Goal: Task Accomplishment & Management: Use online tool/utility

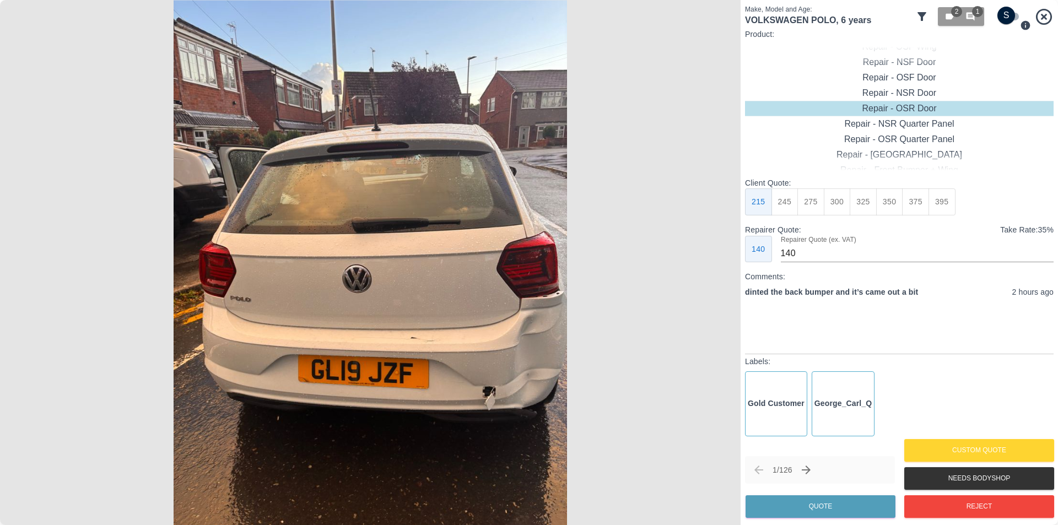
click at [920, 16] on icon at bounding box center [922, 16] width 9 height 9
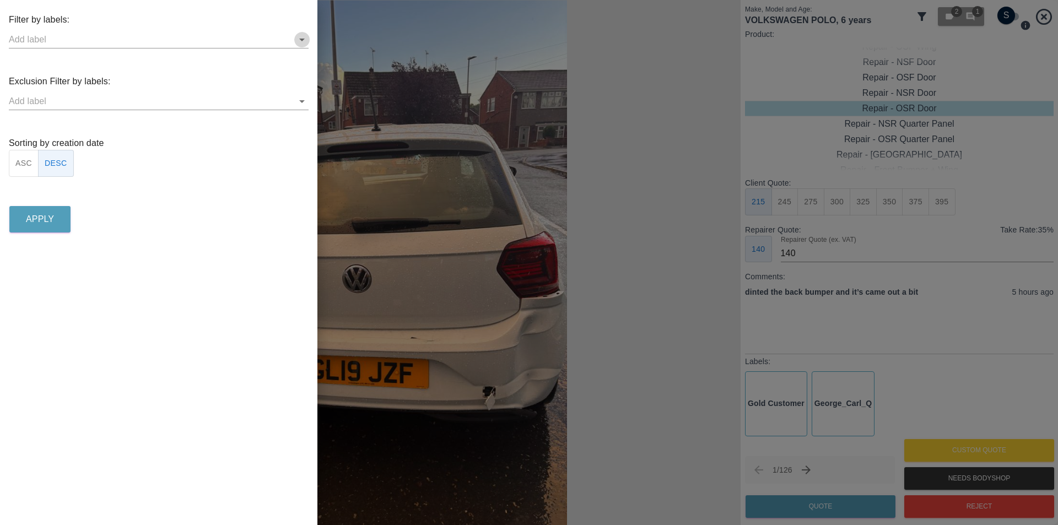
click at [303, 39] on icon "Open" at bounding box center [302, 40] width 6 height 3
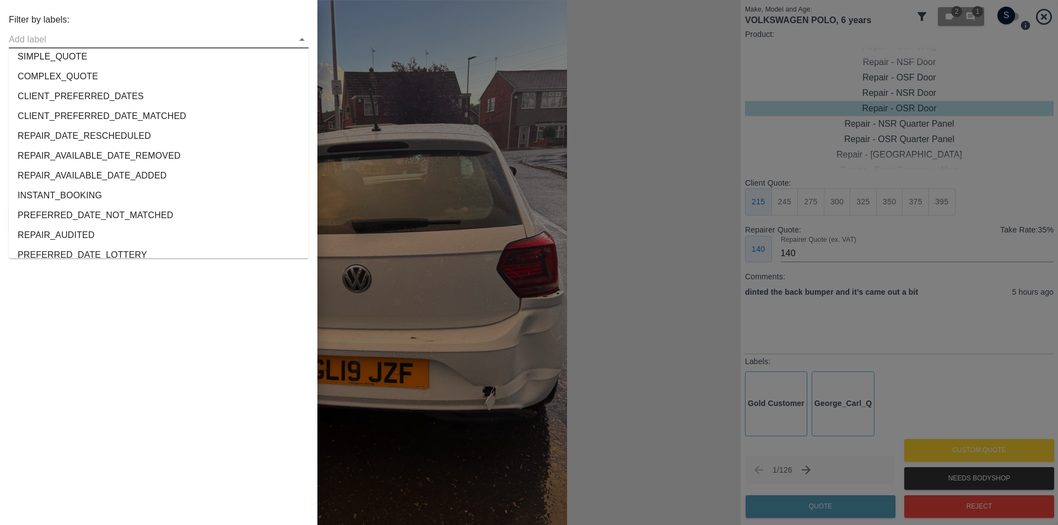
scroll to position [2061, 0]
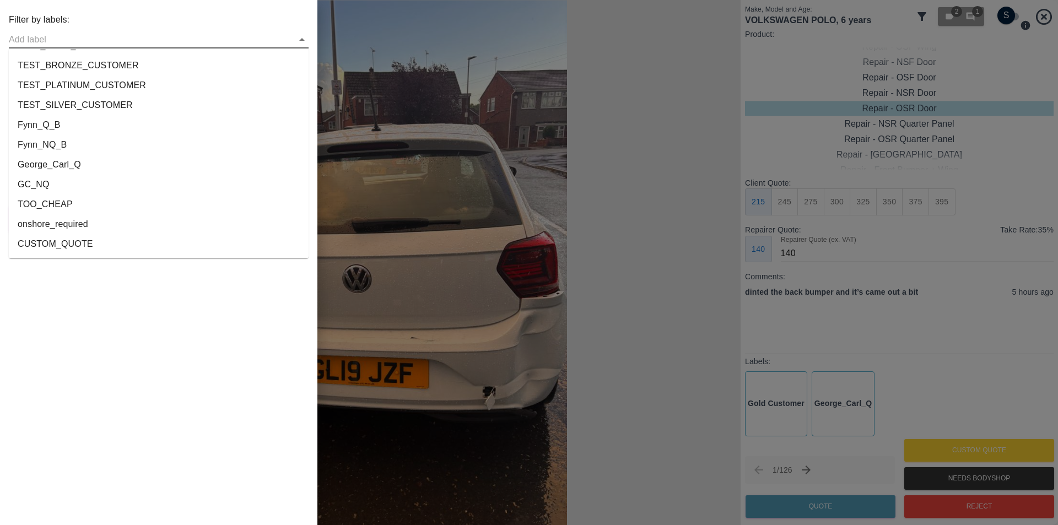
click at [95, 224] on li "onshore_required" at bounding box center [159, 224] width 300 height 20
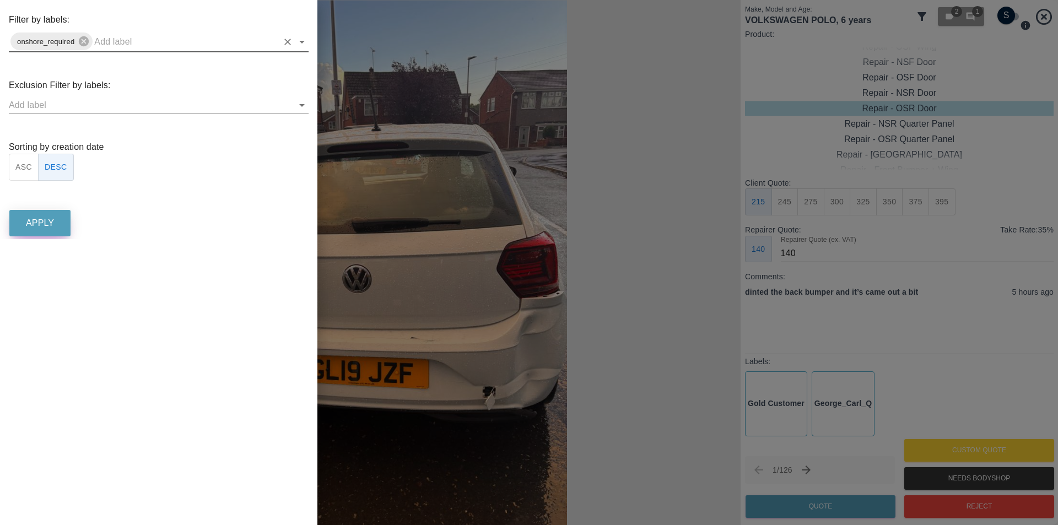
click at [51, 219] on p "Apply" at bounding box center [40, 223] width 28 height 13
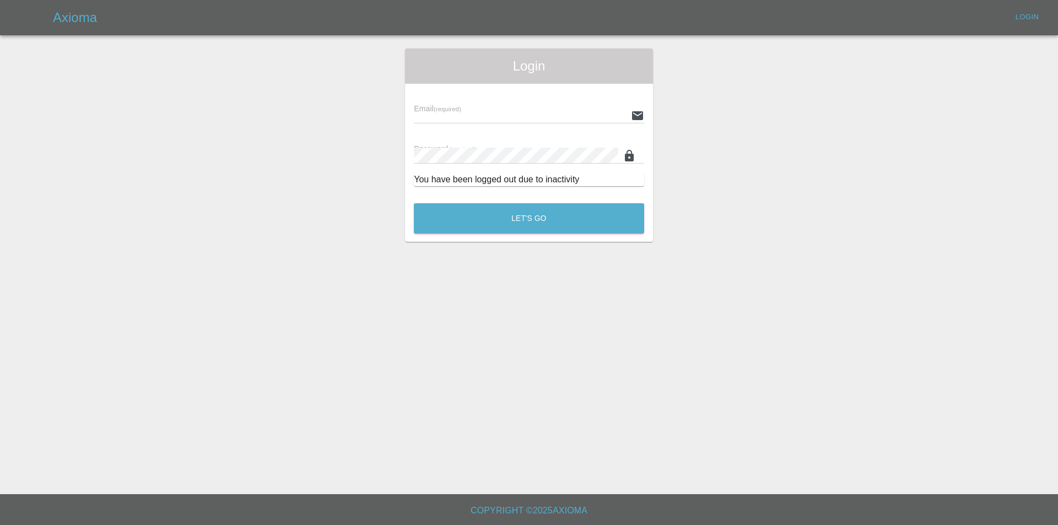
type input "eric.ordano@gmail.com"
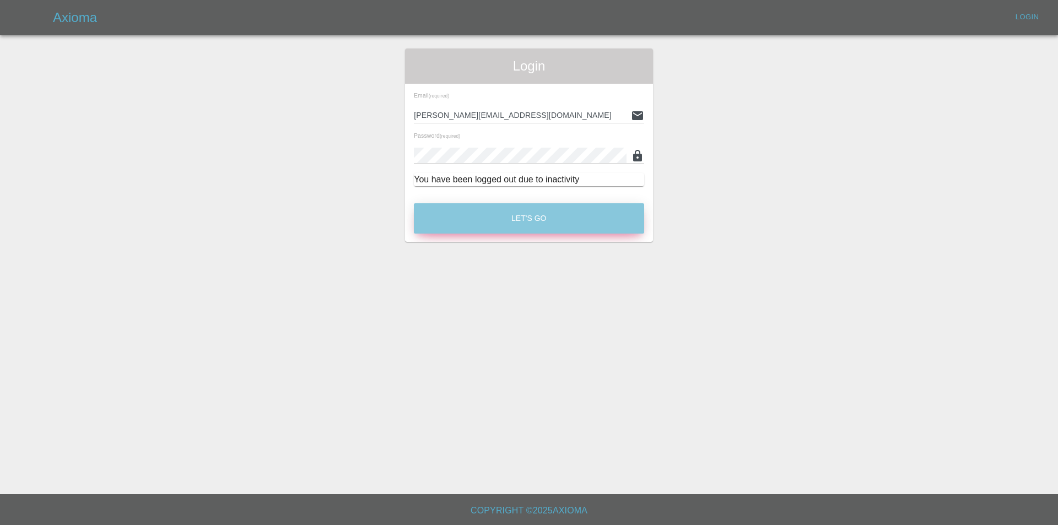
click at [518, 217] on button "Let's Go" at bounding box center [529, 218] width 230 height 30
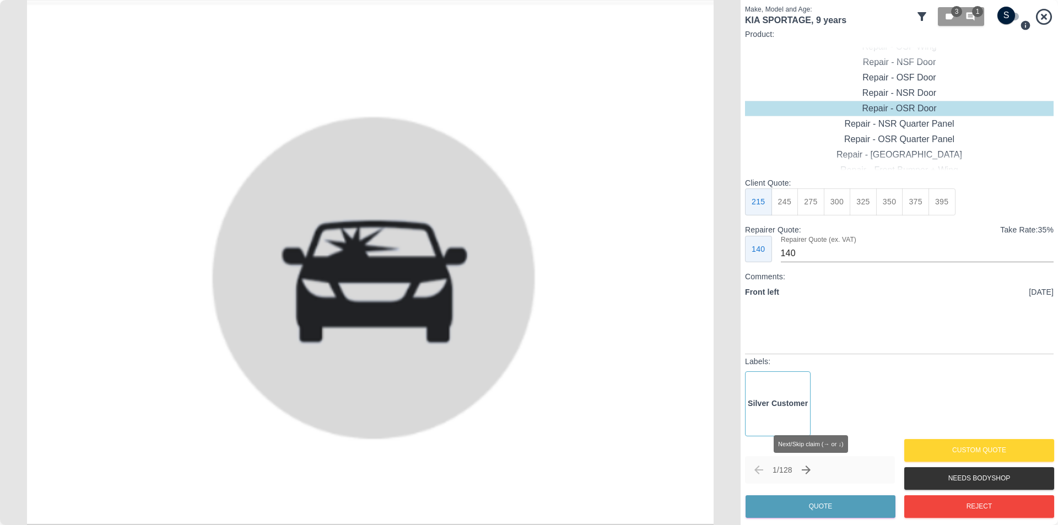
click at [811, 470] on icon "Next claim" at bounding box center [806, 470] width 9 height 9
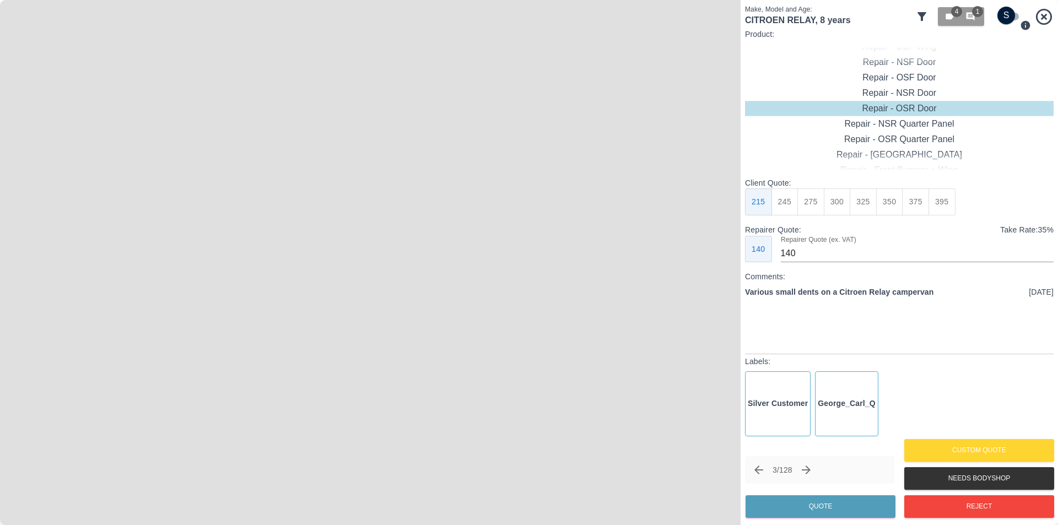
click at [920, 19] on icon at bounding box center [921, 16] width 13 height 13
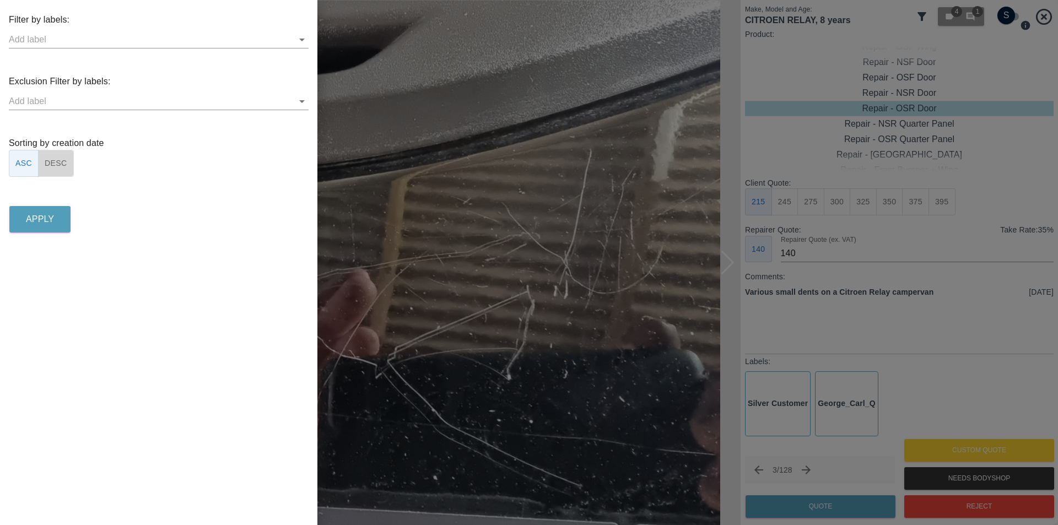
click at [56, 168] on button "DESC" at bounding box center [56, 163] width 36 height 27
click at [46, 223] on p "Apply" at bounding box center [40, 219] width 28 height 13
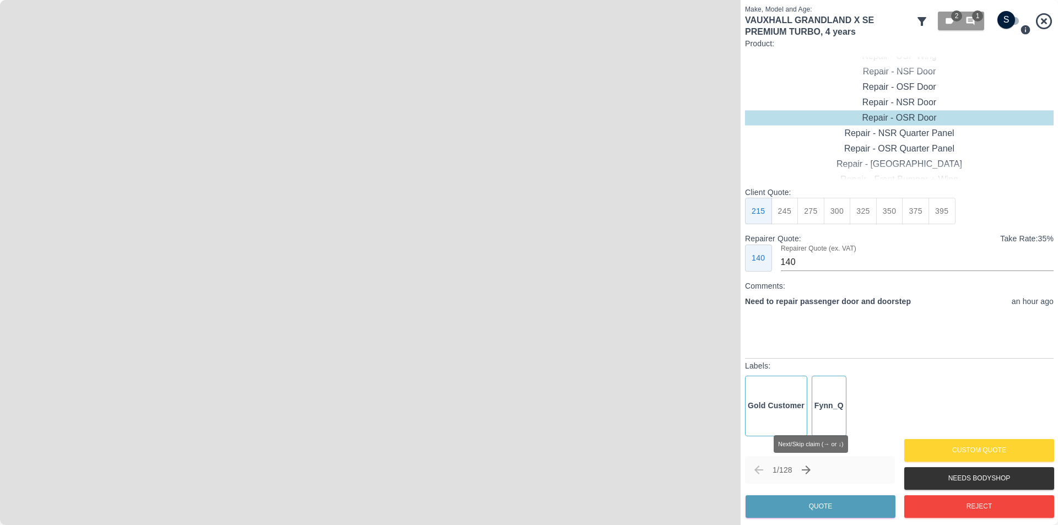
click at [811, 472] on icon "Next claim" at bounding box center [806, 470] width 13 height 13
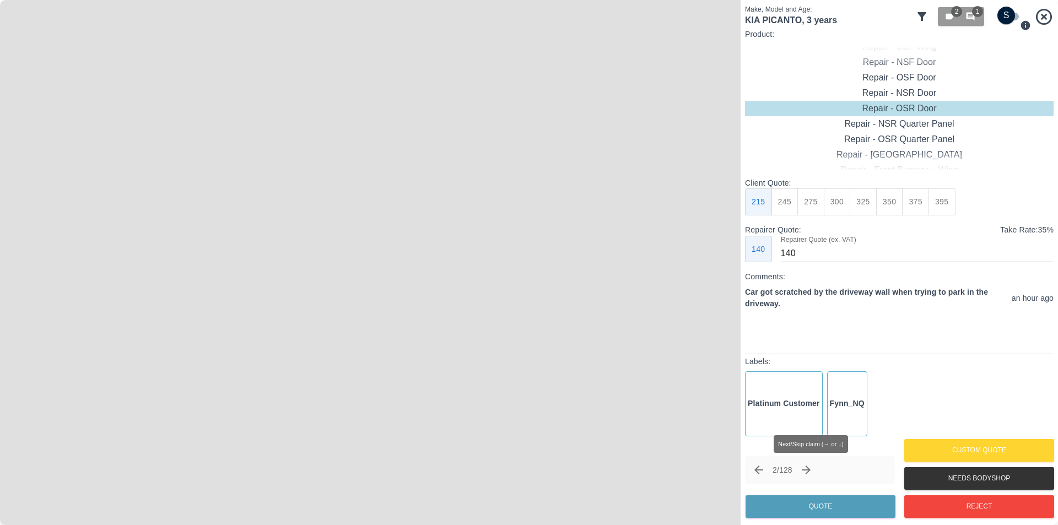
click at [811, 472] on icon "Next claim" at bounding box center [806, 470] width 13 height 13
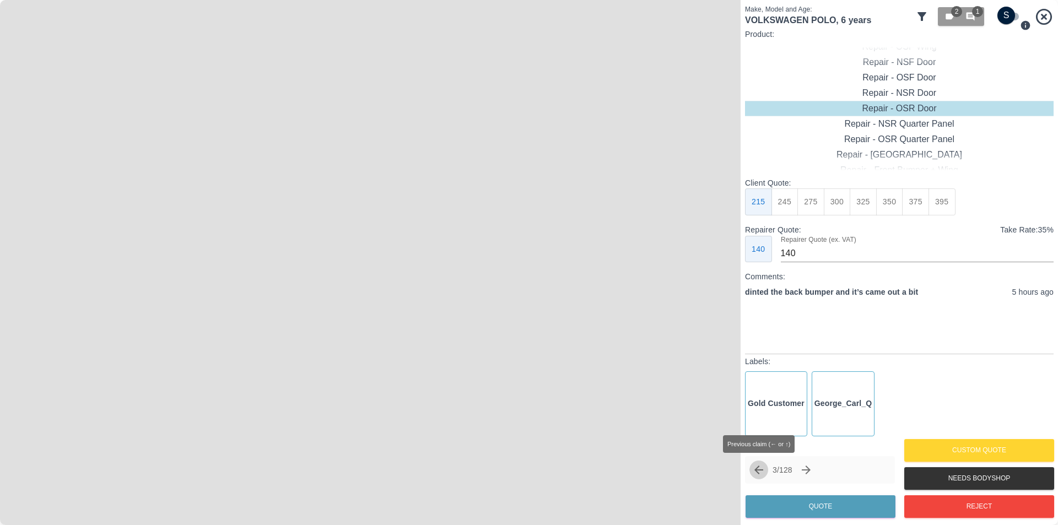
click at [762, 473] on icon "Previous claim" at bounding box center [758, 470] width 13 height 13
click at [758, 468] on icon "Previous claim" at bounding box center [758, 470] width 13 height 13
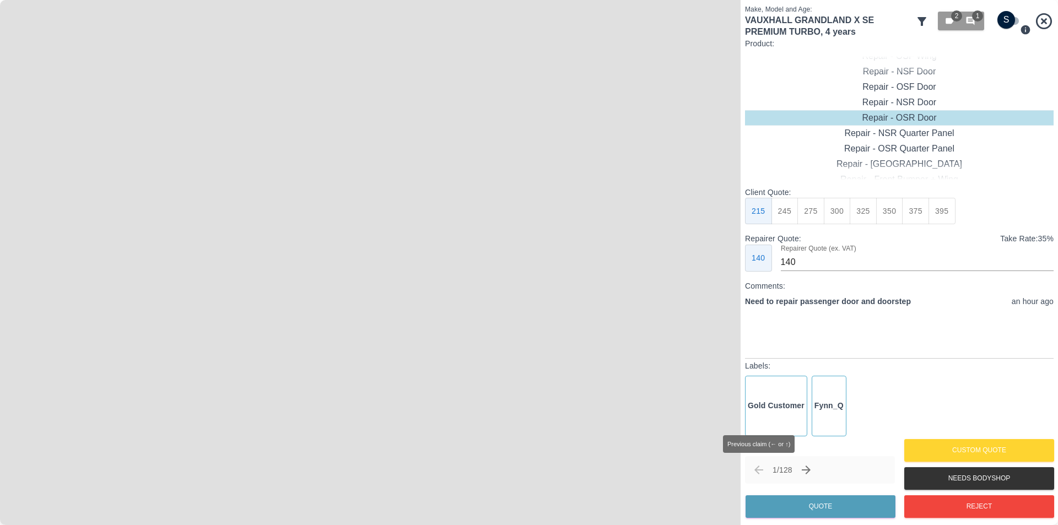
click at [759, 466] on span "Previous claim (← or ↑)" at bounding box center [759, 470] width 19 height 19
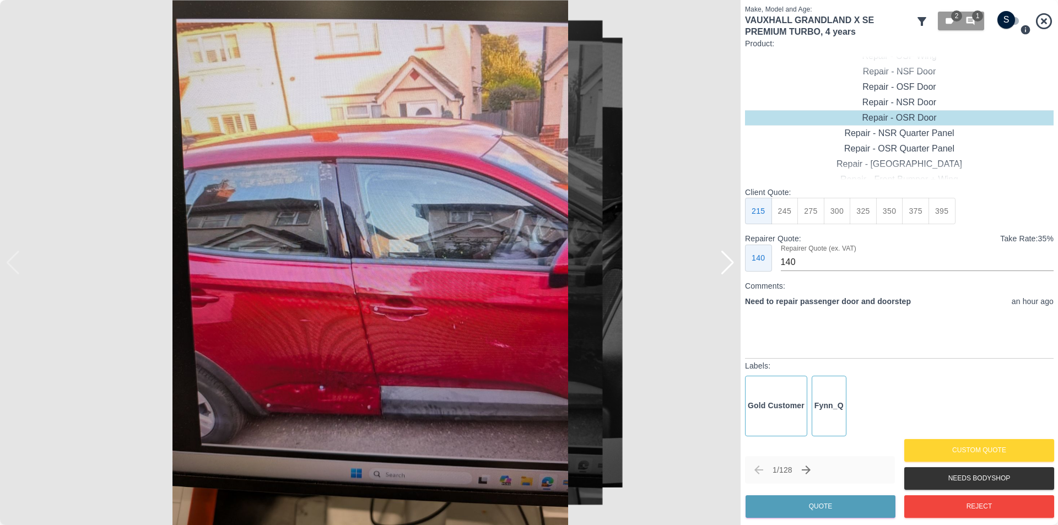
click at [726, 265] on div at bounding box center [727, 263] width 15 height 24
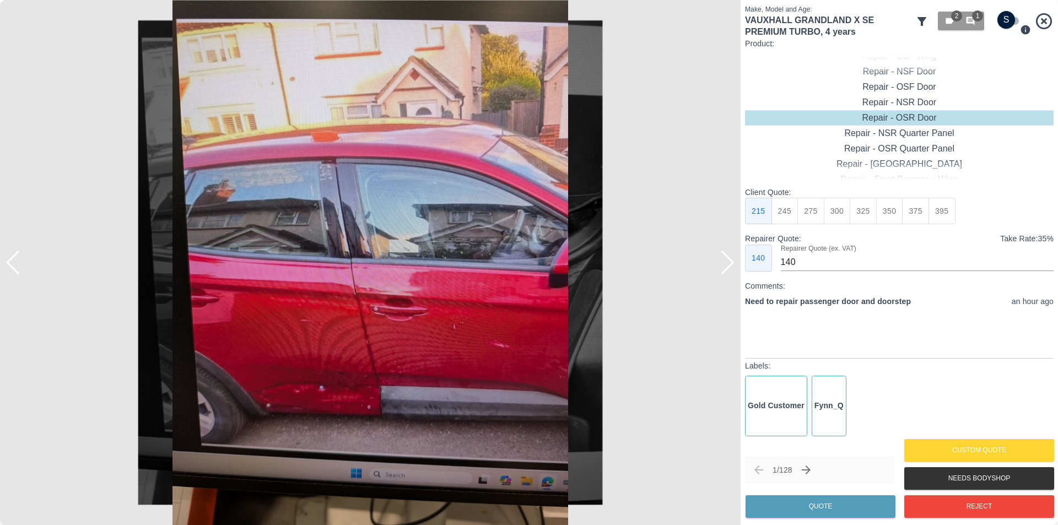
click at [726, 265] on div at bounding box center [727, 263] width 15 height 24
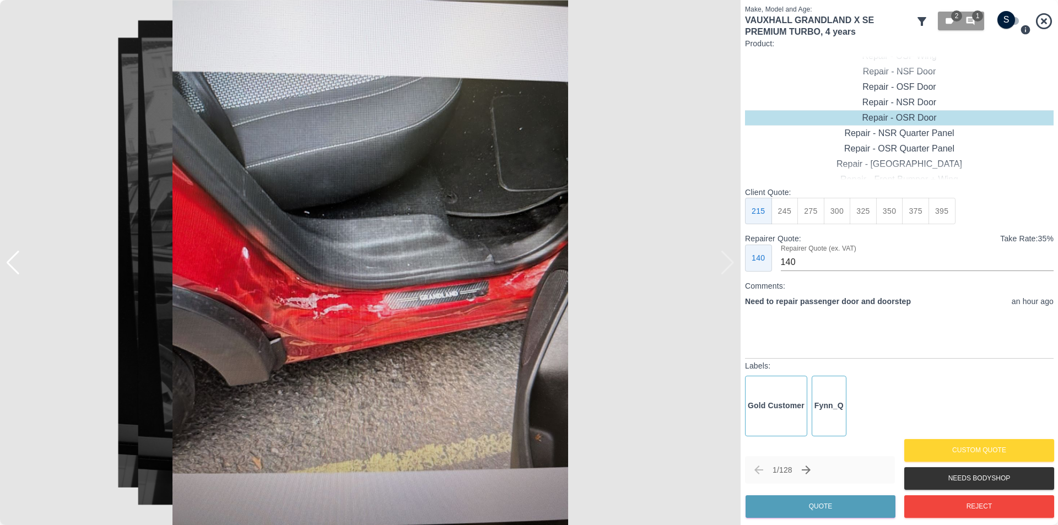
click at [726, 265] on img at bounding box center [370, 262] width 741 height 525
click at [933, 508] on button "Reject" at bounding box center [979, 506] width 150 height 23
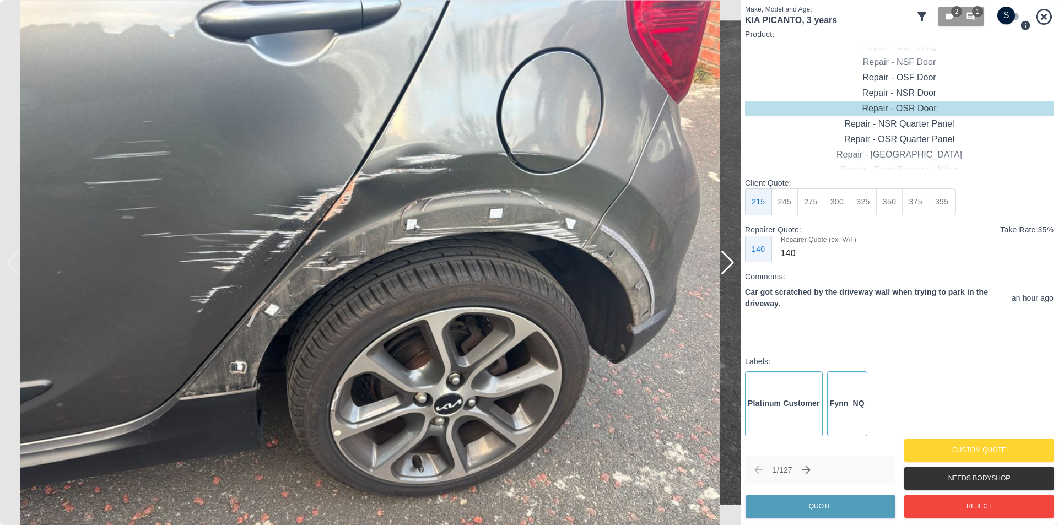
click at [922, 14] on icon at bounding box center [922, 16] width 9 height 9
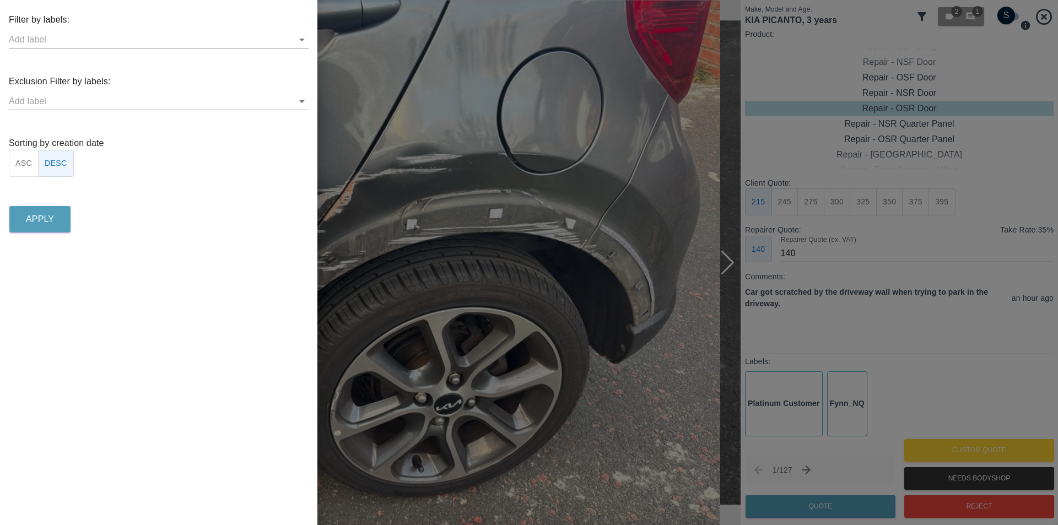
click at [300, 42] on icon "Open" at bounding box center [301, 39] width 13 height 13
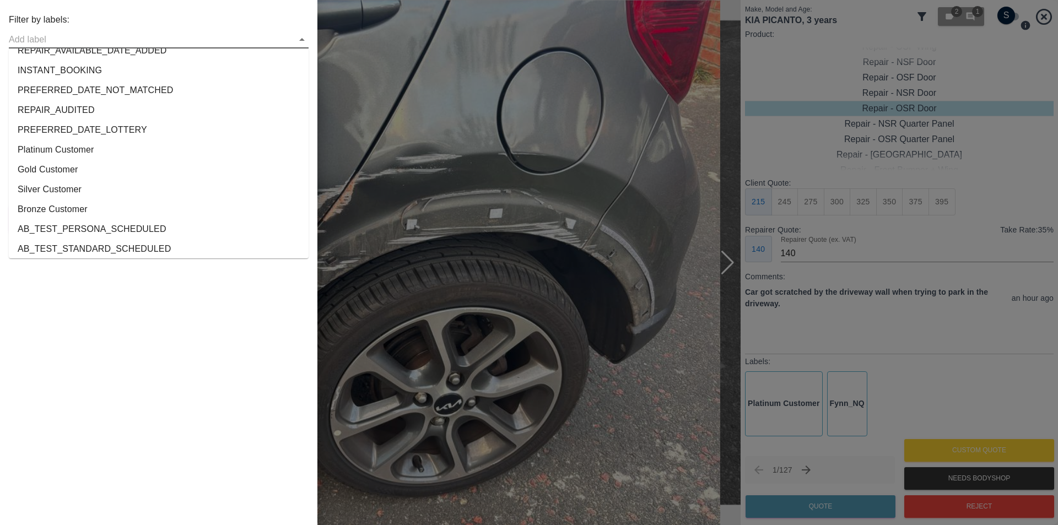
scroll to position [2061, 0]
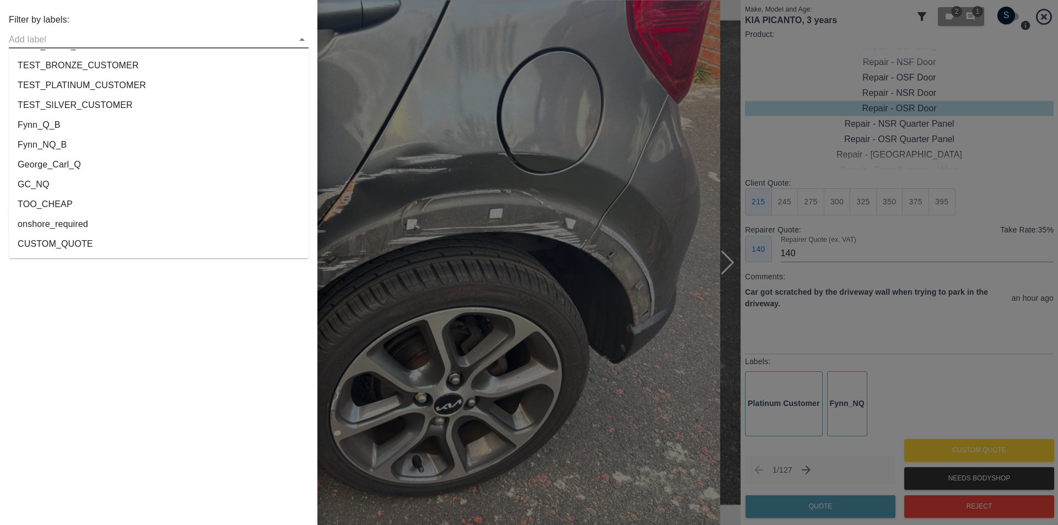
click at [127, 222] on li "onshore_required" at bounding box center [159, 224] width 300 height 20
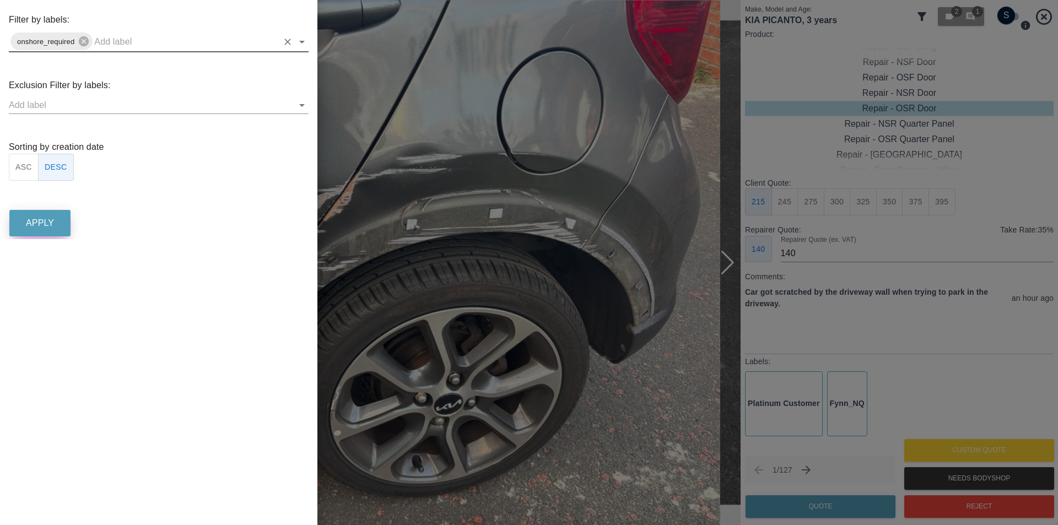
click at [53, 219] on p "Apply" at bounding box center [40, 223] width 28 height 13
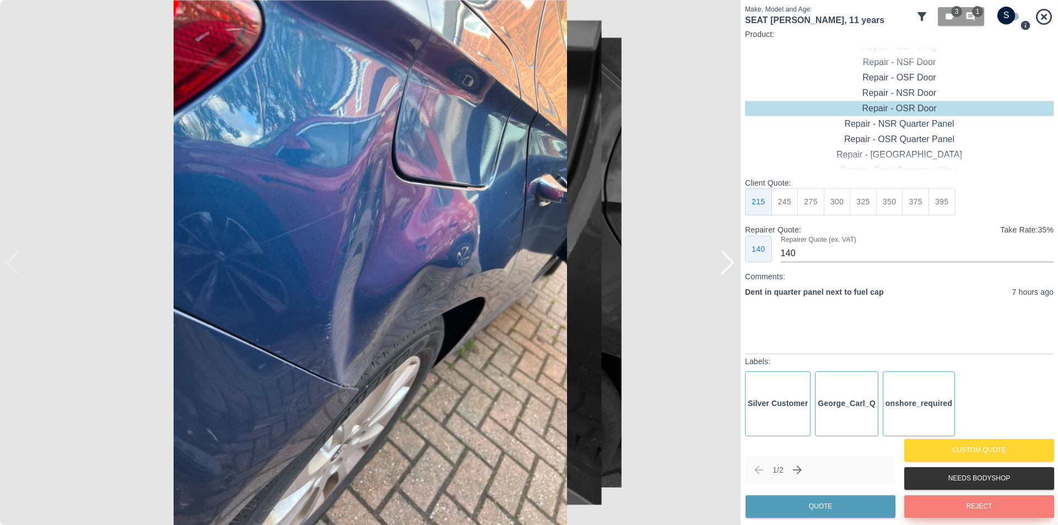
click at [958, 511] on button "Reject" at bounding box center [979, 506] width 150 height 23
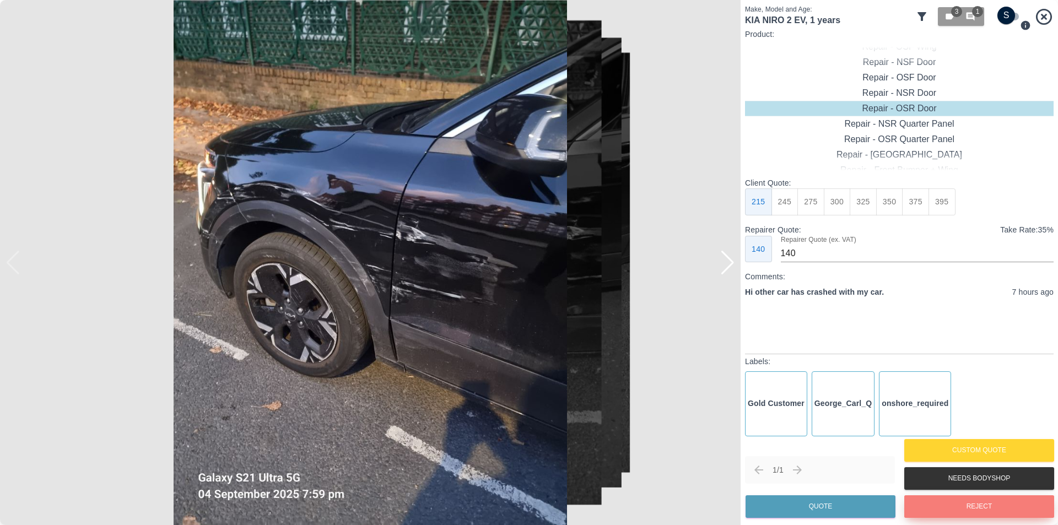
click at [938, 510] on button "Reject" at bounding box center [979, 506] width 150 height 23
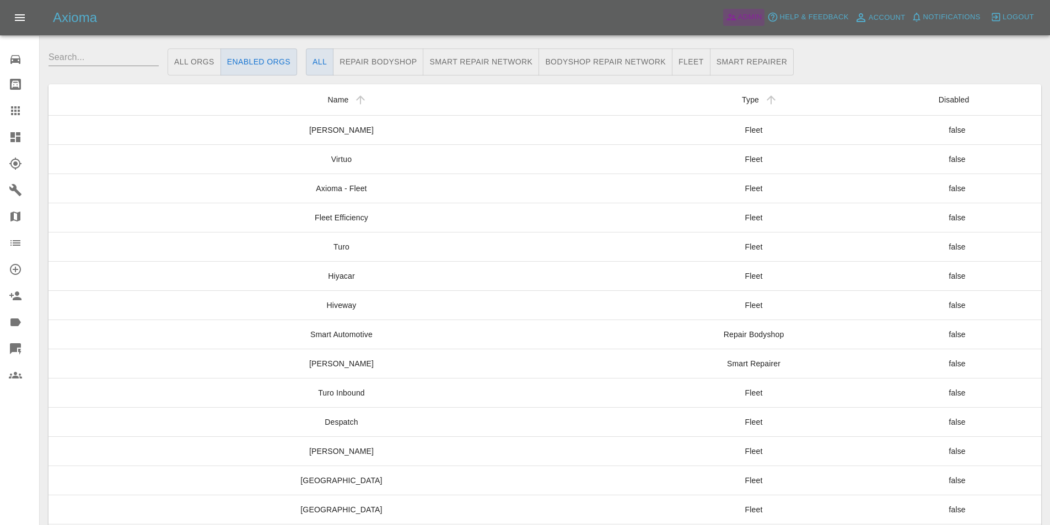
click at [755, 18] on span "Admin" at bounding box center [750, 17] width 24 height 13
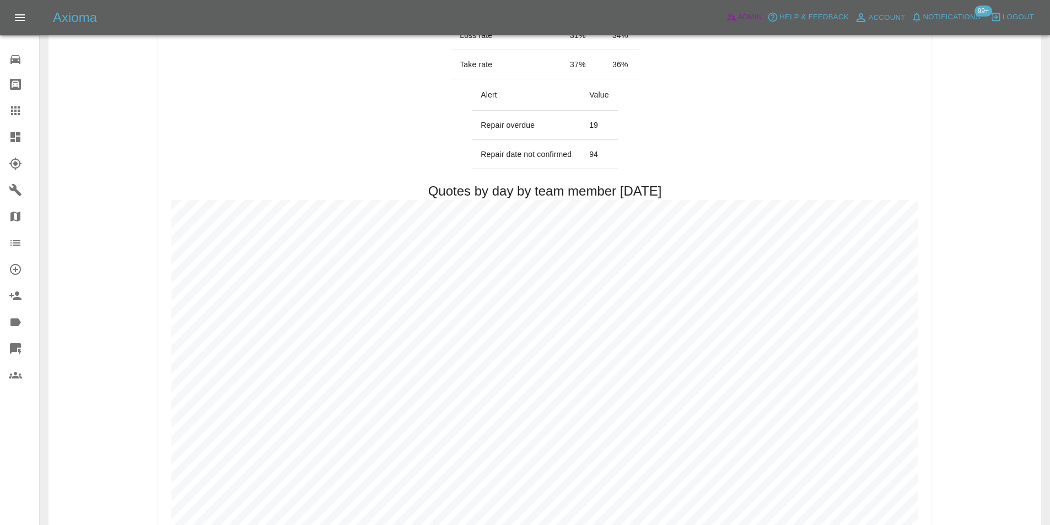
scroll to position [606, 0]
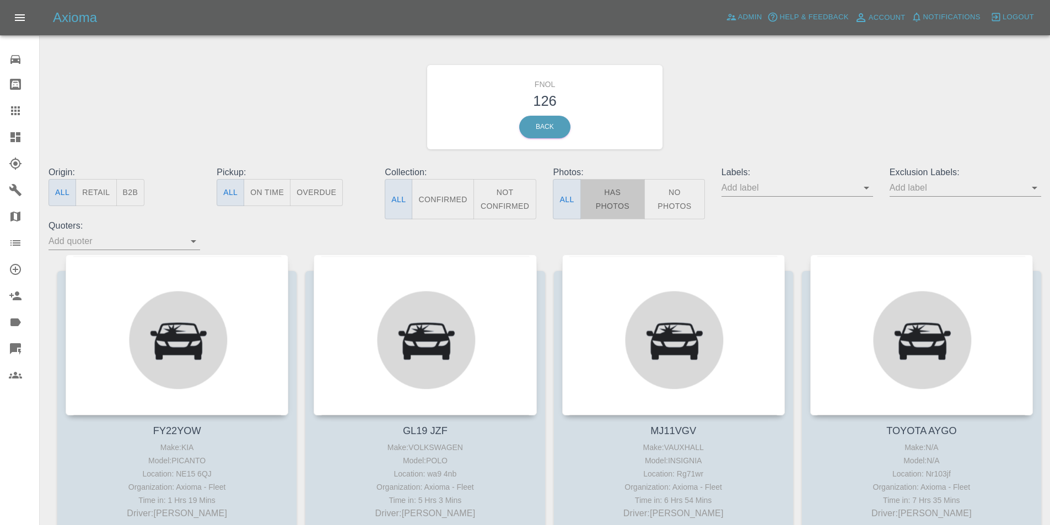
click at [621, 193] on button "Has Photos" at bounding box center [612, 199] width 65 height 40
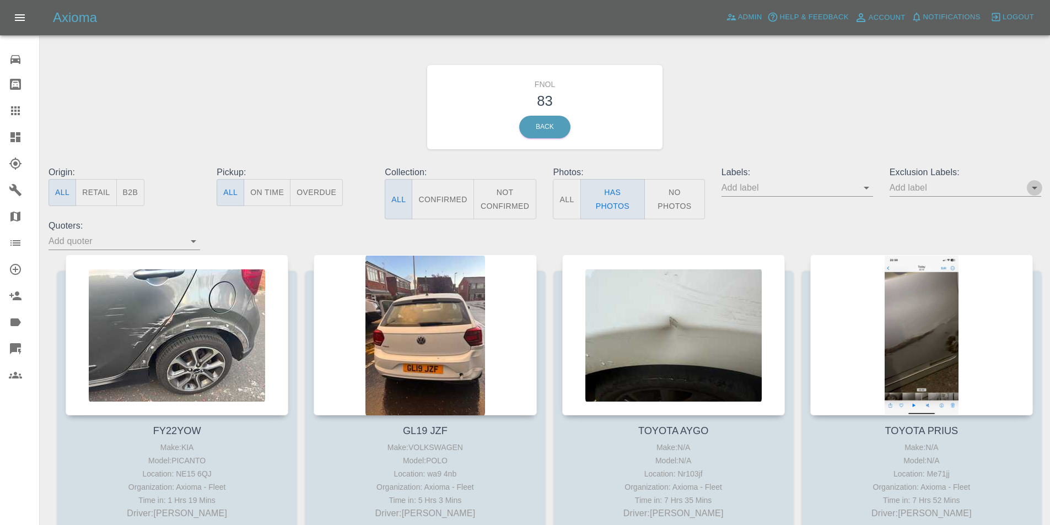
click at [1037, 187] on icon "Open" at bounding box center [1035, 188] width 6 height 3
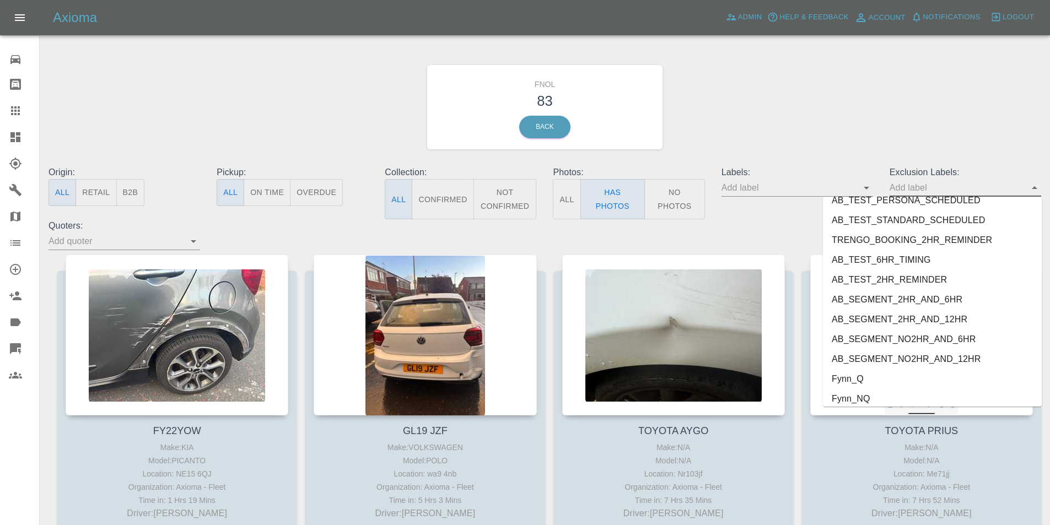
scroll to position [2378, 0]
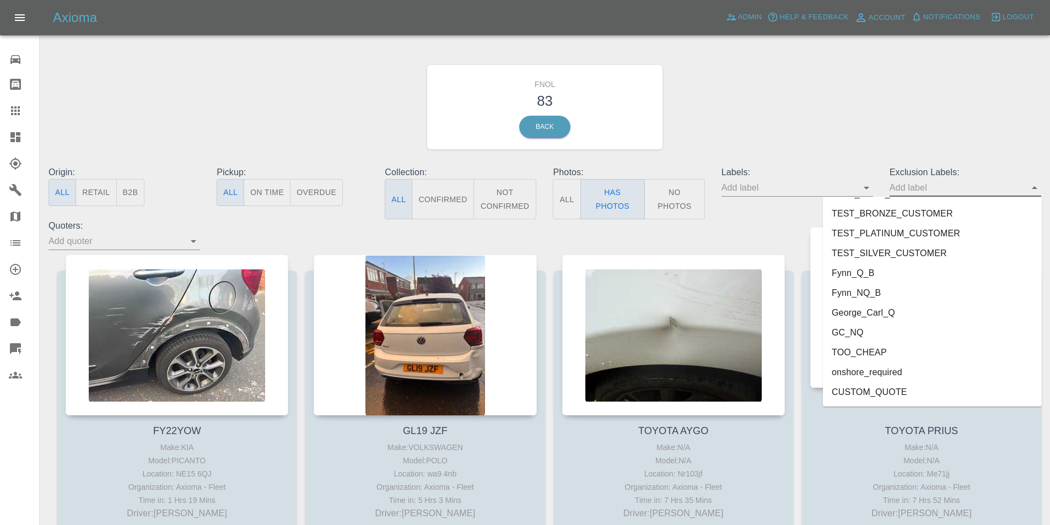
click at [922, 376] on li "onshore_required" at bounding box center [932, 373] width 219 height 20
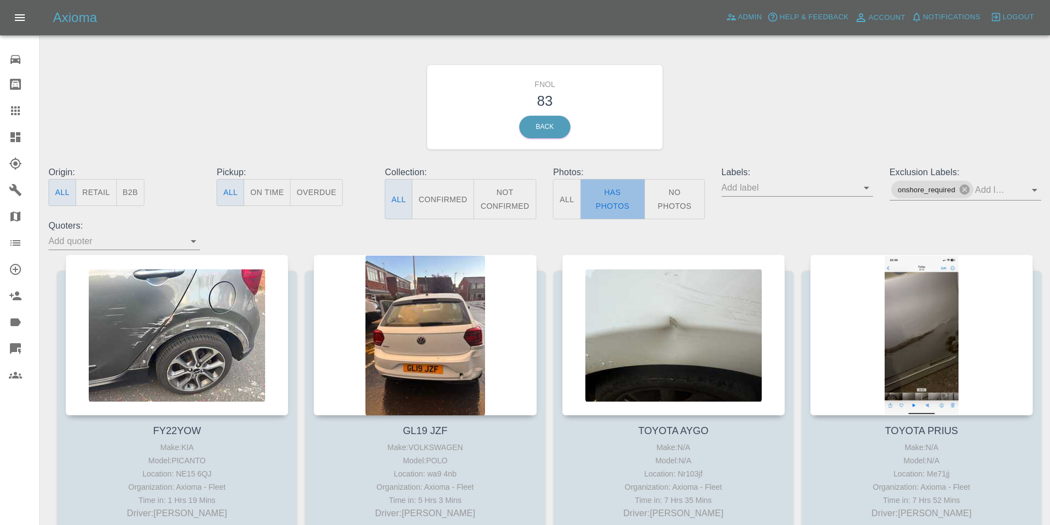
click at [605, 195] on button "Has Photos" at bounding box center [612, 199] width 65 height 40
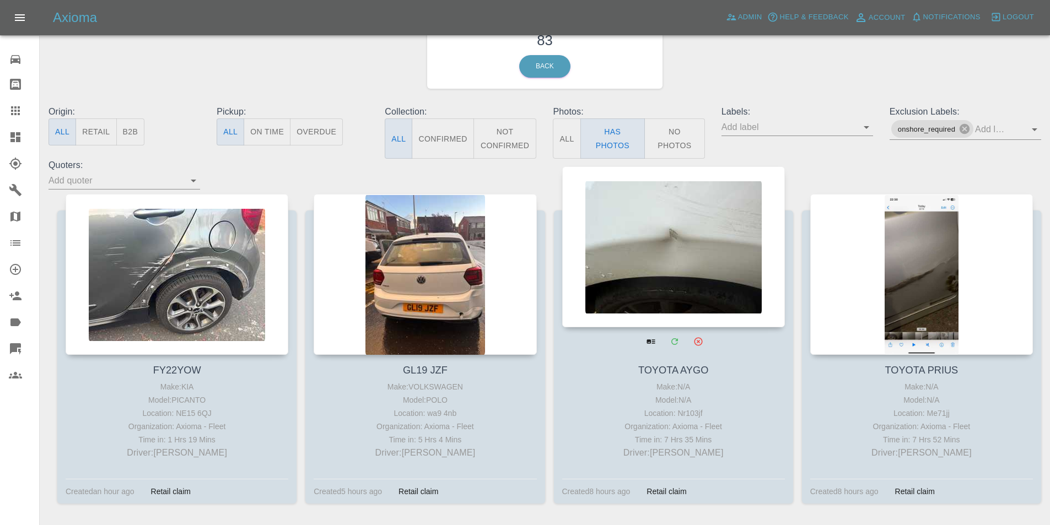
scroll to position [0, 0]
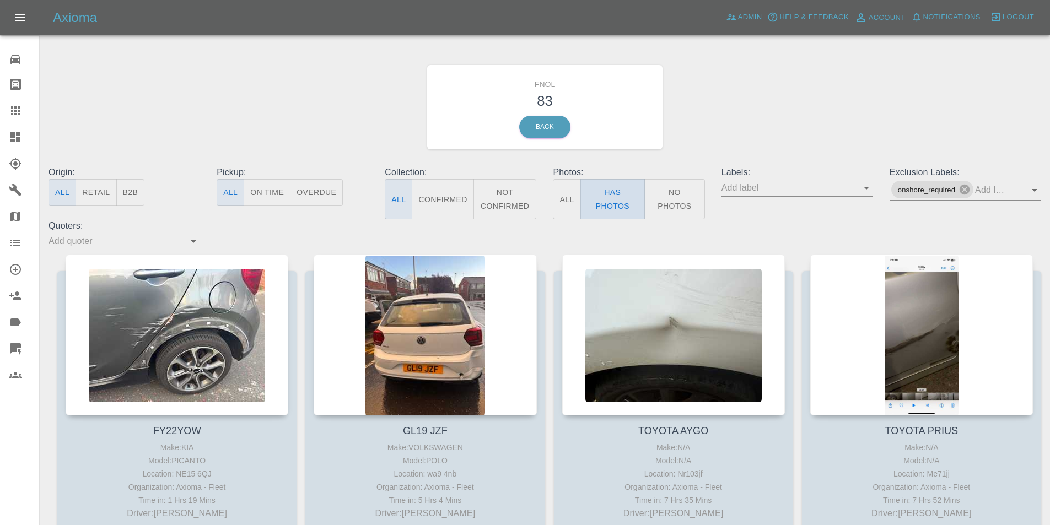
click at [621, 190] on button "Has Photos" at bounding box center [612, 199] width 65 height 40
click at [12, 344] on icon at bounding box center [15, 348] width 11 height 11
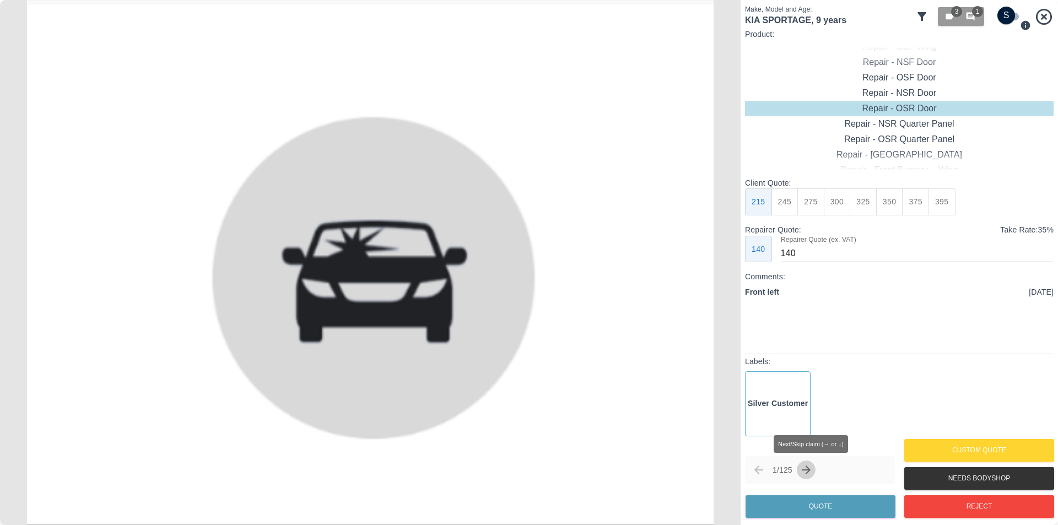
click at [813, 471] on icon "Next claim" at bounding box center [806, 470] width 13 height 13
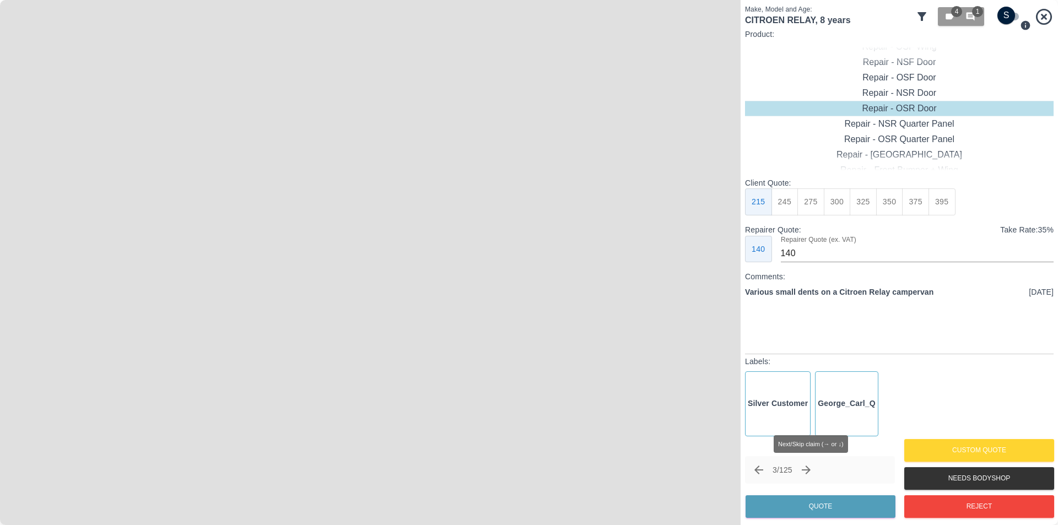
click at [813, 471] on icon "Next claim" at bounding box center [806, 470] width 13 height 13
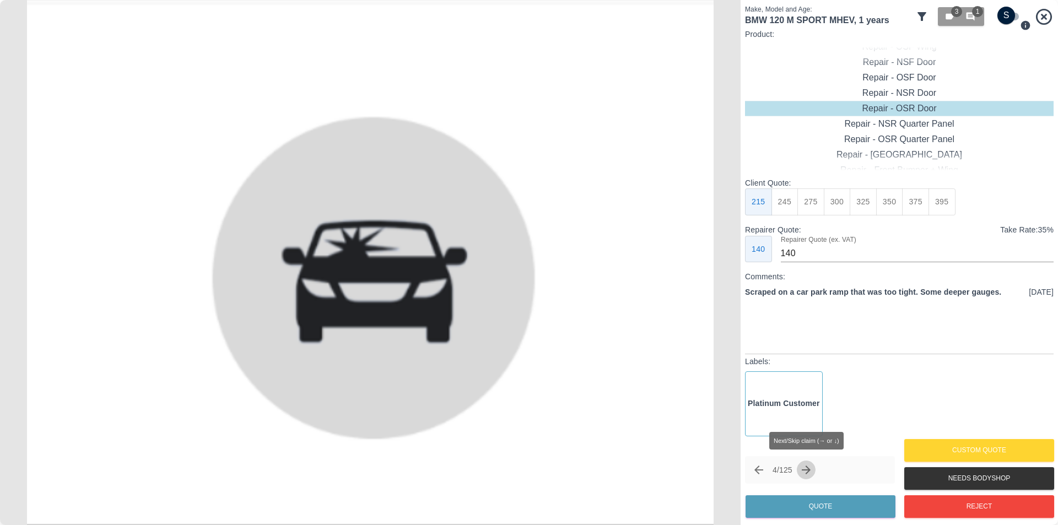
click at [811, 471] on icon "Next claim" at bounding box center [806, 470] width 9 height 9
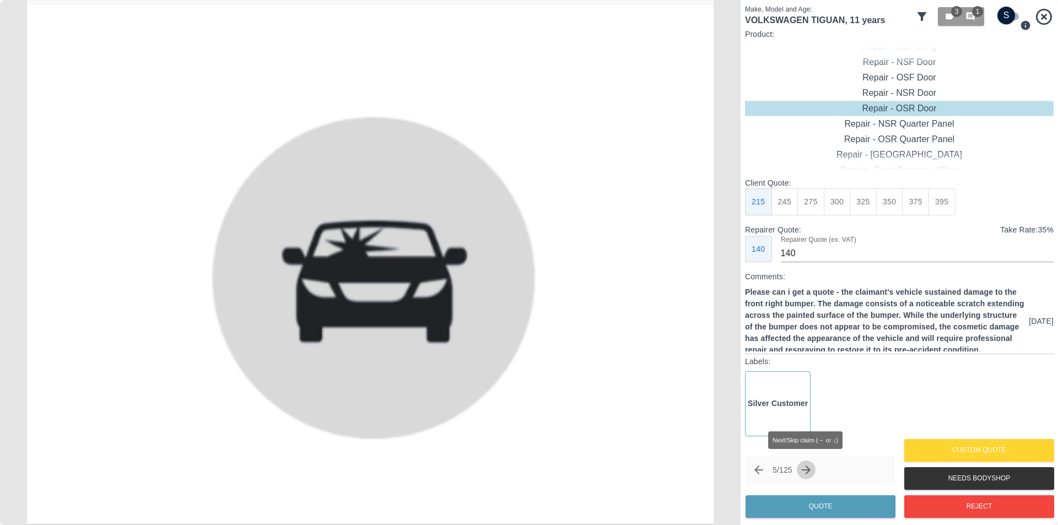
click at [810, 471] on icon "Next claim" at bounding box center [806, 470] width 13 height 13
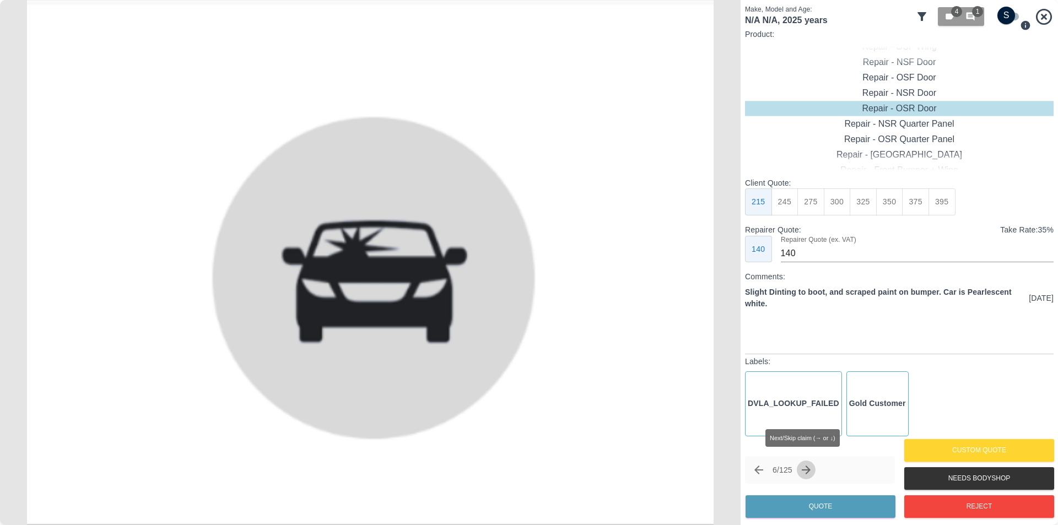
click at [810, 471] on icon "Next claim" at bounding box center [806, 470] width 13 height 13
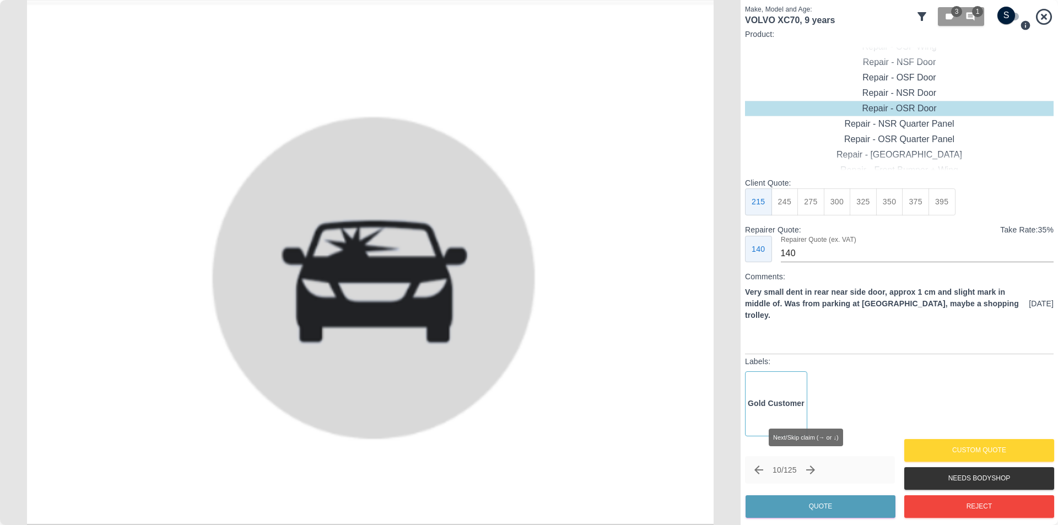
click at [810, 471] on icon "Next claim" at bounding box center [810, 470] width 13 height 13
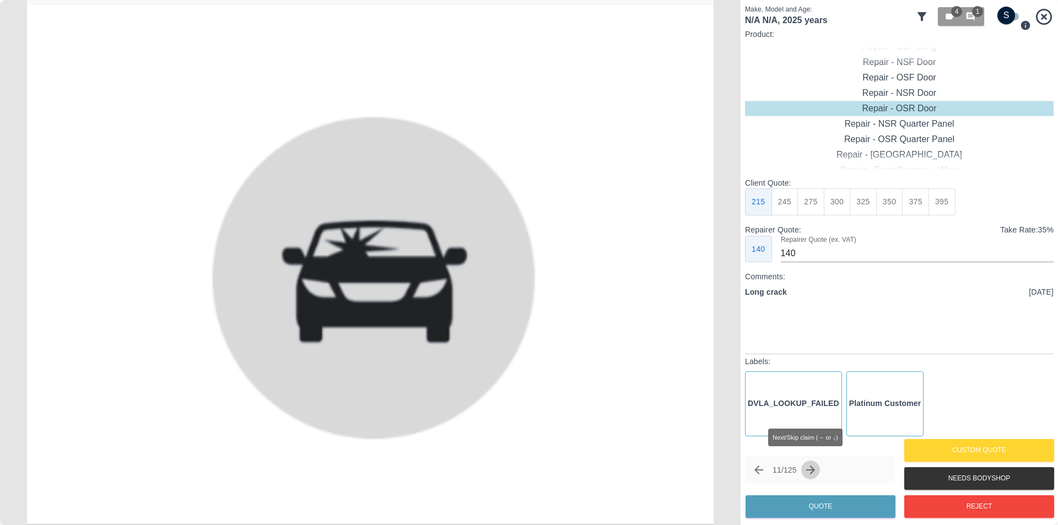
click at [815, 466] on icon "Next claim" at bounding box center [810, 470] width 13 height 13
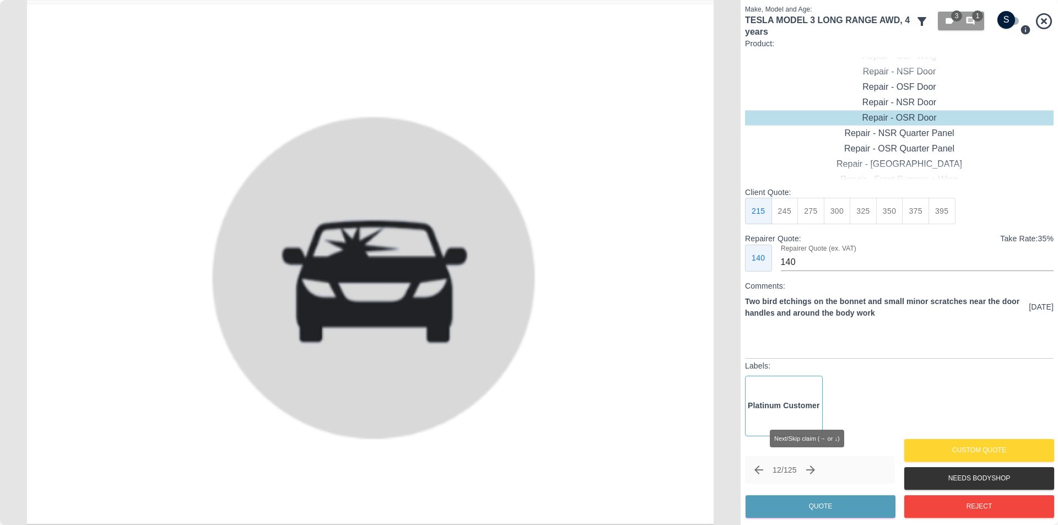
click at [815, 466] on icon "Next claim" at bounding box center [810, 470] width 13 height 13
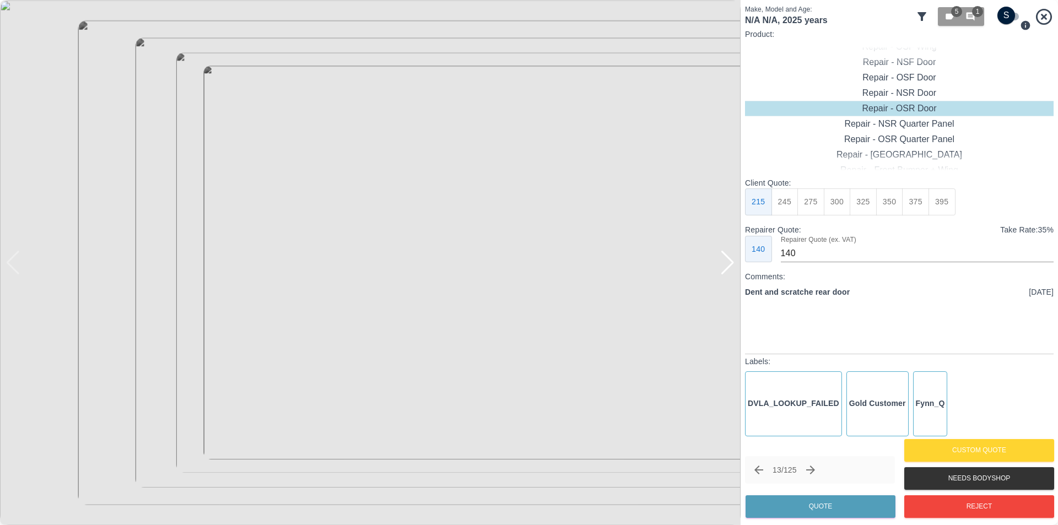
click at [730, 268] on div at bounding box center [727, 263] width 15 height 24
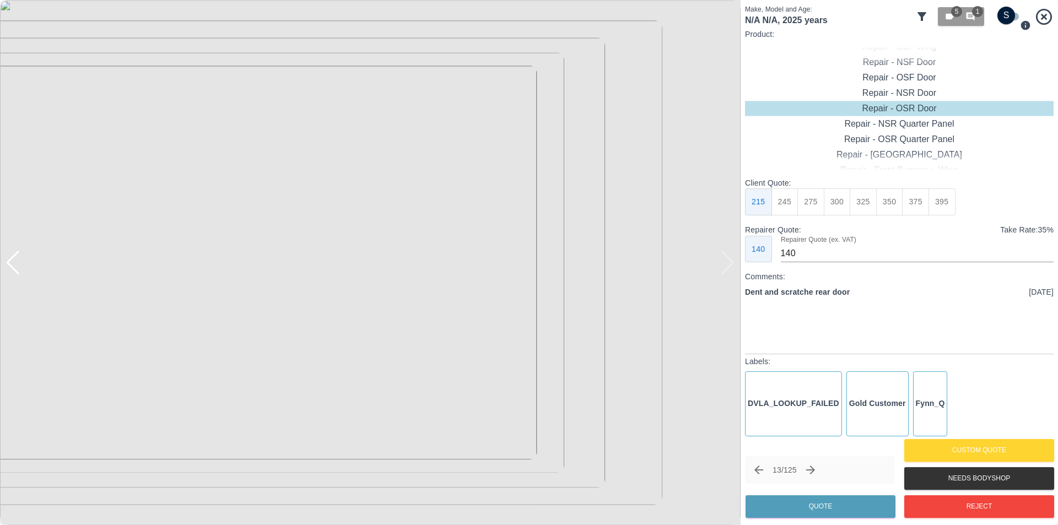
click at [730, 268] on img at bounding box center [370, 262] width 741 height 525
click at [837, 200] on button "300" at bounding box center [837, 201] width 27 height 27
type input "190"
click at [838, 504] on button "Quote" at bounding box center [821, 506] width 150 height 23
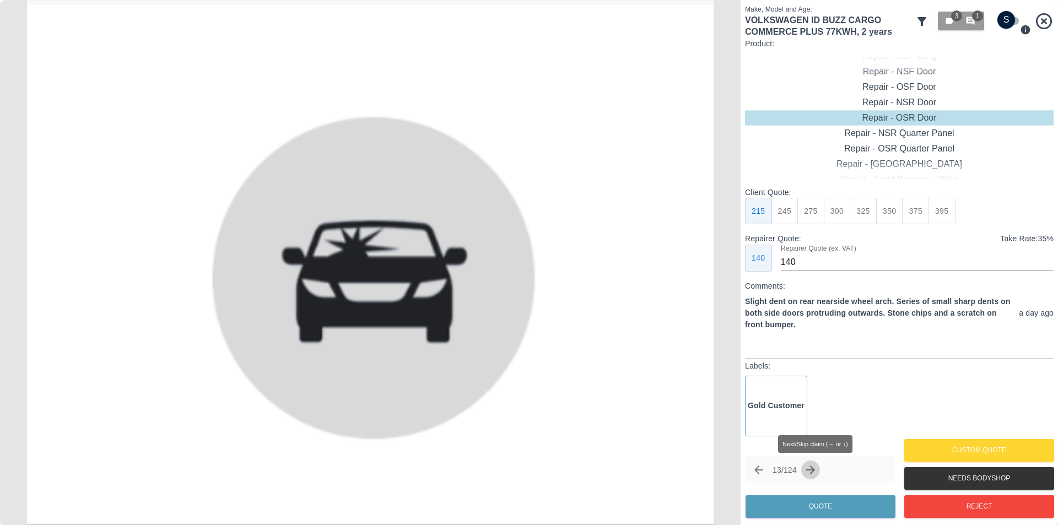
click at [815, 470] on icon "Next claim" at bounding box center [810, 470] width 9 height 9
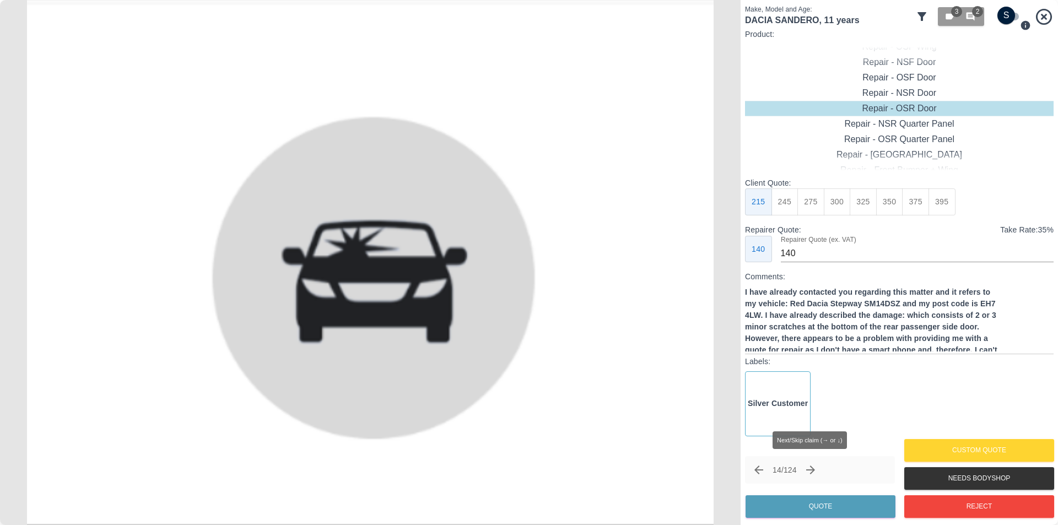
click at [815, 470] on icon "Next claim" at bounding box center [810, 470] width 9 height 9
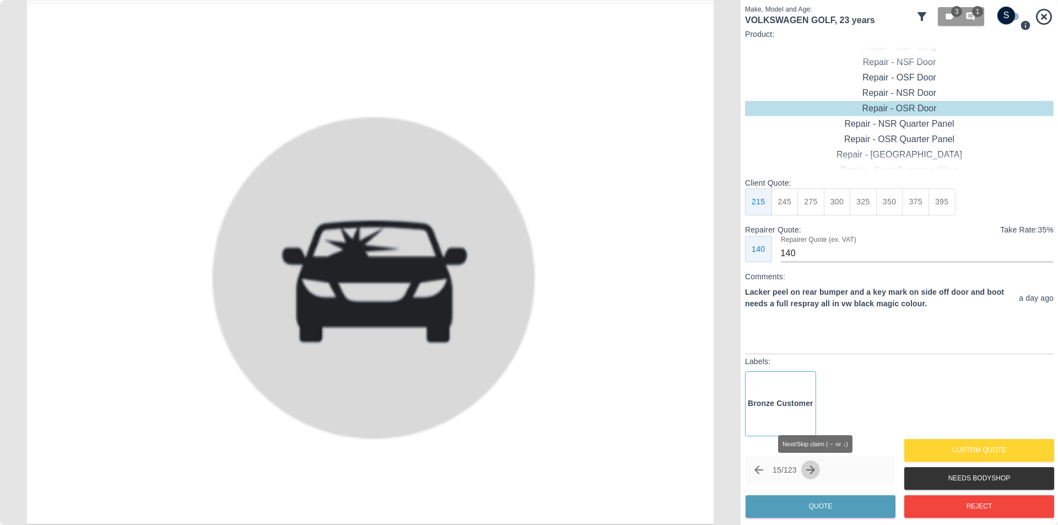
click at [815, 470] on icon "Next claim" at bounding box center [810, 470] width 9 height 9
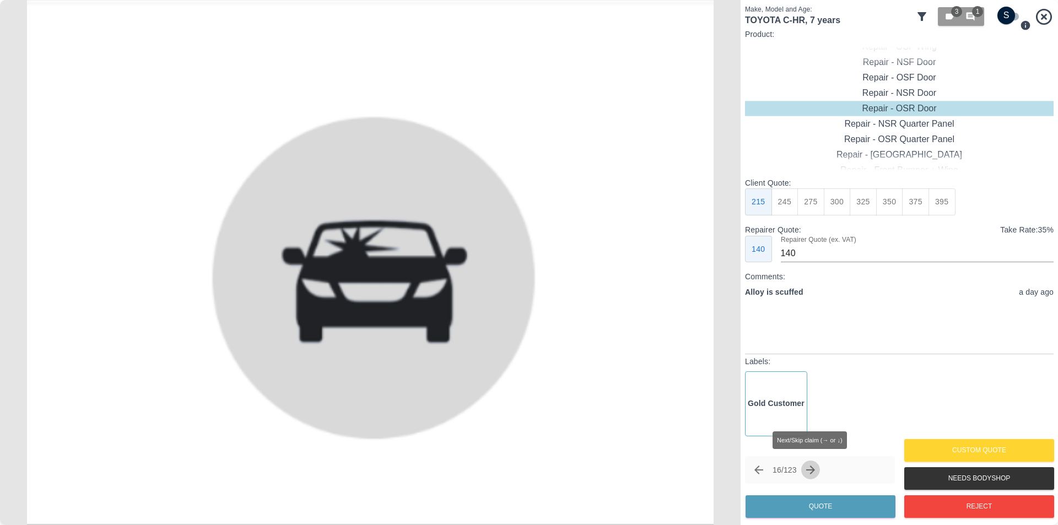
click at [815, 470] on icon "Next claim" at bounding box center [810, 470] width 9 height 9
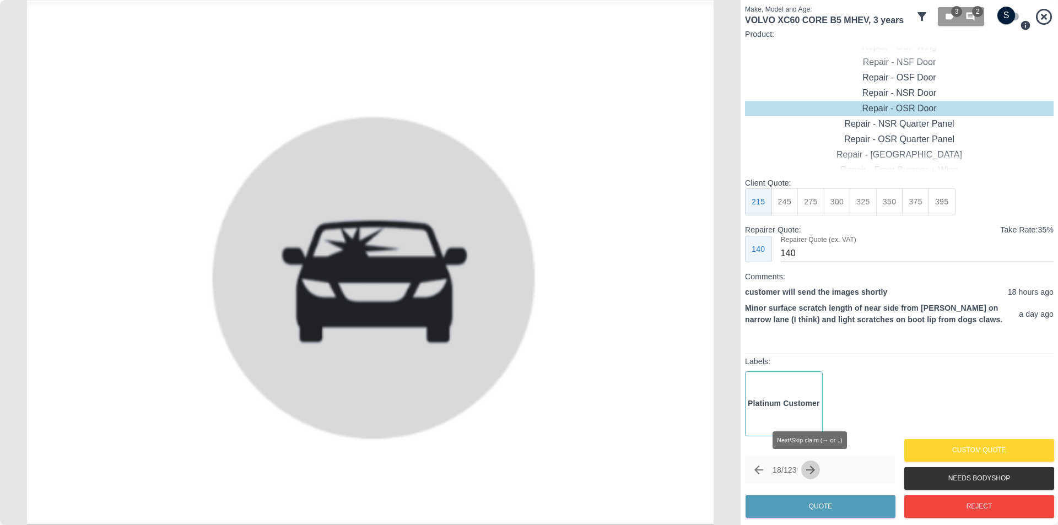
click at [815, 470] on icon "Next claim" at bounding box center [810, 470] width 9 height 9
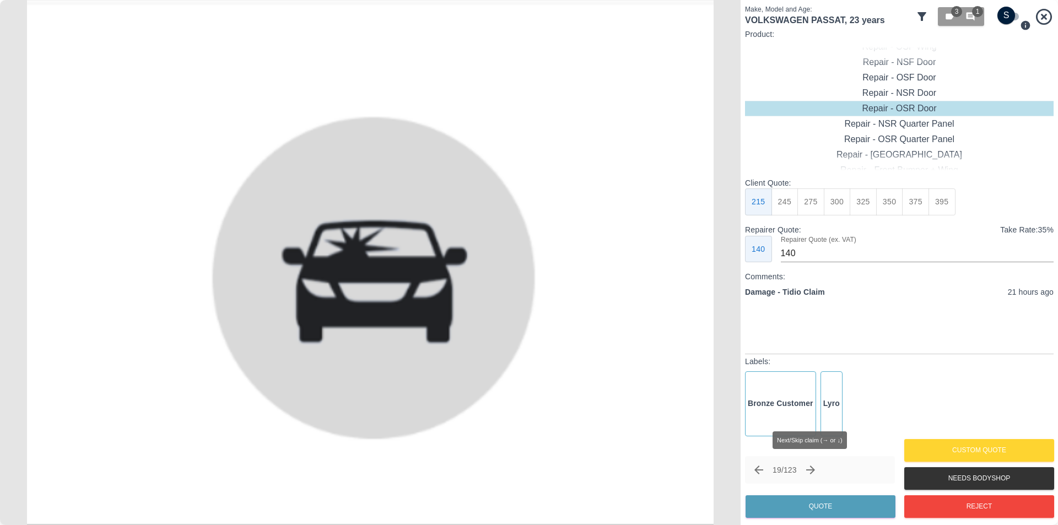
click at [815, 470] on icon "Next claim" at bounding box center [810, 470] width 9 height 9
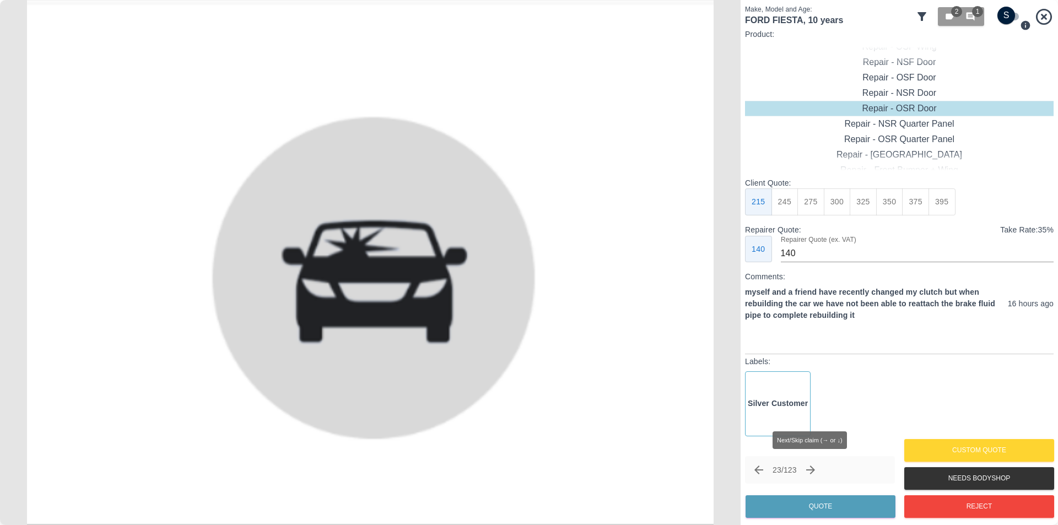
click at [815, 470] on icon "Next claim" at bounding box center [810, 470] width 9 height 9
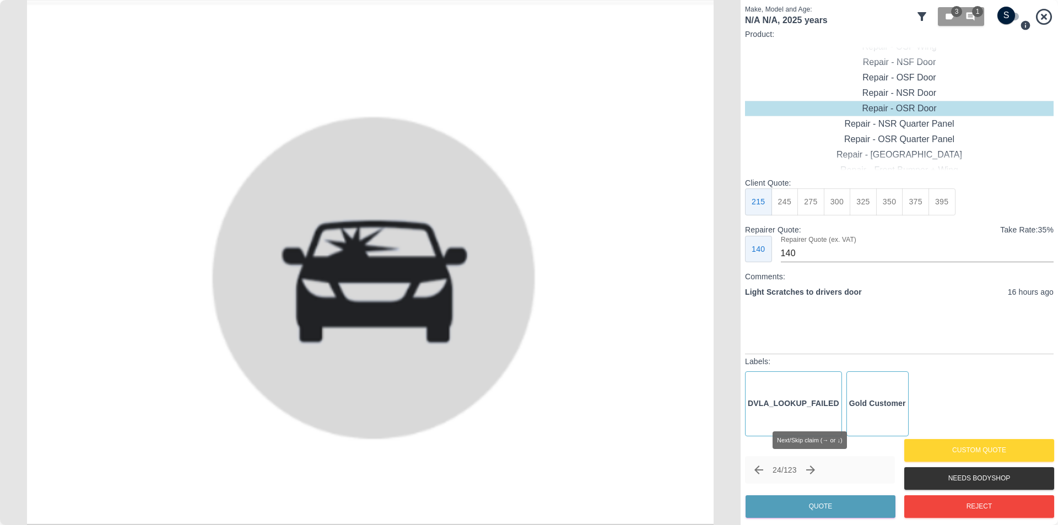
click at [815, 470] on icon "Next claim" at bounding box center [810, 470] width 9 height 9
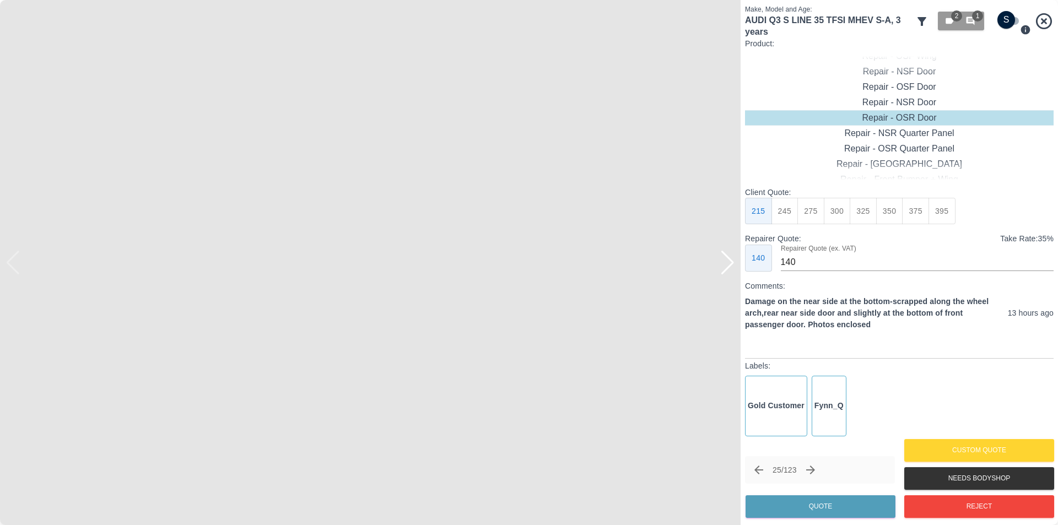
click at [732, 266] on div at bounding box center [727, 263] width 15 height 24
click at [733, 268] on img at bounding box center [370, 262] width 741 height 525
click at [969, 18] on icon "button" at bounding box center [971, 21] width 10 height 10
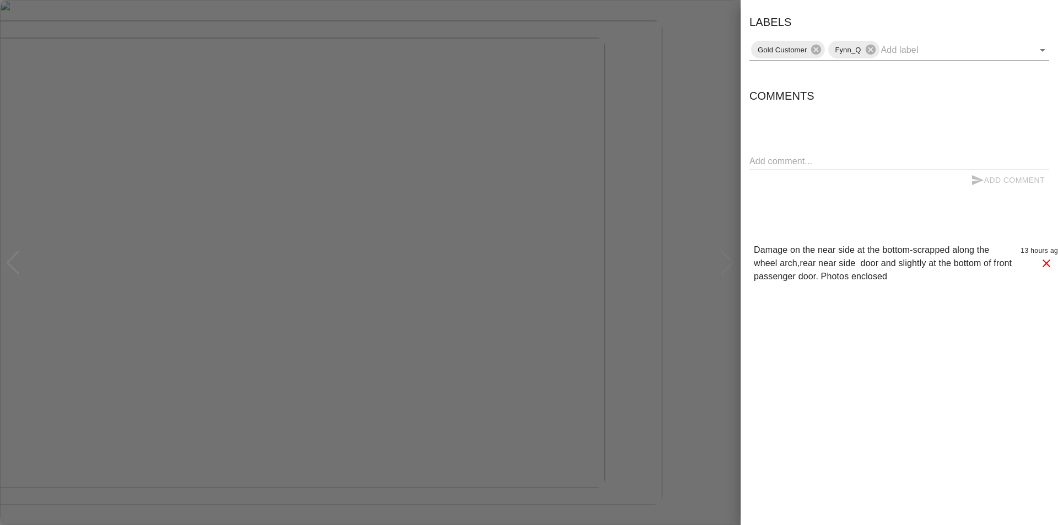
click at [736, 84] on div at bounding box center [529, 262] width 1058 height 525
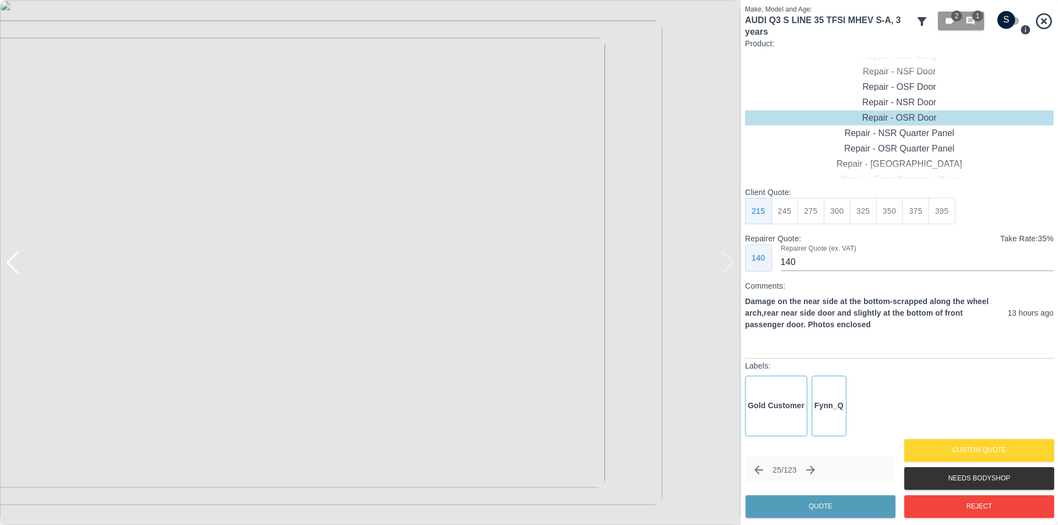
click at [14, 269] on div at bounding box center [13, 263] width 15 height 24
click at [14, 268] on div at bounding box center [13, 263] width 15 height 24
click at [17, 267] on img at bounding box center [370, 262] width 741 height 525
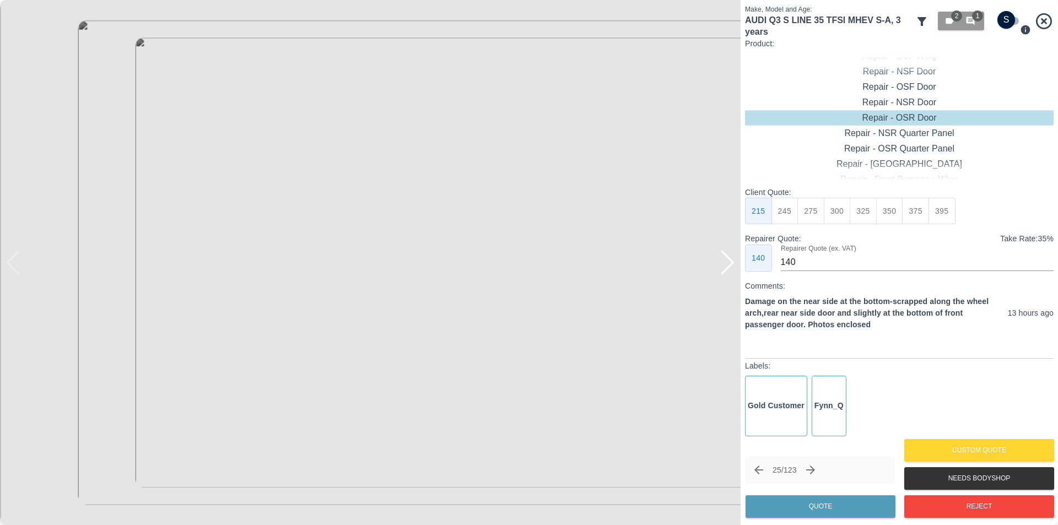
click at [726, 262] on div at bounding box center [727, 263] width 15 height 24
click at [728, 262] on div at bounding box center [727, 263] width 15 height 24
click at [728, 262] on img at bounding box center [370, 262] width 741 height 525
click at [13, 272] on div at bounding box center [13, 263] width 15 height 24
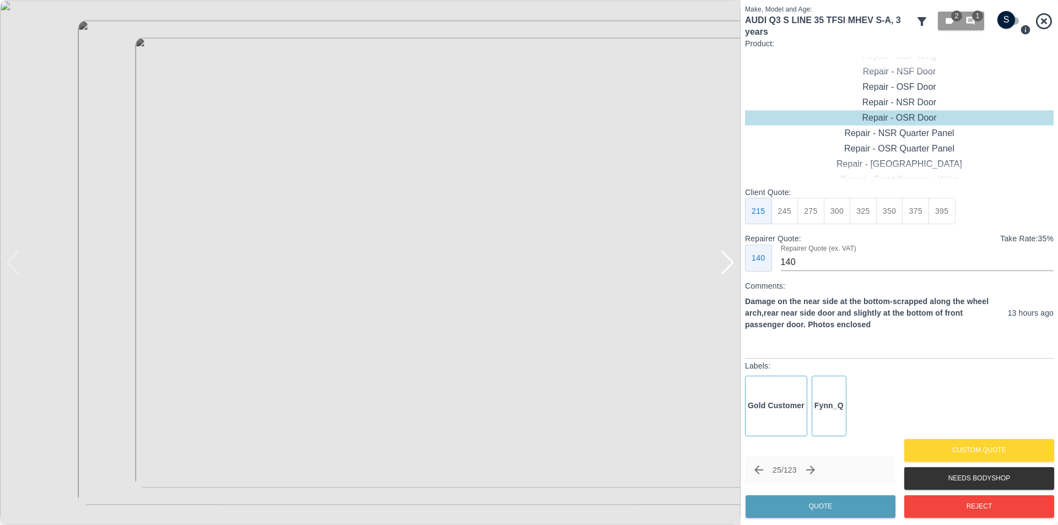
click at [735, 265] on div at bounding box center [727, 263] width 15 height 24
click at [892, 385] on div "Gold Customer Fynn_Q" at bounding box center [899, 406] width 309 height 60
click at [1011, 21] on input "checkbox" at bounding box center [1006, 20] width 53 height 18
checkbox input "true"
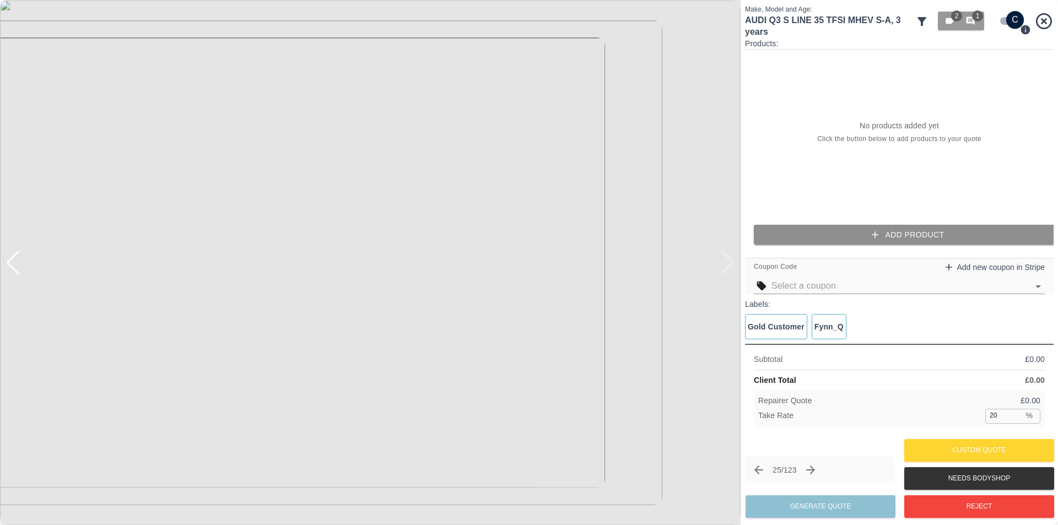
click at [893, 230] on button "Add Product" at bounding box center [908, 235] width 309 height 20
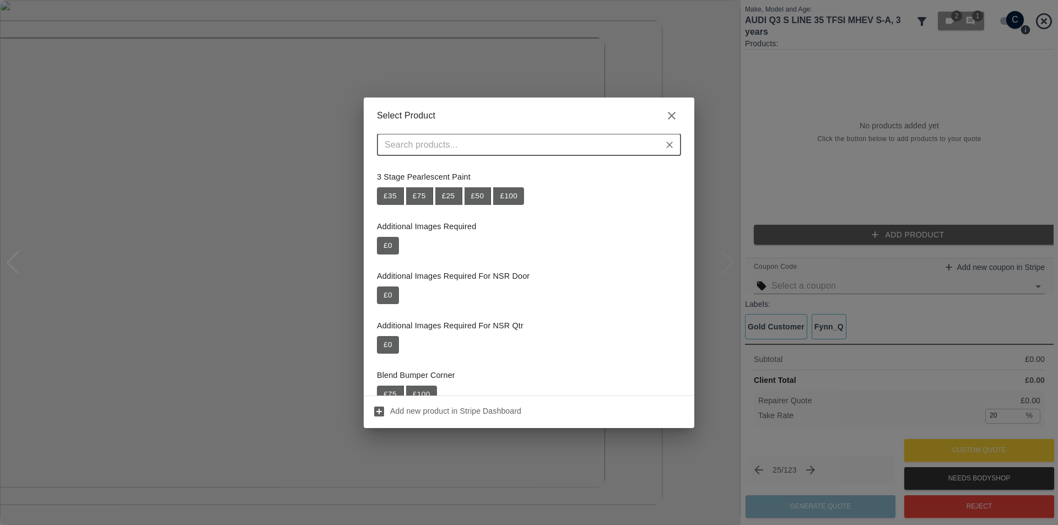
click at [525, 150] on input "text" at bounding box center [519, 144] width 279 height 15
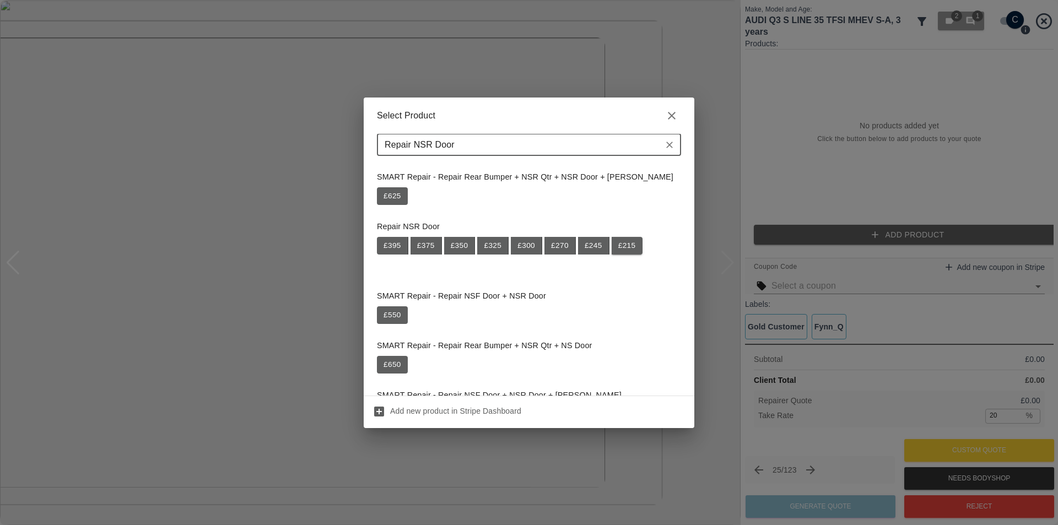
type input "Repair NSR Door"
click at [627, 248] on button "£ 215" at bounding box center [627, 246] width 31 height 18
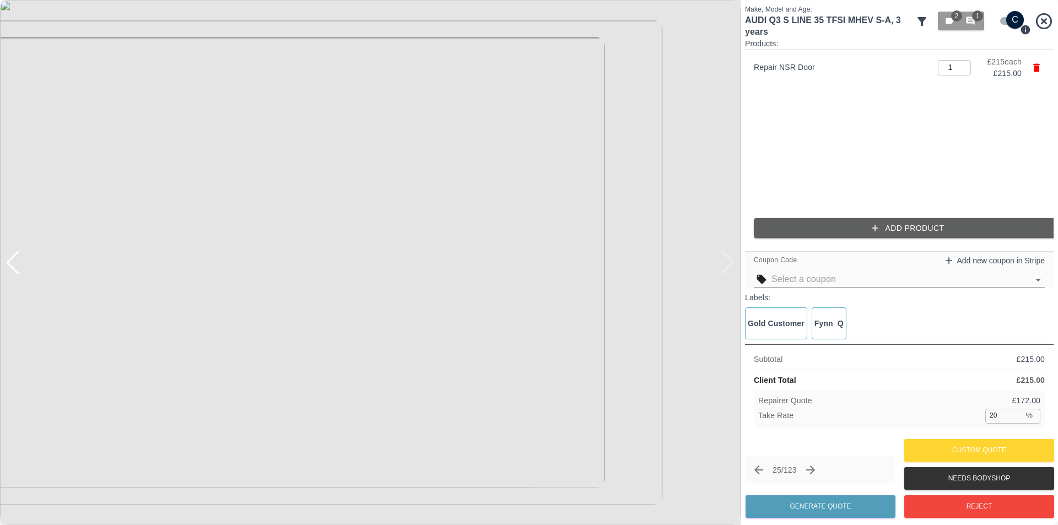
click at [874, 229] on icon "button" at bounding box center [875, 228] width 11 height 11
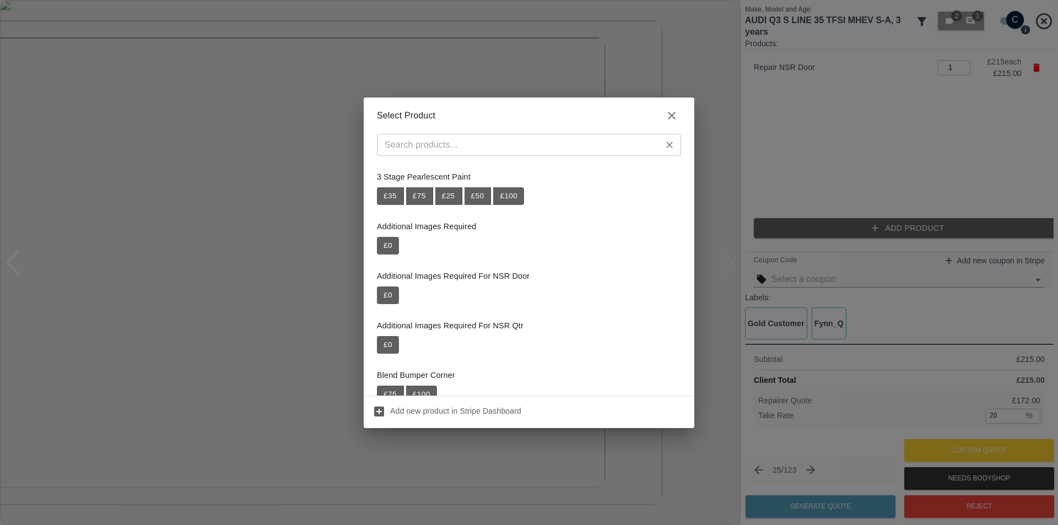
click at [473, 143] on input "text" at bounding box center [519, 144] width 279 height 15
paste input "Repair Door Moulding"
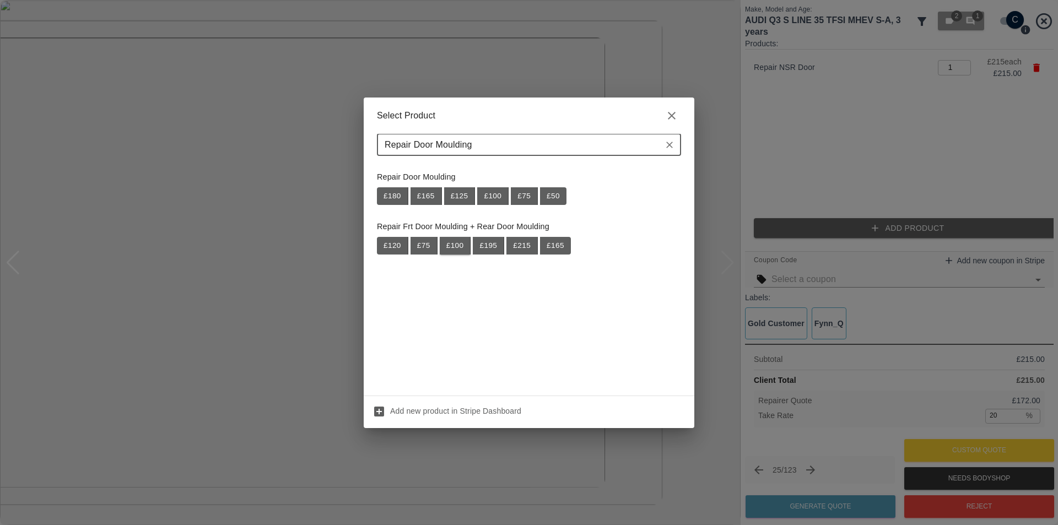
type input "Repair Door Moulding"
click at [455, 250] on button "£ 100" at bounding box center [455, 246] width 31 height 18
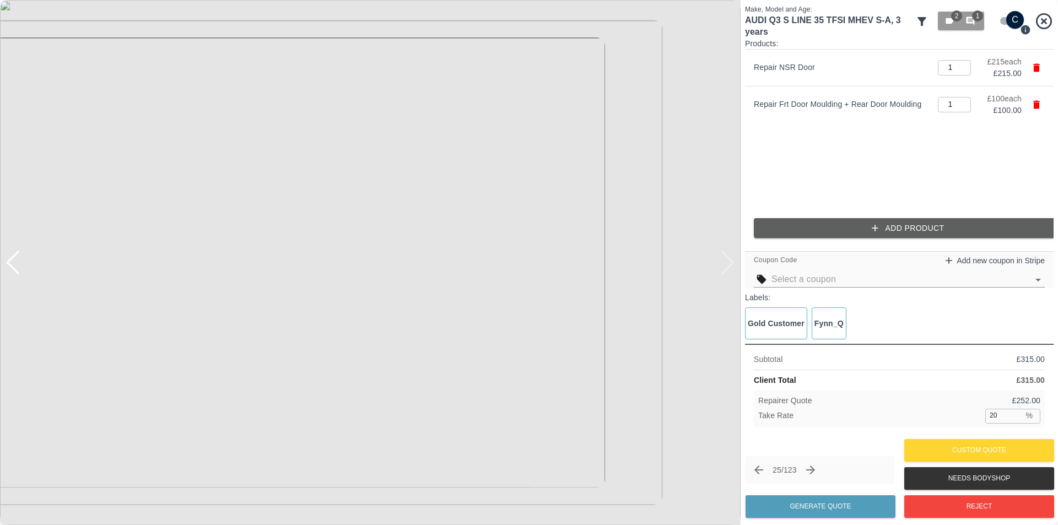
click at [902, 229] on button "Add Product" at bounding box center [908, 228] width 309 height 20
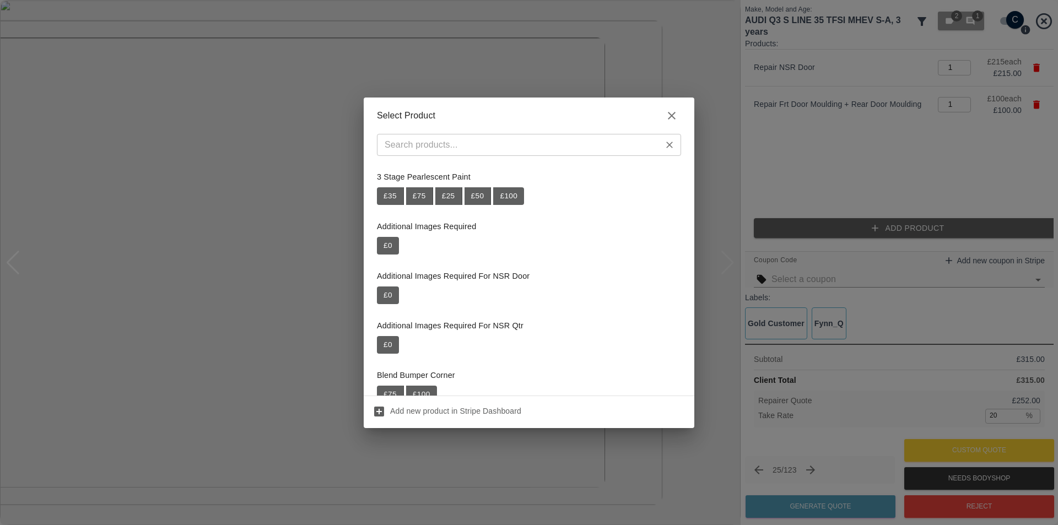
click at [465, 141] on input "text" at bounding box center [519, 144] width 279 height 15
paste input "Repair NSR Wheel Arch Trim"
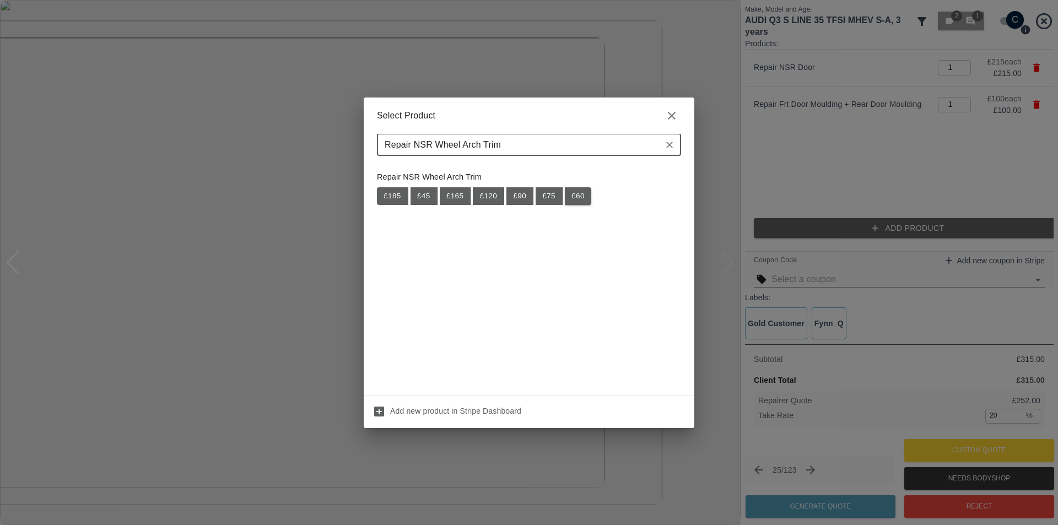
type input "Repair NSR Wheel Arch Trim"
click at [576, 196] on button "£ 60" at bounding box center [578, 196] width 26 height 18
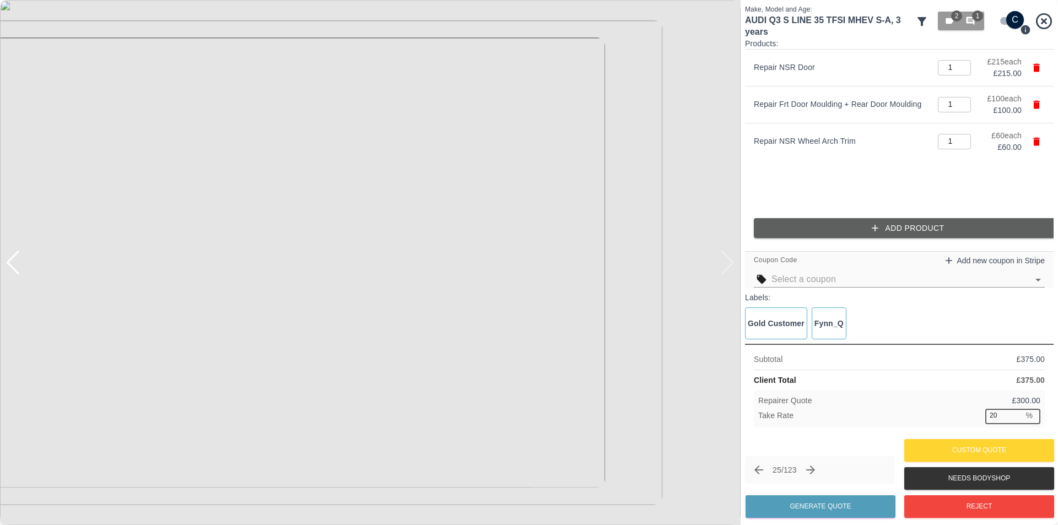
drag, startPoint x: 1003, startPoint y: 414, endPoint x: 979, endPoint y: 414, distance: 23.7
click at [979, 414] on div "Take Rate 20 % ​" at bounding box center [899, 416] width 282 height 14
type input "37"
click at [828, 504] on button "Generate Quote" at bounding box center [821, 506] width 150 height 23
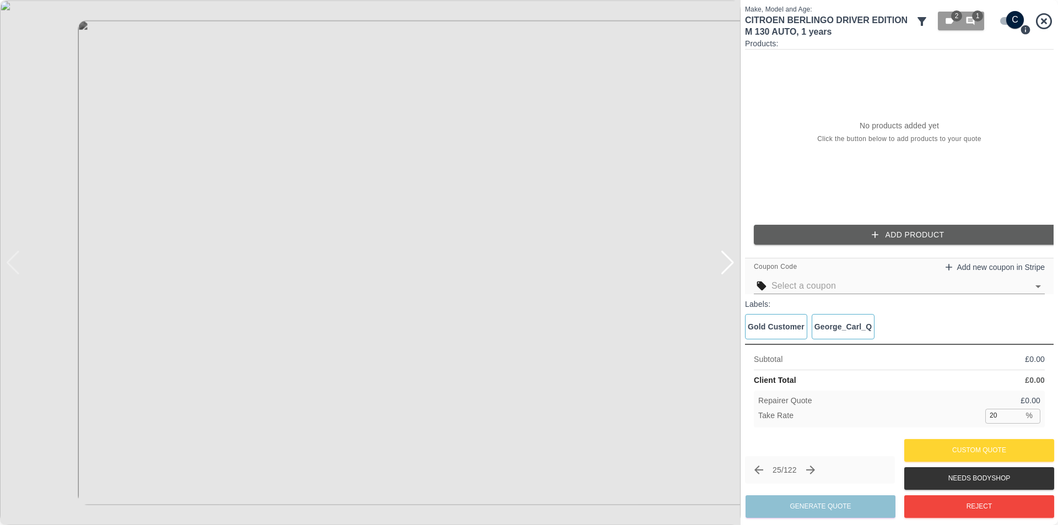
click at [729, 264] on div at bounding box center [727, 263] width 15 height 24
click at [729, 264] on img at bounding box center [370, 262] width 741 height 525
click at [978, 14] on span "1" at bounding box center [977, 15] width 11 height 11
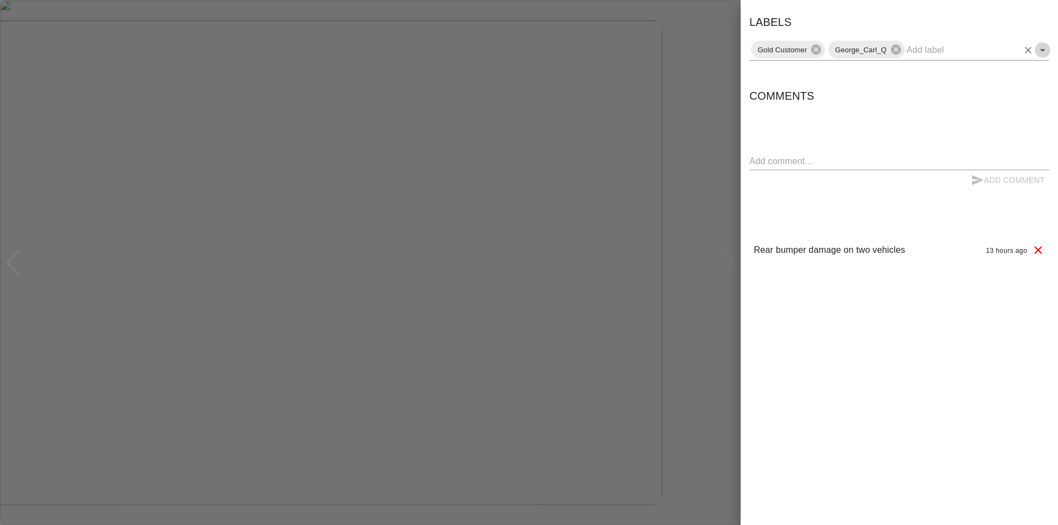
click at [1039, 50] on icon "Open" at bounding box center [1042, 50] width 13 height 13
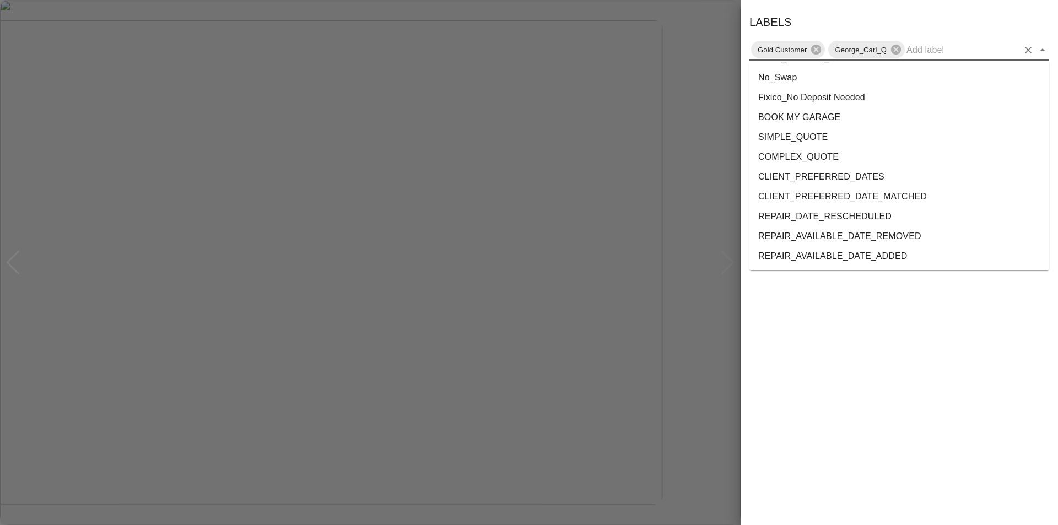
scroll to position [2021, 0]
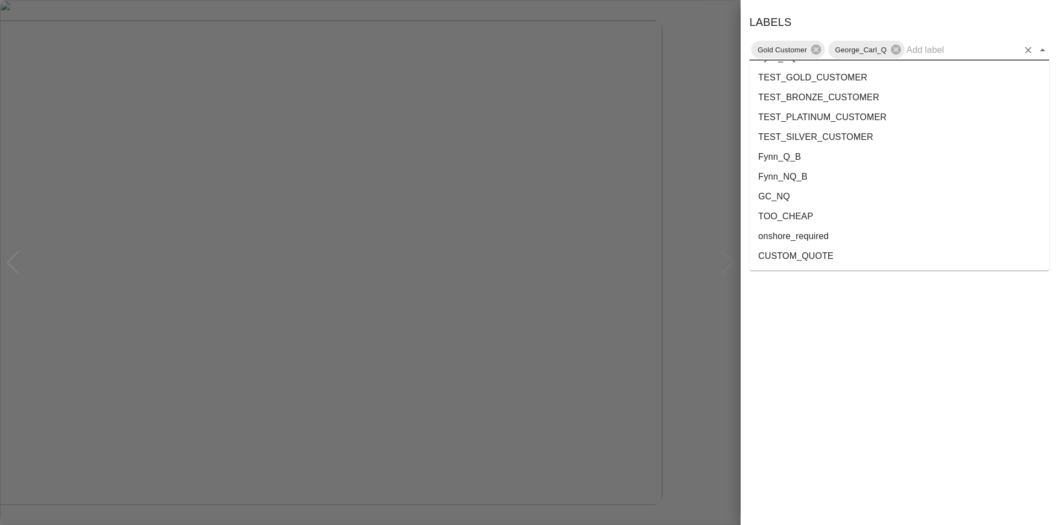
click at [782, 244] on li "onshore_required" at bounding box center [900, 237] width 300 height 20
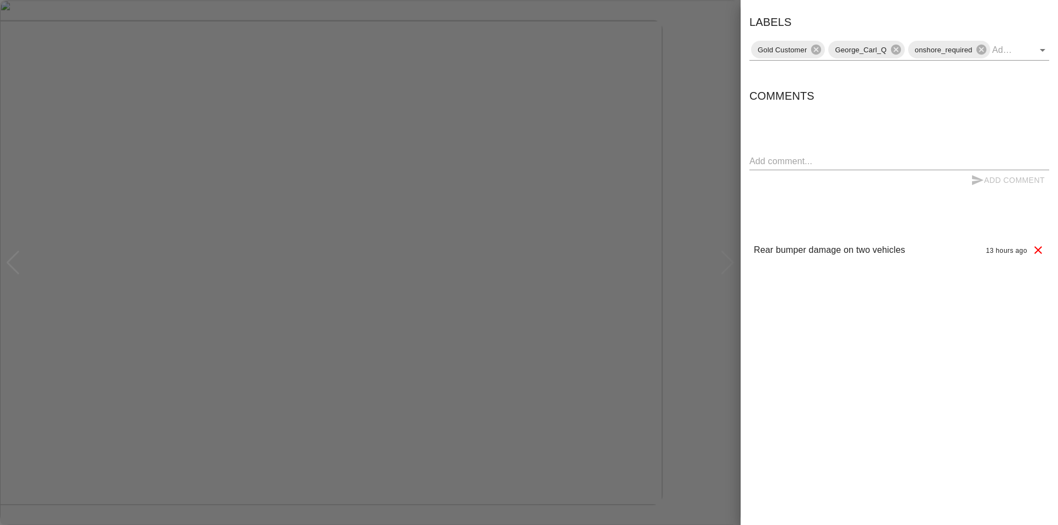
click at [691, 123] on div at bounding box center [529, 262] width 1058 height 525
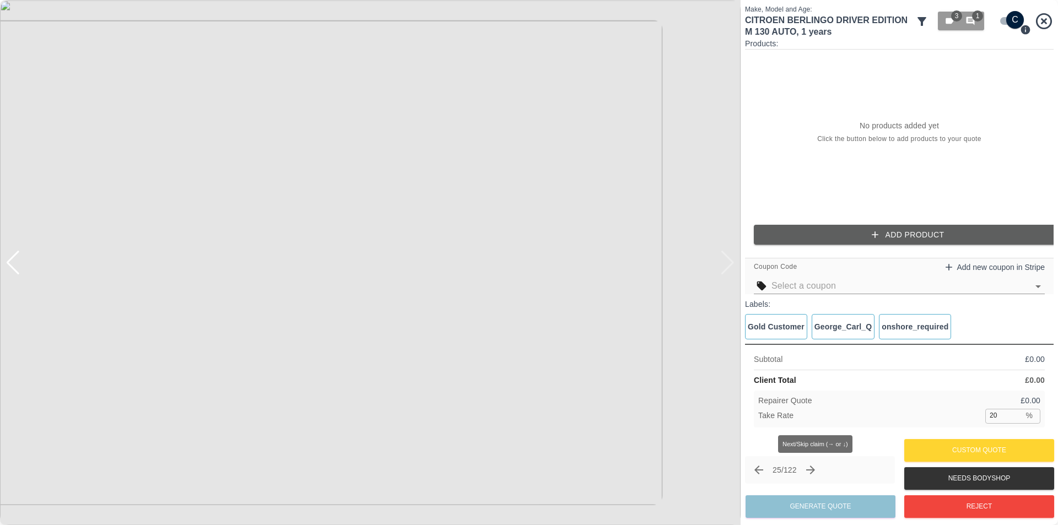
click at [814, 466] on icon "Next claim" at bounding box center [810, 470] width 13 height 13
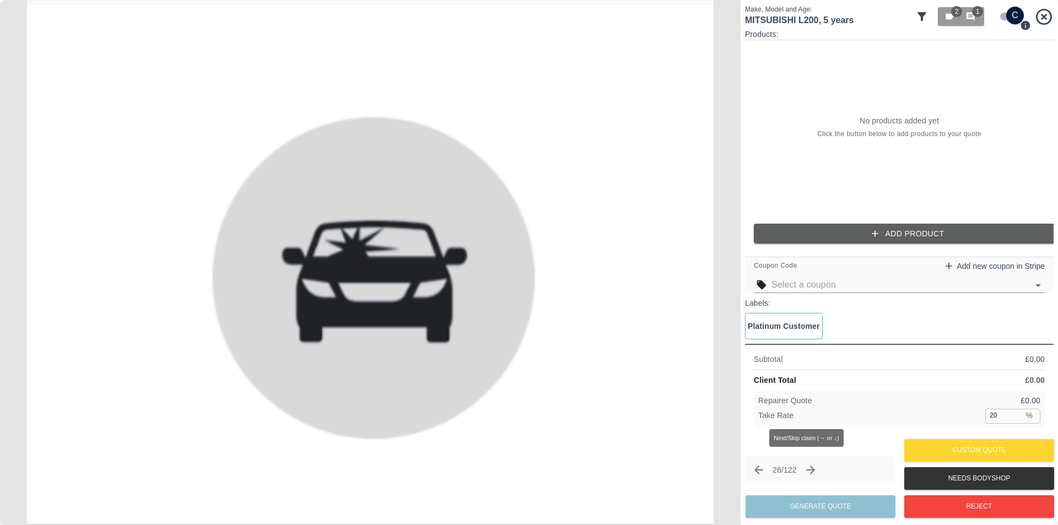
click at [813, 469] on icon "Next claim" at bounding box center [810, 470] width 13 height 13
click at [815, 469] on icon "Next claim" at bounding box center [810, 470] width 13 height 13
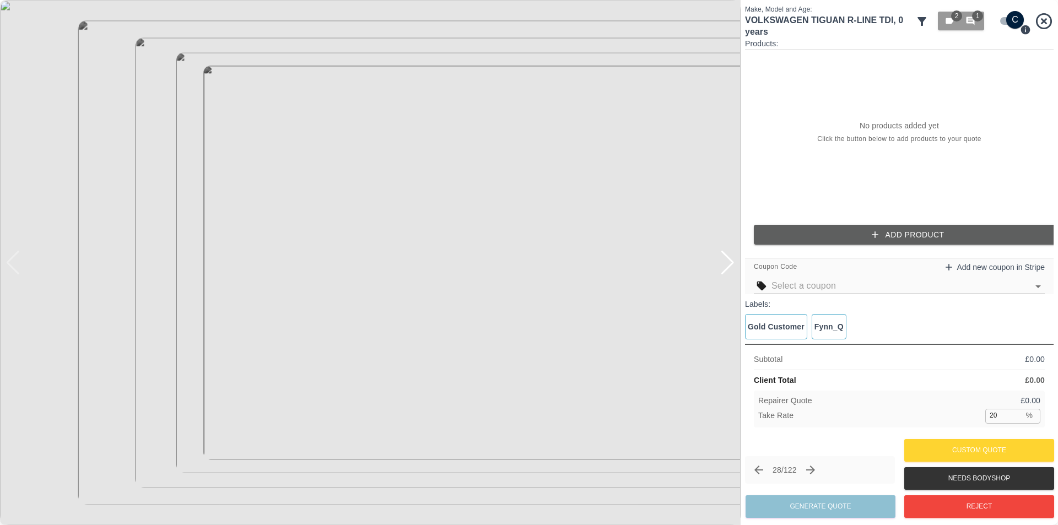
click at [729, 265] on div at bounding box center [727, 263] width 15 height 24
click at [730, 262] on div at bounding box center [727, 263] width 15 height 24
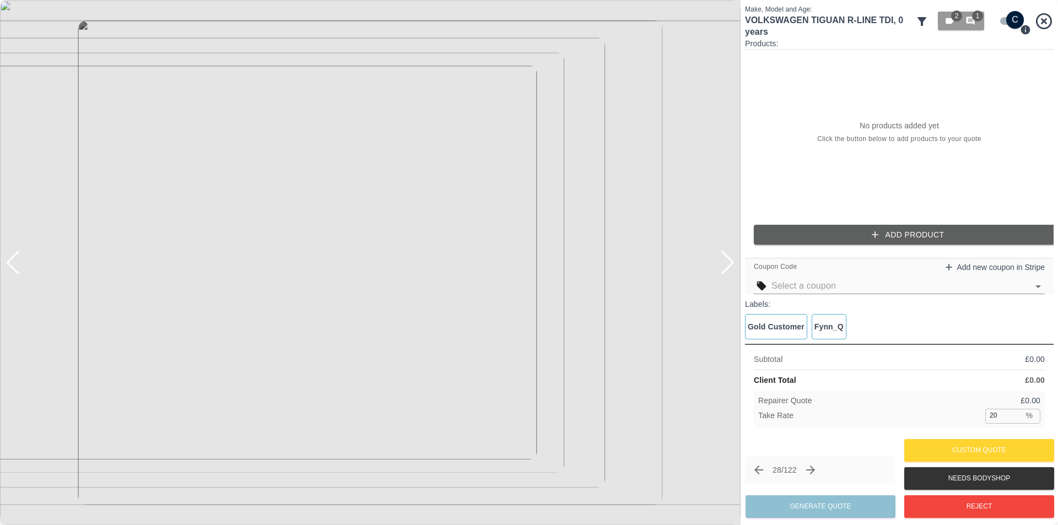
click at [730, 262] on div at bounding box center [727, 263] width 15 height 24
click at [730, 262] on img at bounding box center [370, 262] width 741 height 525
click at [979, 18] on span "1" at bounding box center [977, 15] width 11 height 11
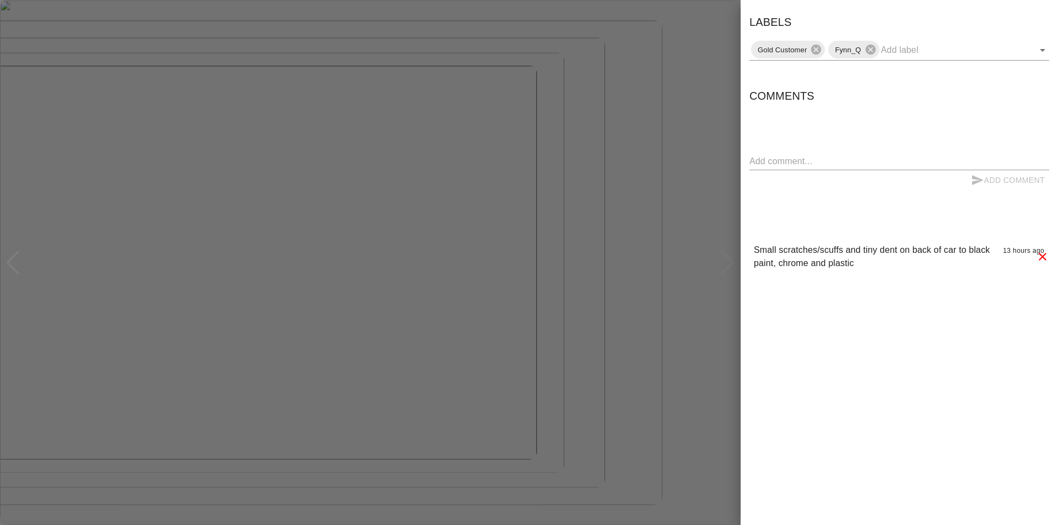
click at [717, 157] on div at bounding box center [529, 262] width 1058 height 525
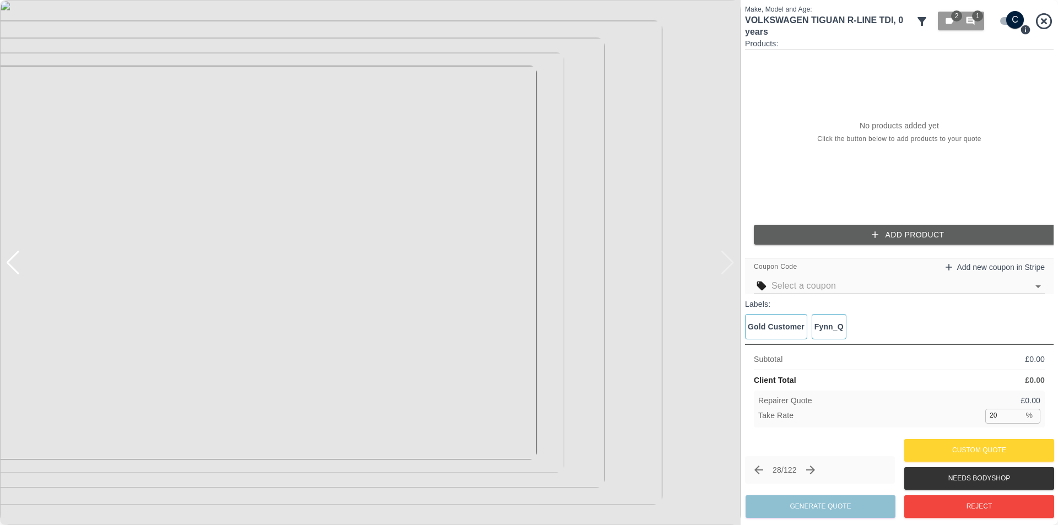
click at [1003, 20] on input "checkbox" at bounding box center [1015, 20] width 53 height 18
checkbox input "false"
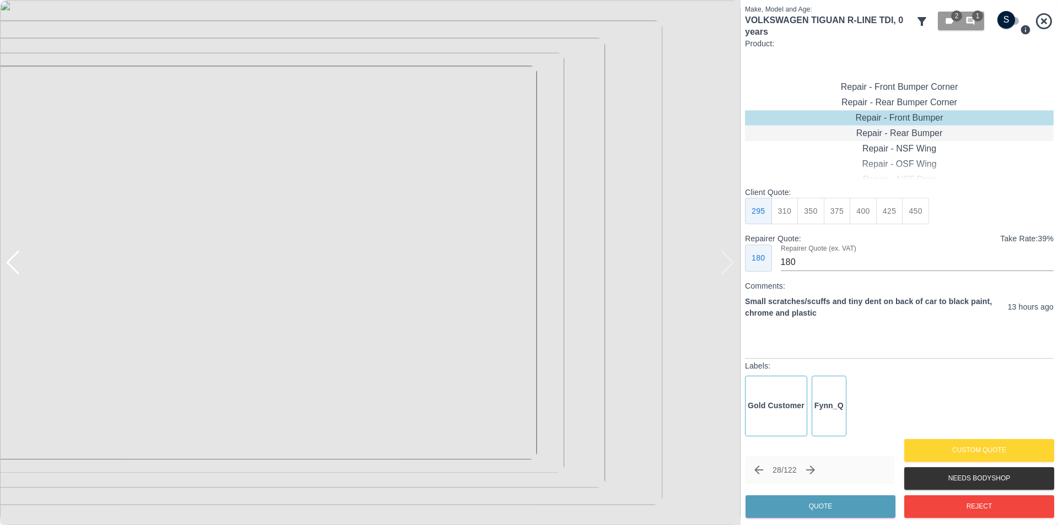
click at [916, 134] on div "Repair - Rear Bumper" at bounding box center [899, 133] width 309 height 15
click at [820, 216] on button "350" at bounding box center [811, 211] width 27 height 27
type input "210"
click at [820, 503] on button "Quote" at bounding box center [821, 506] width 150 height 23
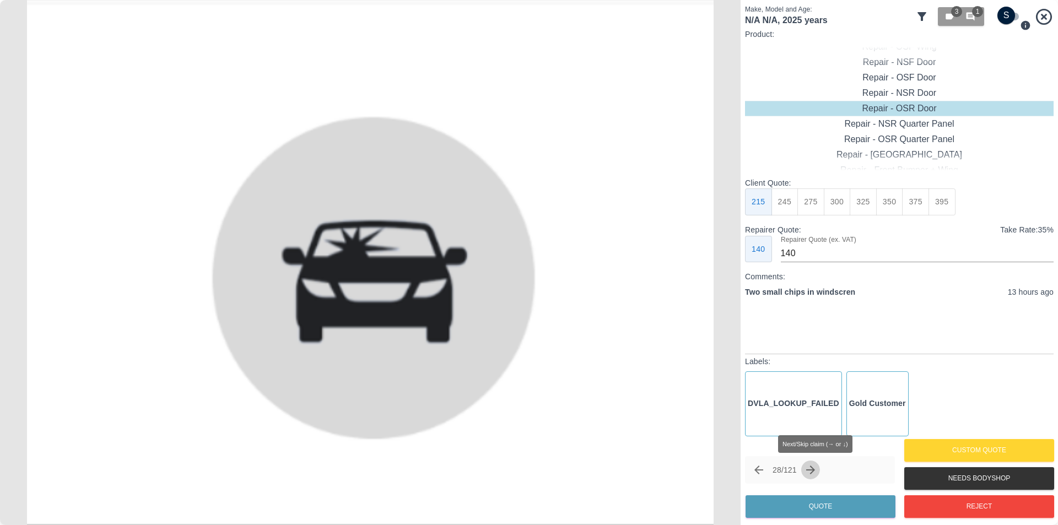
click at [815, 470] on icon "Next claim" at bounding box center [810, 470] width 9 height 9
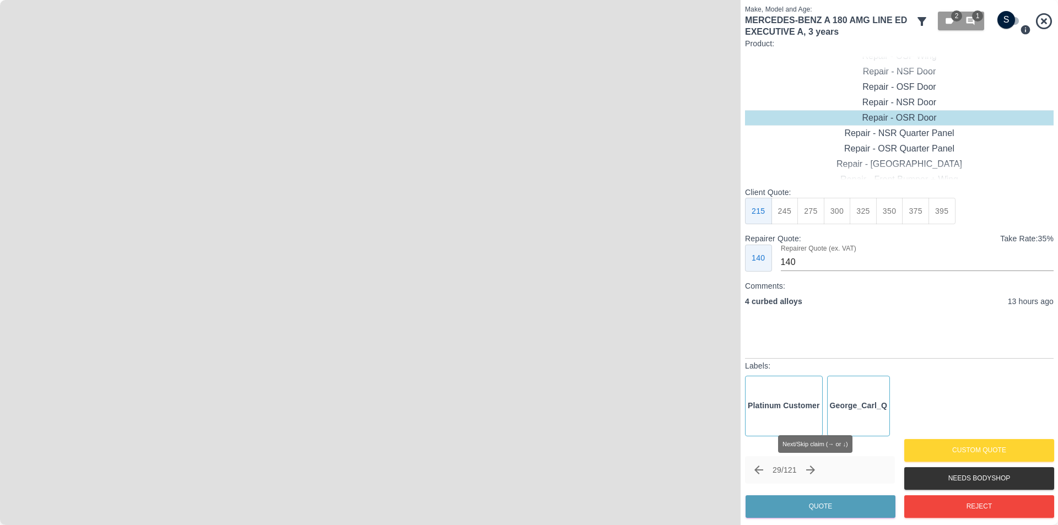
click at [815, 470] on icon "Next claim" at bounding box center [810, 470] width 9 height 9
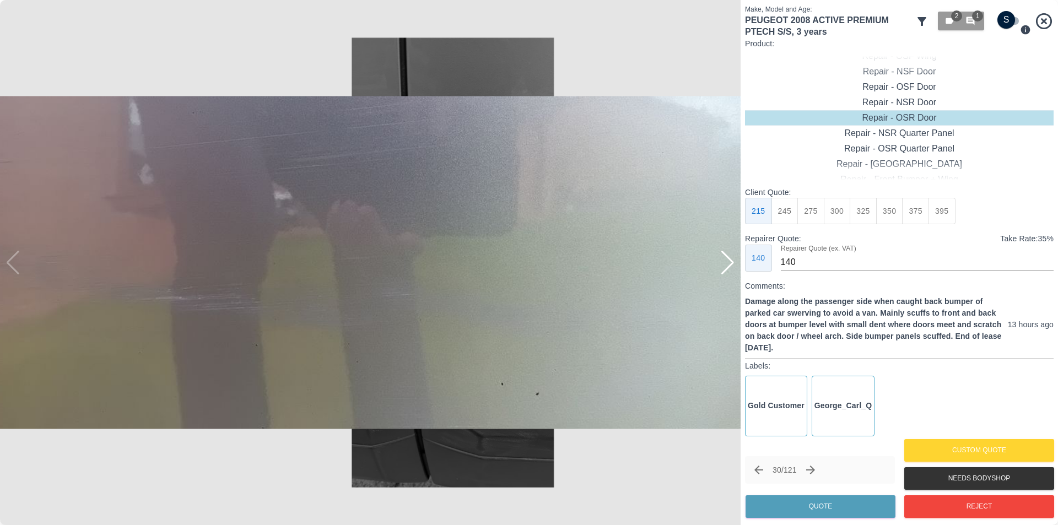
click at [729, 267] on div at bounding box center [727, 263] width 15 height 24
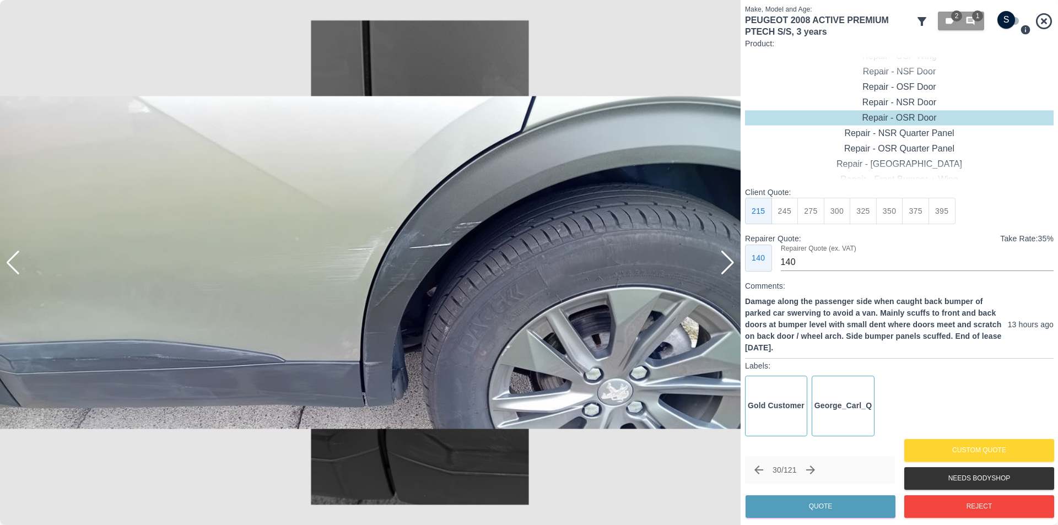
click at [728, 262] on div at bounding box center [727, 263] width 15 height 24
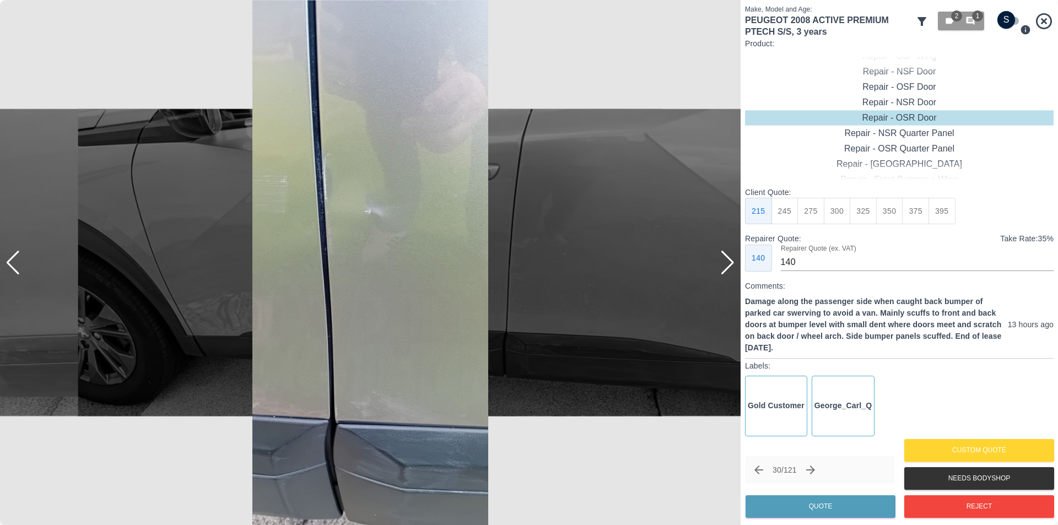
click at [728, 262] on div at bounding box center [727, 263] width 15 height 24
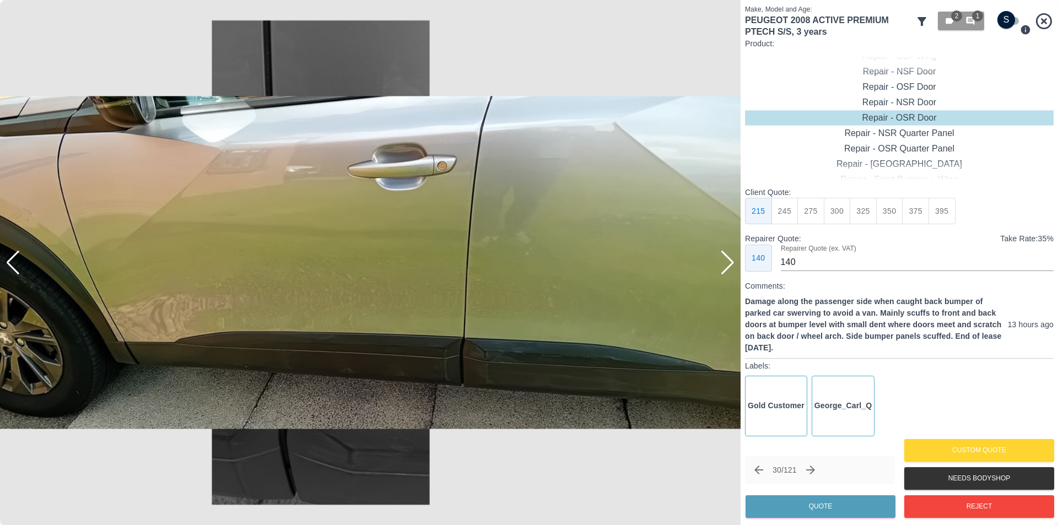
click at [728, 262] on div at bounding box center [727, 263] width 15 height 24
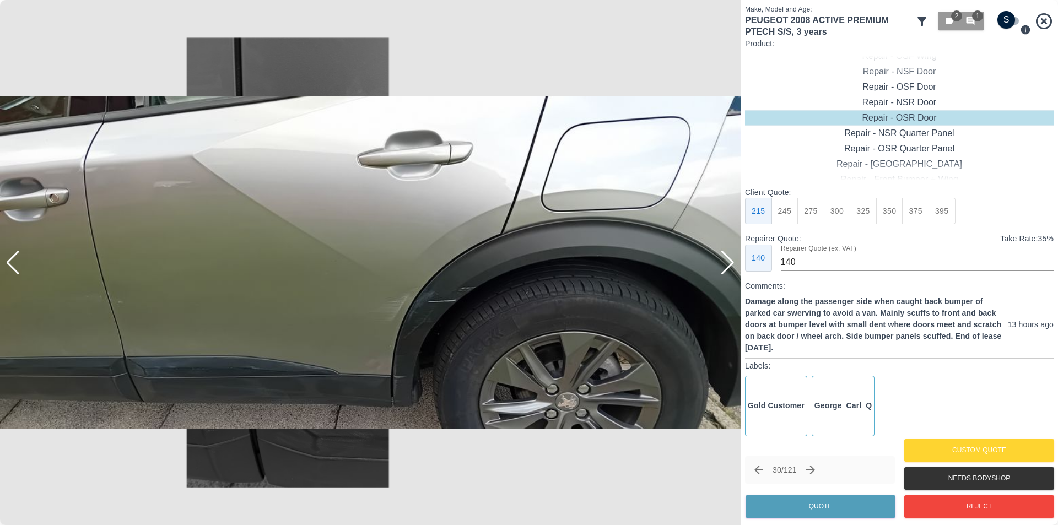
click at [728, 261] on div at bounding box center [727, 263] width 15 height 24
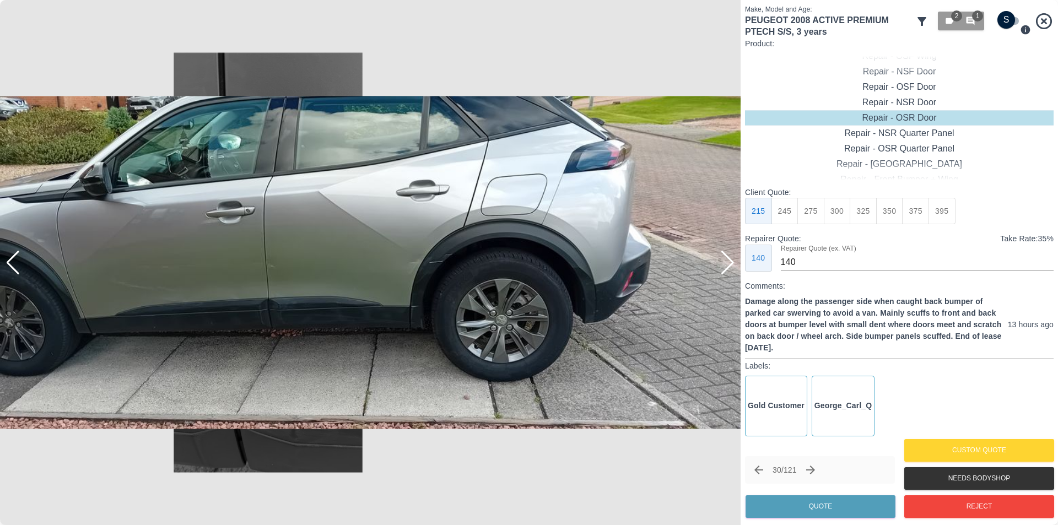
click at [730, 266] on div at bounding box center [727, 263] width 15 height 24
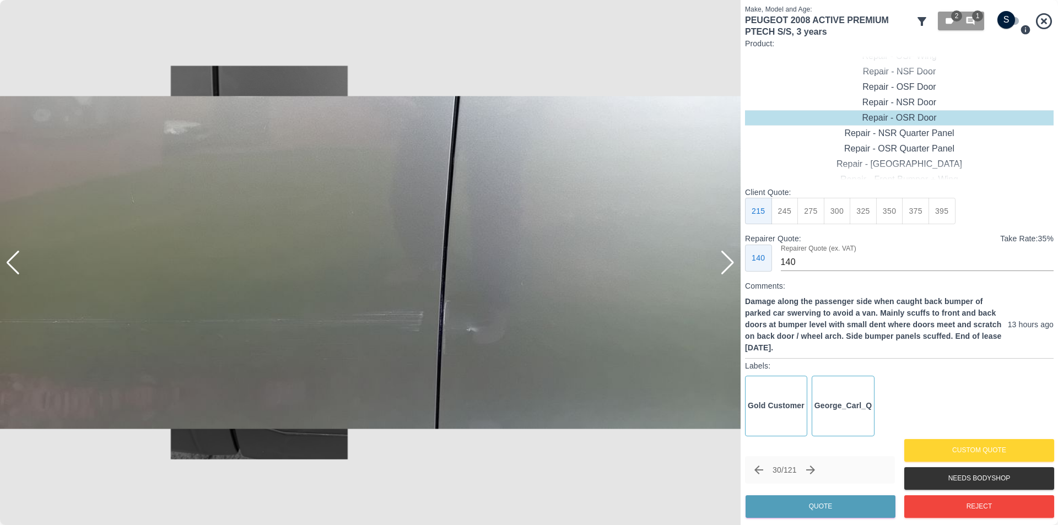
click at [730, 266] on div at bounding box center [727, 263] width 15 height 24
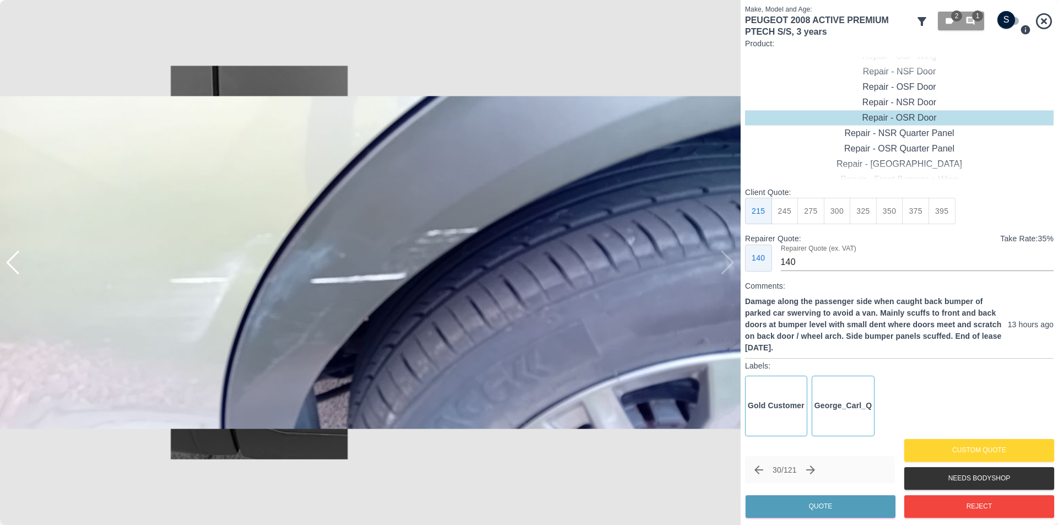
click at [730, 266] on img at bounding box center [370, 262] width 741 height 525
click at [527, 49] on img at bounding box center [370, 262] width 741 height 525
click at [1012, 21] on input "checkbox" at bounding box center [1006, 20] width 53 height 18
checkbox input "true"
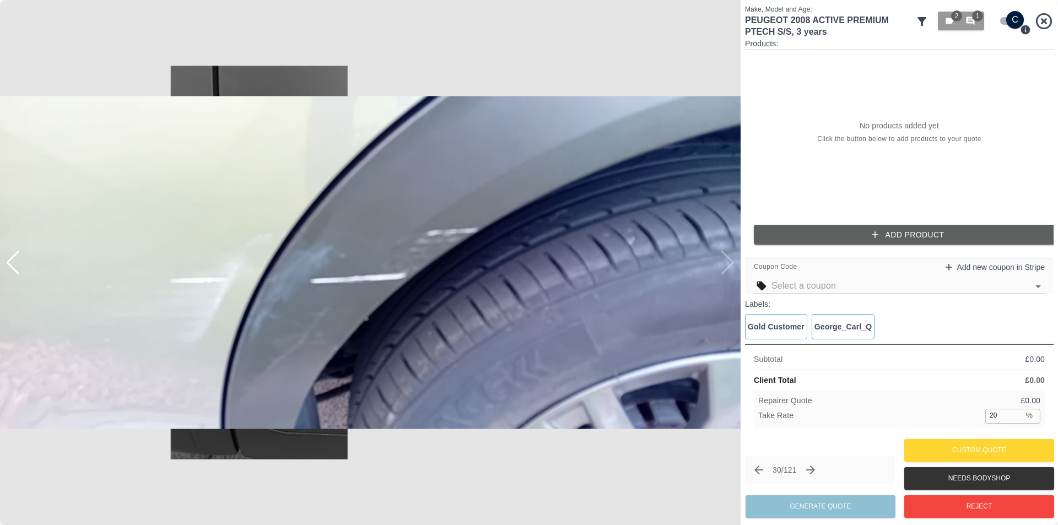
click at [904, 233] on button "Add Product" at bounding box center [908, 235] width 309 height 20
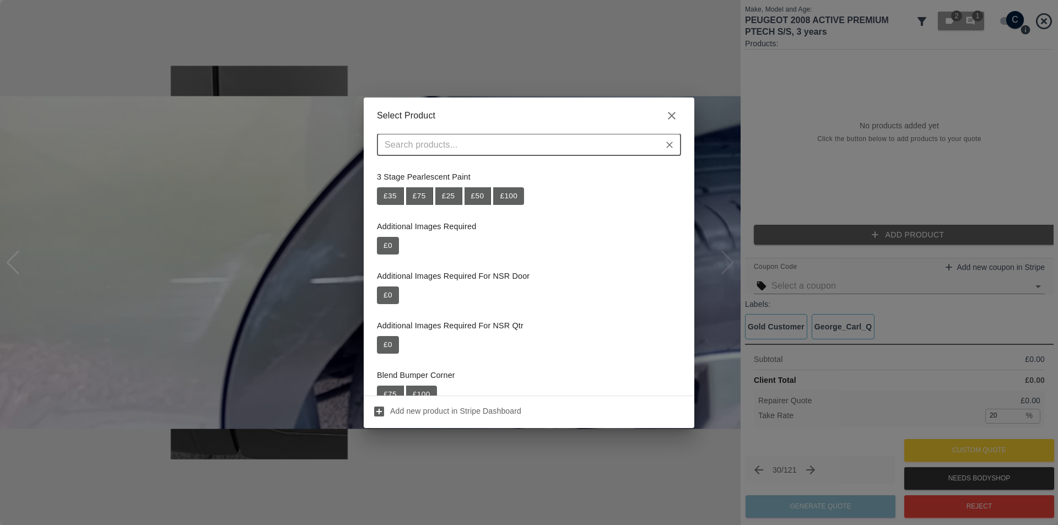
click at [509, 153] on div "​" at bounding box center [529, 145] width 304 height 22
paste input "Repair Door + Door"
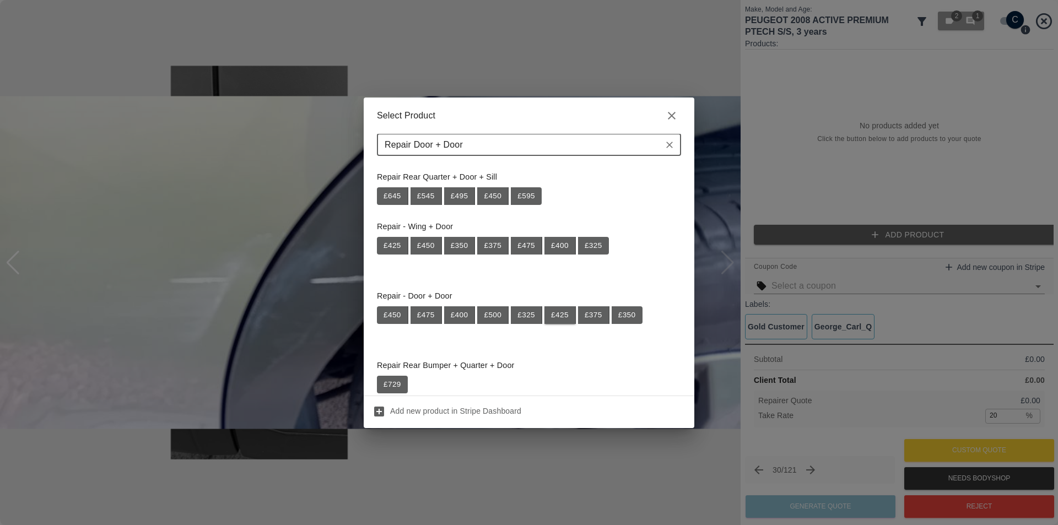
type input "Repair Door + Door"
click at [565, 318] on button "£ 425" at bounding box center [560, 315] width 31 height 18
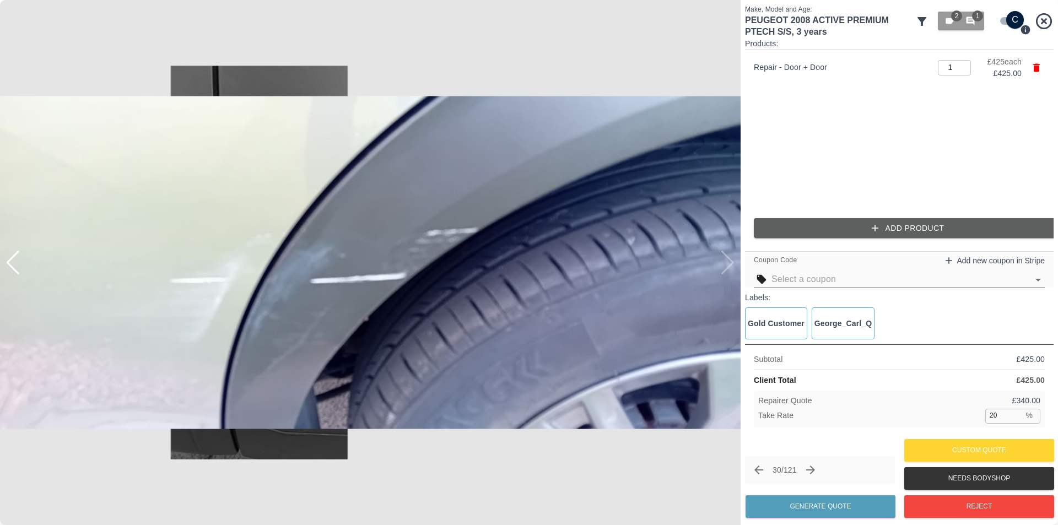
click at [877, 228] on icon "button" at bounding box center [875, 228] width 11 height 11
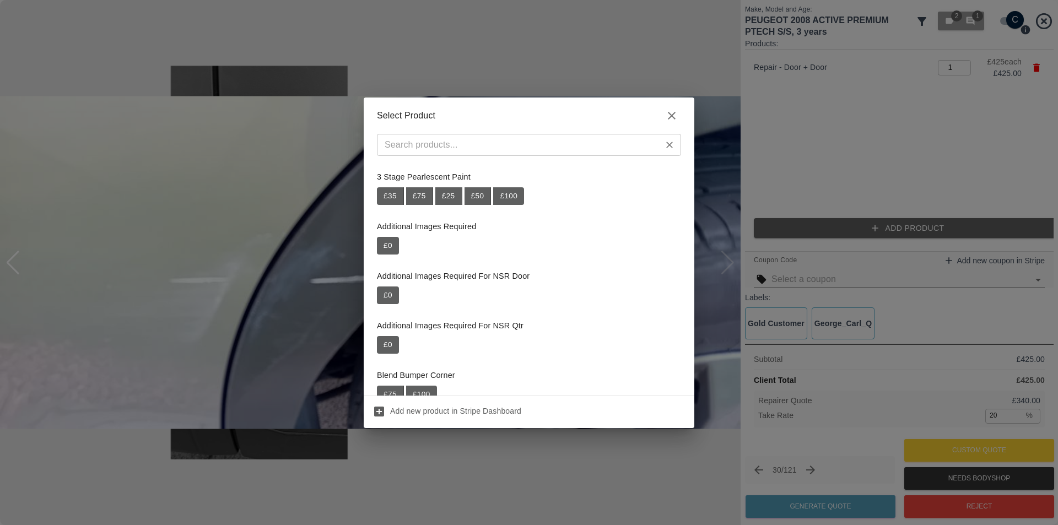
click at [489, 147] on input "text" at bounding box center [519, 144] width 279 height 15
paste input "Repair Door Moulding"
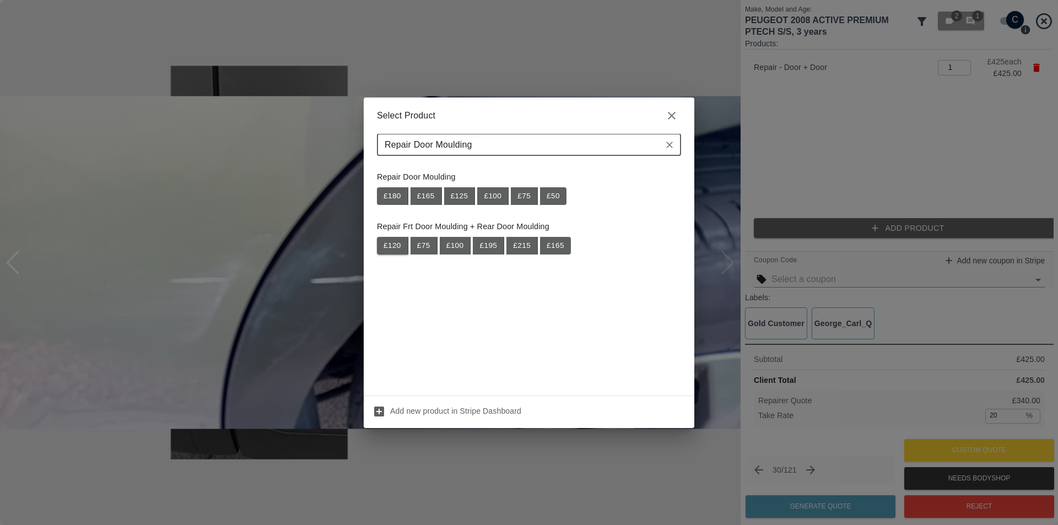
type input "Repair Door Moulding"
click at [392, 245] on button "£ 120" at bounding box center [392, 246] width 31 height 18
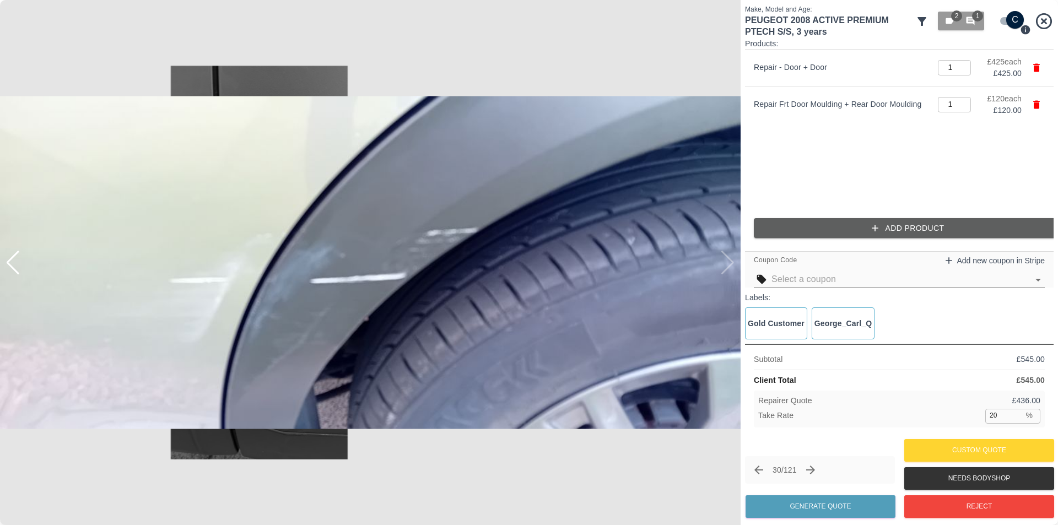
click at [886, 229] on button "Add Product" at bounding box center [908, 228] width 309 height 20
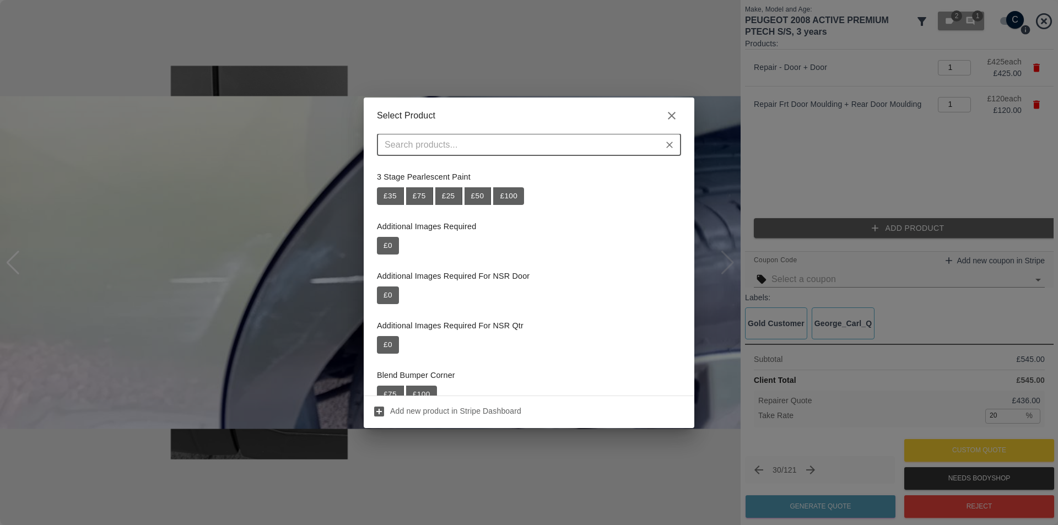
click at [545, 149] on input "text" at bounding box center [519, 144] width 279 height 15
click at [482, 143] on input "text" at bounding box center [519, 144] width 279 height 15
paste input "Repair NSR Wheel Arch Trim"
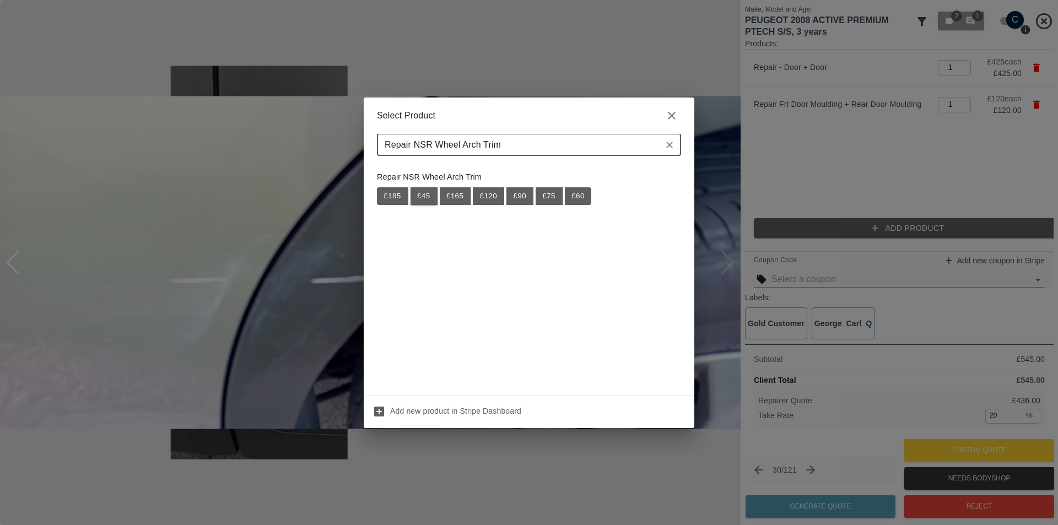
type input "Repair NSR Wheel Arch Trim"
click at [425, 198] on button "£ 45" at bounding box center [424, 196] width 27 height 18
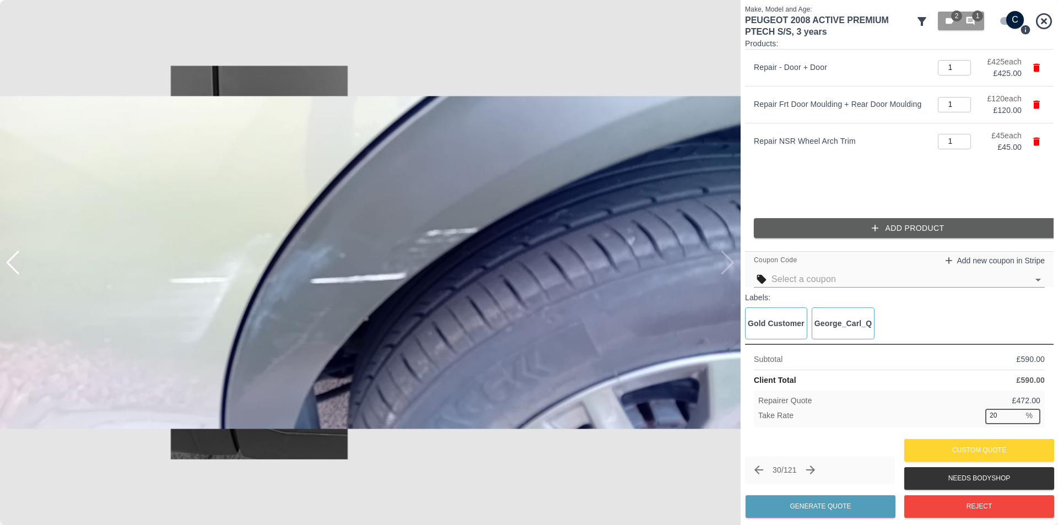
drag, startPoint x: 1003, startPoint y: 419, endPoint x: 987, endPoint y: 417, distance: 15.6
click at [987, 419] on input "20" at bounding box center [1004, 416] width 38 height 14
type input "37"
click at [845, 510] on button "Generate Quote" at bounding box center [821, 506] width 150 height 23
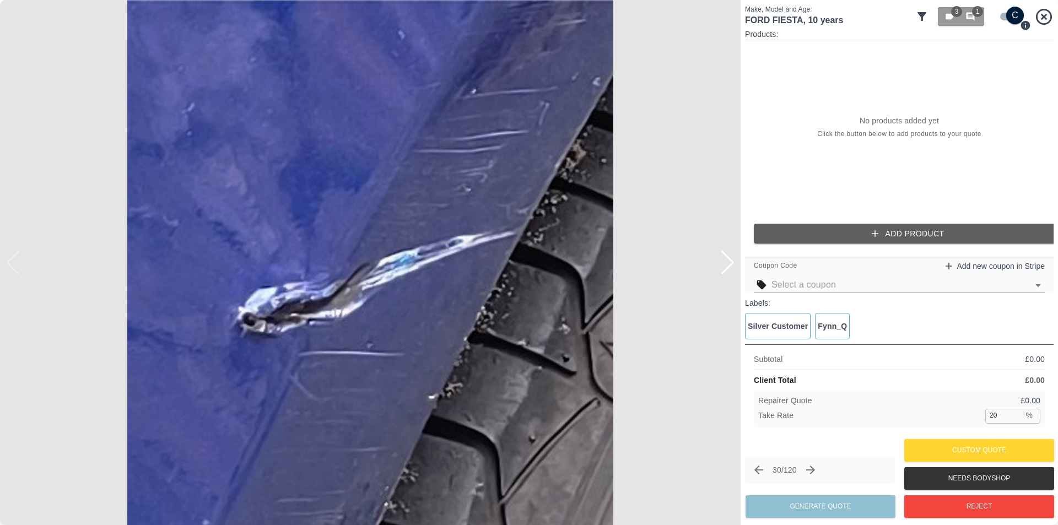
click at [729, 270] on div at bounding box center [727, 263] width 15 height 24
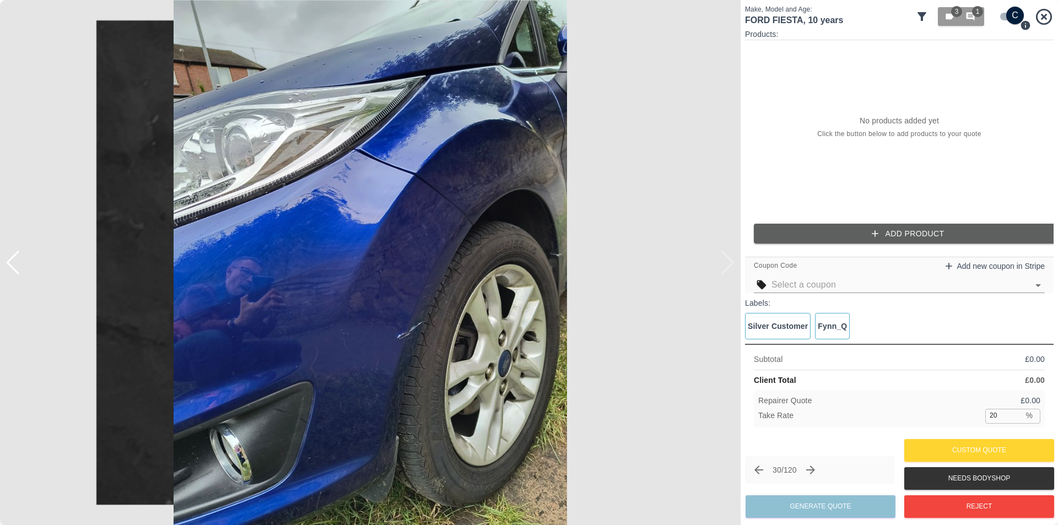
click at [729, 270] on img at bounding box center [370, 262] width 741 height 525
click at [1007, 14] on input "checkbox" at bounding box center [1015, 16] width 53 height 18
checkbox input "false"
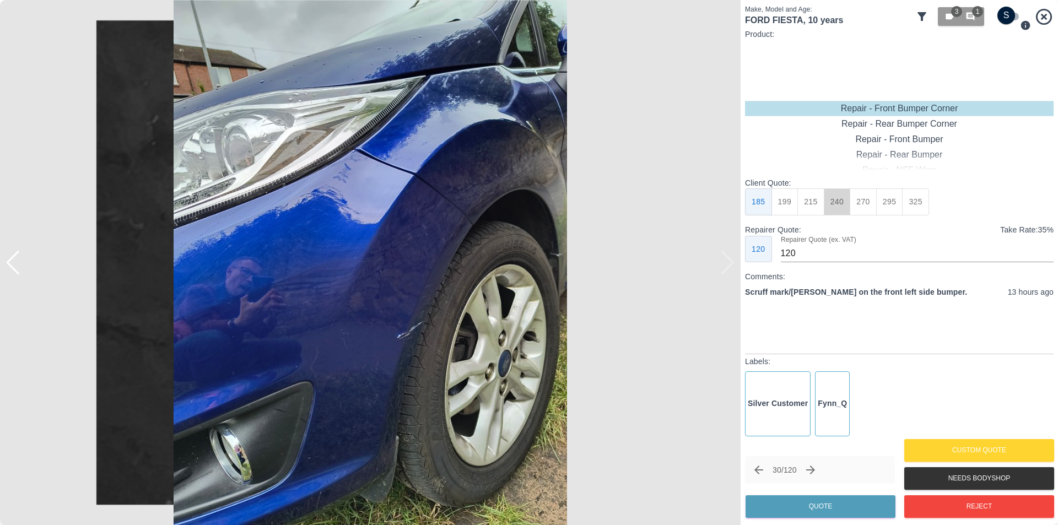
click at [839, 202] on button "240" at bounding box center [837, 201] width 27 height 27
click at [858, 203] on button "270" at bounding box center [863, 201] width 27 height 27
type input "165"
click at [823, 505] on button "Quote" at bounding box center [821, 506] width 150 height 23
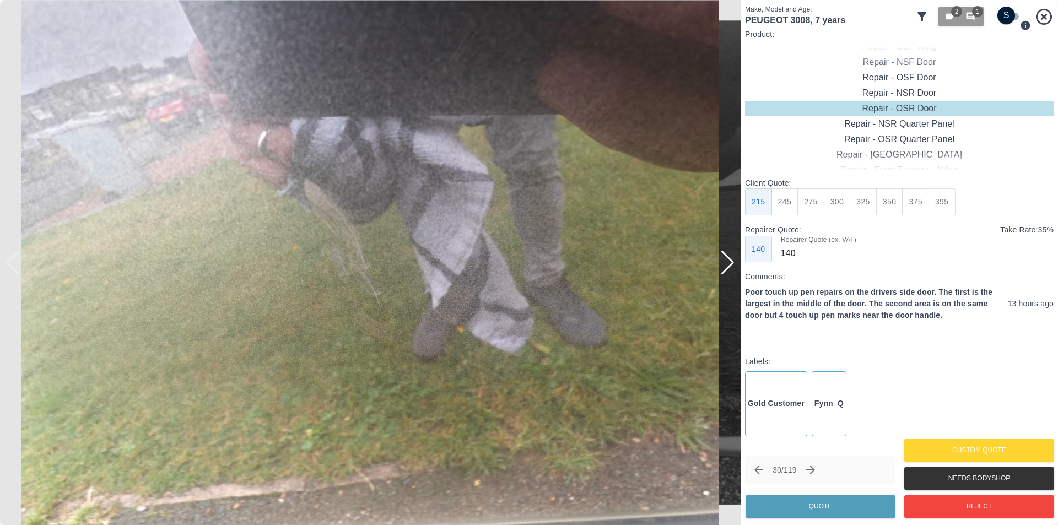
click at [726, 264] on div at bounding box center [727, 263] width 15 height 24
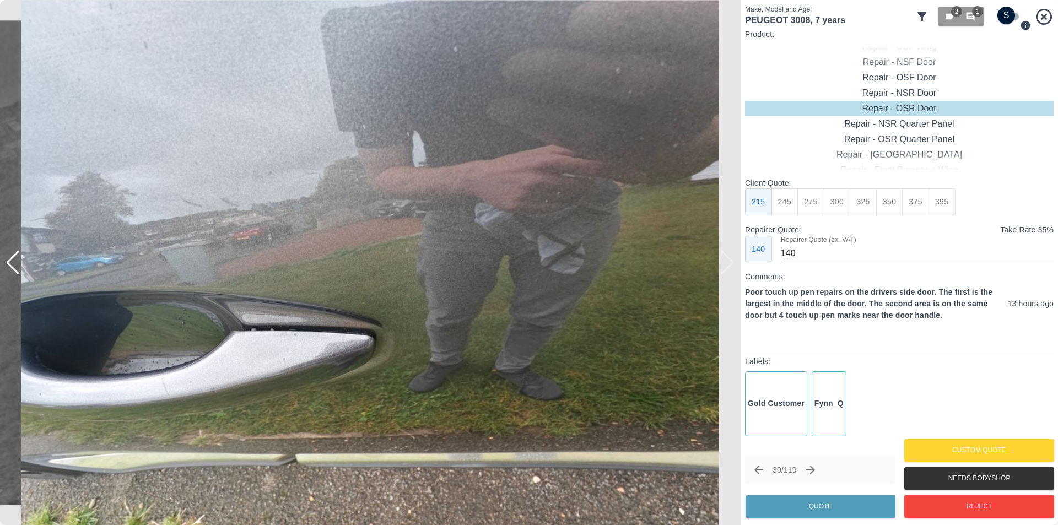
click at [726, 264] on img at bounding box center [370, 262] width 741 height 525
click at [974, 15] on span "1" at bounding box center [977, 11] width 11 height 11
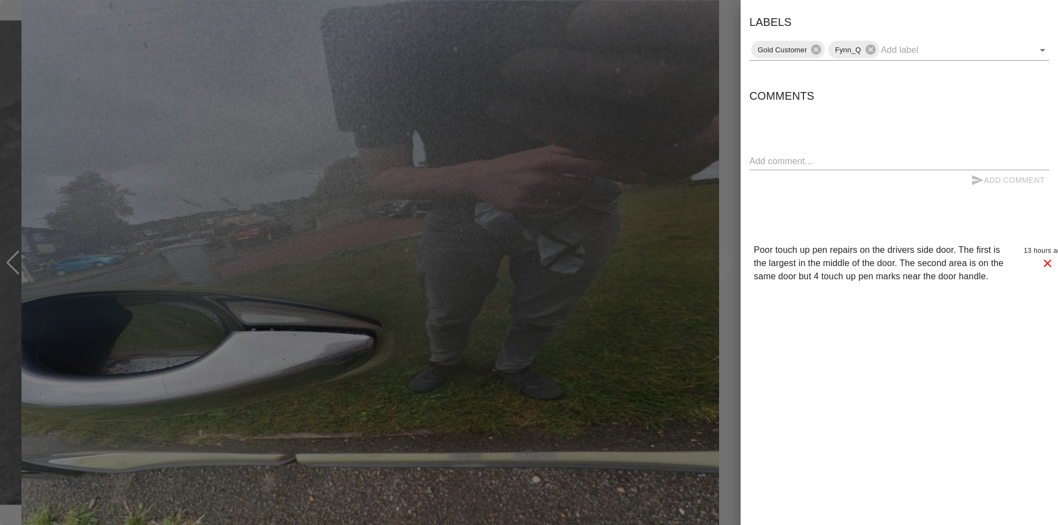
click at [689, 214] on div at bounding box center [529, 262] width 1058 height 525
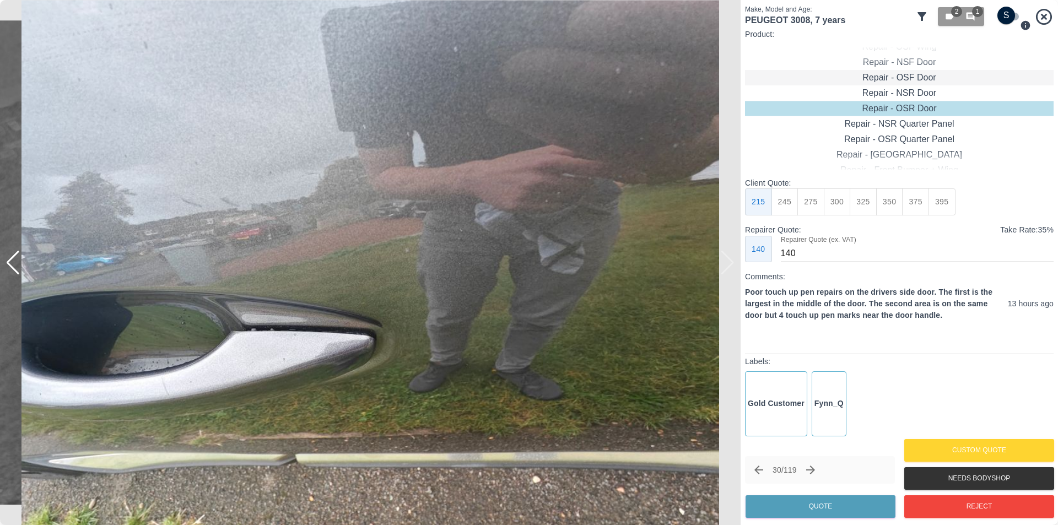
click at [913, 77] on div "Repair - OSF Door" at bounding box center [899, 77] width 309 height 15
click at [860, 506] on button "Quote" at bounding box center [821, 506] width 150 height 23
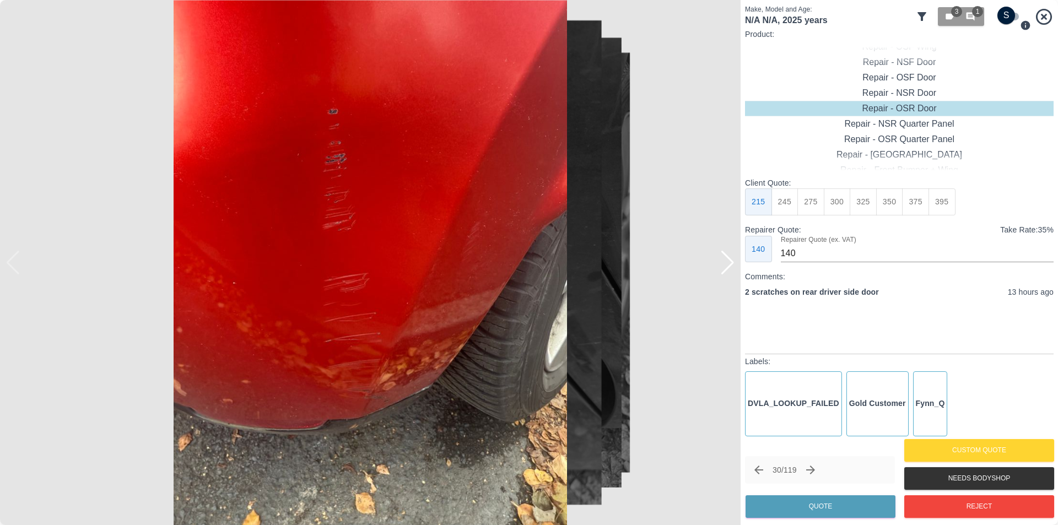
click at [726, 271] on div at bounding box center [727, 263] width 15 height 24
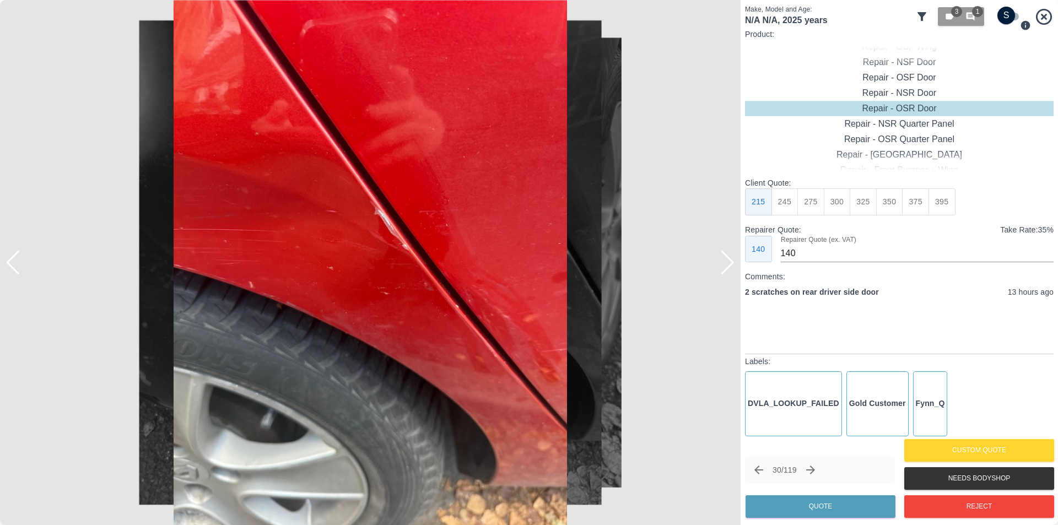
click at [726, 271] on div at bounding box center [727, 263] width 15 height 24
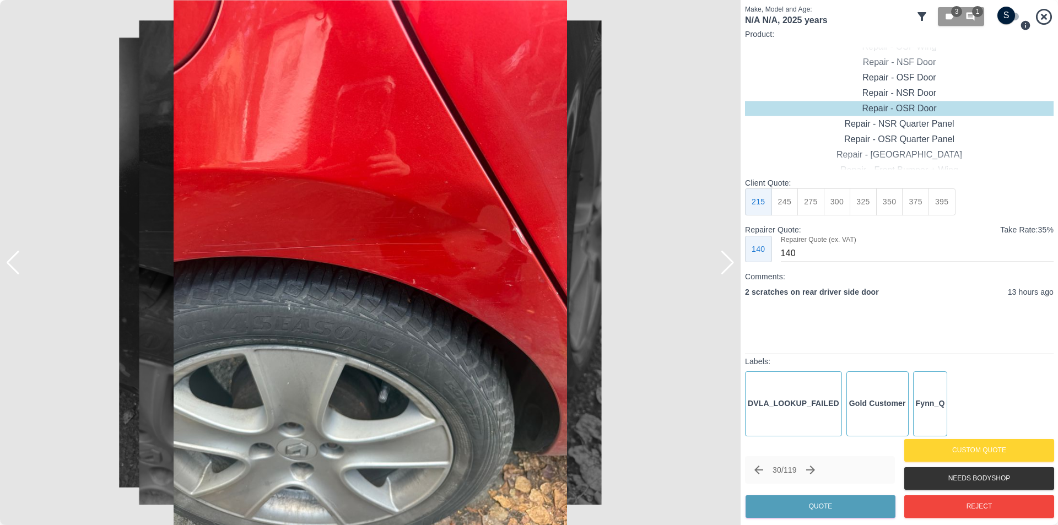
click at [726, 271] on div at bounding box center [727, 263] width 15 height 24
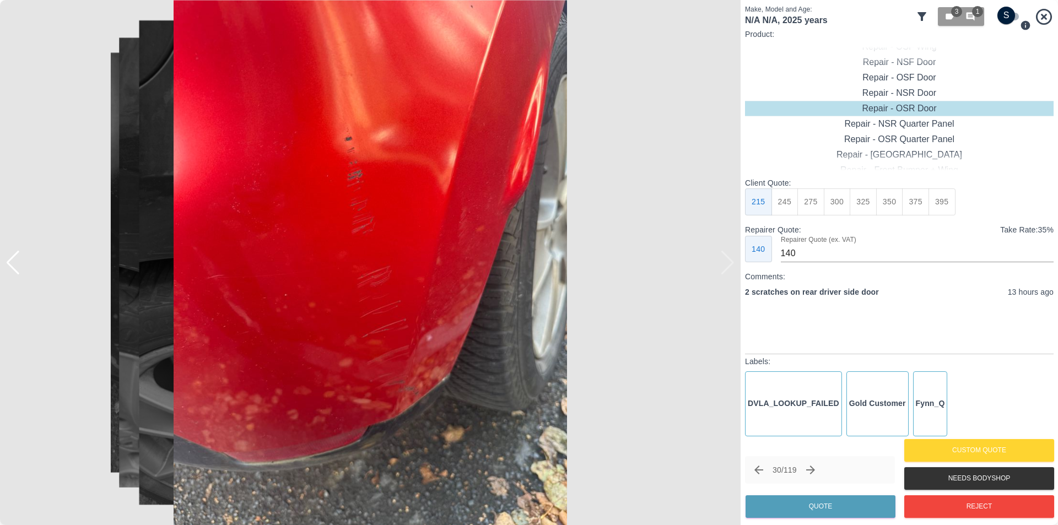
click at [726, 271] on img at bounding box center [370, 262] width 741 height 525
click at [972, 16] on icon "button" at bounding box center [971, 17] width 10 height 10
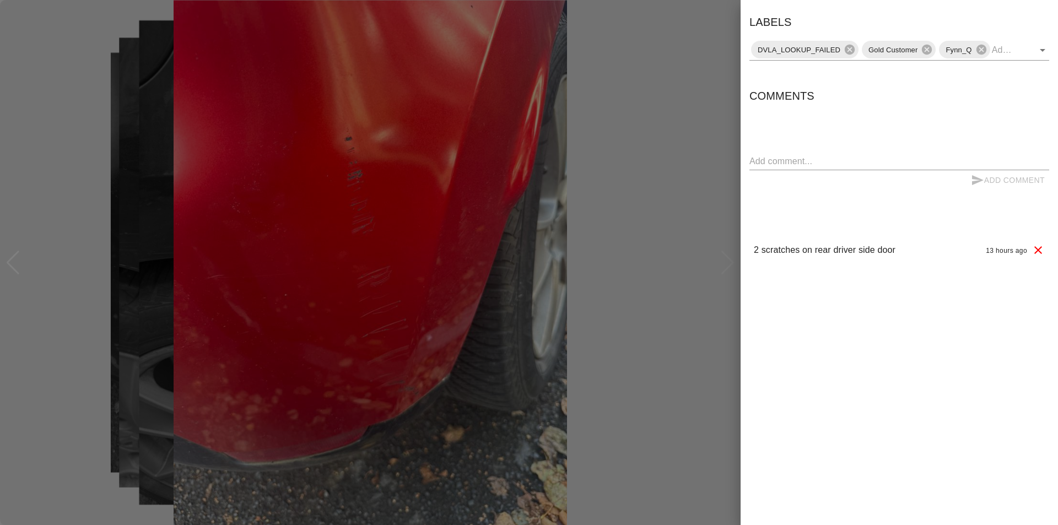
click at [667, 175] on div at bounding box center [529, 262] width 1058 height 525
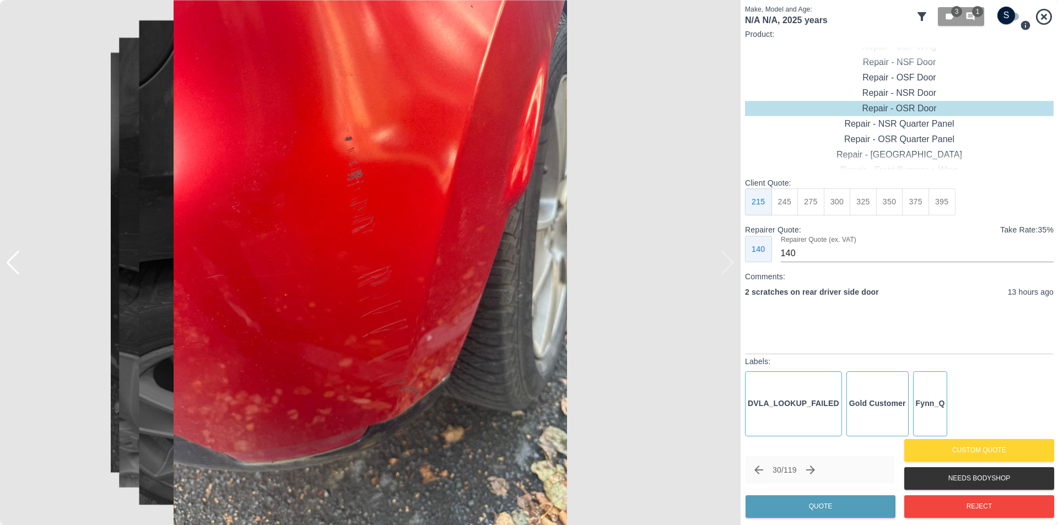
click at [8, 262] on div at bounding box center [5, 262] width 11 height 525
click at [9, 262] on div at bounding box center [5, 262] width 11 height 525
click at [10, 261] on div at bounding box center [5, 262] width 11 height 525
click at [12, 263] on div at bounding box center [13, 263] width 15 height 24
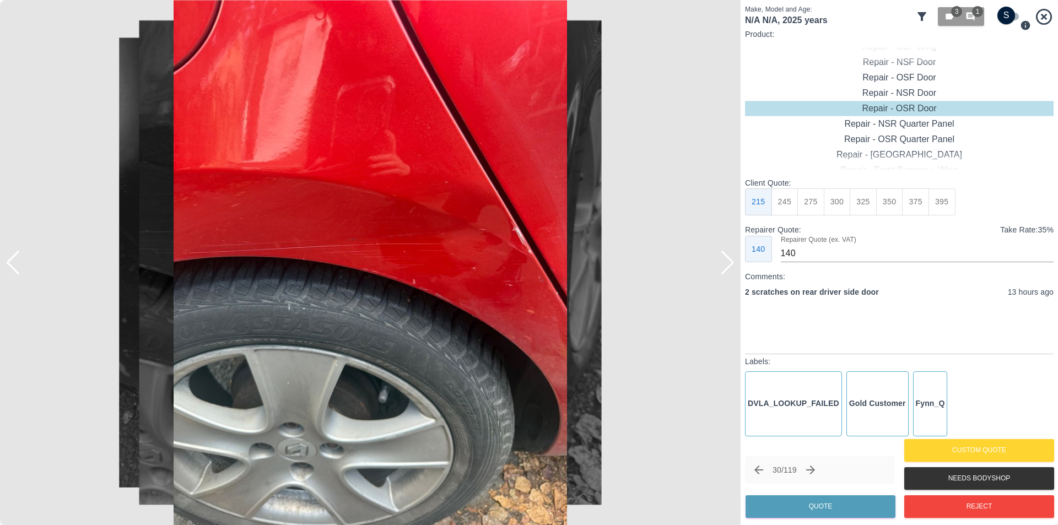
click at [676, 195] on img at bounding box center [370, 262] width 741 height 525
click at [915, 140] on div "Repair - Rear Bumper + Quarter Panel" at bounding box center [899, 139] width 309 height 15
click at [863, 206] on button "395" at bounding box center [863, 201] width 27 height 27
type input "250"
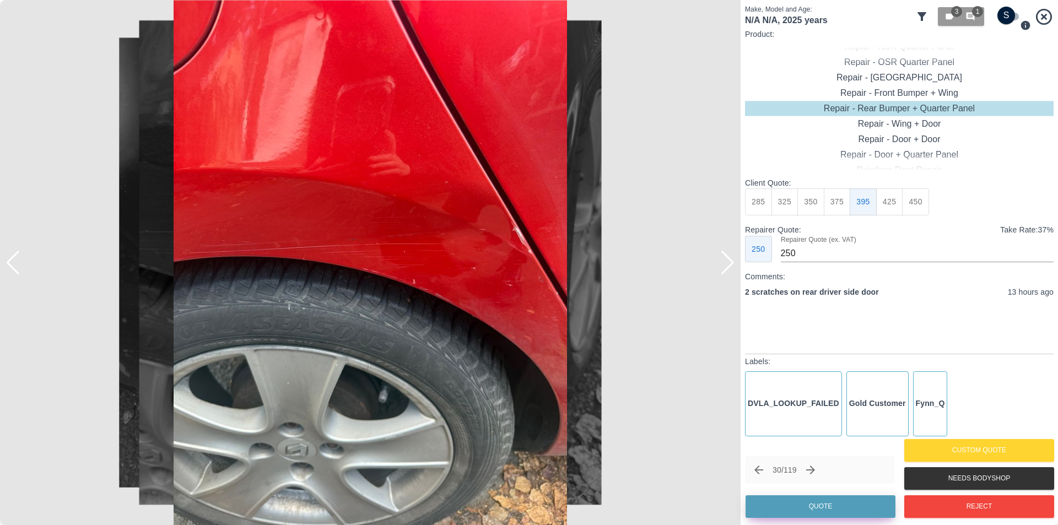
click at [827, 509] on button "Quote" at bounding box center [821, 506] width 150 height 23
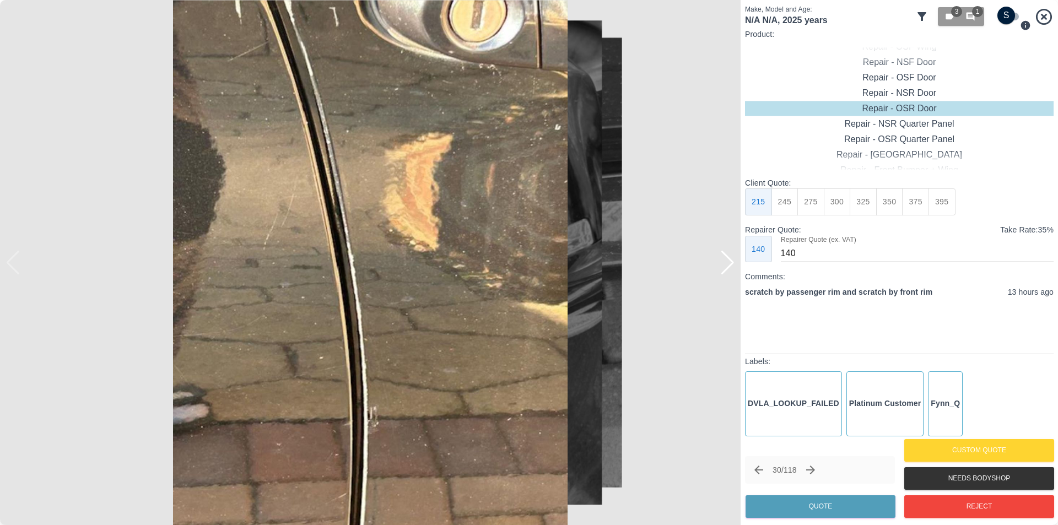
click at [732, 262] on div at bounding box center [727, 263] width 15 height 24
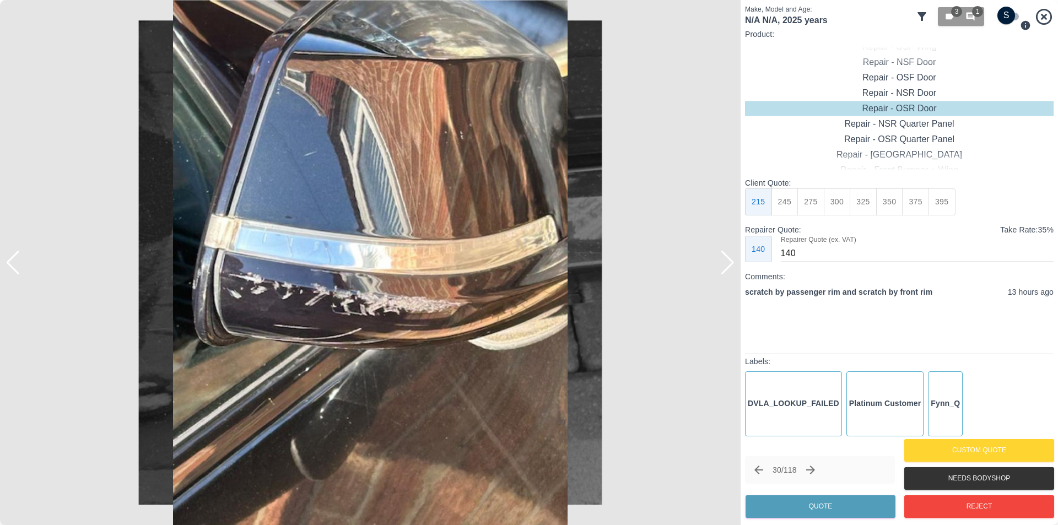
click at [732, 262] on div at bounding box center [727, 263] width 15 height 24
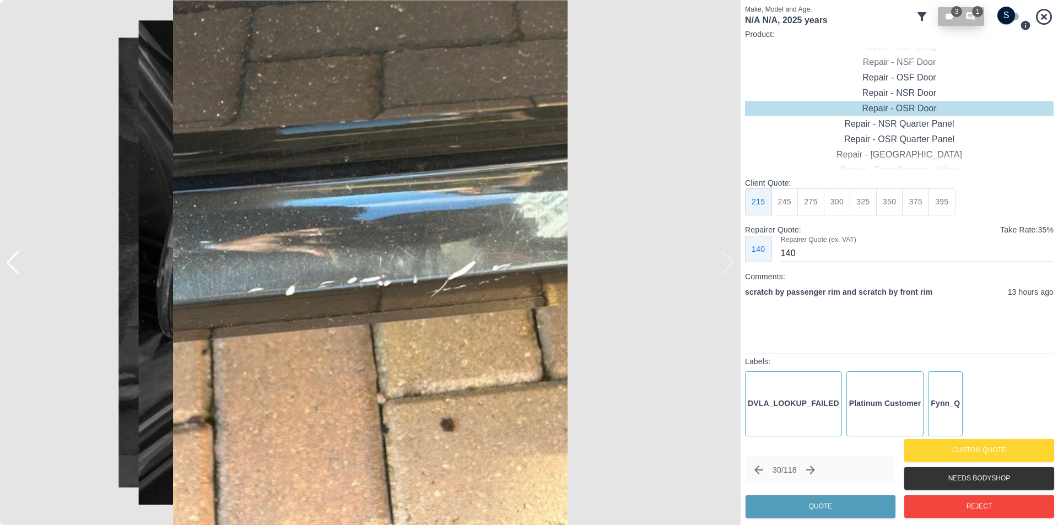
click at [969, 17] on icon "button" at bounding box center [971, 17] width 8 height 8
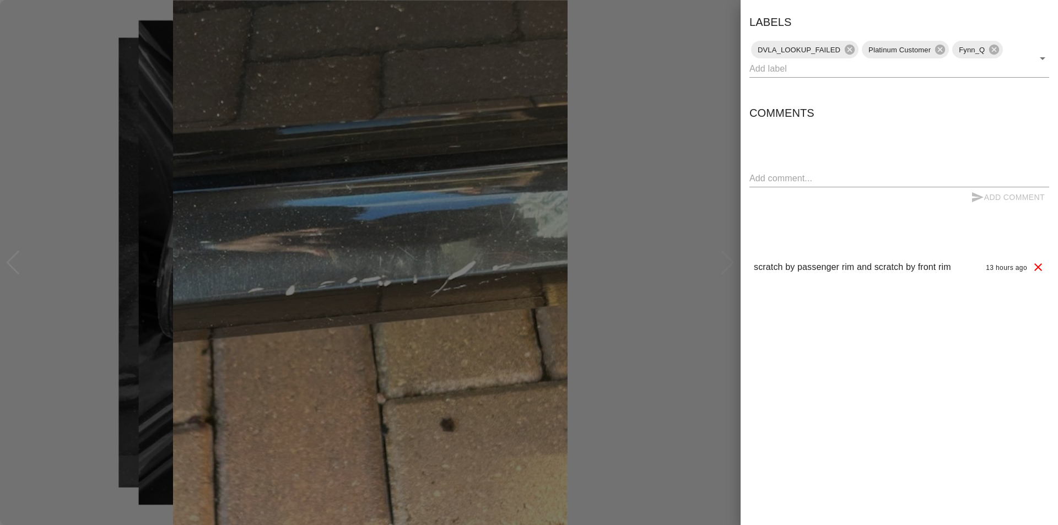
click at [665, 200] on div at bounding box center [529, 262] width 1058 height 525
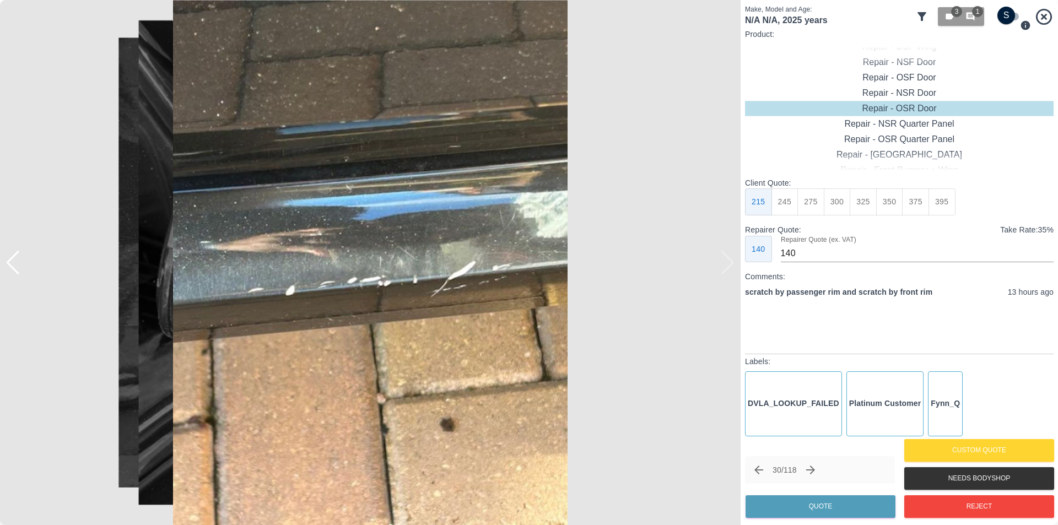
click at [733, 265] on img at bounding box center [370, 262] width 741 height 525
click at [12, 271] on div at bounding box center [13, 263] width 15 height 24
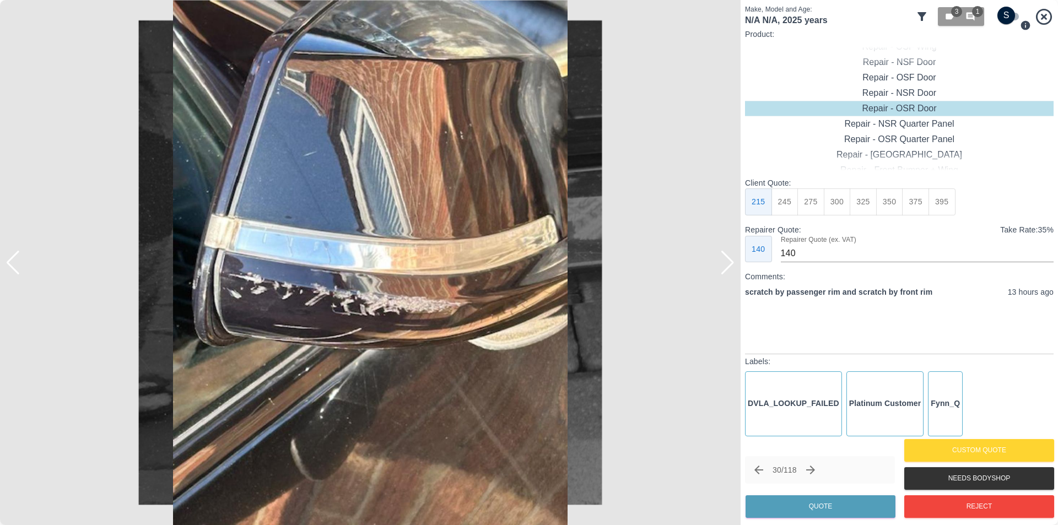
click at [12, 269] on div at bounding box center [13, 263] width 15 height 24
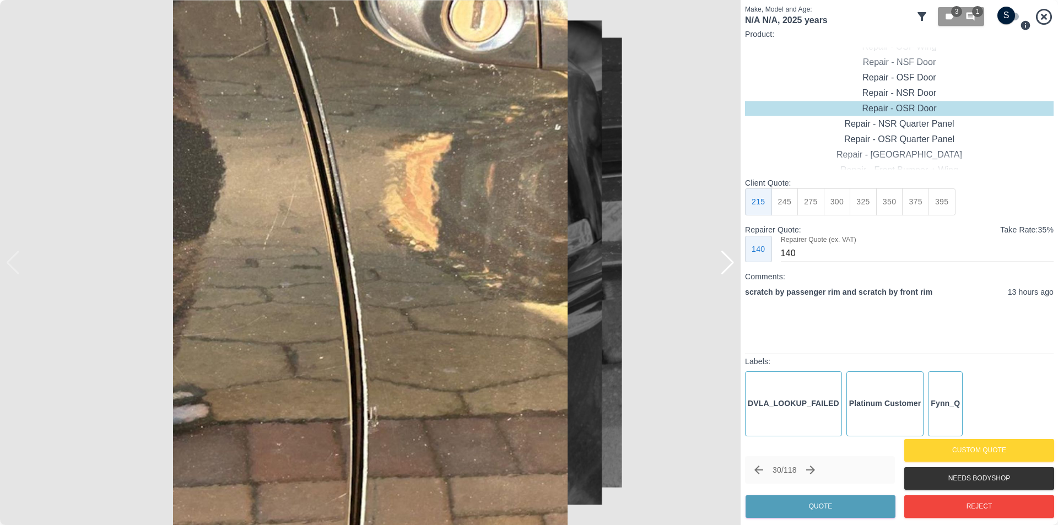
click at [13, 268] on img at bounding box center [370, 262] width 741 height 525
click at [730, 262] on div at bounding box center [727, 263] width 15 height 24
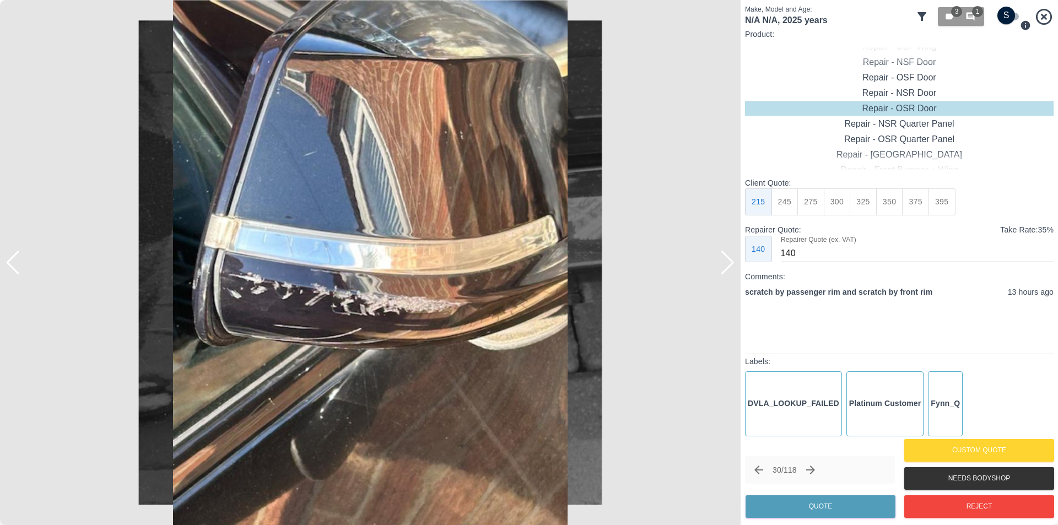
click at [731, 262] on div at bounding box center [727, 263] width 15 height 24
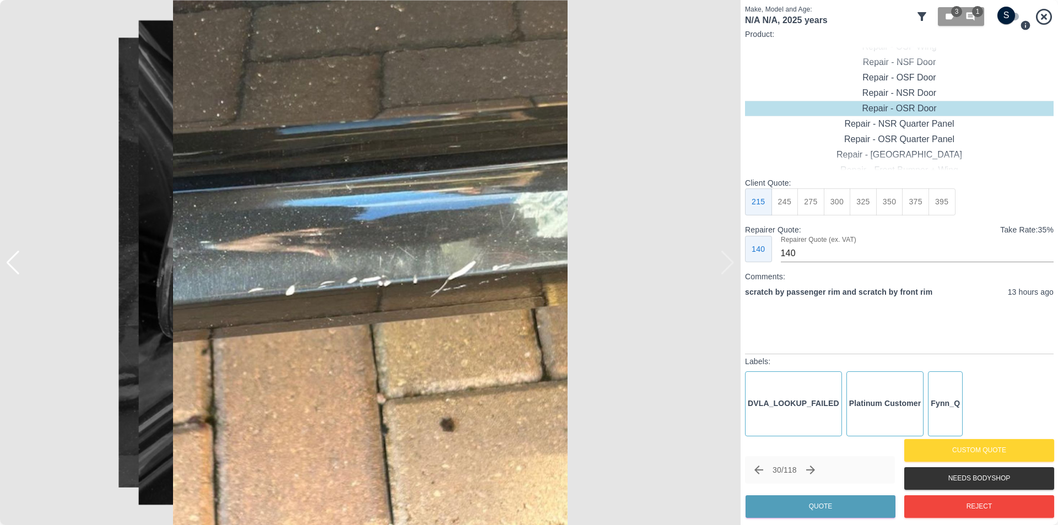
click at [731, 262] on img at bounding box center [370, 262] width 741 height 525
click at [63, 221] on img at bounding box center [370, 262] width 741 height 525
click at [13, 266] on div at bounding box center [13, 263] width 15 height 24
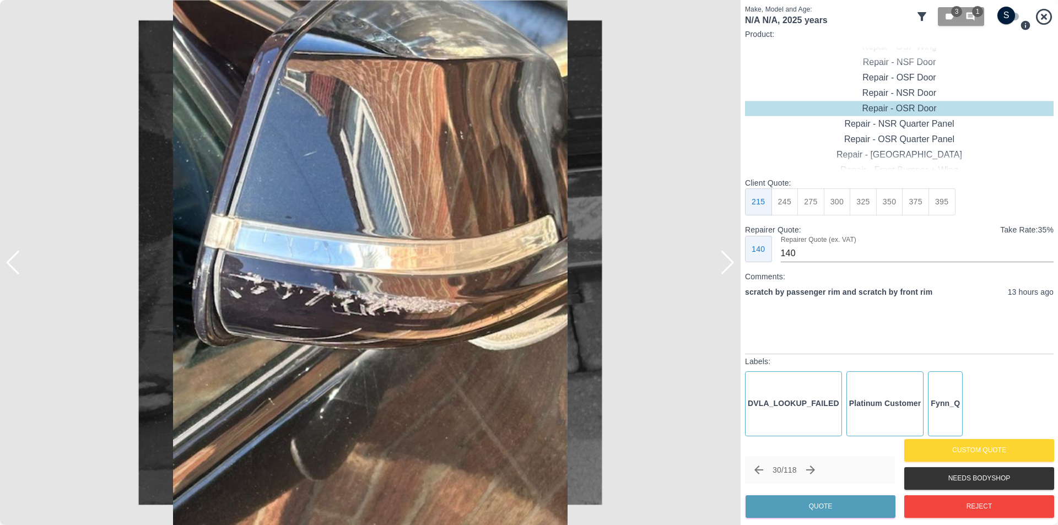
click at [13, 266] on div at bounding box center [13, 263] width 15 height 24
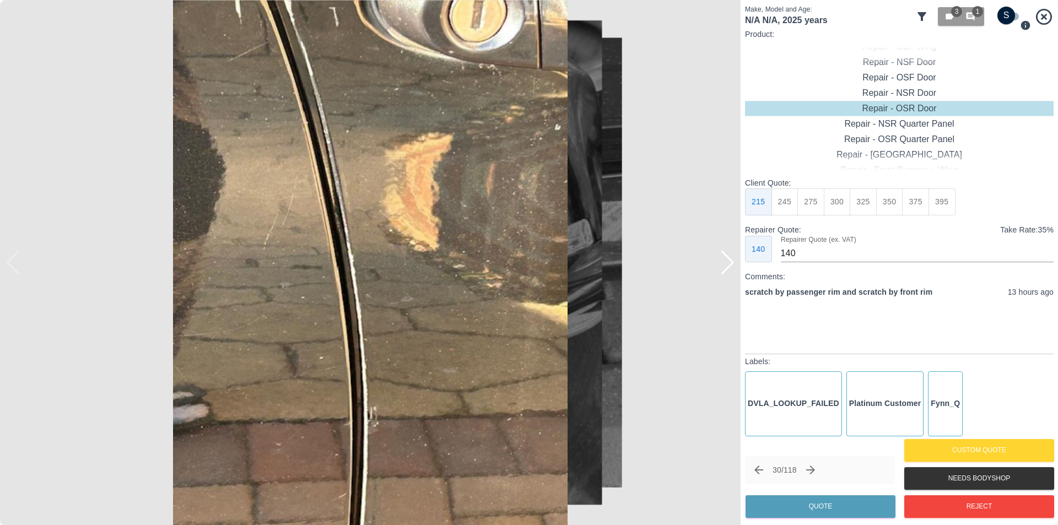
click at [731, 263] on div at bounding box center [727, 263] width 15 height 24
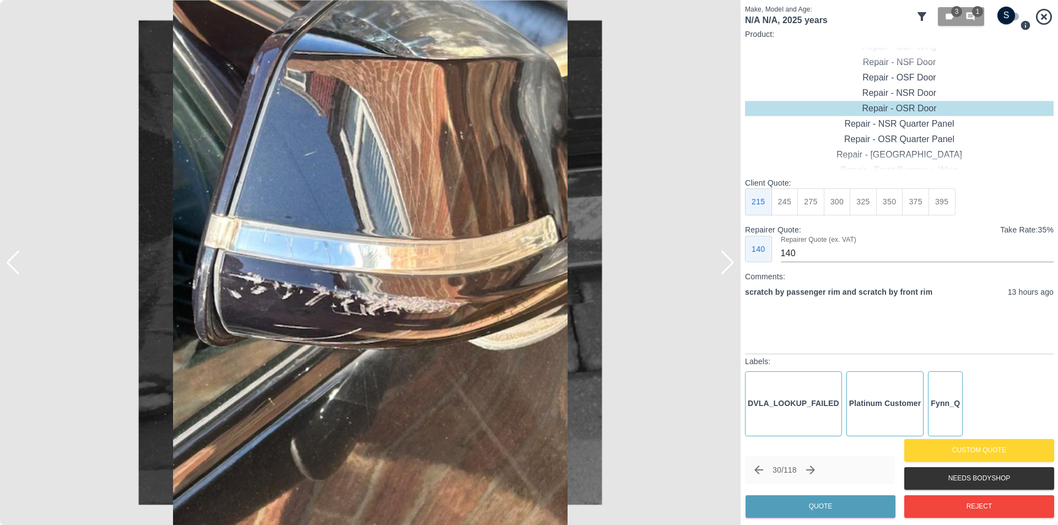
click at [731, 263] on div at bounding box center [727, 263] width 15 height 24
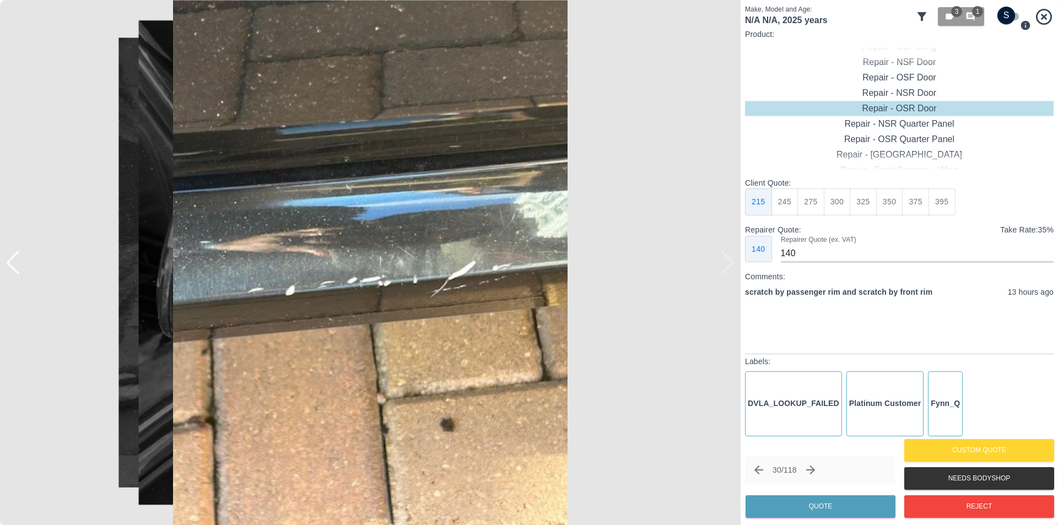
click at [731, 263] on img at bounding box center [370, 262] width 741 height 525
click at [13, 266] on div at bounding box center [13, 263] width 15 height 24
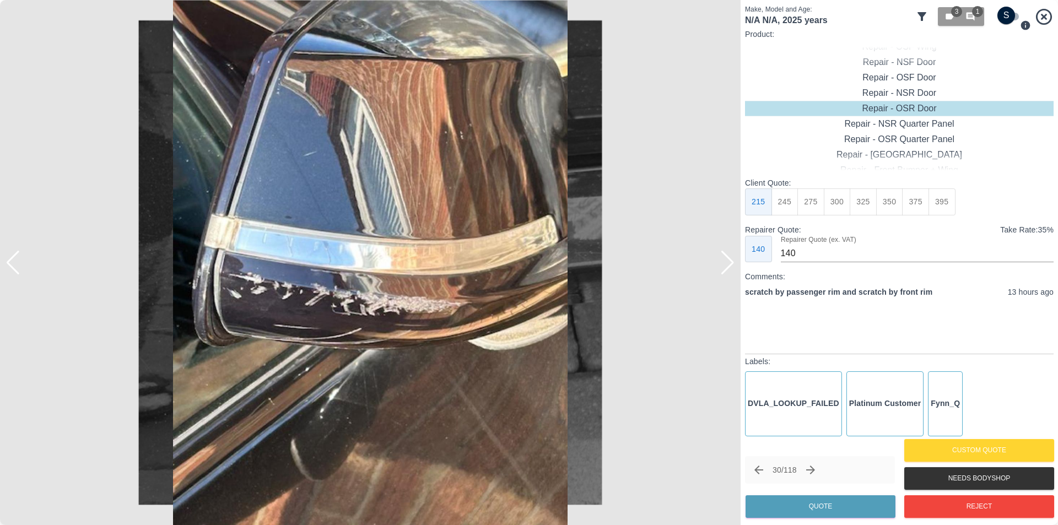
click at [13, 266] on div at bounding box center [13, 263] width 15 height 24
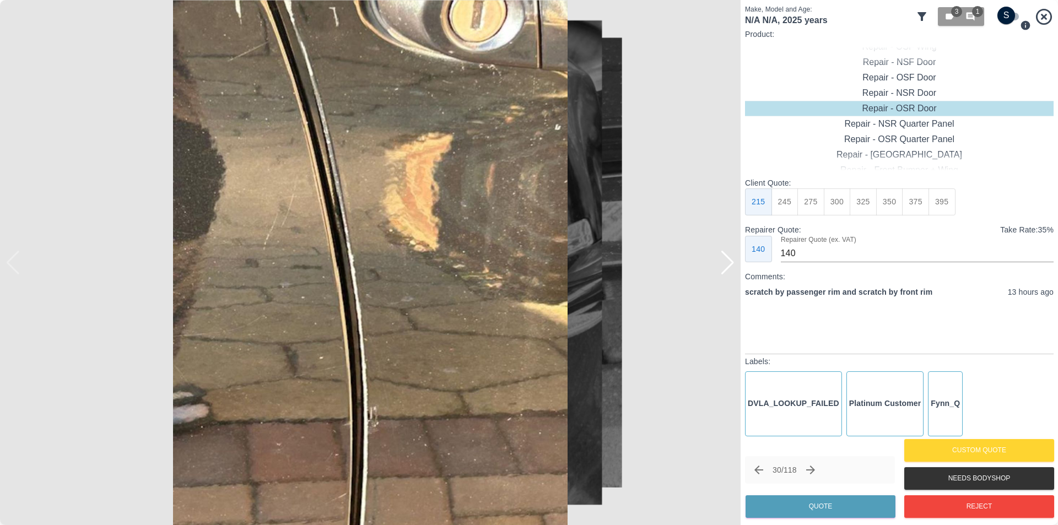
click at [1006, 16] on input "checkbox" at bounding box center [1006, 16] width 53 height 18
checkbox input "true"
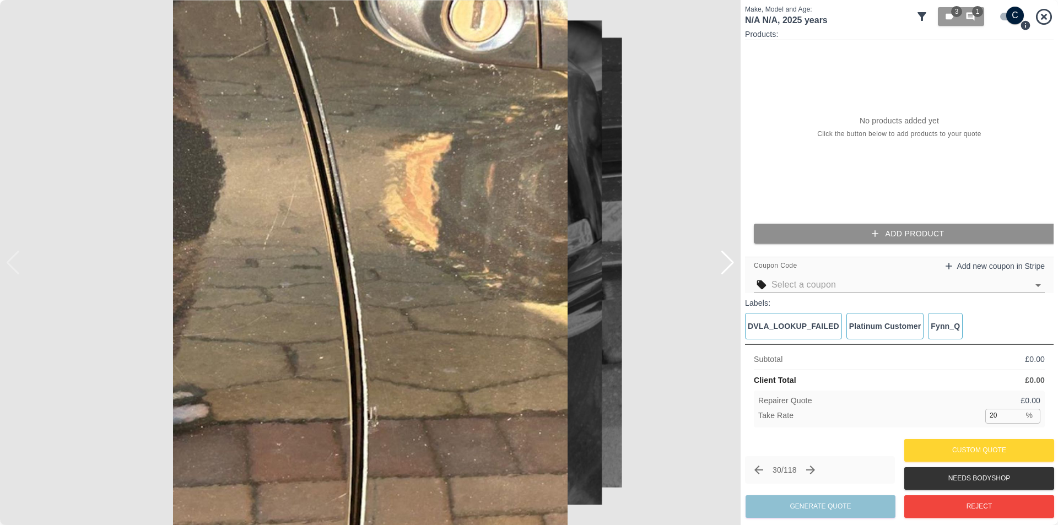
click at [893, 228] on button "Add Product" at bounding box center [908, 234] width 309 height 20
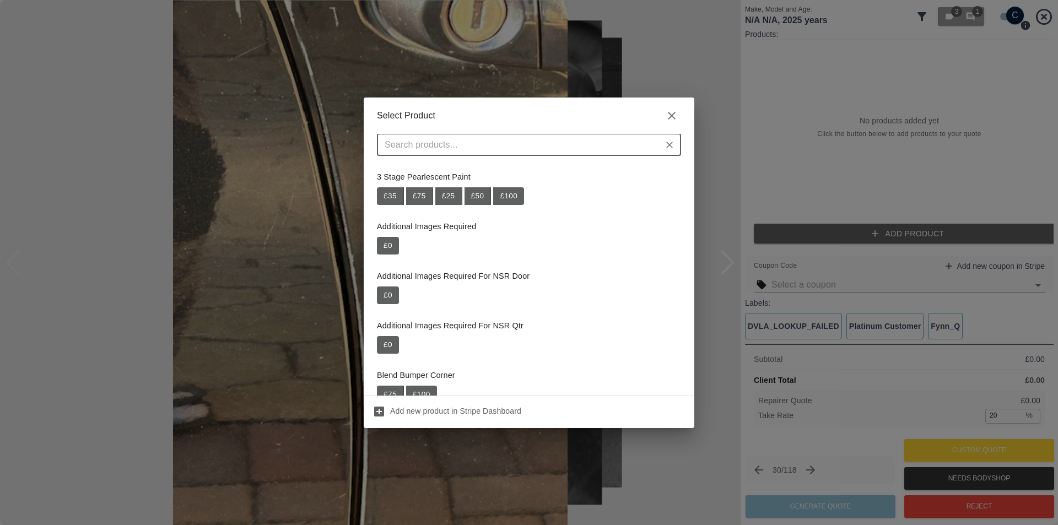
click at [584, 142] on input "text" at bounding box center [519, 144] width 279 height 15
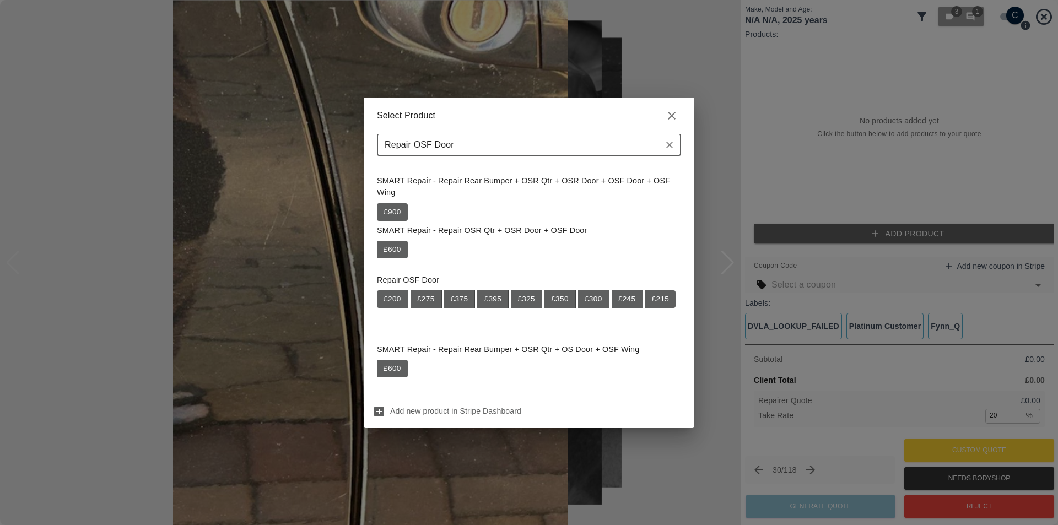
scroll to position [110, 0]
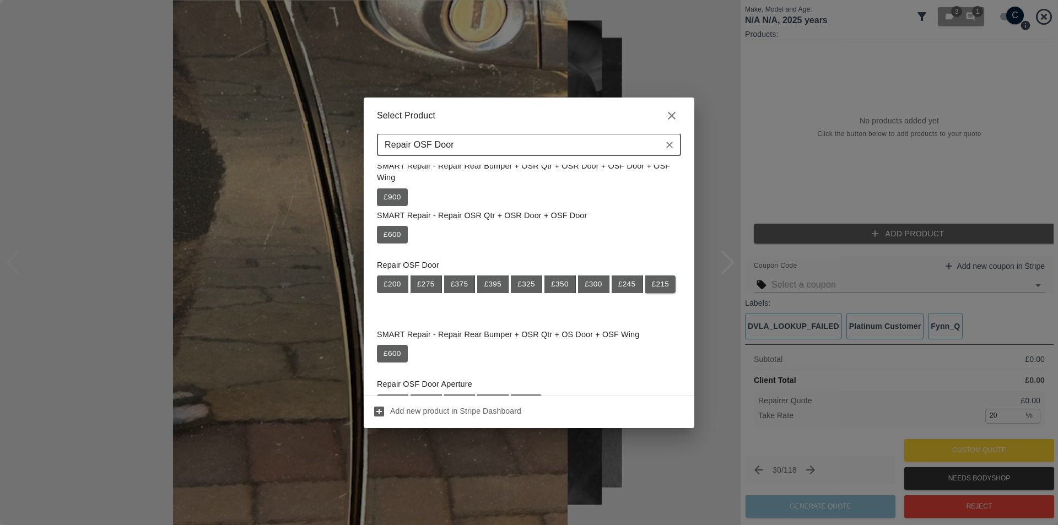
type input "Repair OSF Door"
click at [645, 293] on button "£ 215" at bounding box center [660, 285] width 31 height 18
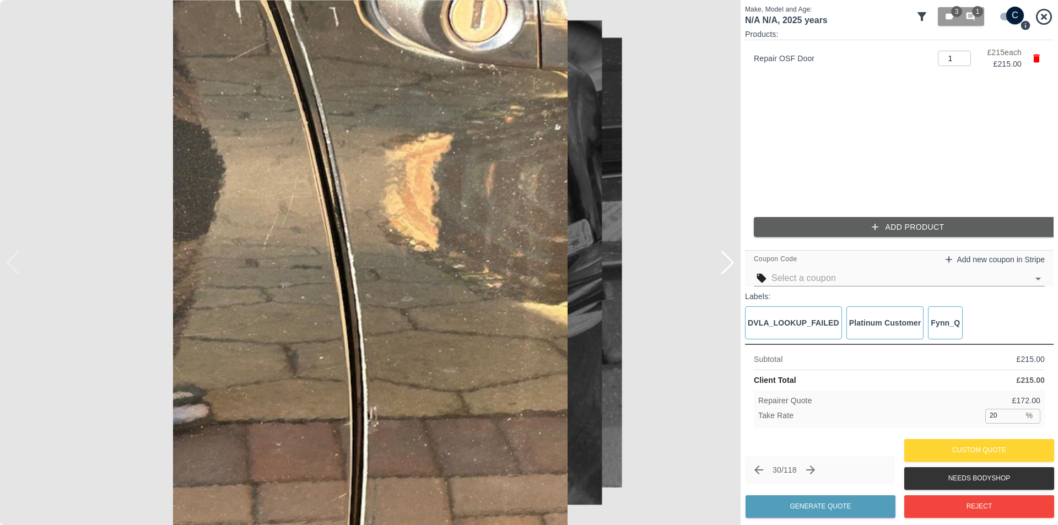
click at [858, 219] on button "Add Product" at bounding box center [908, 227] width 309 height 20
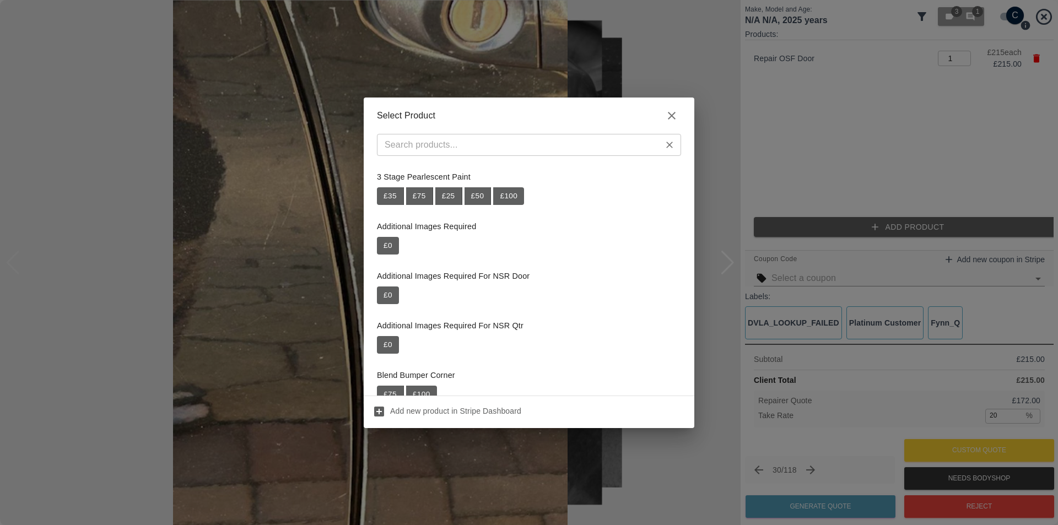
click at [473, 148] on input "text" at bounding box center [519, 144] width 279 height 15
paste input "Repair Door Mirror"
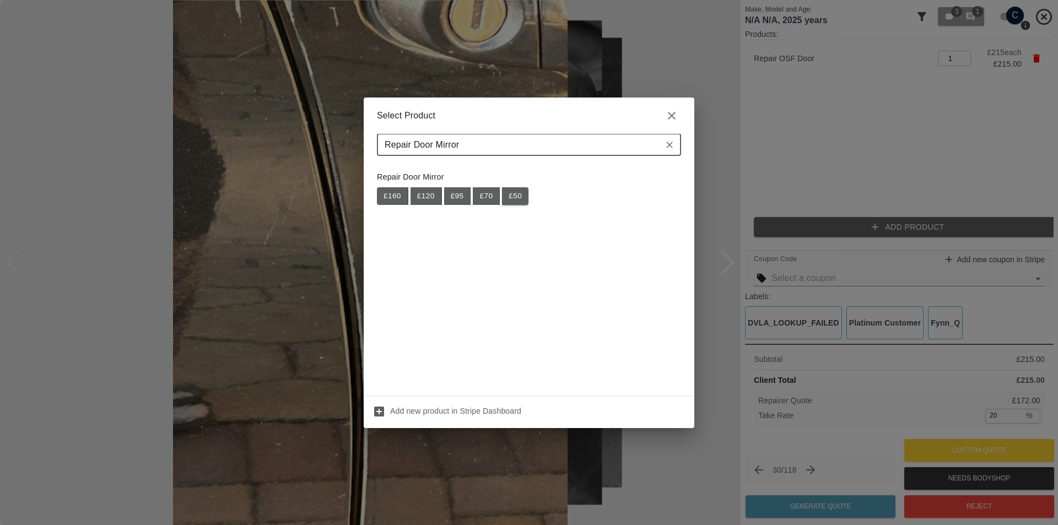
type input "Repair Door Mirror"
click at [515, 197] on button "£ 50" at bounding box center [515, 196] width 26 height 18
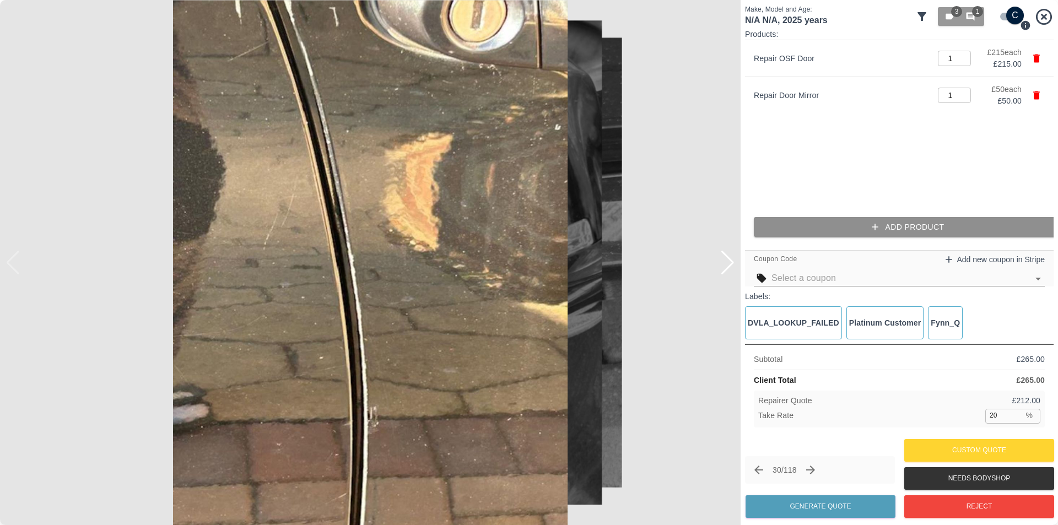
click at [900, 231] on button "Add Product" at bounding box center [908, 227] width 309 height 20
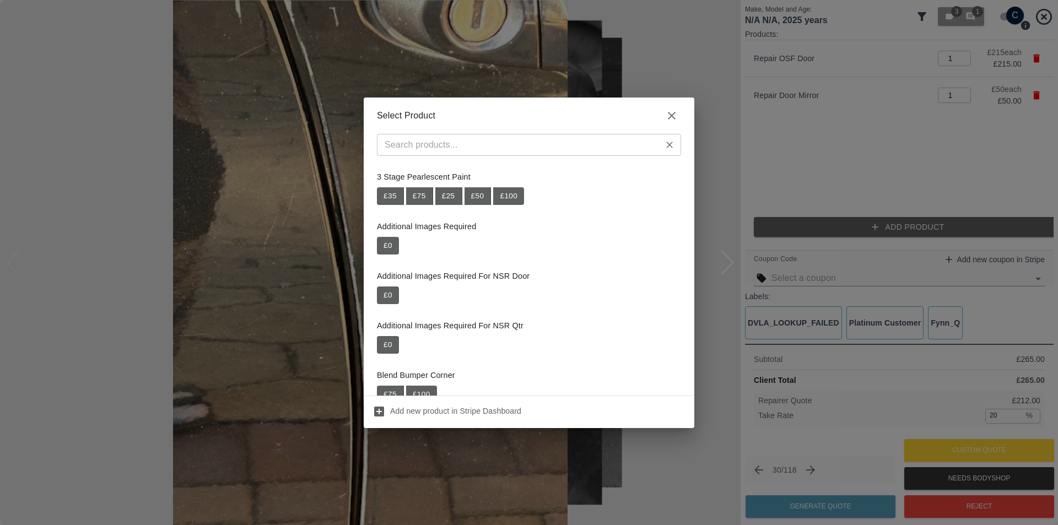
click at [493, 150] on input "text" at bounding box center [519, 144] width 279 height 15
paste input "Repair Rear Bumper"
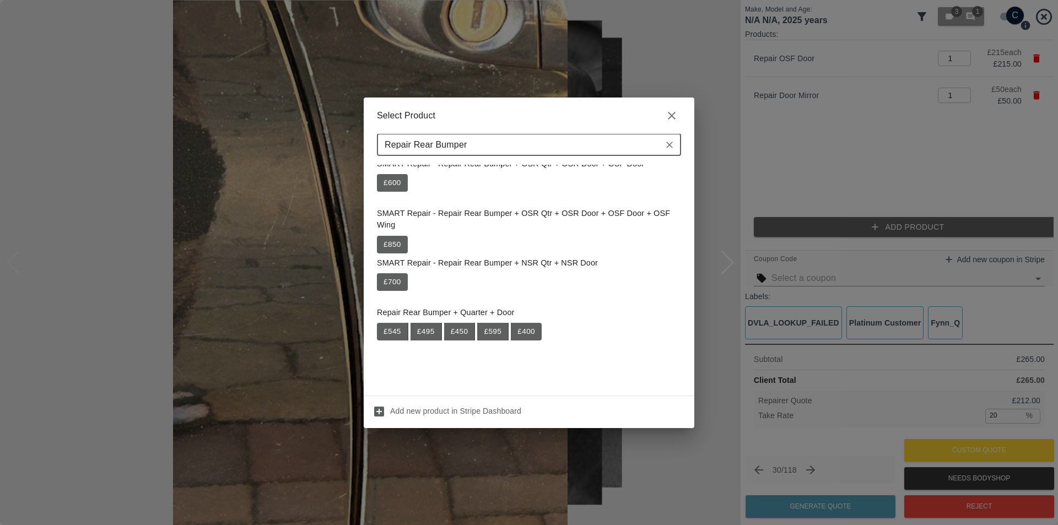
scroll to position [1157, 0]
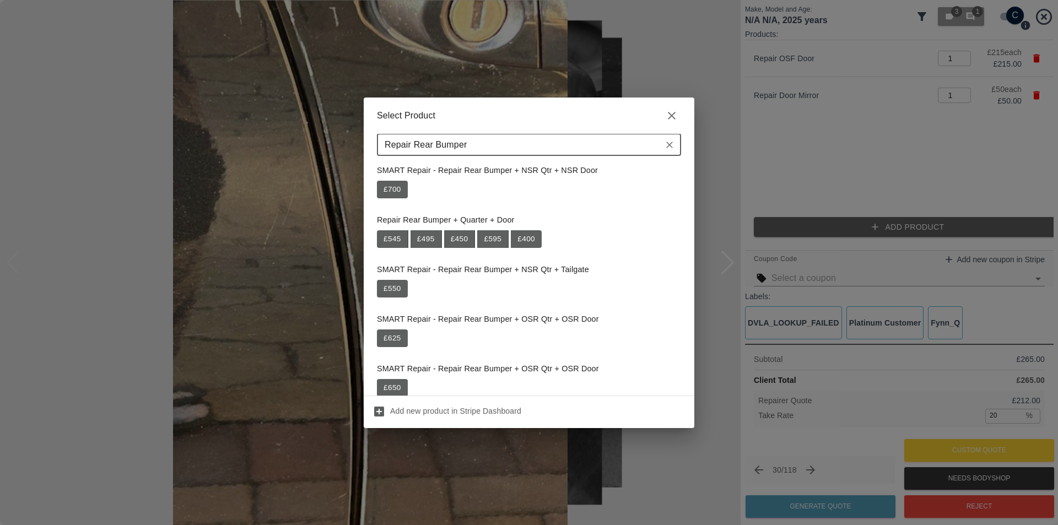
type input "Repair Rear Bumper"
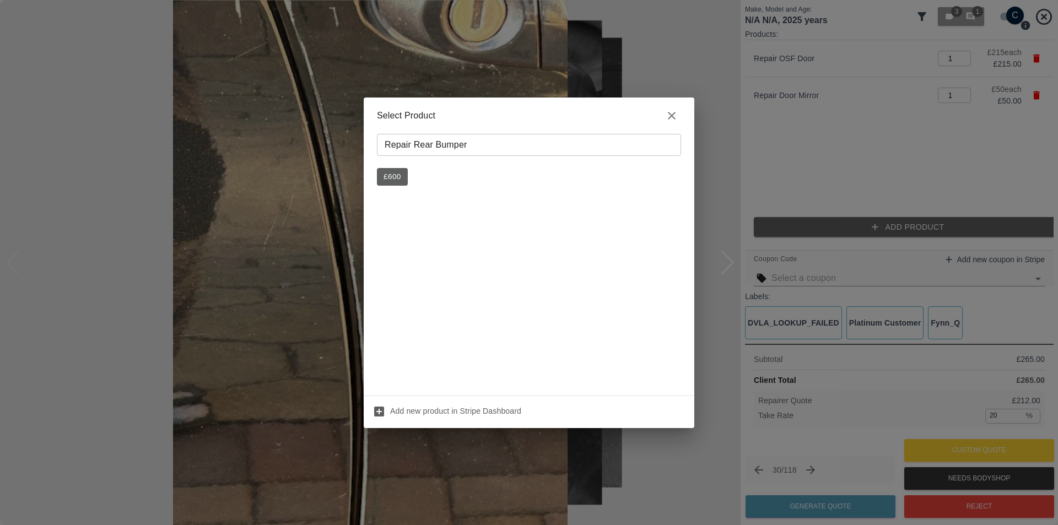
scroll to position [0, 0]
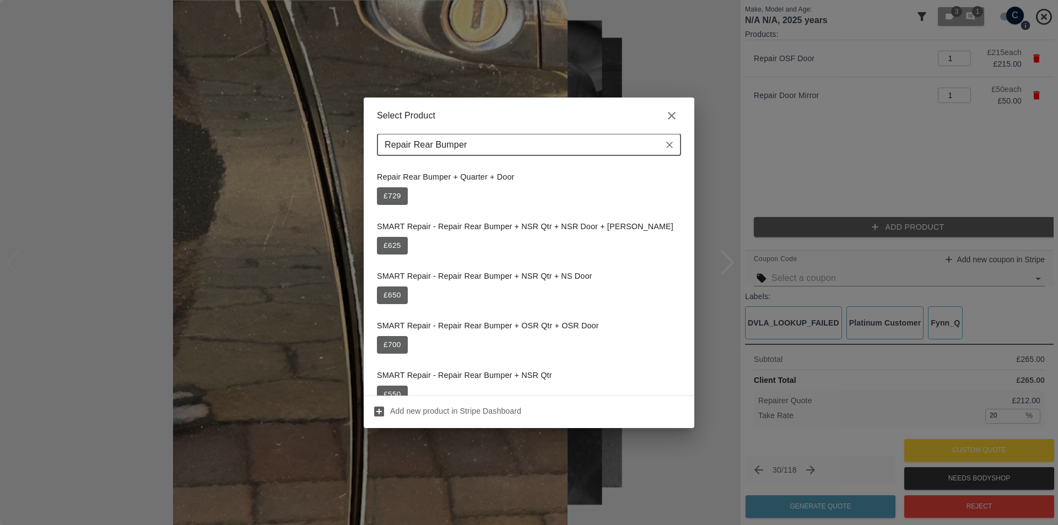
click at [500, 146] on input "Repair Rear Bumper" at bounding box center [519, 144] width 279 height 15
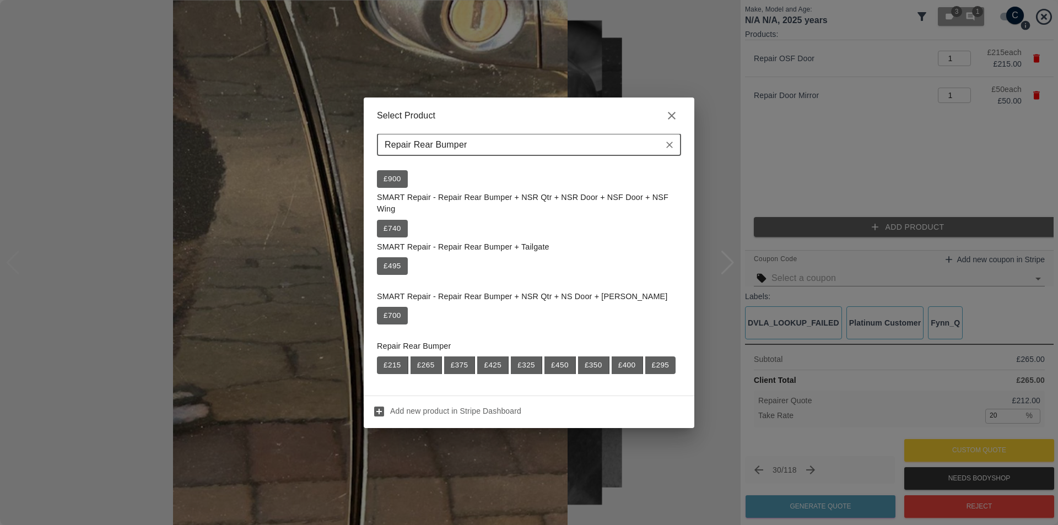
scroll to position [606, 0]
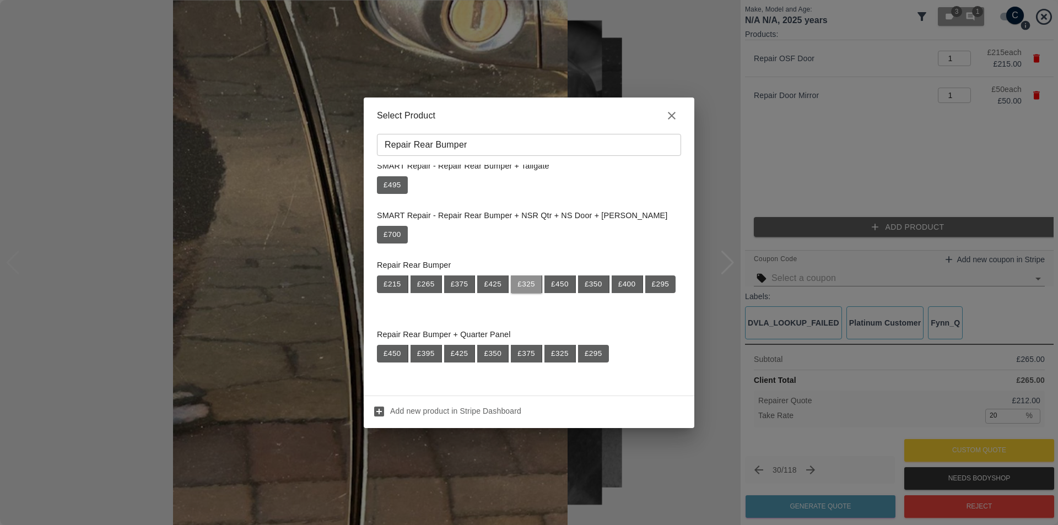
click at [528, 285] on button "£ 325" at bounding box center [526, 285] width 31 height 18
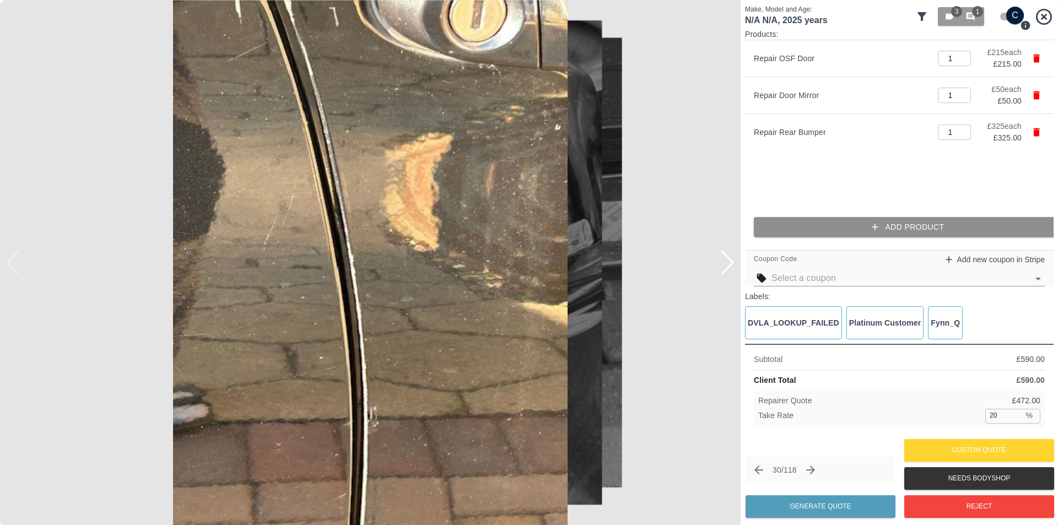
click at [871, 222] on icon "button" at bounding box center [875, 227] width 11 height 11
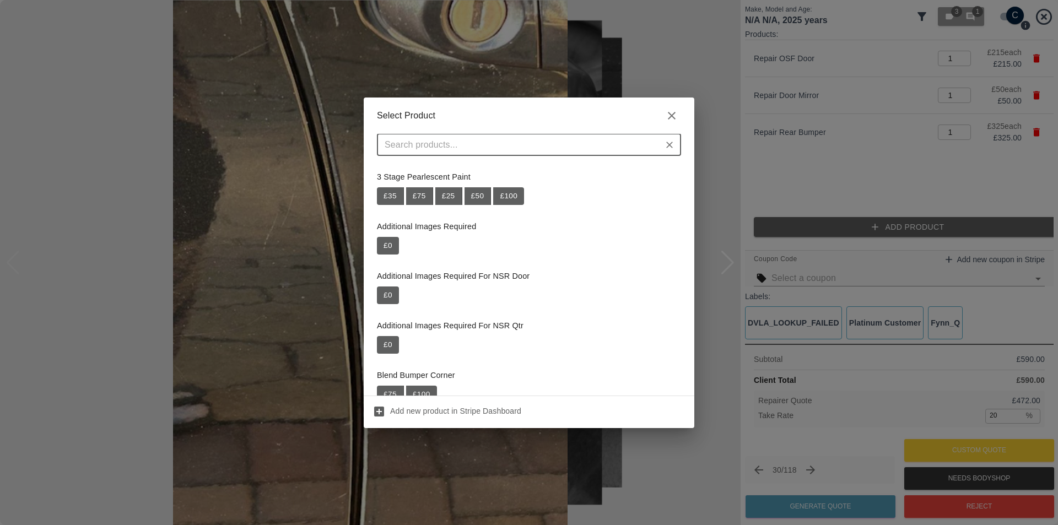
click at [515, 152] on input "text" at bounding box center [519, 144] width 279 height 15
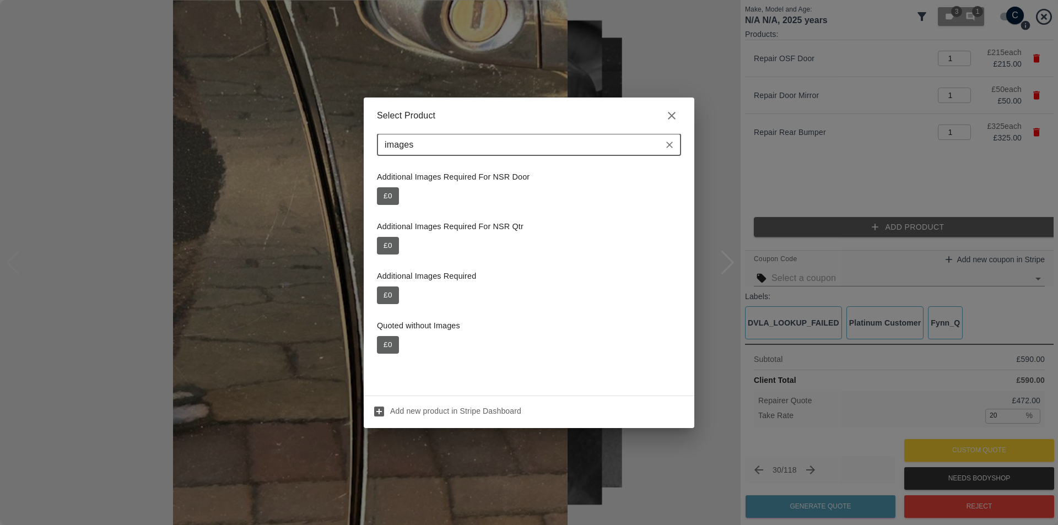
type input "images"
click at [451, 272] on p "Additional Images Required" at bounding box center [529, 277] width 304 height 12
click at [389, 294] on button "£ 0" at bounding box center [388, 296] width 22 height 18
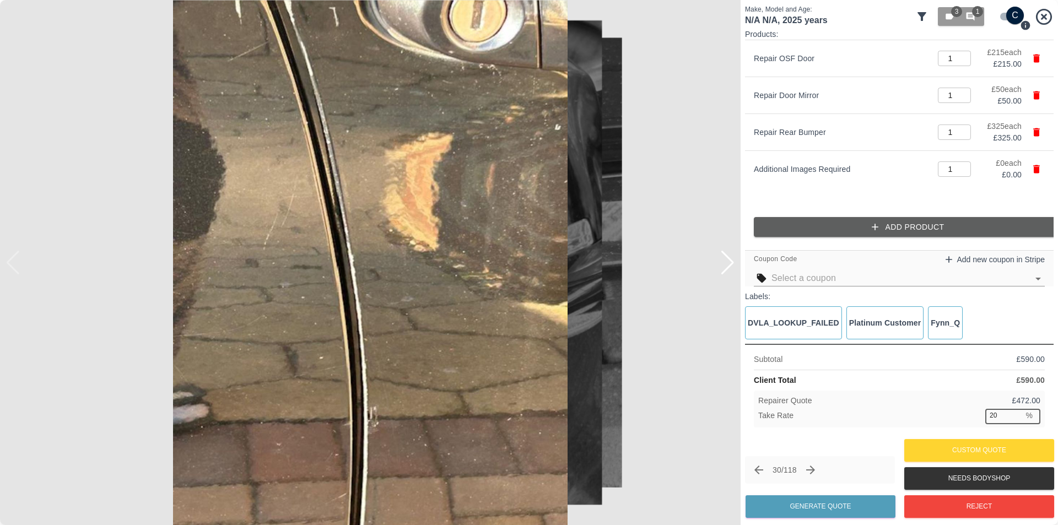
drag, startPoint x: 1006, startPoint y: 414, endPoint x: 990, endPoint y: 413, distance: 16.0
click at [990, 413] on input "20" at bounding box center [1004, 416] width 38 height 14
type input "37"
click at [805, 503] on button "Generate Quote" at bounding box center [821, 506] width 150 height 23
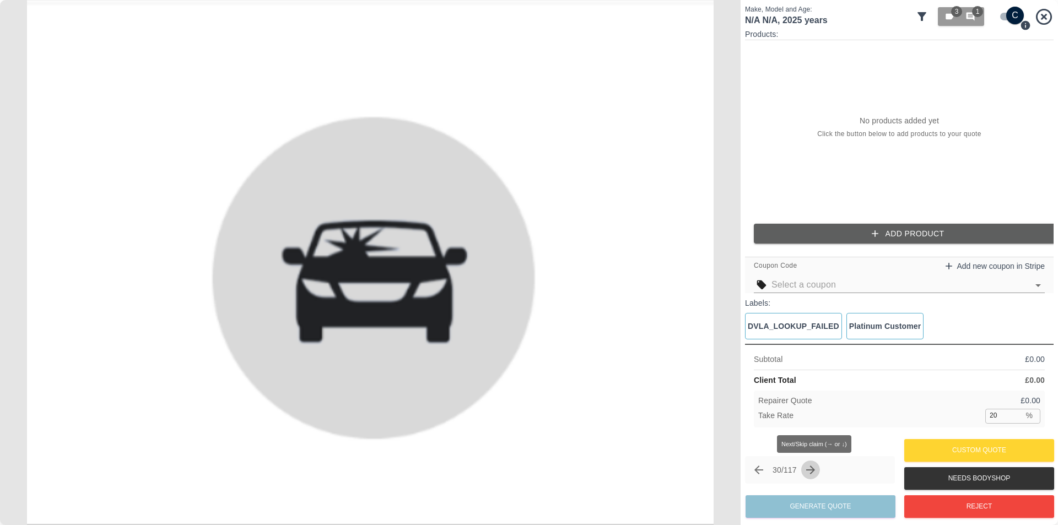
click at [815, 471] on icon "Next claim" at bounding box center [810, 470] width 9 height 9
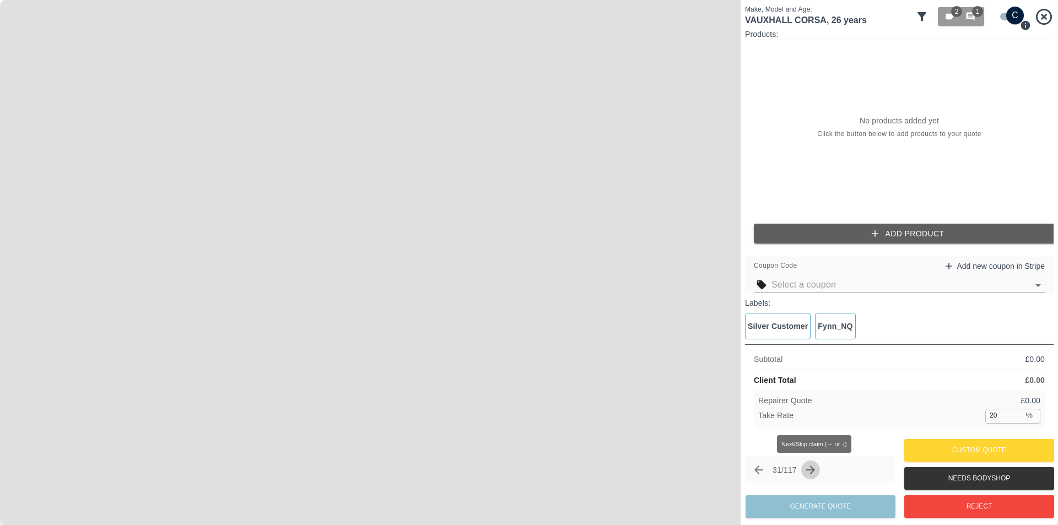
click at [816, 471] on icon "Next claim" at bounding box center [810, 470] width 13 height 13
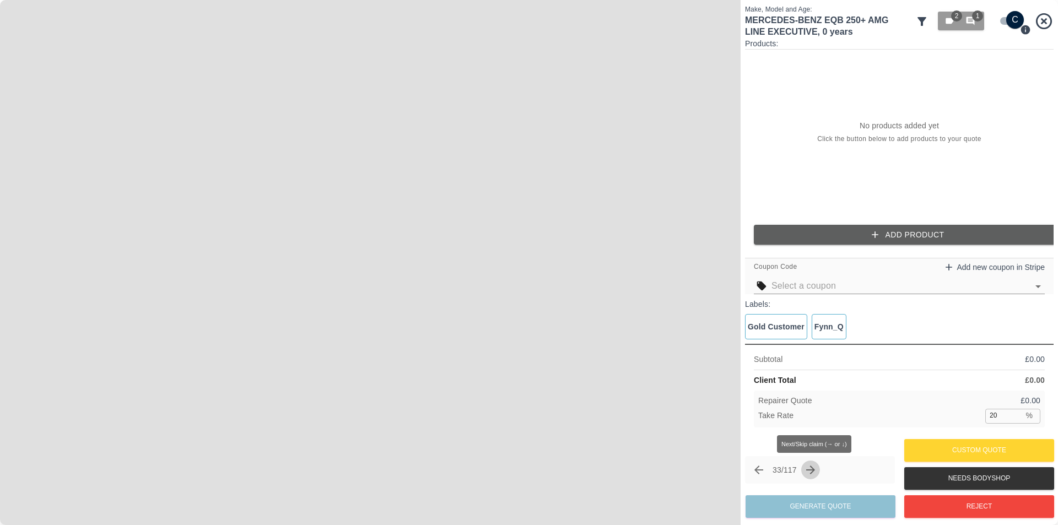
click at [816, 471] on icon "Next claim" at bounding box center [810, 470] width 13 height 13
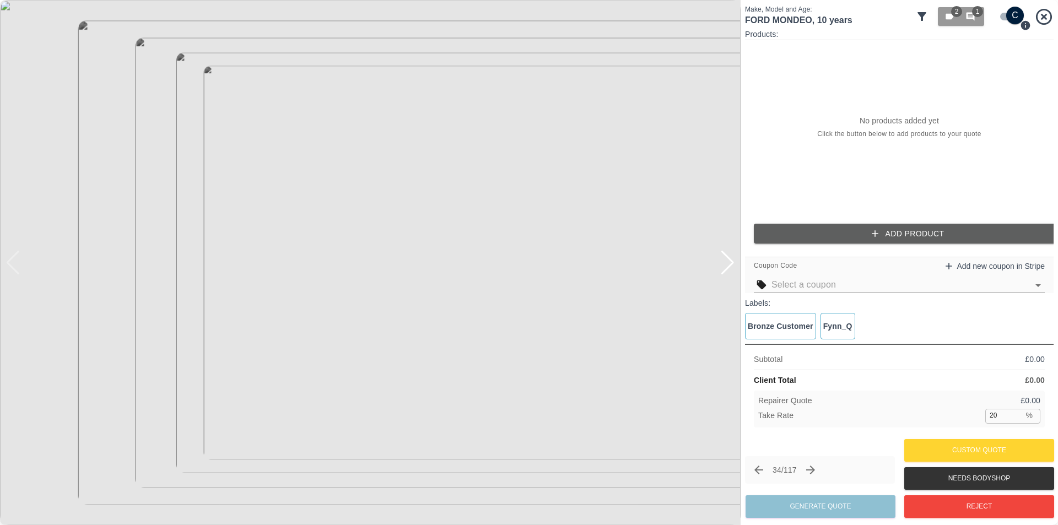
click at [730, 266] on div at bounding box center [727, 263] width 15 height 24
click at [730, 266] on img at bounding box center [370, 262] width 741 height 525
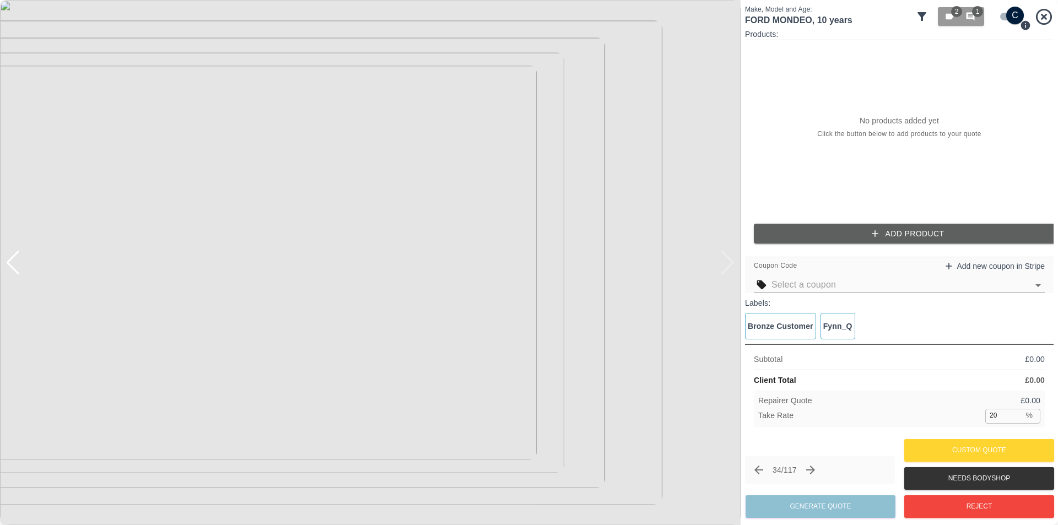
click at [730, 266] on img at bounding box center [370, 262] width 741 height 525
click at [972, 17] on icon "button" at bounding box center [971, 17] width 10 height 10
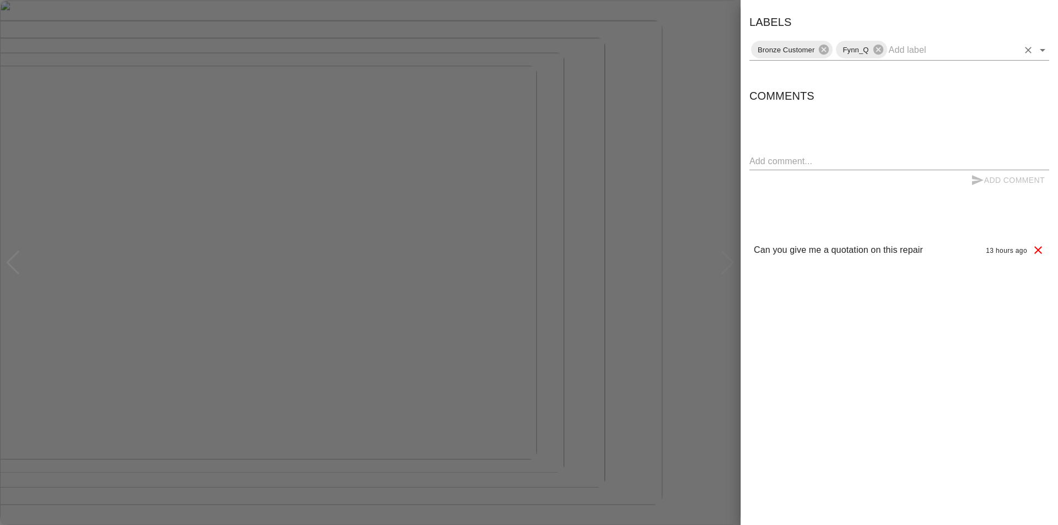
click at [1043, 54] on icon "Open" at bounding box center [1042, 50] width 13 height 13
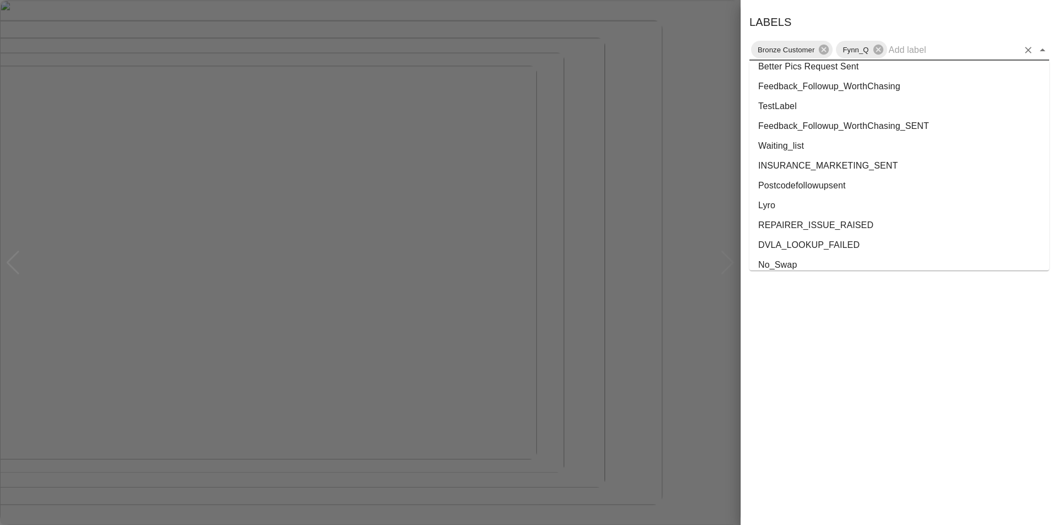
scroll to position [2021, 0]
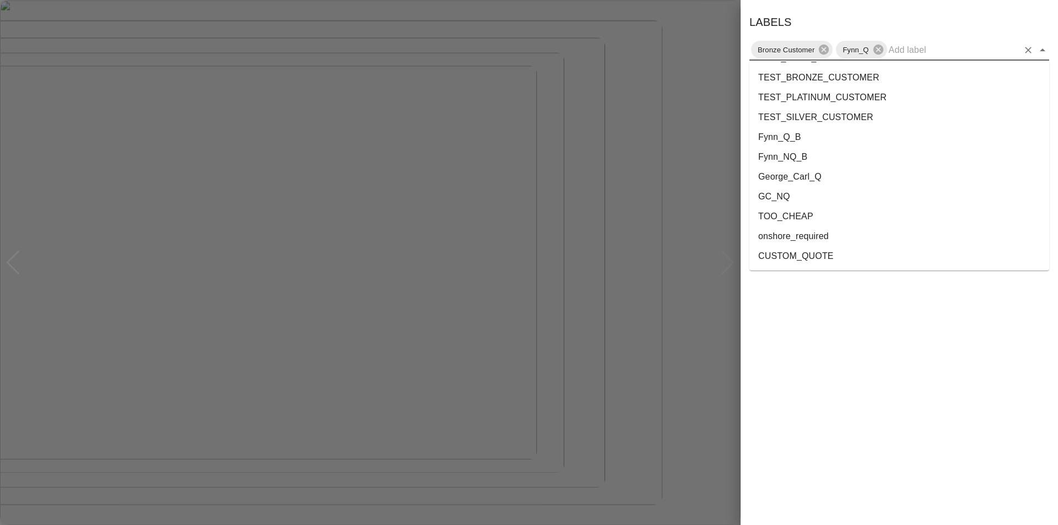
click at [819, 239] on li "onshore_required" at bounding box center [900, 237] width 300 height 20
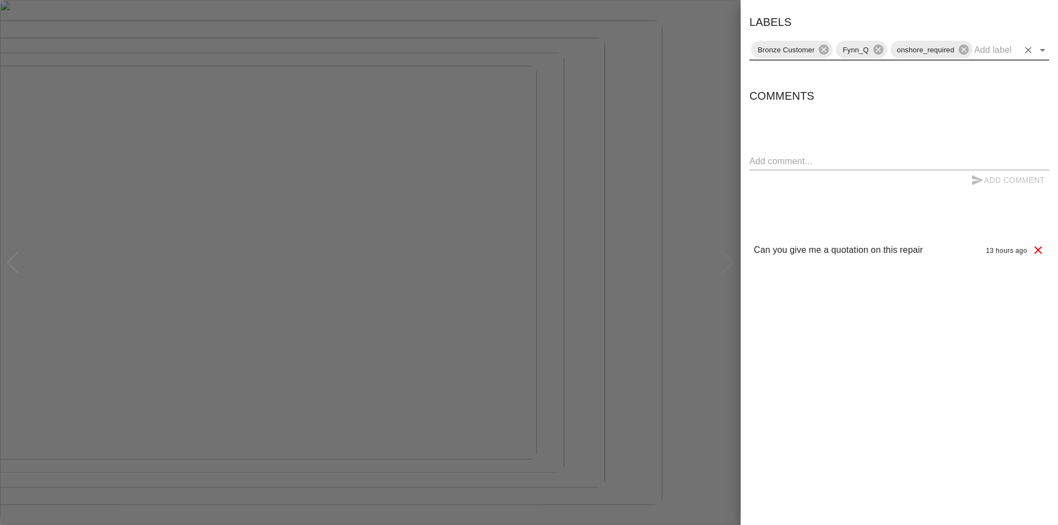
click at [720, 32] on div at bounding box center [529, 262] width 1058 height 525
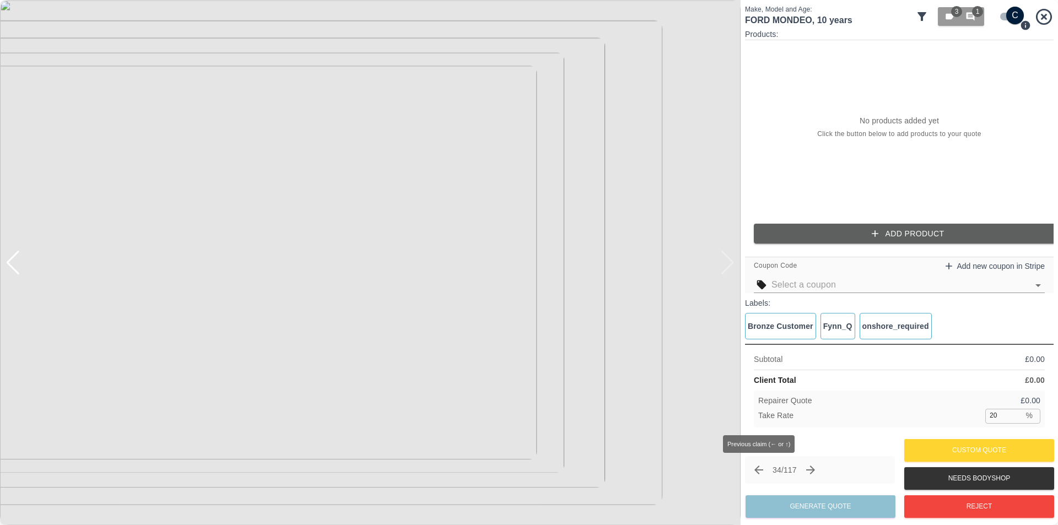
click at [757, 472] on icon "Previous claim" at bounding box center [759, 470] width 9 height 9
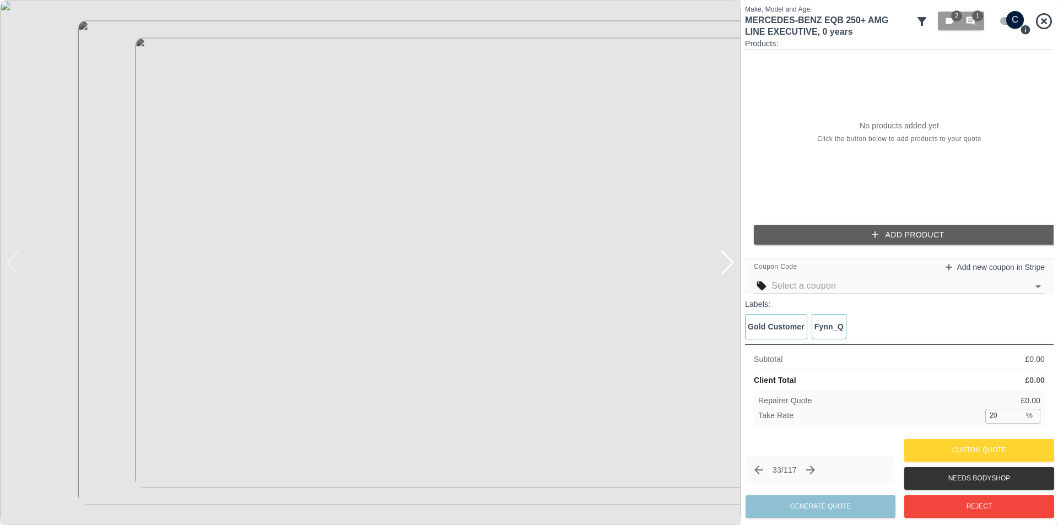
click at [732, 267] on div at bounding box center [727, 263] width 15 height 24
click at [683, 333] on img at bounding box center [370, 262] width 741 height 525
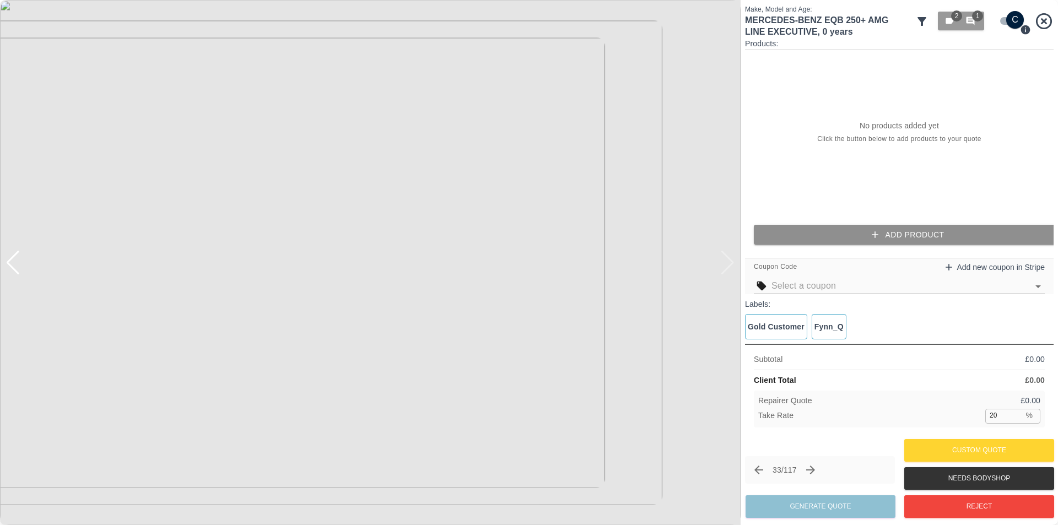
click at [904, 234] on button "Add Product" at bounding box center [908, 235] width 309 height 20
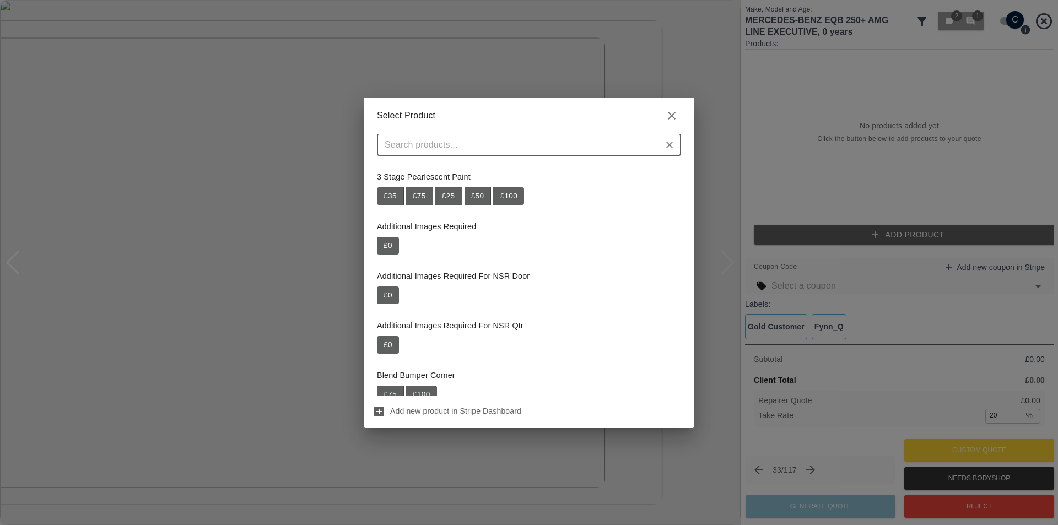
click at [508, 141] on input "text" at bounding box center [519, 144] width 279 height 15
paste input "Repair Front Bumper Corner"
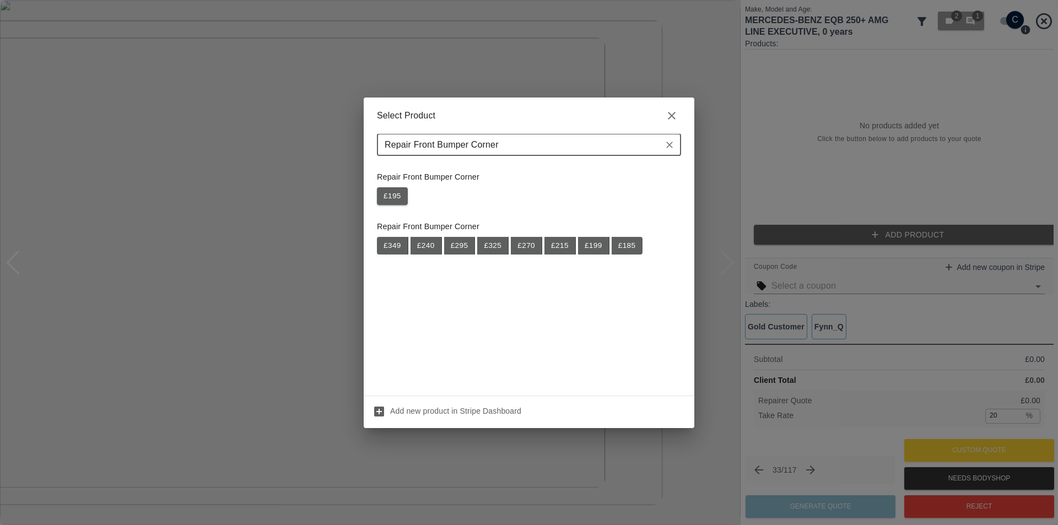
type input "Repair Front Bumper Corner"
click at [394, 201] on button "£ 195" at bounding box center [392, 196] width 31 height 18
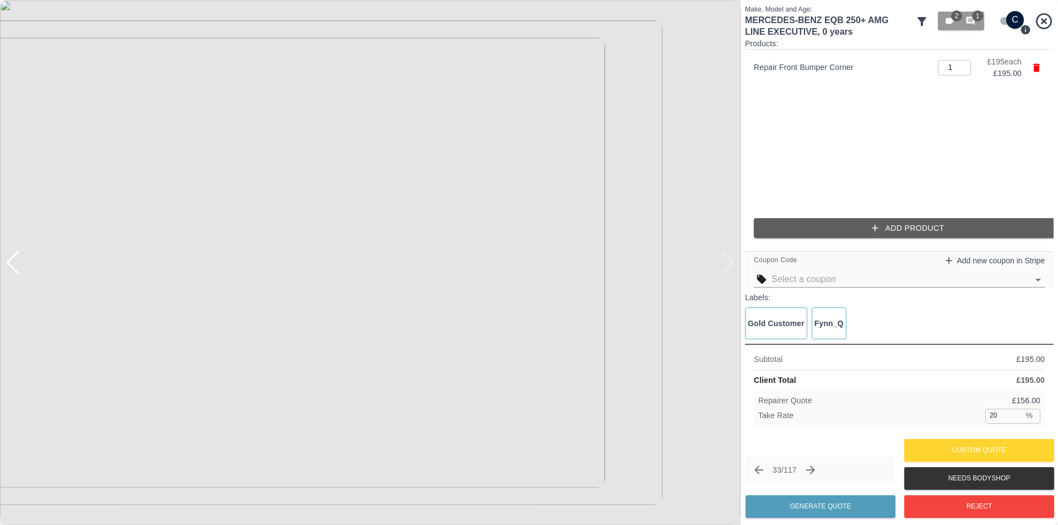
click at [854, 232] on button "Add Product" at bounding box center [908, 228] width 309 height 20
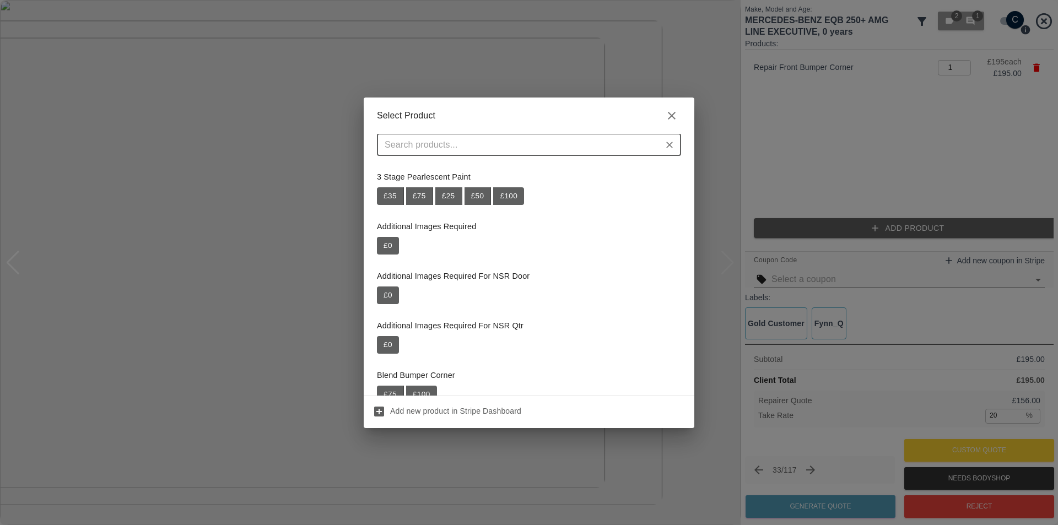
click at [543, 141] on input "text" at bounding box center [519, 144] width 279 height 15
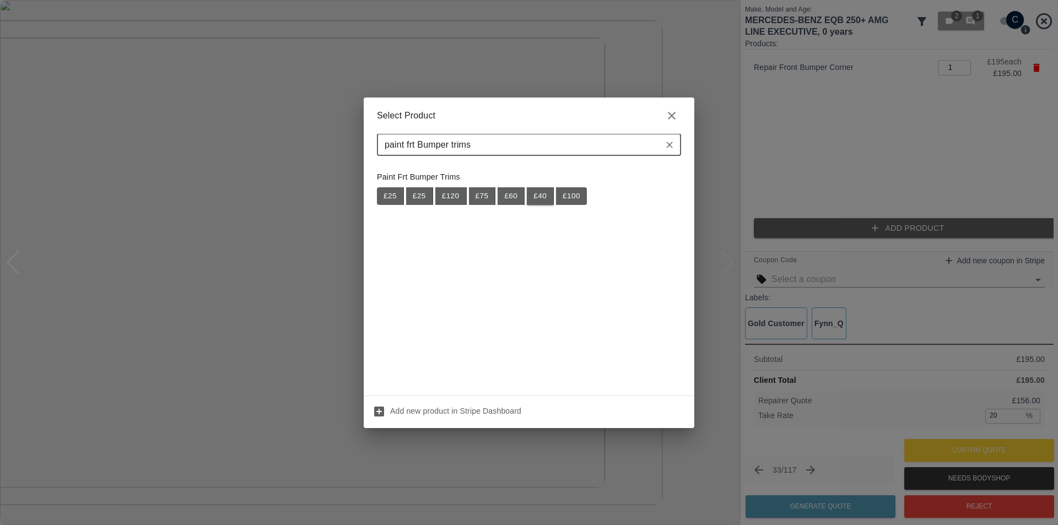
type input "paint frt Bumper trims"
click at [541, 196] on button "£ 40" at bounding box center [540, 196] width 27 height 18
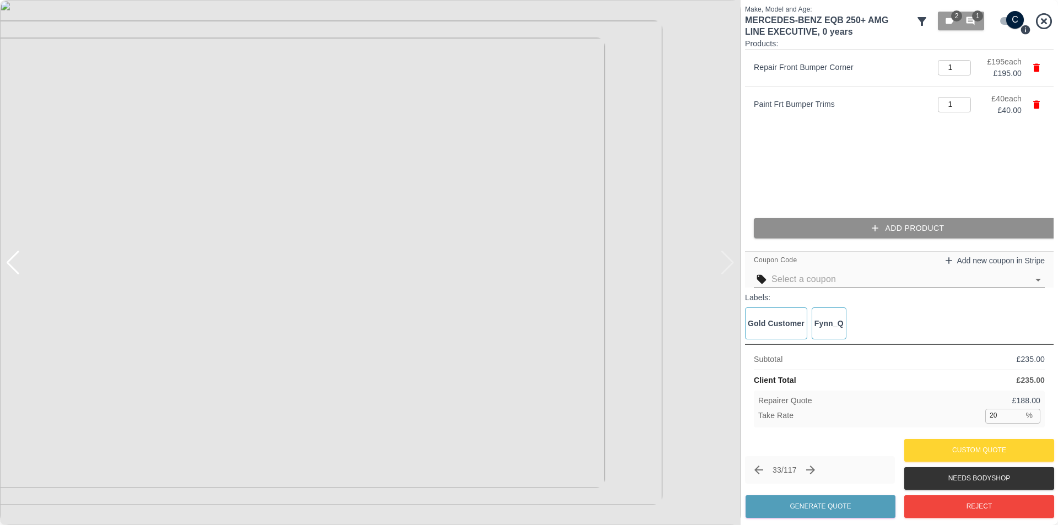
click at [876, 229] on icon "button" at bounding box center [875, 228] width 11 height 11
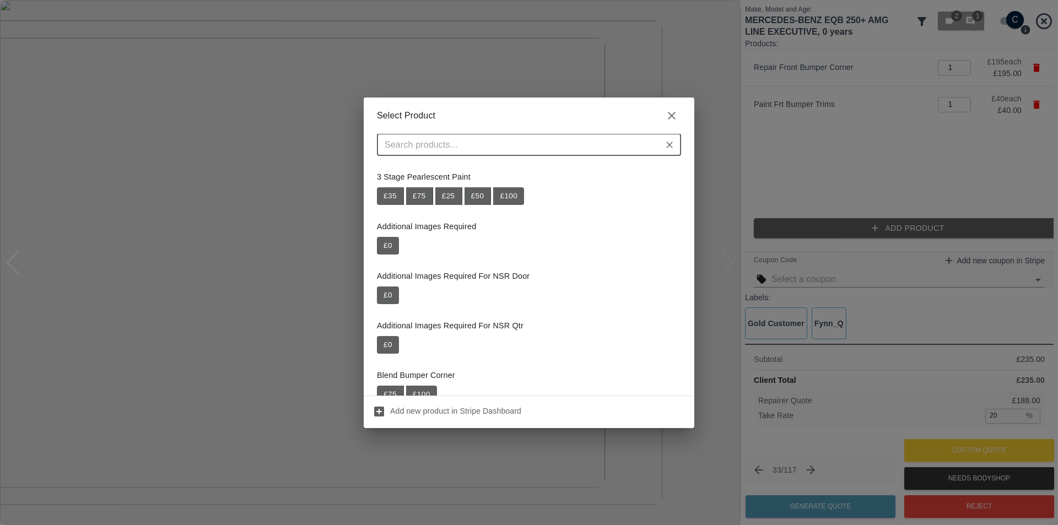
click at [514, 141] on input "text" at bounding box center [519, 144] width 279 height 15
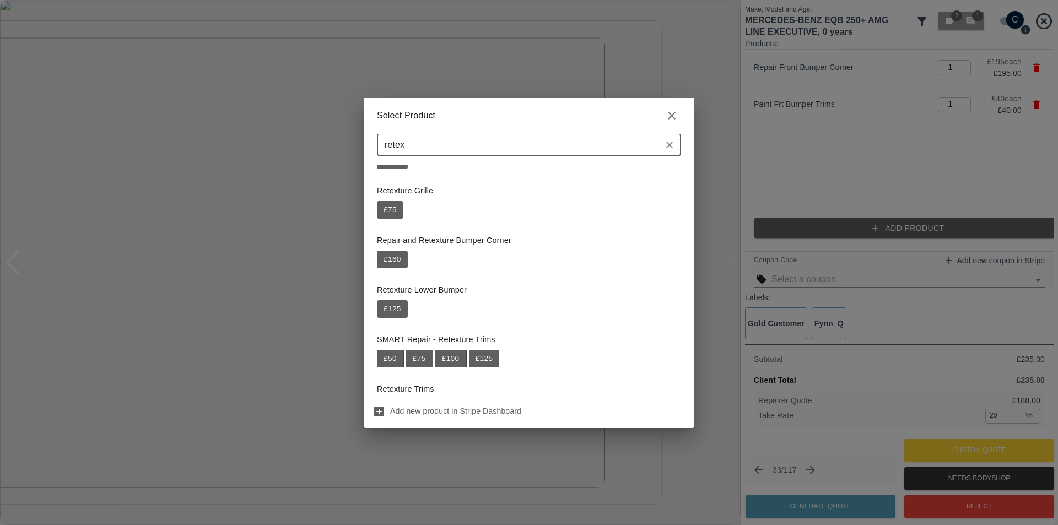
scroll to position [110, 0]
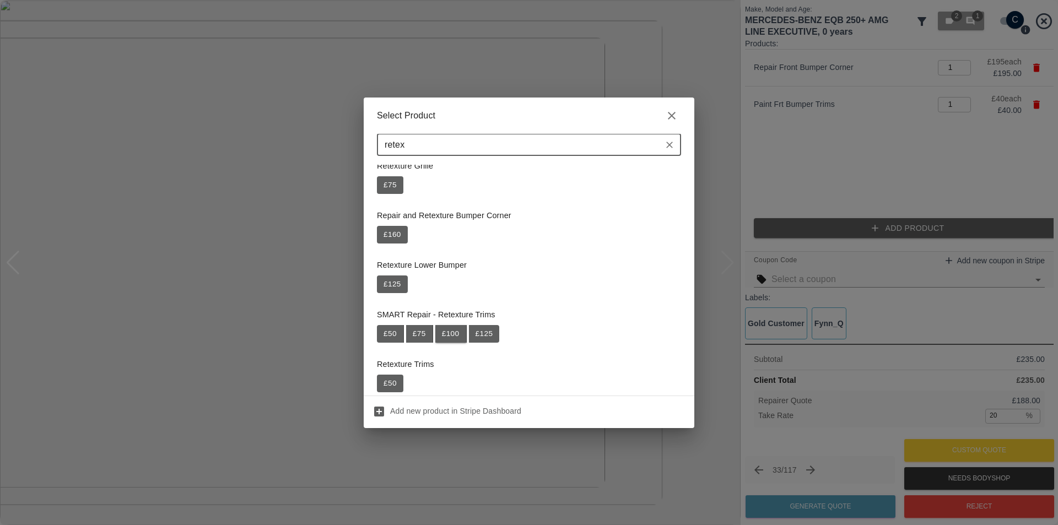
type input "retex"
click at [450, 334] on button "£ 100" at bounding box center [450, 334] width 31 height 18
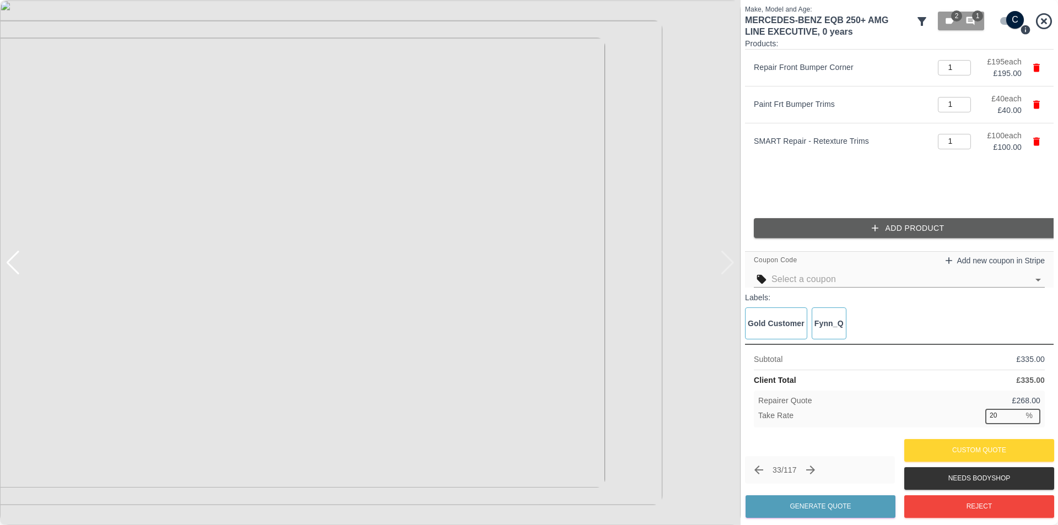
drag, startPoint x: 1000, startPoint y: 416, endPoint x: 984, endPoint y: 417, distance: 15.4
click at [984, 417] on div "Take Rate 20 % ​" at bounding box center [899, 416] width 282 height 14
type input "37"
click at [825, 501] on button "Generate Quote" at bounding box center [821, 506] width 150 height 23
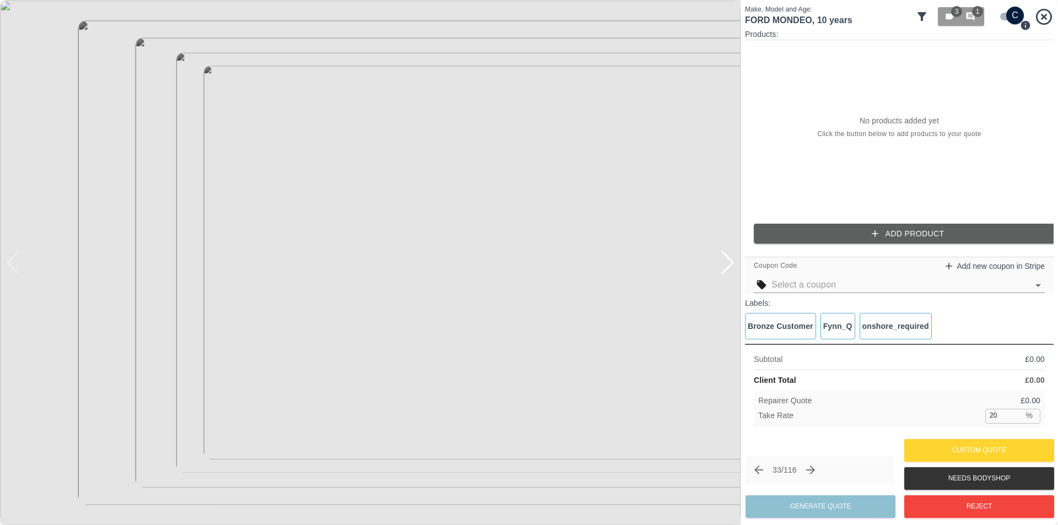
click at [729, 260] on div at bounding box center [727, 263] width 15 height 24
click at [759, 471] on icon "Previous claim" at bounding box center [758, 470] width 13 height 13
click at [729, 268] on div at bounding box center [727, 263] width 15 height 24
click at [730, 268] on div at bounding box center [727, 263] width 15 height 24
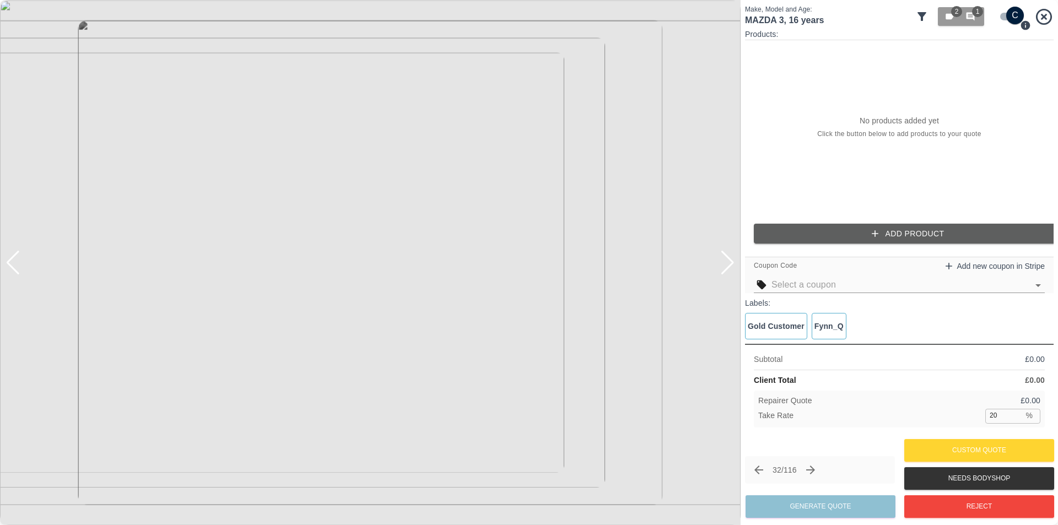
click at [730, 268] on div at bounding box center [727, 263] width 15 height 24
click at [730, 268] on img at bounding box center [370, 262] width 741 height 525
click at [1008, 14] on input "checkbox" at bounding box center [1015, 16] width 53 height 18
checkbox input "false"
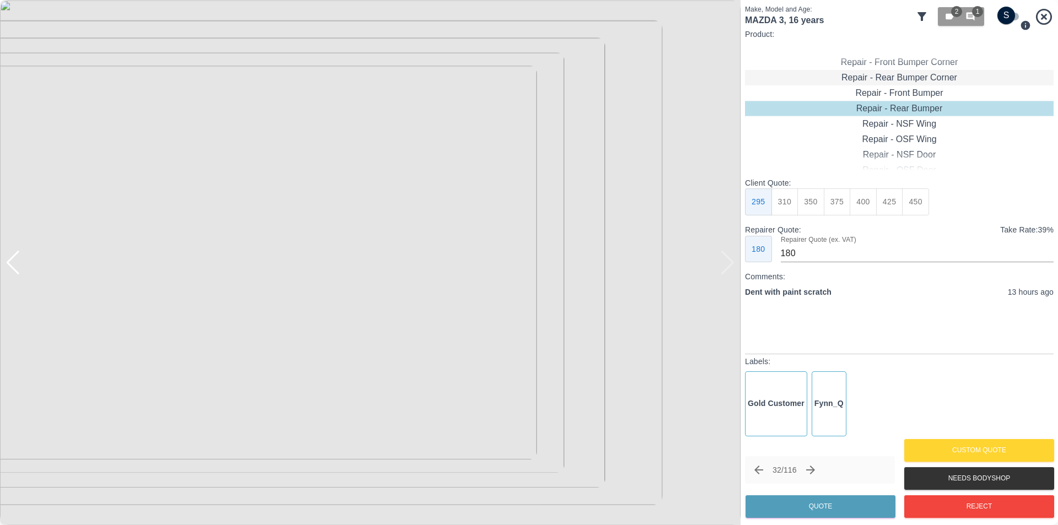
click at [924, 76] on div "Repair - Rear Bumper Corner" at bounding box center [899, 77] width 309 height 15
click at [843, 207] on button "240" at bounding box center [837, 201] width 27 height 27
type input "150"
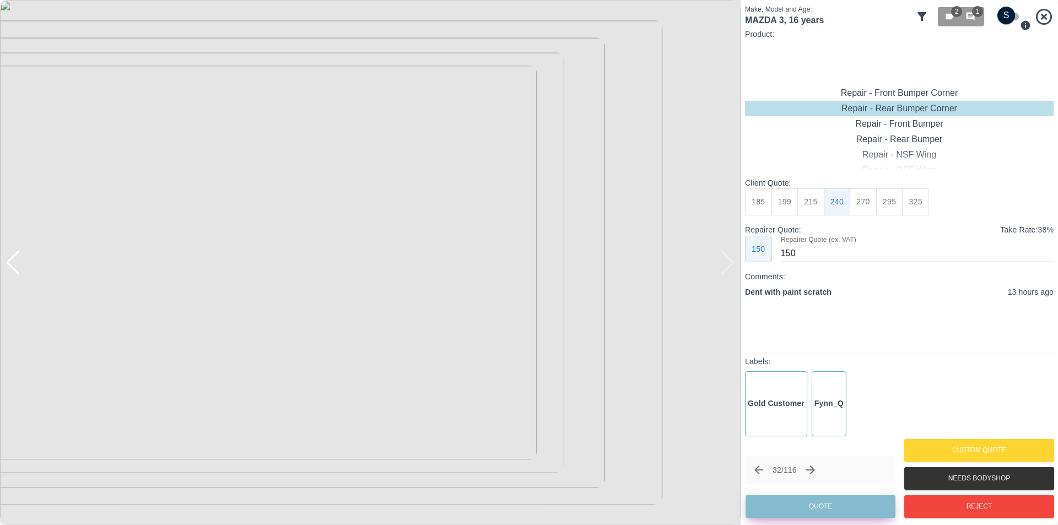
click at [849, 504] on button "Quote" at bounding box center [821, 506] width 150 height 23
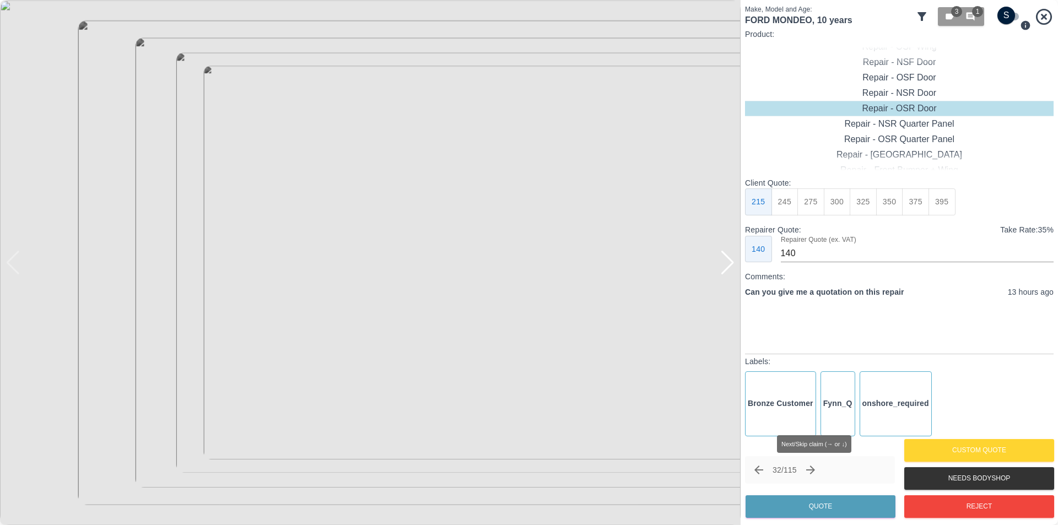
click at [817, 468] on icon "Next claim" at bounding box center [810, 470] width 13 height 13
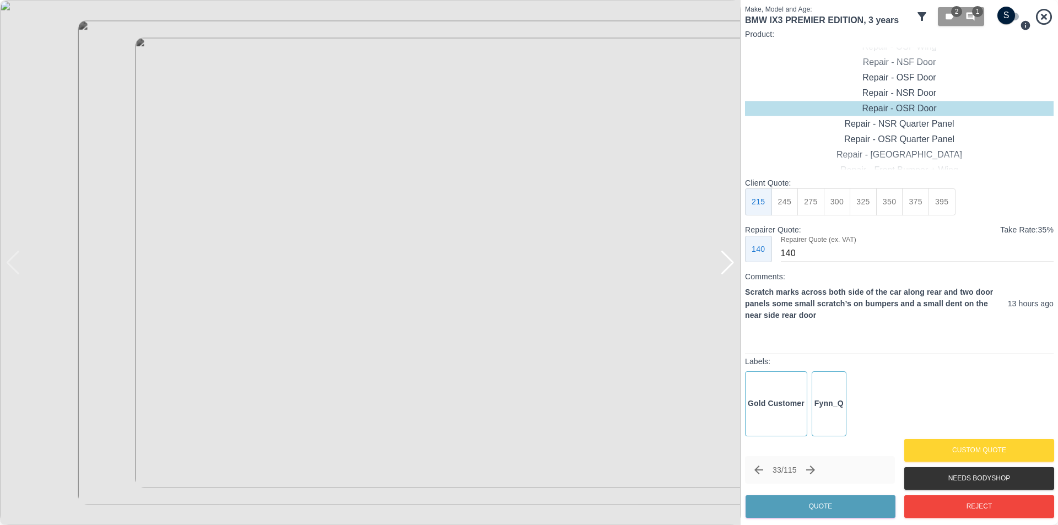
click at [732, 265] on div at bounding box center [727, 263] width 15 height 24
click at [732, 266] on div at bounding box center [727, 263] width 15 height 24
click at [731, 267] on img at bounding box center [370, 262] width 741 height 525
click at [977, 17] on span "1" at bounding box center [972, 17] width 12 height 10
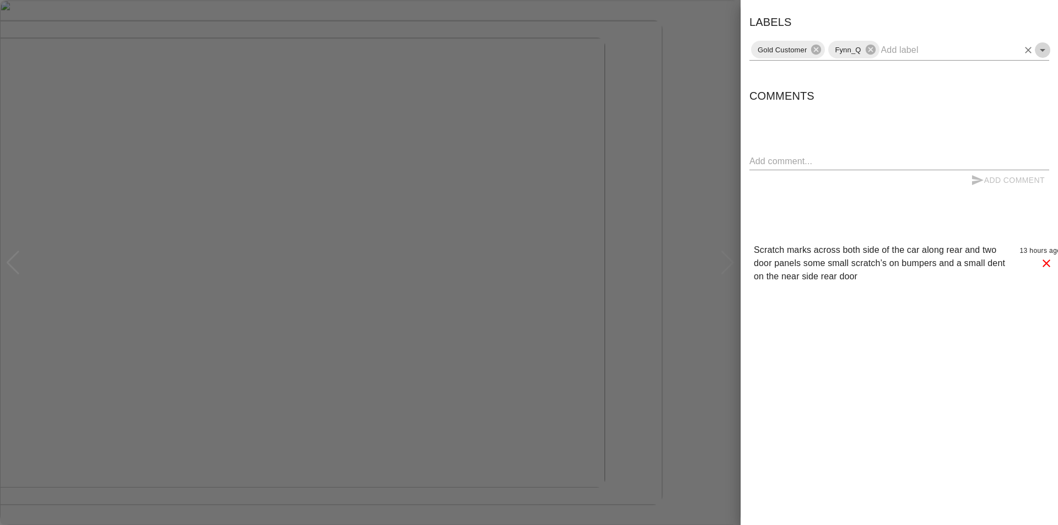
click at [1044, 53] on icon "Open" at bounding box center [1042, 50] width 13 height 13
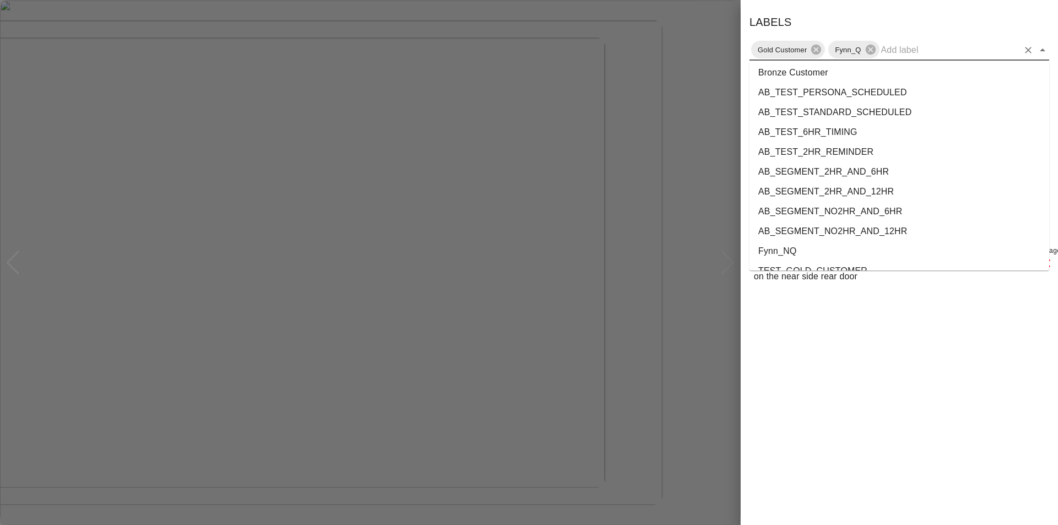
scroll to position [2021, 0]
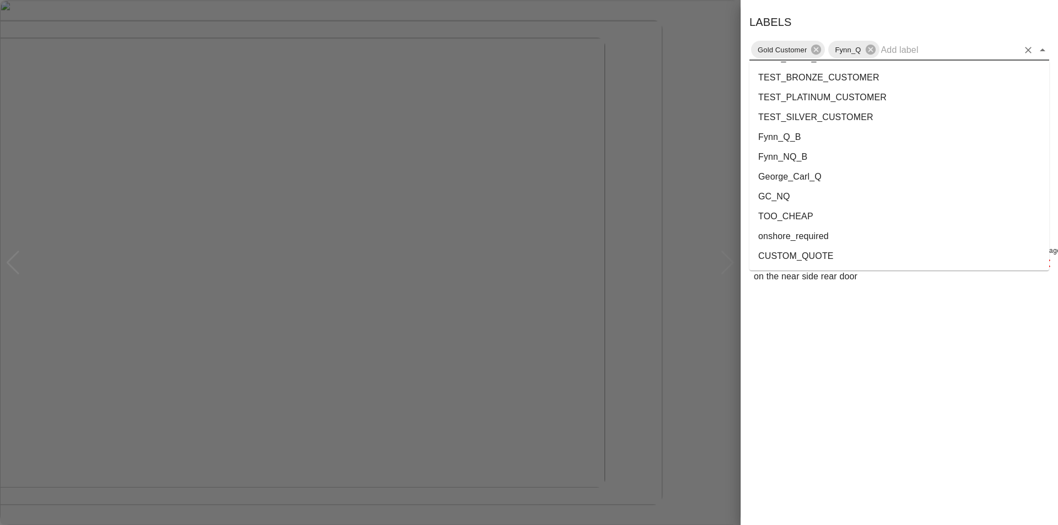
click at [835, 241] on li "onshore_required" at bounding box center [900, 237] width 300 height 20
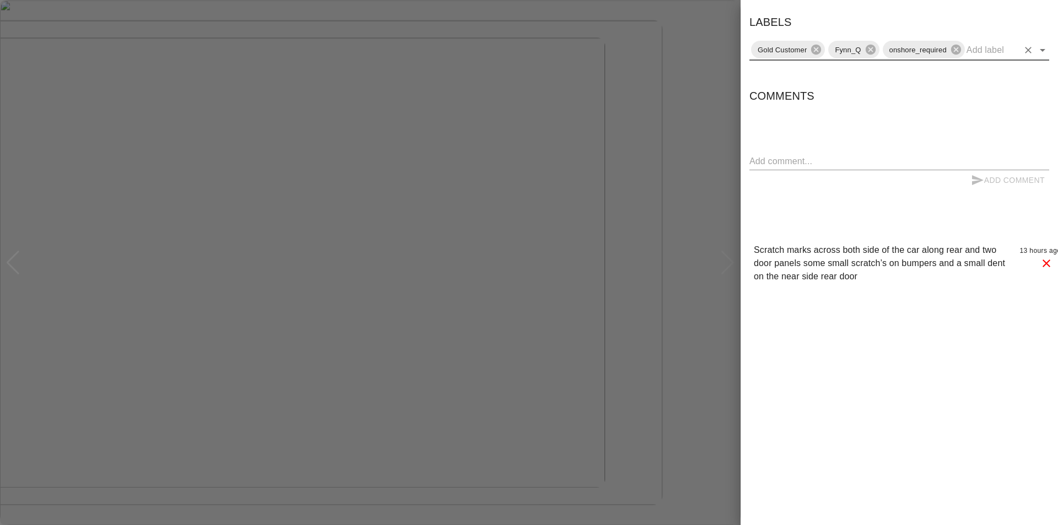
click at [864, 400] on div "Labels Gold Customer Fynn_Q onshore_required Comments x Add Comment Scratch mar…" at bounding box center [899, 262] width 317 height 525
click at [725, 351] on div at bounding box center [529, 262] width 1058 height 525
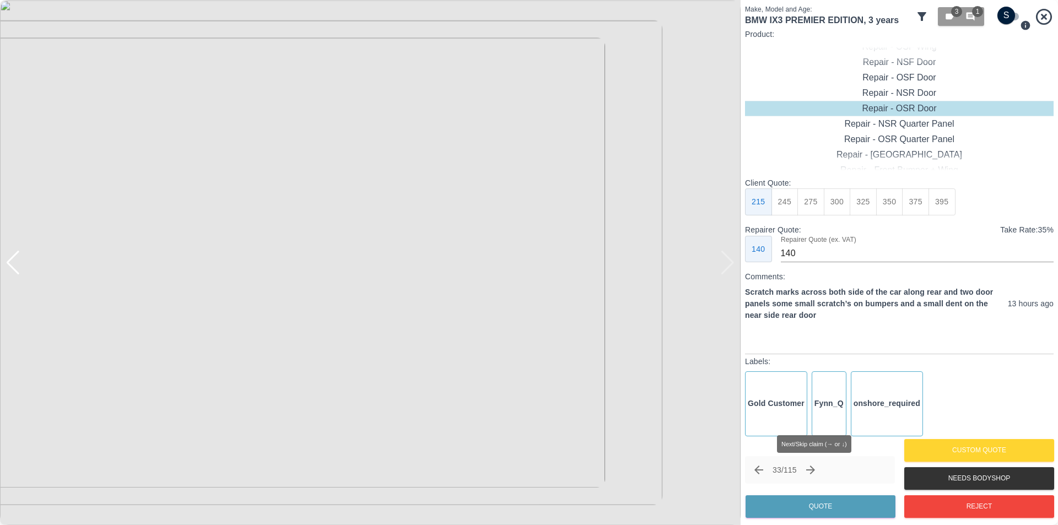
click at [814, 471] on icon "Next claim" at bounding box center [810, 470] width 13 height 13
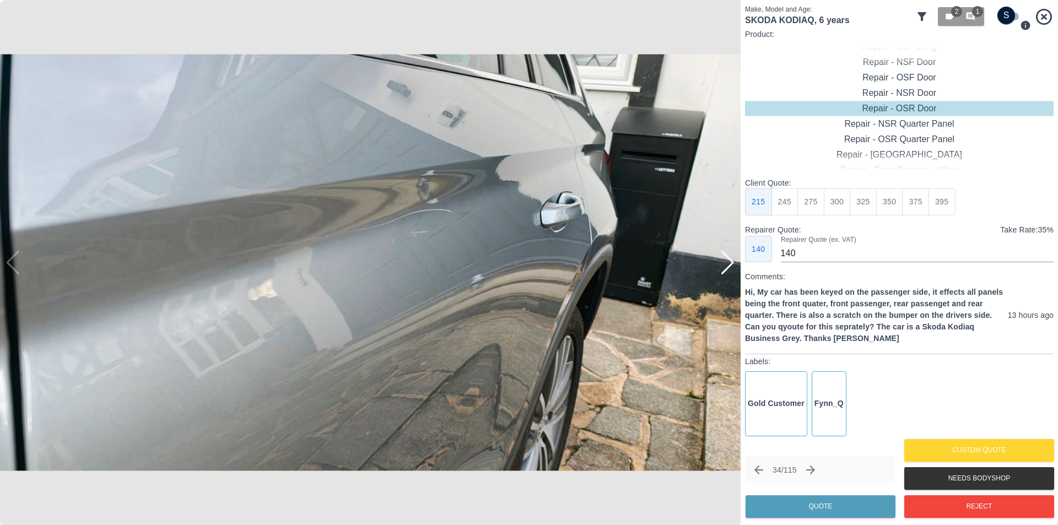
click at [733, 263] on div at bounding box center [727, 263] width 15 height 24
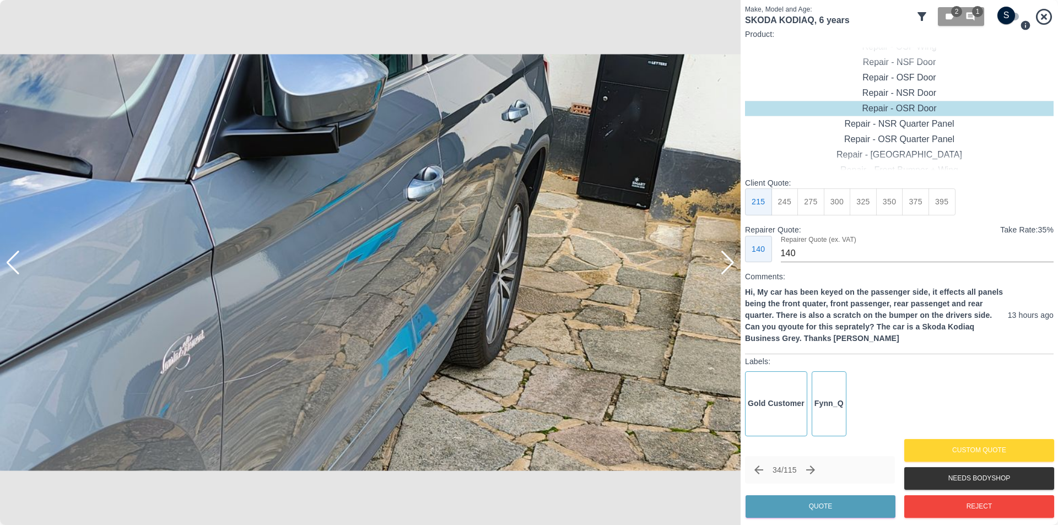
click at [733, 263] on div at bounding box center [727, 263] width 15 height 24
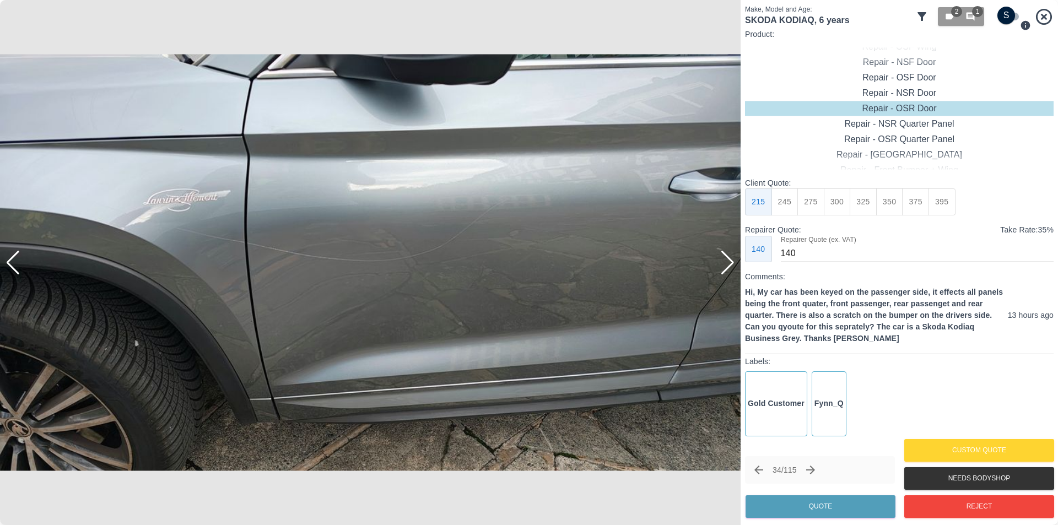
click at [733, 263] on div at bounding box center [727, 263] width 15 height 24
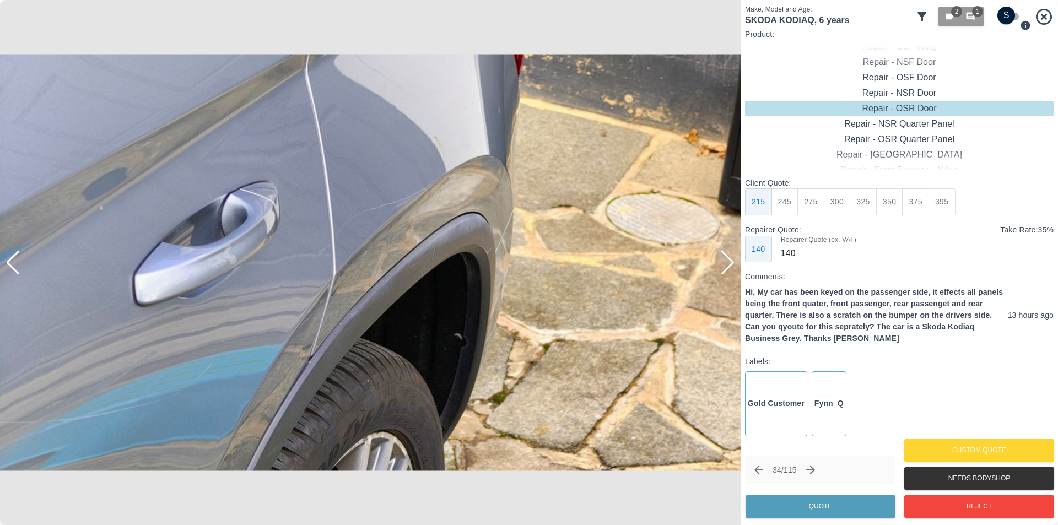
click at [733, 263] on div at bounding box center [727, 263] width 15 height 24
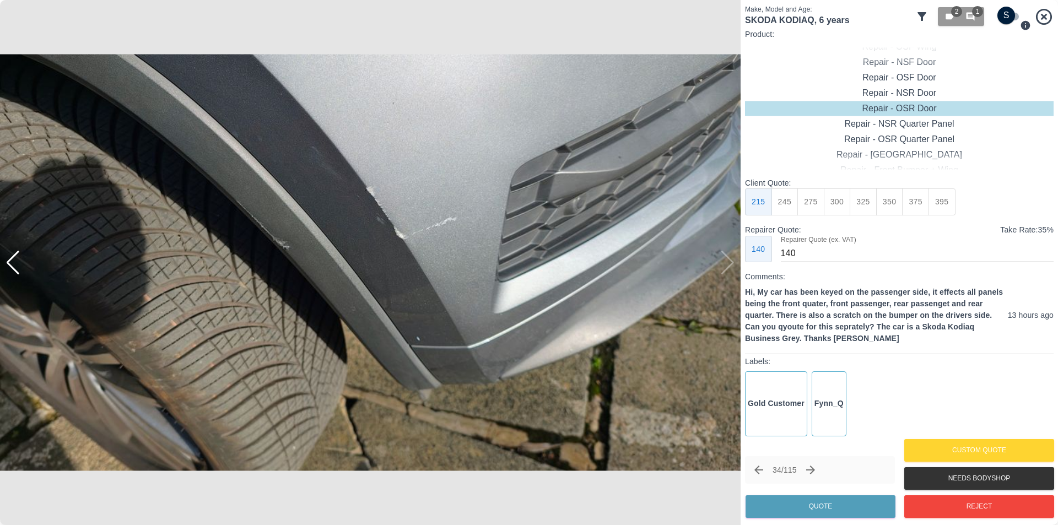
click at [733, 263] on img at bounding box center [370, 262] width 741 height 525
click at [817, 472] on icon "Next claim" at bounding box center [810, 470] width 13 height 13
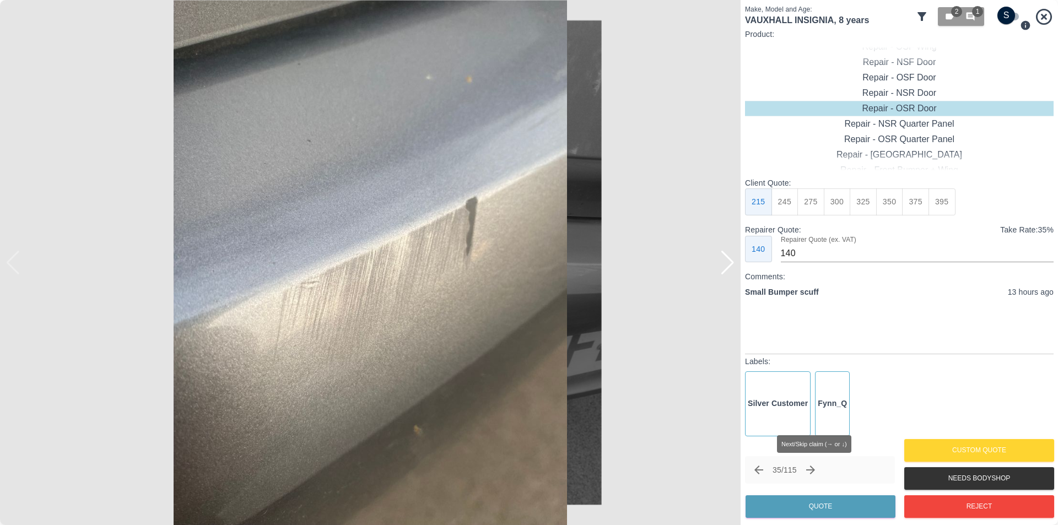
click at [815, 467] on icon "Next claim" at bounding box center [810, 470] width 13 height 13
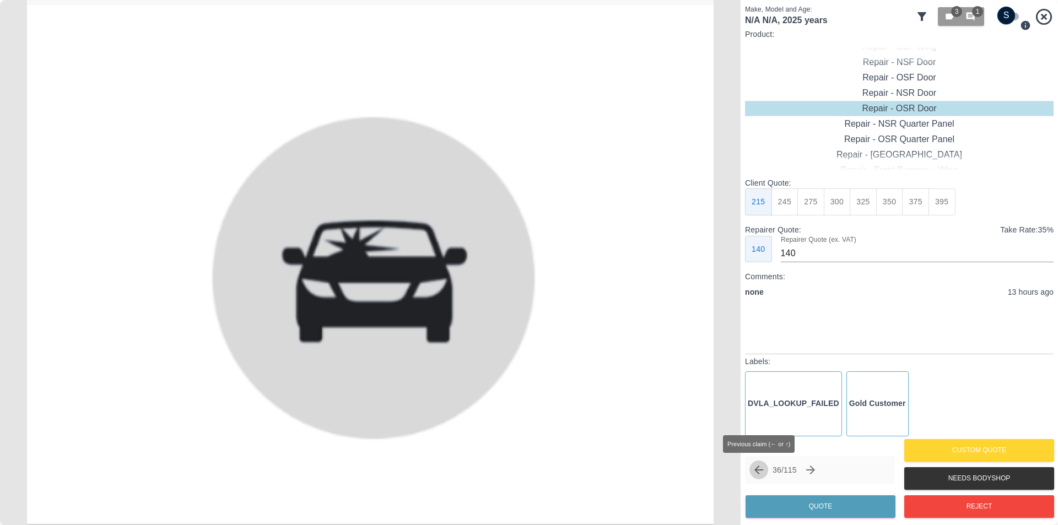
click at [762, 473] on icon "Previous claim" at bounding box center [758, 470] width 13 height 13
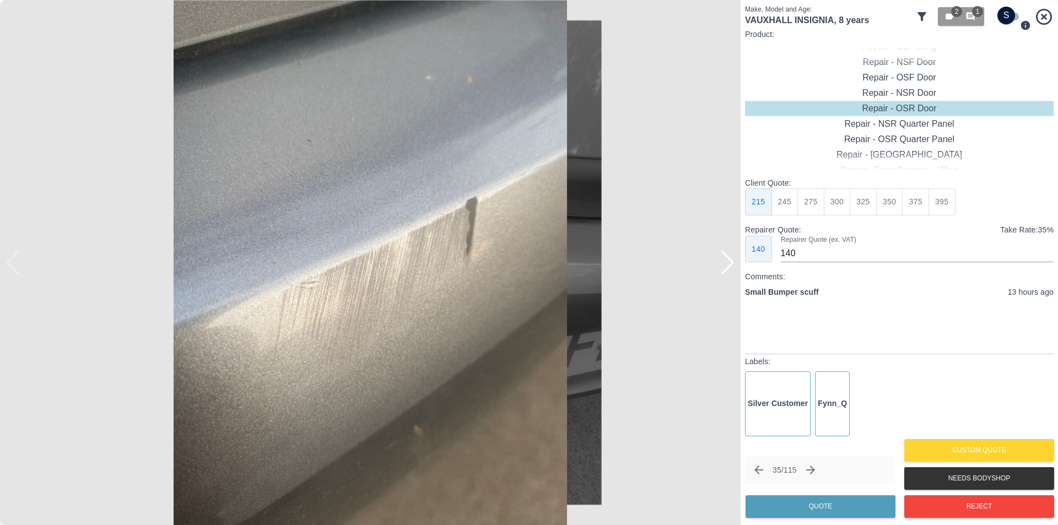
click at [729, 258] on div at bounding box center [727, 263] width 15 height 24
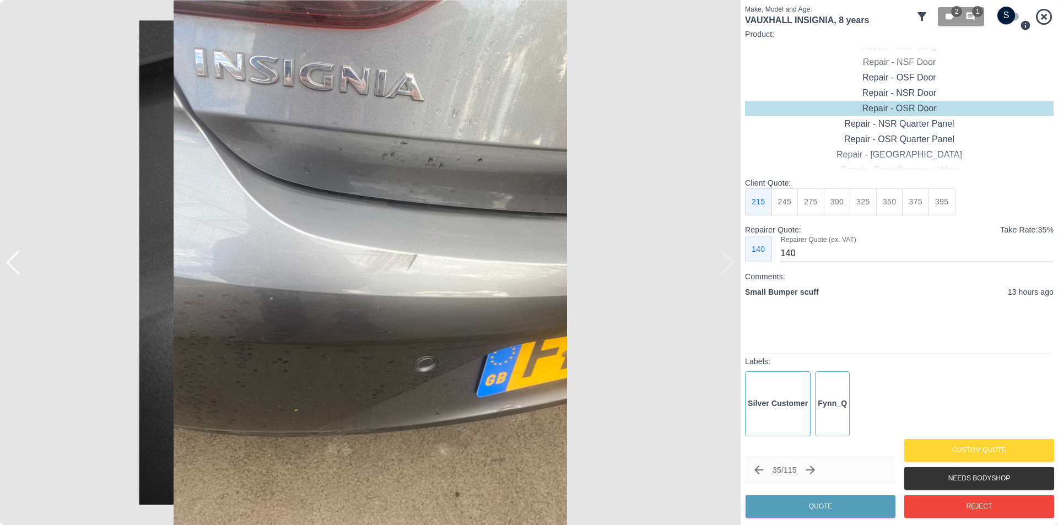
click at [729, 258] on img at bounding box center [370, 262] width 741 height 525
click at [1004, 15] on input "checkbox" at bounding box center [1006, 16] width 53 height 18
checkbox input "true"
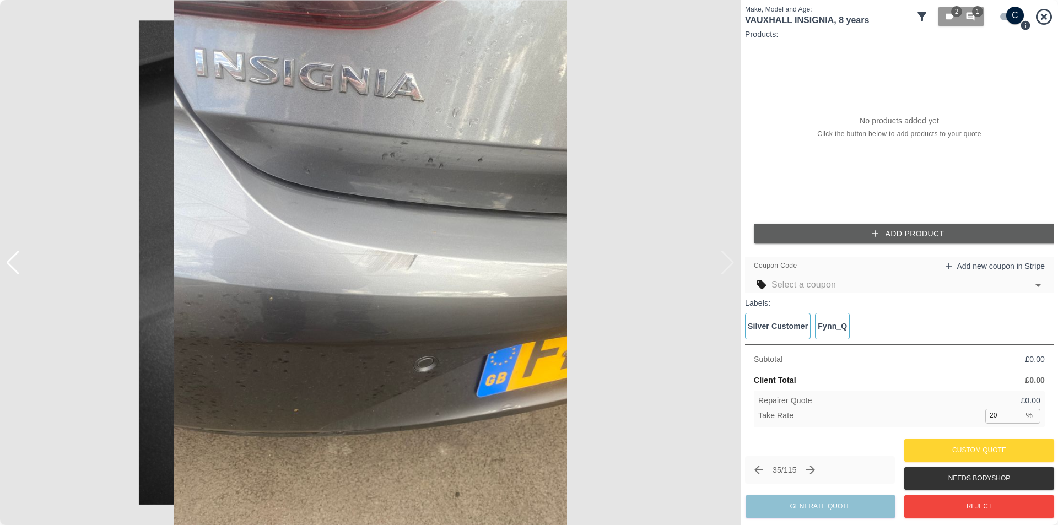
click at [874, 230] on icon "button" at bounding box center [875, 233] width 11 height 11
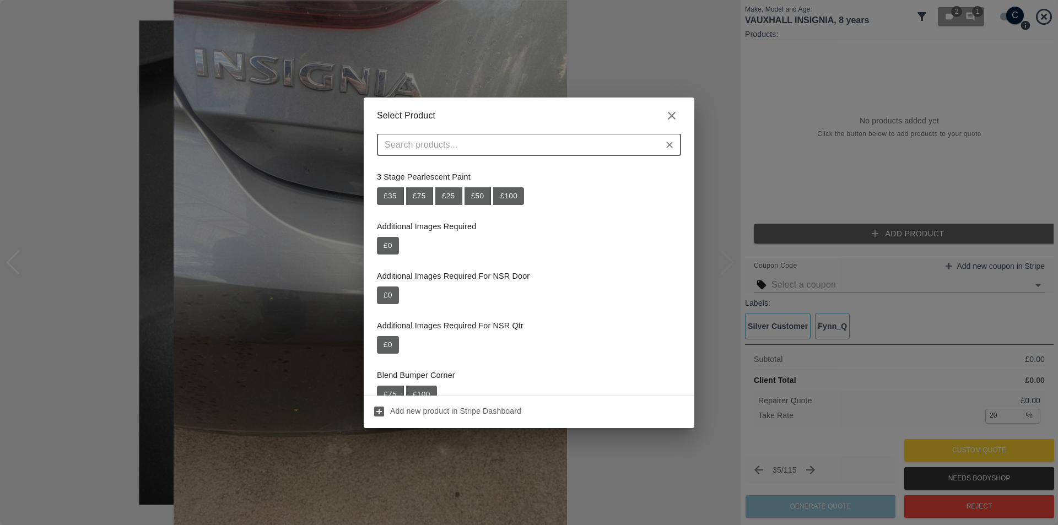
click at [594, 154] on div "​" at bounding box center [529, 145] width 304 height 22
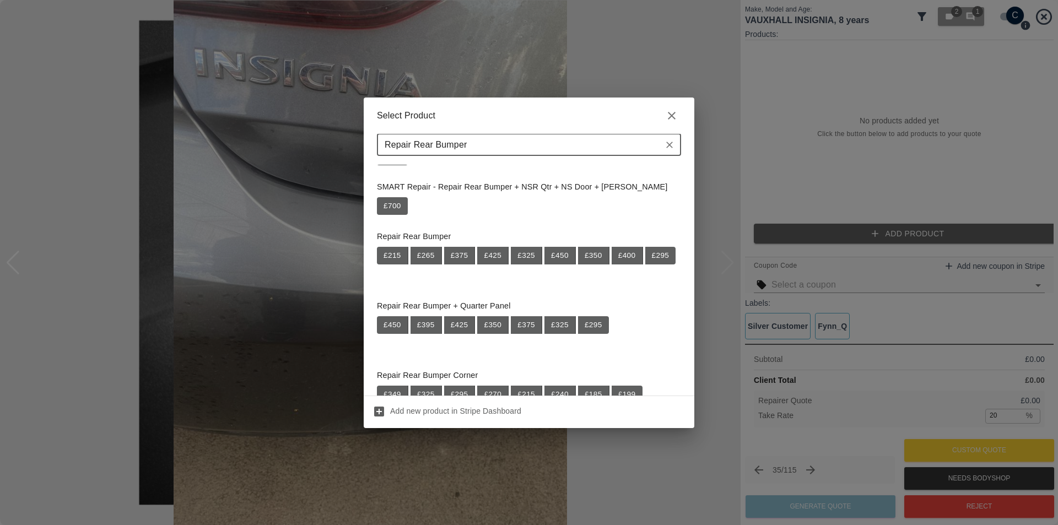
scroll to position [606, 0]
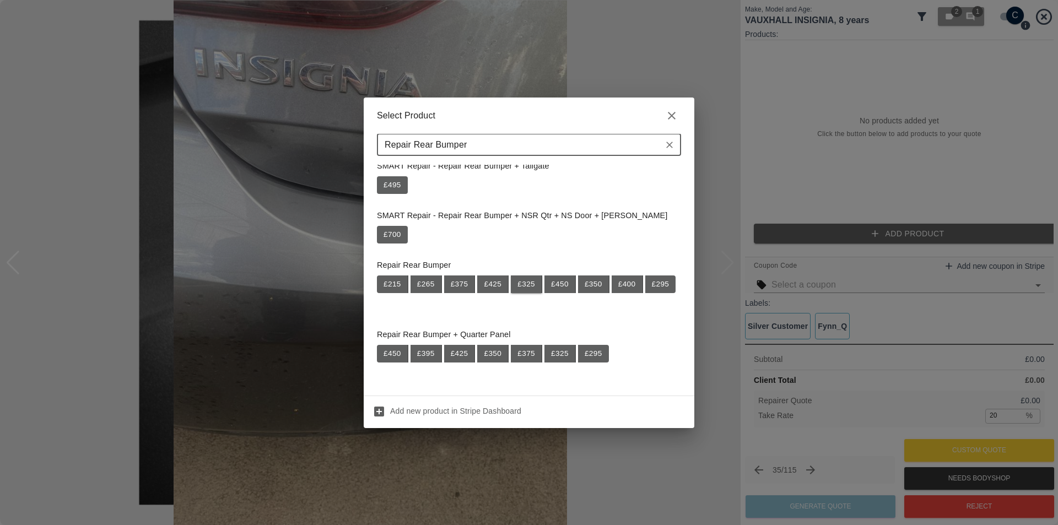
type input "Repair Rear Bumper"
click at [525, 283] on button "£ 325" at bounding box center [526, 285] width 31 height 18
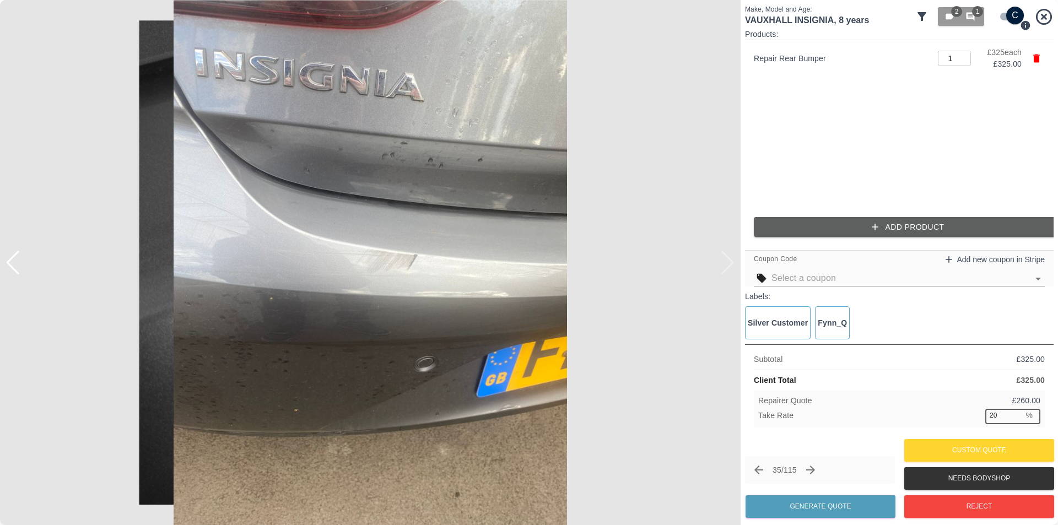
drag, startPoint x: 998, startPoint y: 412, endPoint x: 979, endPoint y: 412, distance: 19.3
click at [979, 412] on div "Take Rate 20 % ​" at bounding box center [899, 416] width 282 height 14
type input "37"
click at [835, 507] on button "Generate Quote" at bounding box center [821, 506] width 150 height 23
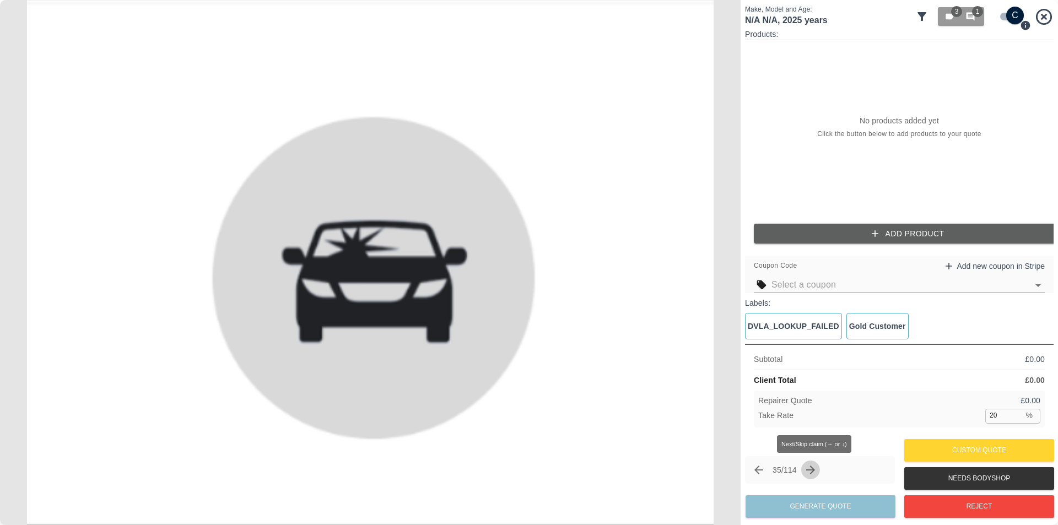
click at [815, 468] on icon "Next claim" at bounding box center [810, 470] width 9 height 9
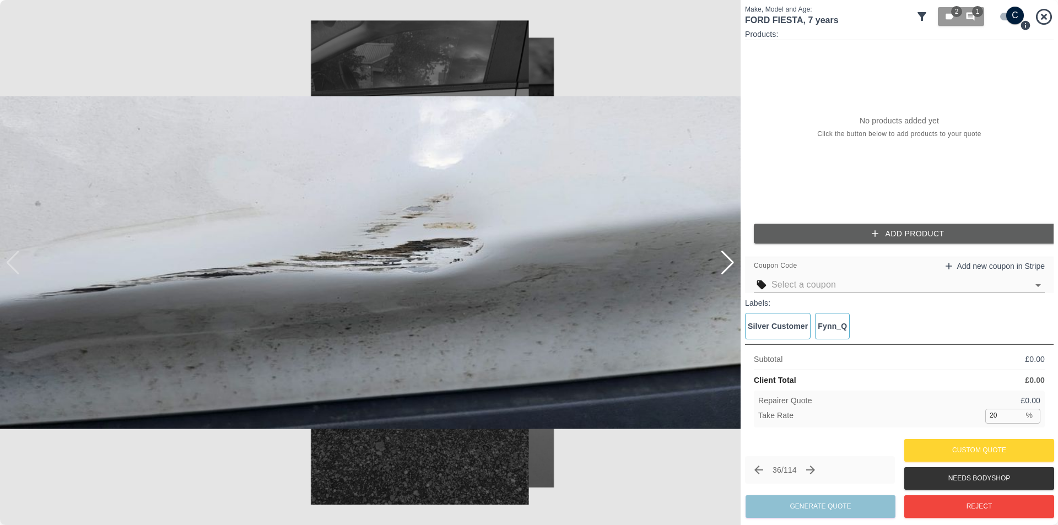
click at [728, 262] on div at bounding box center [727, 263] width 15 height 24
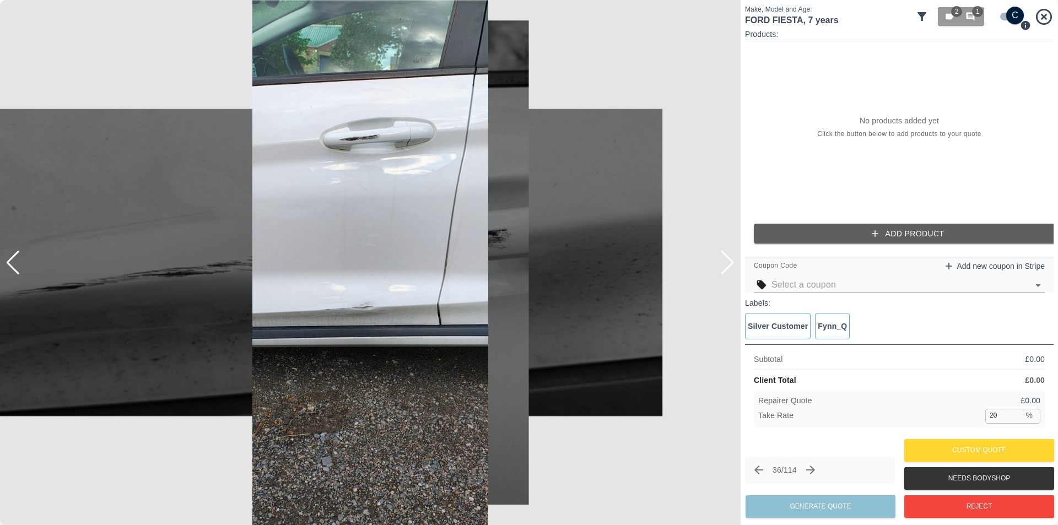
click at [728, 262] on div at bounding box center [727, 263] width 15 height 24
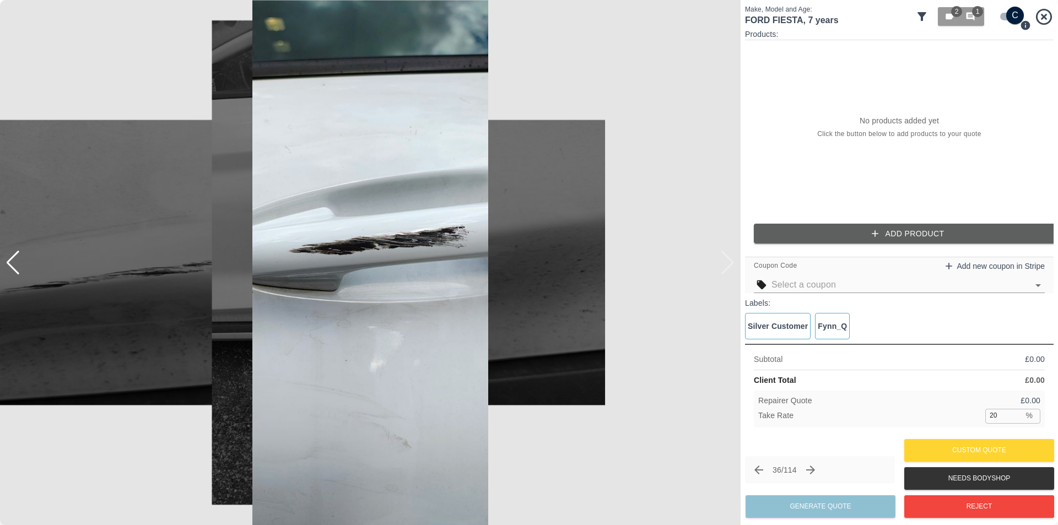
click at [728, 262] on img at bounding box center [370, 262] width 741 height 525
click at [8, 269] on div at bounding box center [5, 262] width 11 height 525
click at [11, 266] on div at bounding box center [13, 263] width 15 height 24
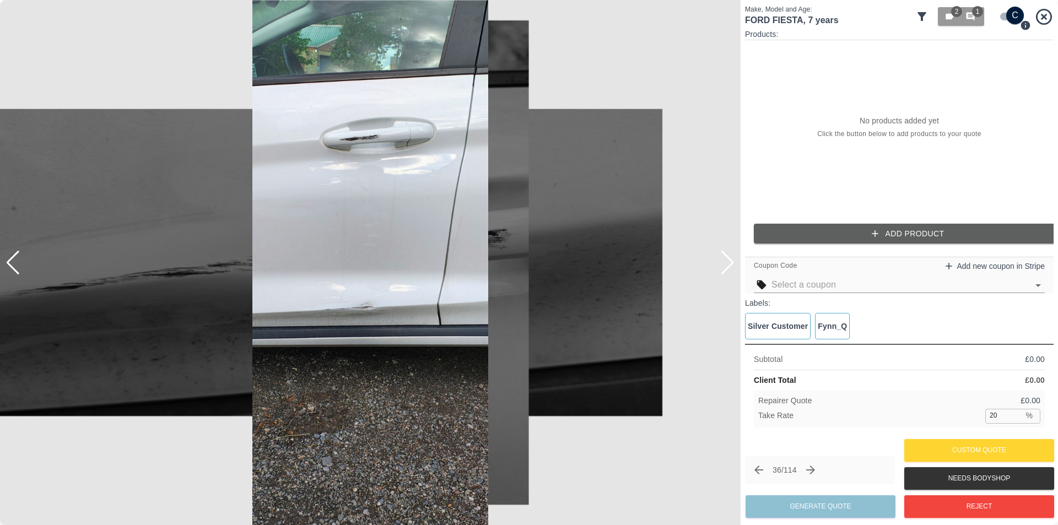
click at [14, 264] on div at bounding box center [13, 263] width 15 height 24
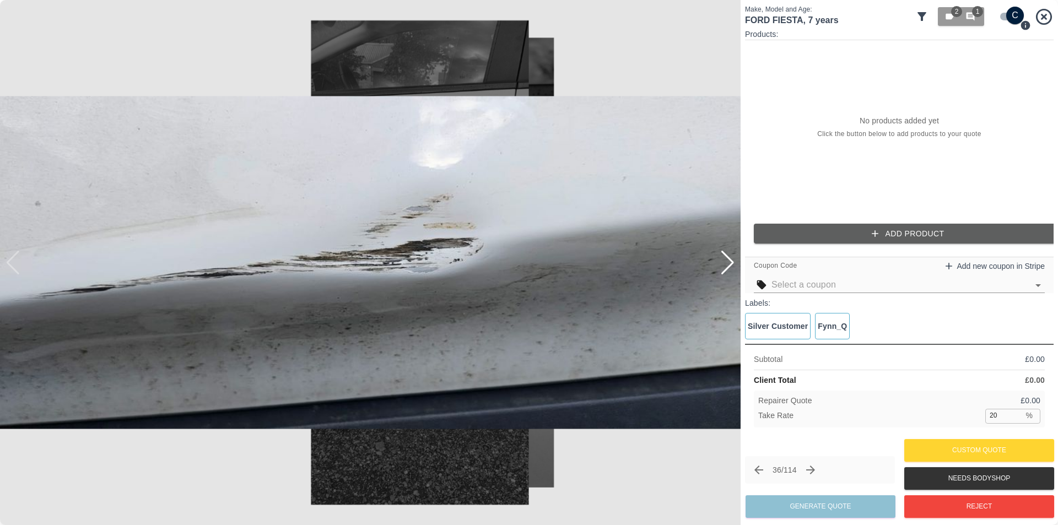
click at [729, 262] on div at bounding box center [727, 263] width 15 height 24
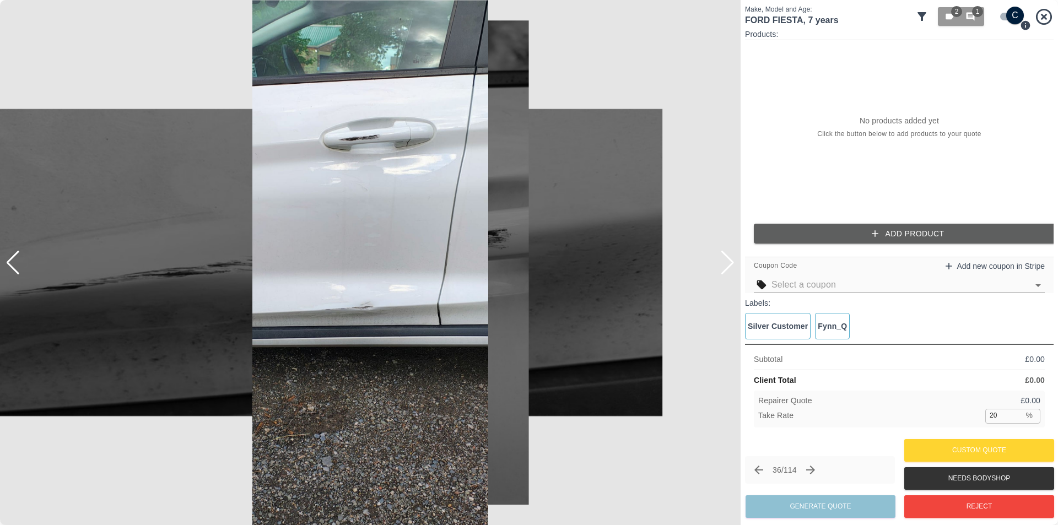
click at [729, 262] on div at bounding box center [727, 263] width 15 height 24
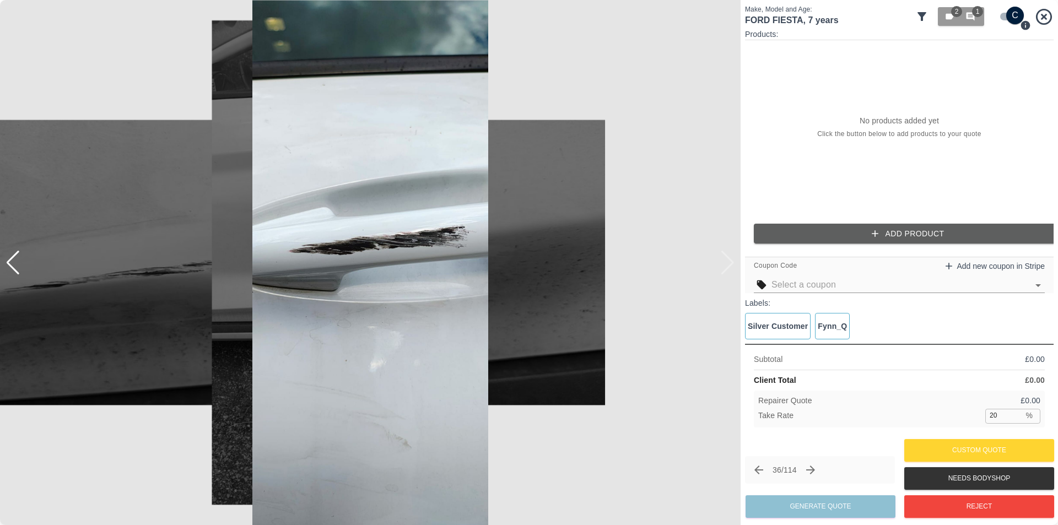
click at [729, 262] on img at bounding box center [370, 262] width 741 height 525
click at [692, 319] on img at bounding box center [370, 262] width 741 height 525
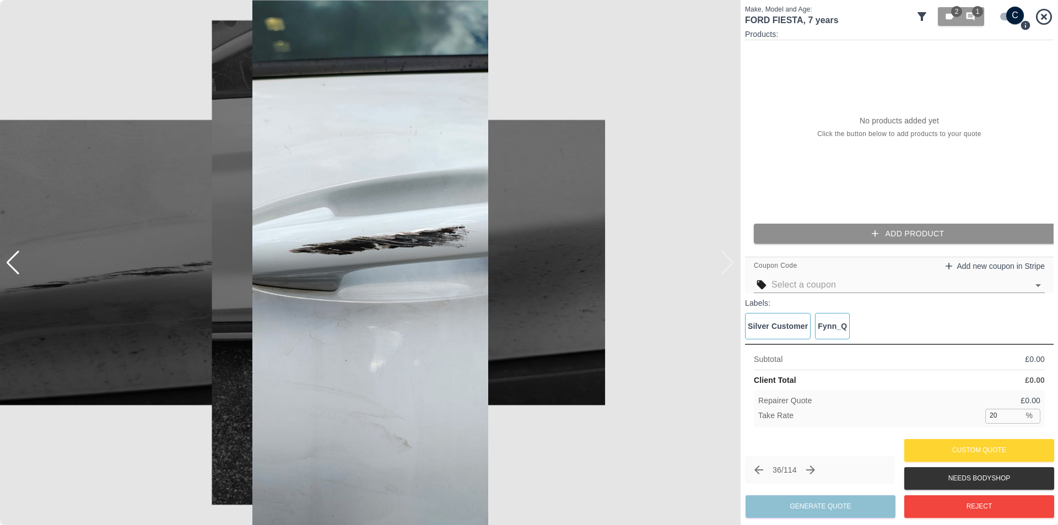
click at [918, 230] on button "Add Product" at bounding box center [908, 234] width 309 height 20
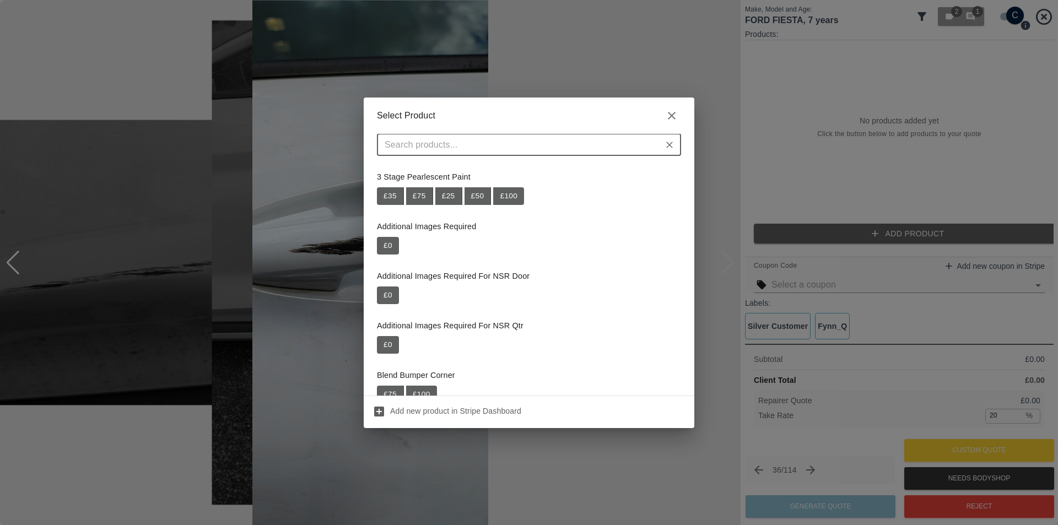
click at [484, 154] on div "​" at bounding box center [529, 145] width 304 height 22
paste input "Repair NSF Door"
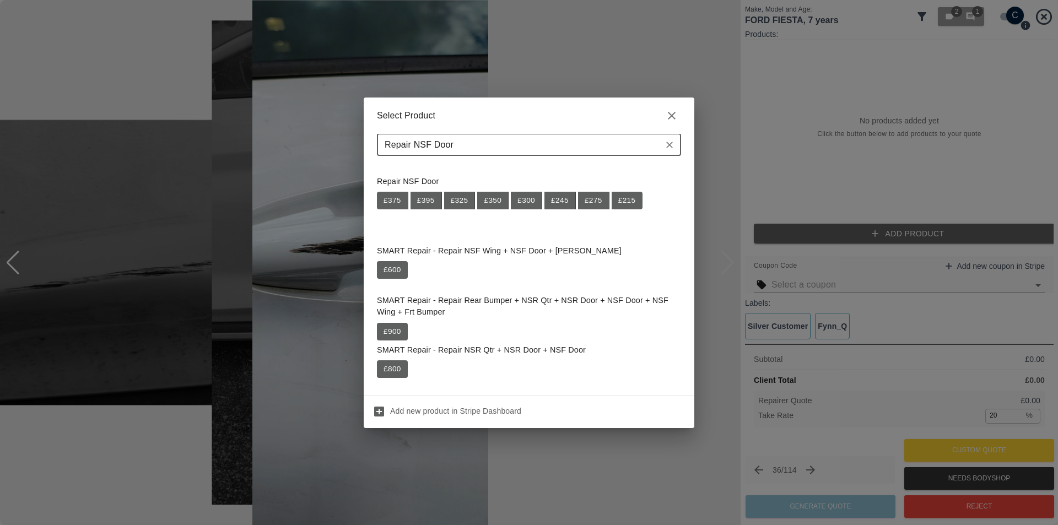
scroll to position [496, 0]
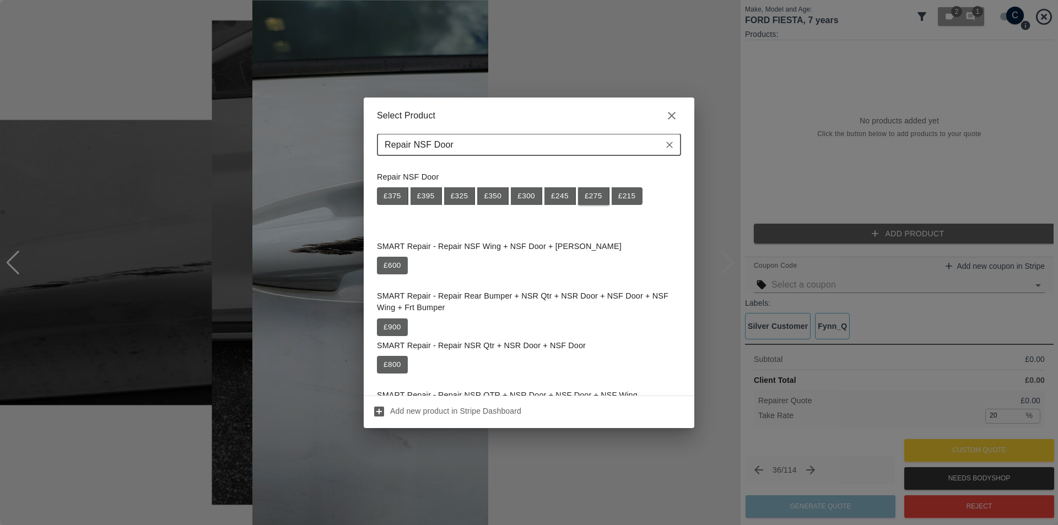
type input "Repair NSF Door"
click at [598, 196] on button "£ 275" at bounding box center [593, 196] width 31 height 18
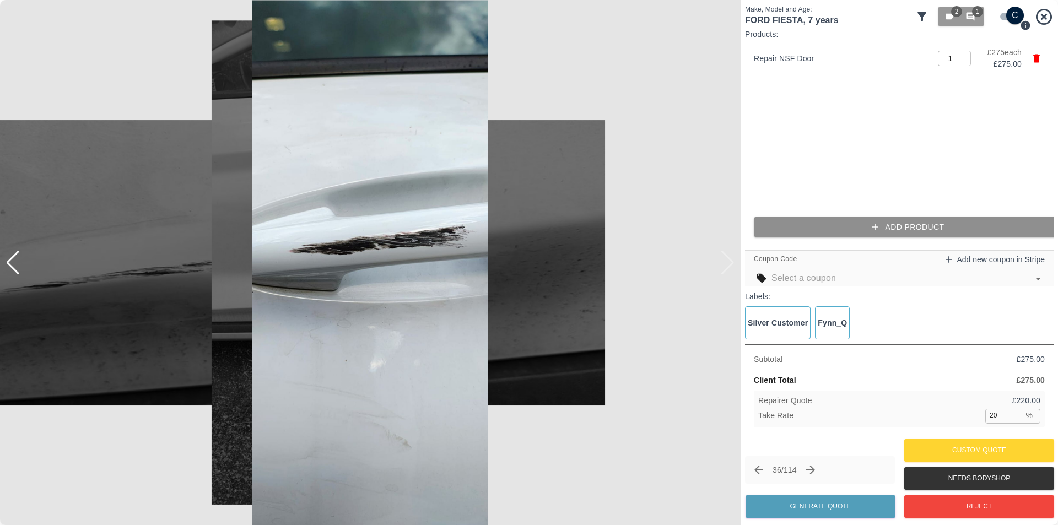
click at [848, 227] on button "Add Product" at bounding box center [908, 227] width 309 height 20
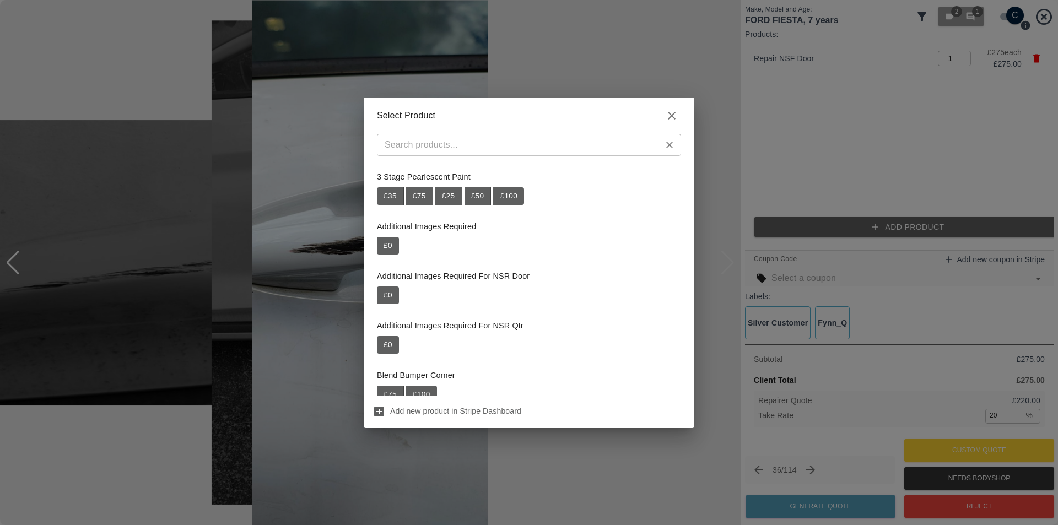
click at [463, 147] on input "text" at bounding box center [519, 144] width 279 height 15
paste input "Repair Door Handle"
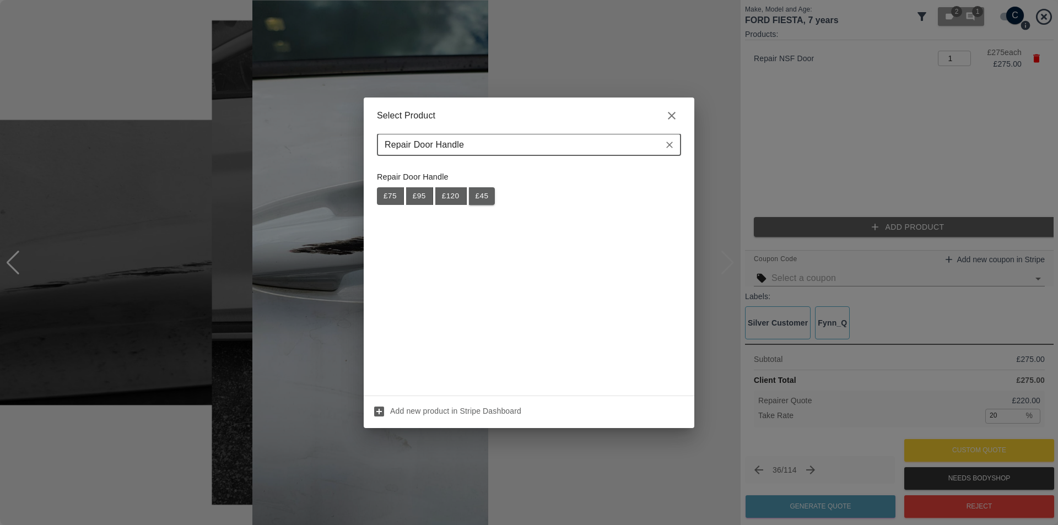
type input "Repair Door Handle"
click at [478, 199] on button "£ 45" at bounding box center [482, 196] width 26 height 18
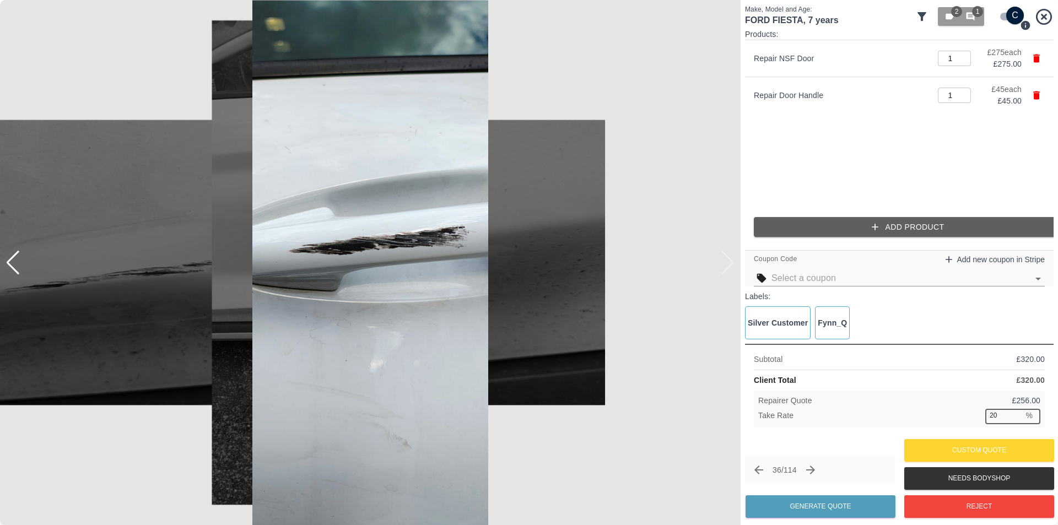
drag, startPoint x: 1000, startPoint y: 416, endPoint x: 979, endPoint y: 415, distance: 20.4
click at [979, 415] on div "Take Rate 20 % ​" at bounding box center [899, 416] width 282 height 14
type input "37"
click at [833, 511] on button "Generate Quote" at bounding box center [821, 506] width 150 height 23
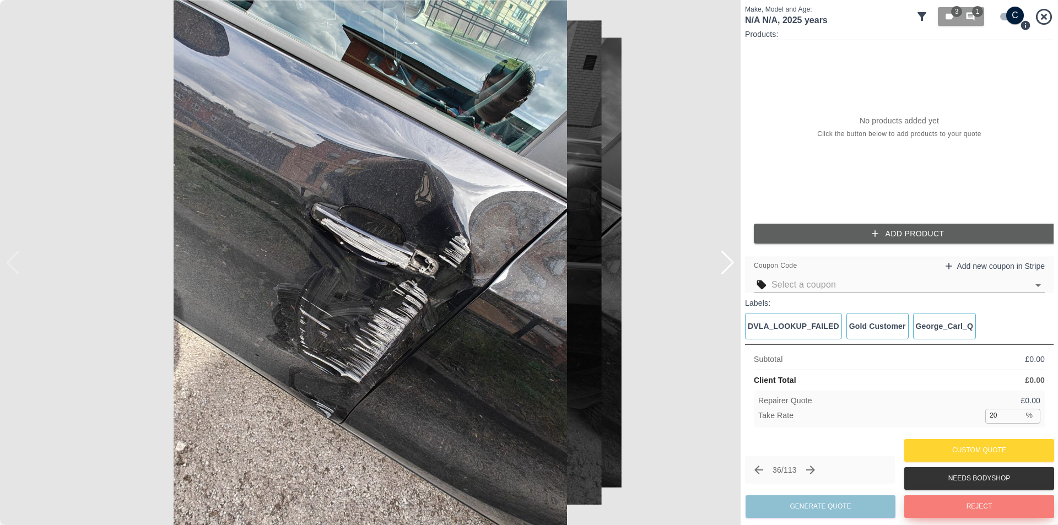
click at [962, 512] on button "Reject" at bounding box center [979, 506] width 150 height 23
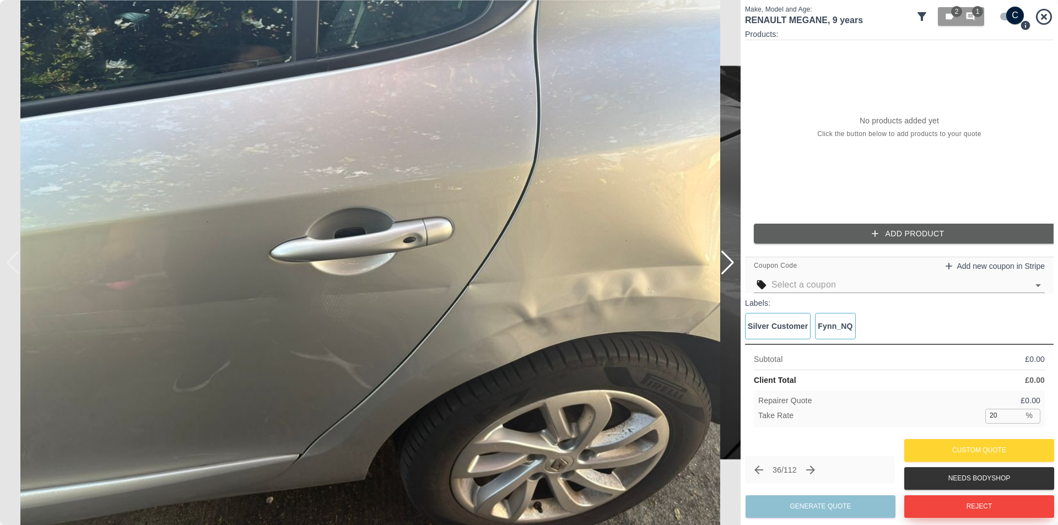
click at [969, 502] on button "Reject" at bounding box center [979, 506] width 150 height 23
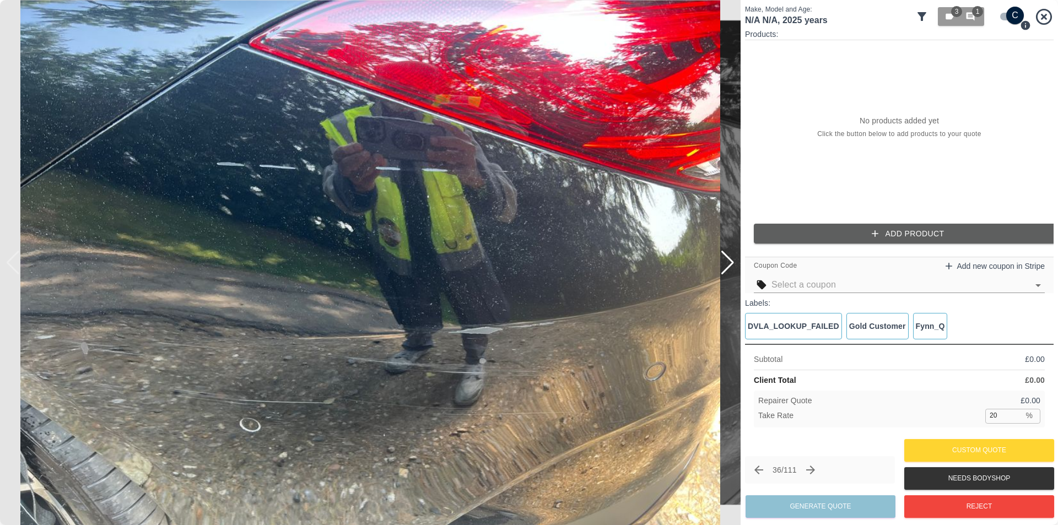
click at [732, 267] on div at bounding box center [727, 263] width 15 height 24
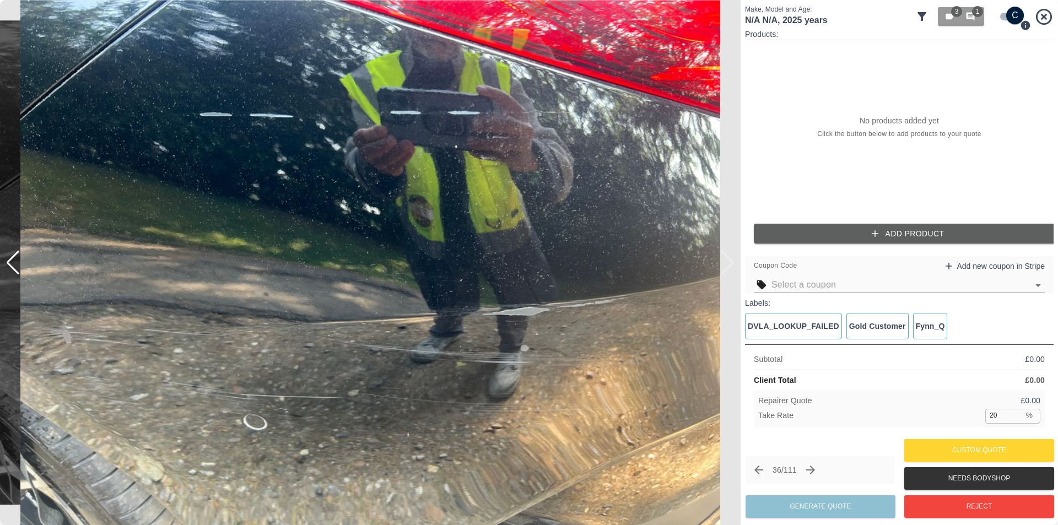
click at [732, 267] on img at bounding box center [370, 262] width 741 height 525
click at [972, 13] on span "1" at bounding box center [977, 11] width 11 height 11
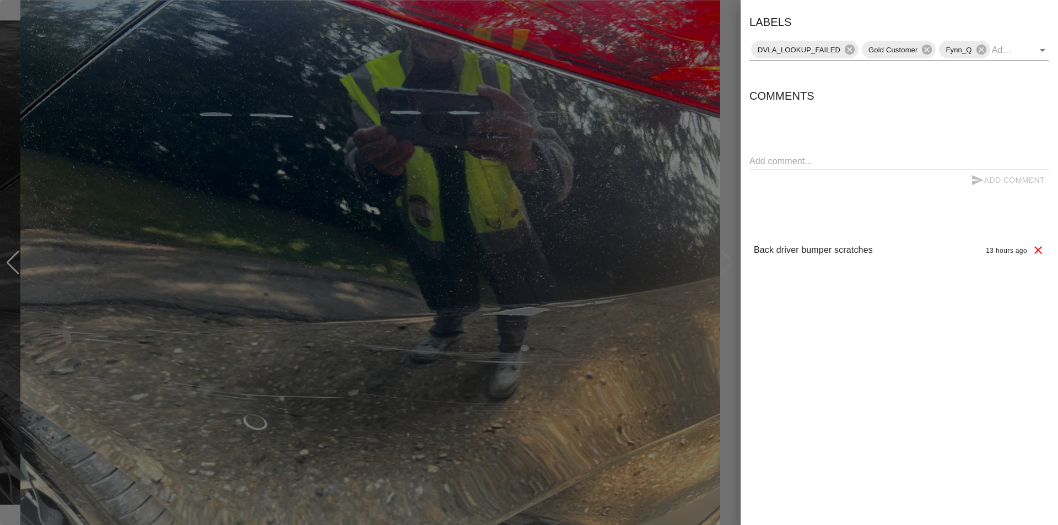
click at [732, 95] on div at bounding box center [529, 262] width 1058 height 525
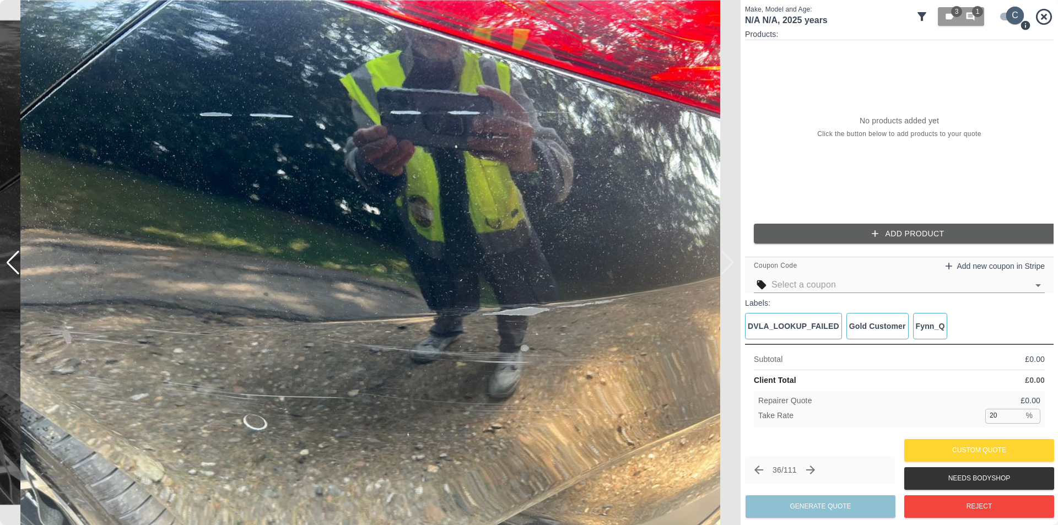
click at [1003, 16] on input "checkbox" at bounding box center [1015, 16] width 53 height 18
checkbox input "false"
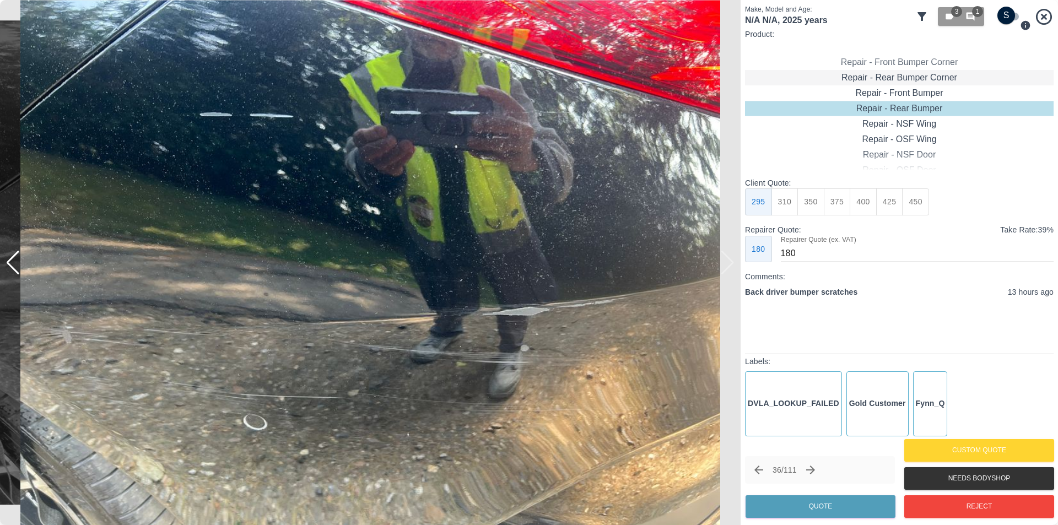
click at [920, 74] on div "Repair - Rear Bumper Corner" at bounding box center [899, 77] width 309 height 15
type input "120"
click at [846, 502] on button "Quote" at bounding box center [821, 506] width 150 height 23
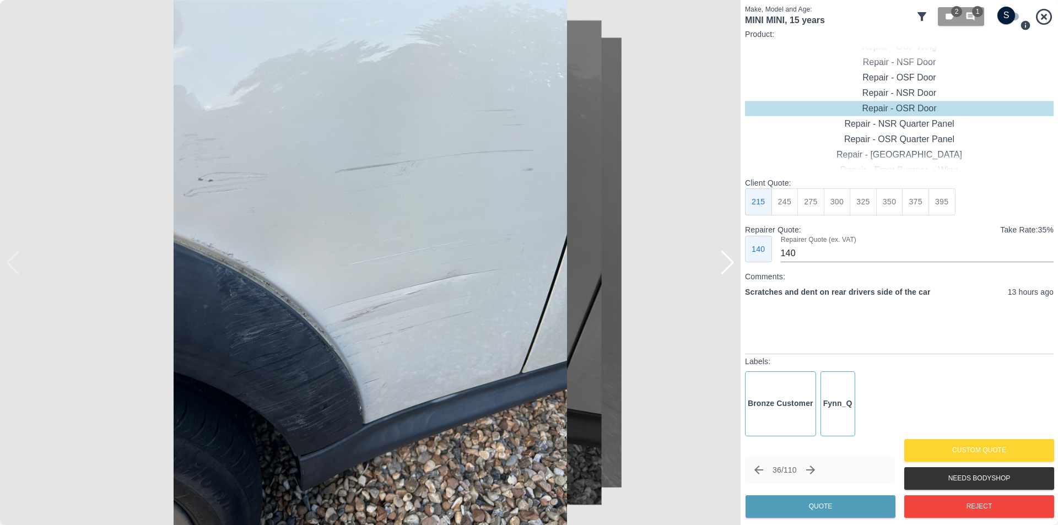
click at [731, 266] on div at bounding box center [727, 263] width 15 height 24
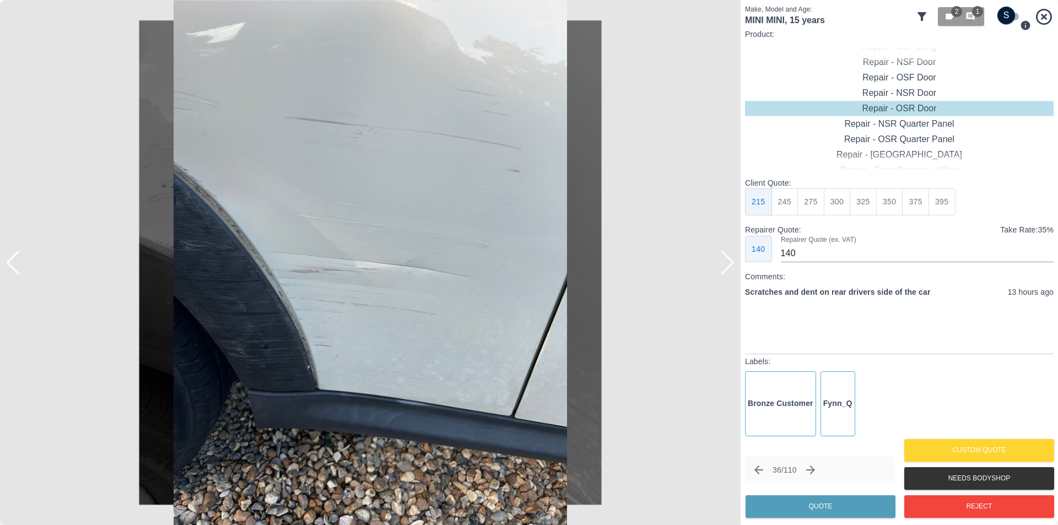
click at [725, 263] on div at bounding box center [727, 263] width 15 height 24
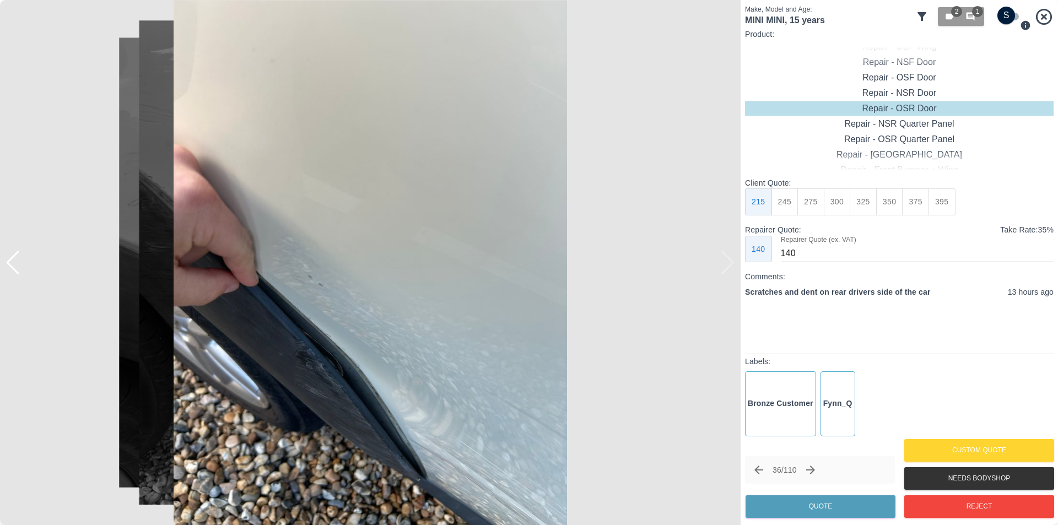
click at [724, 263] on img at bounding box center [370, 262] width 741 height 525
click at [969, 17] on icon "button" at bounding box center [971, 17] width 8 height 8
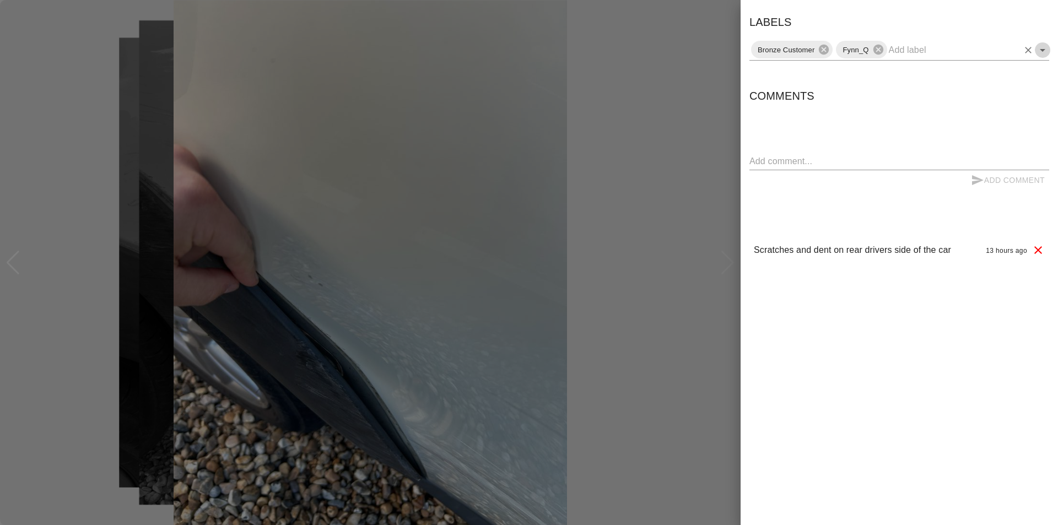
drag, startPoint x: 1040, startPoint y: 53, endPoint x: 1043, endPoint y: 59, distance: 6.2
click at [1041, 53] on icon "Open" at bounding box center [1042, 50] width 13 height 13
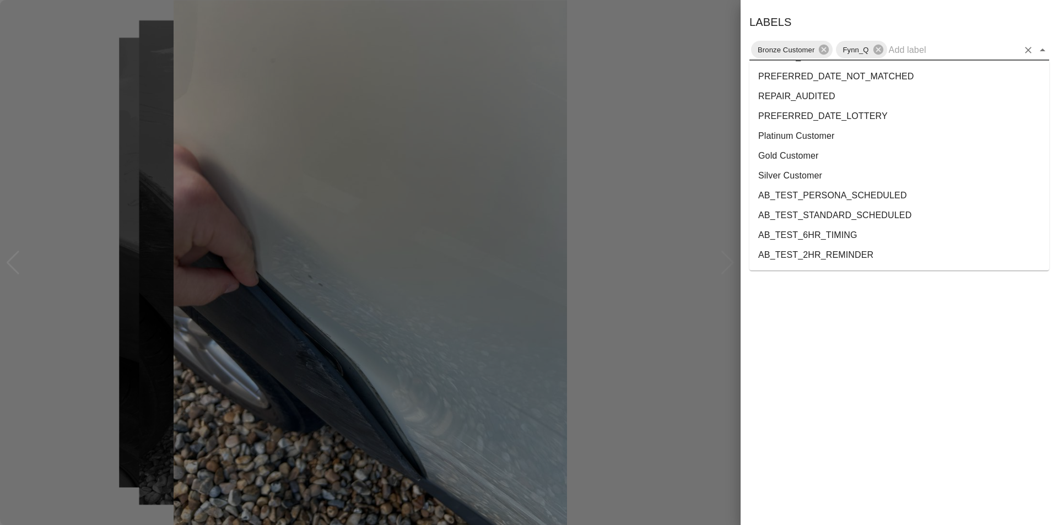
scroll to position [2021, 0]
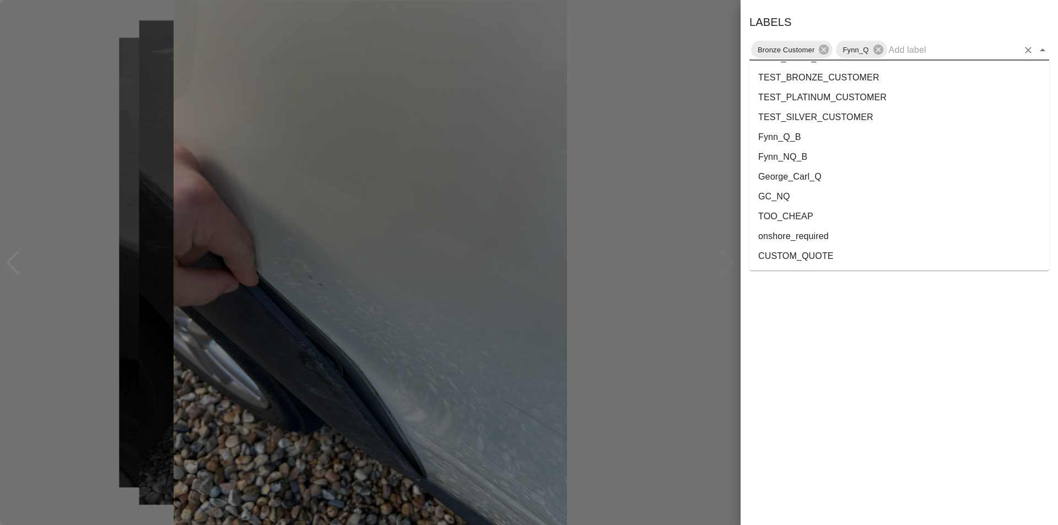
click at [870, 240] on li "onshore_required" at bounding box center [900, 237] width 300 height 20
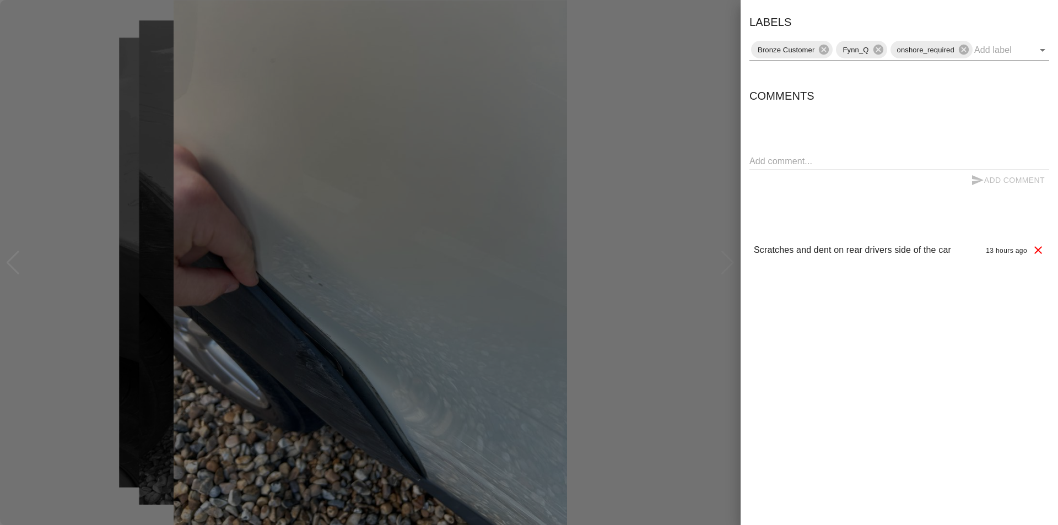
click at [682, 53] on div at bounding box center [529, 262] width 1058 height 525
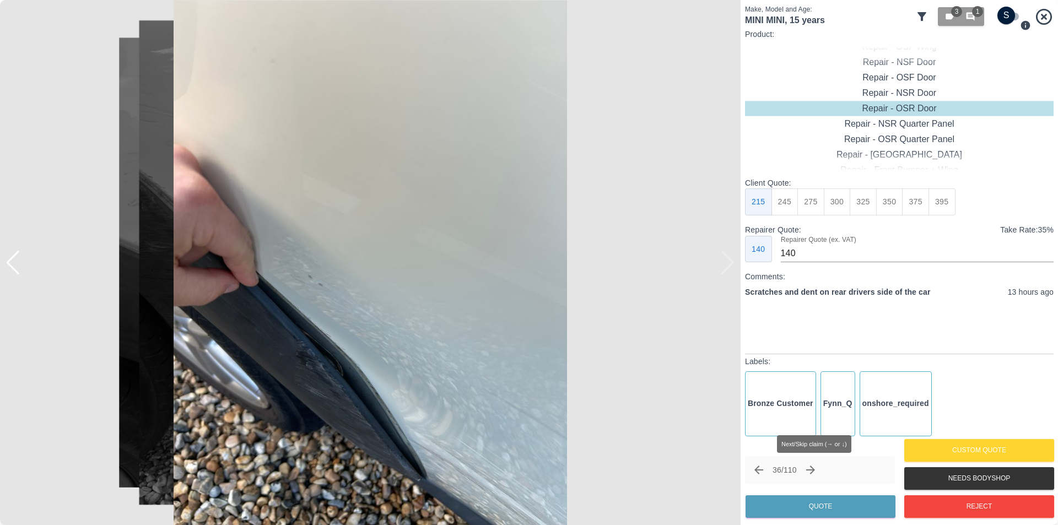
click at [815, 469] on icon "Next claim" at bounding box center [810, 470] width 13 height 13
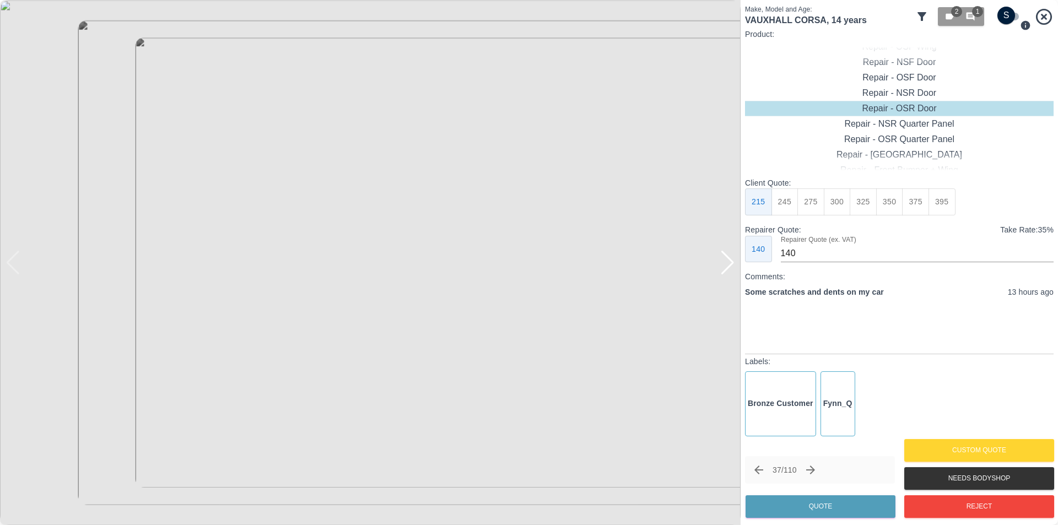
click at [728, 266] on div at bounding box center [727, 263] width 15 height 24
click at [728, 266] on img at bounding box center [370, 262] width 741 height 525
click at [973, 19] on icon "button" at bounding box center [971, 17] width 8 height 8
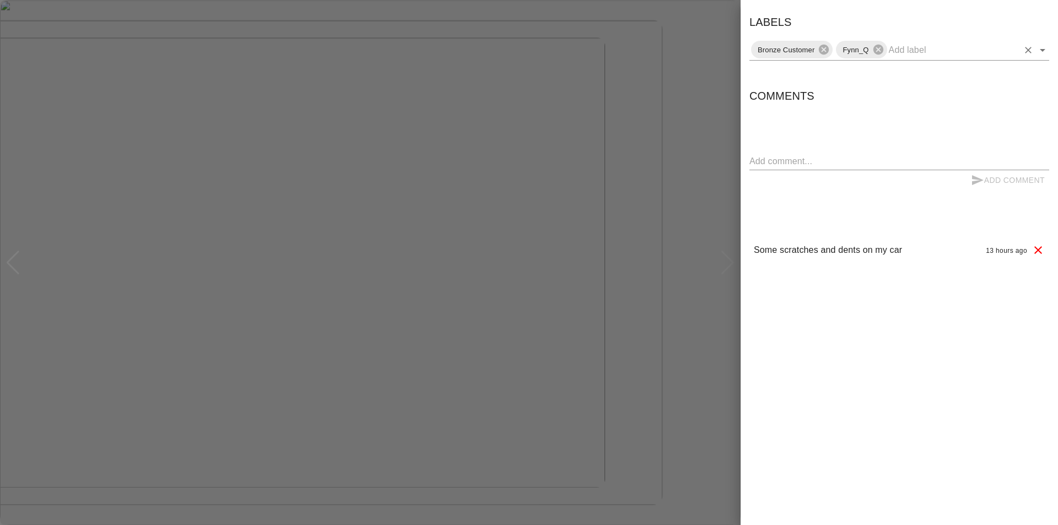
click at [1044, 51] on icon "Open" at bounding box center [1042, 50] width 13 height 13
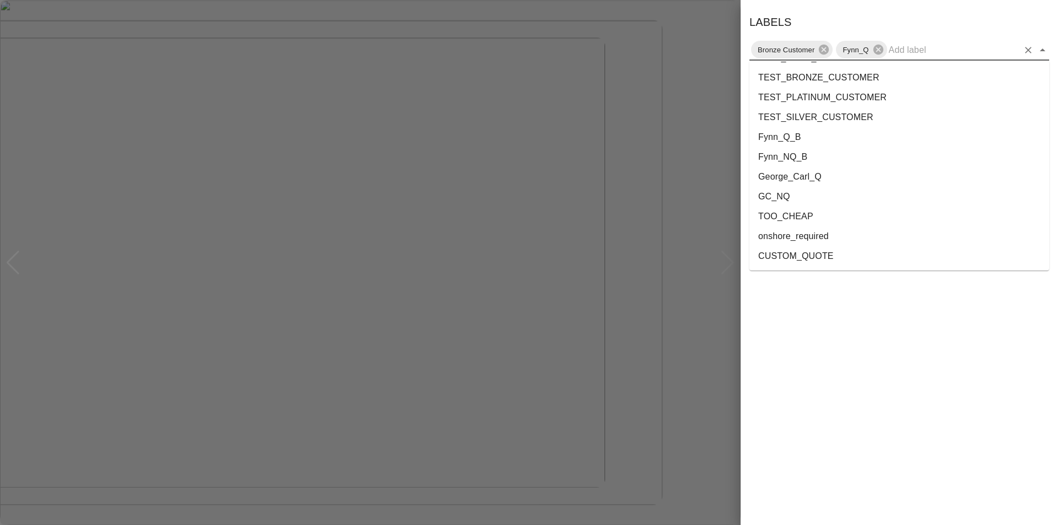
click at [840, 241] on li "onshore_required" at bounding box center [900, 237] width 300 height 20
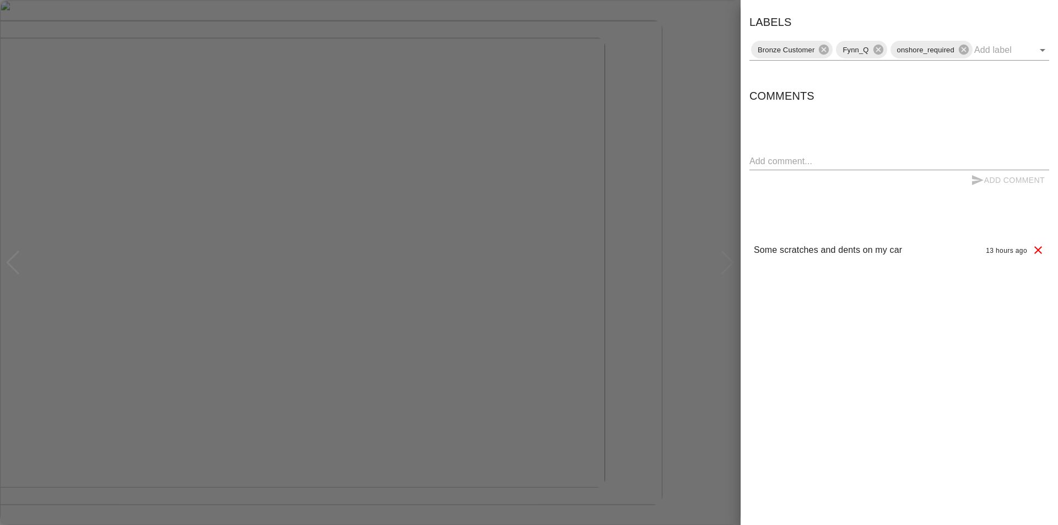
click at [113, 12] on div at bounding box center [529, 262] width 1058 height 525
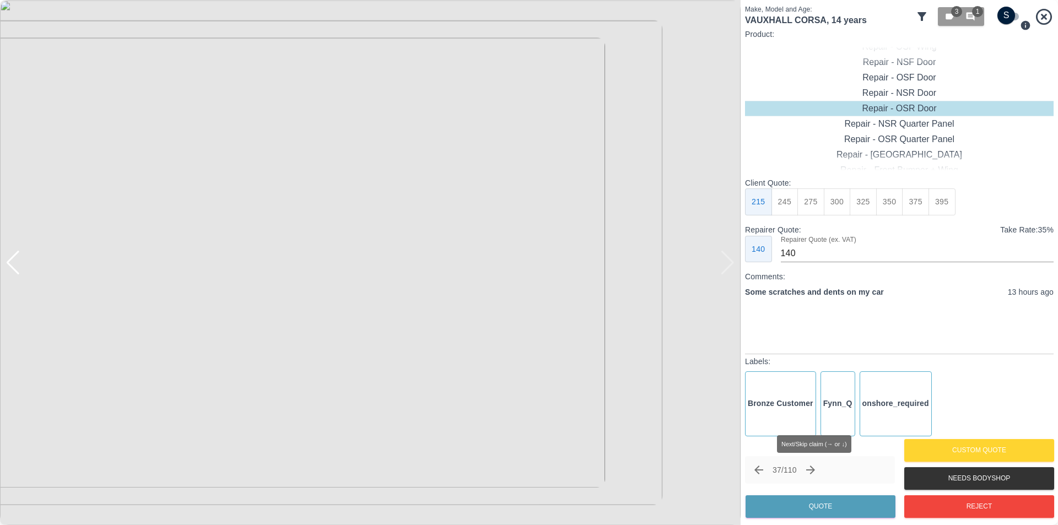
click at [815, 470] on icon "Next claim" at bounding box center [810, 470] width 9 height 9
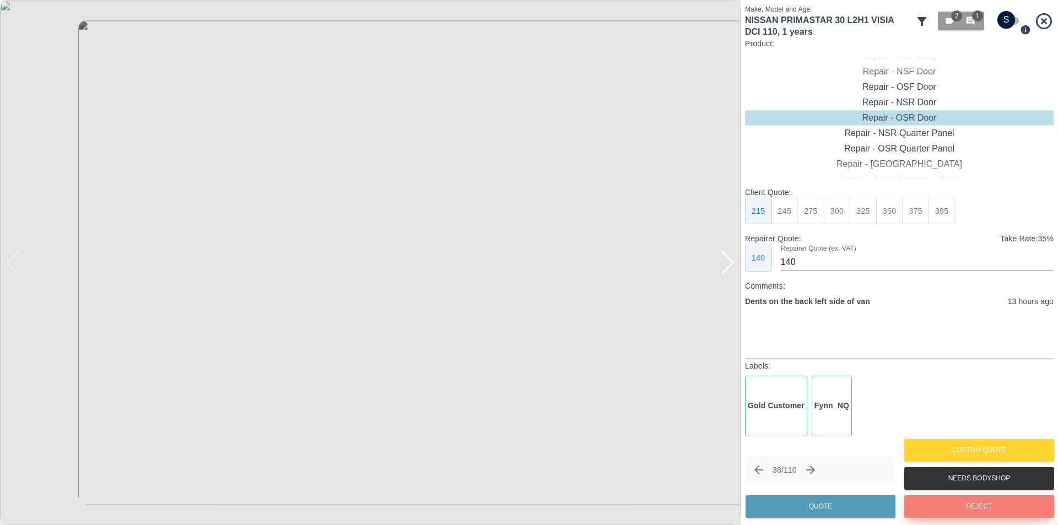
click at [994, 502] on button "Reject" at bounding box center [979, 506] width 150 height 23
click at [732, 265] on div at bounding box center [727, 263] width 15 height 24
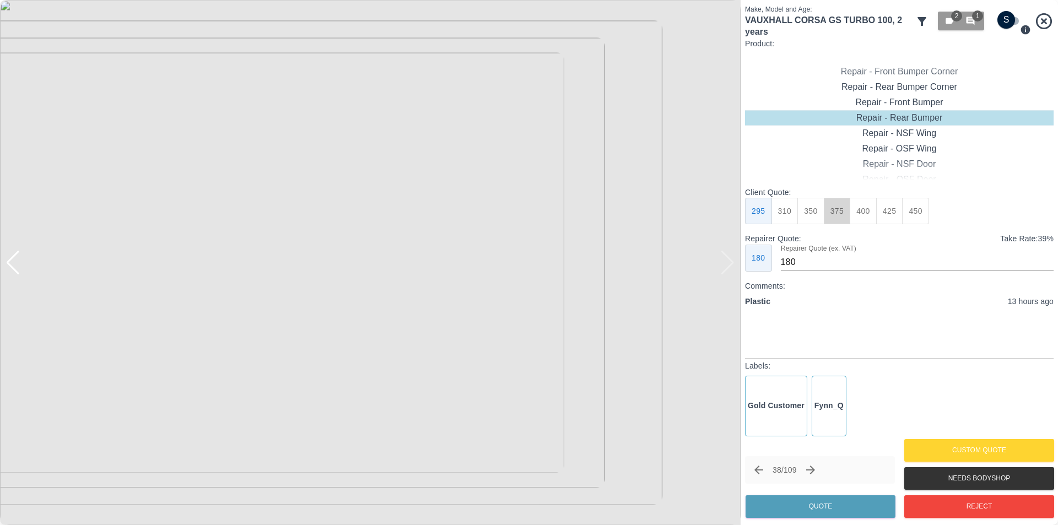
click at [843, 217] on button "375" at bounding box center [837, 211] width 27 height 27
type input "220"
click at [855, 511] on button "Quote" at bounding box center [821, 506] width 150 height 23
click at [927, 147] on div "Repair - Door + Quarter Panel" at bounding box center [899, 148] width 309 height 15
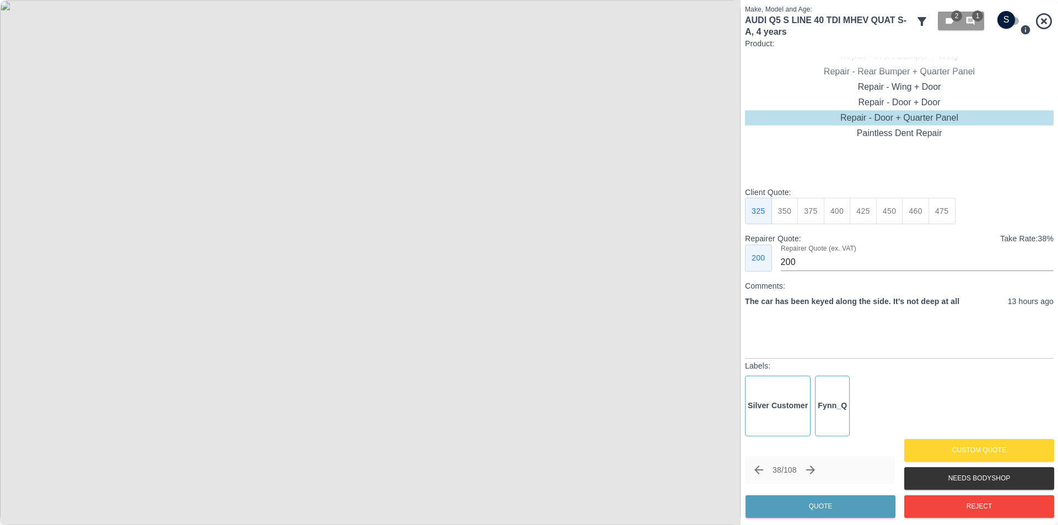
click at [789, 213] on button "350" at bounding box center [785, 211] width 27 height 27
type input "210"
click at [864, 510] on button "Quote" at bounding box center [821, 506] width 150 height 23
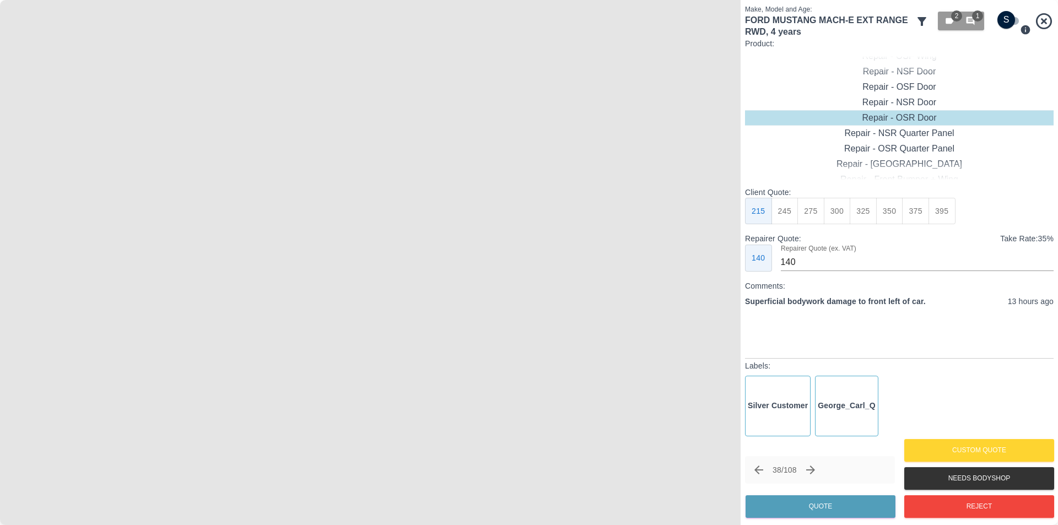
click at [424, 238] on img at bounding box center [370, 262] width 741 height 525
click at [375, 223] on img at bounding box center [210, 337] width 2222 height 1576
click at [964, 13] on button "2 1" at bounding box center [961, 21] width 46 height 19
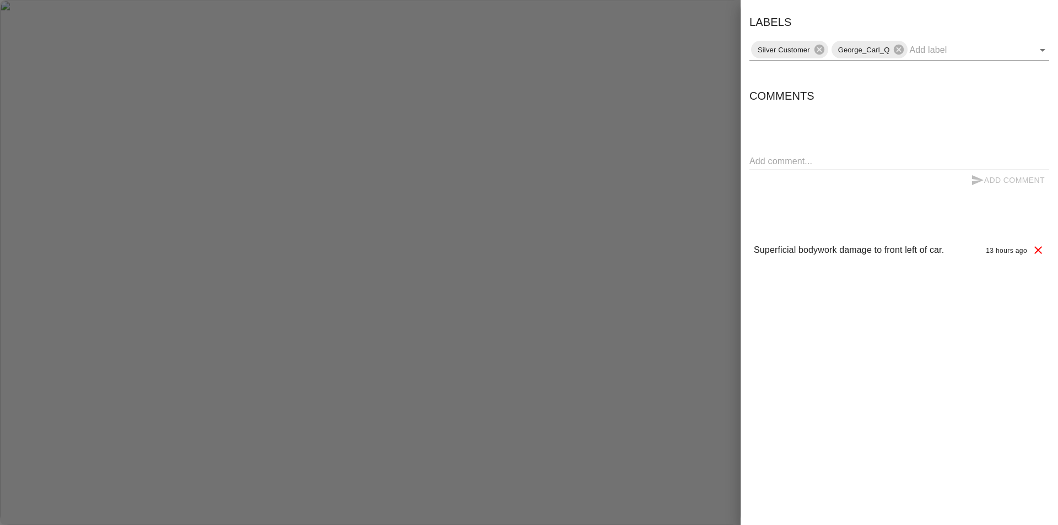
click at [672, 71] on div at bounding box center [529, 262] width 1058 height 525
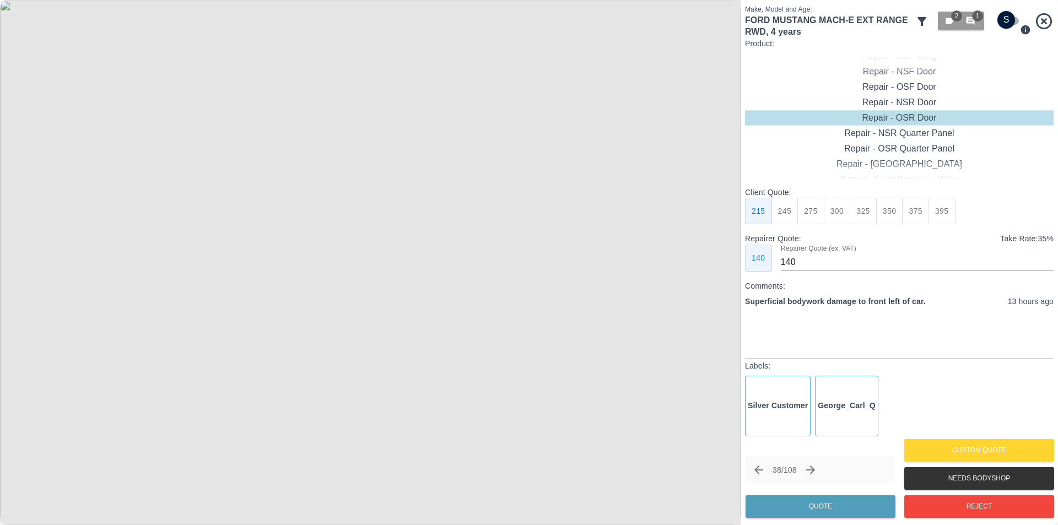
click at [123, 59] on img at bounding box center [370, 262] width 741 height 525
click at [77, 53] on img at bounding box center [370, 262] width 741 height 525
click at [56, 13] on img at bounding box center [370, 262] width 741 height 525
click at [946, 18] on icon "button" at bounding box center [950, 21] width 10 height 10
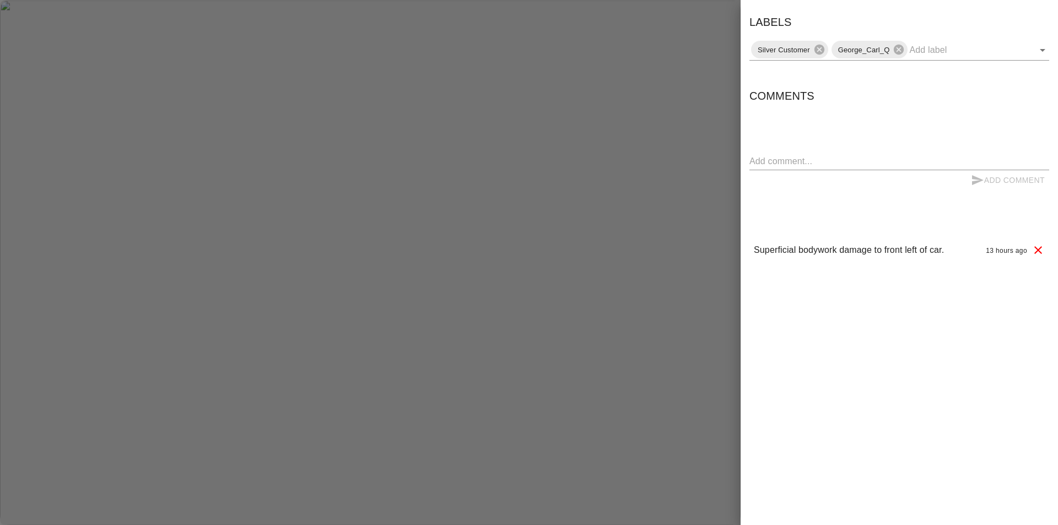
drag, startPoint x: 72, startPoint y: 65, endPoint x: 88, endPoint y: 58, distance: 16.8
click at [74, 64] on div at bounding box center [529, 262] width 1058 height 525
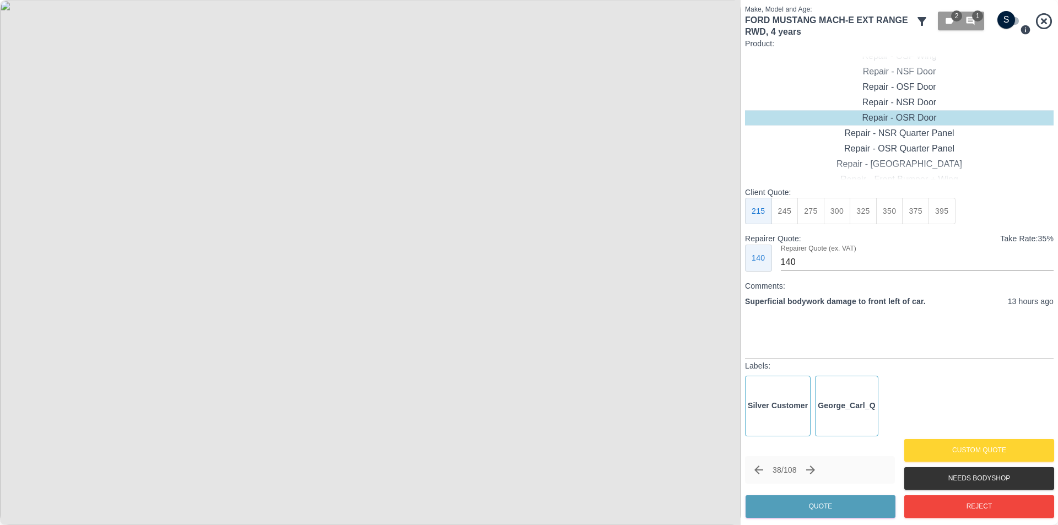
click at [921, 22] on icon at bounding box center [922, 21] width 9 height 9
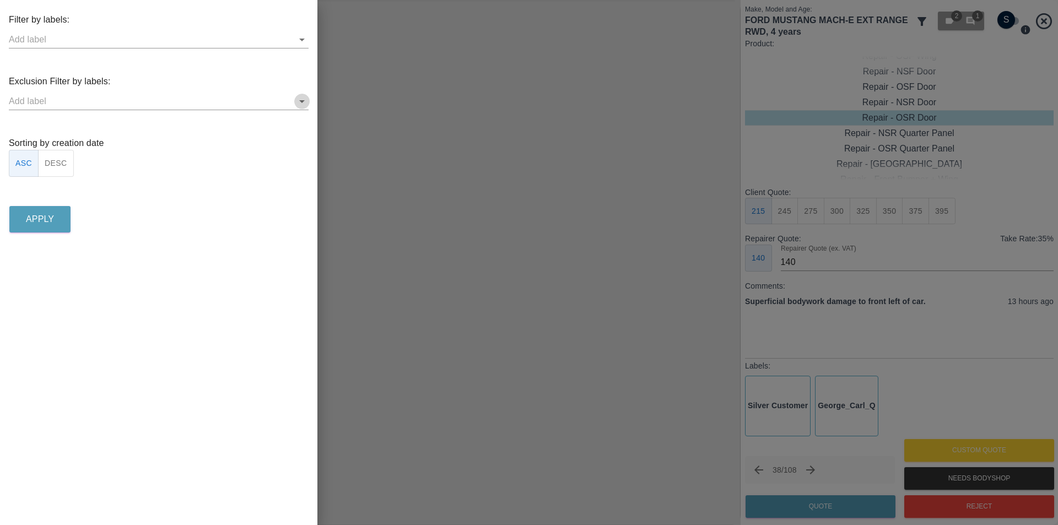
click at [297, 100] on icon "Open" at bounding box center [301, 101] width 13 height 13
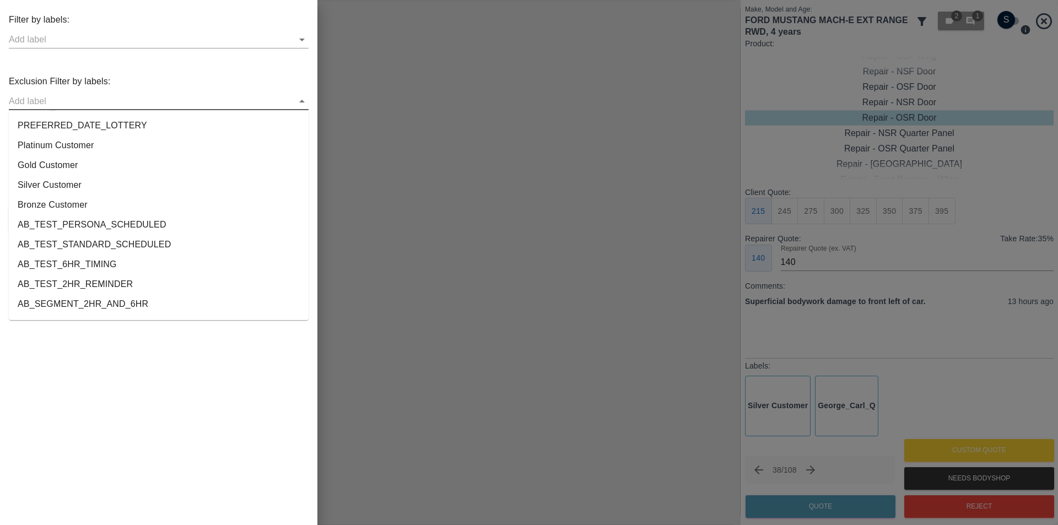
scroll to position [2061, 0]
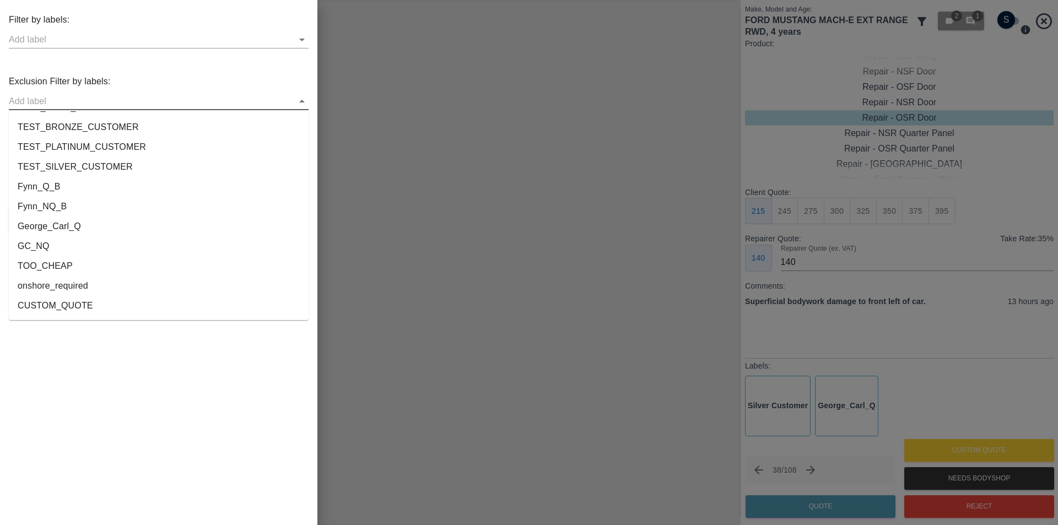
click at [89, 288] on li "onshore_required" at bounding box center [159, 286] width 300 height 20
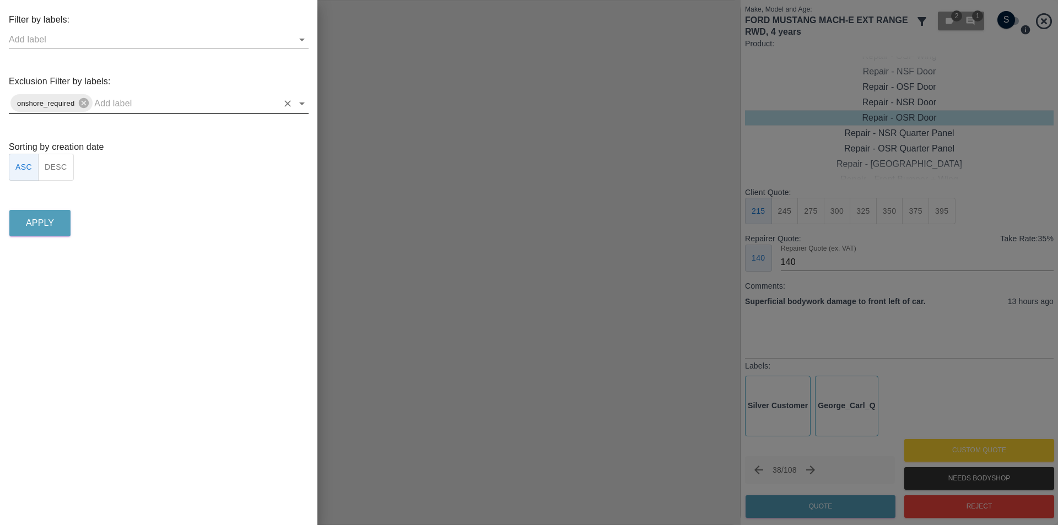
click at [52, 166] on button "DESC" at bounding box center [56, 167] width 36 height 27
click at [45, 225] on p "Apply" at bounding box center [40, 223] width 28 height 13
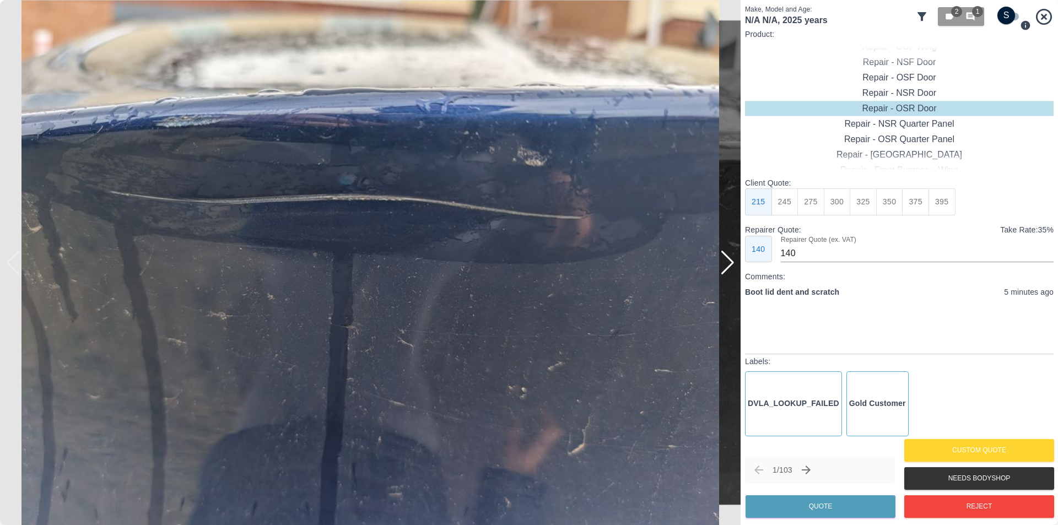
click at [731, 262] on div at bounding box center [727, 263] width 15 height 24
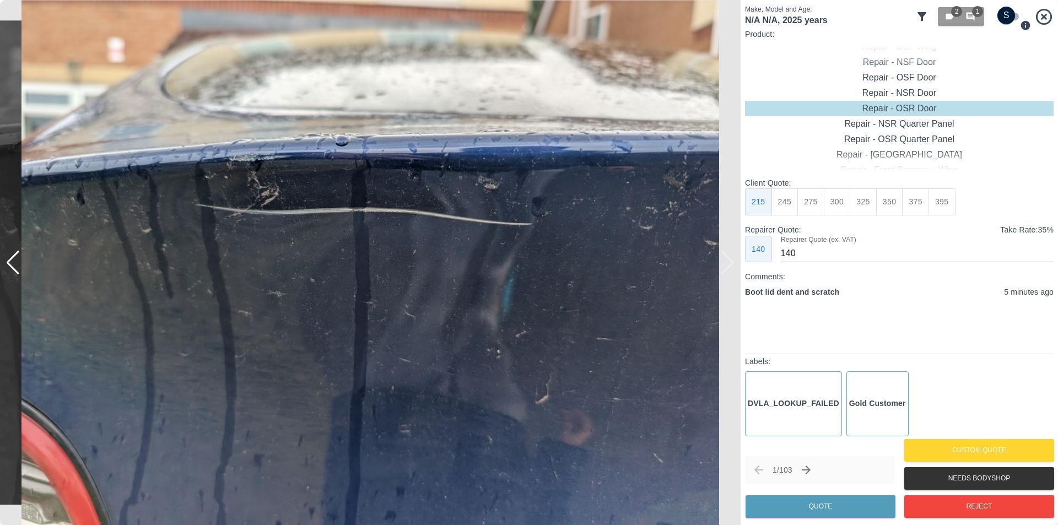
click at [731, 262] on img at bounding box center [370, 262] width 741 height 525
click at [18, 259] on div at bounding box center [13, 263] width 15 height 24
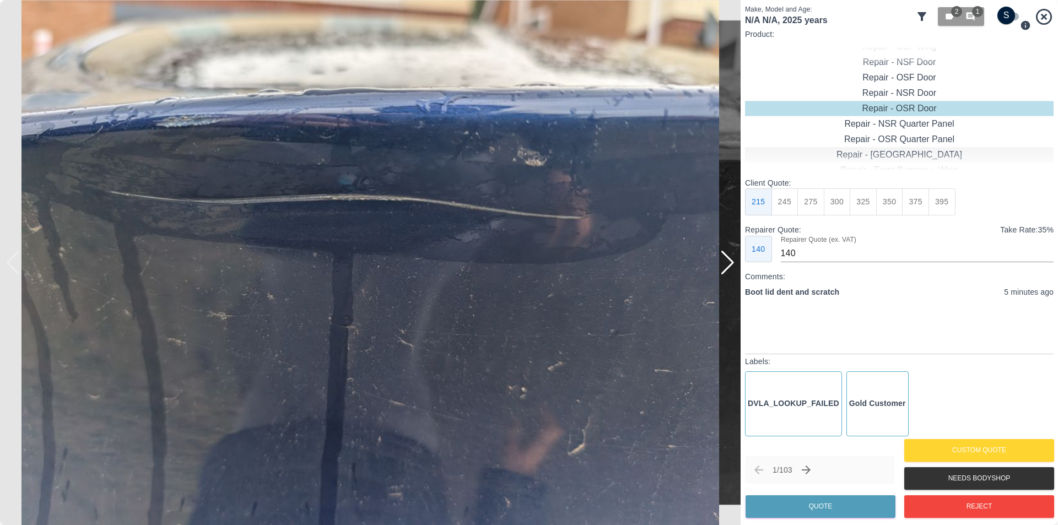
click at [906, 158] on div "Repair - Tailgate" at bounding box center [899, 154] width 309 height 15
click at [880, 201] on button "350" at bounding box center [889, 201] width 27 height 27
type input "230"
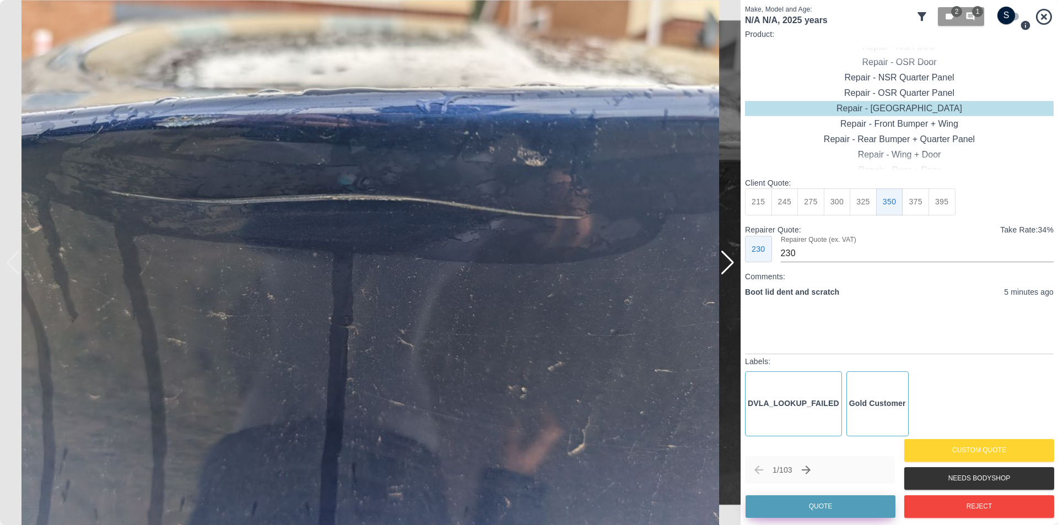
click at [822, 505] on button "Quote" at bounding box center [821, 506] width 150 height 23
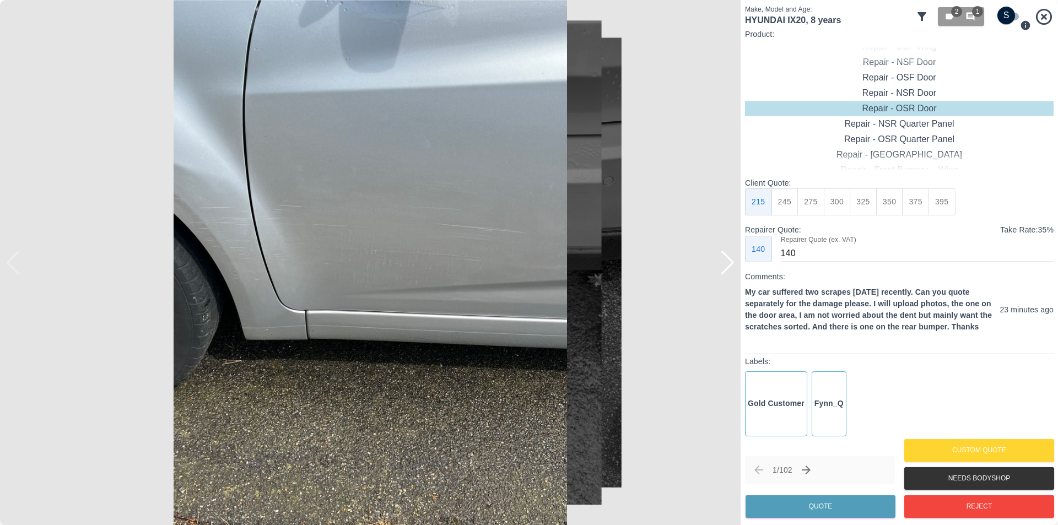
click at [732, 269] on div at bounding box center [727, 263] width 15 height 24
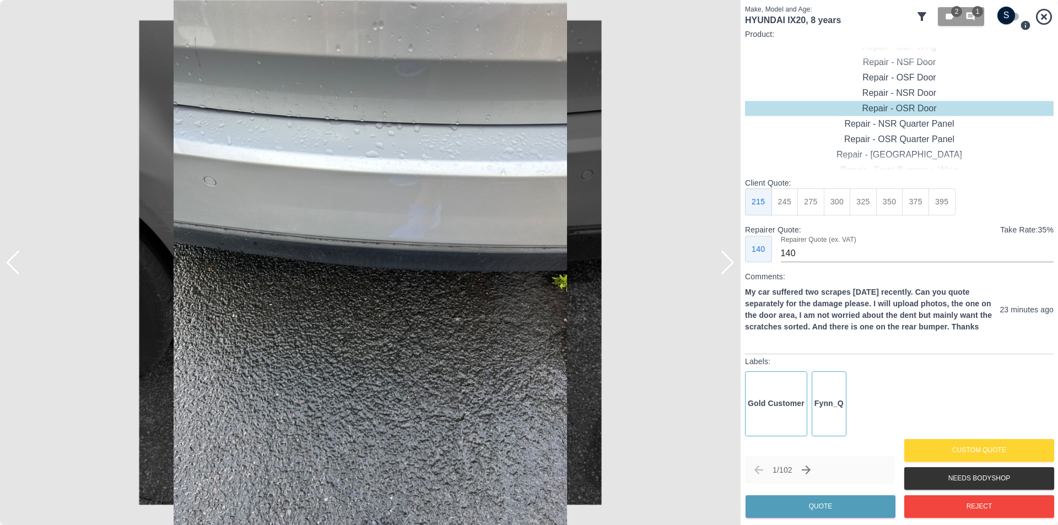
click at [732, 269] on div at bounding box center [727, 263] width 15 height 24
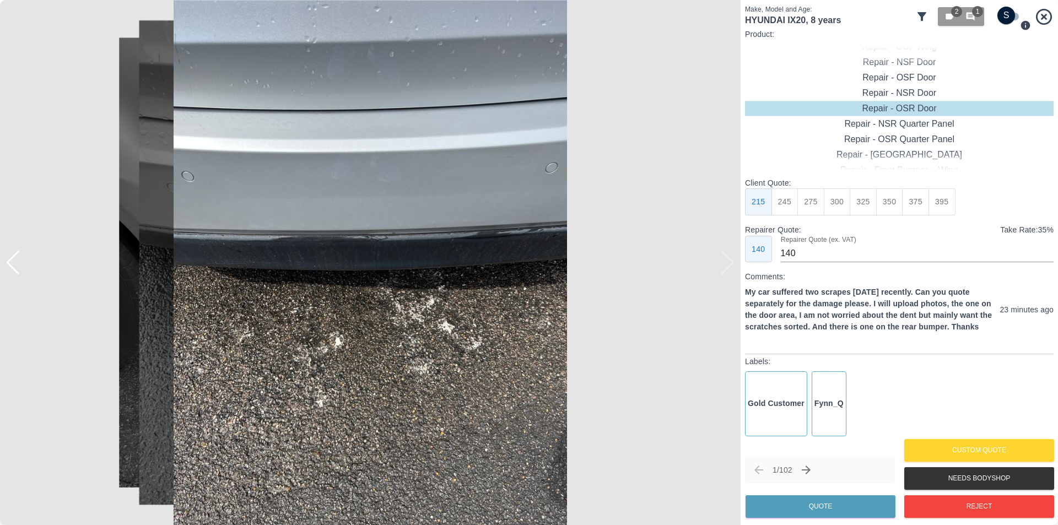
click at [732, 269] on img at bounding box center [370, 262] width 741 height 525
click at [10, 267] on div at bounding box center [5, 262] width 11 height 525
click at [12, 263] on div at bounding box center [13, 263] width 15 height 24
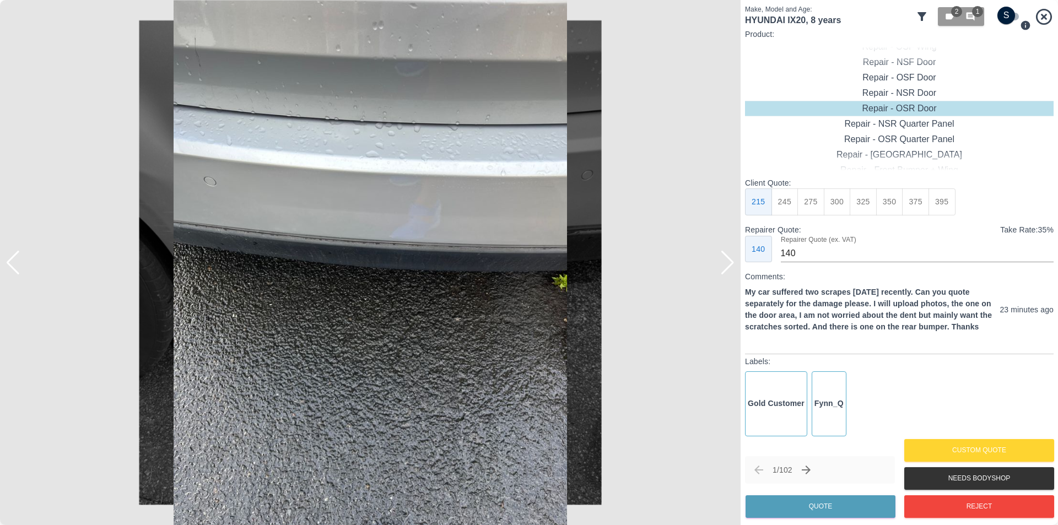
click at [12, 263] on div at bounding box center [13, 263] width 15 height 24
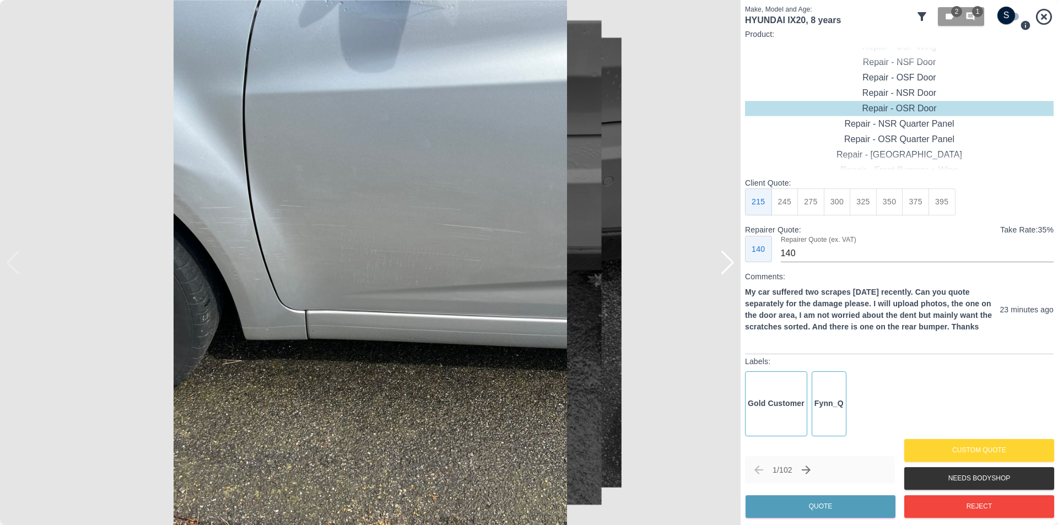
click at [12, 263] on img at bounding box center [370, 262] width 741 height 525
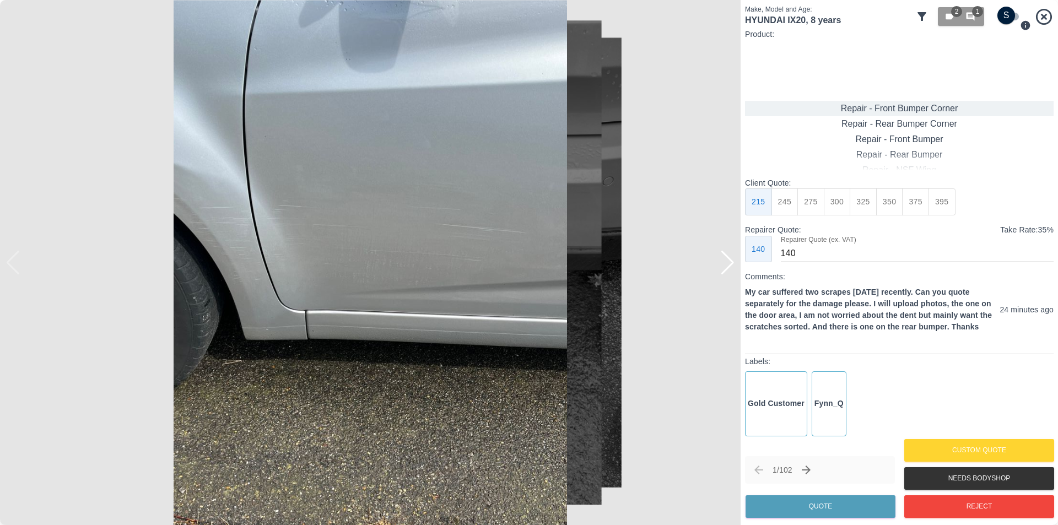
type input "120"
click at [1011, 13] on input "checkbox" at bounding box center [1006, 16] width 53 height 18
checkbox input "true"
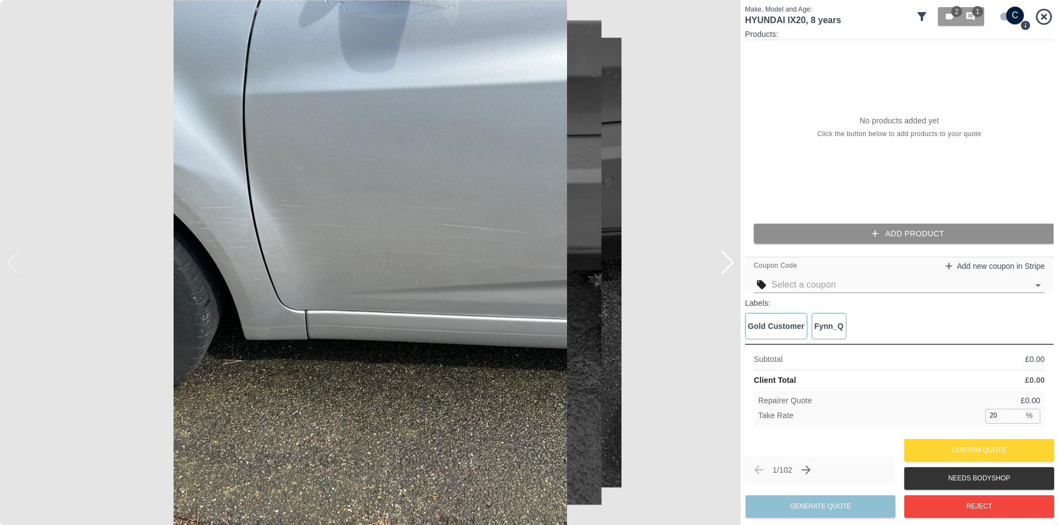
click at [904, 239] on button "Add Product" at bounding box center [908, 234] width 309 height 20
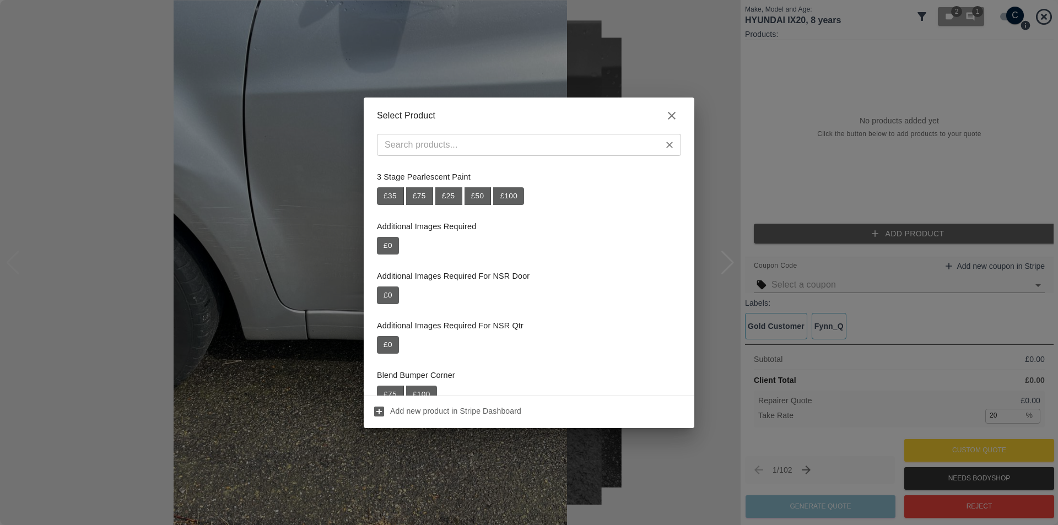
click at [461, 150] on input "text" at bounding box center [519, 144] width 279 height 15
paste input "Repair Wing + Door"
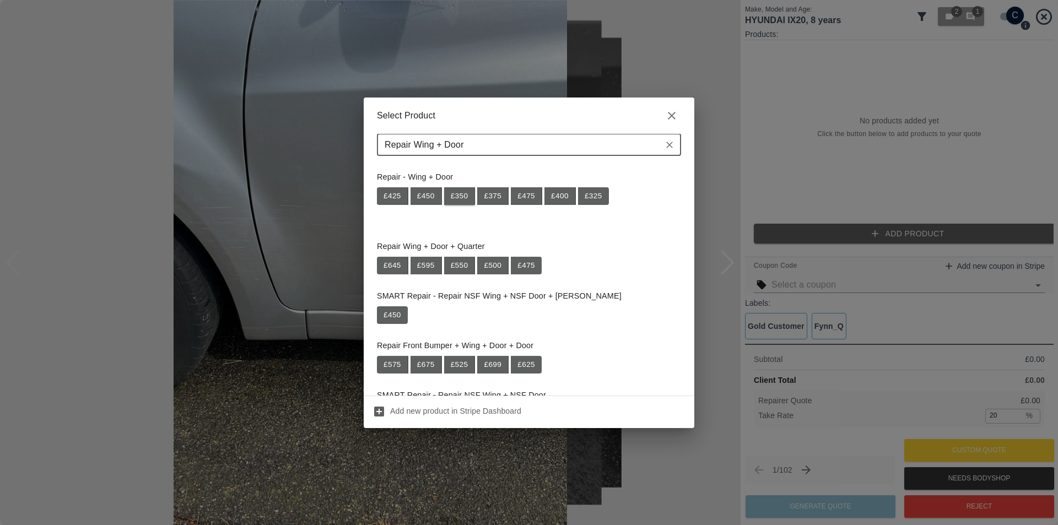
type input "Repair Wing + Door"
click at [462, 197] on button "£ 350" at bounding box center [459, 196] width 31 height 18
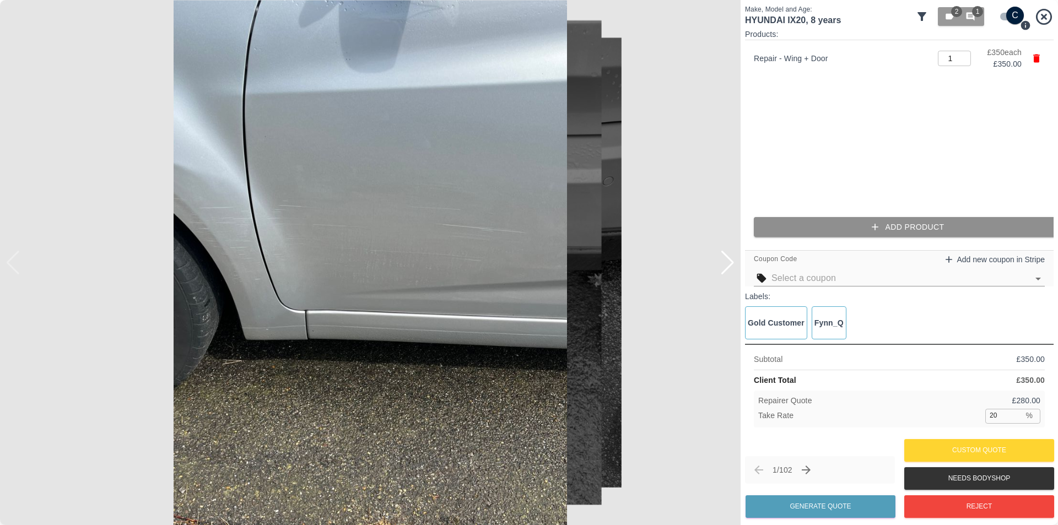
click at [881, 228] on icon "button" at bounding box center [875, 227] width 11 height 11
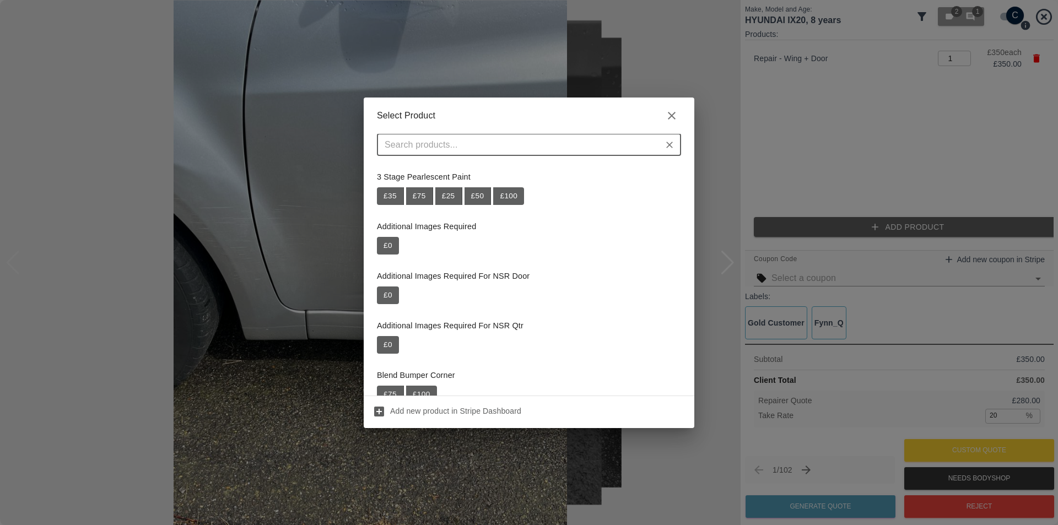
click at [501, 143] on input "text" at bounding box center [519, 144] width 279 height 15
paste input "Repair Rear Bumper"
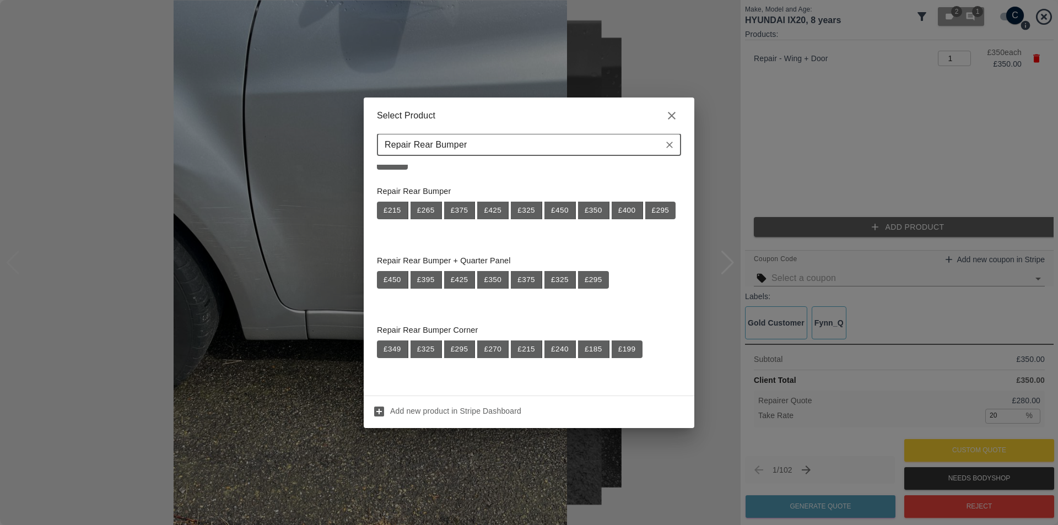
scroll to position [716, 0]
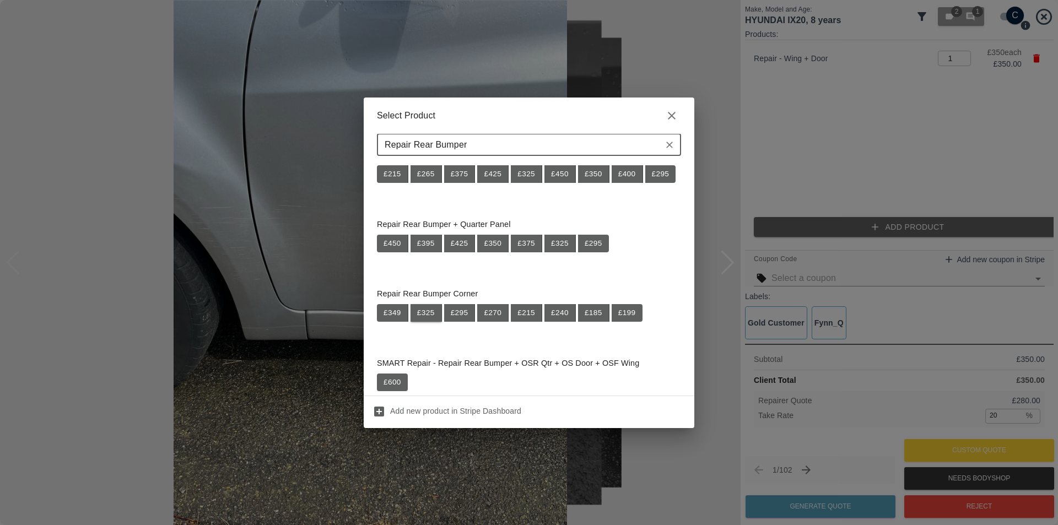
type input "Repair Rear Bumper"
click at [428, 315] on button "£ 325" at bounding box center [426, 313] width 31 height 18
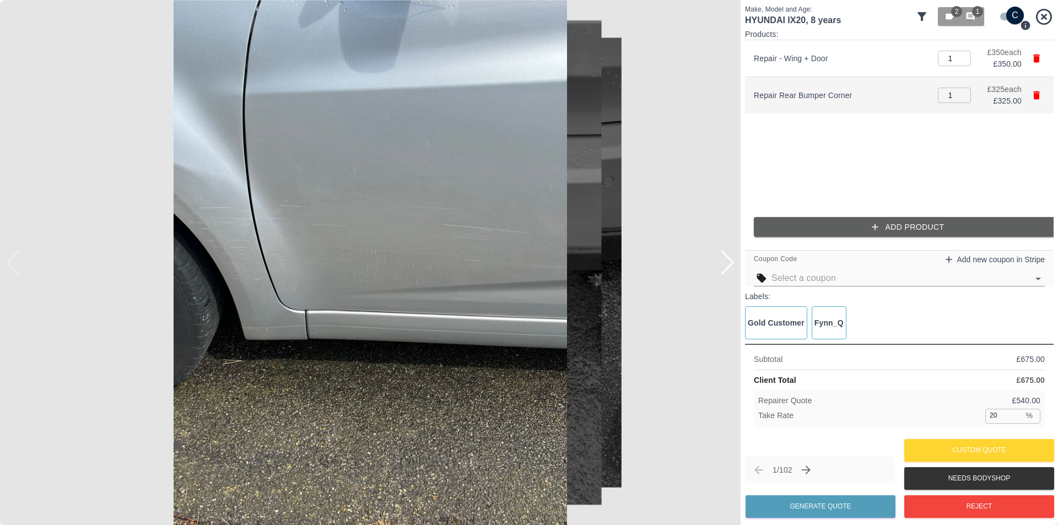
click at [1037, 97] on icon "button" at bounding box center [1036, 95] width 7 height 8
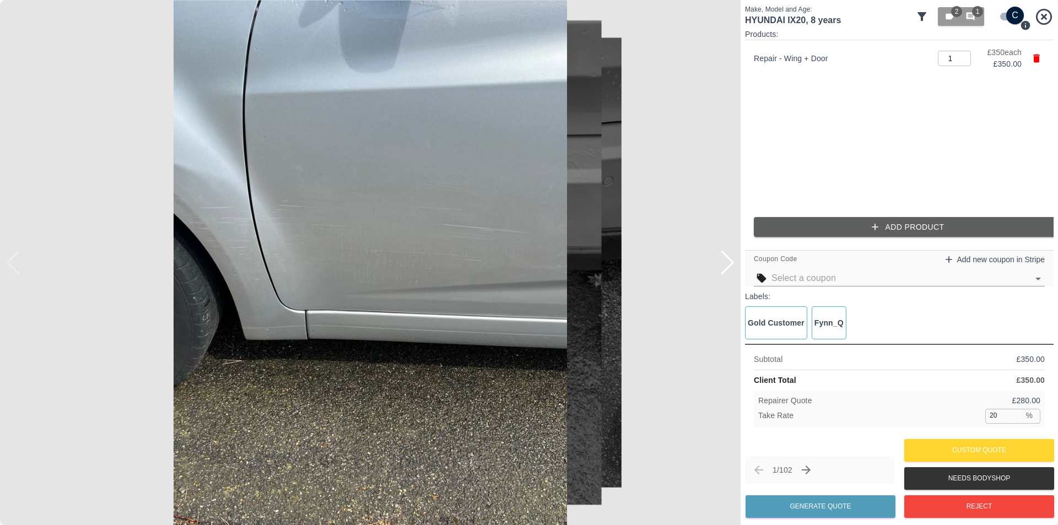
click at [886, 228] on button "Add Product" at bounding box center [908, 227] width 309 height 20
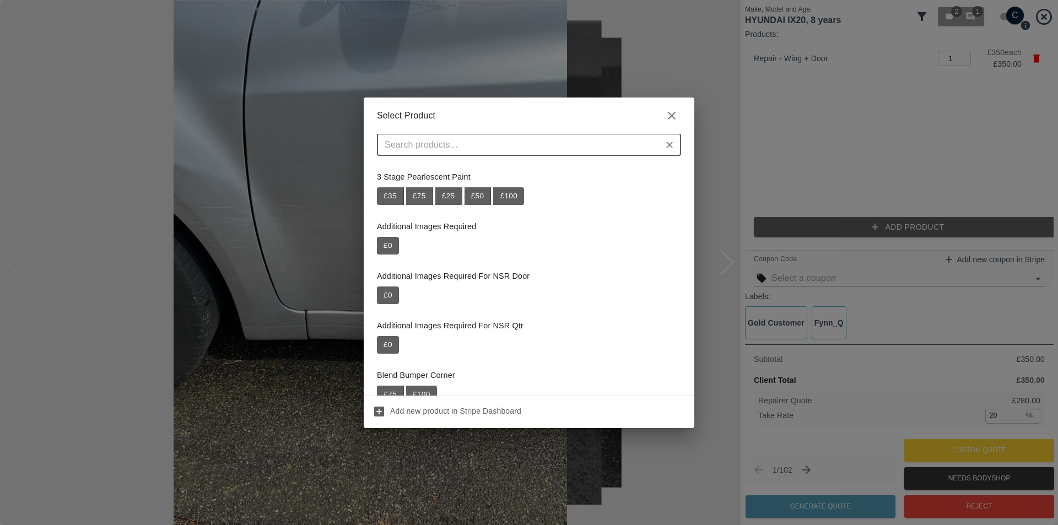
click at [497, 148] on input "text" at bounding box center [519, 144] width 279 height 15
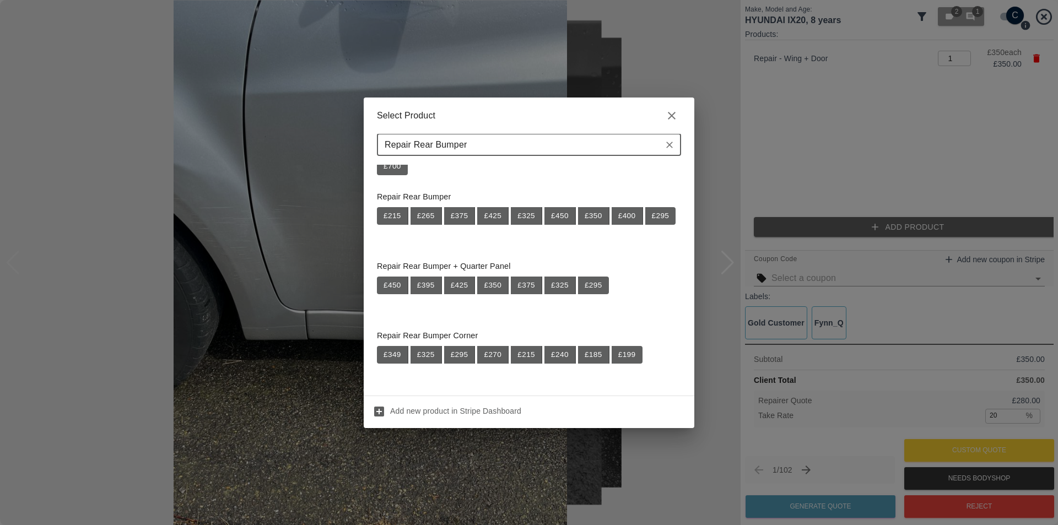
scroll to position [674, 0]
type input "Repair Rear Bumper"
click at [524, 220] on button "£ 325" at bounding box center [526, 217] width 31 height 18
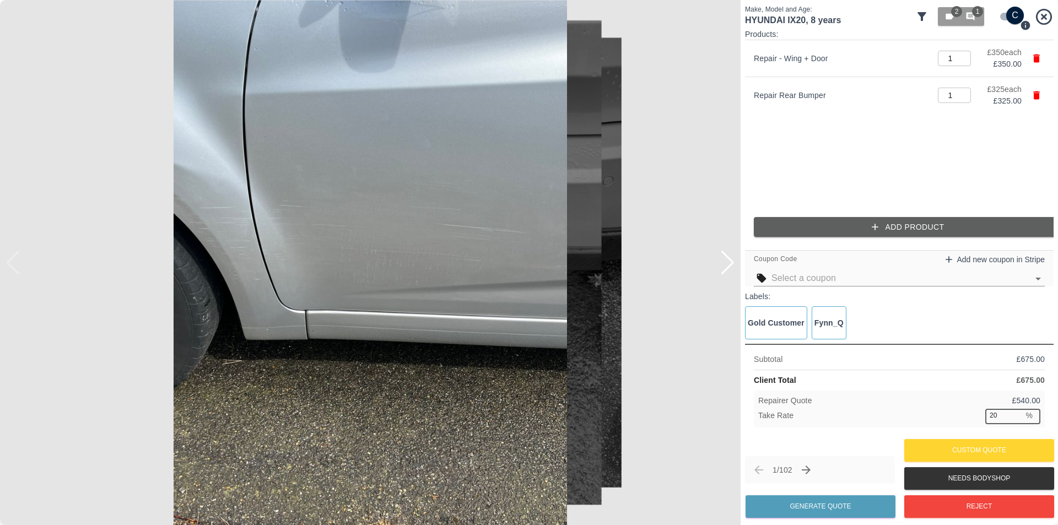
click at [984, 417] on div "Take Rate 20 % ​" at bounding box center [899, 416] width 282 height 14
type input "37"
click at [837, 507] on button "Generate Quote" at bounding box center [821, 506] width 150 height 23
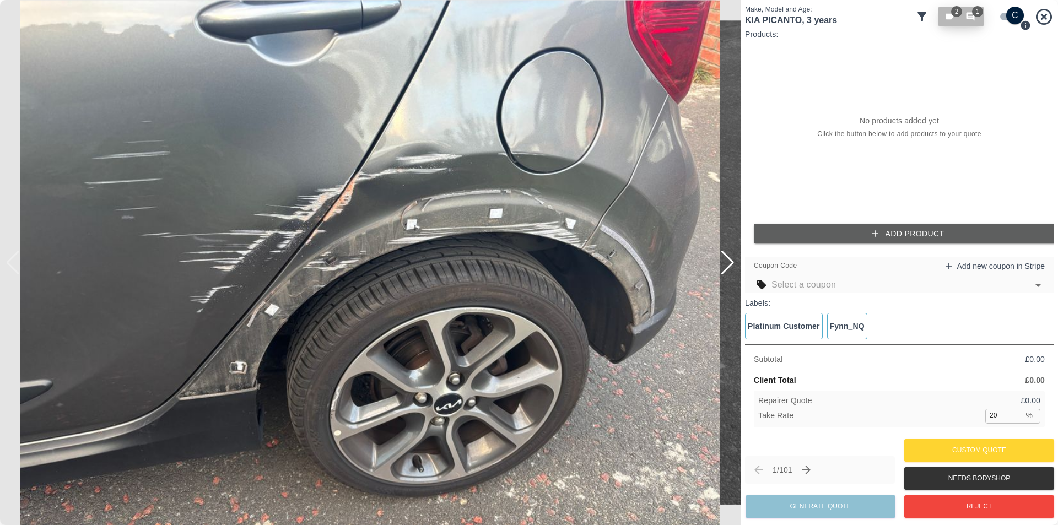
click at [973, 21] on icon "button" at bounding box center [971, 17] width 10 height 10
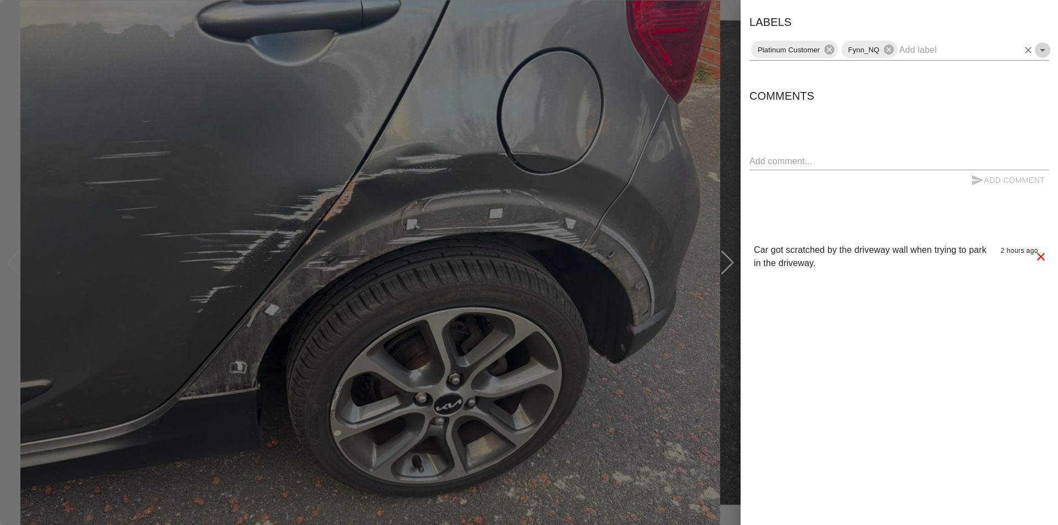
click at [1043, 53] on icon "Open" at bounding box center [1042, 50] width 13 height 13
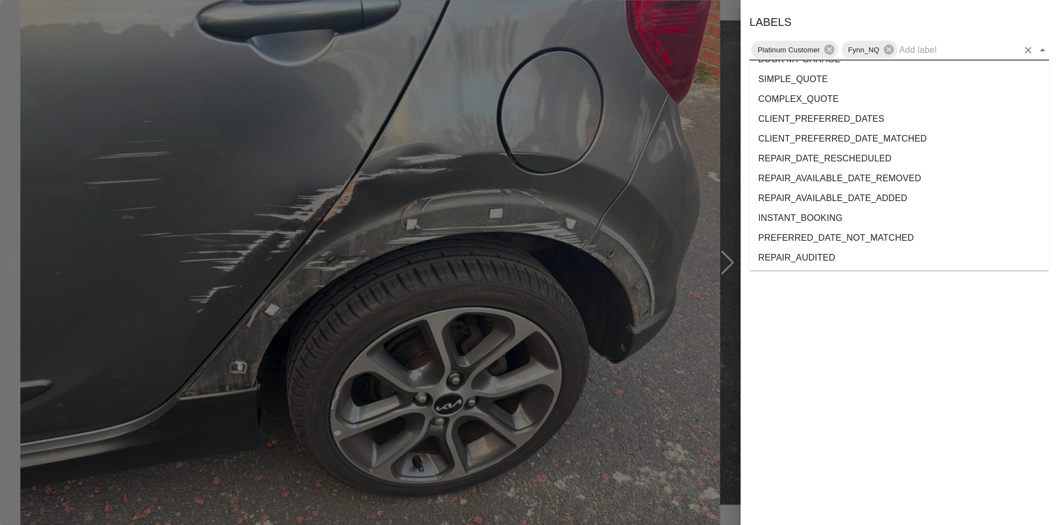
scroll to position [2021, 0]
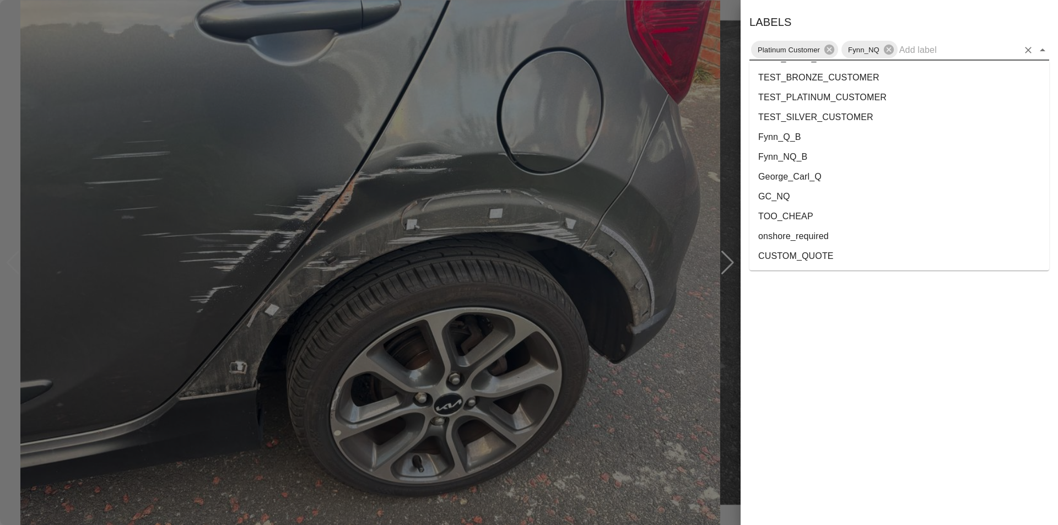
click at [832, 235] on li "onshore_required" at bounding box center [900, 237] width 300 height 20
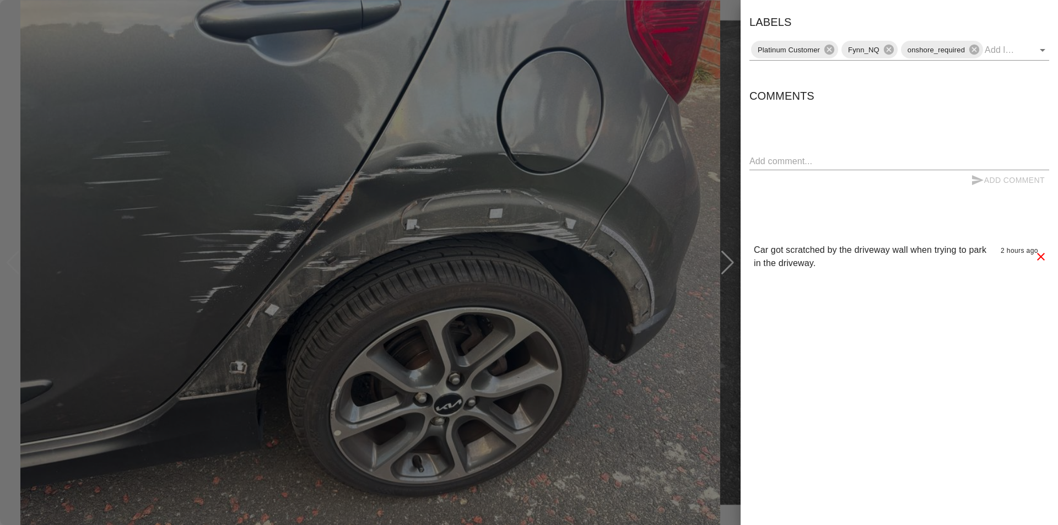
click at [729, 69] on div at bounding box center [529, 262] width 1058 height 525
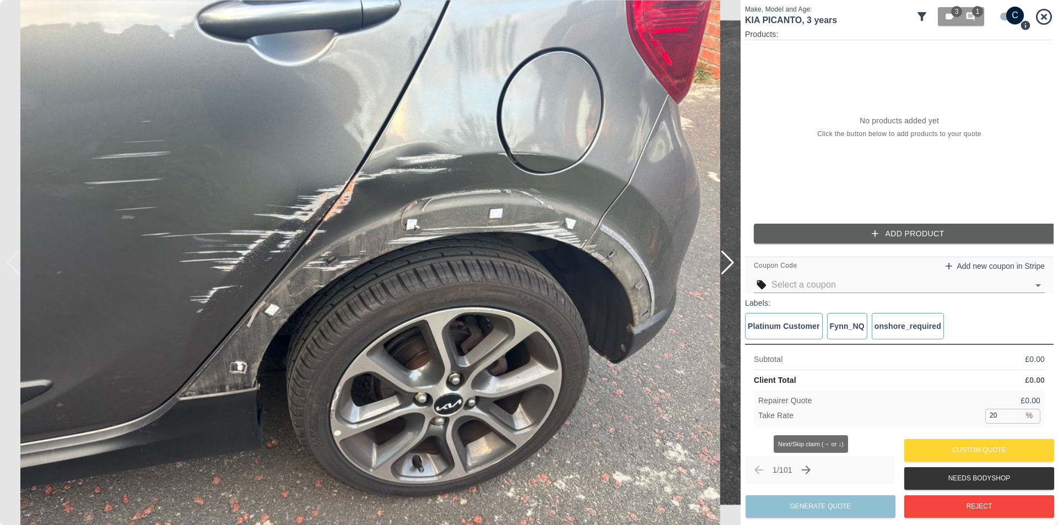
click at [813, 471] on icon "Next claim" at bounding box center [806, 470] width 13 height 13
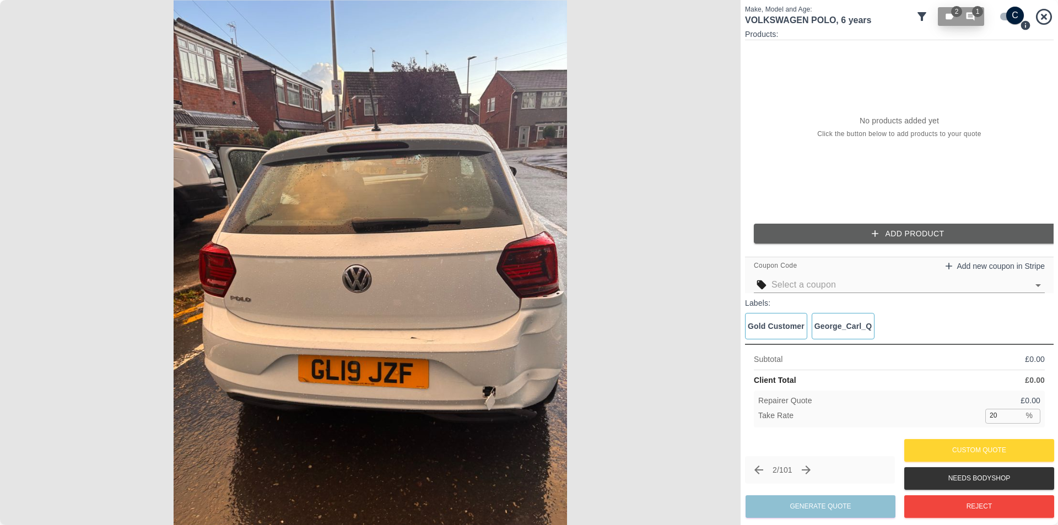
click at [976, 19] on span "1" at bounding box center [972, 17] width 12 height 10
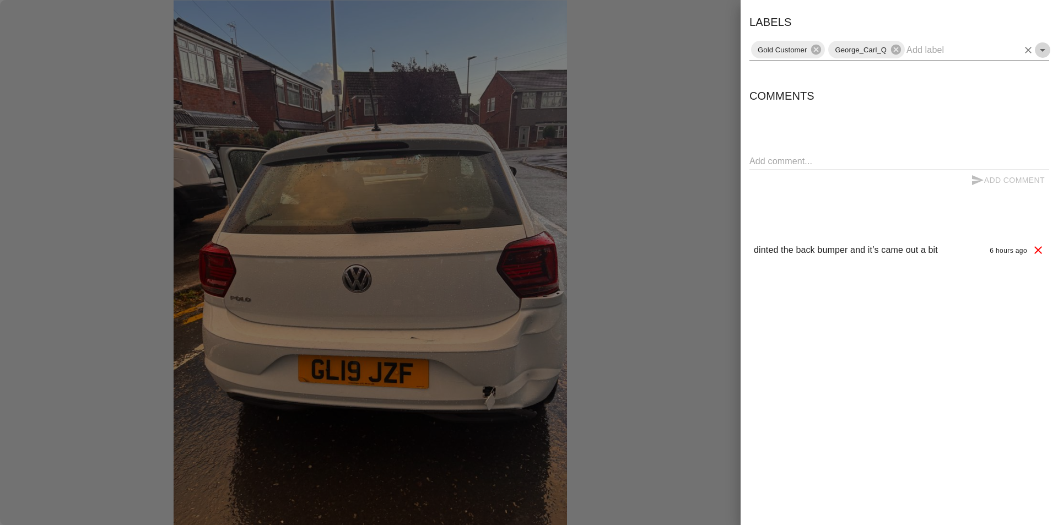
click at [1043, 52] on icon "Open" at bounding box center [1042, 50] width 13 height 13
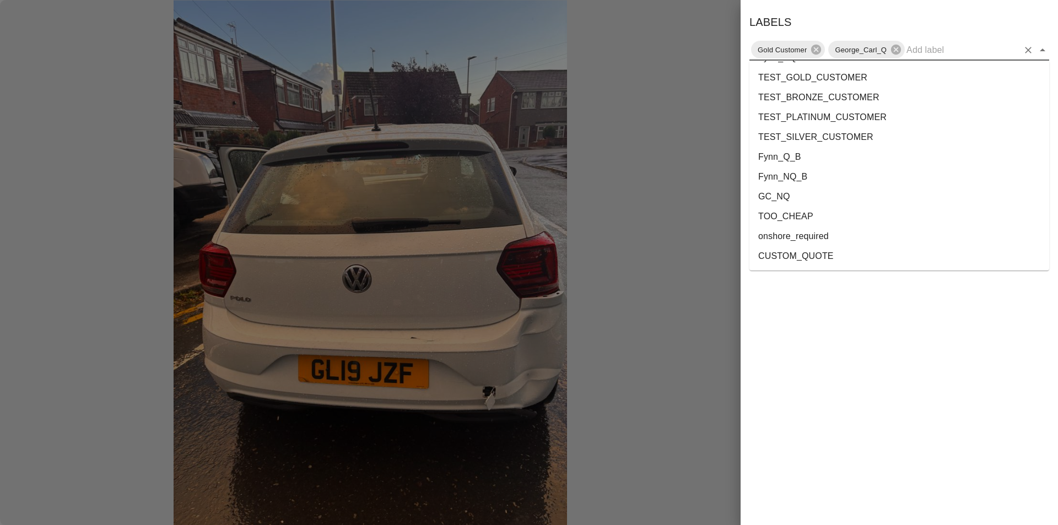
click at [834, 234] on li "onshore_required" at bounding box center [900, 237] width 300 height 20
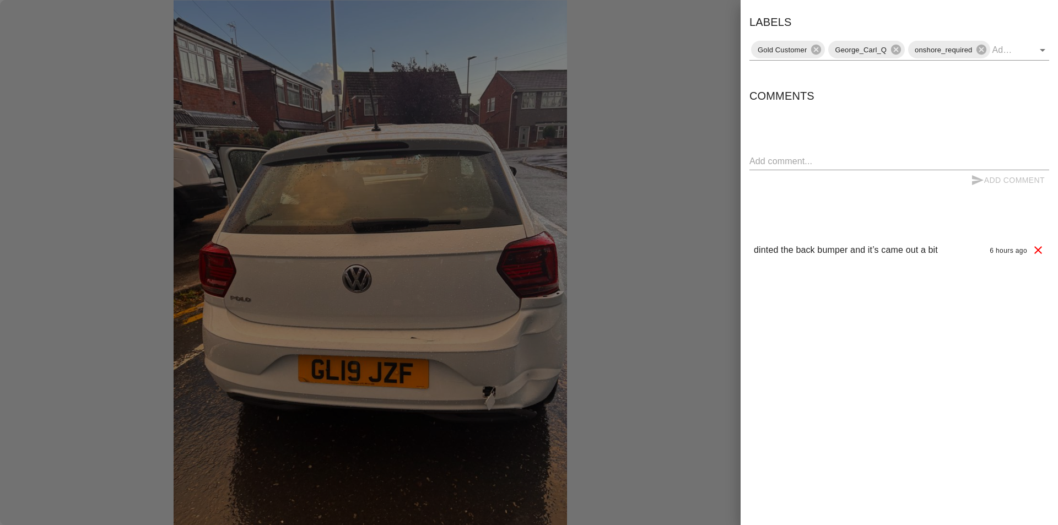
click at [712, 26] on div at bounding box center [529, 262] width 1058 height 525
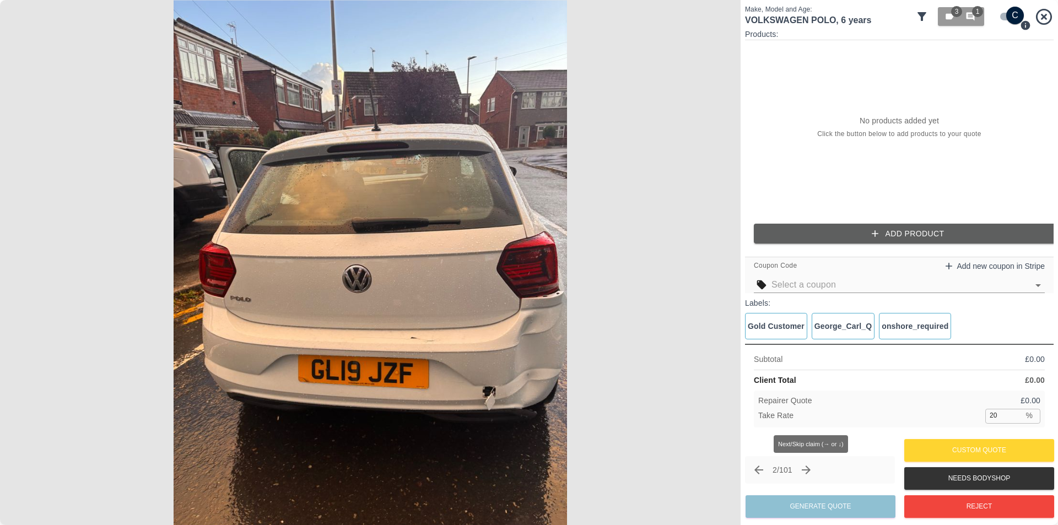
click at [808, 472] on icon "Next claim" at bounding box center [806, 470] width 13 height 13
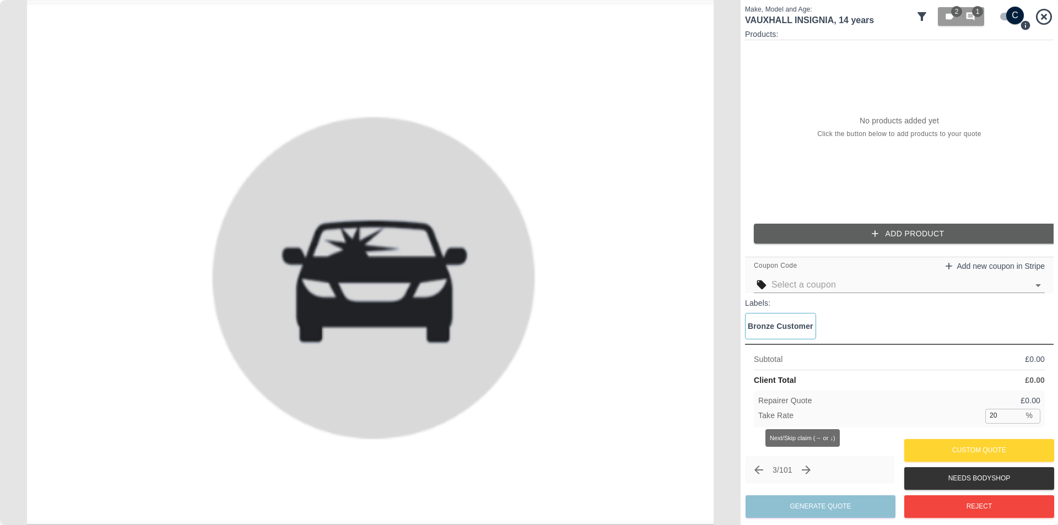
click at [808, 472] on icon "Next claim" at bounding box center [806, 470] width 13 height 13
click at [806, 472] on icon "Next claim" at bounding box center [802, 470] width 9 height 9
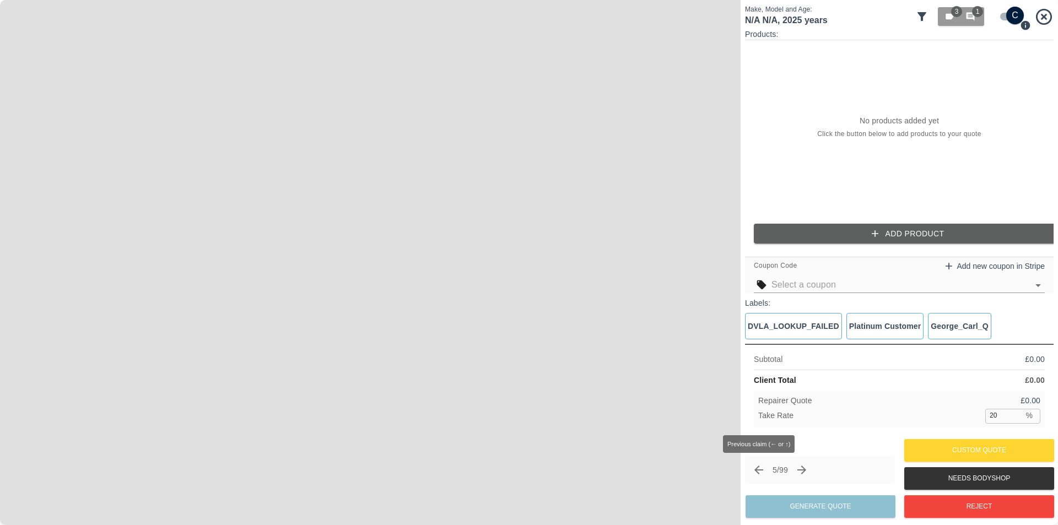
click at [755, 470] on icon "Previous claim" at bounding box center [759, 470] width 9 height 9
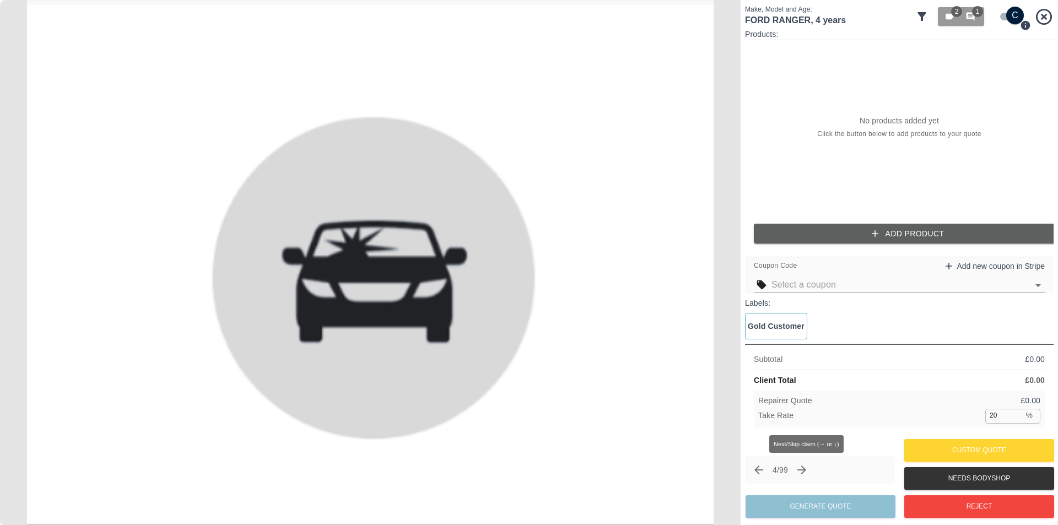
click at [809, 471] on icon "Next claim" at bounding box center [801, 470] width 13 height 13
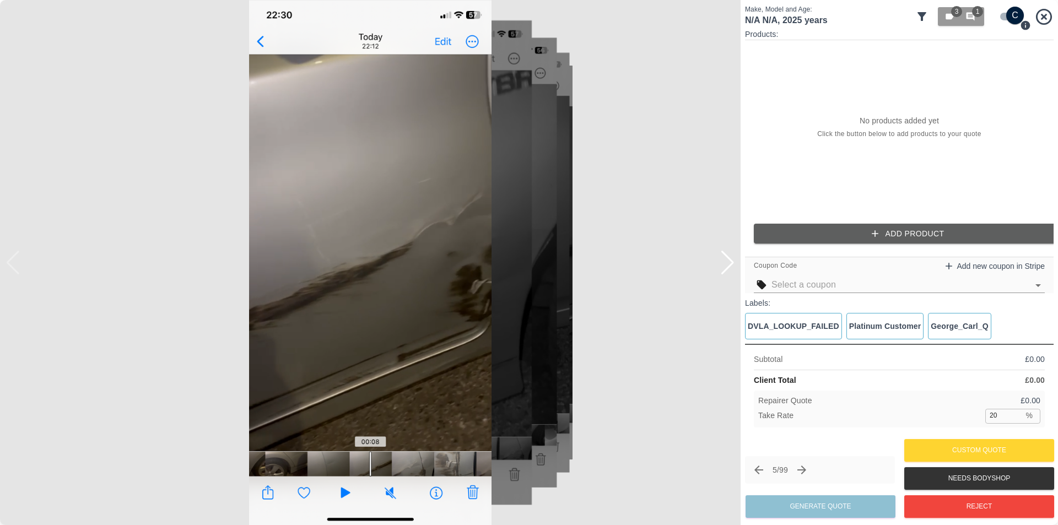
click at [730, 267] on div at bounding box center [727, 263] width 15 height 24
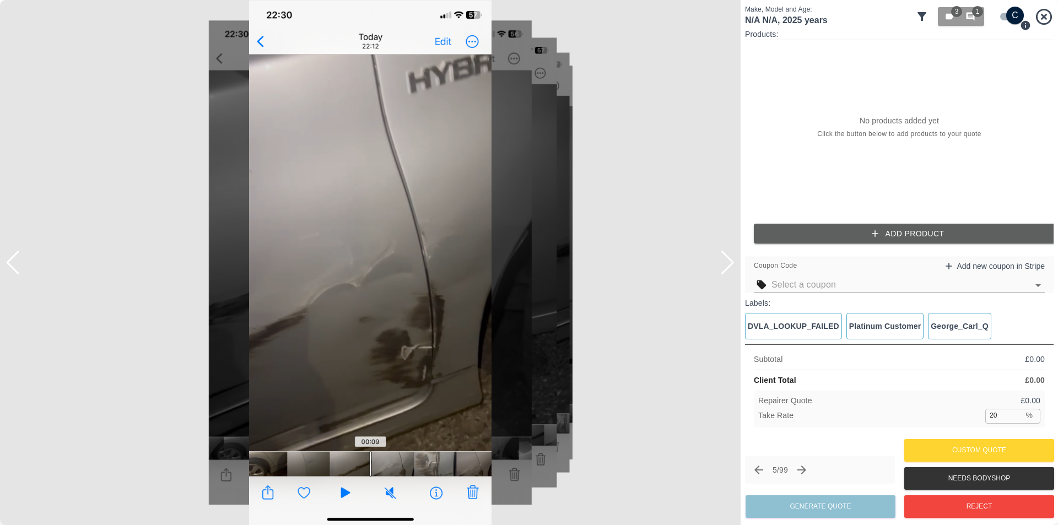
click at [730, 267] on div at bounding box center [727, 263] width 15 height 24
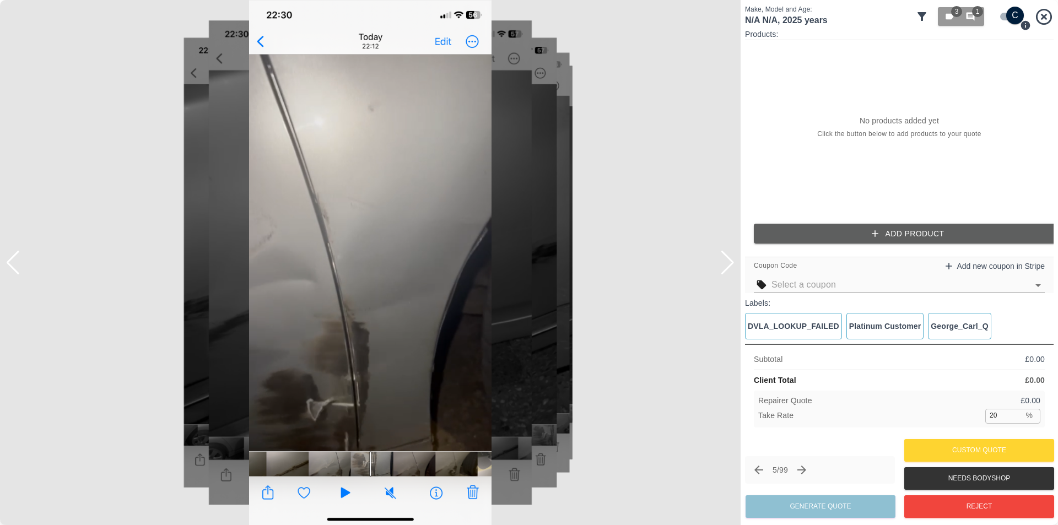
click at [730, 267] on div at bounding box center [727, 263] width 15 height 24
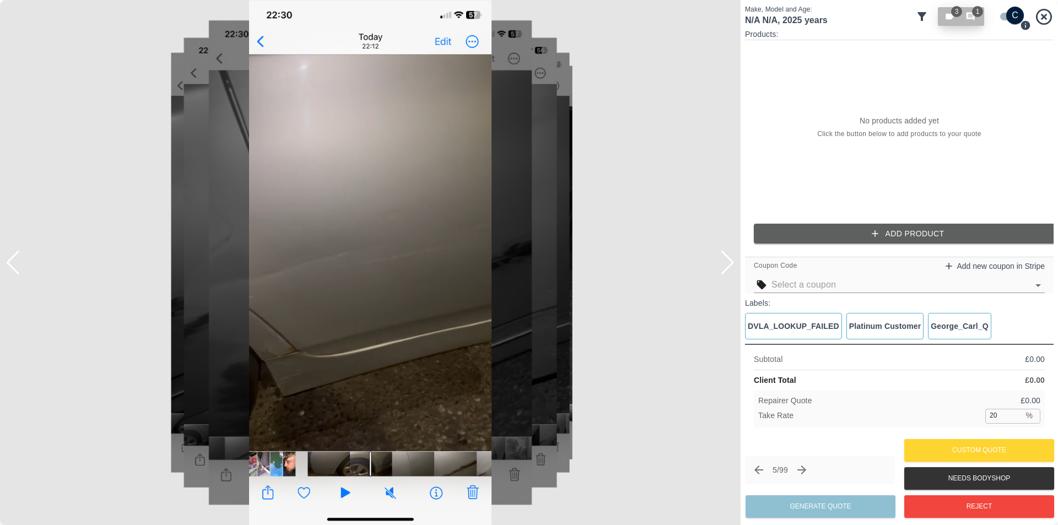
click at [977, 12] on span "1" at bounding box center [977, 11] width 11 height 11
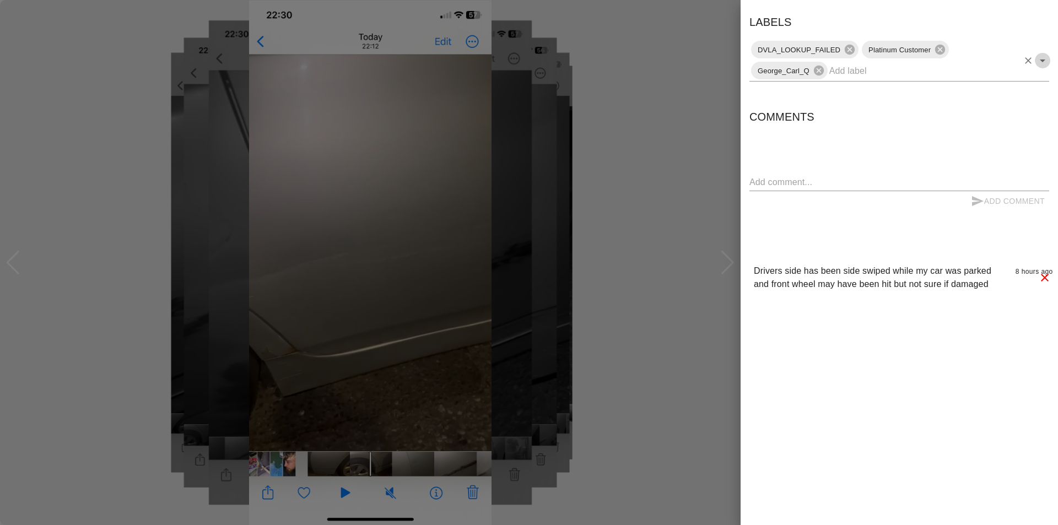
click at [1043, 64] on icon "Open" at bounding box center [1042, 60] width 13 height 13
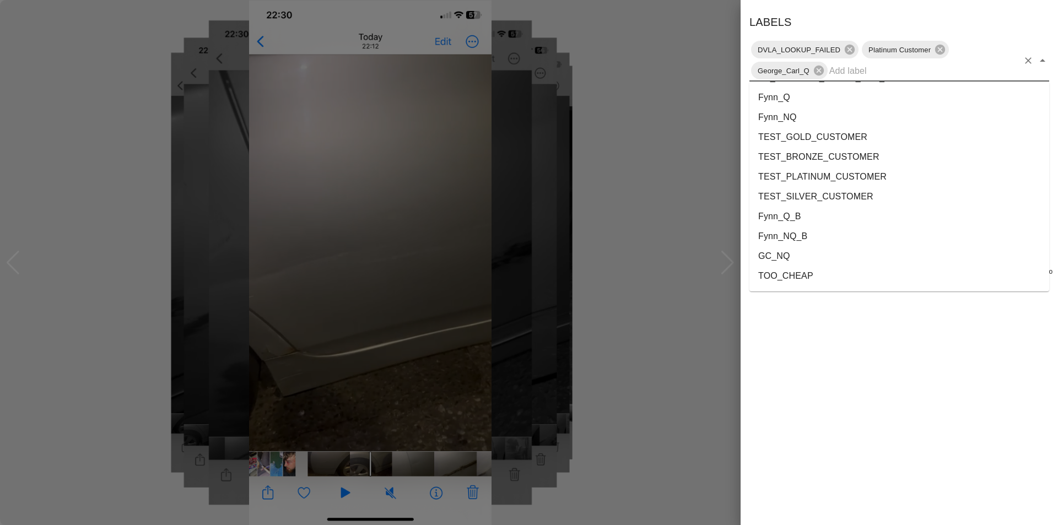
scroll to position [2001, 0]
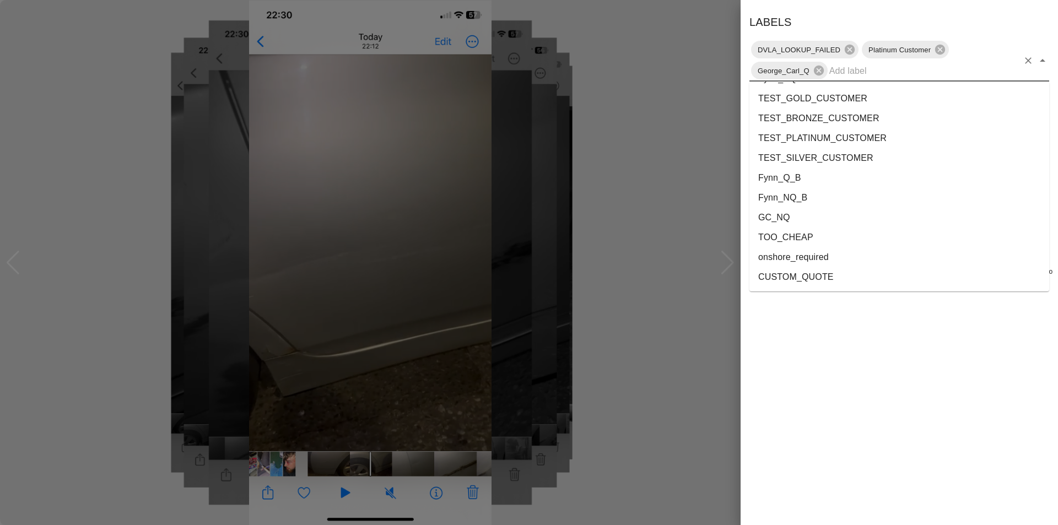
click at [841, 259] on li "onshore_required" at bounding box center [900, 257] width 300 height 20
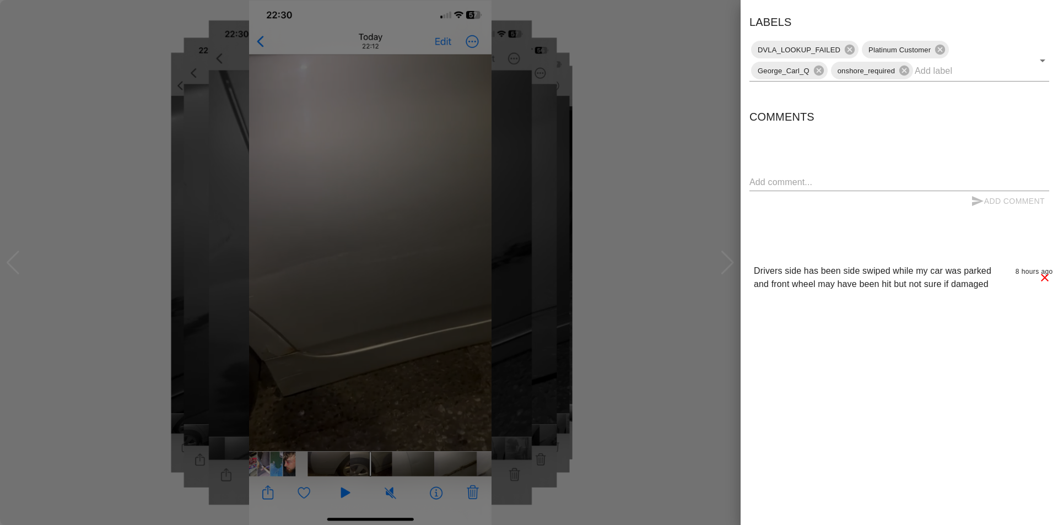
click at [736, 17] on div at bounding box center [529, 262] width 1058 height 525
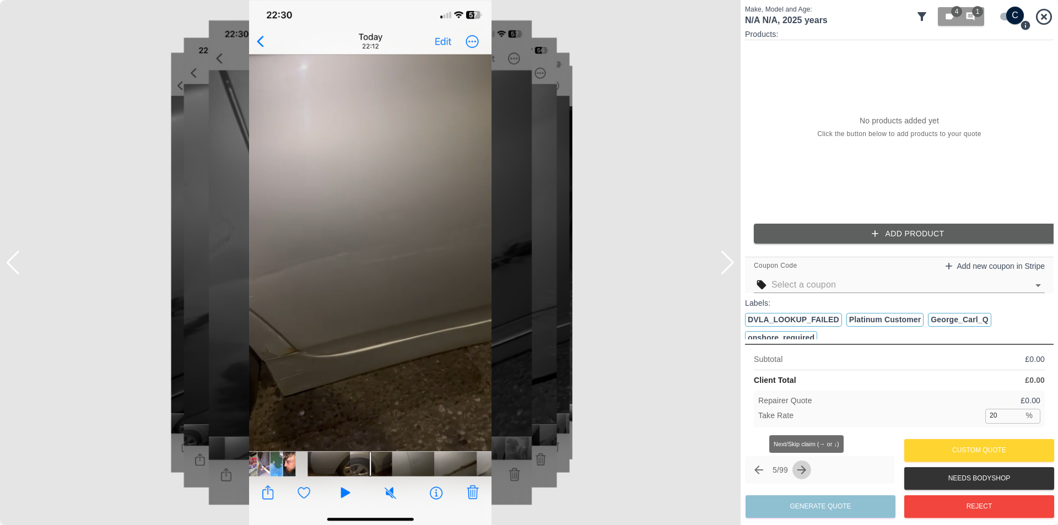
click at [806, 470] on icon "Next claim" at bounding box center [802, 470] width 9 height 9
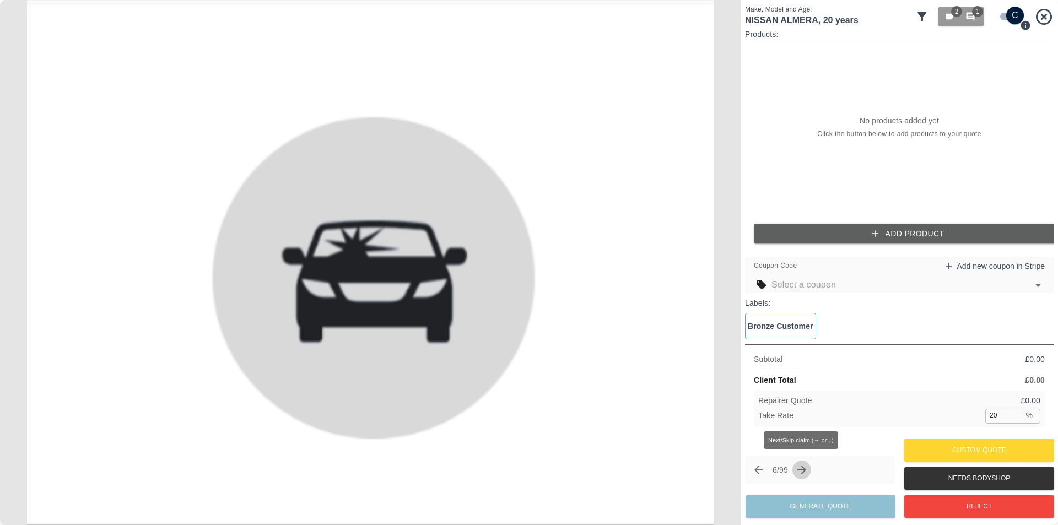
click at [806, 470] on icon "Next claim" at bounding box center [802, 470] width 9 height 9
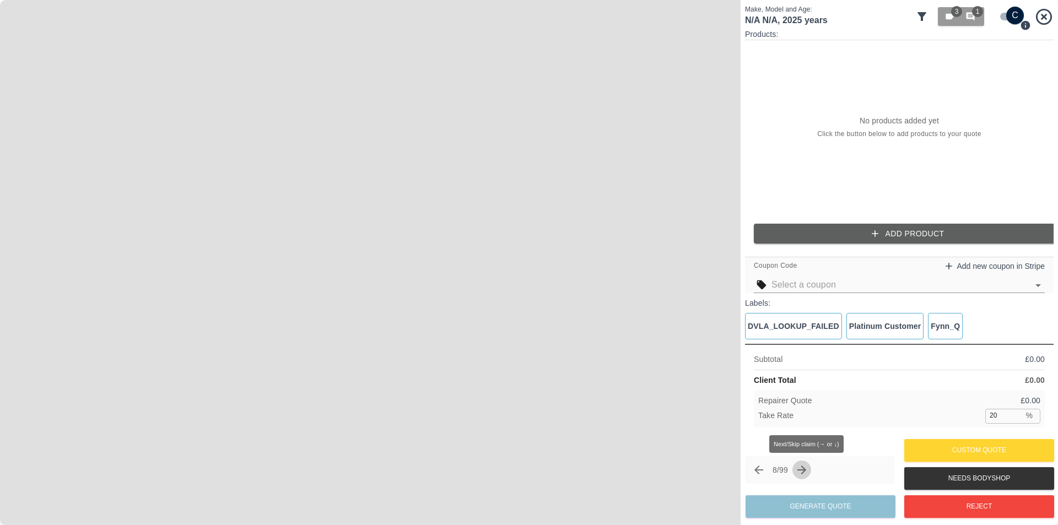
click at [806, 470] on icon "Next claim" at bounding box center [802, 470] width 9 height 9
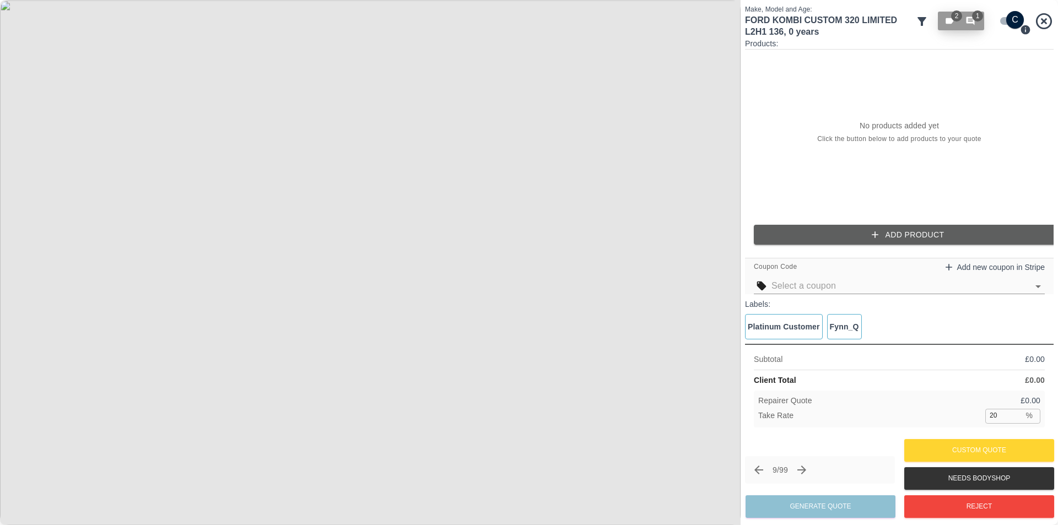
click at [976, 24] on span "1" at bounding box center [972, 21] width 12 height 10
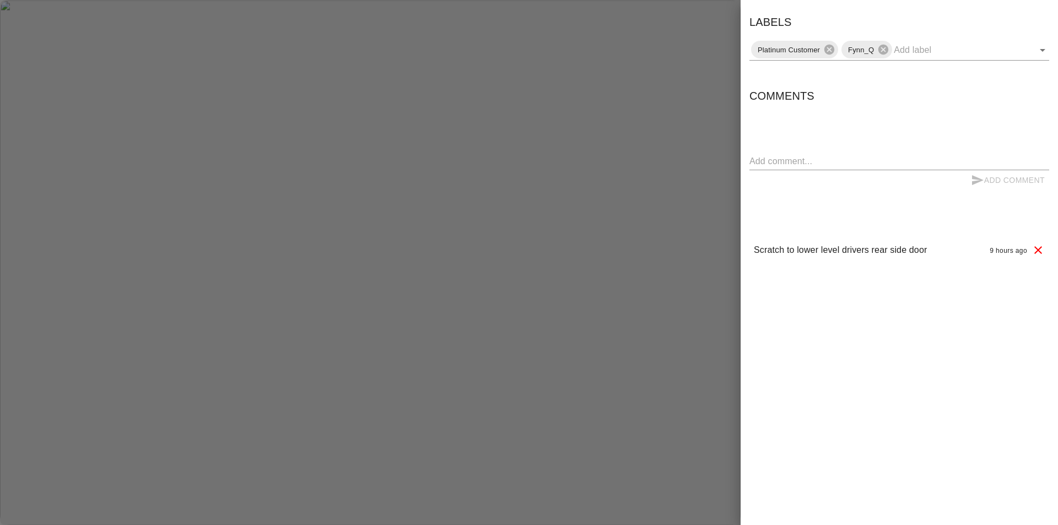
click at [684, 123] on div at bounding box center [529, 262] width 1058 height 525
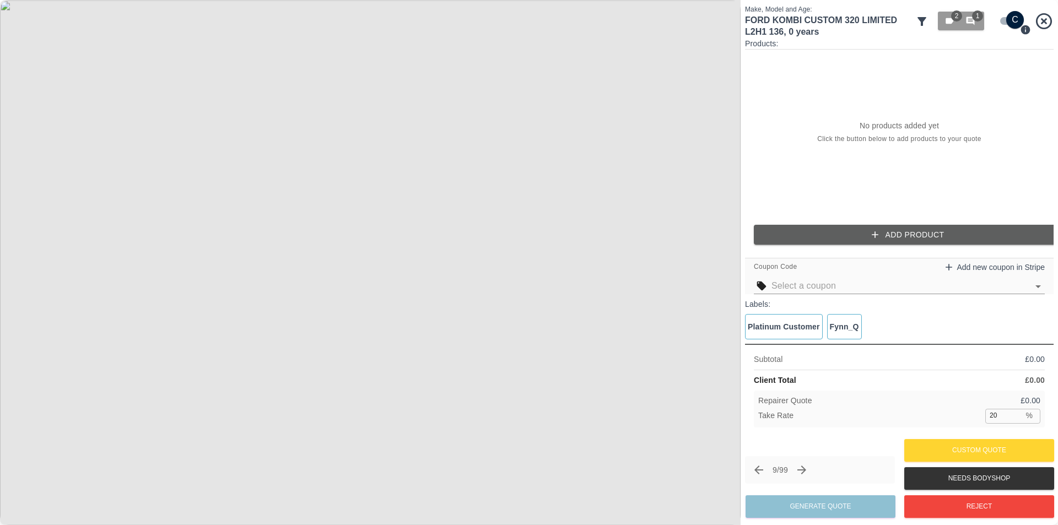
click at [877, 235] on icon "button" at bounding box center [875, 234] width 11 height 11
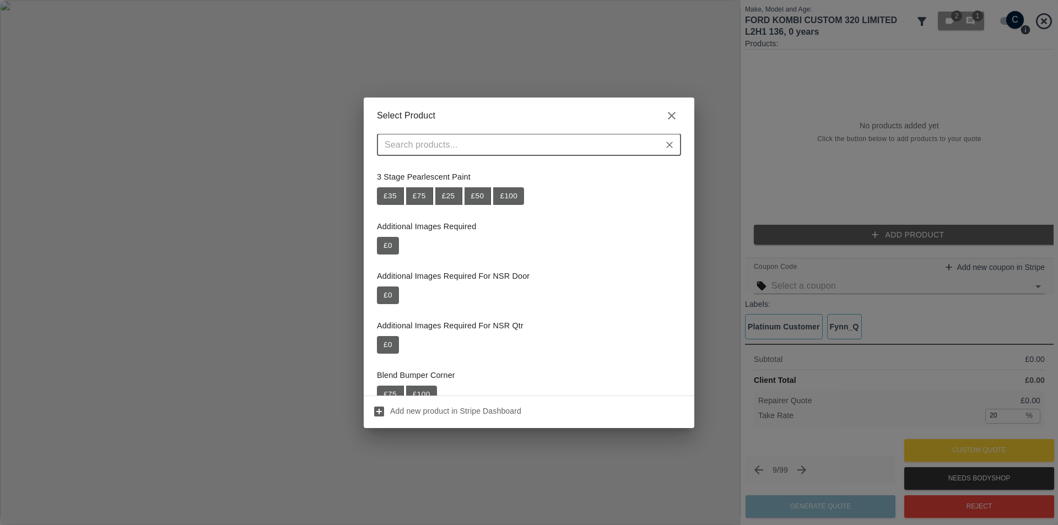
click at [583, 143] on input "text" at bounding box center [519, 144] width 279 height 15
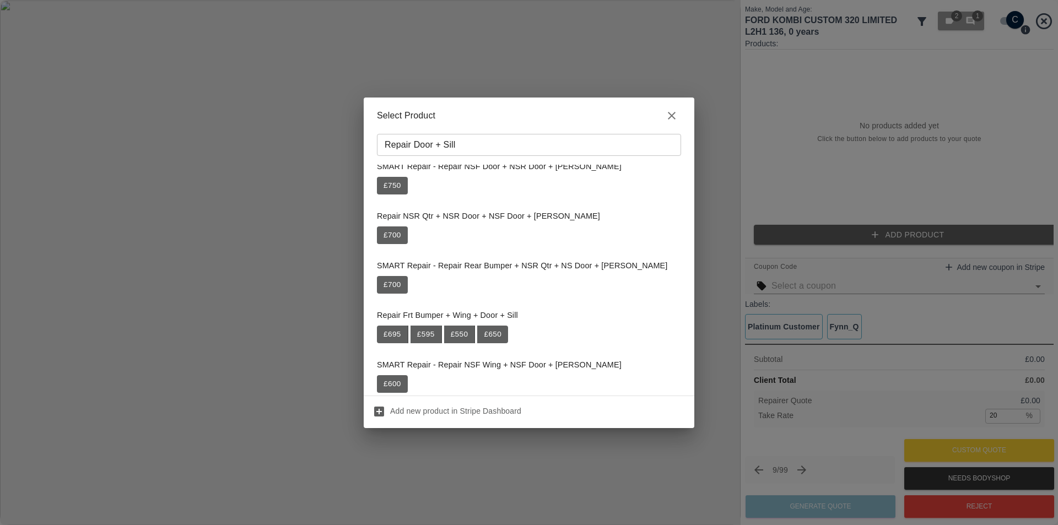
scroll to position [360, 0]
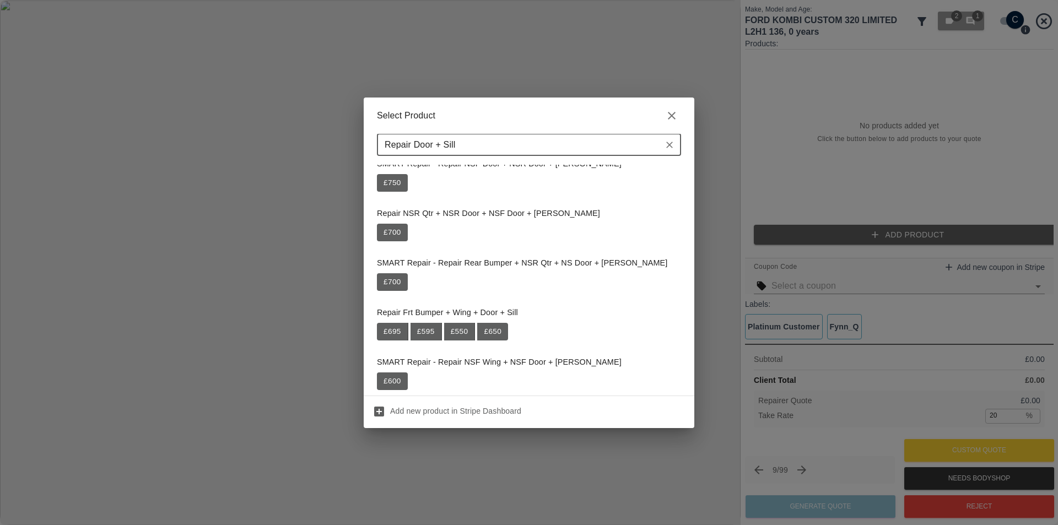
click at [416, 148] on input "Repair Door + Sill" at bounding box center [519, 144] width 279 height 15
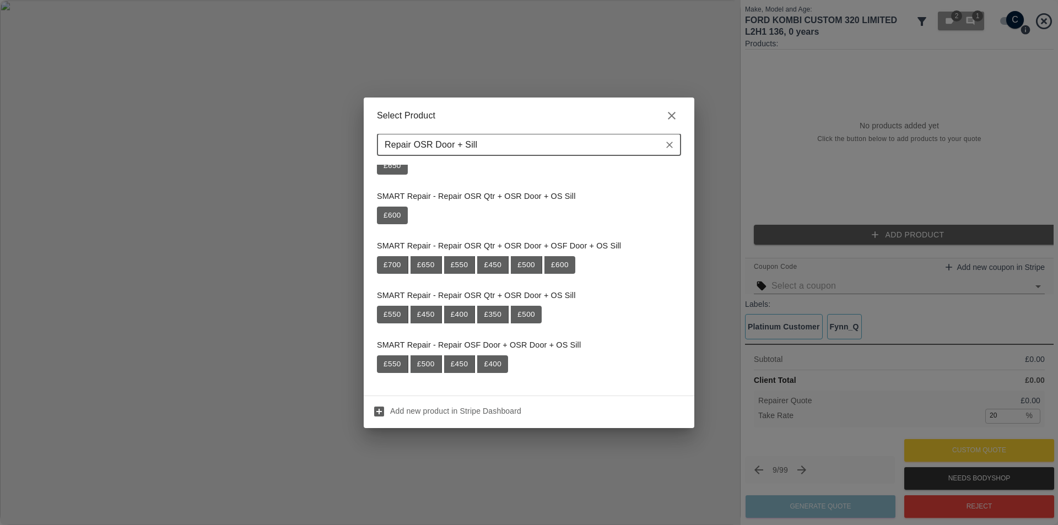
scroll to position [0, 0]
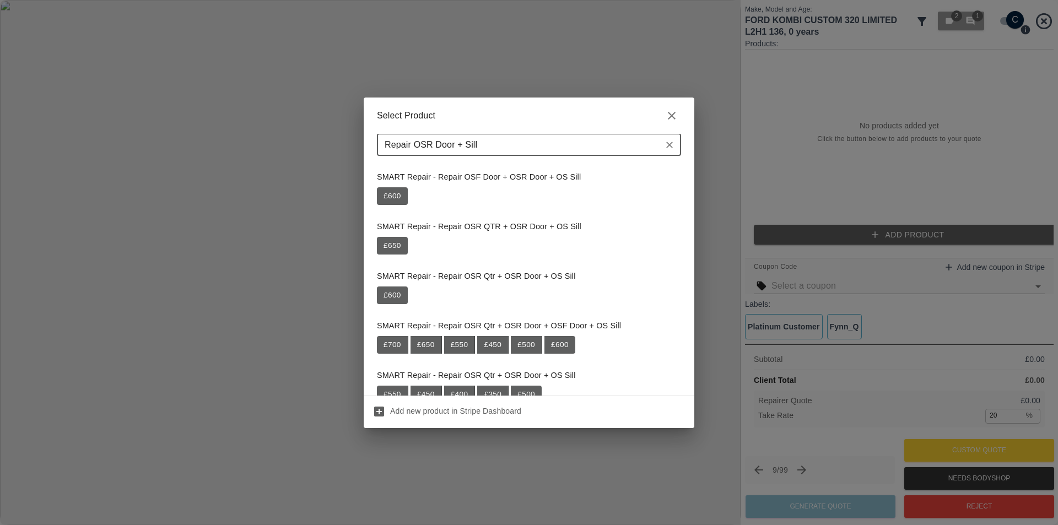
click at [468, 147] on input "Repair OSR Door + Sill" at bounding box center [519, 144] width 279 height 15
click at [466, 148] on input "Repair OSR Door + Sill" at bounding box center [519, 144] width 279 height 15
drag, startPoint x: 510, startPoint y: 147, endPoint x: 378, endPoint y: 159, distance: 132.8
click at [378, 159] on div "Repair OSR Door + OS Sill ​" at bounding box center [529, 149] width 331 height 31
paste input "Door +"
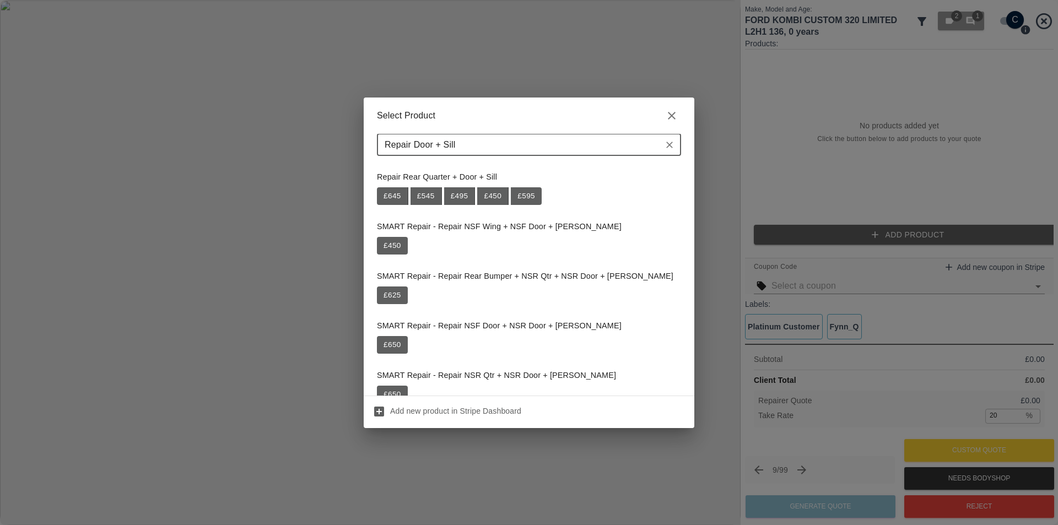
click at [416, 146] on input "Repair Door + Sill" at bounding box center [519, 144] width 279 height 15
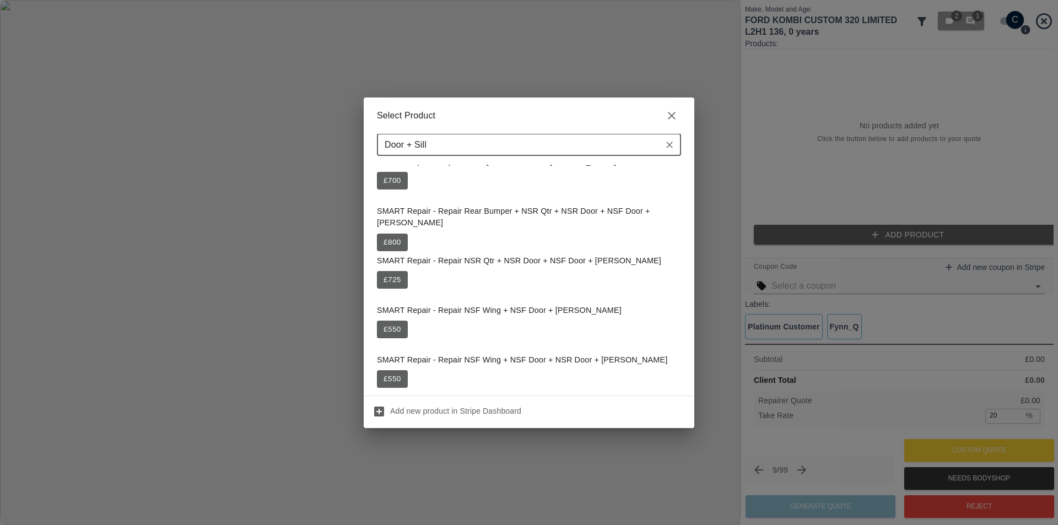
scroll to position [874, 0]
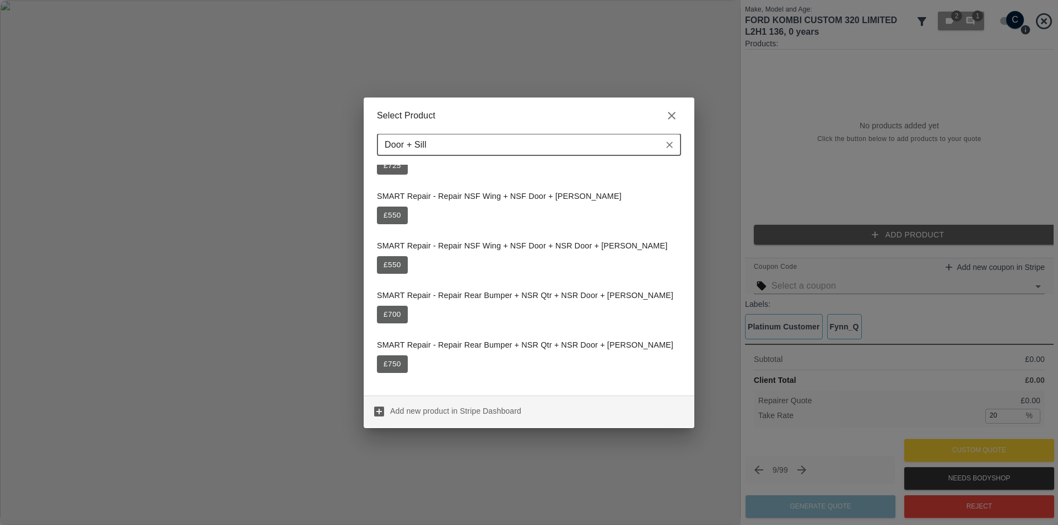
type input "Door + Sill"
click at [384, 412] on icon at bounding box center [379, 412] width 10 height 10
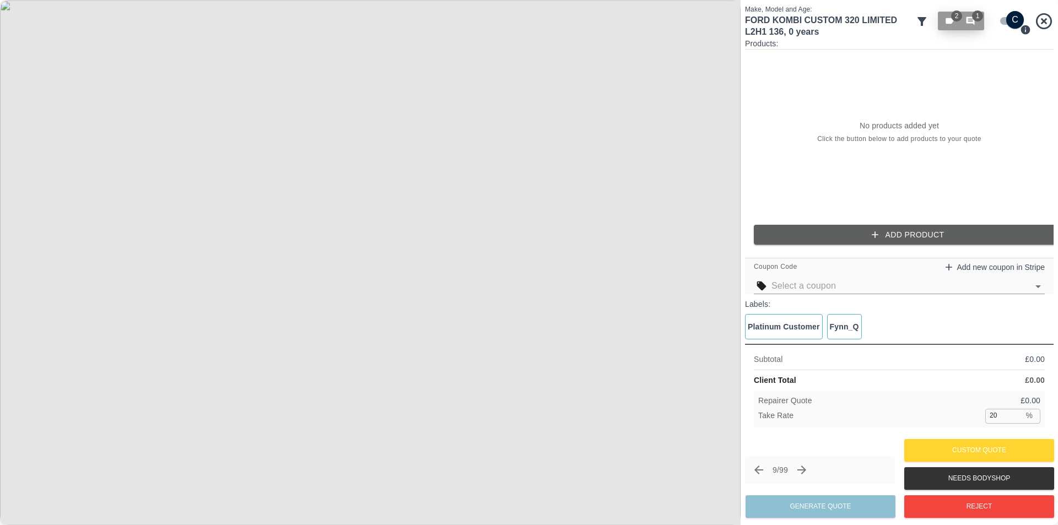
click at [978, 17] on span "1" at bounding box center [977, 15] width 11 height 11
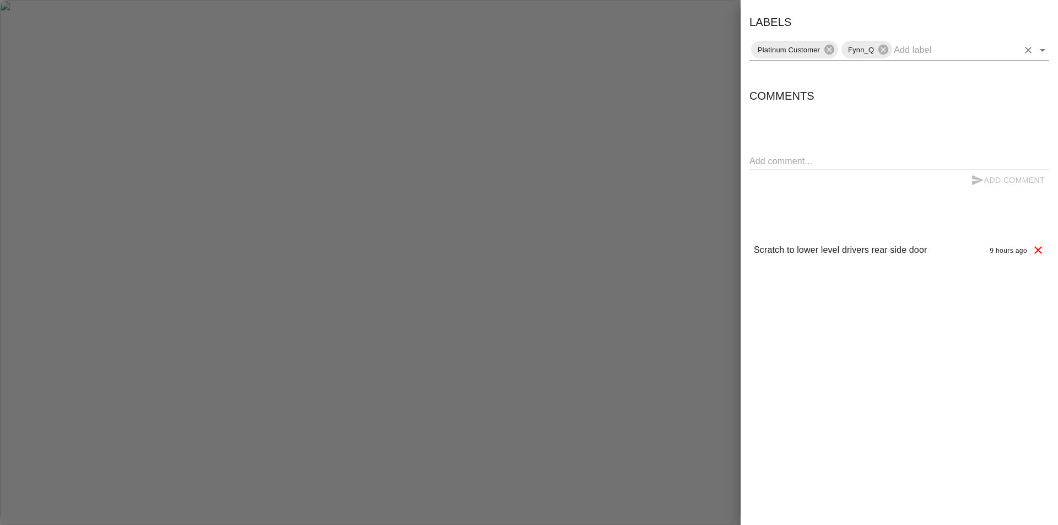
click at [1042, 51] on icon "Open" at bounding box center [1043, 50] width 6 height 3
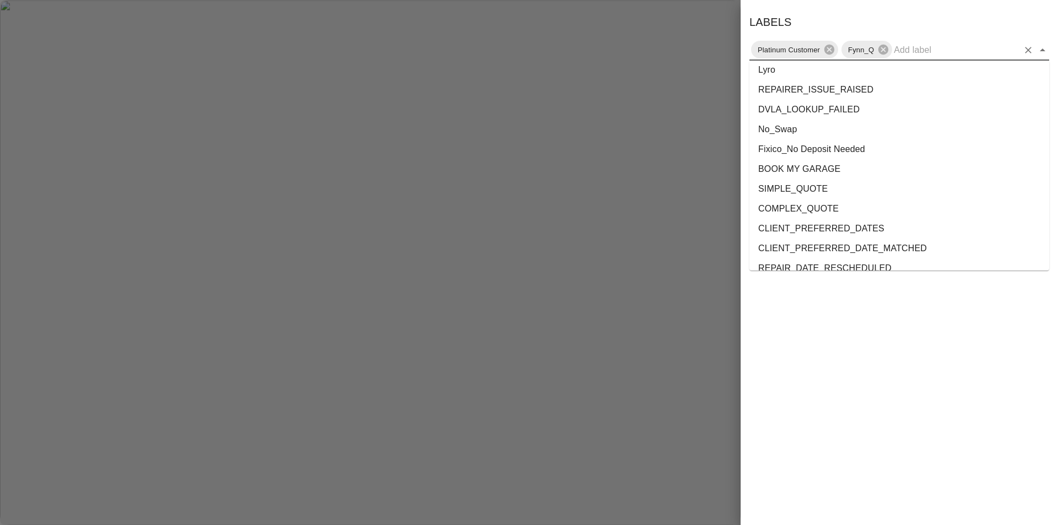
scroll to position [2021, 0]
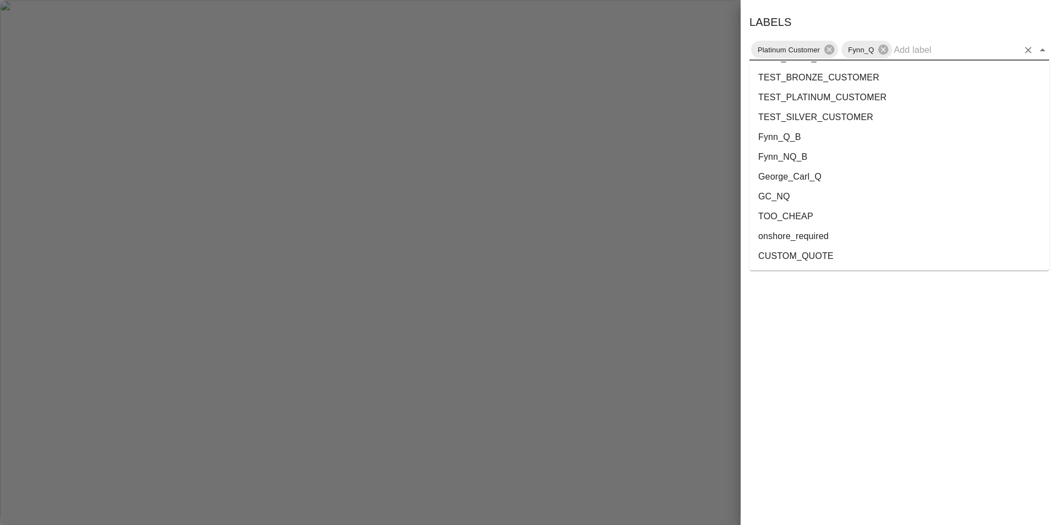
click at [826, 235] on li "onshore_required" at bounding box center [900, 237] width 300 height 20
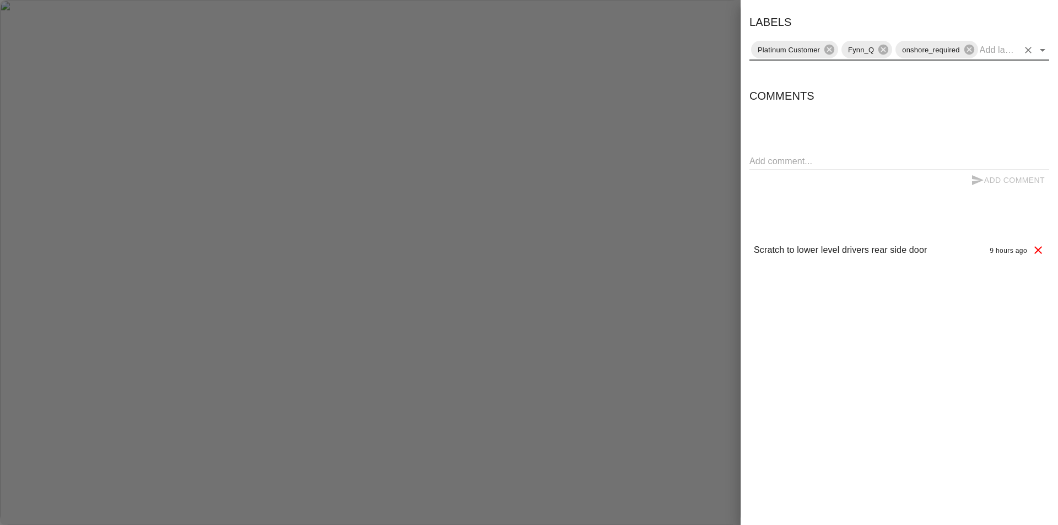
click at [703, 73] on div at bounding box center [529, 262] width 1058 height 525
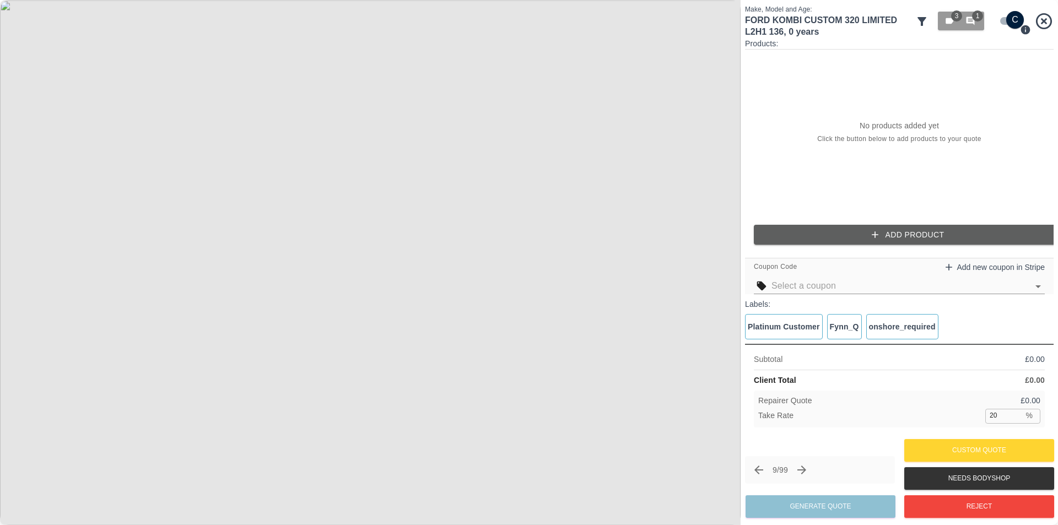
click at [807, 471] on icon "Next claim" at bounding box center [801, 470] width 13 height 13
click at [729, 260] on div at bounding box center [727, 263] width 15 height 24
click at [729, 260] on img at bounding box center [370, 262] width 741 height 525
drag, startPoint x: 971, startPoint y: 23, endPoint x: 994, endPoint y: 41, distance: 29.4
click at [993, 44] on div "Make, Model and Age: MERCEDES-BENZ A180 SPORT EDITION MHEV , 0 years 2 1 Produc…" at bounding box center [899, 262] width 309 height 516
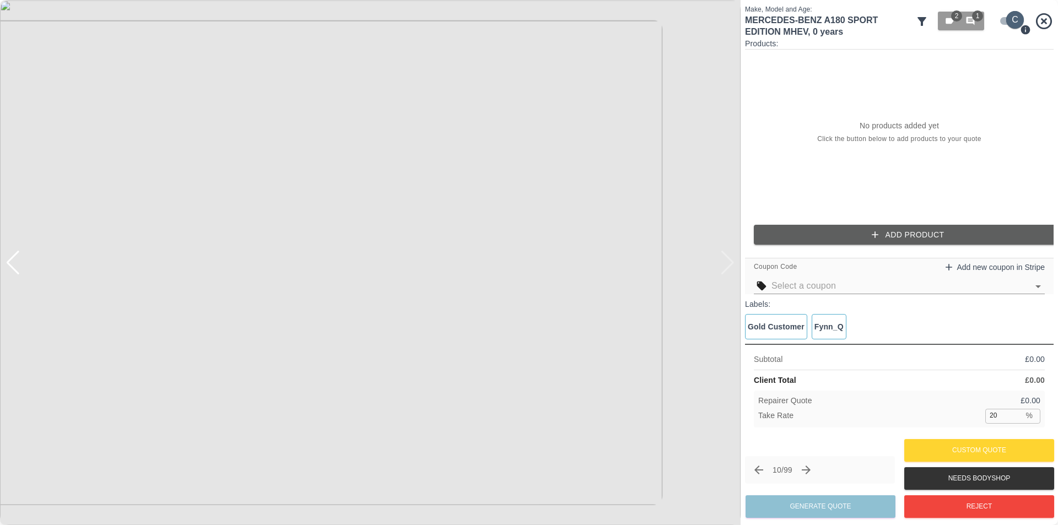
click at [1001, 20] on input "checkbox" at bounding box center [1015, 20] width 53 height 18
checkbox input "false"
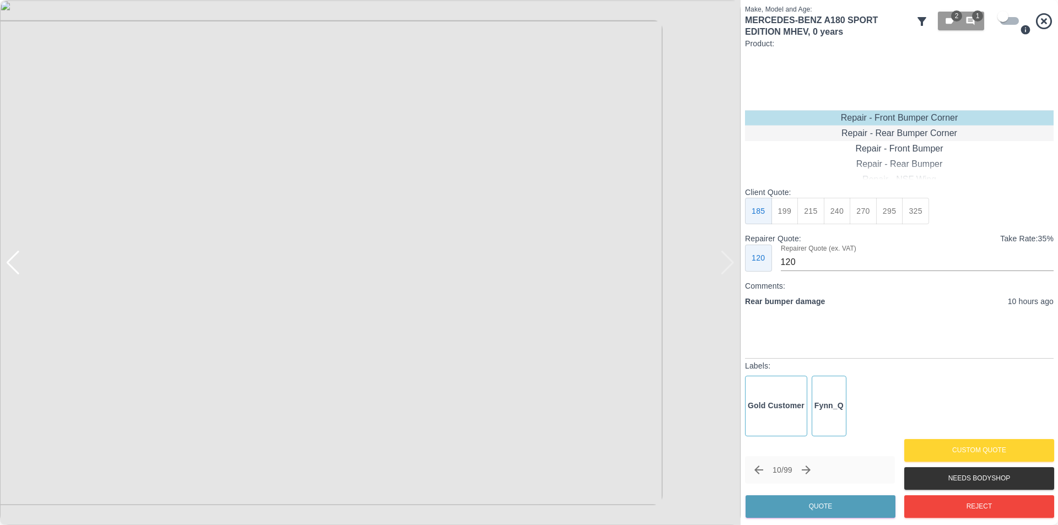
click at [918, 131] on div "Repair - Rear Bumper Corner" at bounding box center [899, 133] width 309 height 15
click at [836, 208] on button "240" at bounding box center [837, 211] width 27 height 27
type input "150"
click at [849, 508] on button "Quote" at bounding box center [821, 506] width 150 height 23
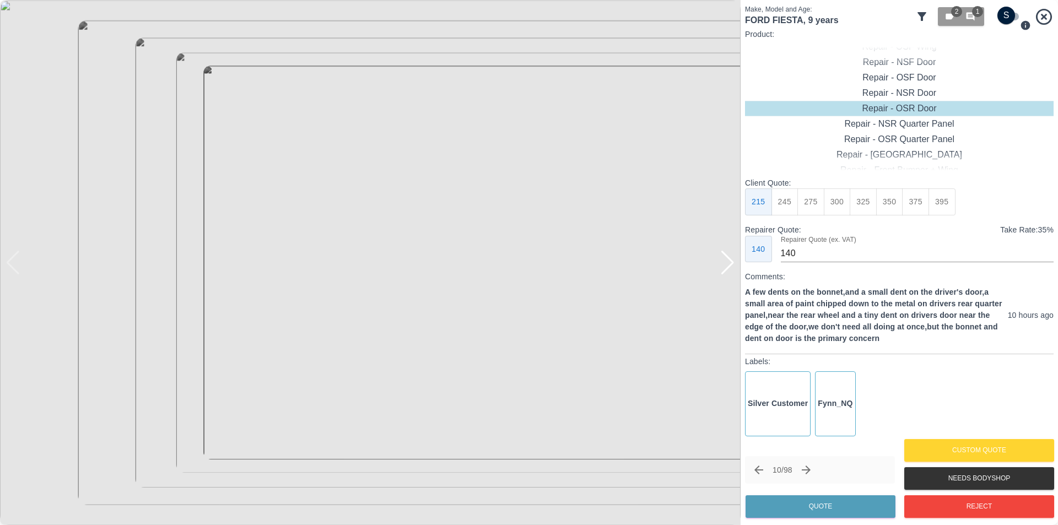
click at [728, 270] on div at bounding box center [727, 263] width 15 height 24
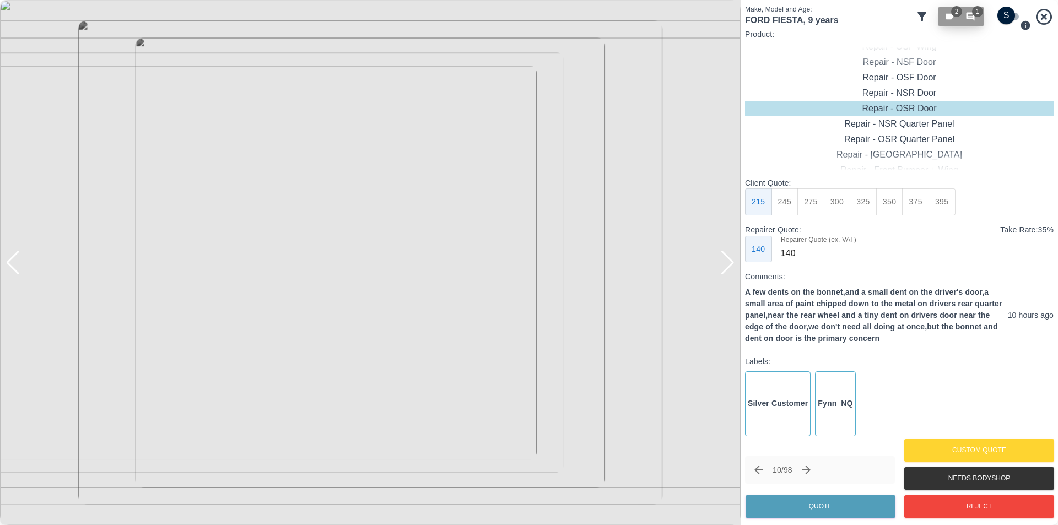
click at [976, 13] on span "1" at bounding box center [977, 11] width 11 height 11
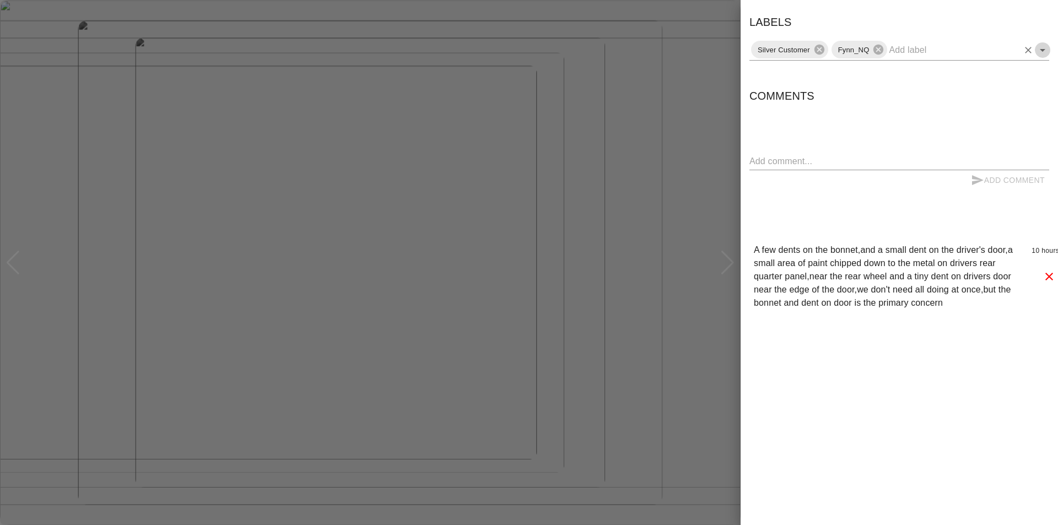
click at [1044, 52] on icon "Open" at bounding box center [1042, 50] width 13 height 13
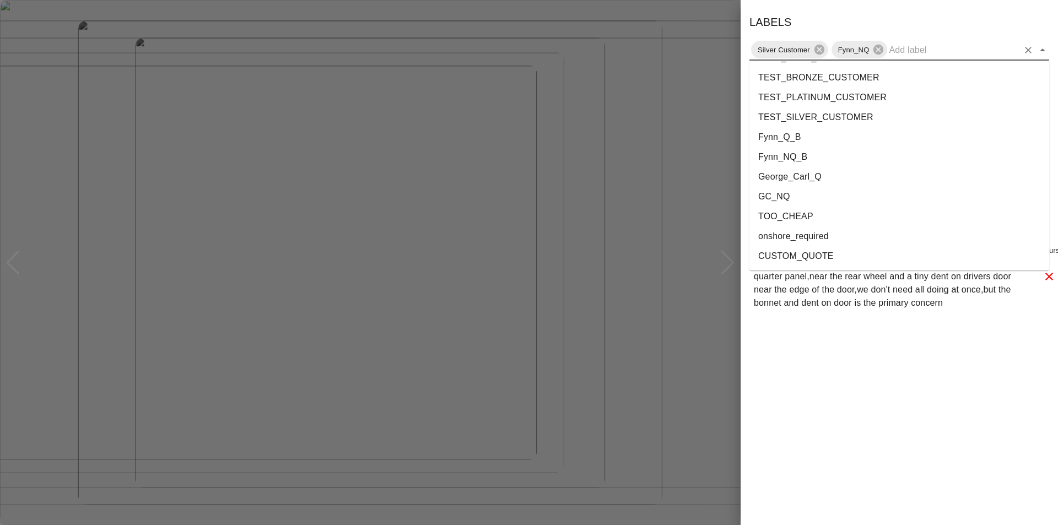
click at [877, 230] on li "onshore_required" at bounding box center [900, 237] width 300 height 20
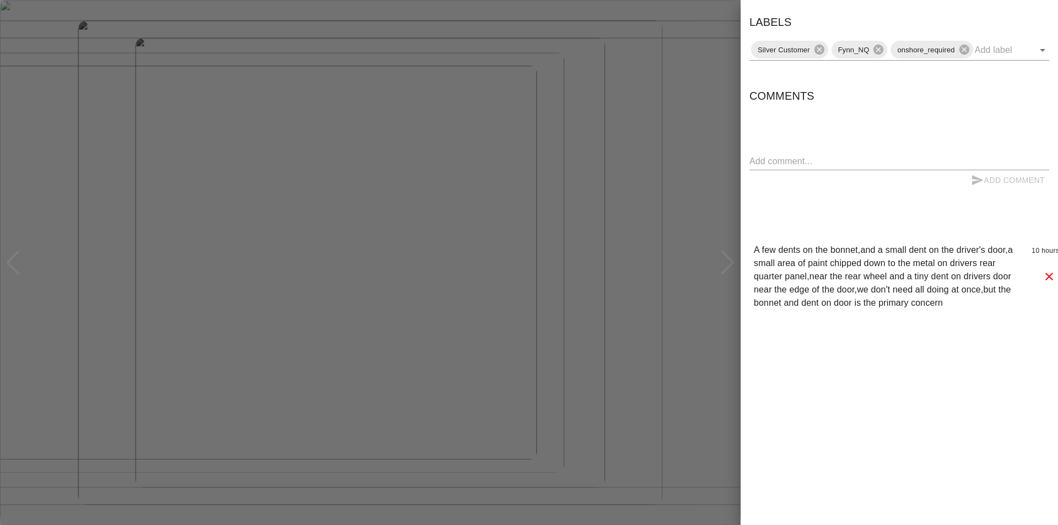
click at [726, 67] on div at bounding box center [529, 262] width 1058 height 525
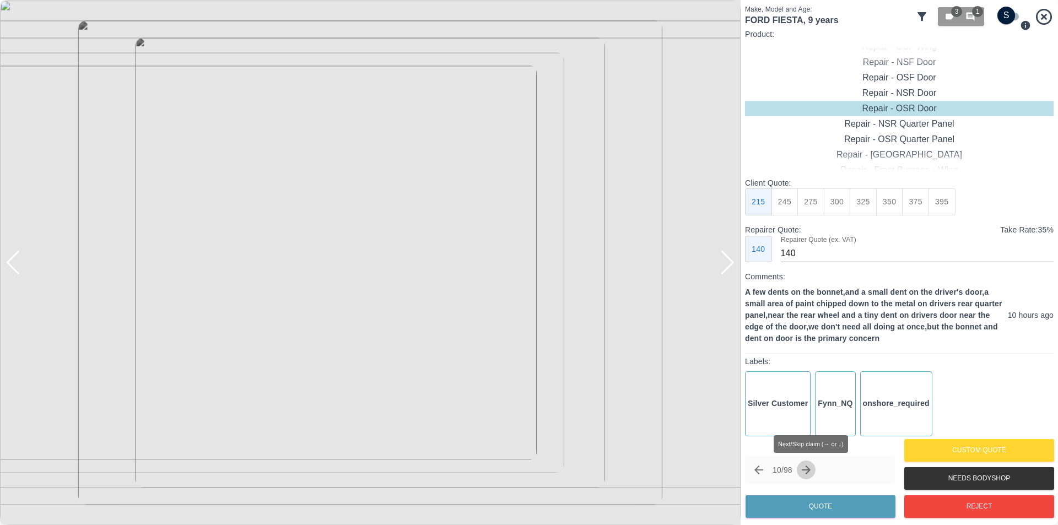
click at [811, 469] on icon "Next claim" at bounding box center [806, 470] width 13 height 13
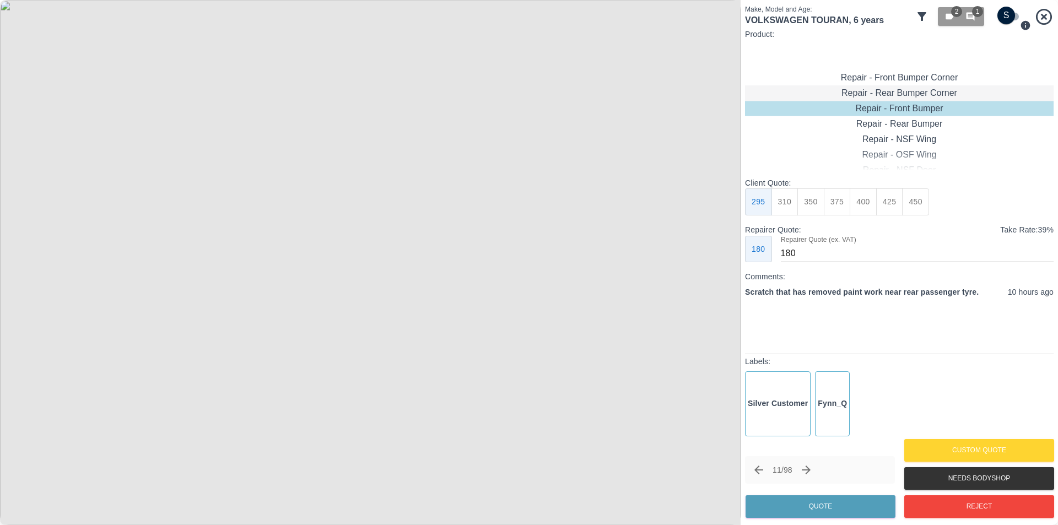
click at [932, 88] on div "Repair - Rear Bumper Corner" at bounding box center [899, 92] width 309 height 15
type input "120"
click at [829, 506] on button "Quote" at bounding box center [821, 506] width 150 height 23
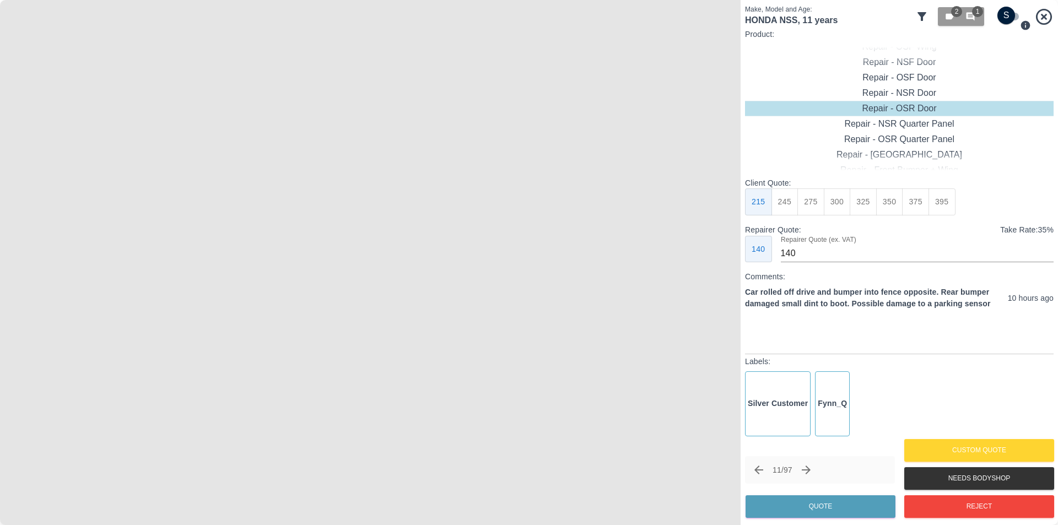
click at [376, 230] on img at bounding box center [370, 262] width 741 height 525
click at [376, 230] on img at bounding box center [352, 360] width 2222 height 1576
click at [356, 332] on img at bounding box center [370, 262] width 741 height 525
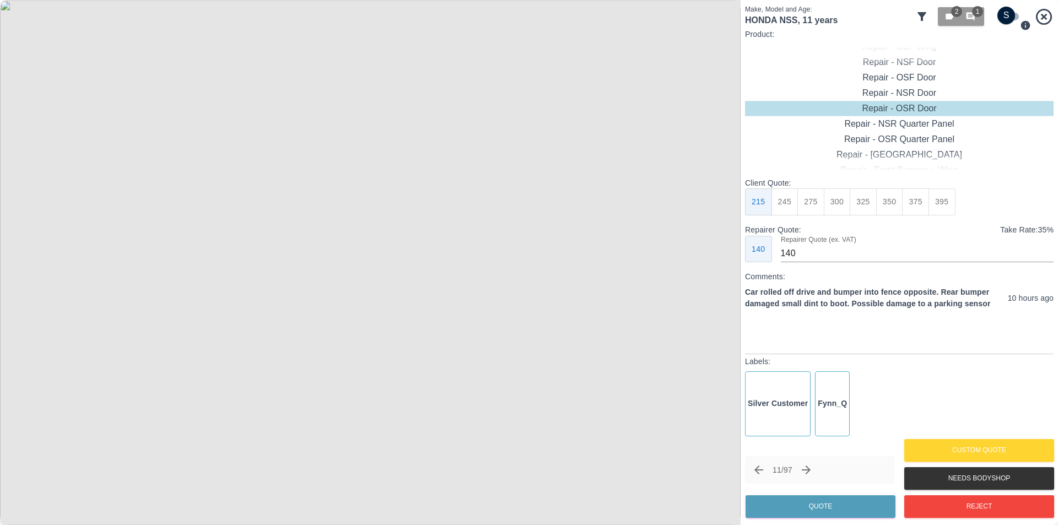
click at [356, 332] on img at bounding box center [370, 262] width 741 height 525
click at [374, 297] on img at bounding box center [413, 54] width 2222 height 1576
click at [1009, 18] on input "checkbox" at bounding box center [1006, 16] width 53 height 18
checkbox input "true"
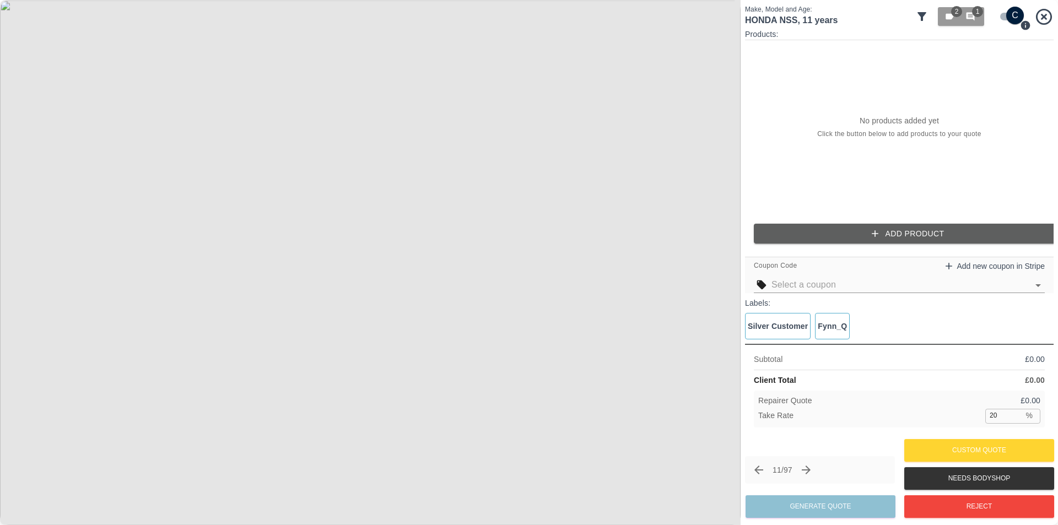
click at [897, 234] on button "Add Product" at bounding box center [908, 234] width 309 height 20
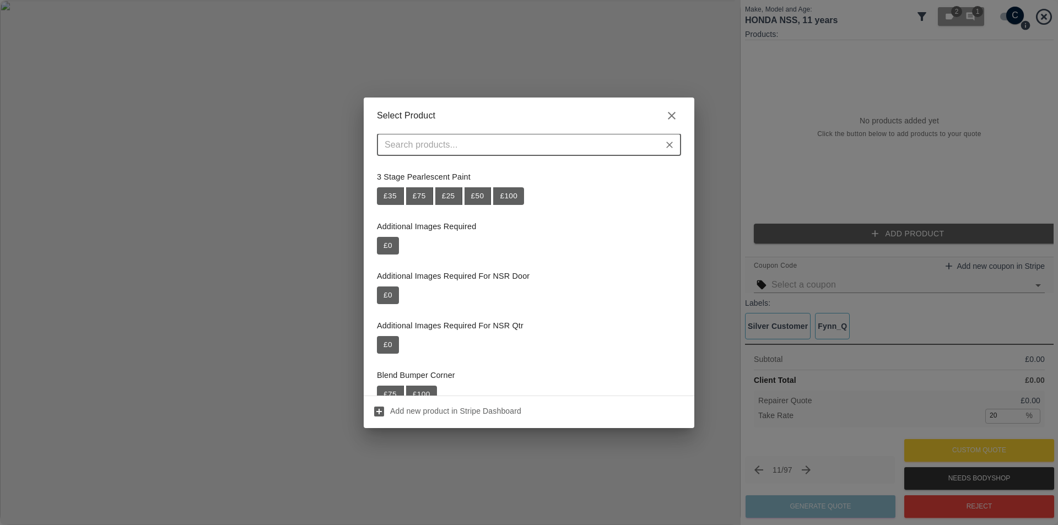
click at [543, 143] on input "text" at bounding box center [519, 144] width 279 height 15
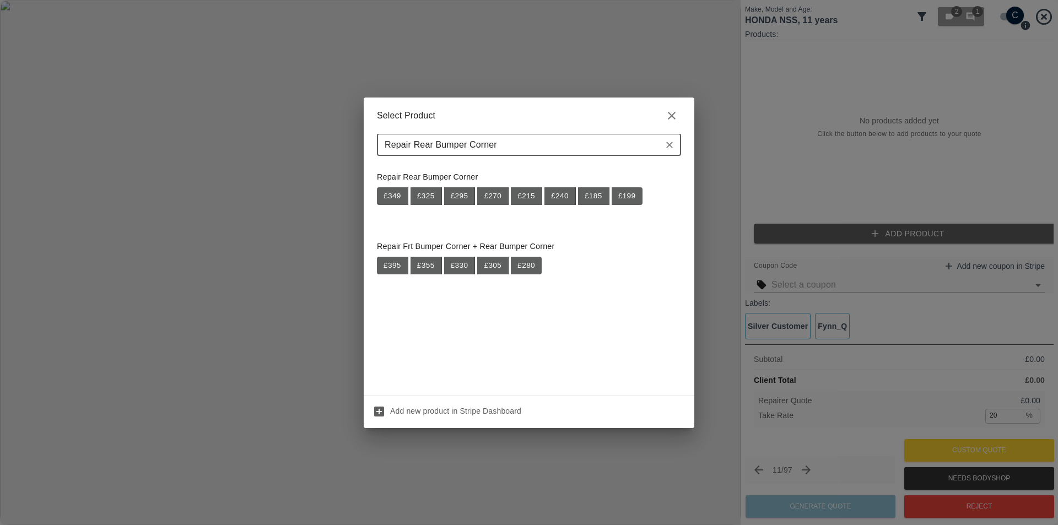
type input "Repair Rear Bumper Corner"
click at [673, 114] on icon "button" at bounding box center [672, 116] width 8 height 8
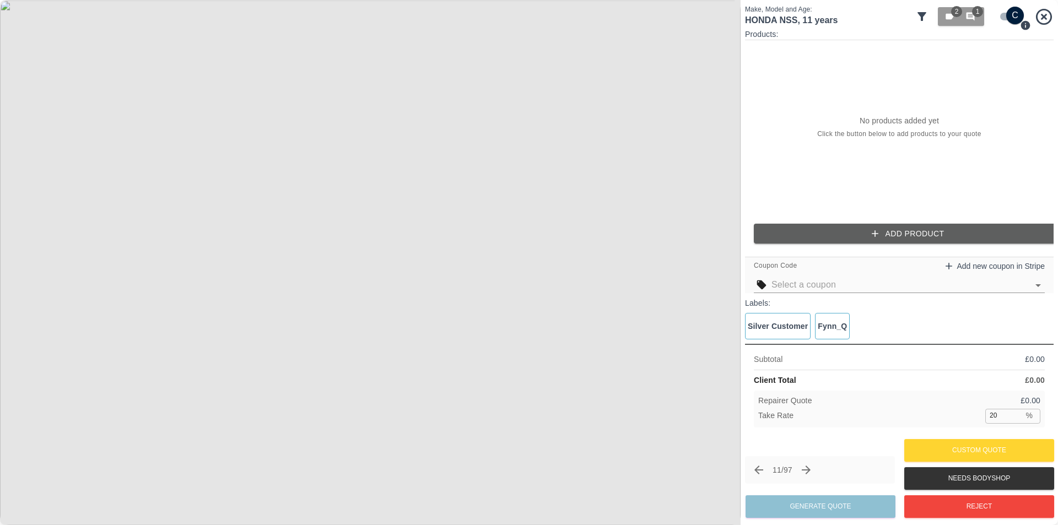
click at [365, 157] on img at bounding box center [370, 262] width 741 height 525
click at [887, 234] on button "Add Product" at bounding box center [908, 234] width 309 height 20
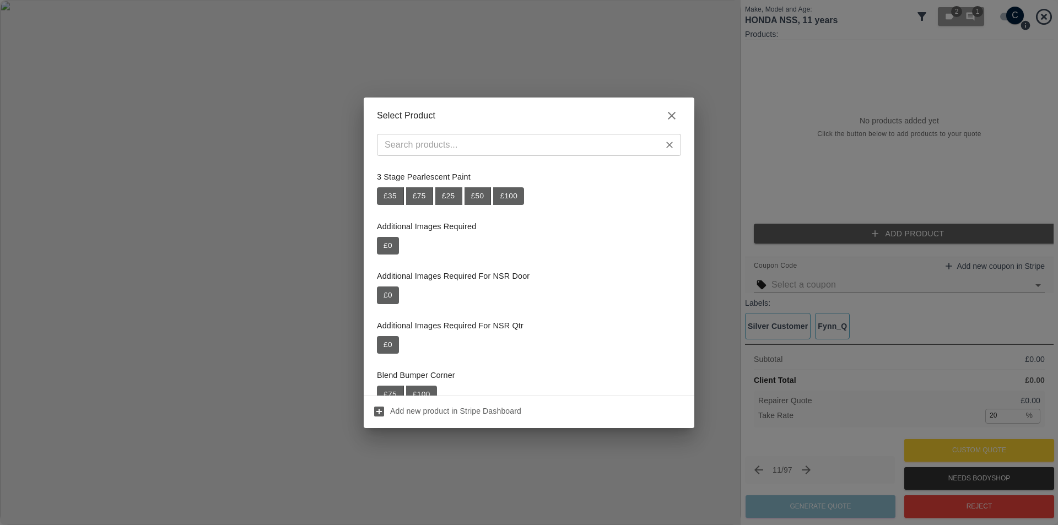
click at [535, 152] on input "text" at bounding box center [519, 144] width 279 height 15
paste input "Repair Rear Bumper + Tailgate"
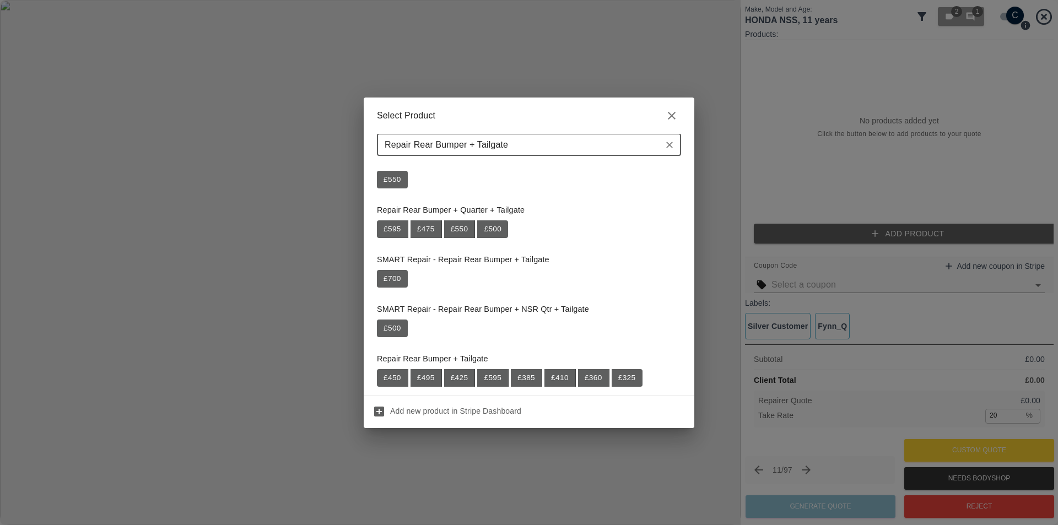
scroll to position [199, 0]
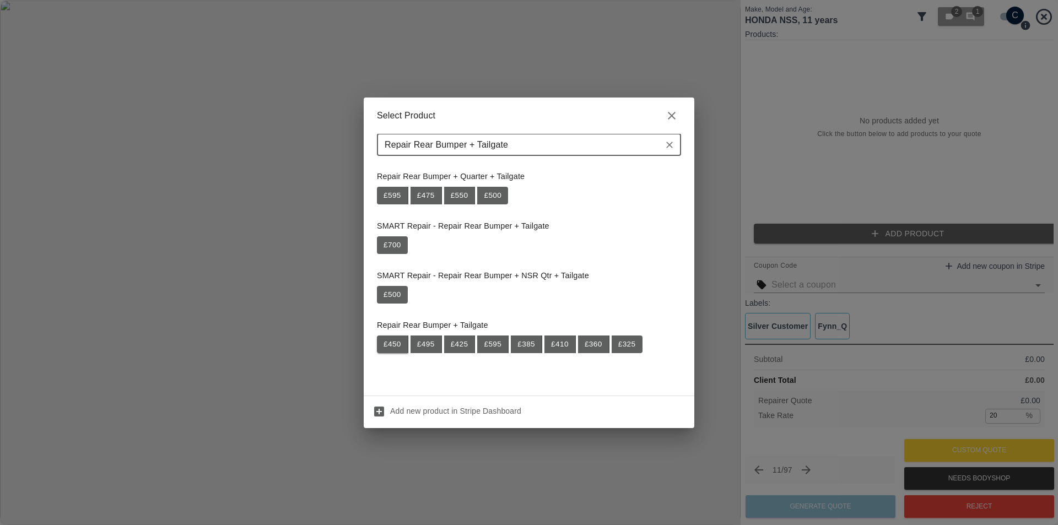
type input "Repair Rear Bumper + Tailgate"
click at [394, 341] on button "£ 450" at bounding box center [392, 345] width 31 height 18
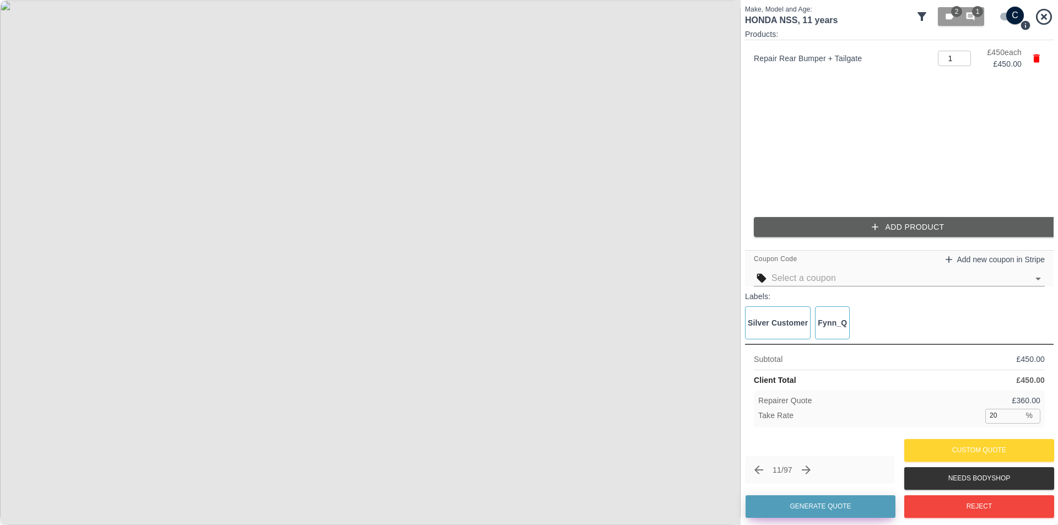
click at [825, 506] on button "Generate Quote" at bounding box center [821, 506] width 150 height 23
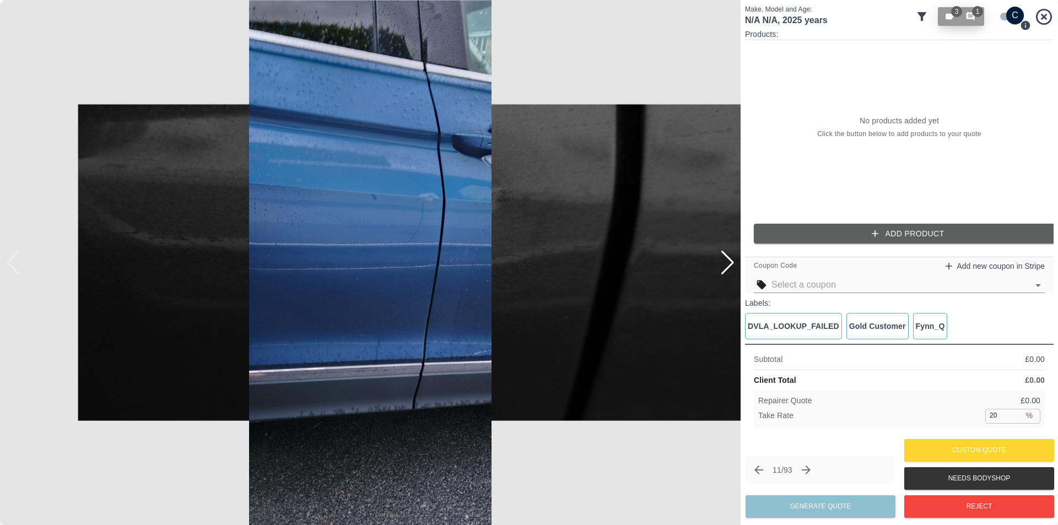
click at [973, 17] on icon "button" at bounding box center [971, 17] width 8 height 8
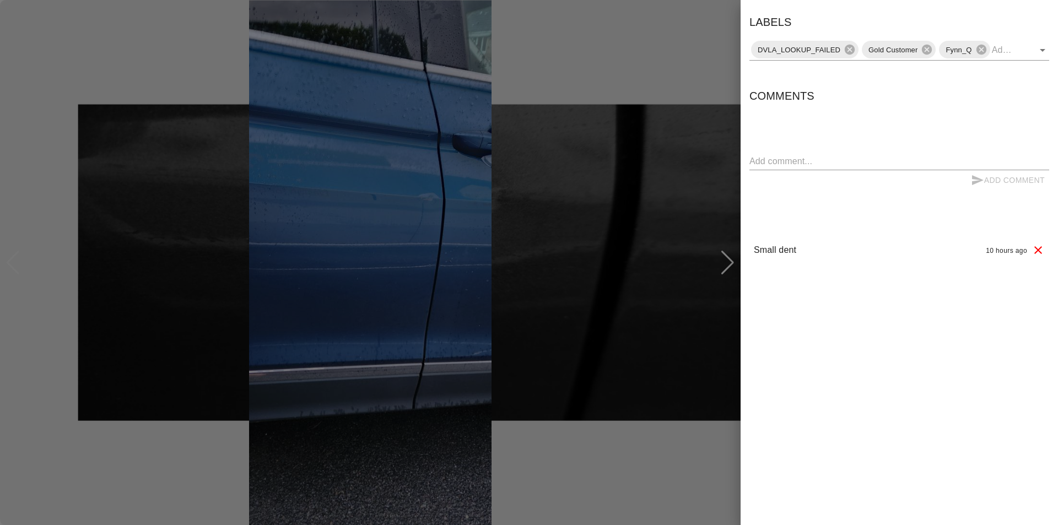
click at [590, 446] on div at bounding box center [529, 262] width 1058 height 525
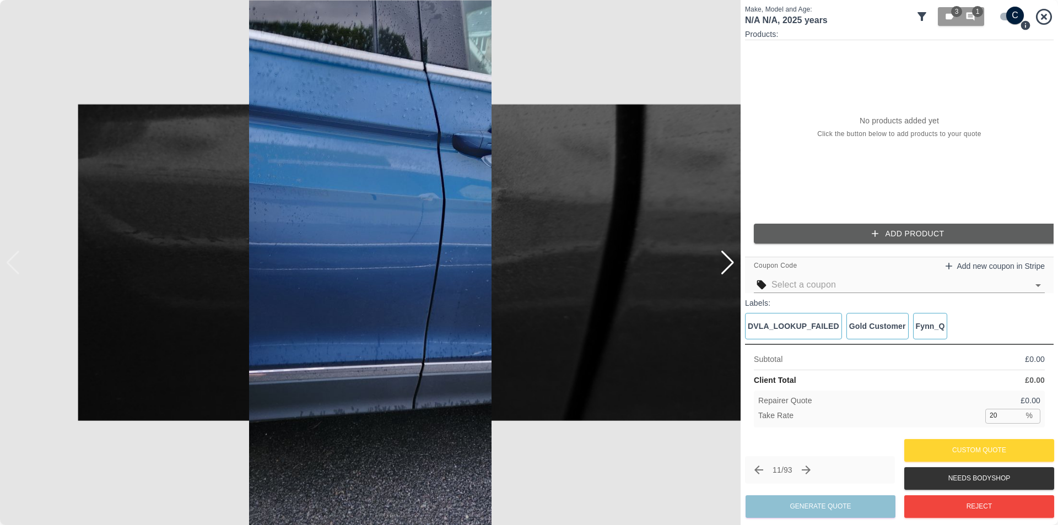
click at [728, 271] on div at bounding box center [727, 263] width 15 height 24
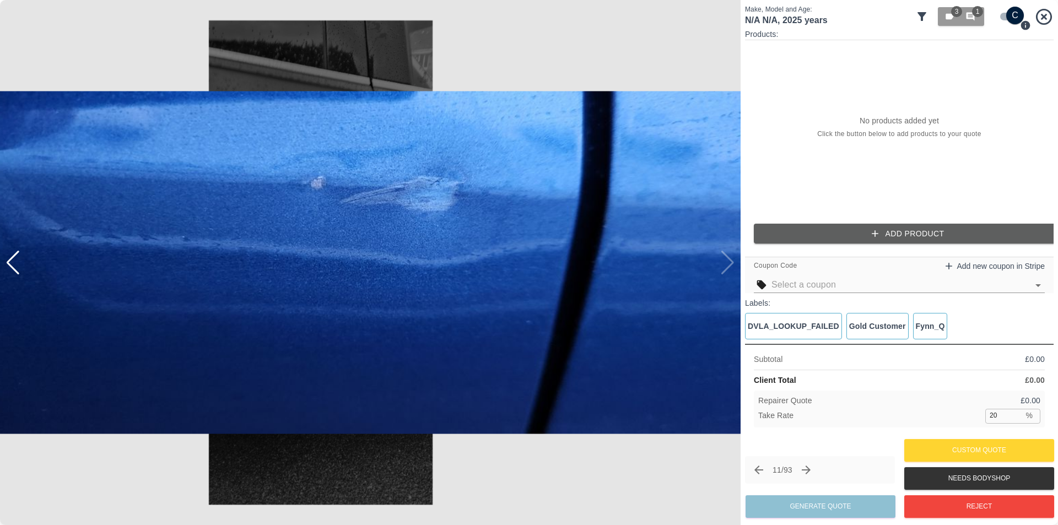
click at [728, 269] on img at bounding box center [370, 262] width 741 height 525
click at [11, 264] on div at bounding box center [13, 263] width 15 height 24
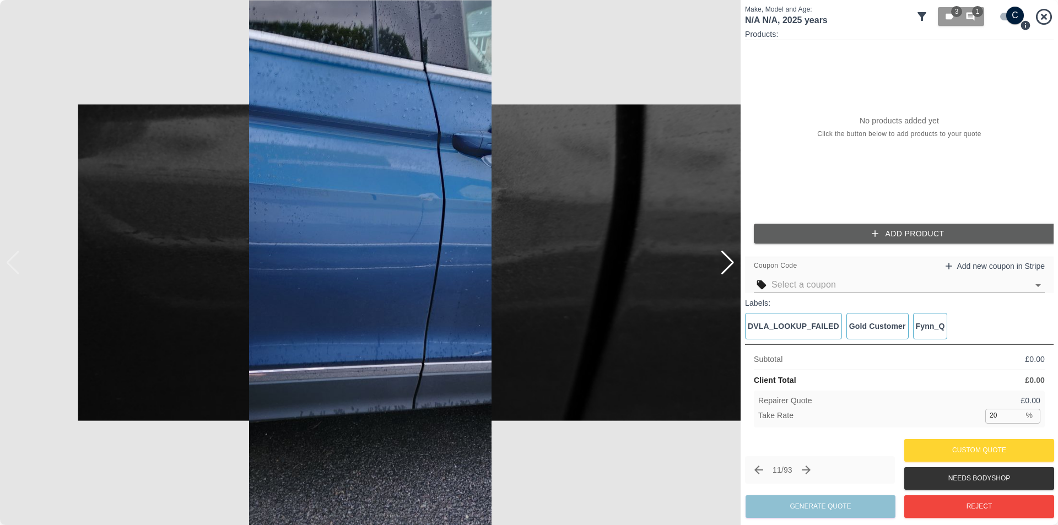
click at [1004, 15] on input "checkbox" at bounding box center [1015, 16] width 53 height 18
checkbox input "false"
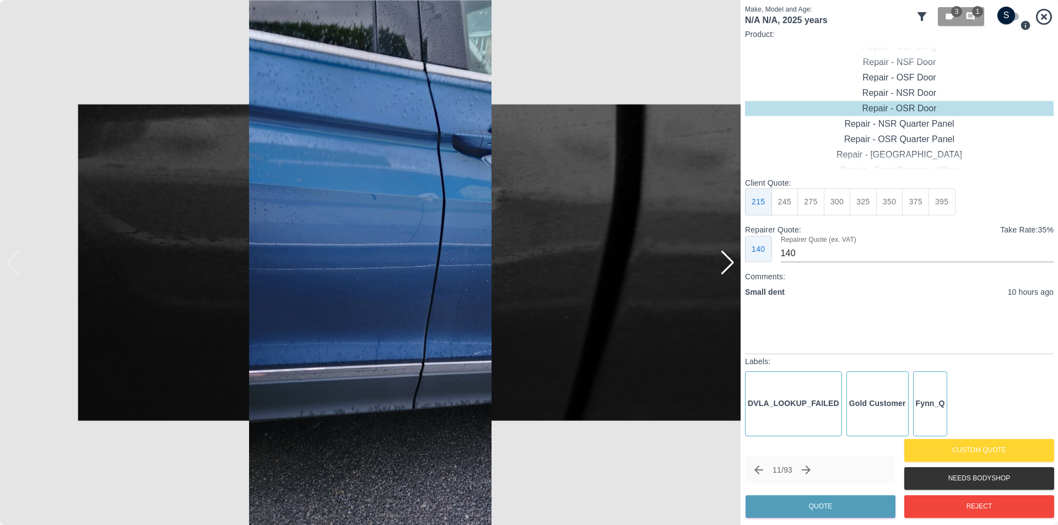
click at [816, 209] on button "275" at bounding box center [811, 201] width 27 height 27
type input "180"
click at [855, 504] on button "Quote" at bounding box center [821, 506] width 150 height 23
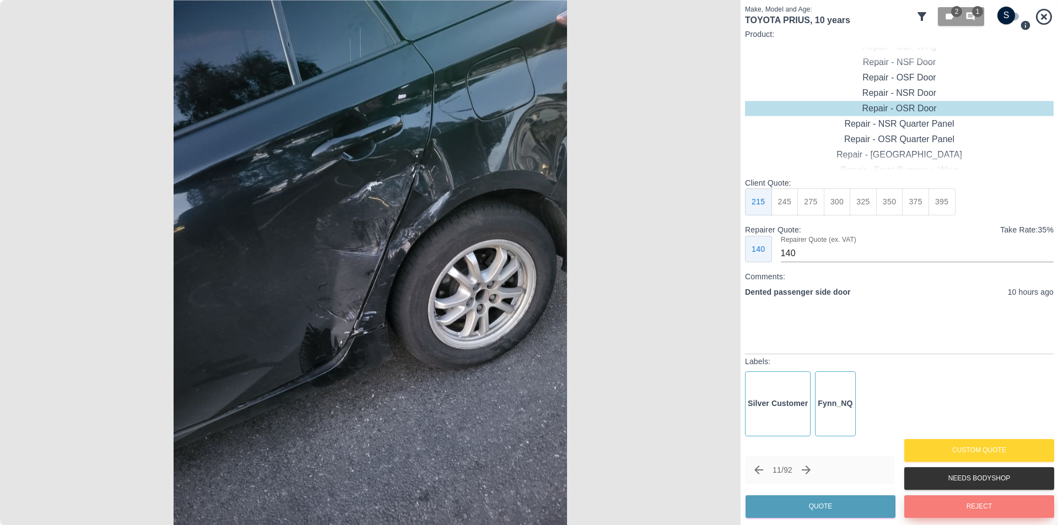
click at [958, 502] on button "Reject" at bounding box center [979, 506] width 150 height 23
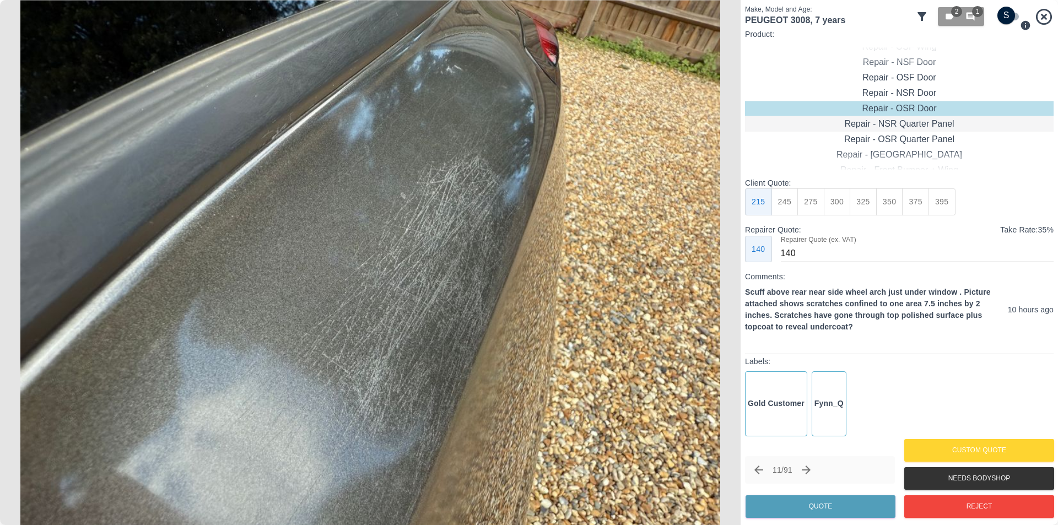
click at [921, 121] on div "Repair - NSR Quarter Panel" at bounding box center [899, 123] width 309 height 15
click at [807, 200] on button "275" at bounding box center [811, 201] width 27 height 27
type input "180"
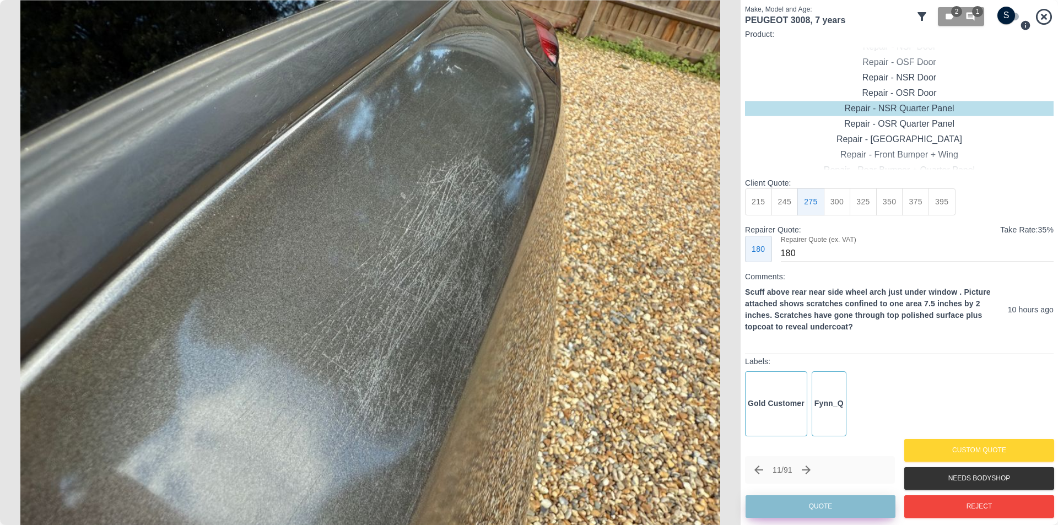
click at [838, 509] on button "Quote" at bounding box center [821, 506] width 150 height 23
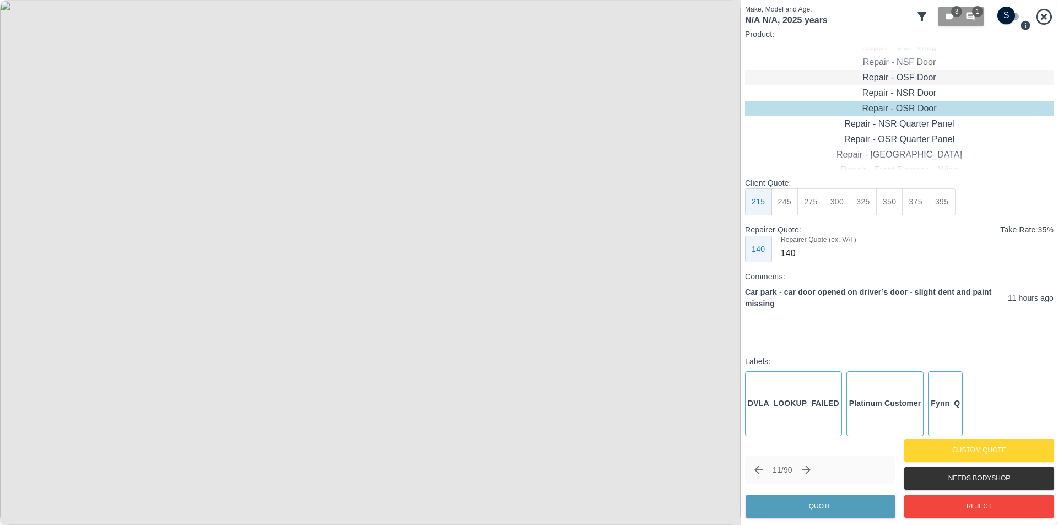
click at [906, 80] on div "Repair - OSF Door" at bounding box center [899, 77] width 309 height 15
click at [792, 201] on button "245" at bounding box center [785, 201] width 27 height 27
type input "160"
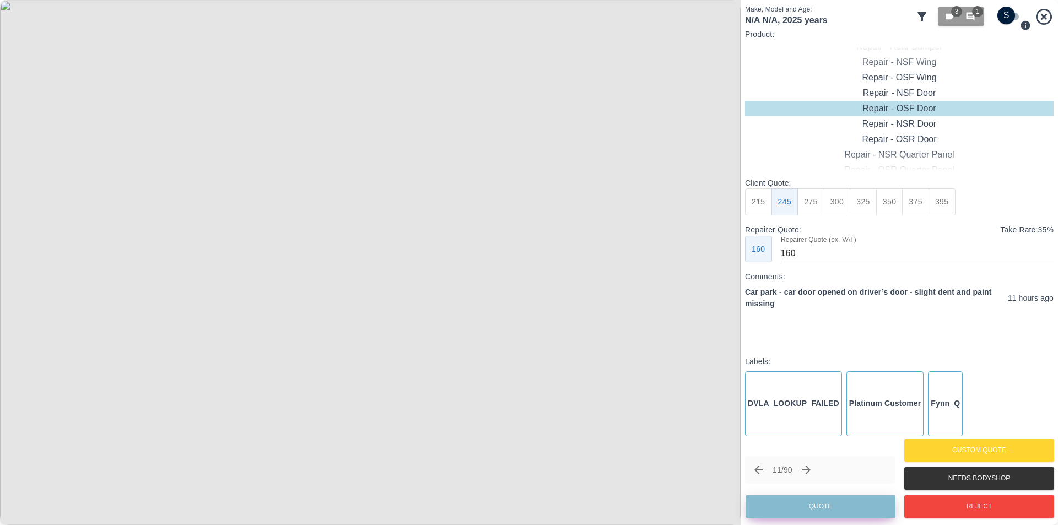
click at [829, 505] on button "Quote" at bounding box center [821, 506] width 150 height 23
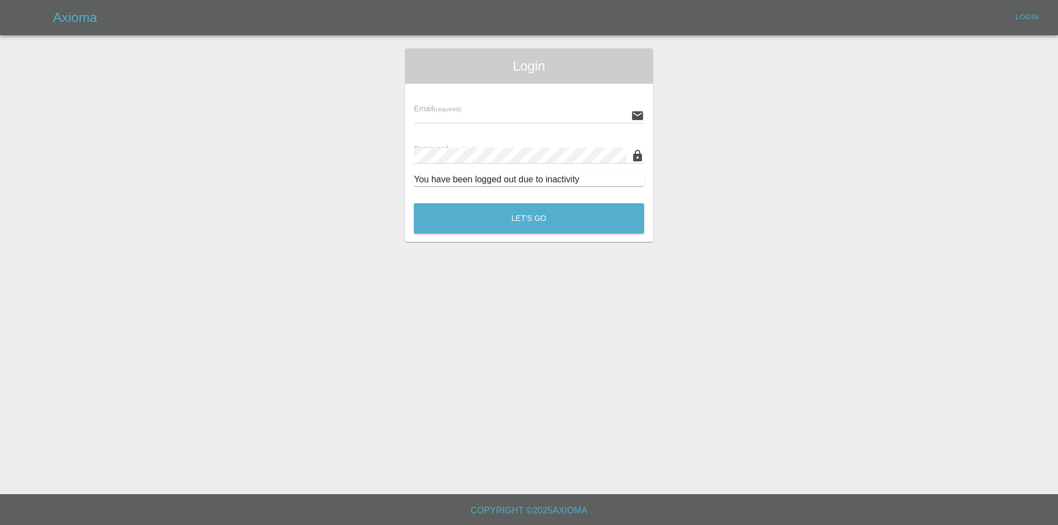
type input "eric.ordano@gmail.com"
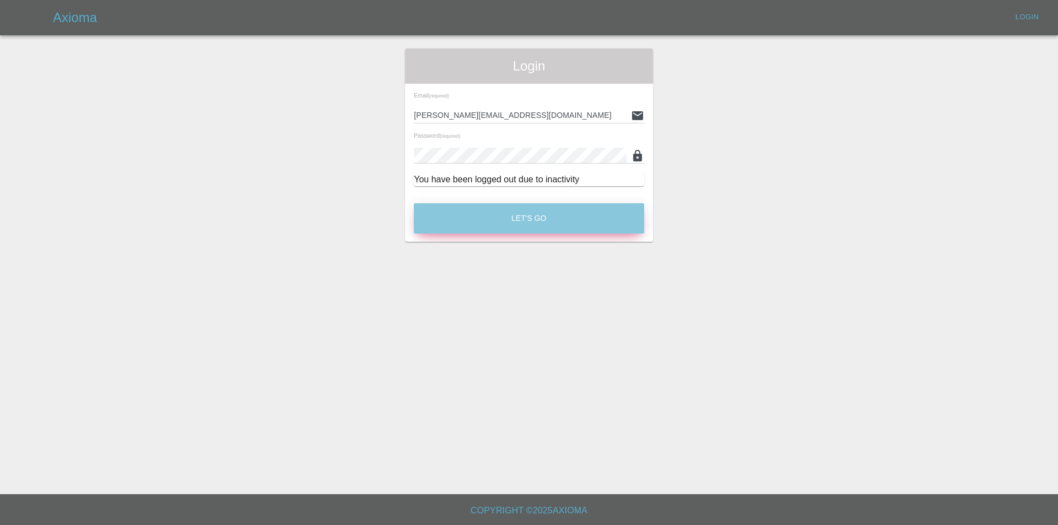
click at [521, 218] on button "Let's Go" at bounding box center [529, 218] width 230 height 30
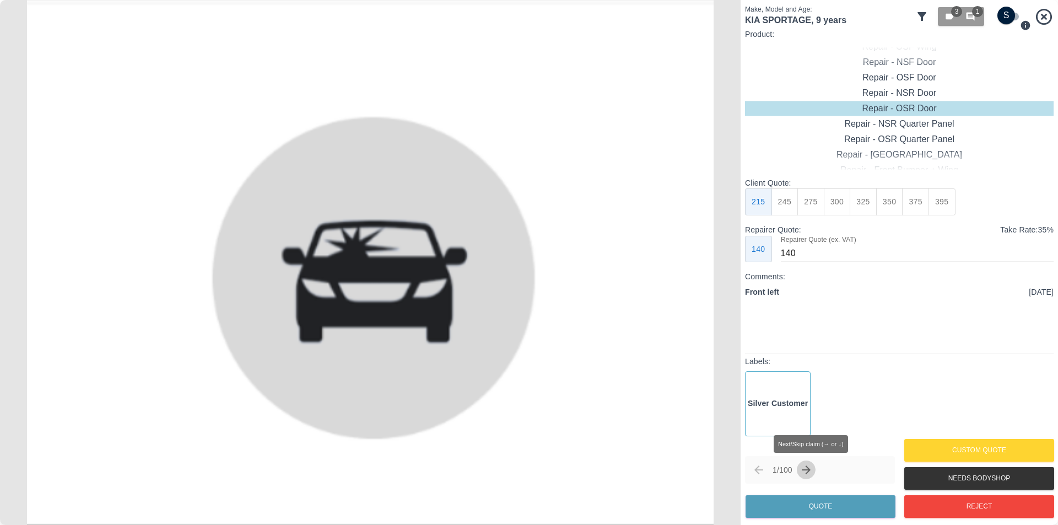
click at [811, 474] on icon "Next claim" at bounding box center [806, 470] width 13 height 13
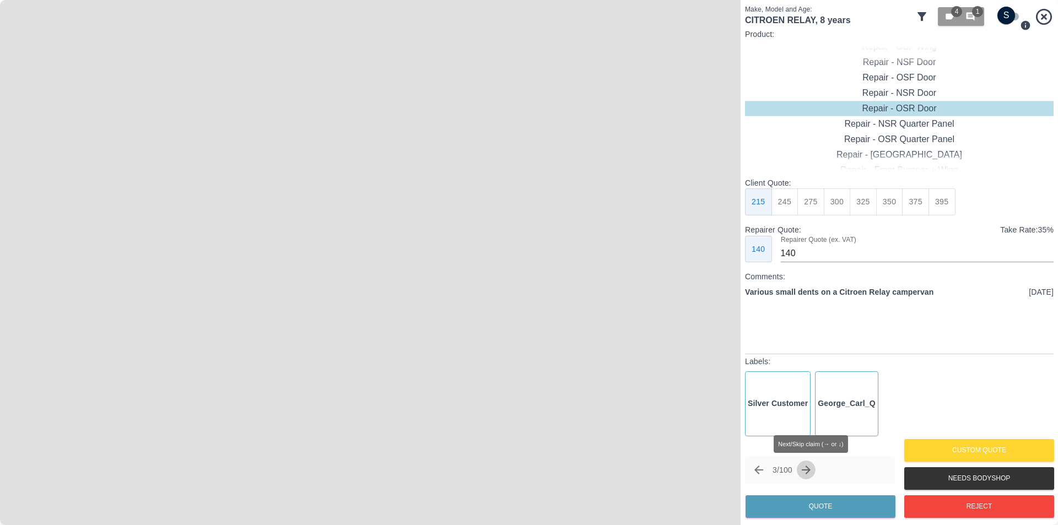
click at [811, 474] on icon "Next claim" at bounding box center [806, 470] width 13 height 13
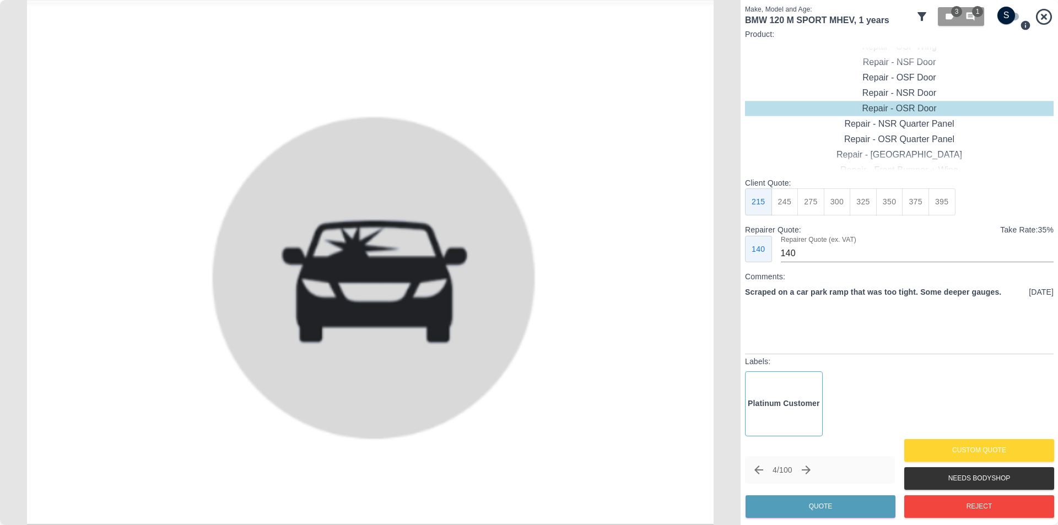
click at [924, 15] on icon at bounding box center [922, 16] width 9 height 9
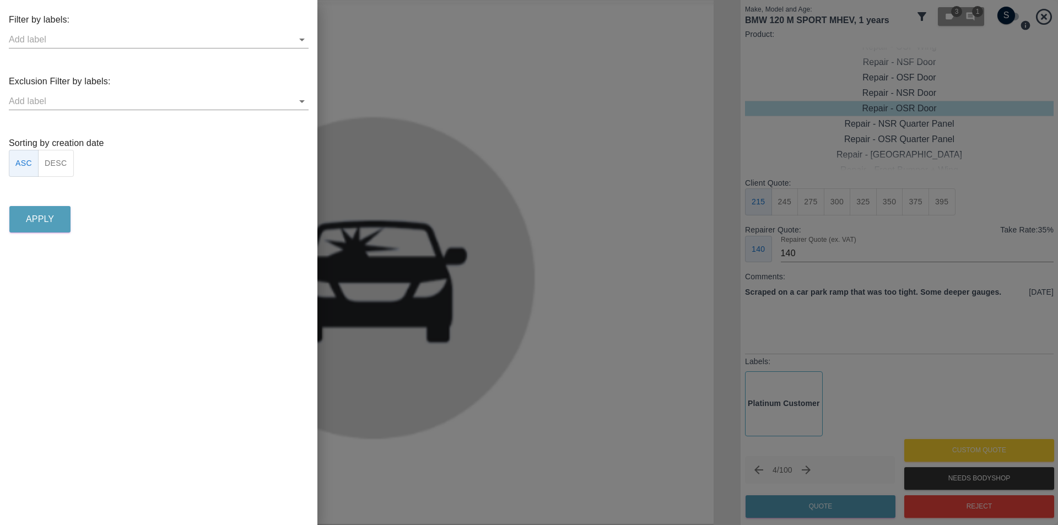
click at [300, 102] on icon "Open" at bounding box center [301, 101] width 13 height 13
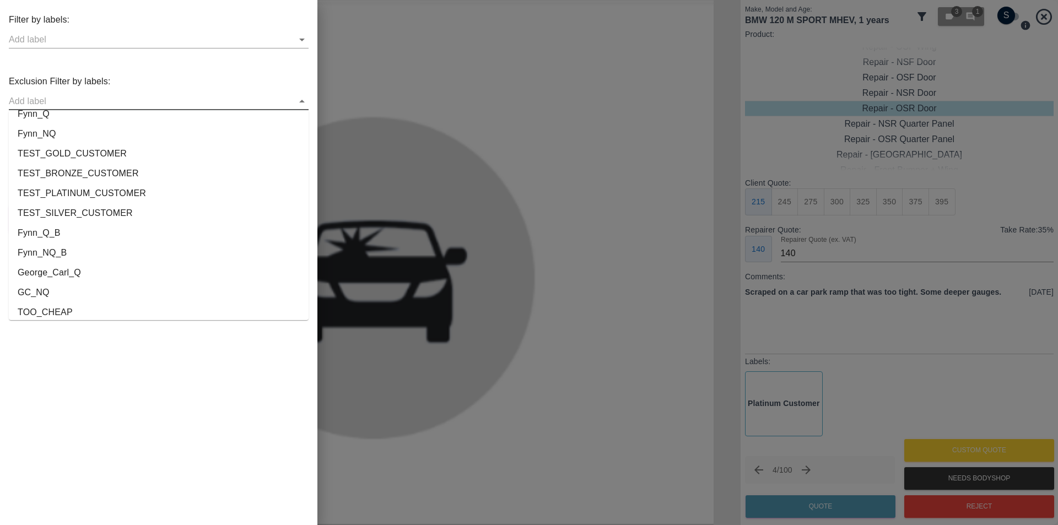
scroll to position [2061, 0]
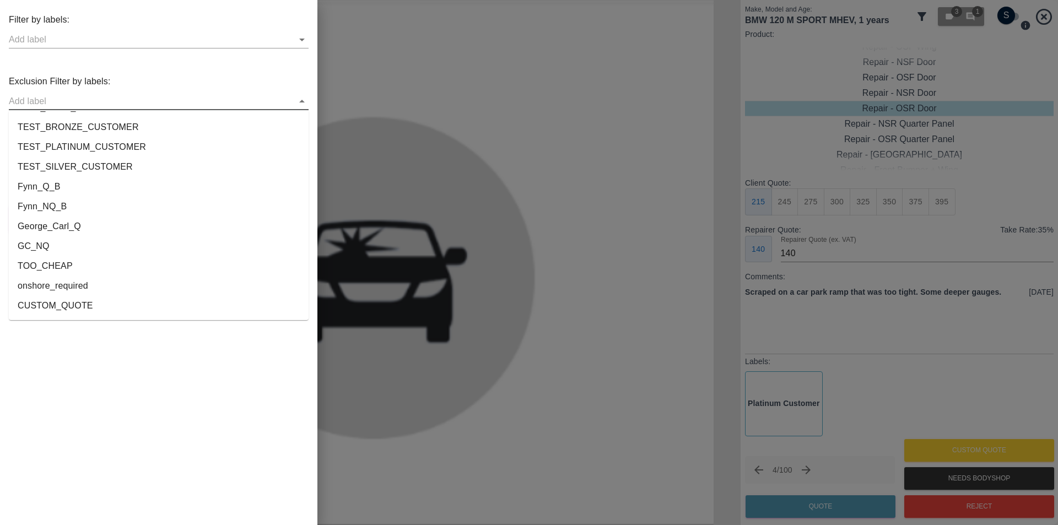
click at [98, 288] on li "onshore_required" at bounding box center [159, 286] width 300 height 20
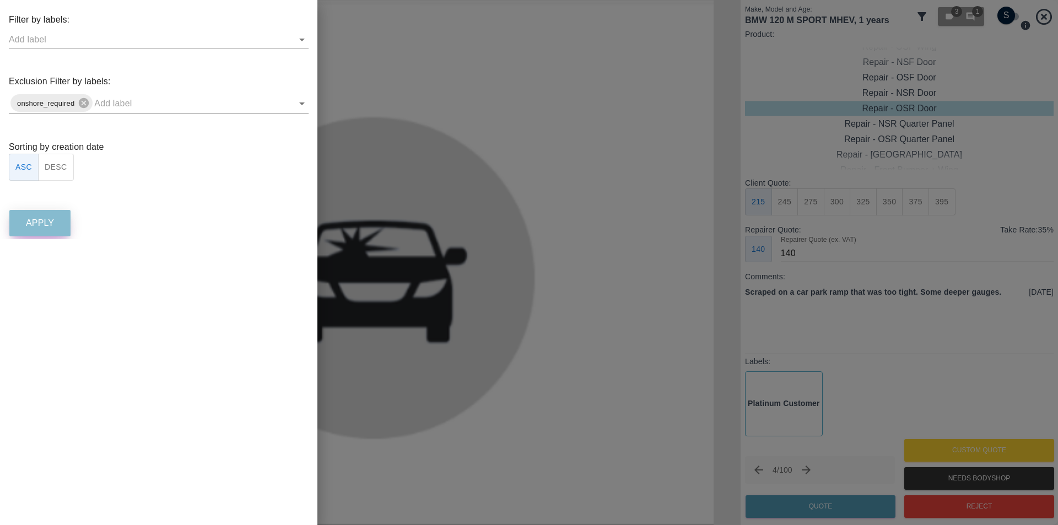
click at [55, 229] on button "Apply" at bounding box center [39, 223] width 61 height 26
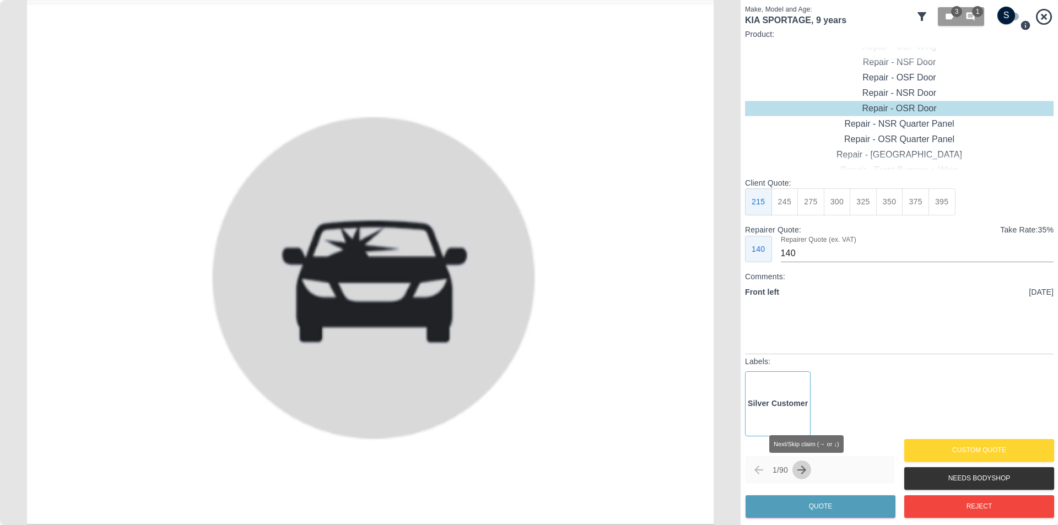
click at [806, 469] on icon "Next claim" at bounding box center [802, 470] width 9 height 9
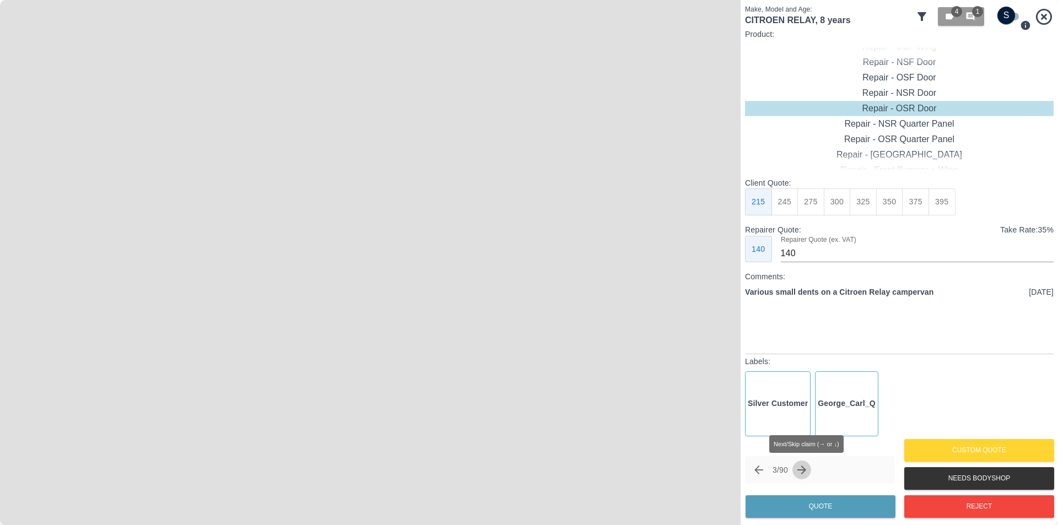
click at [806, 469] on icon "Next claim" at bounding box center [802, 470] width 9 height 9
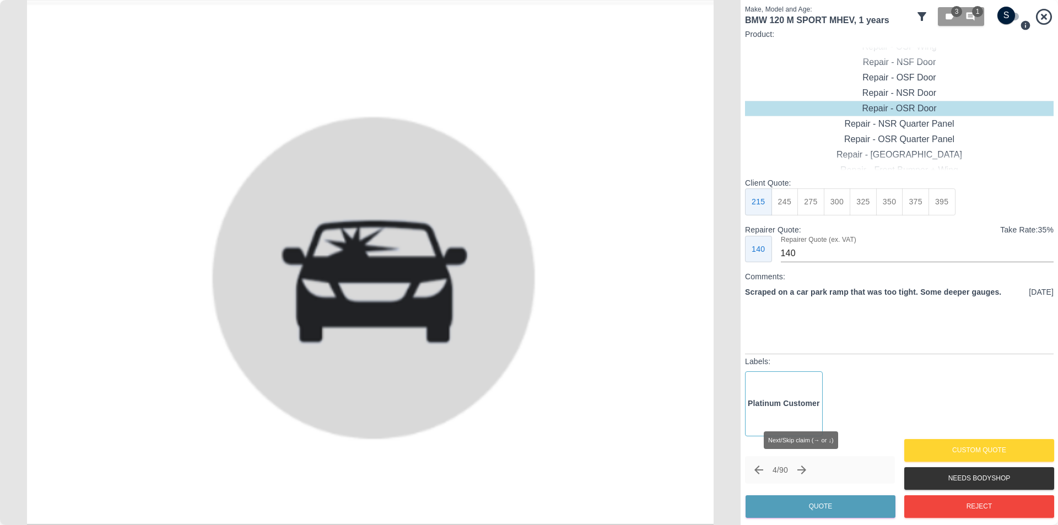
click at [806, 469] on icon "Next claim" at bounding box center [802, 470] width 9 height 9
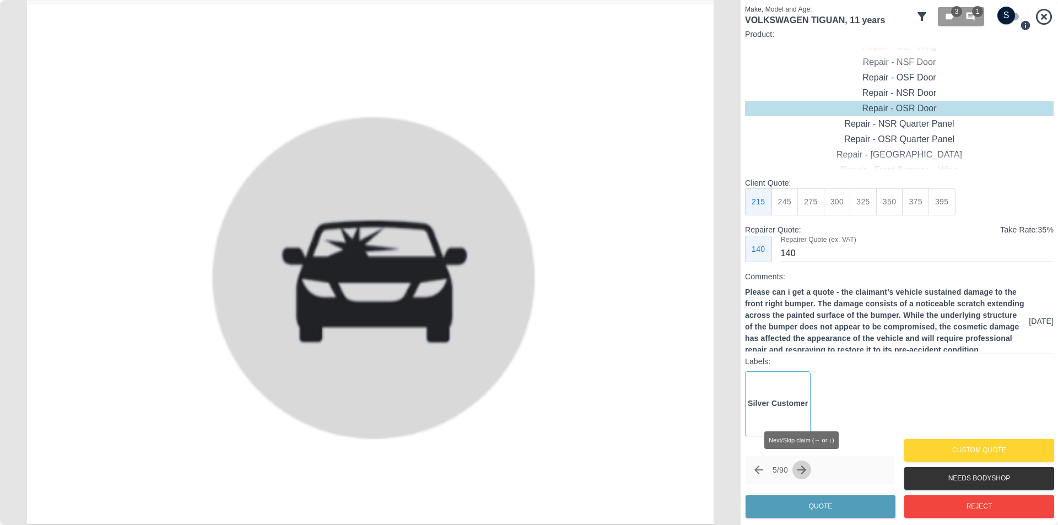
click at [806, 469] on icon "Next claim" at bounding box center [802, 470] width 9 height 9
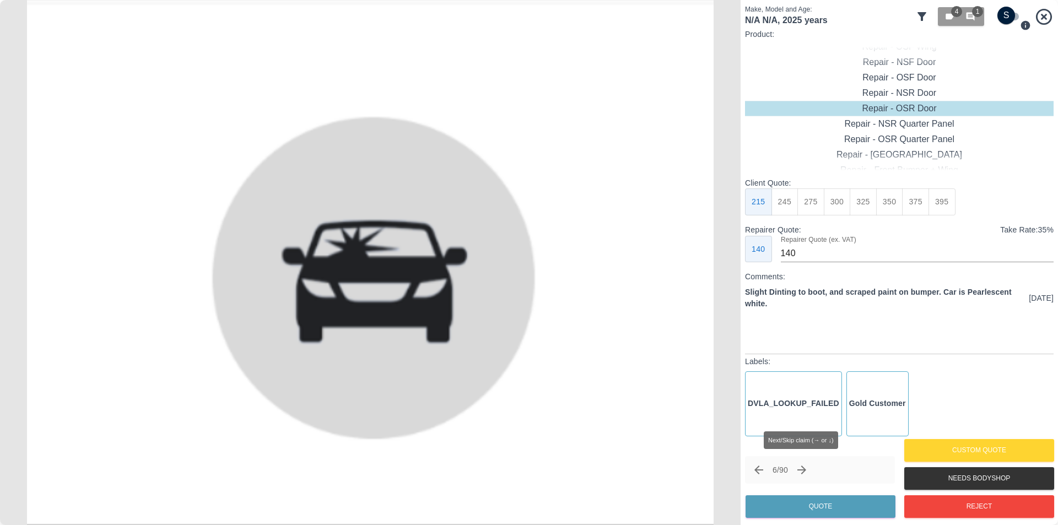
click at [806, 469] on icon "Next claim" at bounding box center [802, 470] width 9 height 9
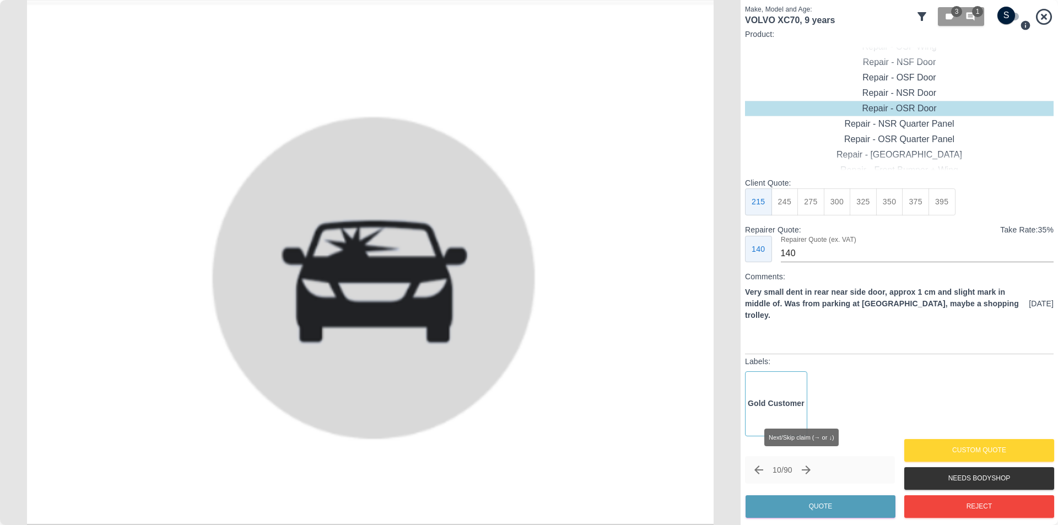
click at [809, 469] on icon "Next claim" at bounding box center [806, 470] width 13 height 13
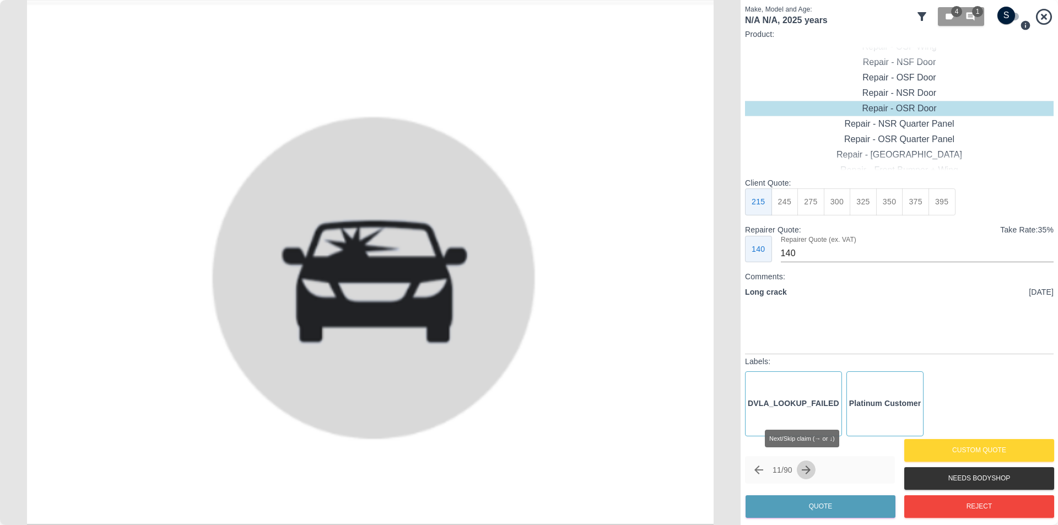
click at [809, 469] on icon "Next claim" at bounding box center [806, 470] width 13 height 13
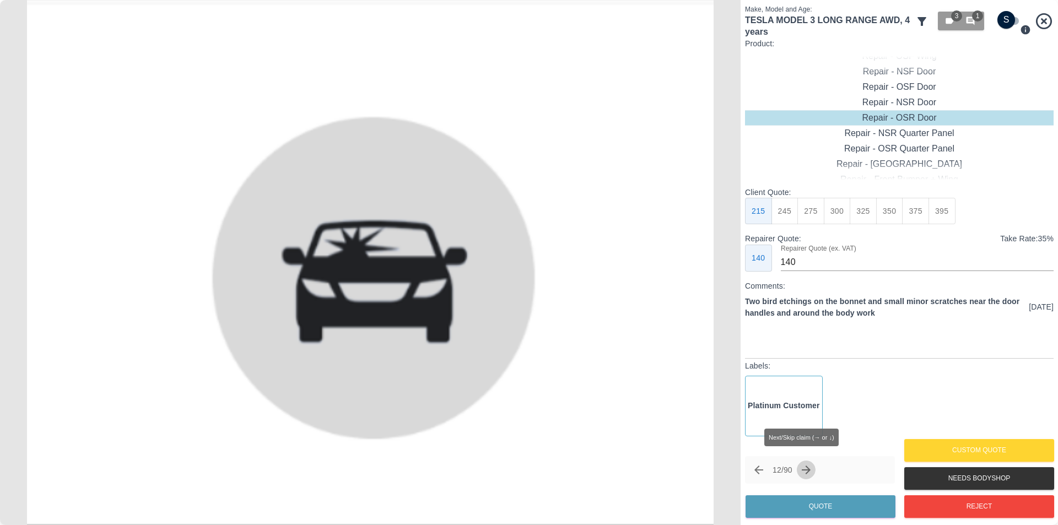
click at [809, 469] on icon "Next claim" at bounding box center [806, 470] width 13 height 13
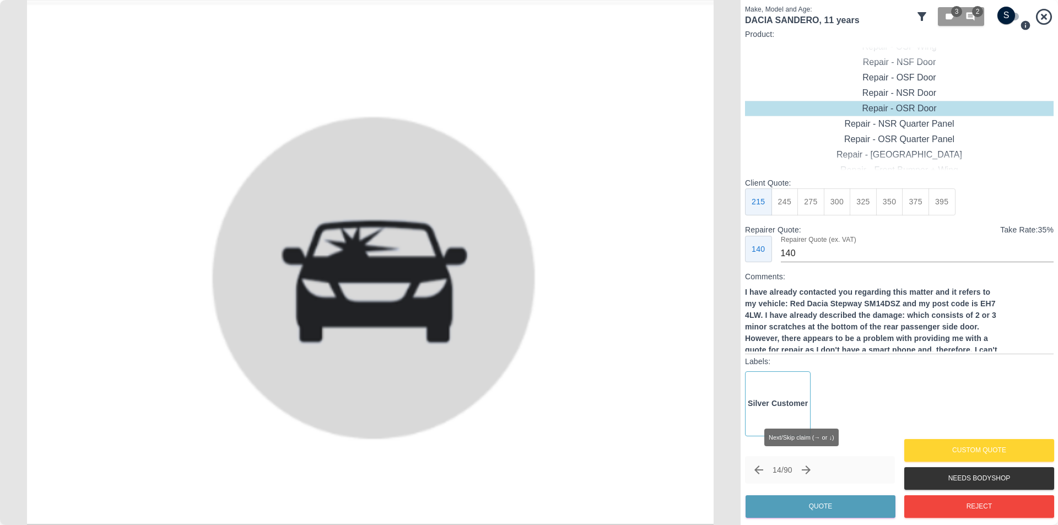
click at [809, 469] on icon "Next claim" at bounding box center [806, 470] width 13 height 13
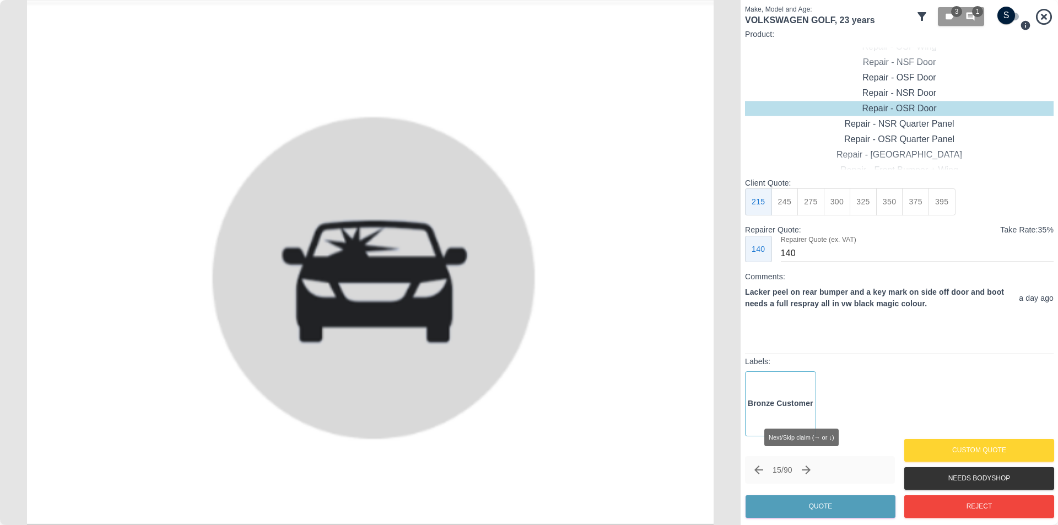
click at [809, 469] on icon "Next claim" at bounding box center [806, 470] width 13 height 13
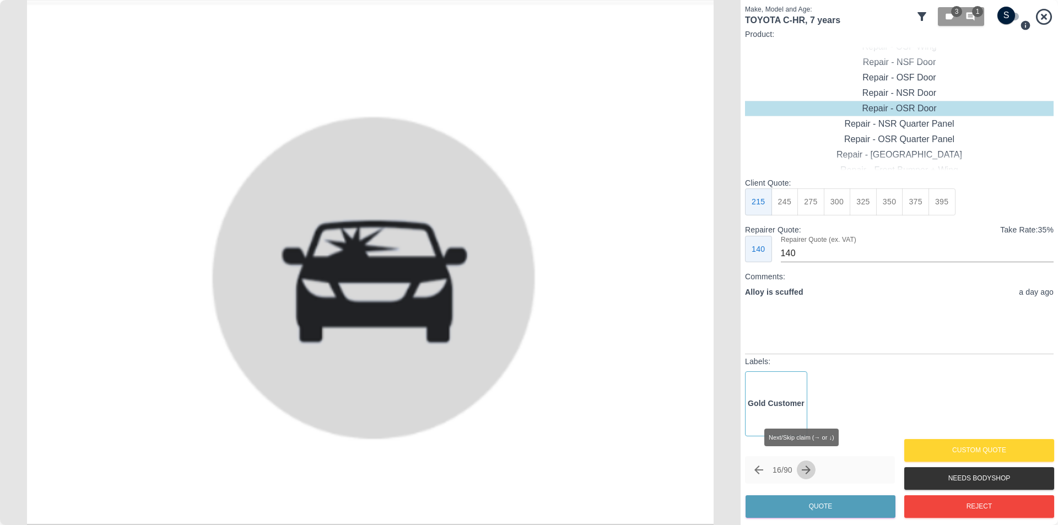
click at [809, 469] on icon "Next claim" at bounding box center [806, 470] width 13 height 13
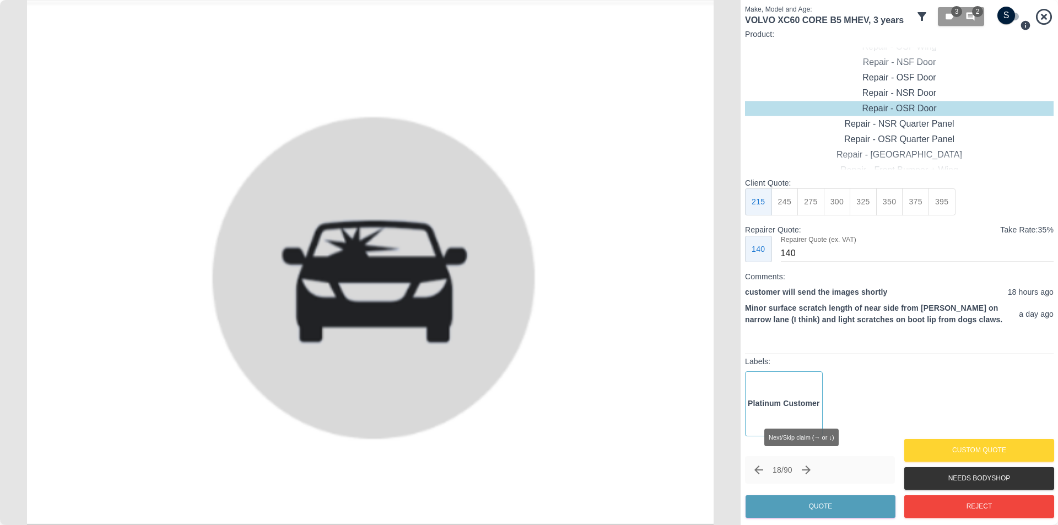
click at [809, 469] on icon "Next claim" at bounding box center [806, 470] width 13 height 13
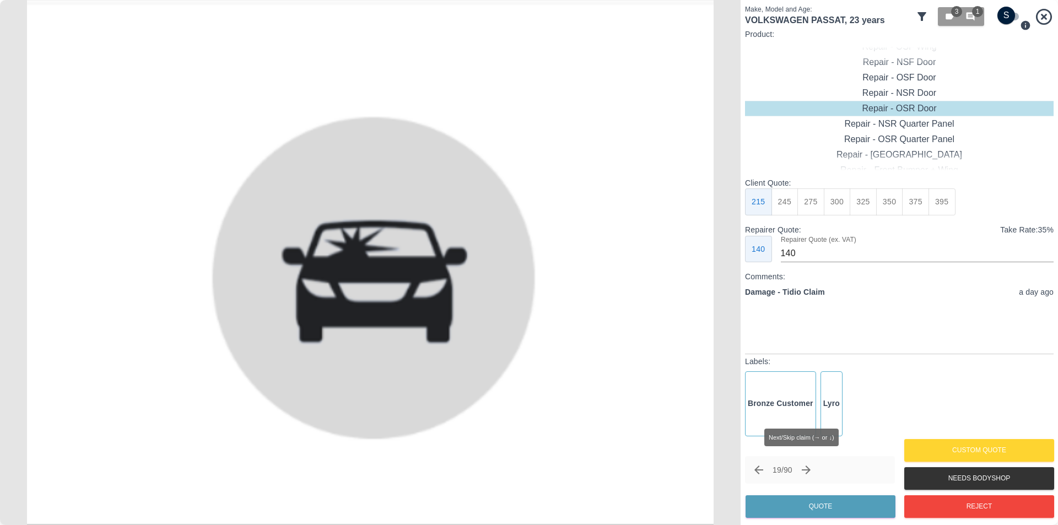
click at [809, 469] on icon "Next claim" at bounding box center [806, 470] width 13 height 13
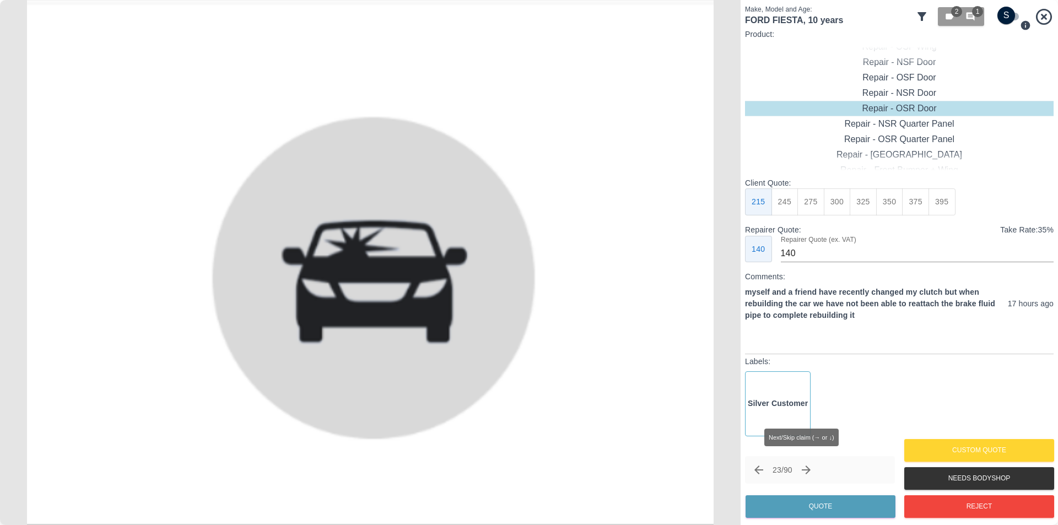
click at [809, 469] on icon "Next claim" at bounding box center [806, 470] width 13 height 13
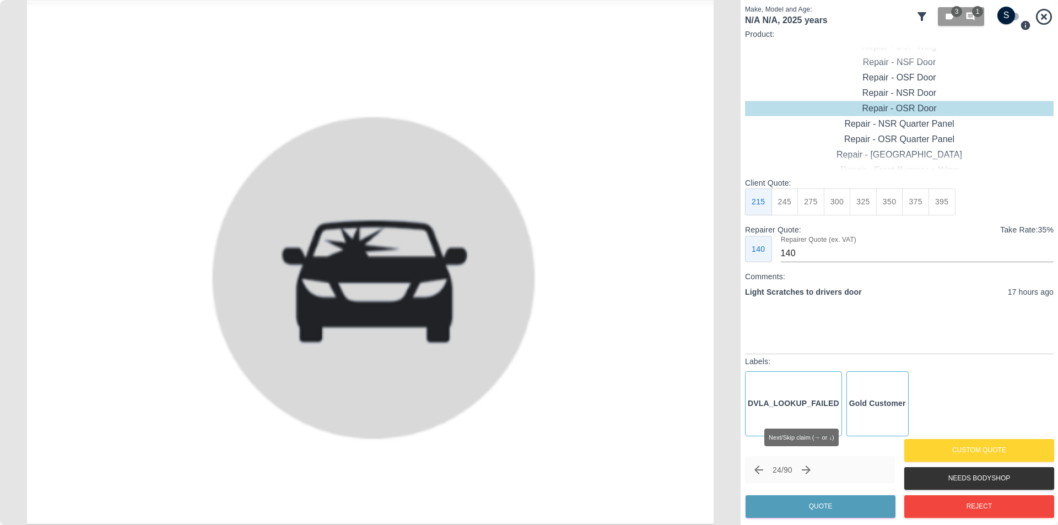
click at [809, 469] on icon "Next claim" at bounding box center [806, 470] width 13 height 13
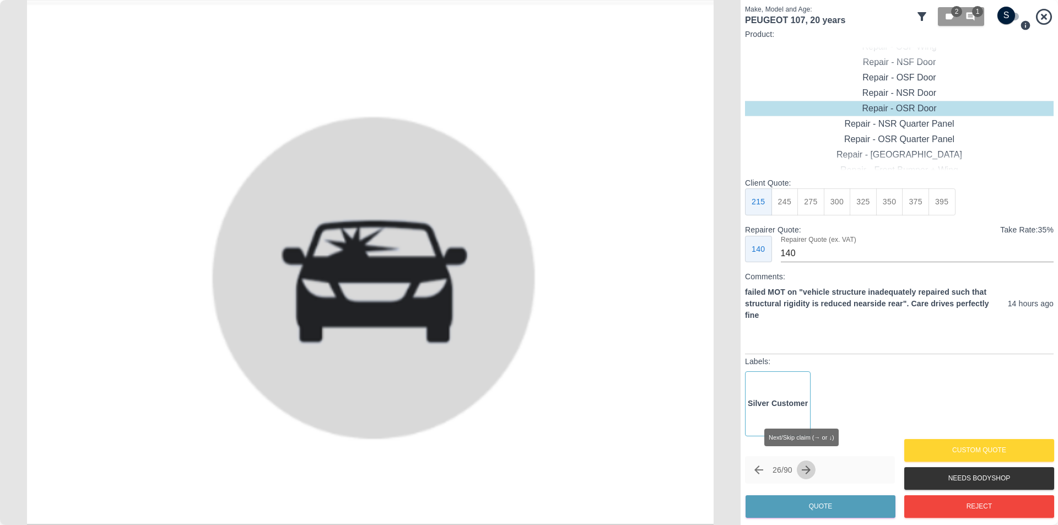
click at [809, 469] on icon "Next claim" at bounding box center [806, 470] width 13 height 13
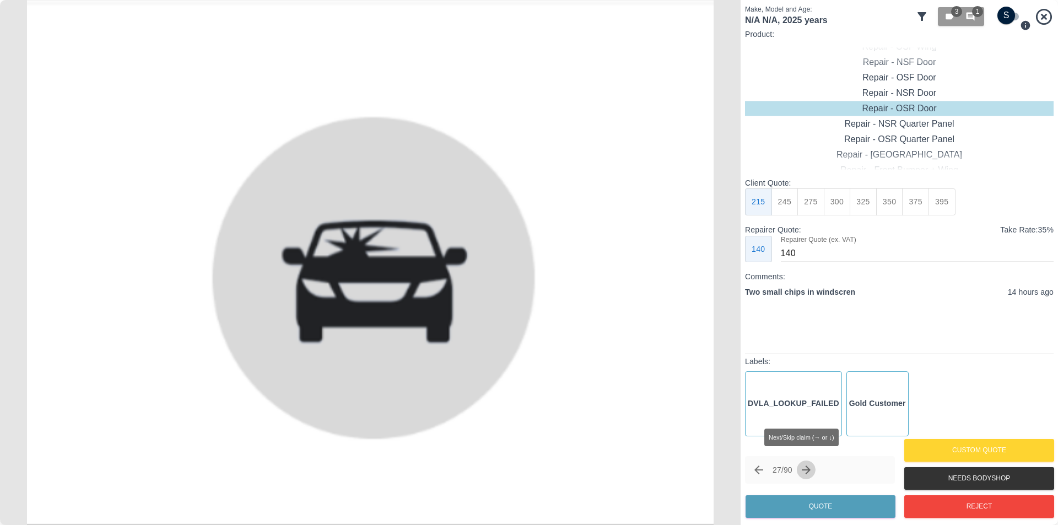
click at [809, 469] on icon "Next claim" at bounding box center [806, 470] width 13 height 13
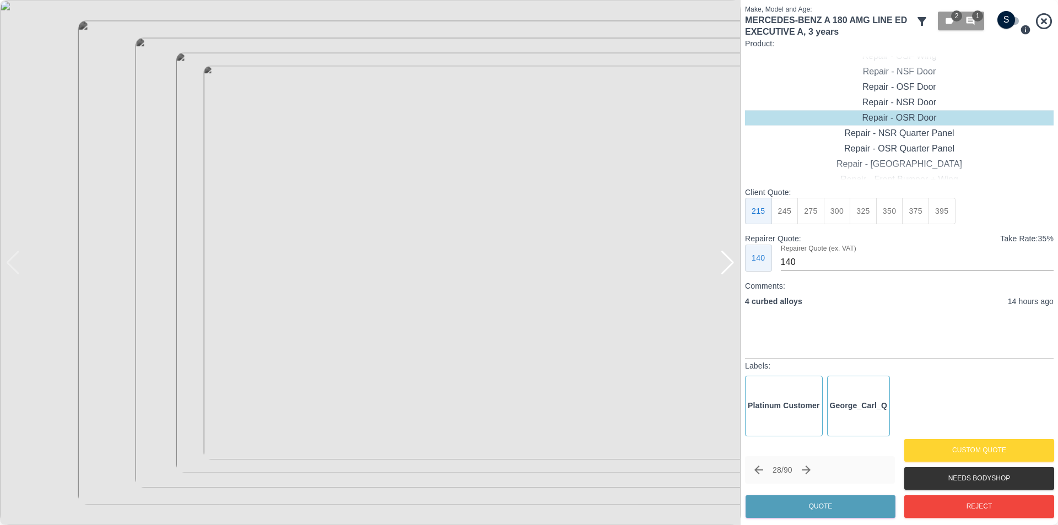
click at [731, 267] on div at bounding box center [727, 263] width 15 height 24
click at [730, 267] on div at bounding box center [727, 263] width 15 height 24
click at [949, 502] on button "Reject" at bounding box center [979, 506] width 150 height 23
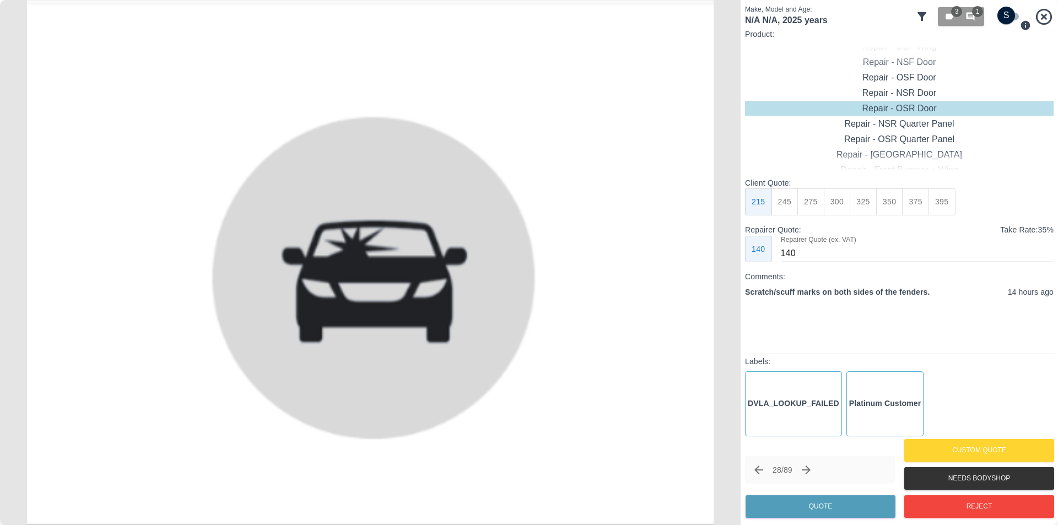
click at [811, 471] on icon "Next claim" at bounding box center [806, 470] width 13 height 13
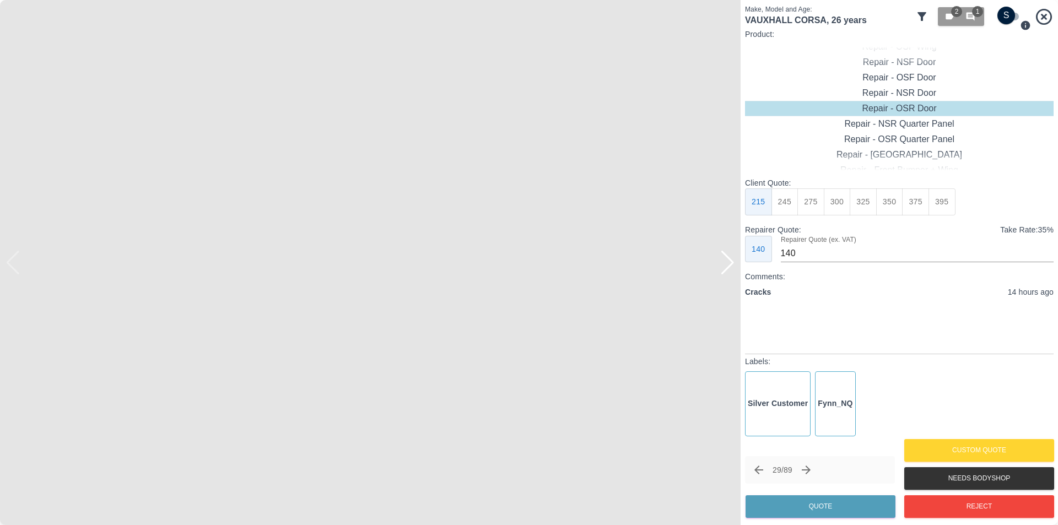
click at [736, 269] on img at bounding box center [370, 262] width 741 height 525
click at [729, 259] on div at bounding box center [727, 263] width 15 height 24
click at [729, 259] on img at bounding box center [370, 262] width 741 height 525
click at [938, 500] on button "Reject" at bounding box center [979, 506] width 150 height 23
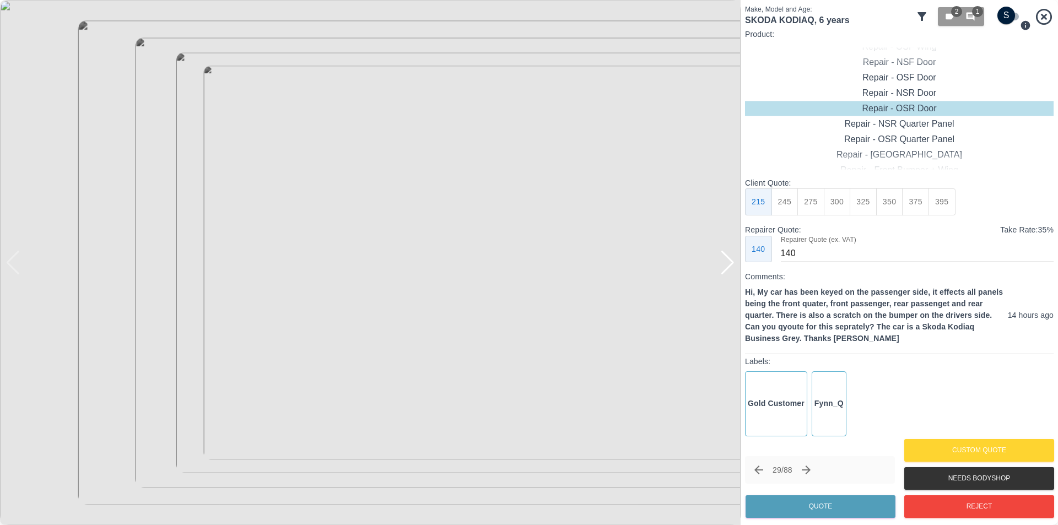
click at [730, 266] on div at bounding box center [727, 263] width 15 height 24
click at [730, 266] on img at bounding box center [370, 262] width 741 height 525
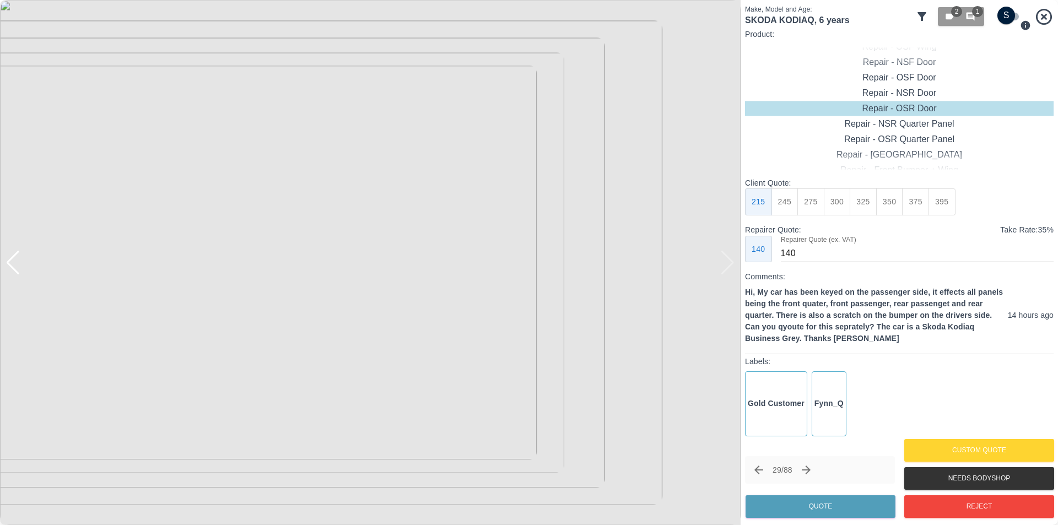
click at [739, 257] on img at bounding box center [370, 262] width 741 height 525
click at [966, 13] on icon "button" at bounding box center [971, 17] width 10 height 10
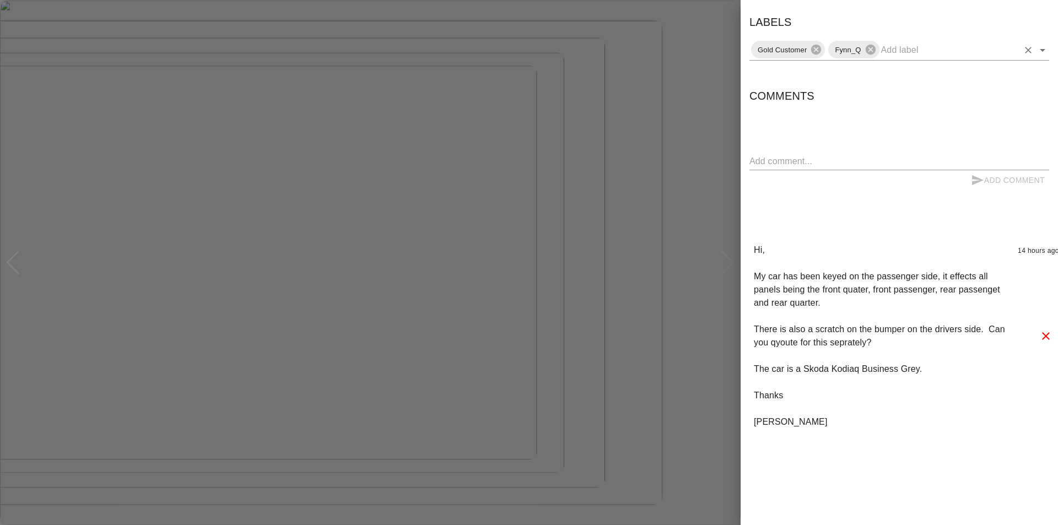
click at [1039, 51] on icon "Open" at bounding box center [1042, 50] width 13 height 13
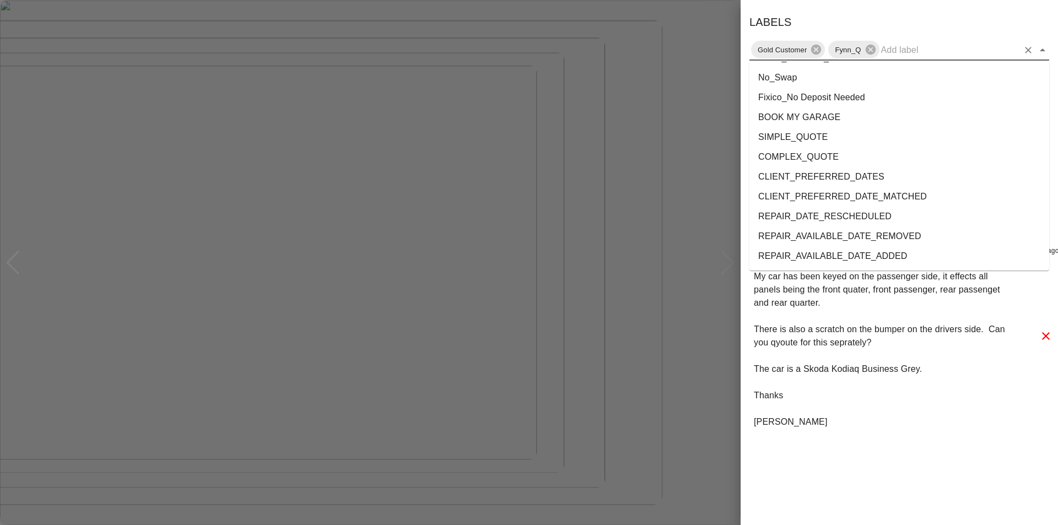
scroll to position [2021, 0]
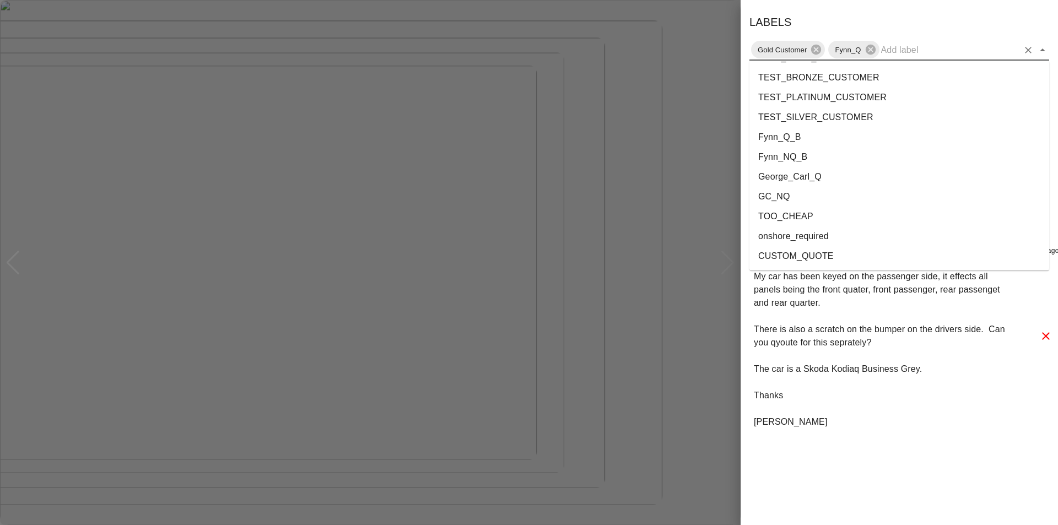
click at [872, 229] on li "onshore_required" at bounding box center [900, 237] width 300 height 20
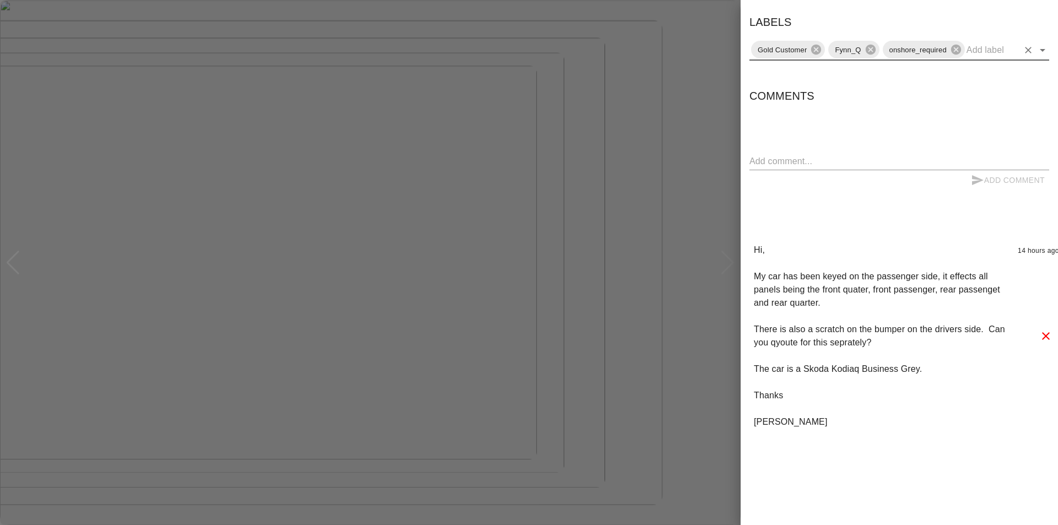
click at [715, 31] on div at bounding box center [529, 262] width 1058 height 525
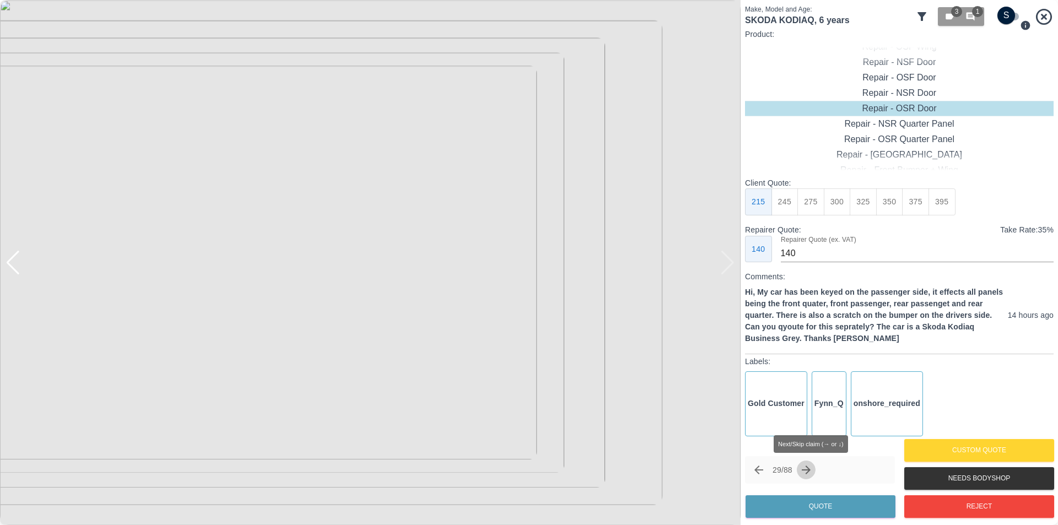
click at [811, 471] on icon "Next claim" at bounding box center [806, 470] width 9 height 9
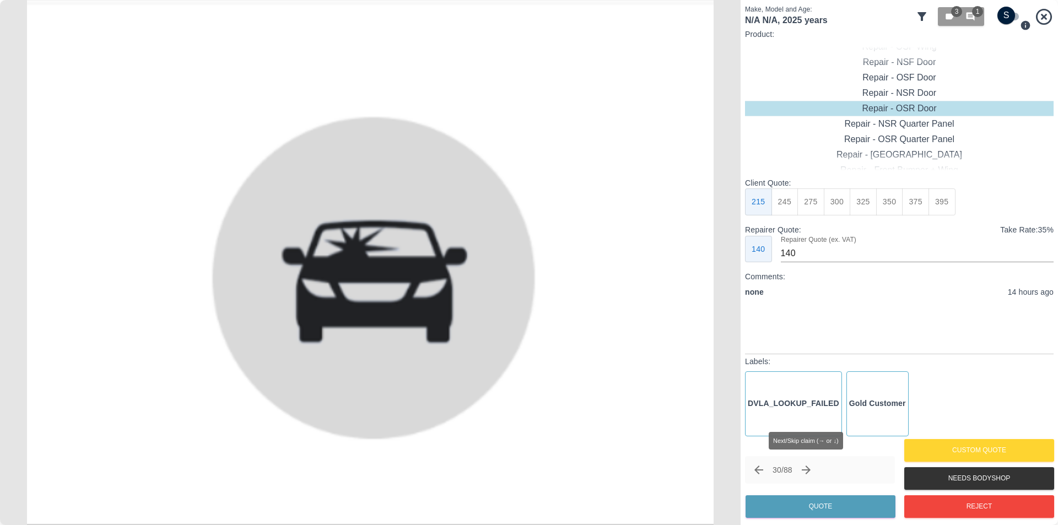
click at [811, 471] on icon "Next claim" at bounding box center [806, 470] width 9 height 9
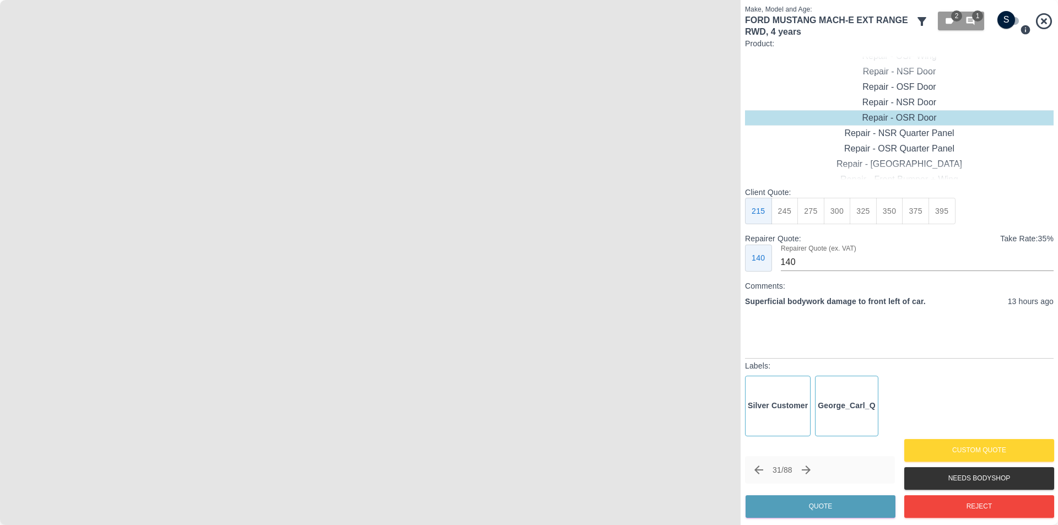
click at [409, 211] on img at bounding box center [370, 262] width 741 height 525
click at [409, 211] on img at bounding box center [255, 419] width 2222 height 1576
click at [975, 26] on button "2 1" at bounding box center [961, 21] width 46 height 19
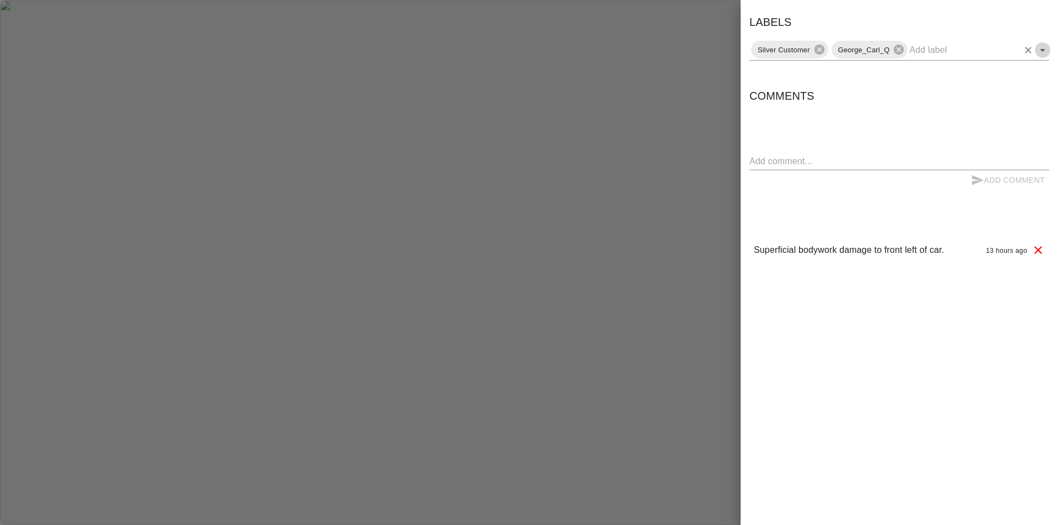
click at [1043, 56] on icon "Open" at bounding box center [1042, 50] width 13 height 13
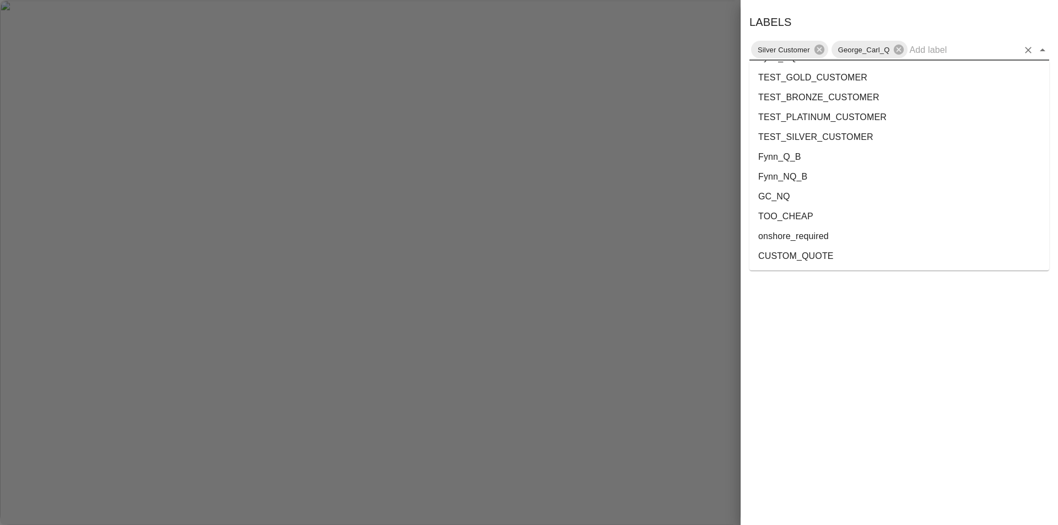
click at [845, 231] on li "onshore_required" at bounding box center [900, 237] width 300 height 20
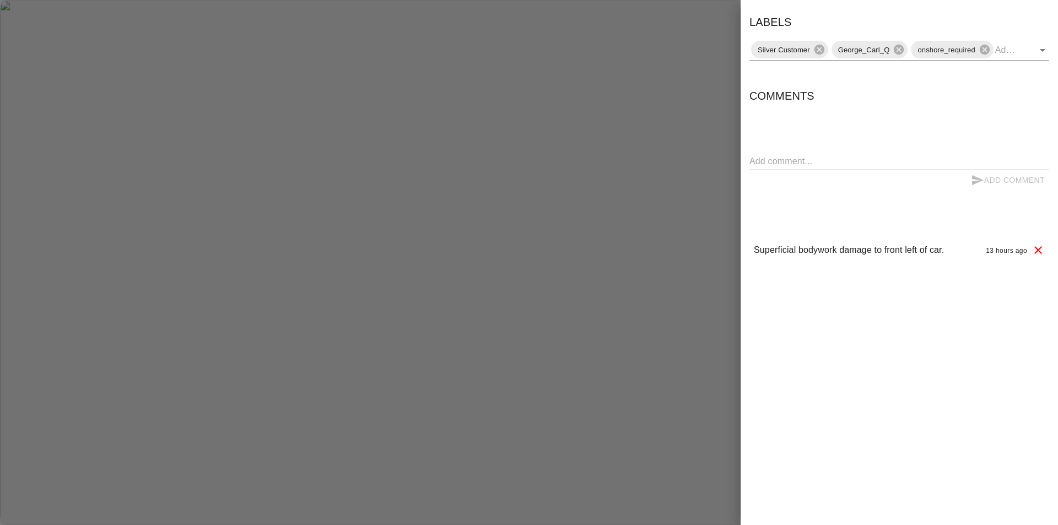
click at [637, 46] on div at bounding box center [529, 262] width 1058 height 525
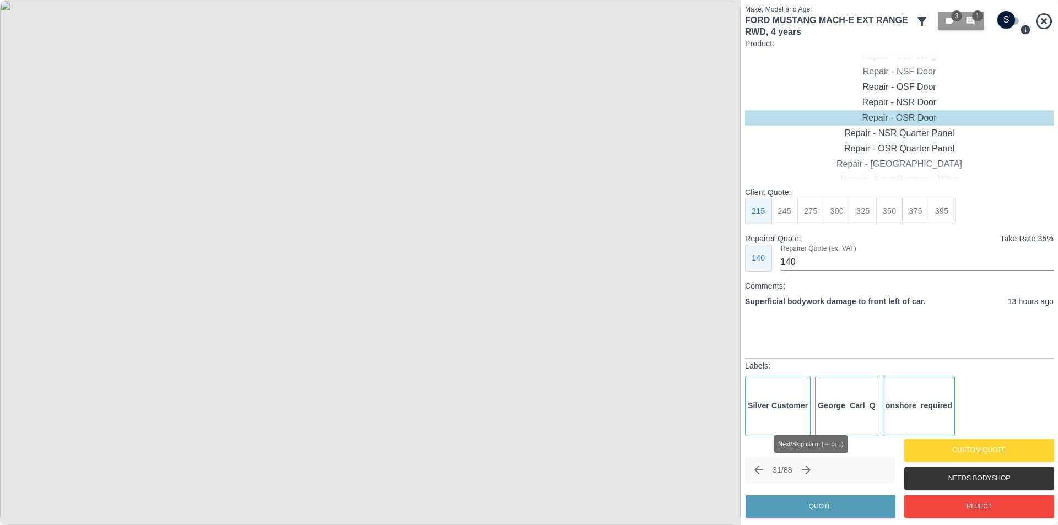
click at [811, 467] on icon "Next claim" at bounding box center [806, 470] width 9 height 9
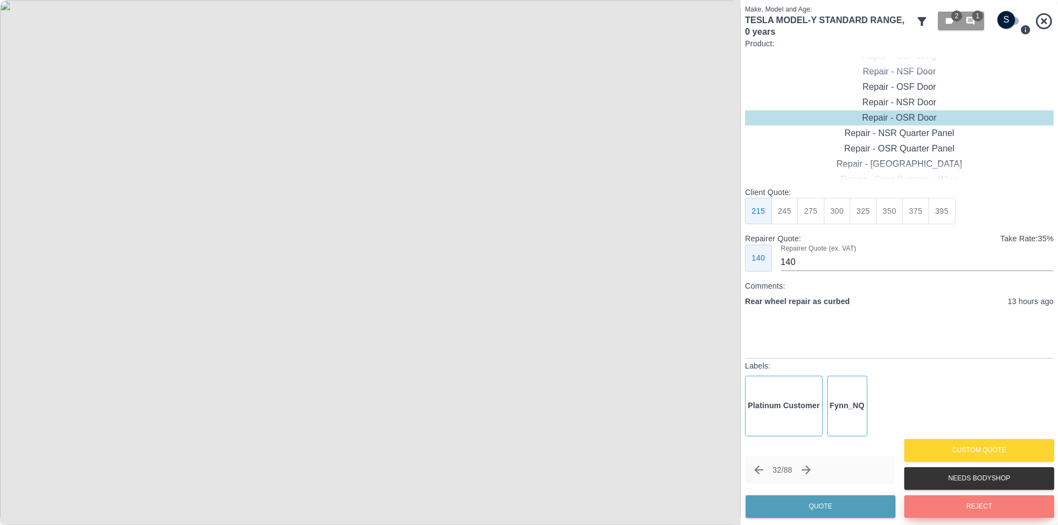
click at [954, 510] on button "Reject" at bounding box center [979, 506] width 150 height 23
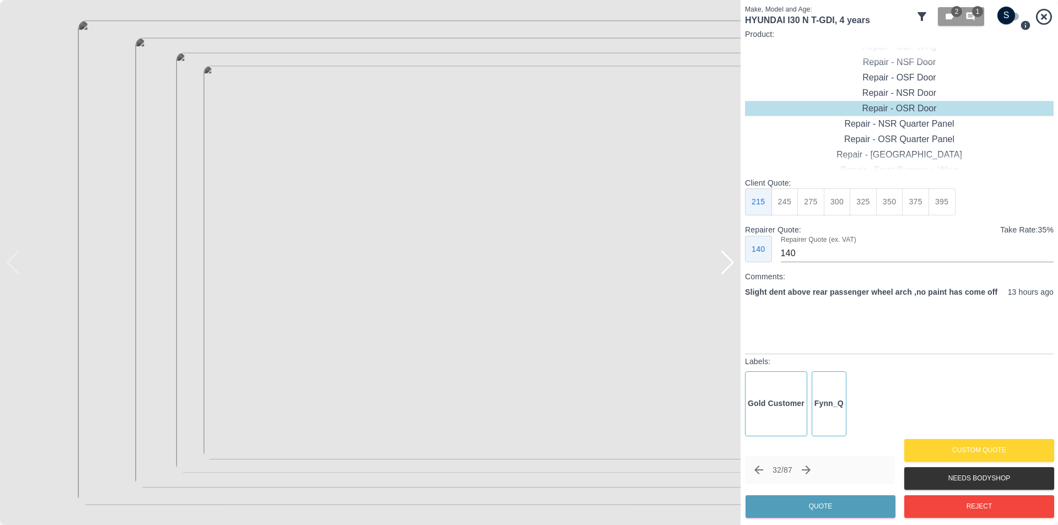
click at [730, 268] on div at bounding box center [727, 263] width 15 height 24
click at [730, 268] on img at bounding box center [370, 262] width 741 height 525
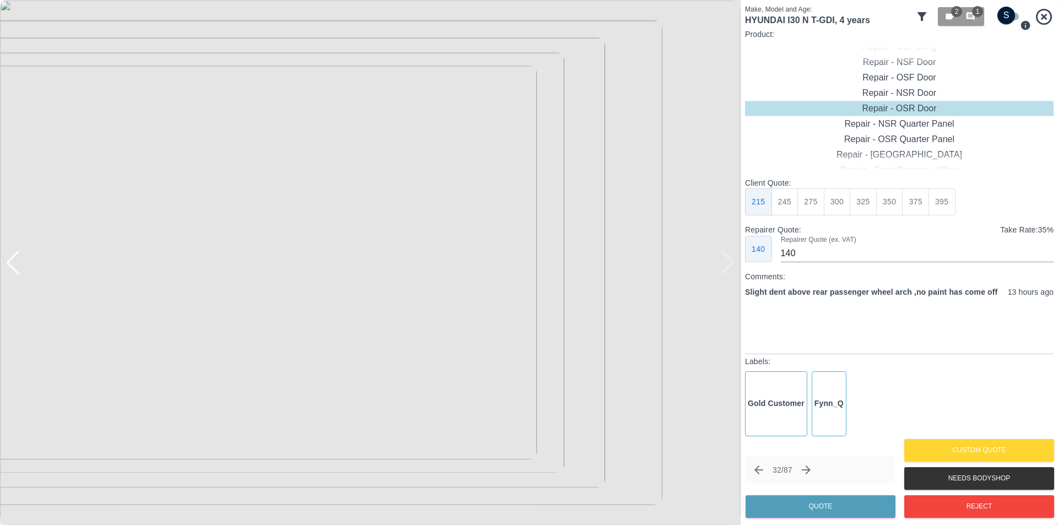
click at [730, 268] on img at bounding box center [370, 262] width 741 height 525
click at [887, 125] on div "Repair - NSR Quarter Panel" at bounding box center [899, 123] width 309 height 15
click at [865, 203] on button "325" at bounding box center [863, 201] width 27 height 27
type input "210"
click at [844, 508] on button "Quote" at bounding box center [821, 506] width 150 height 23
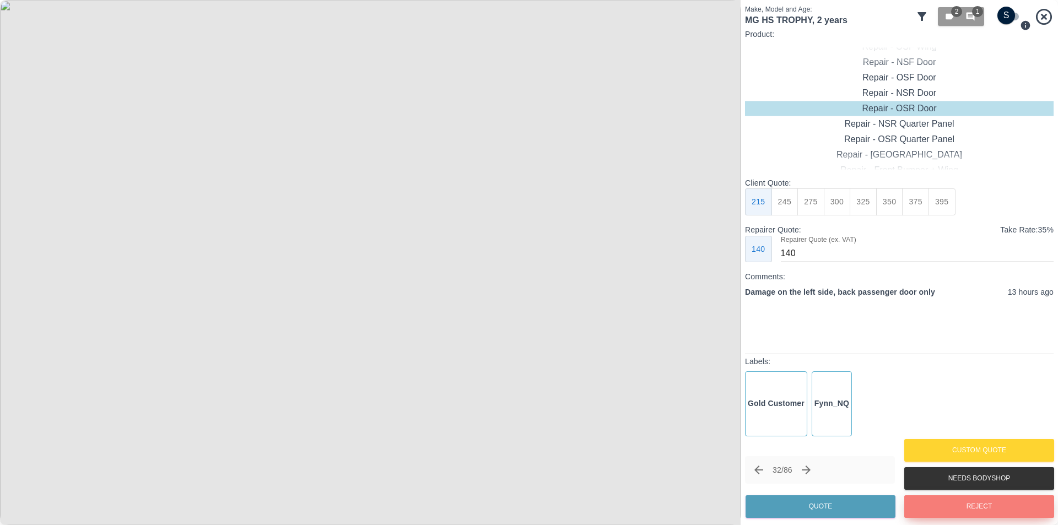
click at [944, 505] on button "Reject" at bounding box center [979, 506] width 150 height 23
click at [946, 510] on button "Reject" at bounding box center [979, 506] width 150 height 23
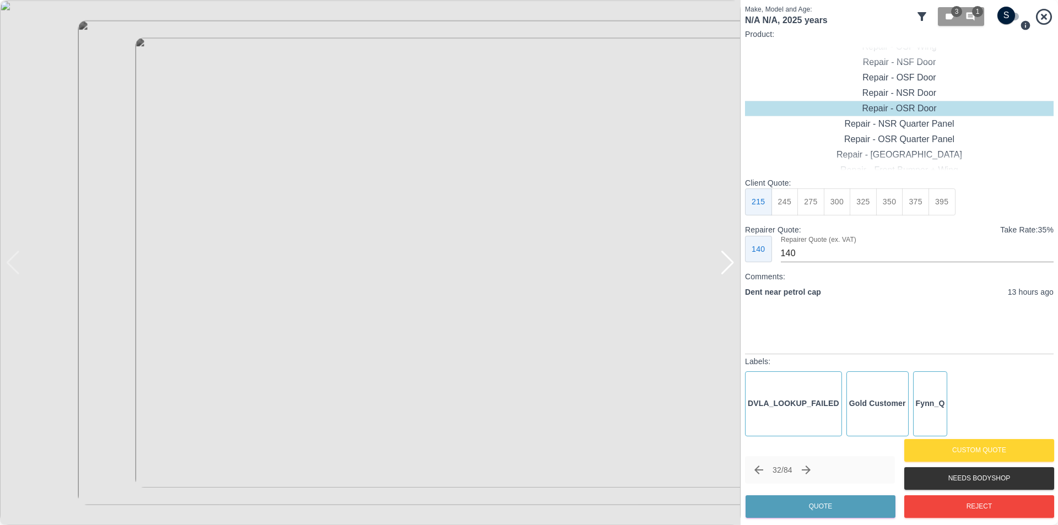
click at [728, 270] on div at bounding box center [727, 263] width 15 height 24
click at [728, 270] on img at bounding box center [370, 262] width 741 height 525
click at [924, 139] on div "Repair - OSR Quarter Panel" at bounding box center [899, 139] width 309 height 15
click at [869, 204] on button "325" at bounding box center [863, 201] width 27 height 27
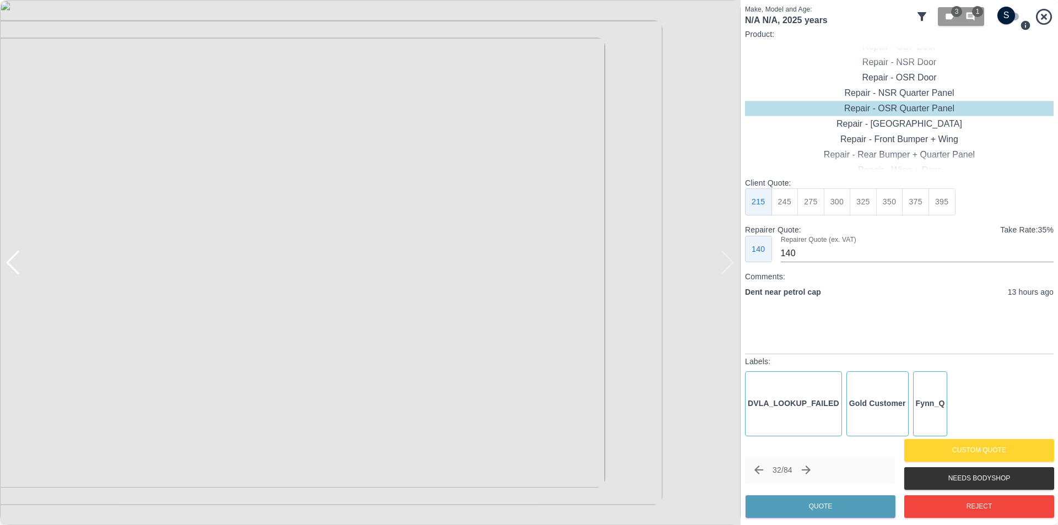
type input "210"
click at [855, 504] on button "Quote" at bounding box center [821, 506] width 150 height 23
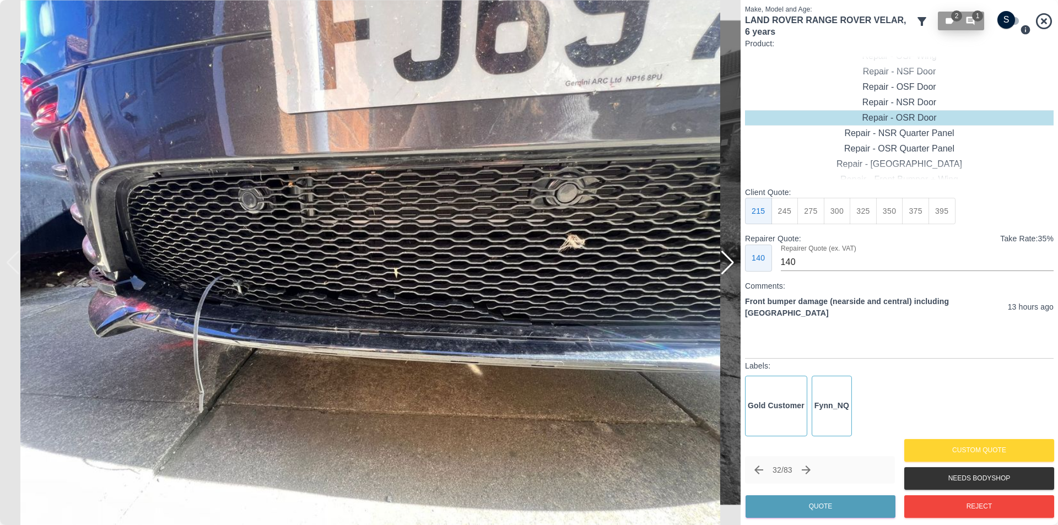
click at [972, 24] on icon "button" at bounding box center [971, 21] width 10 height 10
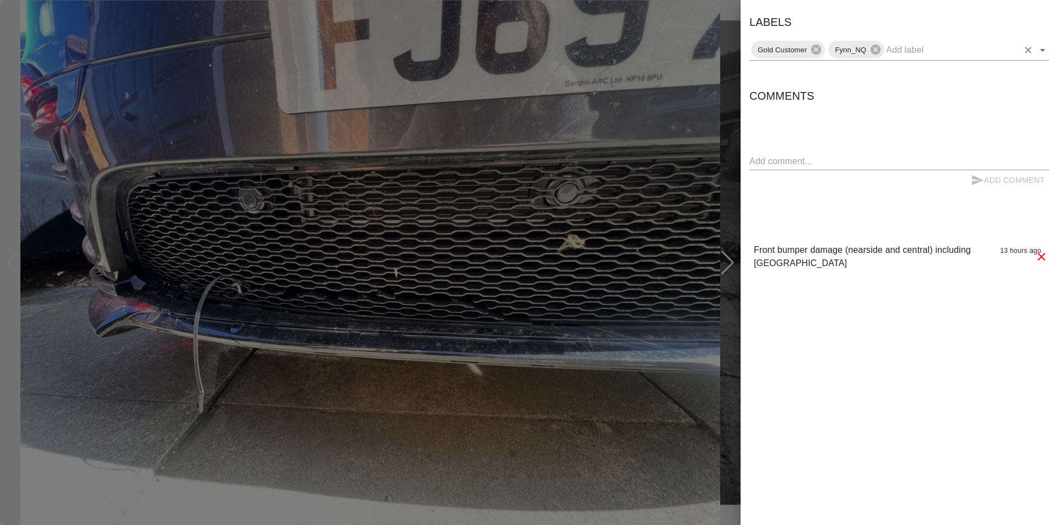
click at [1041, 52] on icon "Open" at bounding box center [1042, 50] width 13 height 13
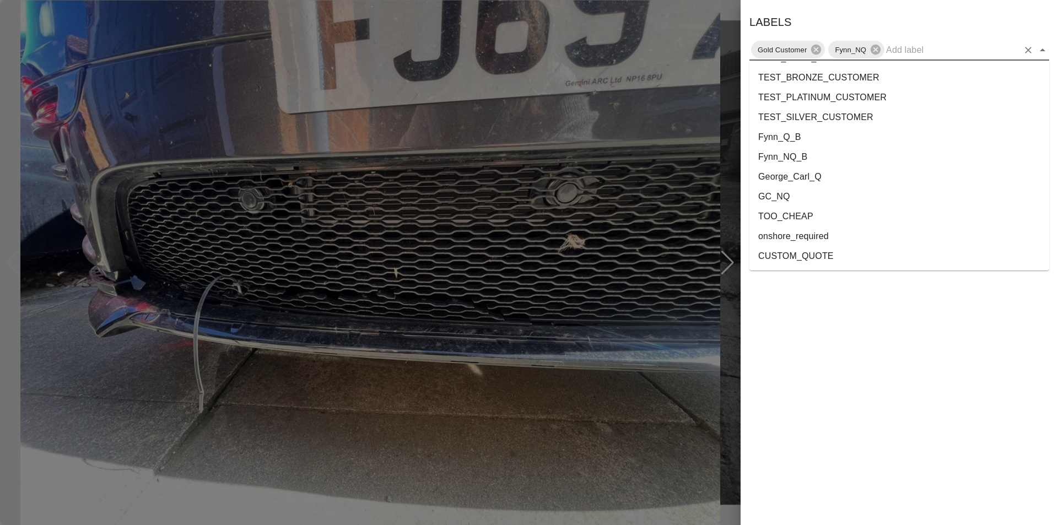
click at [860, 233] on li "onshore_required" at bounding box center [900, 237] width 300 height 20
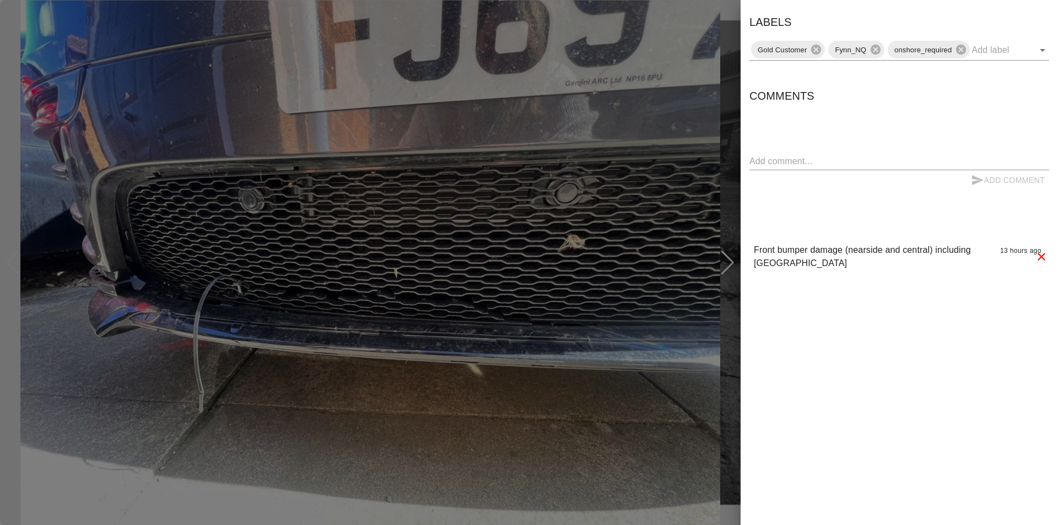
click at [735, 122] on div at bounding box center [529, 262] width 1058 height 525
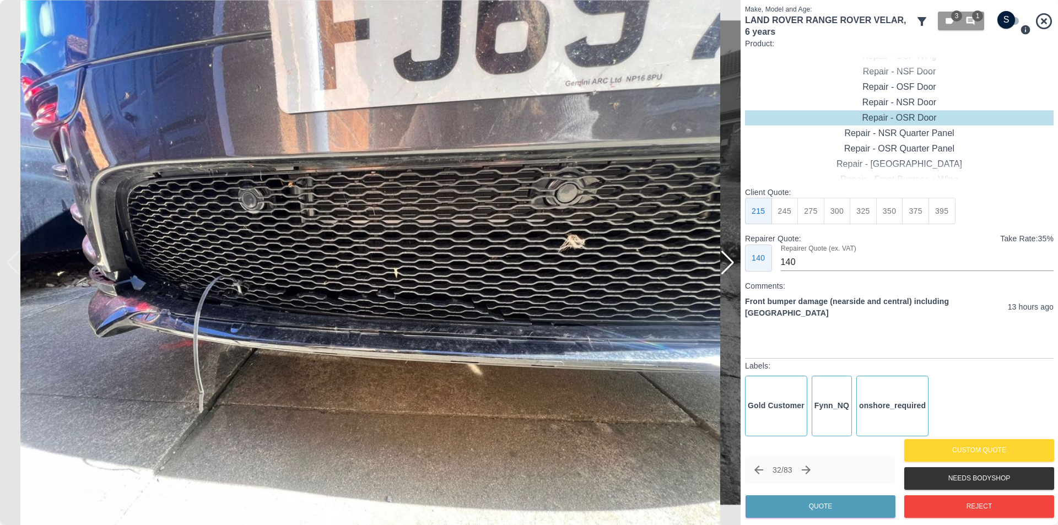
click at [735, 100] on img at bounding box center [370, 262] width 741 height 525
click at [811, 468] on icon "Next claim" at bounding box center [806, 470] width 9 height 9
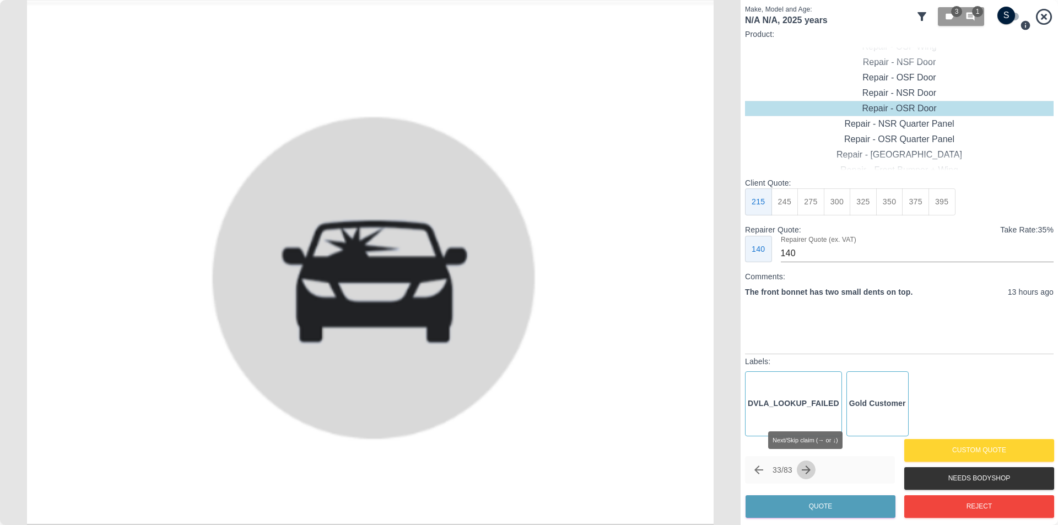
click at [811, 468] on icon "Next claim" at bounding box center [806, 470] width 9 height 9
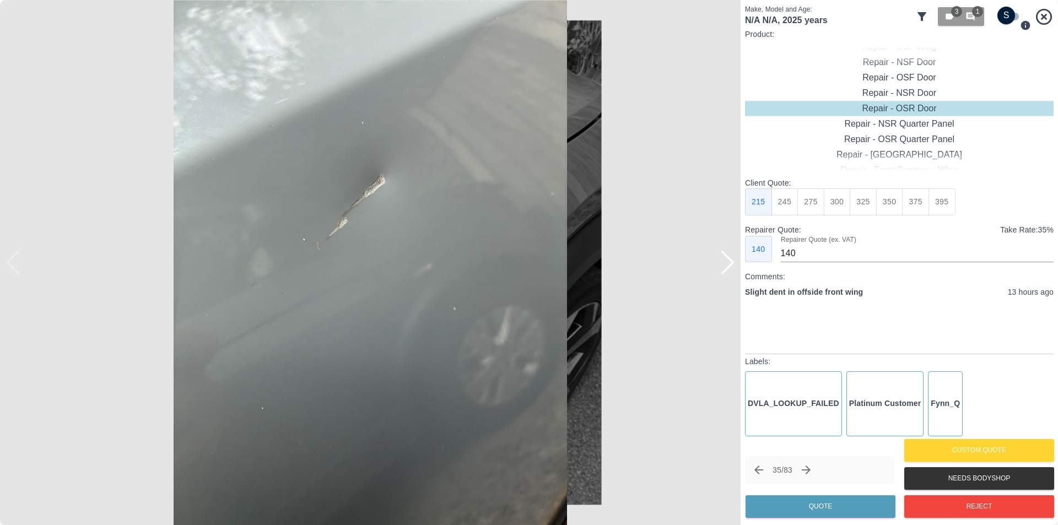
click at [731, 259] on div at bounding box center [727, 263] width 15 height 24
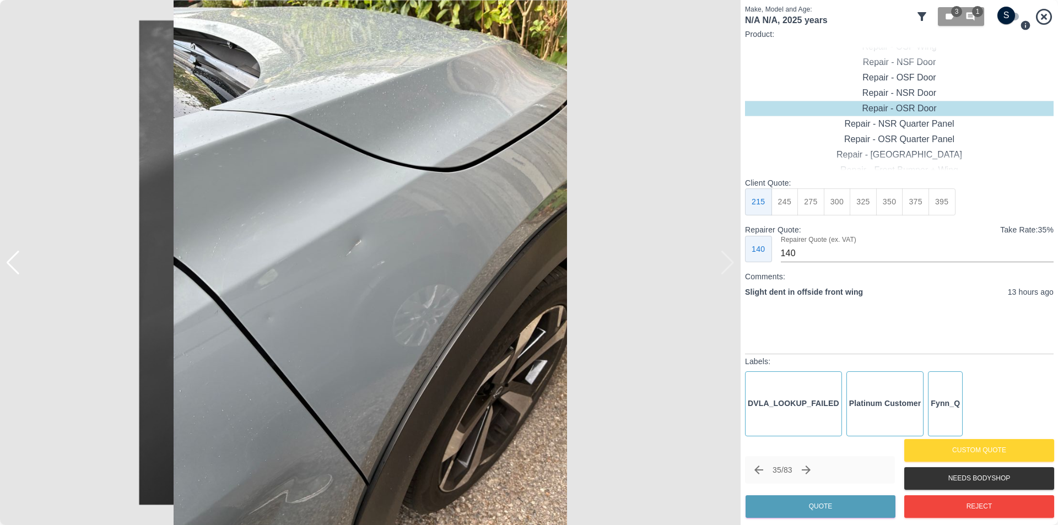
click at [731, 259] on img at bounding box center [370, 262] width 741 height 525
drag, startPoint x: 806, startPoint y: 201, endPoint x: 817, endPoint y: 219, distance: 20.8
click at [807, 201] on button "275" at bounding box center [811, 201] width 27 height 27
type input "185"
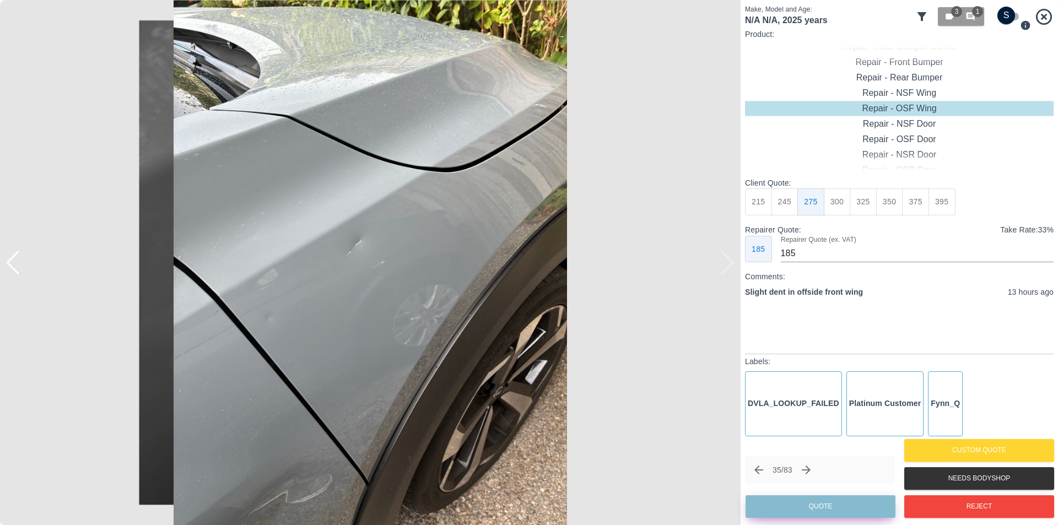
click at [817, 509] on button "Quote" at bounding box center [821, 506] width 150 height 23
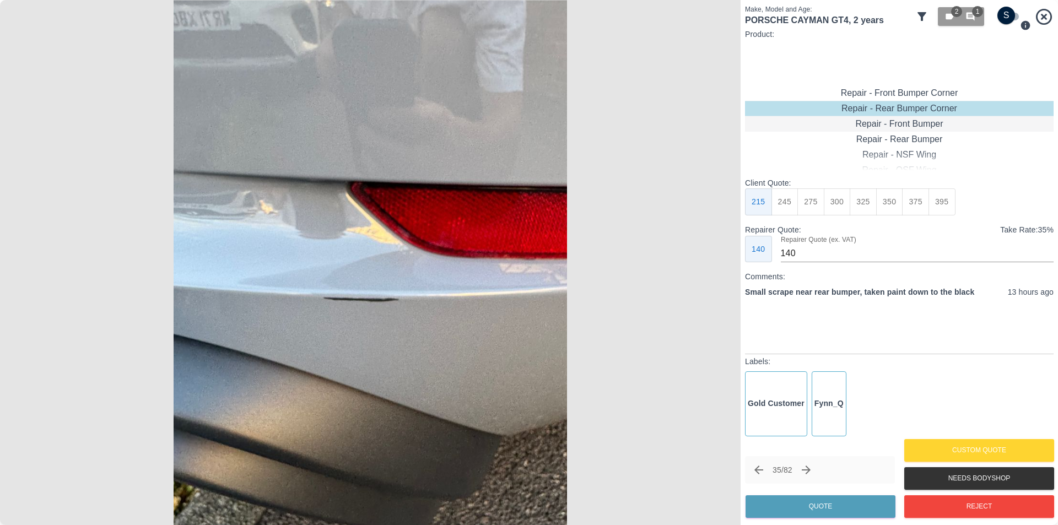
type input "120"
click at [835, 508] on button "Quote" at bounding box center [821, 506] width 150 height 23
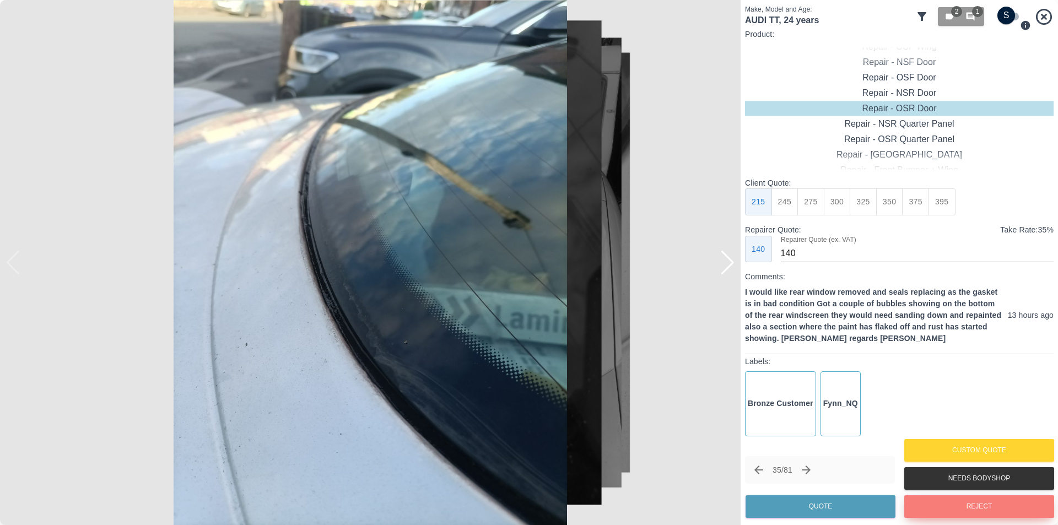
click at [952, 509] on button "Reject" at bounding box center [979, 506] width 150 height 23
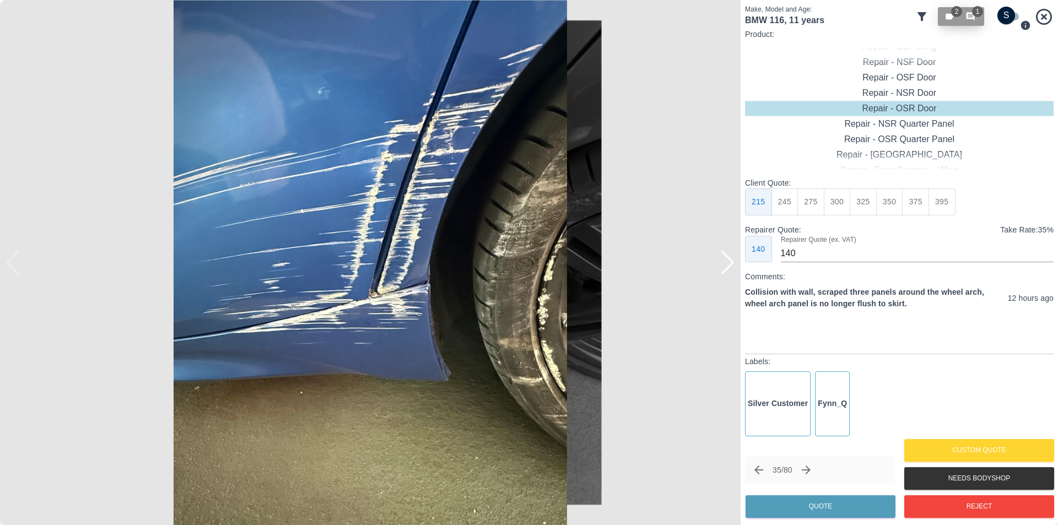
click at [976, 14] on span "1" at bounding box center [977, 11] width 11 height 11
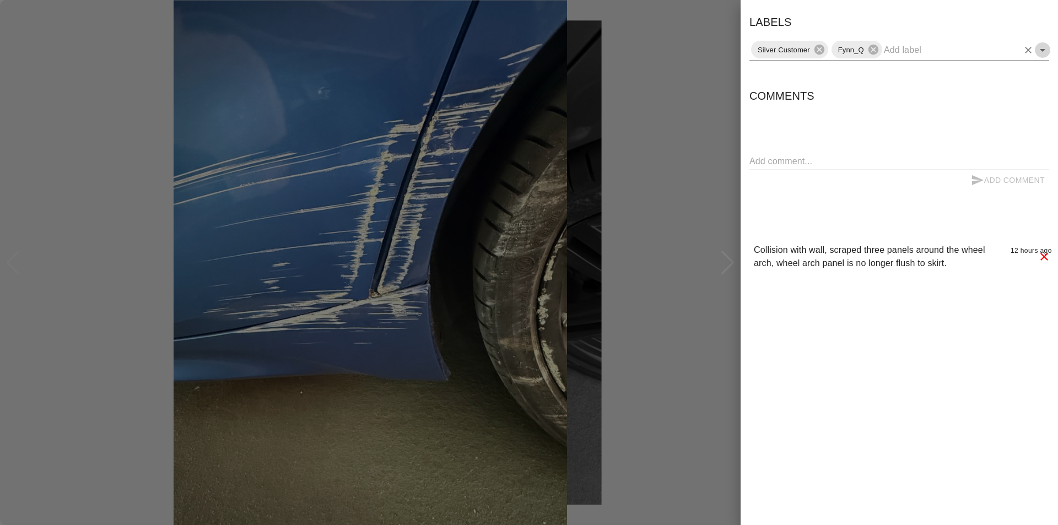
click at [1041, 52] on icon "Open" at bounding box center [1042, 50] width 13 height 13
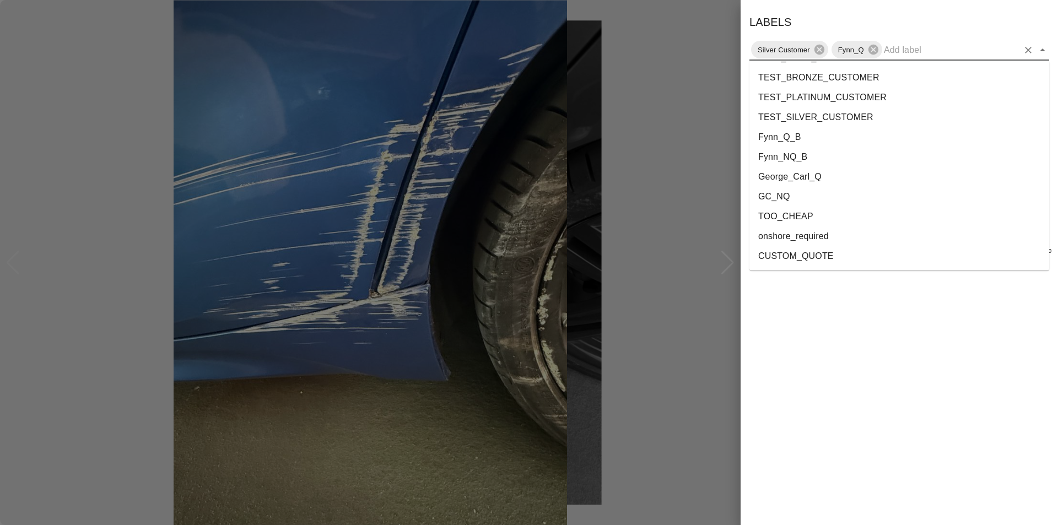
click at [842, 237] on li "onshore_required" at bounding box center [900, 237] width 300 height 20
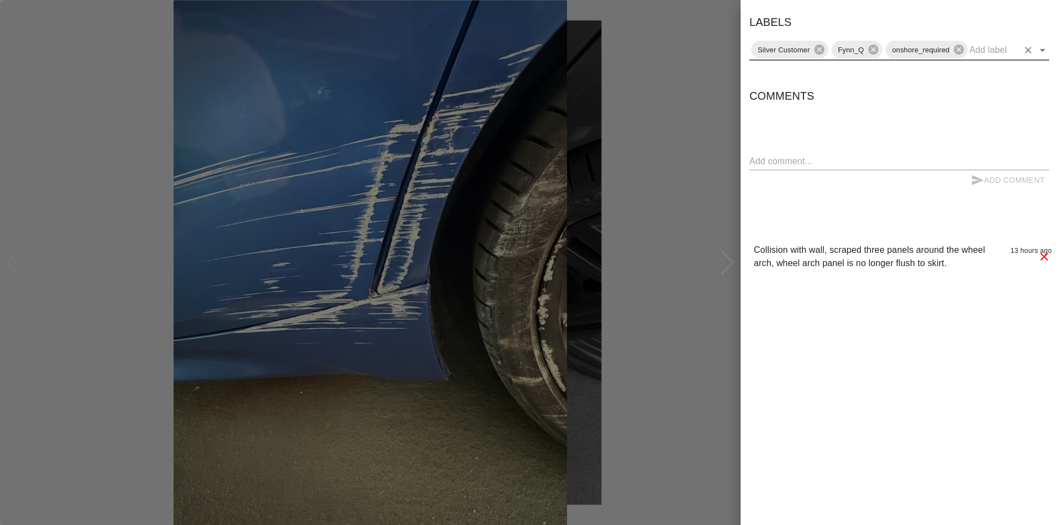
click at [711, 152] on div at bounding box center [529, 262] width 1058 height 525
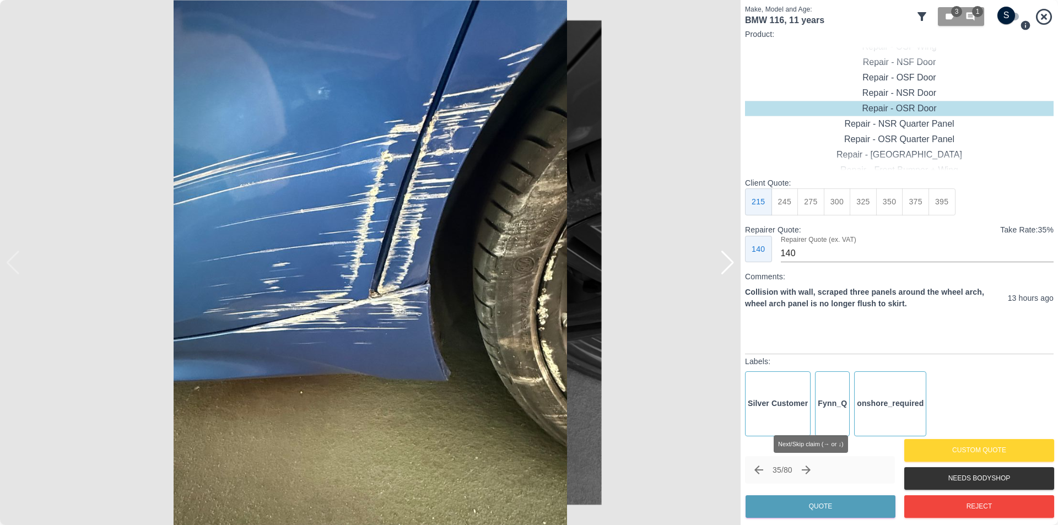
click at [813, 467] on icon "Next claim" at bounding box center [806, 470] width 13 height 13
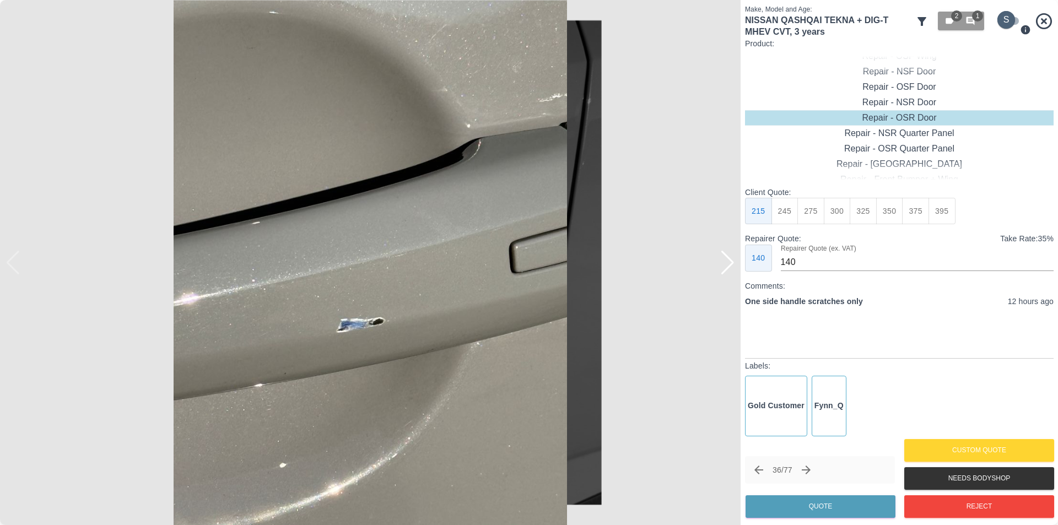
click at [1016, 20] on input "checkbox" at bounding box center [1006, 20] width 53 height 18
checkbox input "true"
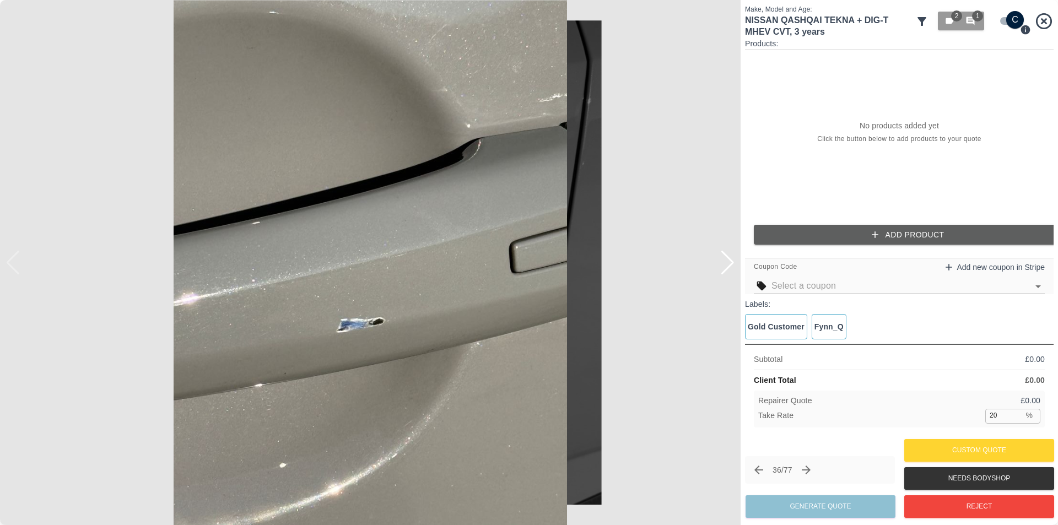
click at [906, 133] on div "No products added yet Click the button below to add products to your quote" at bounding box center [899, 133] width 309 height 166
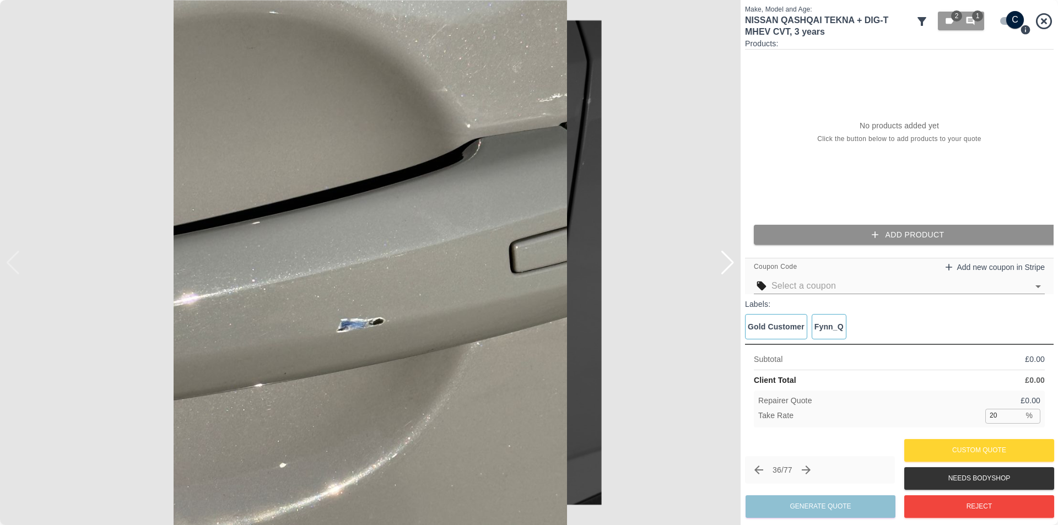
click at [902, 232] on button "Add Product" at bounding box center [908, 235] width 309 height 20
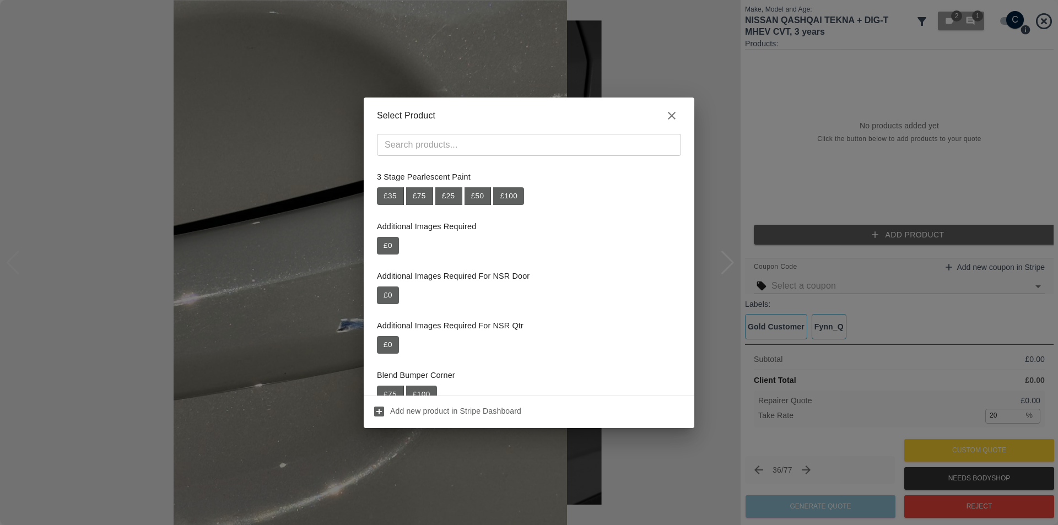
click at [526, 156] on div "​" at bounding box center [529, 149] width 331 height 31
click at [522, 148] on input "text" at bounding box center [519, 144] width 279 height 15
paste input "Repair Door Handle"
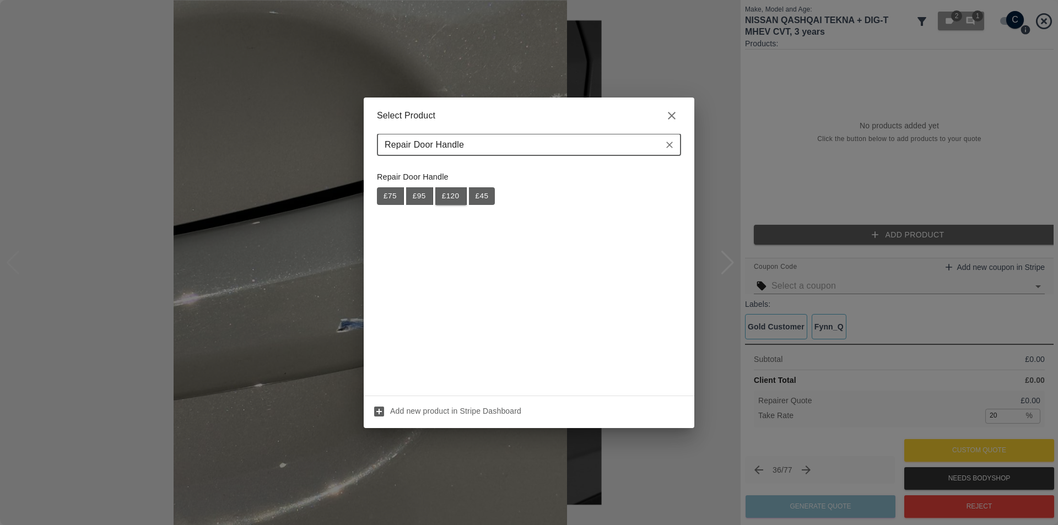
type input "Repair Door Handle"
click at [455, 195] on button "£ 120" at bounding box center [450, 196] width 31 height 18
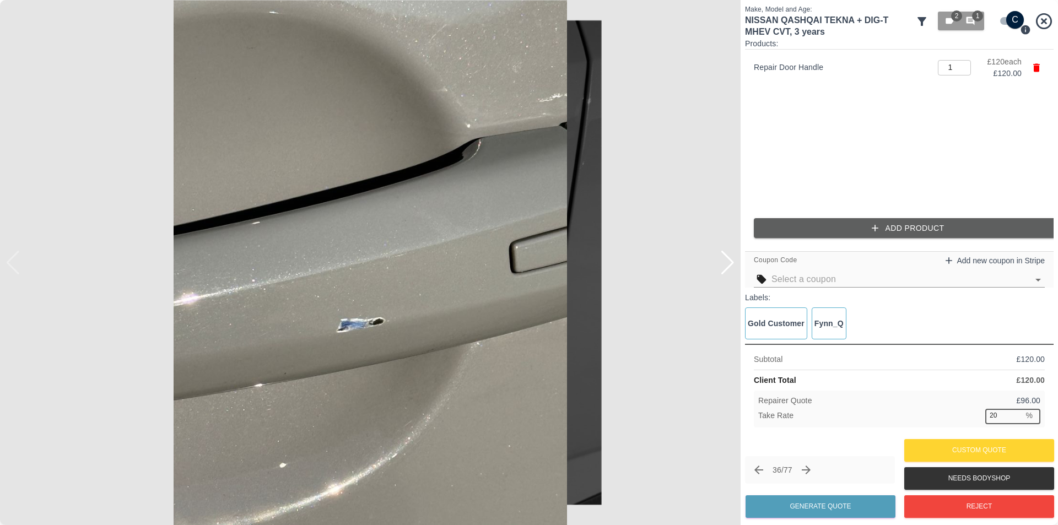
drag, startPoint x: 1001, startPoint y: 413, endPoint x: 981, endPoint y: 417, distance: 20.8
click at [981, 417] on div "Take Rate 20 % ​" at bounding box center [899, 416] width 282 height 14
type input "37"
click at [807, 504] on button "Generate Quote" at bounding box center [821, 506] width 150 height 23
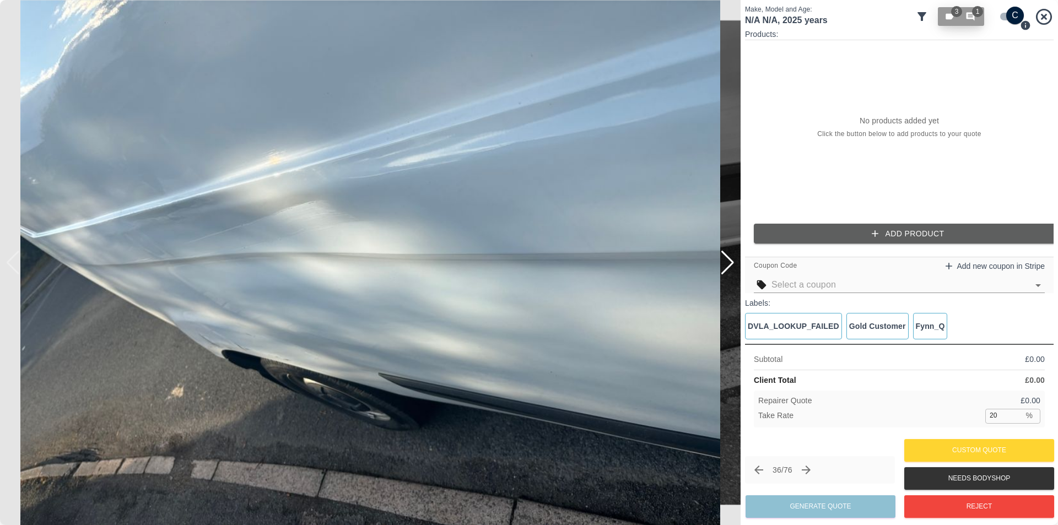
click at [972, 19] on icon "button" at bounding box center [971, 17] width 10 height 10
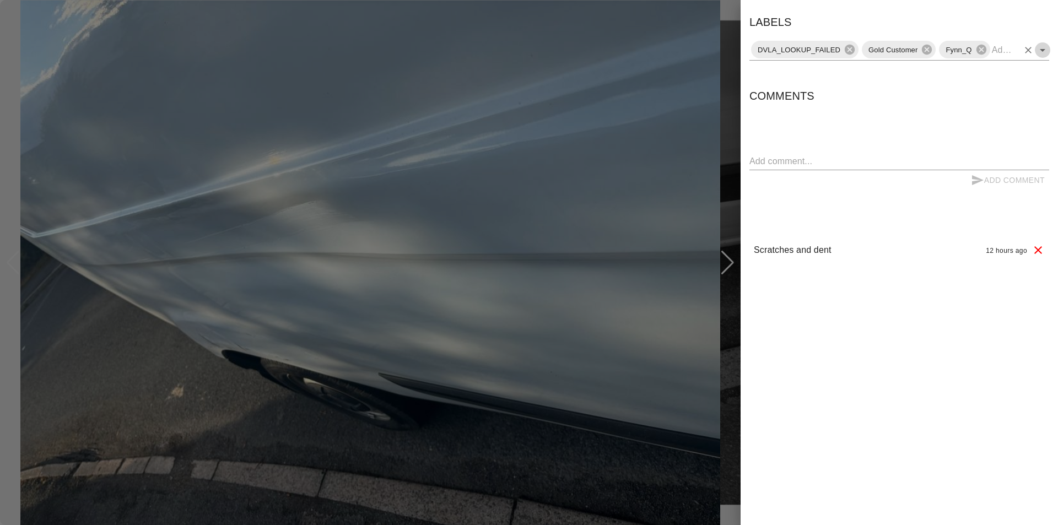
drag, startPoint x: 1043, startPoint y: 49, endPoint x: 1044, endPoint y: 60, distance: 11.1
click at [1043, 50] on icon "Open" at bounding box center [1043, 50] width 6 height 3
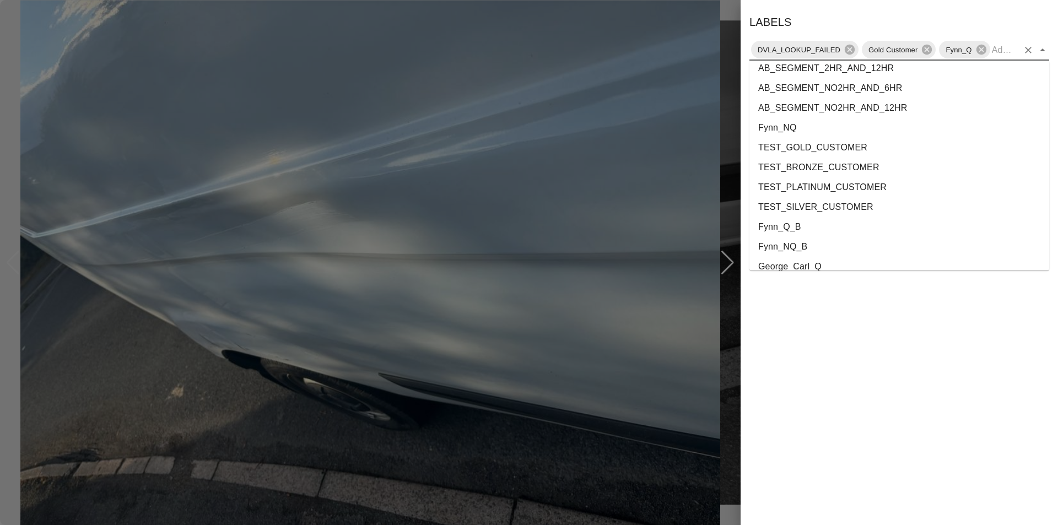
scroll to position [2001, 0]
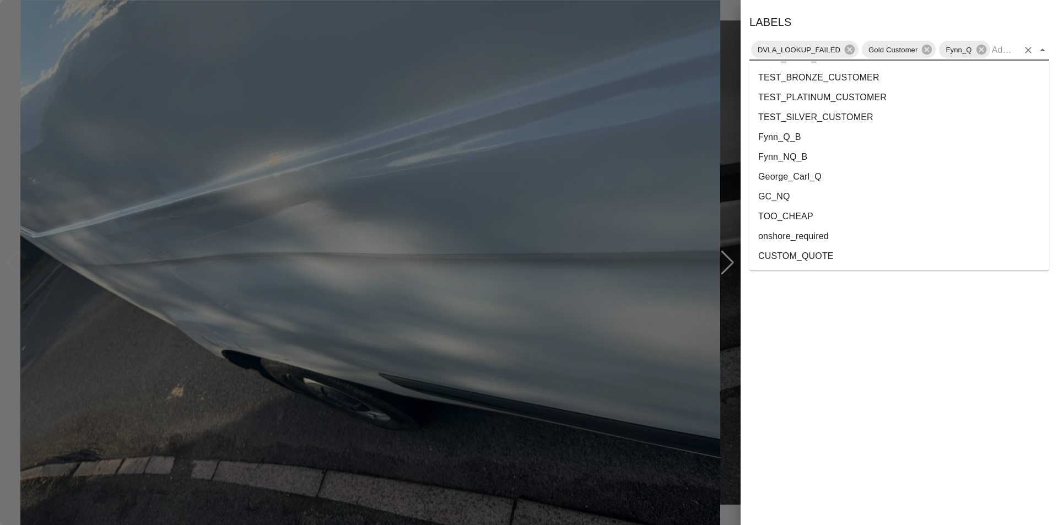
click at [816, 237] on li "onshore_required" at bounding box center [900, 237] width 300 height 20
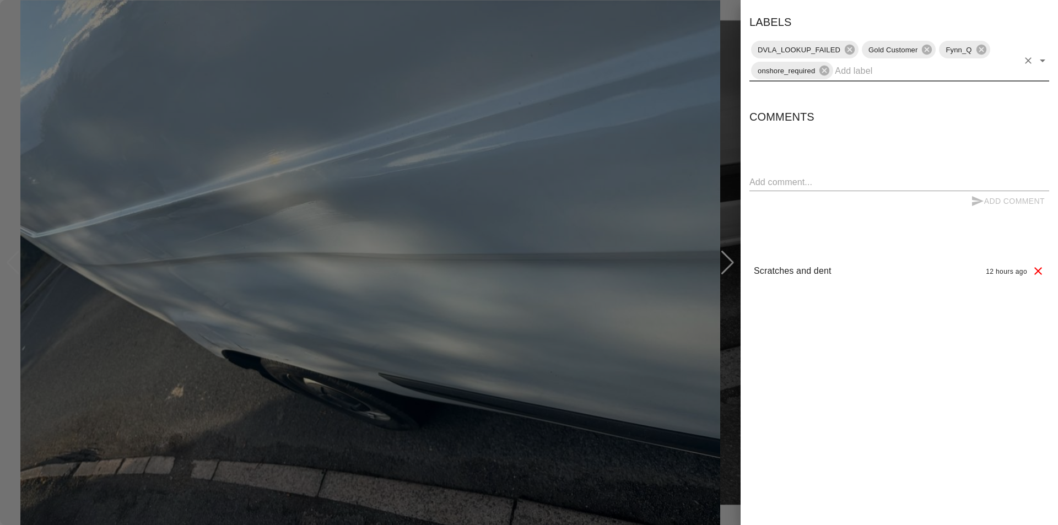
click at [726, 213] on div at bounding box center [529, 262] width 1058 height 525
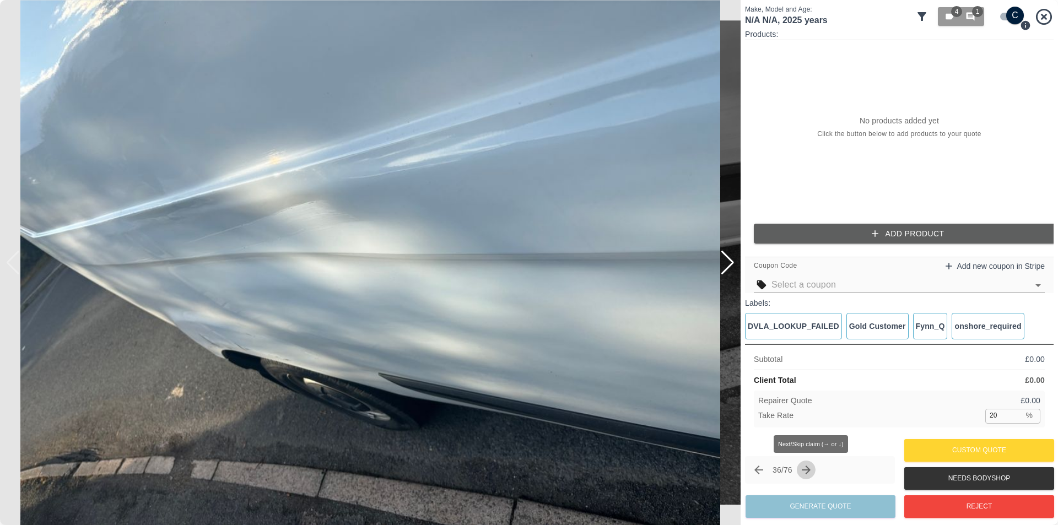
click at [811, 472] on icon "Next claim" at bounding box center [806, 470] width 9 height 9
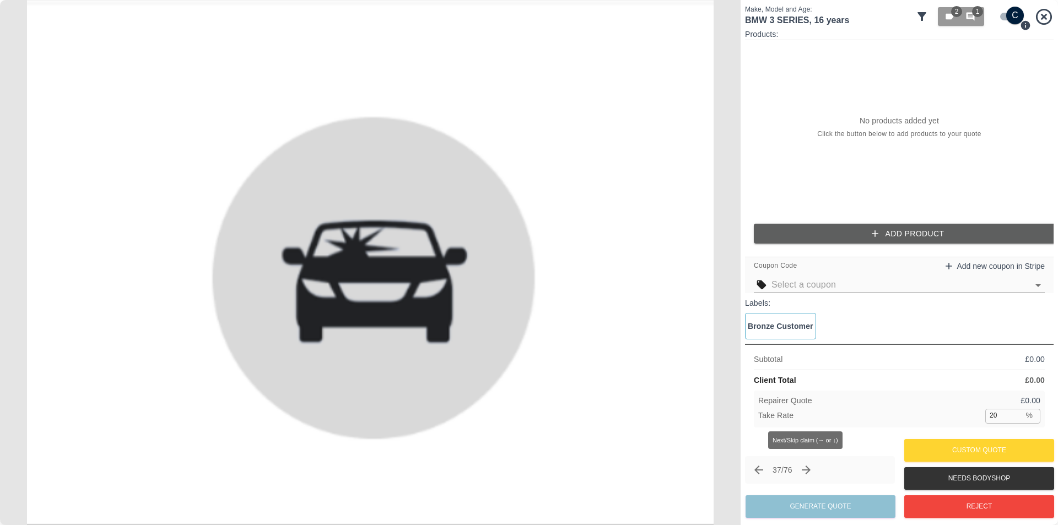
click at [811, 471] on icon "Next claim" at bounding box center [806, 470] width 9 height 9
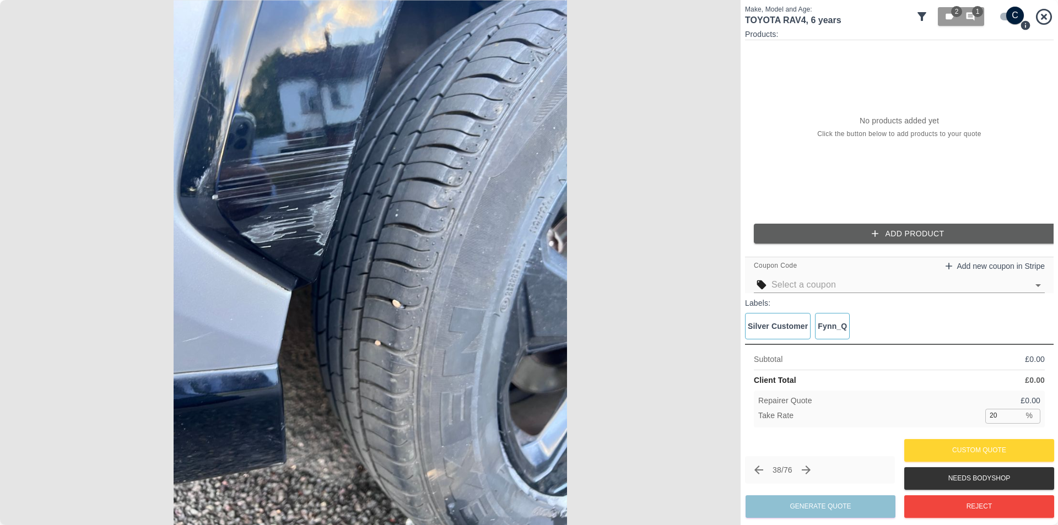
click at [1001, 15] on input "checkbox" at bounding box center [1015, 16] width 53 height 18
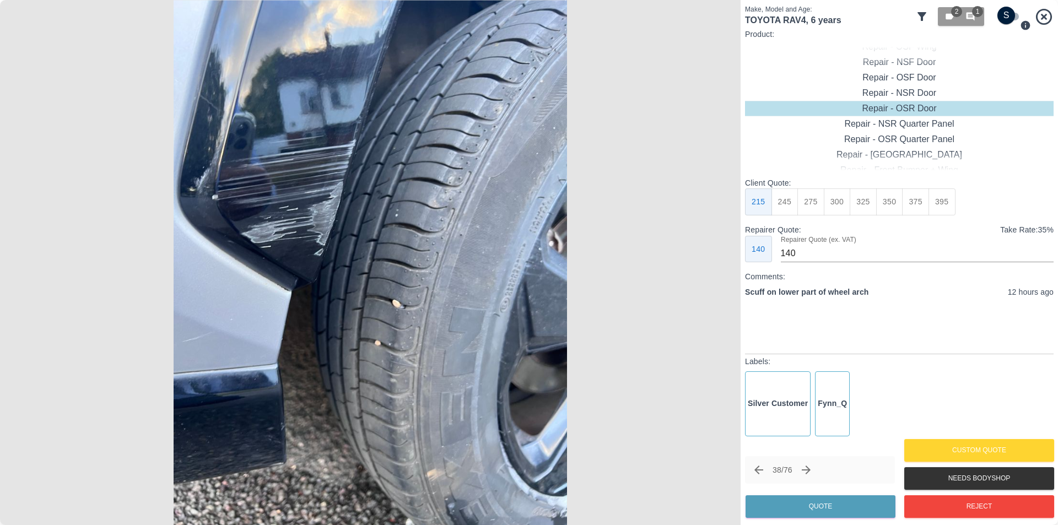
click at [255, 257] on img at bounding box center [370, 262] width 741 height 525
click at [200, 320] on img at bounding box center [370, 262] width 741 height 525
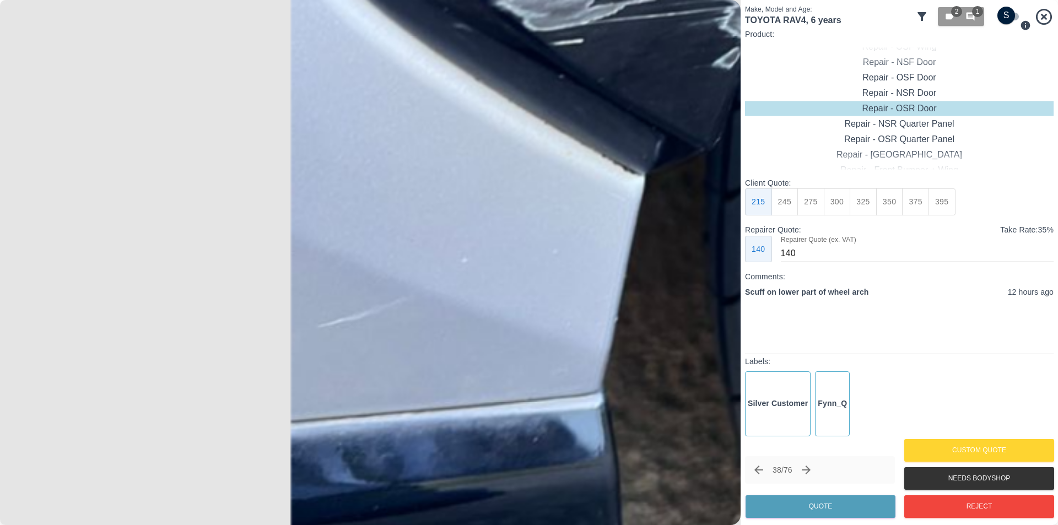
click at [330, 309] on img at bounding box center [881, 90] width 2222 height 1576
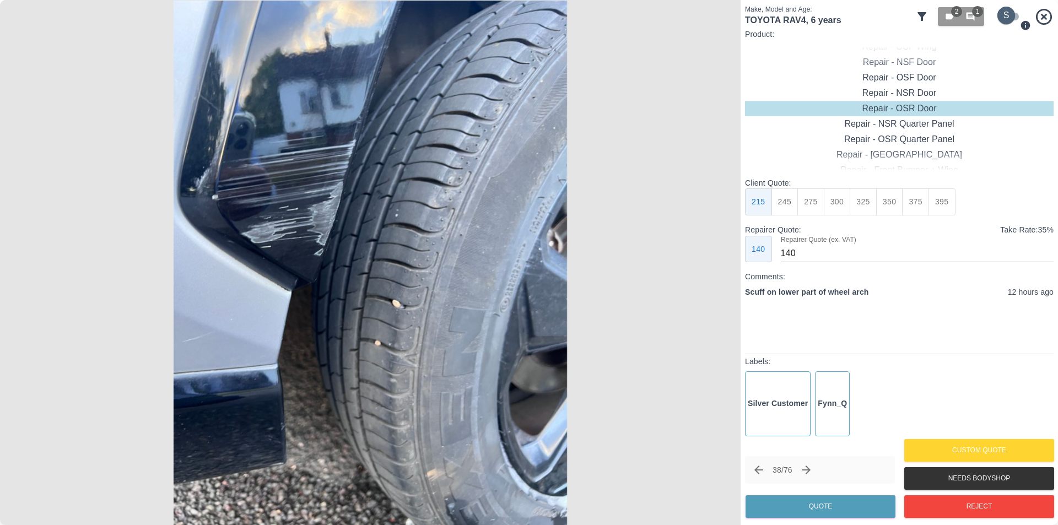
click at [1009, 17] on input "checkbox" at bounding box center [1006, 16] width 53 height 18
checkbox input "true"
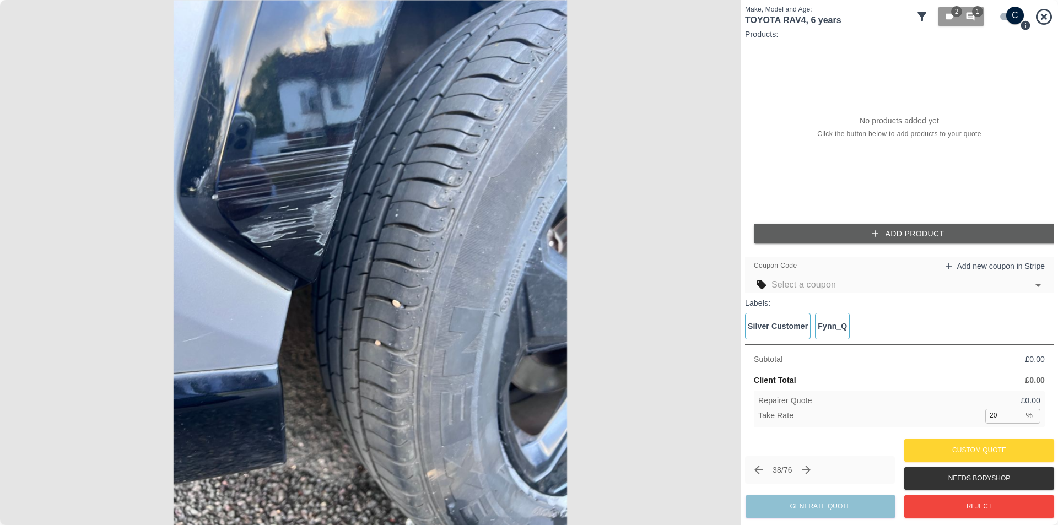
click at [902, 235] on button "Add Product" at bounding box center [908, 234] width 309 height 20
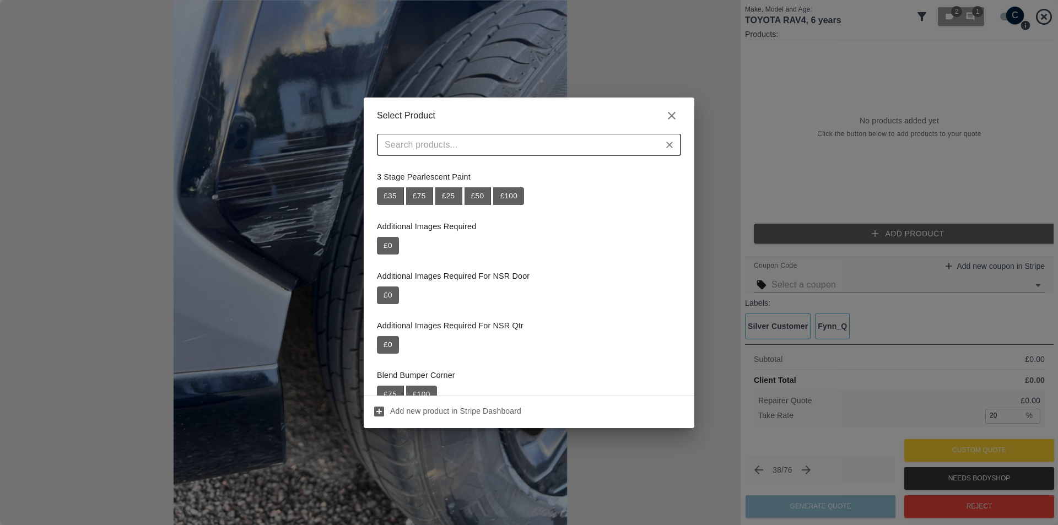
click at [672, 115] on icon "button" at bounding box center [672, 116] width 8 height 8
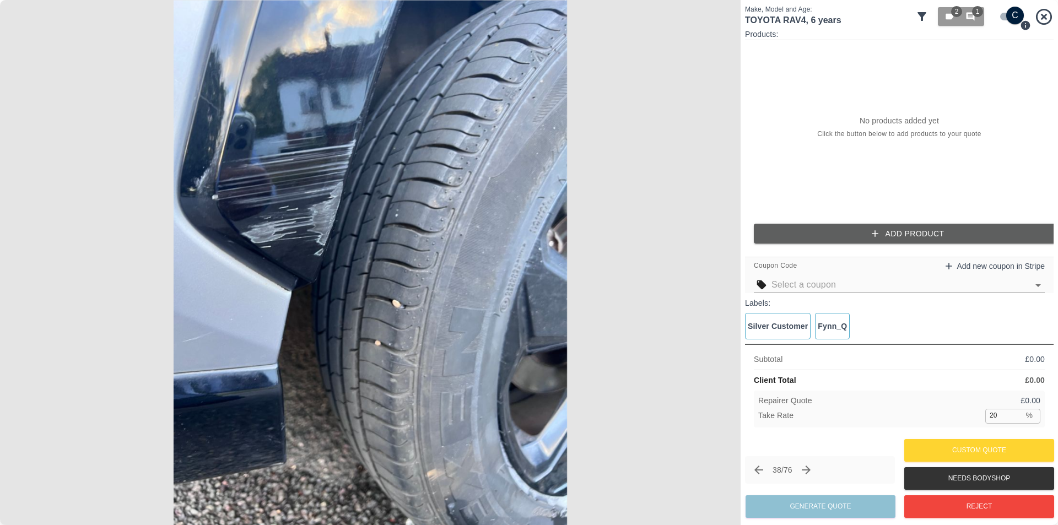
click at [879, 132] on span "Click the button below to add products to your quote" at bounding box center [899, 134] width 164 height 11
click at [868, 128] on div "No products added yet Click the button below to add products to your quote" at bounding box center [899, 127] width 309 height 175
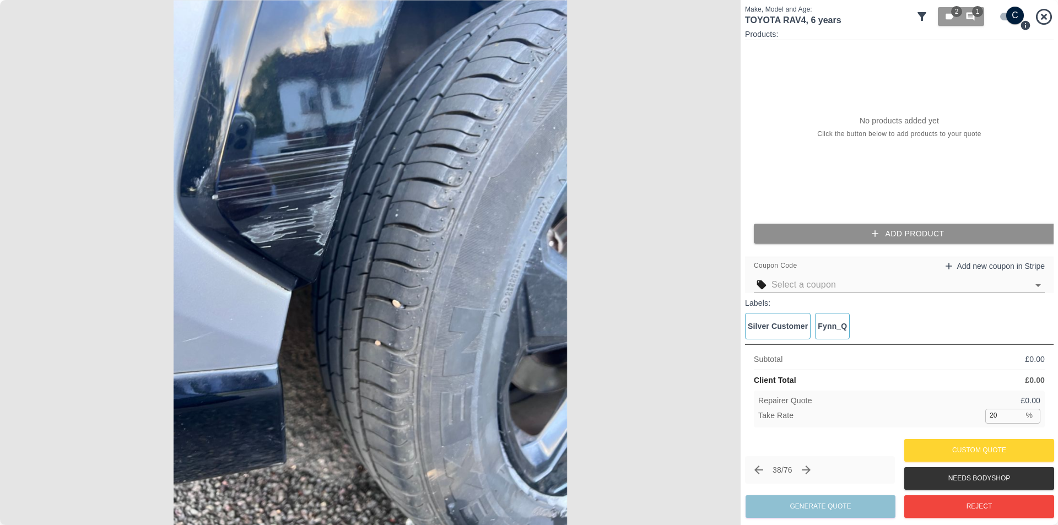
click at [901, 228] on button "Add Product" at bounding box center [908, 234] width 309 height 20
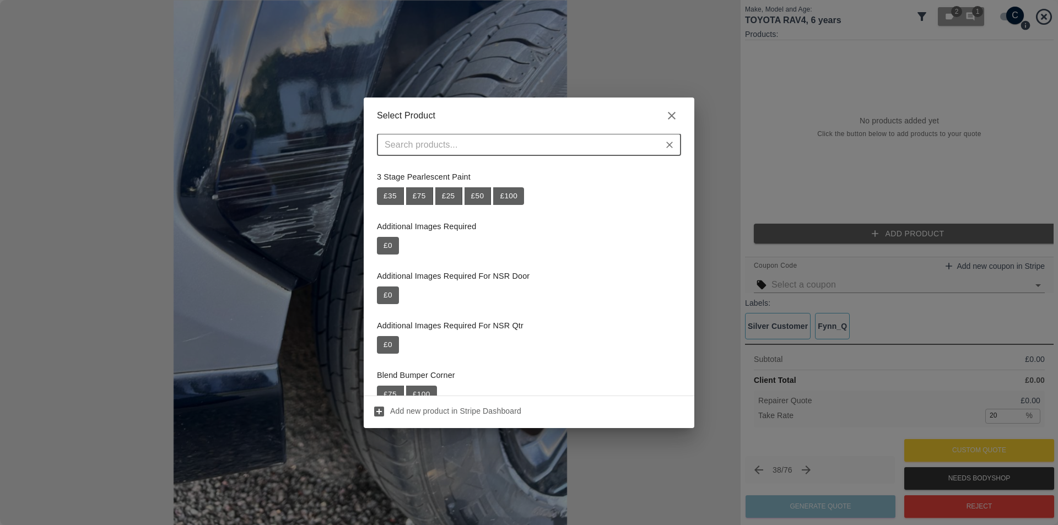
drag, startPoint x: 616, startPoint y: 137, endPoint x: 599, endPoint y: 141, distance: 17.5
click at [602, 140] on div "Select Product ​ 3 Stage Pearlescent Paint £ 35 £ 75 £ 25 £ 50 £ 100 Additional…" at bounding box center [529, 263] width 331 height 331
click at [599, 141] on input "text" at bounding box center [519, 144] width 279 height 15
paste input "Repair Rear Bumper Corner"
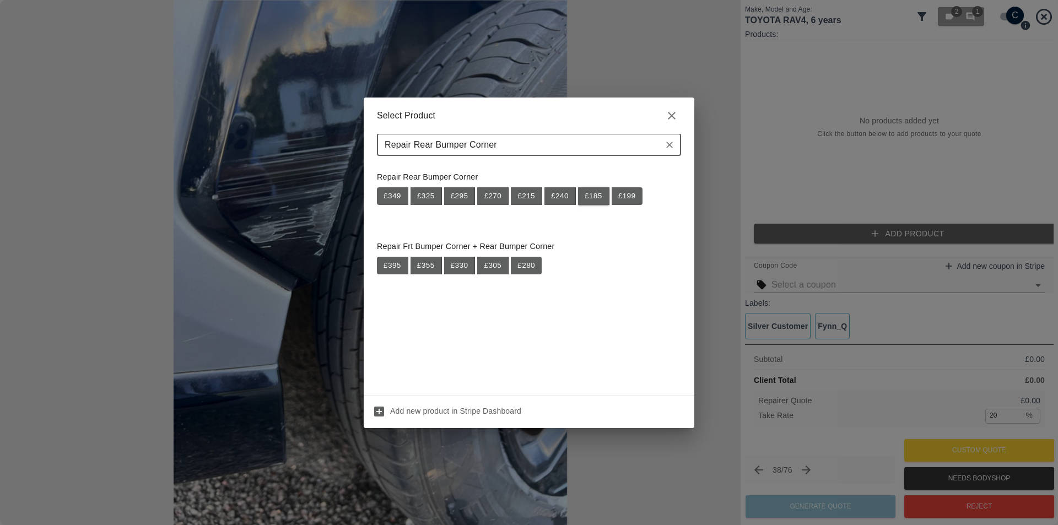
type input "Repair Rear Bumper Corner"
click at [592, 196] on button "£ 185" at bounding box center [593, 196] width 31 height 18
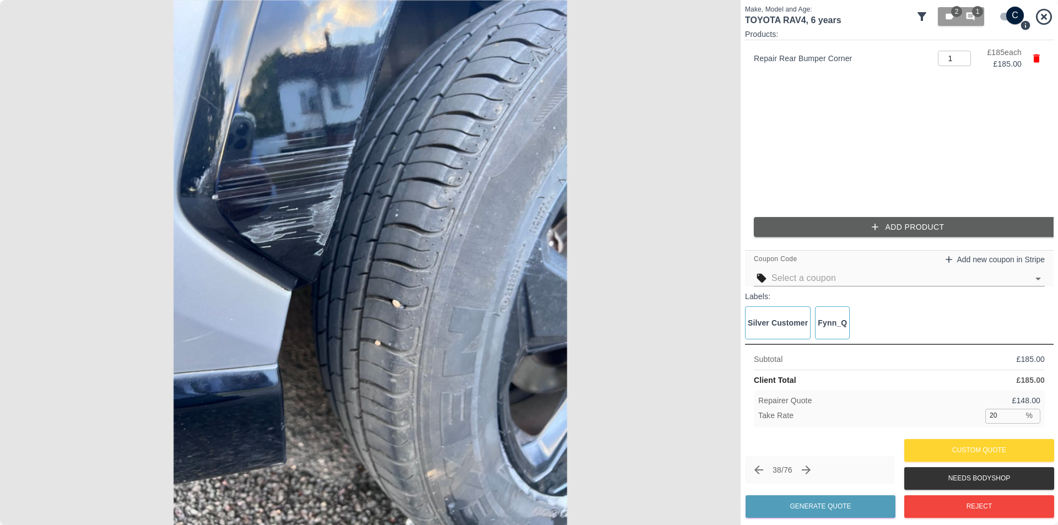
click at [861, 223] on button "Add Product" at bounding box center [908, 227] width 309 height 20
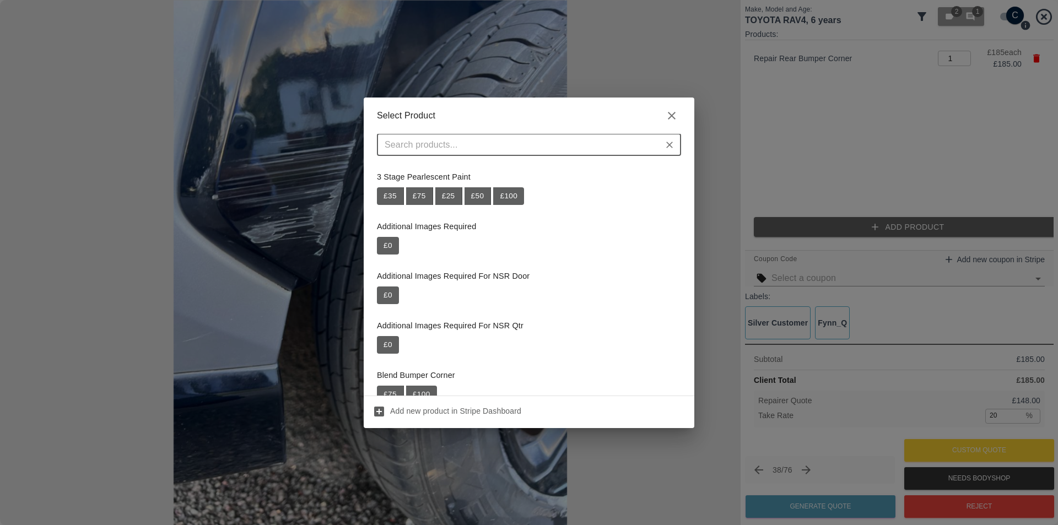
click at [462, 143] on input "text" at bounding box center [519, 144] width 279 height 15
paste input "Repair OSR Wheel Arch Trim"
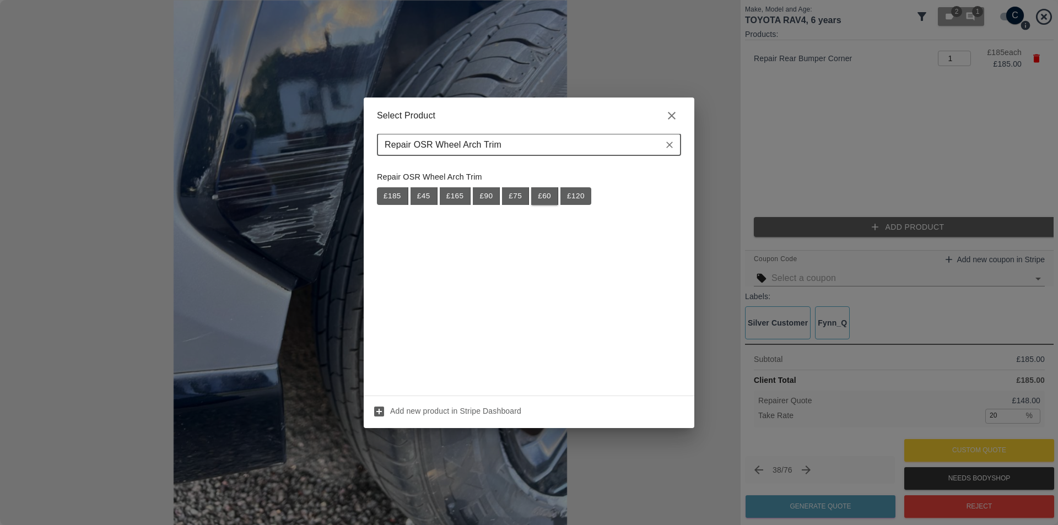
type input "Repair OSR Wheel Arch Trim"
click at [543, 200] on button "£ 60" at bounding box center [544, 196] width 27 height 18
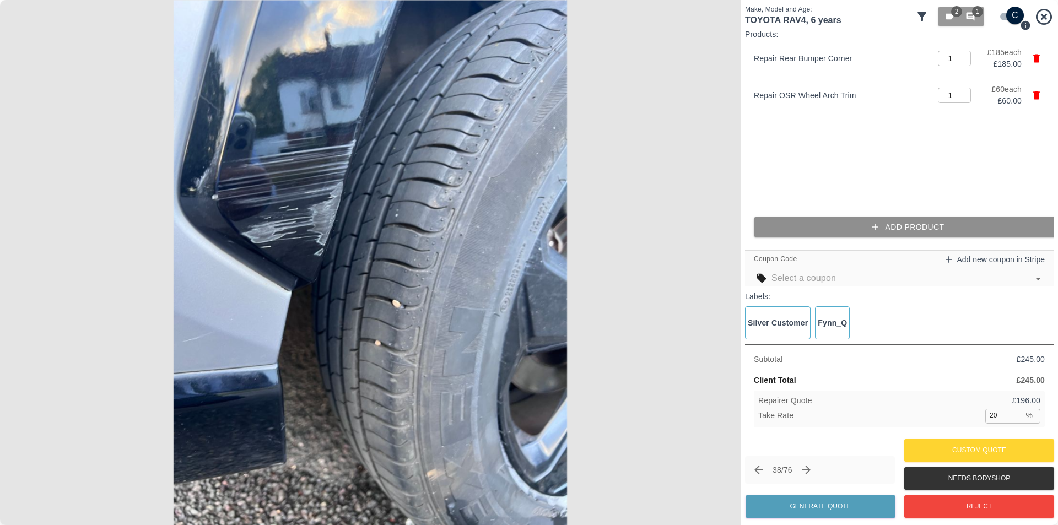
click at [867, 229] on button "Add Product" at bounding box center [908, 227] width 309 height 20
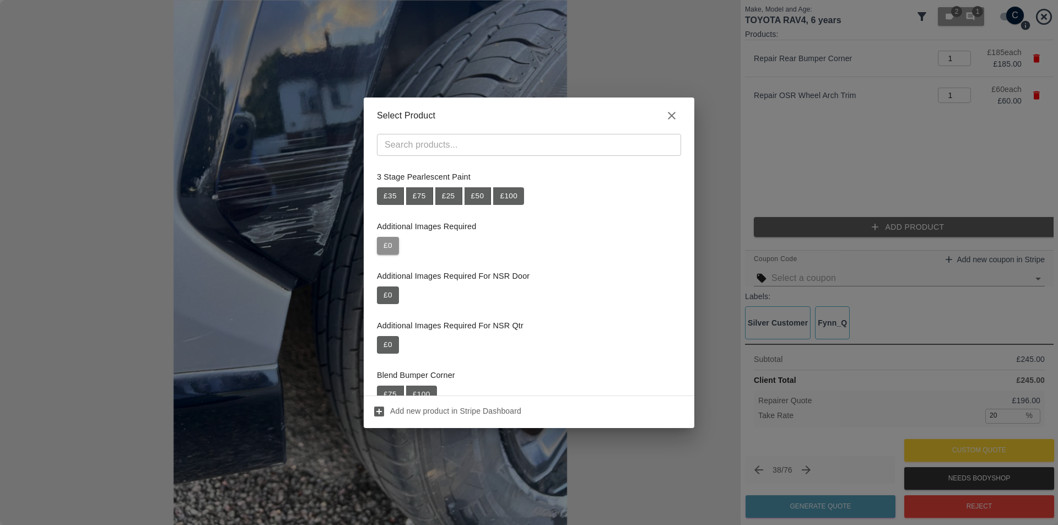
click at [389, 247] on button "£ 0" at bounding box center [388, 246] width 22 height 18
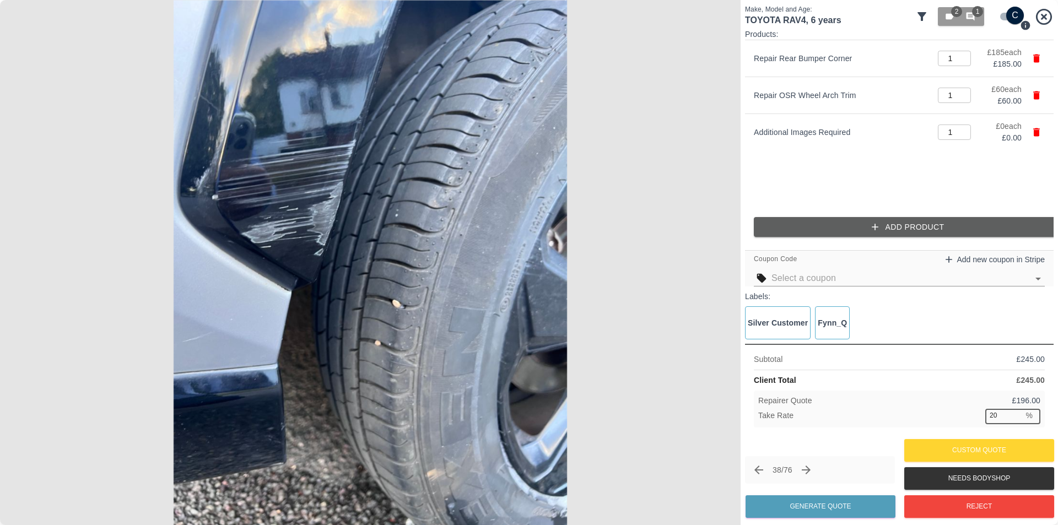
drag, startPoint x: 1008, startPoint y: 416, endPoint x: 988, endPoint y: 416, distance: 19.3
click at [988, 416] on input "20" at bounding box center [1004, 416] width 38 height 14
type input "37"
click at [839, 512] on button "Generate Quote" at bounding box center [821, 506] width 150 height 23
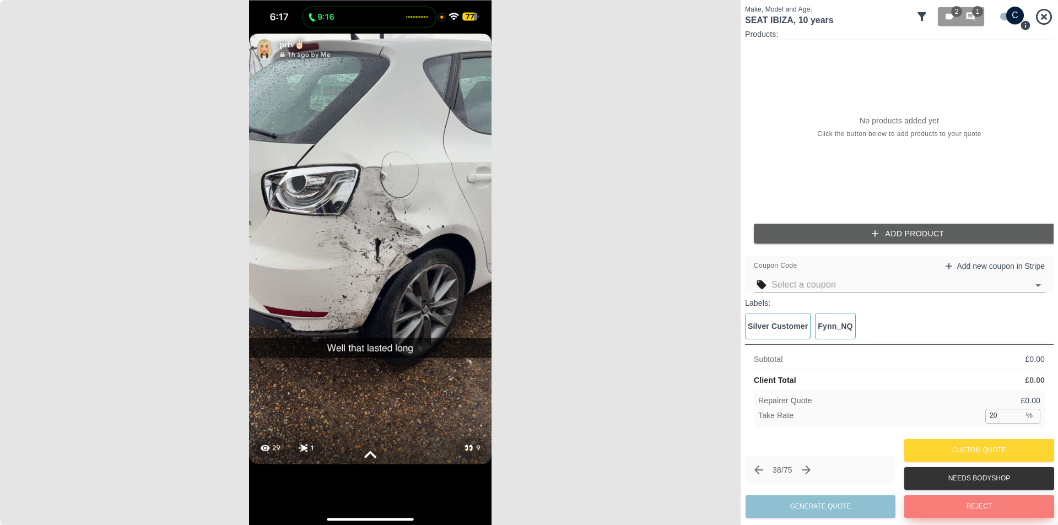
click at [941, 511] on button "Reject" at bounding box center [979, 506] width 150 height 23
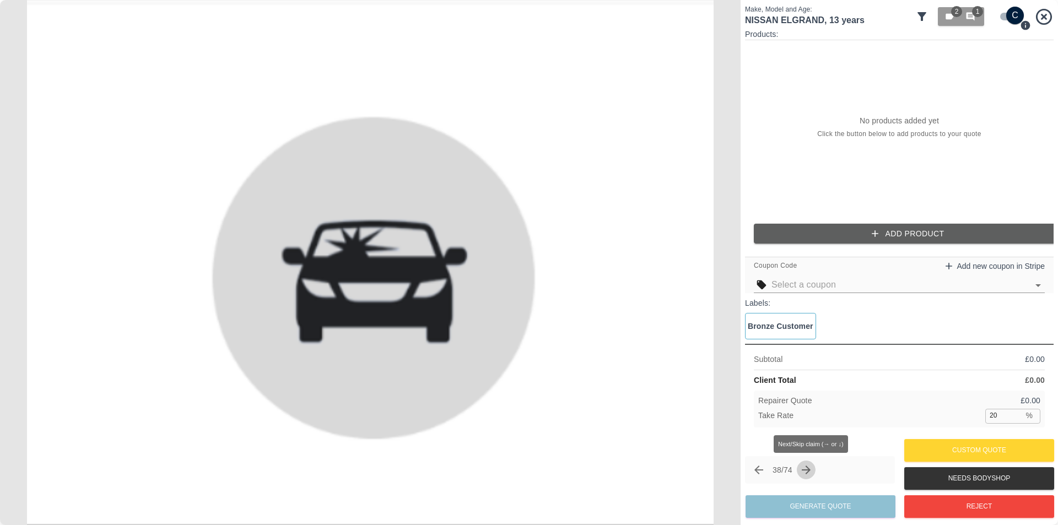
click at [811, 470] on icon "Next claim" at bounding box center [806, 470] width 9 height 9
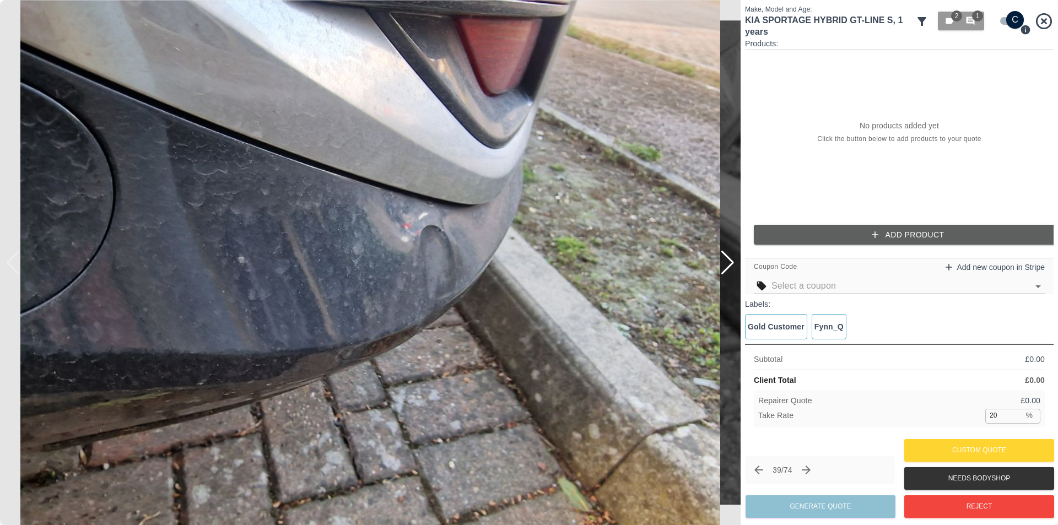
click at [726, 262] on div at bounding box center [727, 263] width 15 height 24
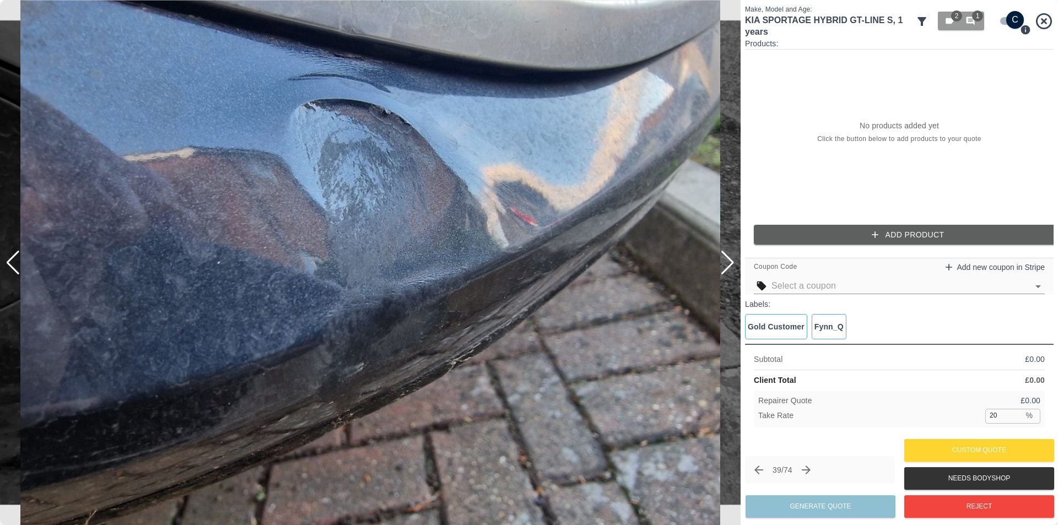
click at [729, 262] on div at bounding box center [727, 263] width 15 height 24
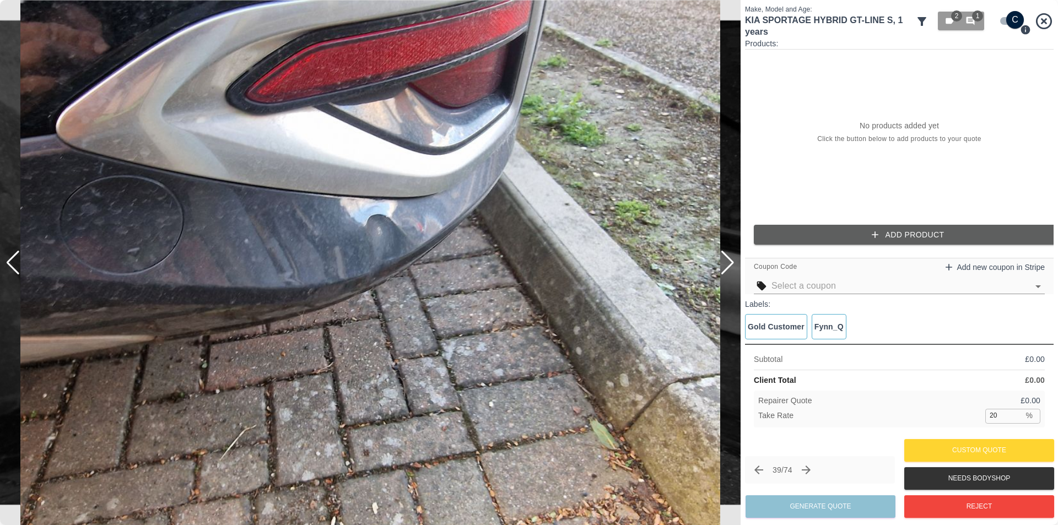
click at [729, 262] on div at bounding box center [727, 263] width 15 height 24
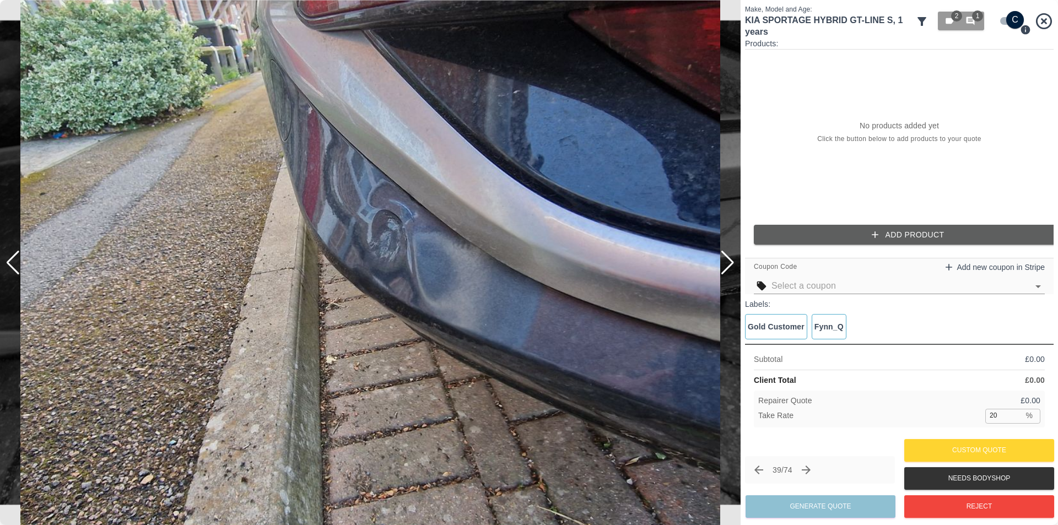
click at [729, 262] on div at bounding box center [727, 263] width 15 height 24
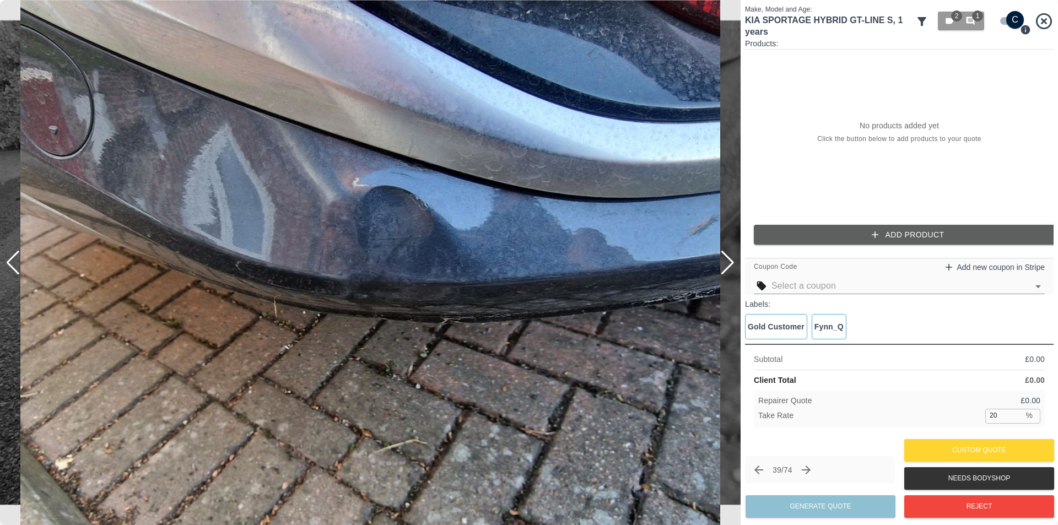
click at [729, 262] on div at bounding box center [727, 263] width 15 height 24
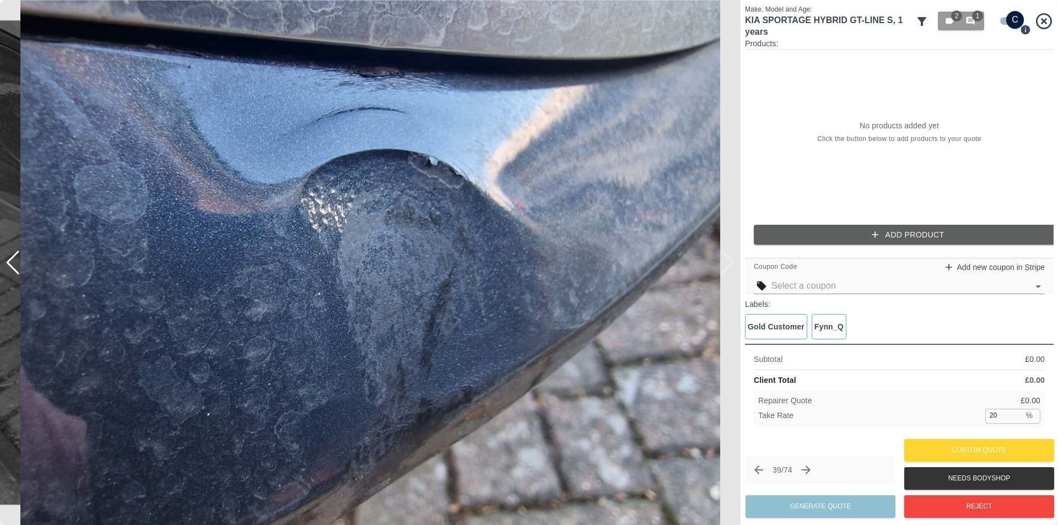
click at [729, 262] on img at bounding box center [370, 262] width 741 height 525
click at [1006, 21] on input "checkbox" at bounding box center [1015, 20] width 53 height 18
checkbox input "false"
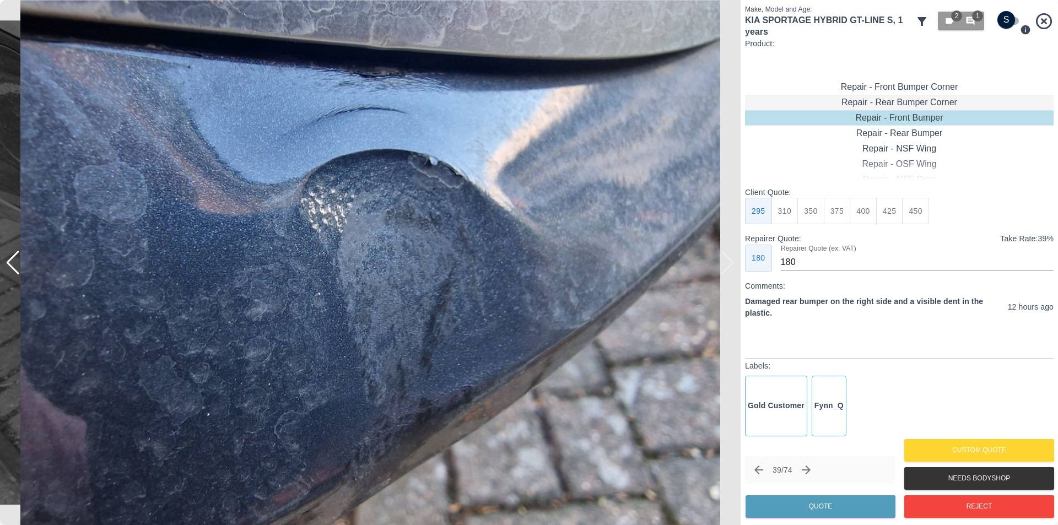
click at [934, 100] on div "Repair - Rear Bumper Corner" at bounding box center [899, 102] width 309 height 15
click at [929, 101] on div "Repair - Rear Bumper Corner" at bounding box center [899, 102] width 309 height 15
click at [869, 213] on button "270" at bounding box center [863, 211] width 27 height 27
type input "165"
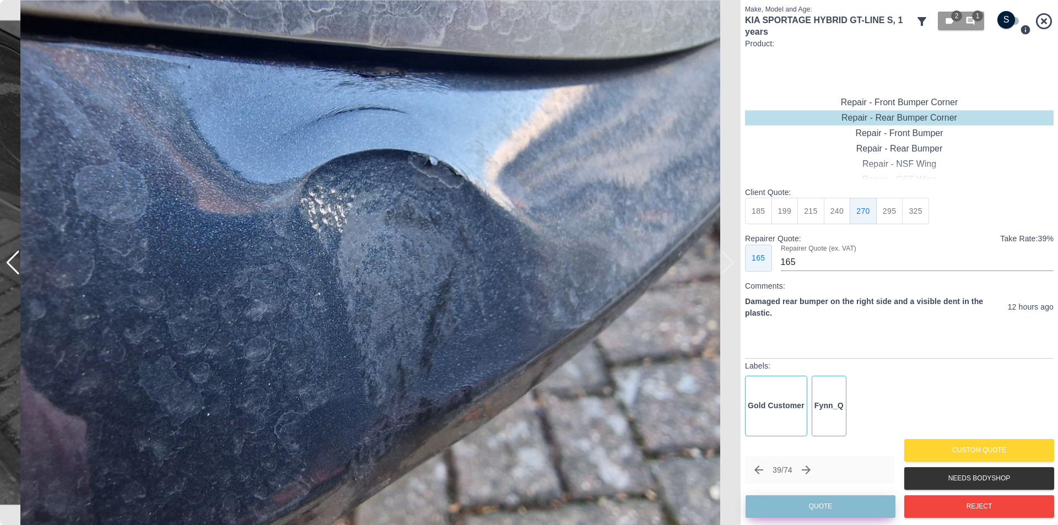
click at [858, 505] on button "Quote" at bounding box center [821, 506] width 150 height 23
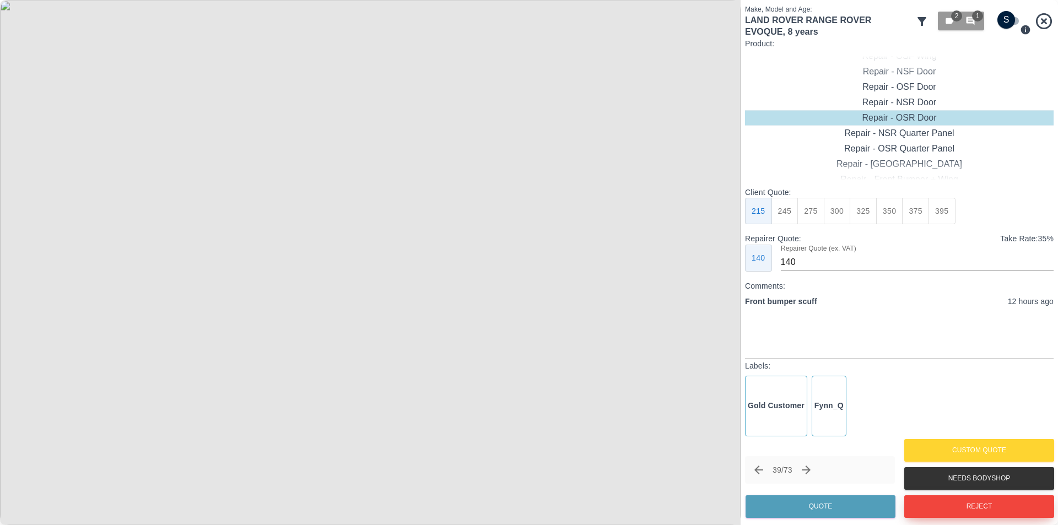
click at [955, 510] on button "Reject" at bounding box center [979, 506] width 150 height 23
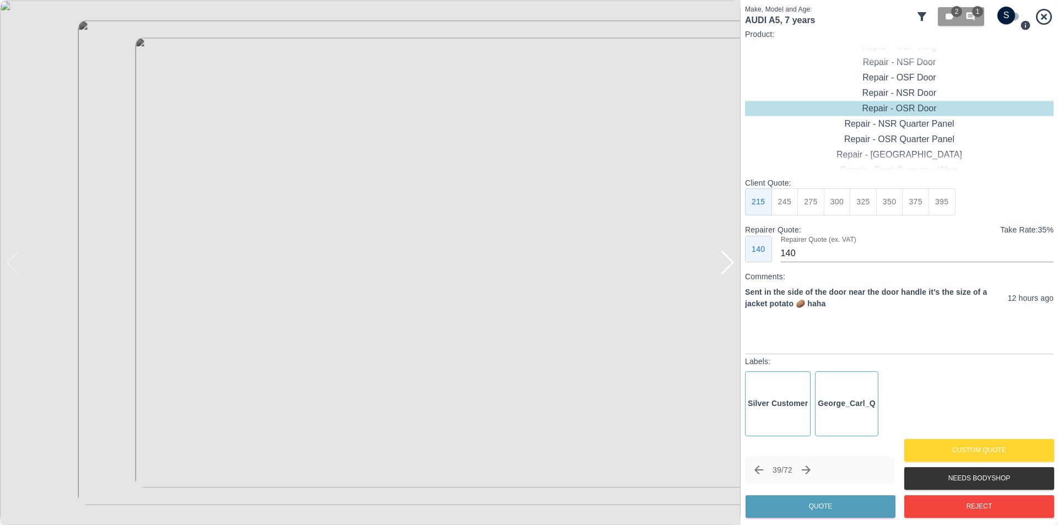
click at [729, 262] on div at bounding box center [727, 263] width 15 height 24
click at [729, 262] on img at bounding box center [370, 262] width 741 height 525
click at [14, 271] on div at bounding box center [13, 263] width 15 height 24
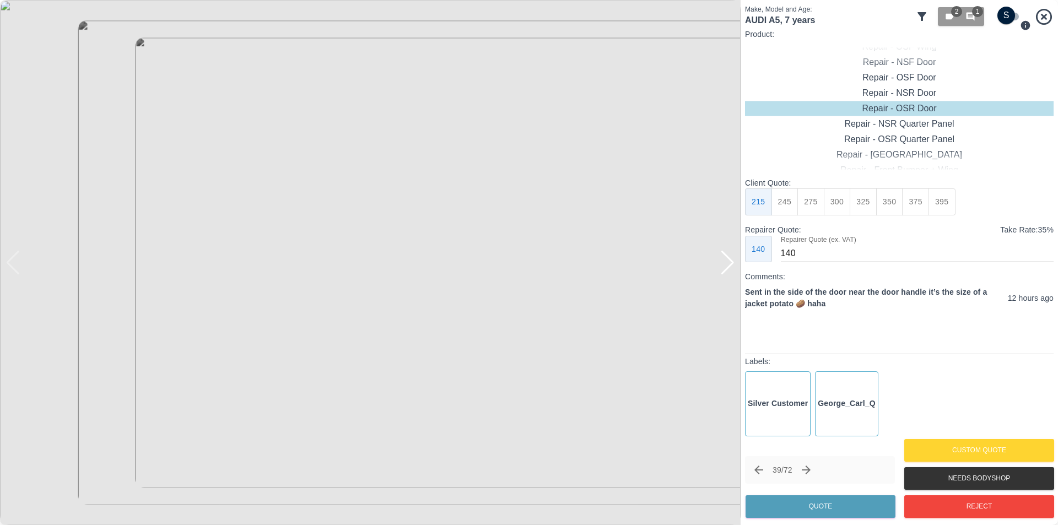
click at [14, 271] on img at bounding box center [370, 262] width 741 height 525
click at [732, 228] on img at bounding box center [370, 262] width 741 height 525
click at [1004, 12] on input "checkbox" at bounding box center [1006, 16] width 53 height 18
checkbox input "true"
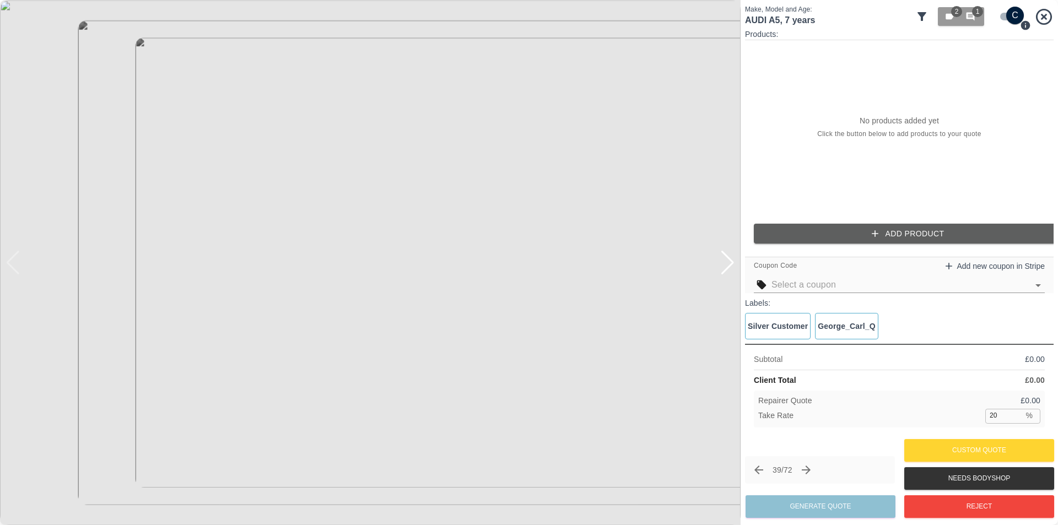
click at [878, 235] on icon "button" at bounding box center [875, 233] width 11 height 11
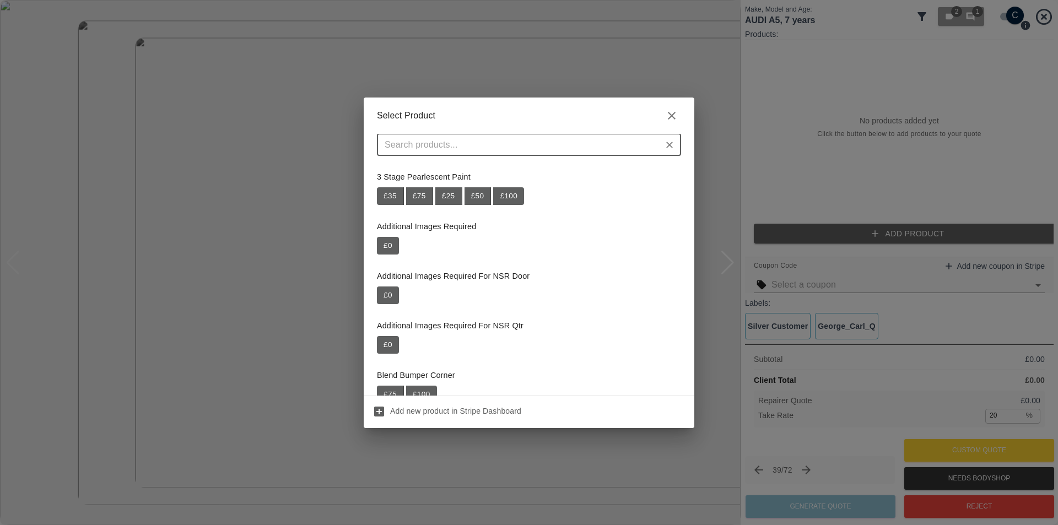
click at [575, 148] on input "text" at bounding box center [519, 144] width 279 height 15
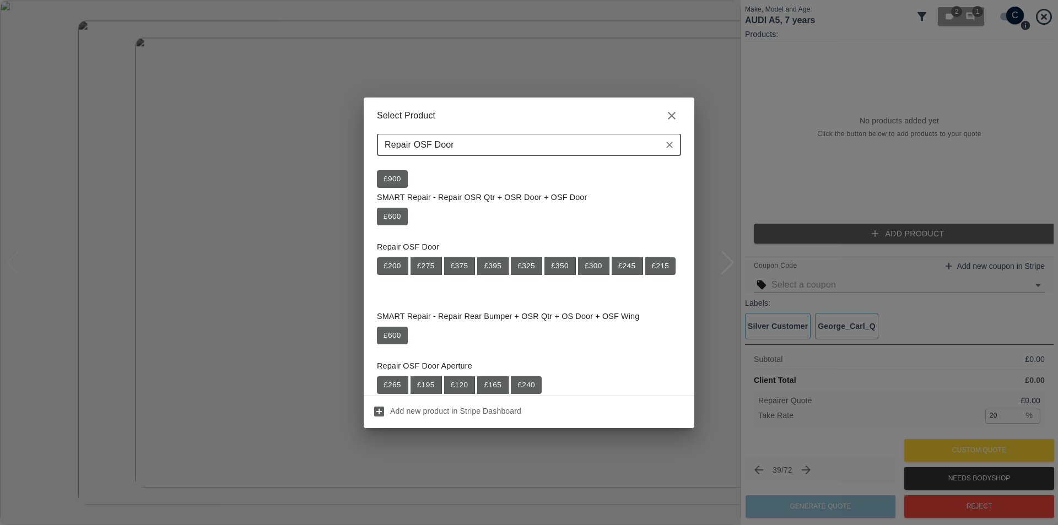
scroll to position [0, 0]
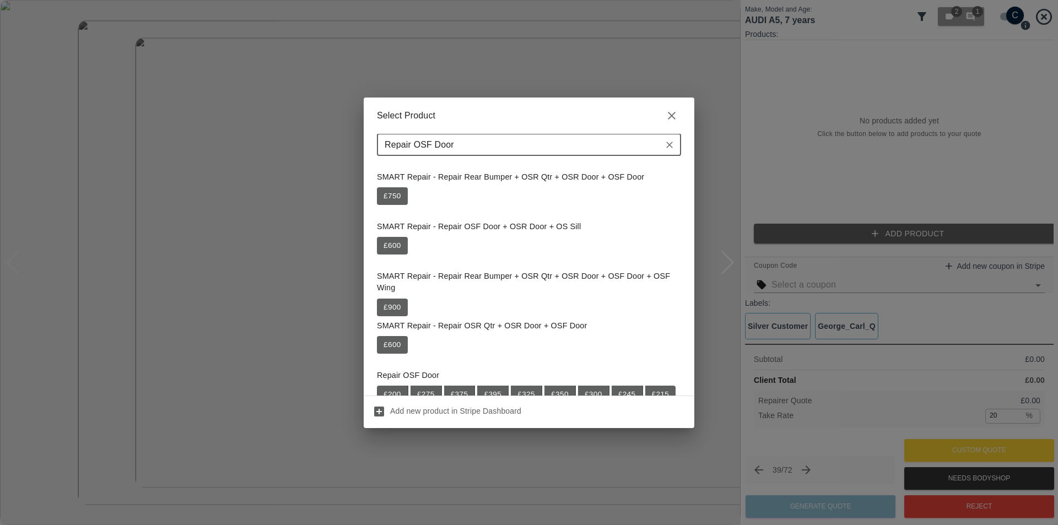
type input "Repair OSF Door"
click at [450, 138] on div "Select Product Repair OSF Door ​ SMART Repair - Repair Rear Bumper + OSR Qtr + …" at bounding box center [529, 263] width 331 height 331
click at [472, 147] on input "Repair OSF Door" at bounding box center [519, 144] width 279 height 15
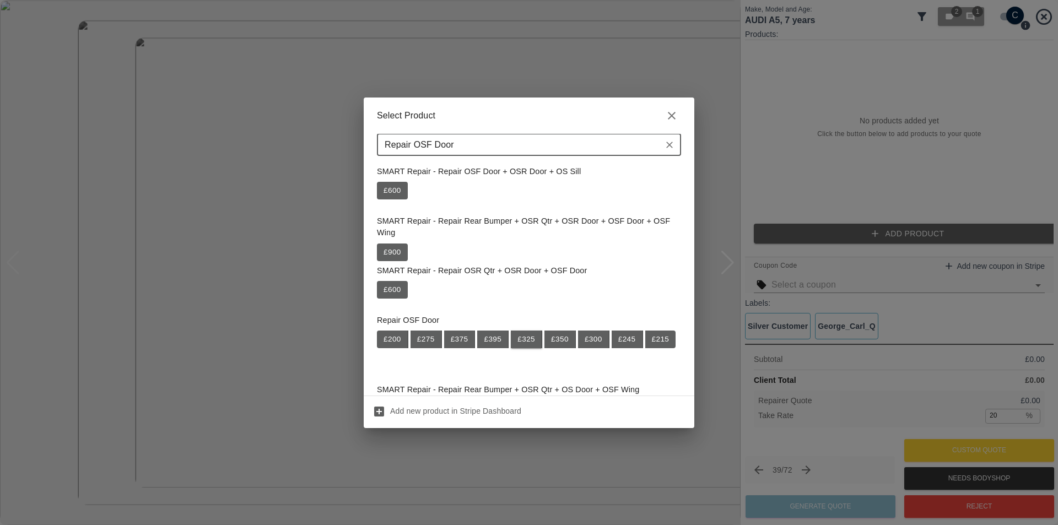
click at [524, 337] on button "£ 325" at bounding box center [526, 340] width 31 height 18
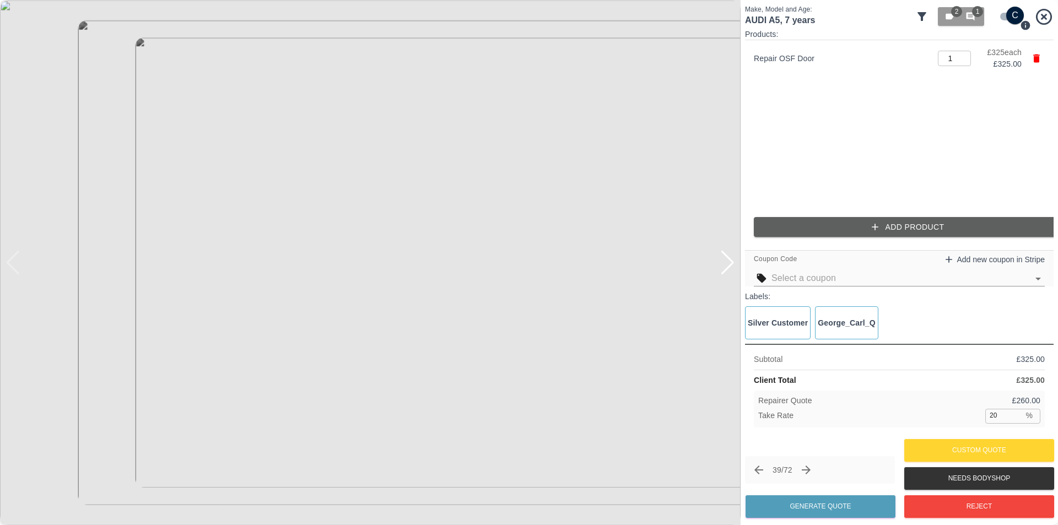
click at [858, 220] on button "Add Product" at bounding box center [908, 227] width 309 height 20
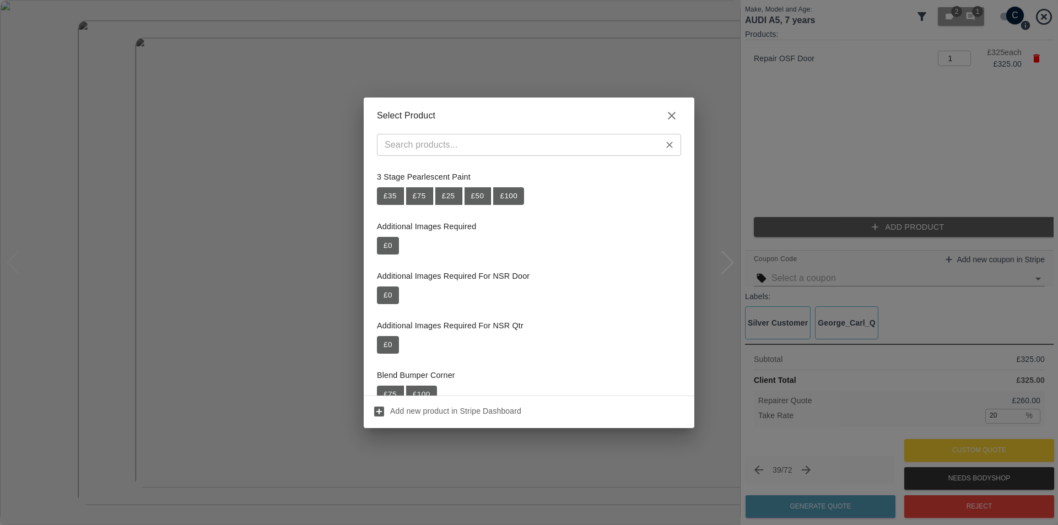
click at [477, 143] on input "text" at bounding box center [519, 144] width 279 height 15
paste input "Repair Door Handle"
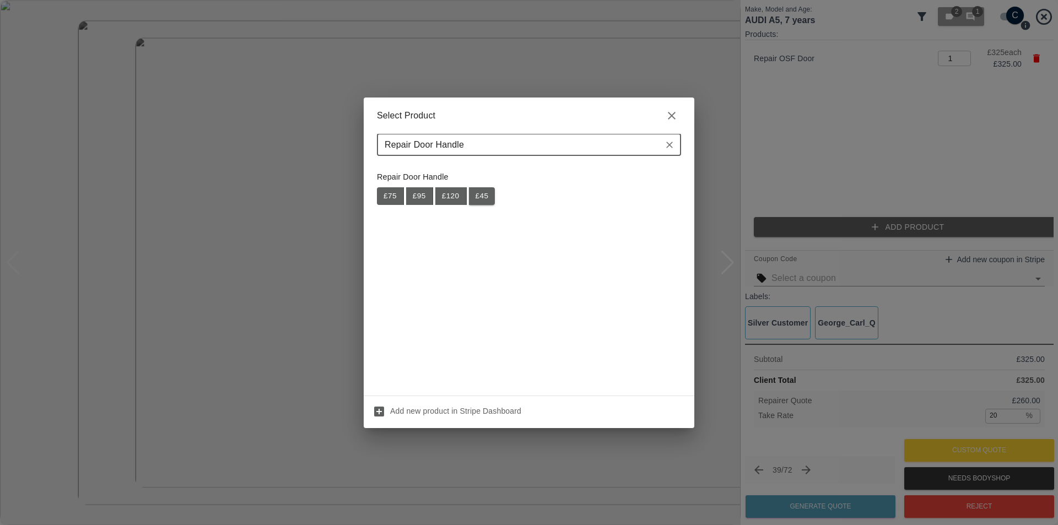
type input "Repair Door Handle"
click at [486, 199] on button "£ 45" at bounding box center [482, 196] width 26 height 18
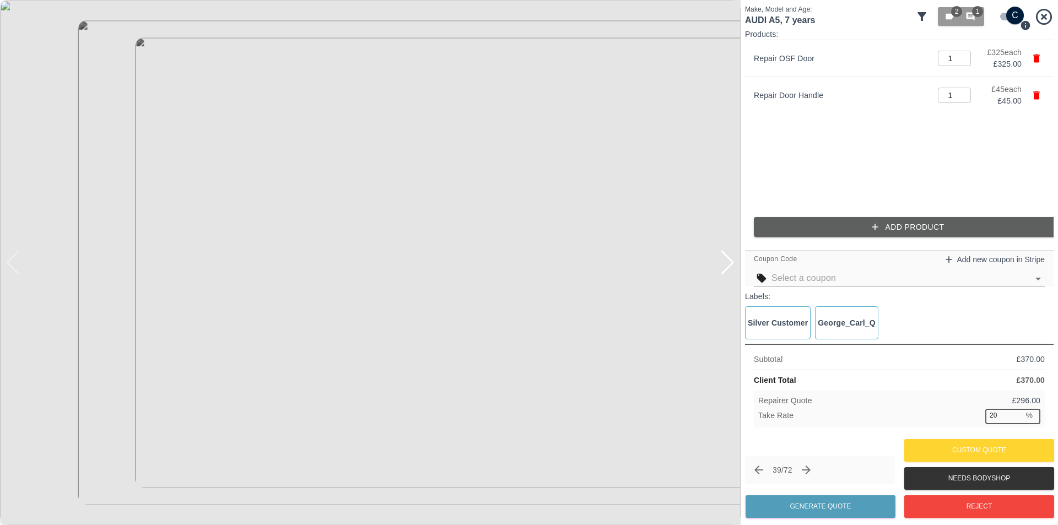
drag, startPoint x: 1000, startPoint y: 417, endPoint x: 977, endPoint y: 413, distance: 24.0
click at [977, 413] on div "Take Rate 20 % ​" at bounding box center [899, 416] width 282 height 14
type input "37"
click at [858, 503] on button "Generate Quote" at bounding box center [821, 506] width 150 height 23
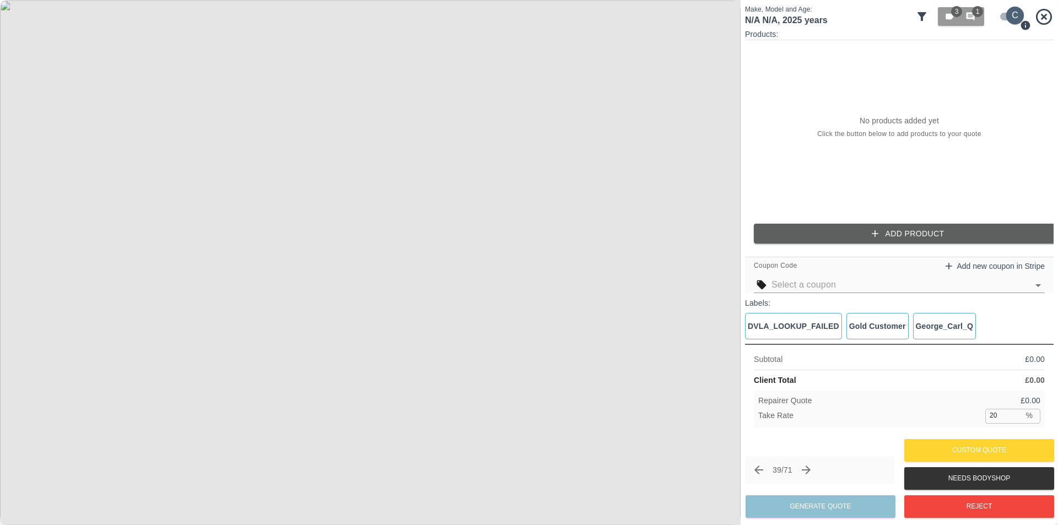
drag, startPoint x: 1004, startPoint y: 14, endPoint x: 996, endPoint y: 13, distance: 7.7
click at [1003, 14] on input "checkbox" at bounding box center [1015, 16] width 53 height 18
checkbox input "false"
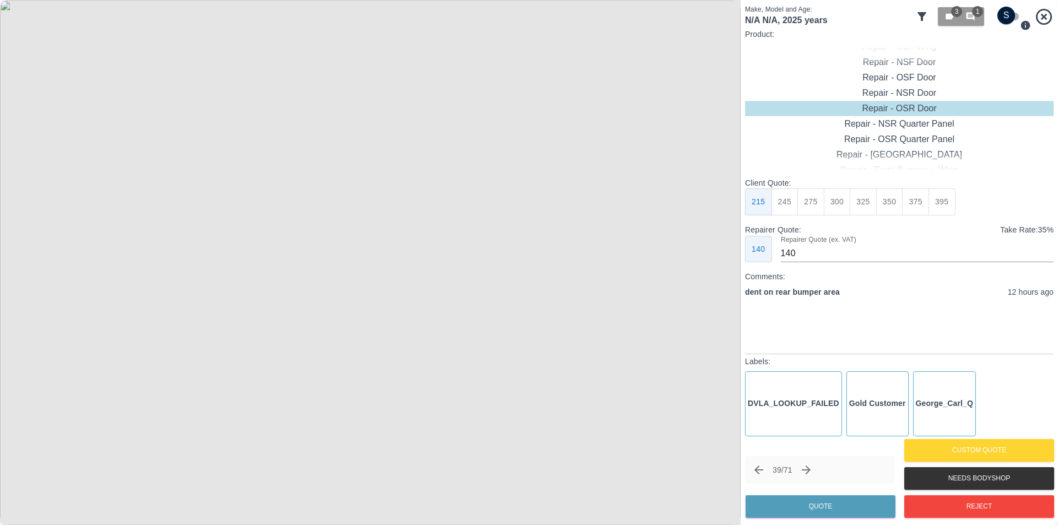
click at [415, 245] on img at bounding box center [370, 262] width 741 height 525
click at [378, 252] on img at bounding box center [236, 315] width 2222 height 1576
click at [915, 155] on div "Repair - Tailgate" at bounding box center [899, 154] width 309 height 15
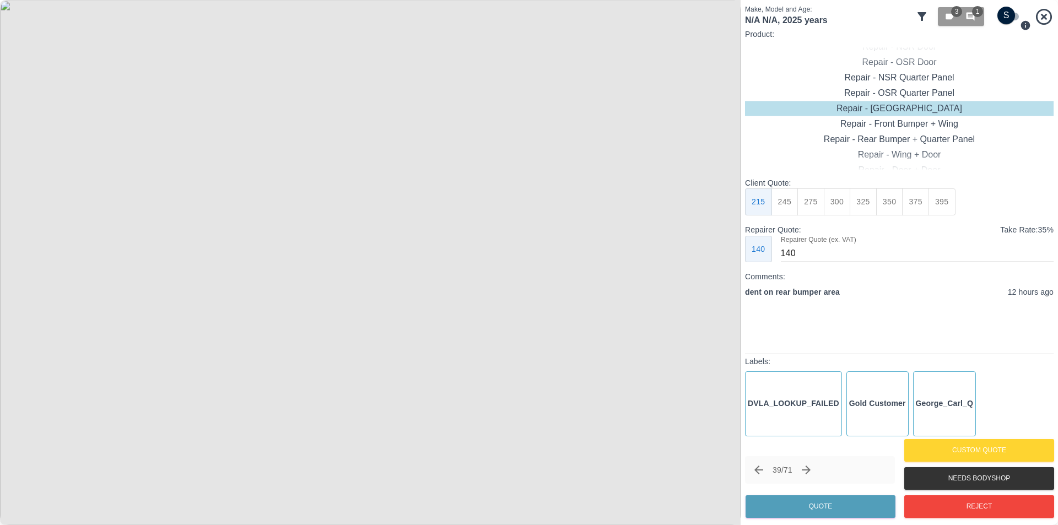
click at [885, 203] on button "350" at bounding box center [889, 201] width 27 height 27
type input "230"
click at [829, 506] on button "Quote" at bounding box center [821, 506] width 150 height 23
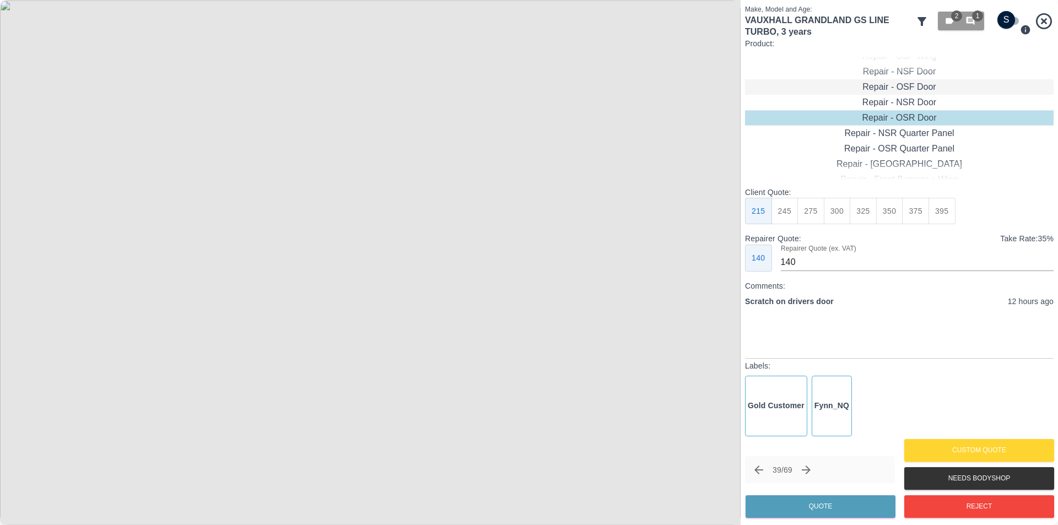
click at [906, 88] on div "Repair - OSF Door" at bounding box center [899, 86] width 309 height 15
click at [848, 505] on button "Quote" at bounding box center [821, 506] width 150 height 23
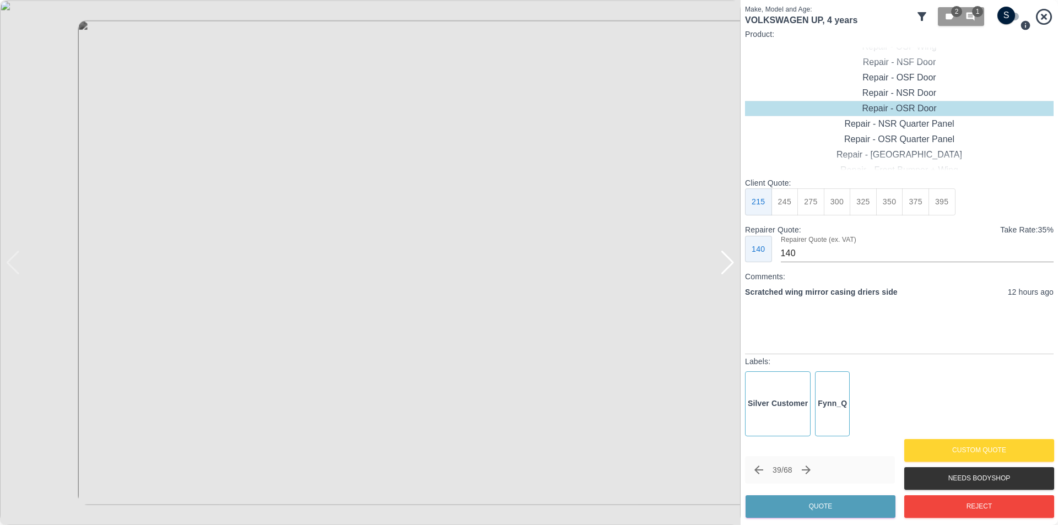
click at [725, 267] on div at bounding box center [727, 263] width 15 height 24
click at [725, 267] on img at bounding box center [370, 262] width 741 height 525
click at [15, 258] on div at bounding box center [13, 263] width 15 height 24
click at [1014, 17] on input "checkbox" at bounding box center [1006, 16] width 53 height 18
checkbox input "true"
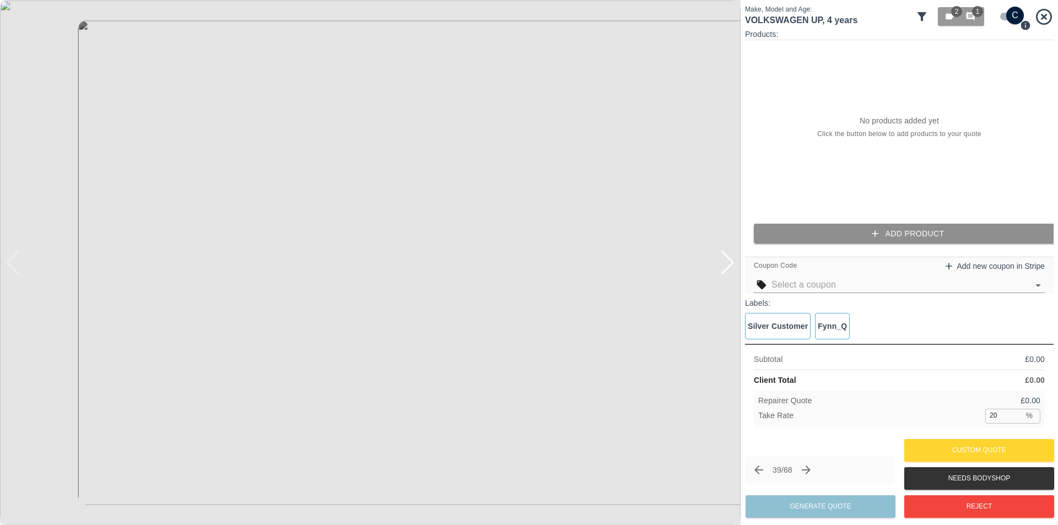
click at [894, 227] on button "Add Product" at bounding box center [908, 234] width 309 height 20
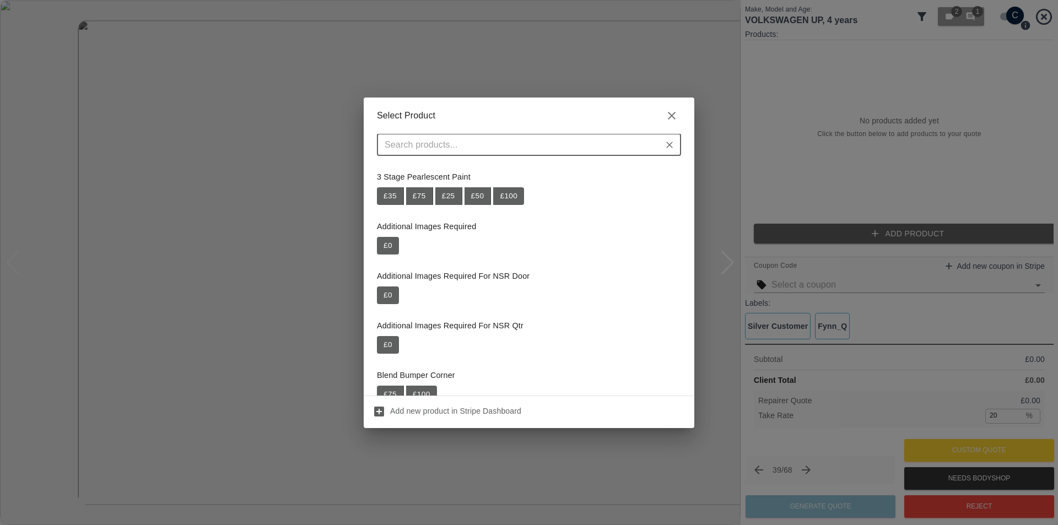
click at [534, 139] on input "text" at bounding box center [519, 144] width 279 height 15
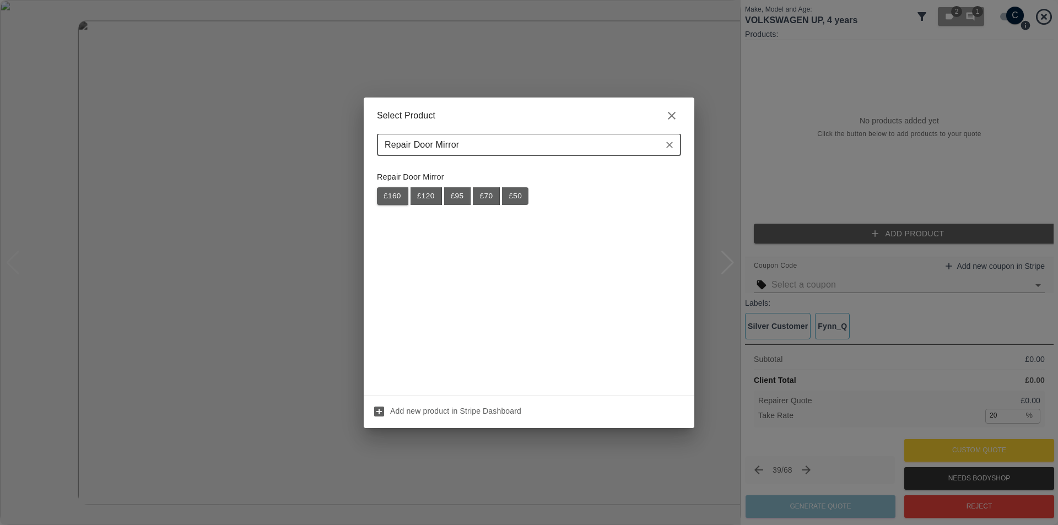
type input "Repair Door Mirror"
click at [388, 195] on button "£ 160" at bounding box center [392, 196] width 31 height 18
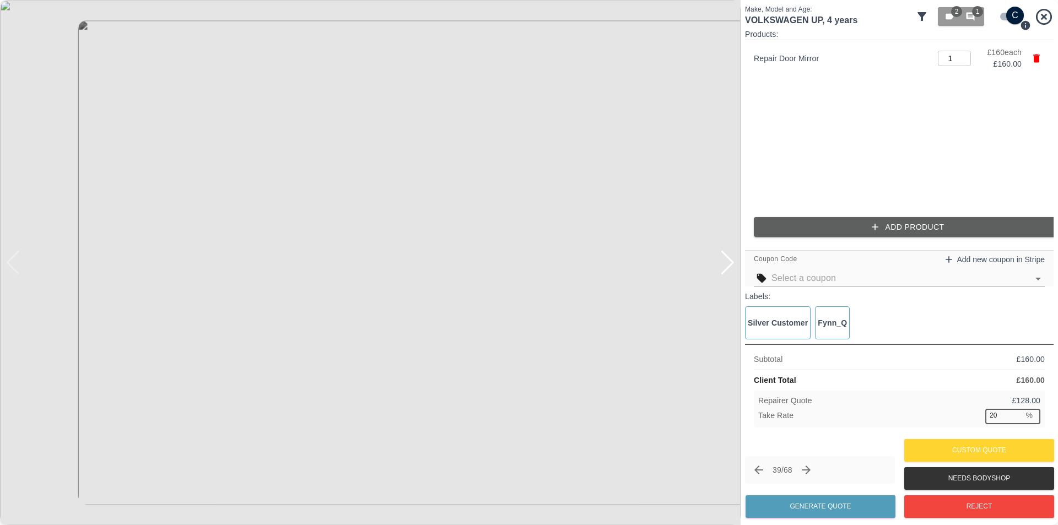
drag, startPoint x: 1003, startPoint y: 413, endPoint x: 982, endPoint y: 413, distance: 20.9
click at [982, 413] on div "Take Rate 20 % ​" at bounding box center [899, 416] width 282 height 14
type input "37"
click at [852, 508] on button "Generate Quote" at bounding box center [821, 506] width 150 height 23
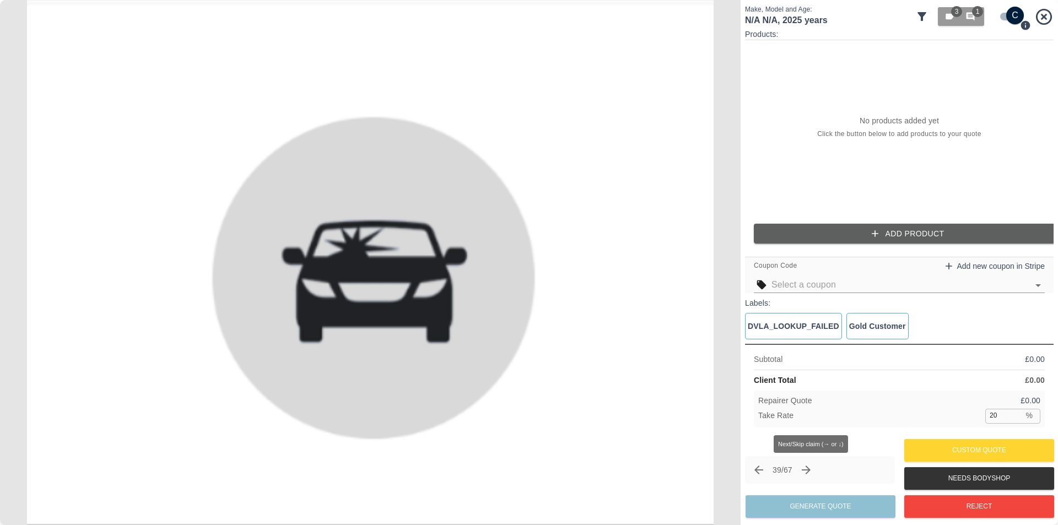
click at [811, 469] on icon "Next claim" at bounding box center [806, 470] width 9 height 9
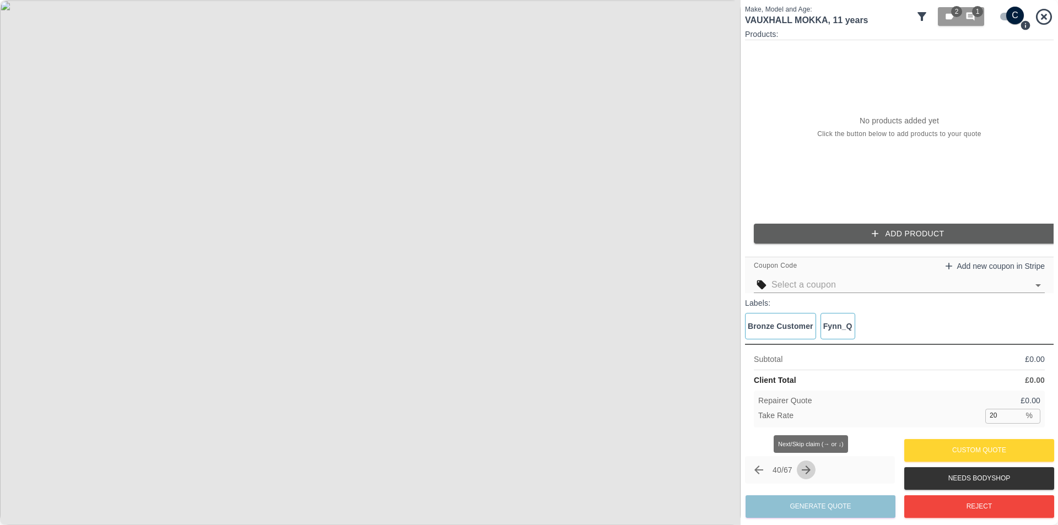
click at [813, 467] on icon "Next claim" at bounding box center [806, 470] width 13 height 13
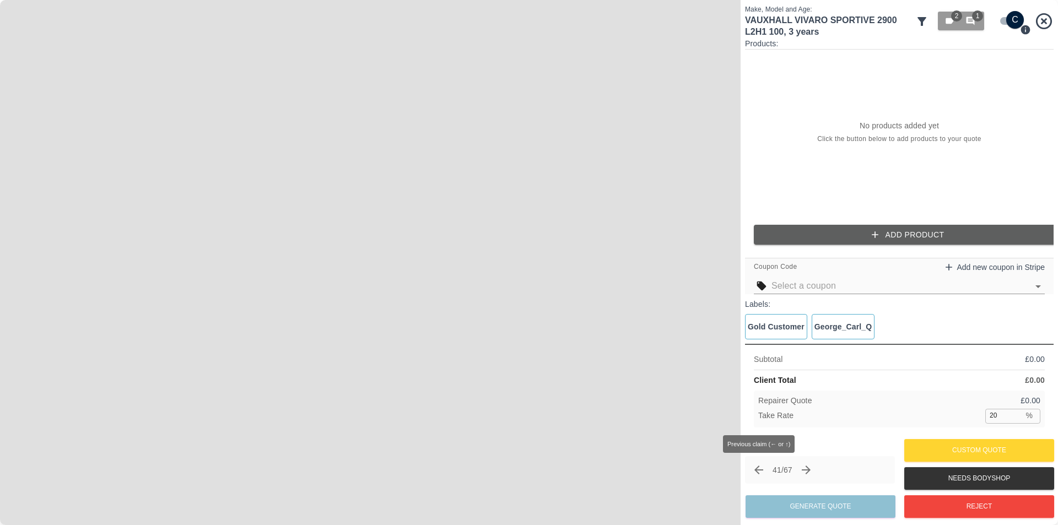
click at [761, 472] on icon "Previous claim" at bounding box center [758, 470] width 13 height 13
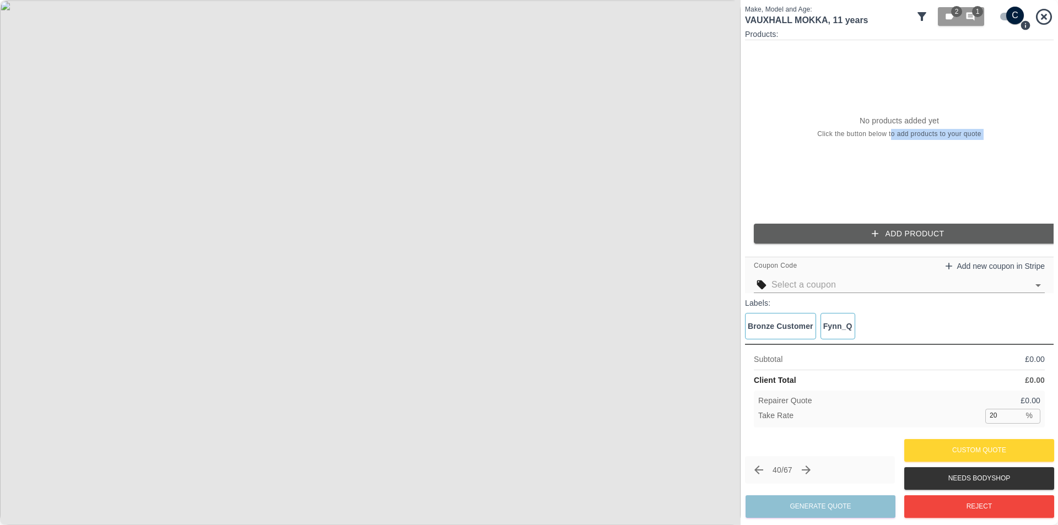
drag, startPoint x: 890, startPoint y: 219, endPoint x: 890, endPoint y: 230, distance: 11.0
click at [889, 220] on div "Products: No products added yet Click the button below to add products to your …" at bounding box center [899, 141] width 309 height 224
click at [890, 234] on button "Add Product" at bounding box center [908, 234] width 309 height 20
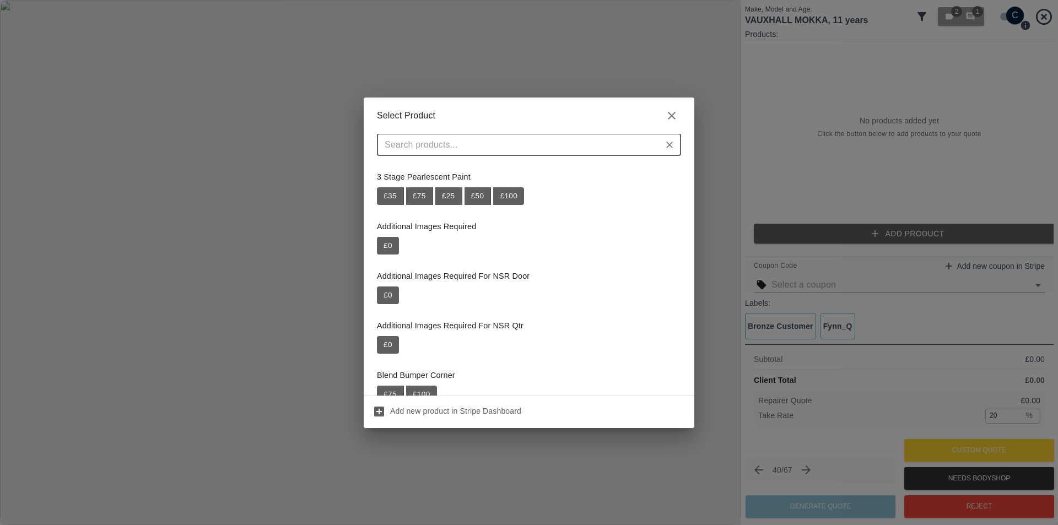
drag, startPoint x: 580, startPoint y: 134, endPoint x: 579, endPoint y: 140, distance: 5.8
click at [580, 134] on div "​" at bounding box center [529, 145] width 304 height 22
click at [579, 140] on input "text" at bounding box center [519, 144] width 279 height 15
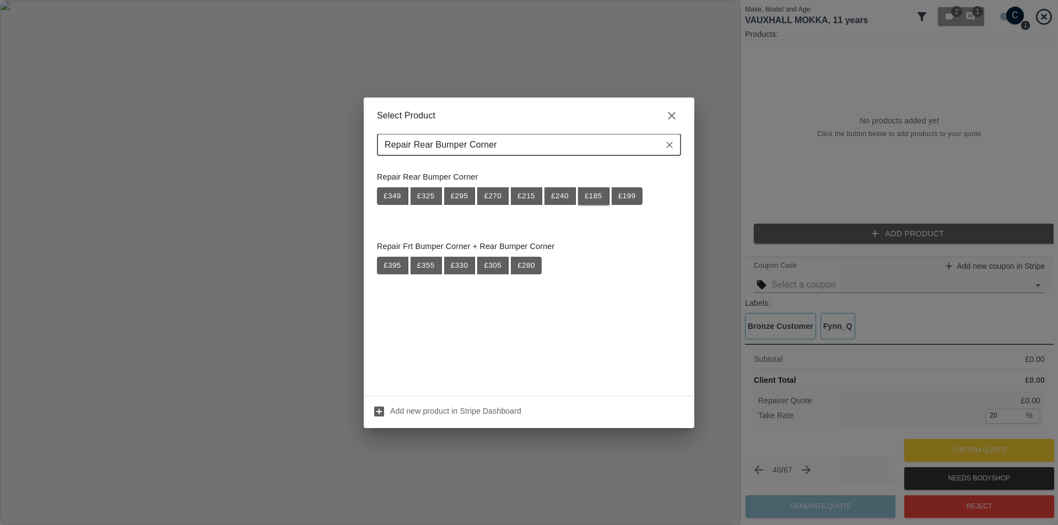
type input "Repair Rear Bumper Corner"
click at [595, 192] on button "£ 185" at bounding box center [593, 196] width 31 height 18
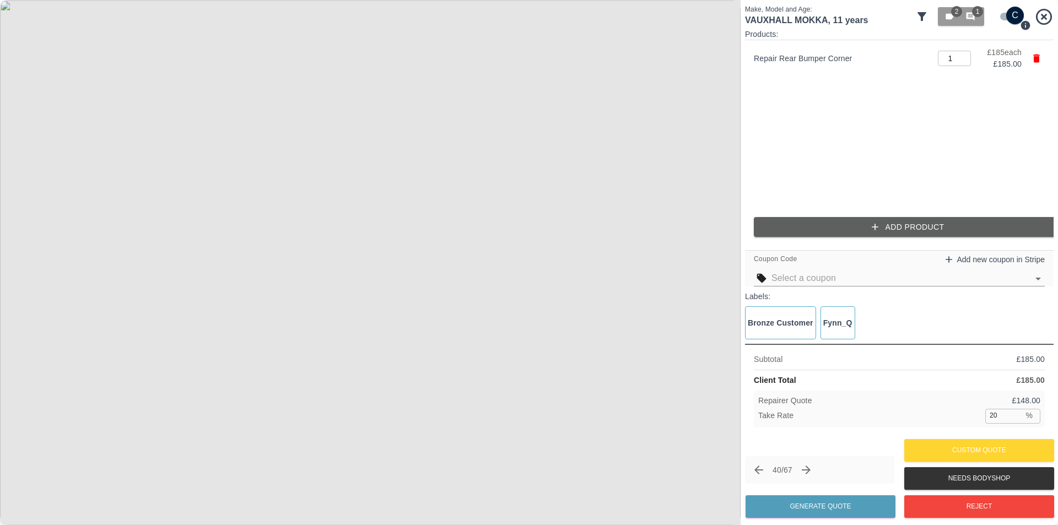
click at [833, 227] on button "Add Product" at bounding box center [908, 227] width 309 height 20
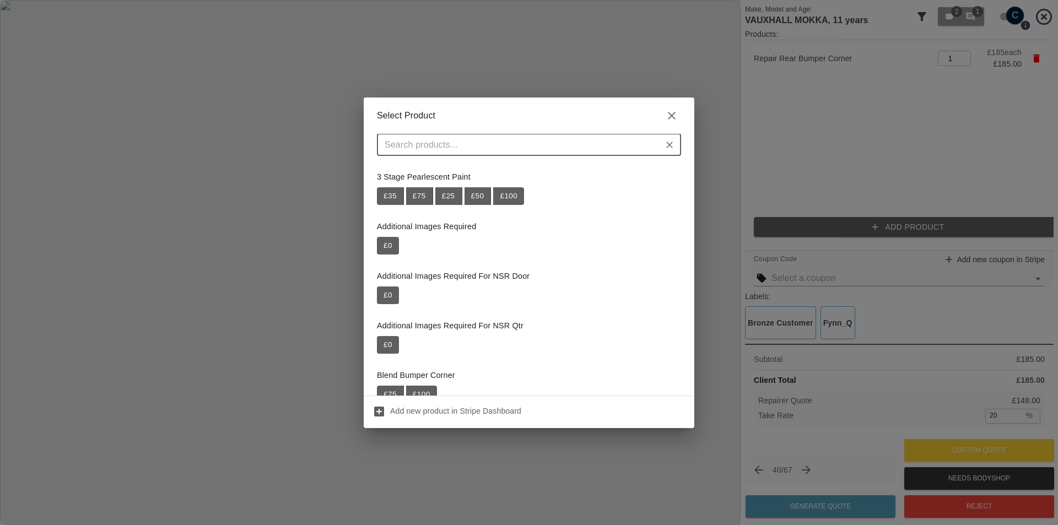
drag, startPoint x: 548, startPoint y: 149, endPoint x: 547, endPoint y: 143, distance: 6.2
click at [548, 146] on input "text" at bounding box center [519, 144] width 279 height 15
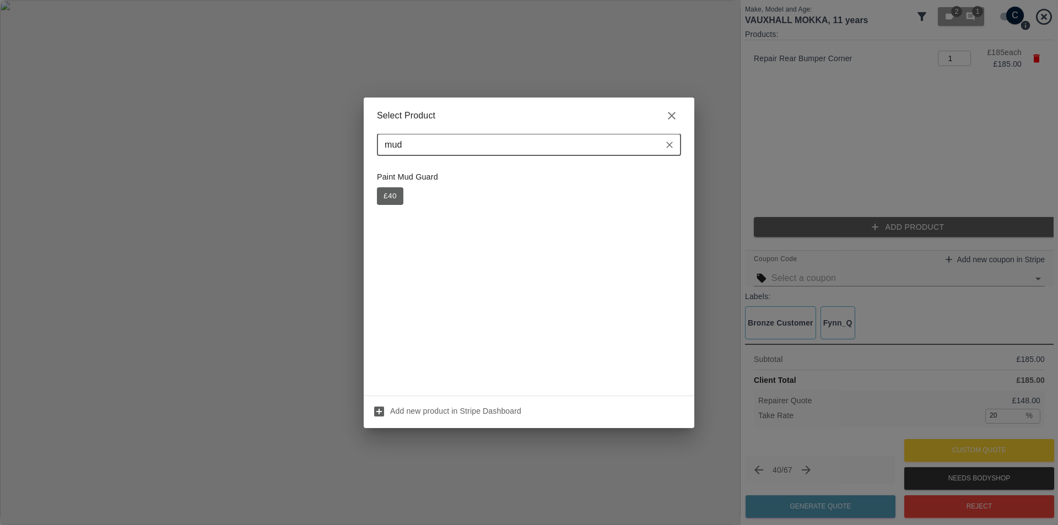
type input "mud"
click at [387, 205] on div "Paint Mud Guard £ 40" at bounding box center [529, 188] width 304 height 47
click at [392, 192] on button "£ 40" at bounding box center [390, 196] width 26 height 18
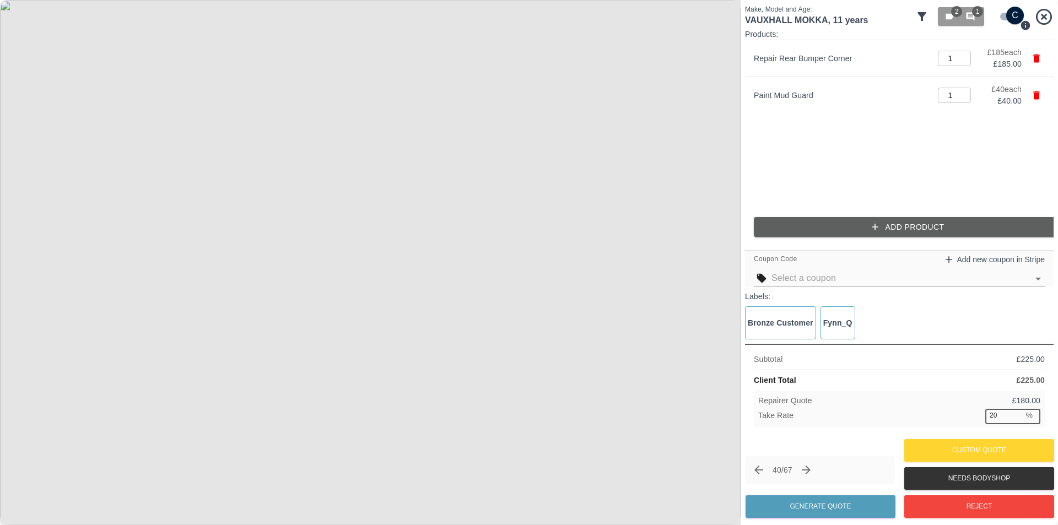
drag, startPoint x: 1004, startPoint y: 416, endPoint x: 978, endPoint y: 413, distance: 25.4
click at [978, 413] on div "Take Rate 20 % ​" at bounding box center [899, 416] width 282 height 14
type input "37"
click at [860, 513] on button "Generate Quote" at bounding box center [821, 506] width 150 height 23
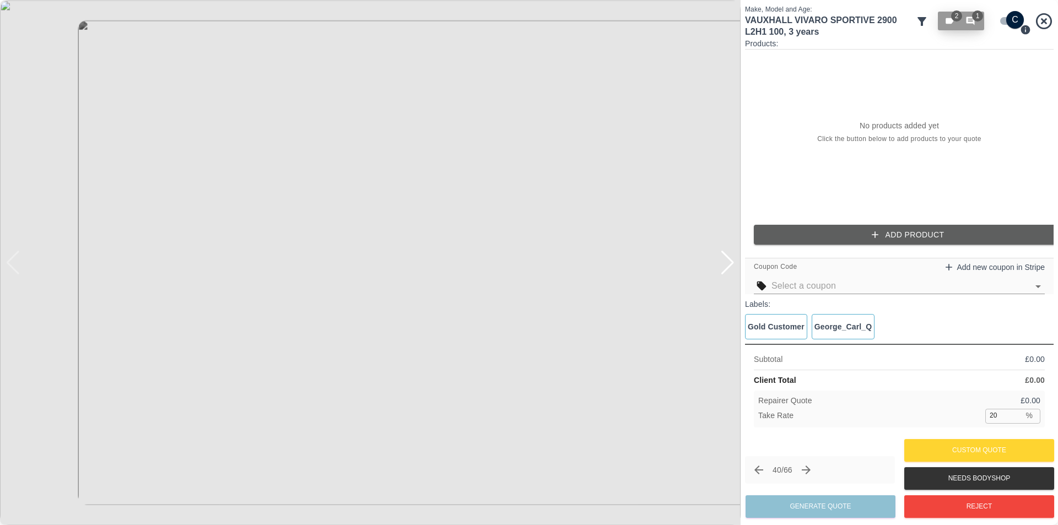
click at [978, 25] on button "2 1" at bounding box center [961, 21] width 46 height 19
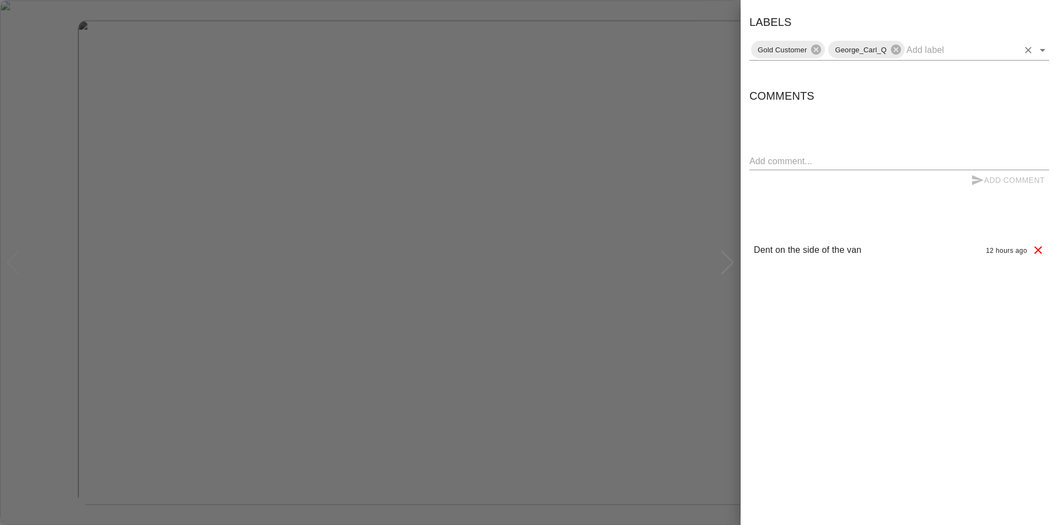
click at [1042, 51] on icon "Open" at bounding box center [1042, 50] width 13 height 13
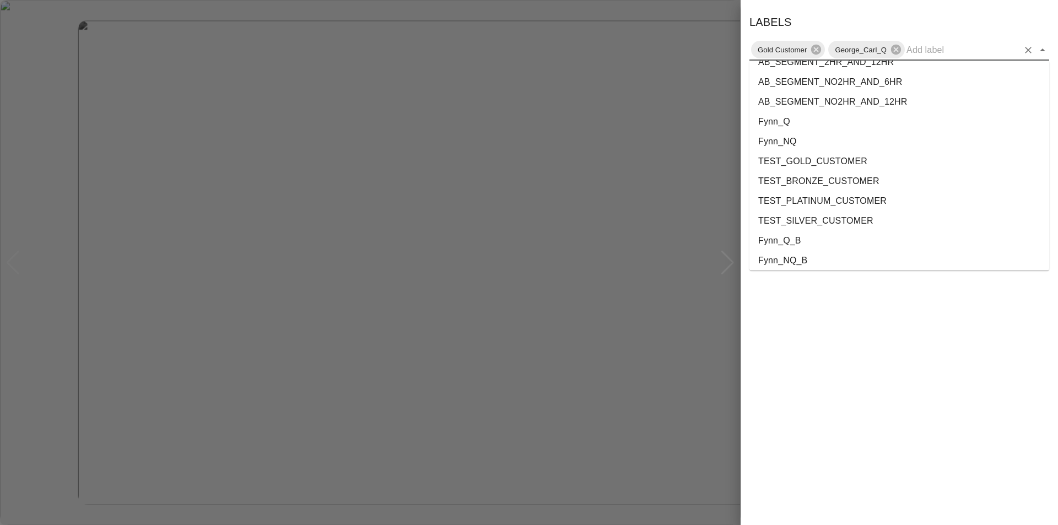
scroll to position [2021, 0]
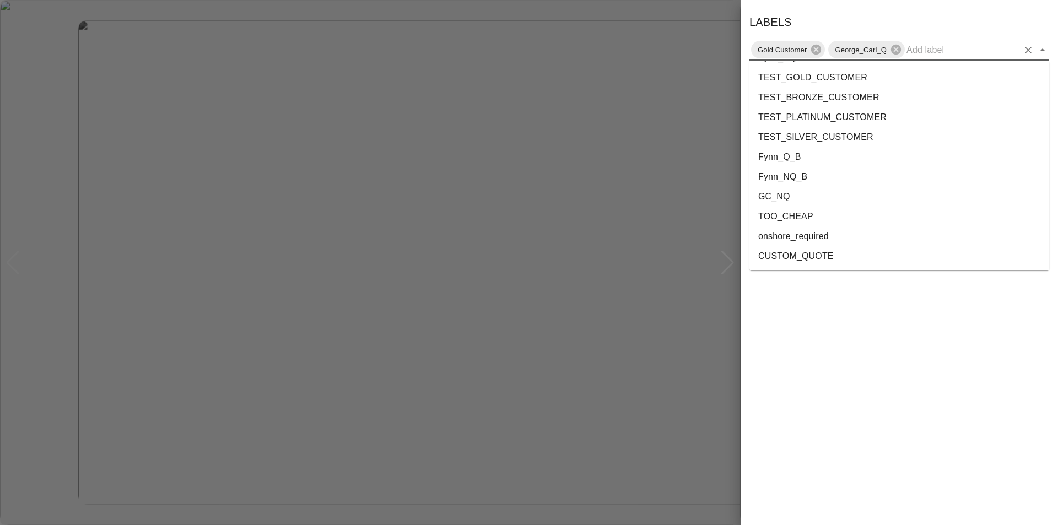
click at [803, 239] on li "onshore_required" at bounding box center [900, 237] width 300 height 20
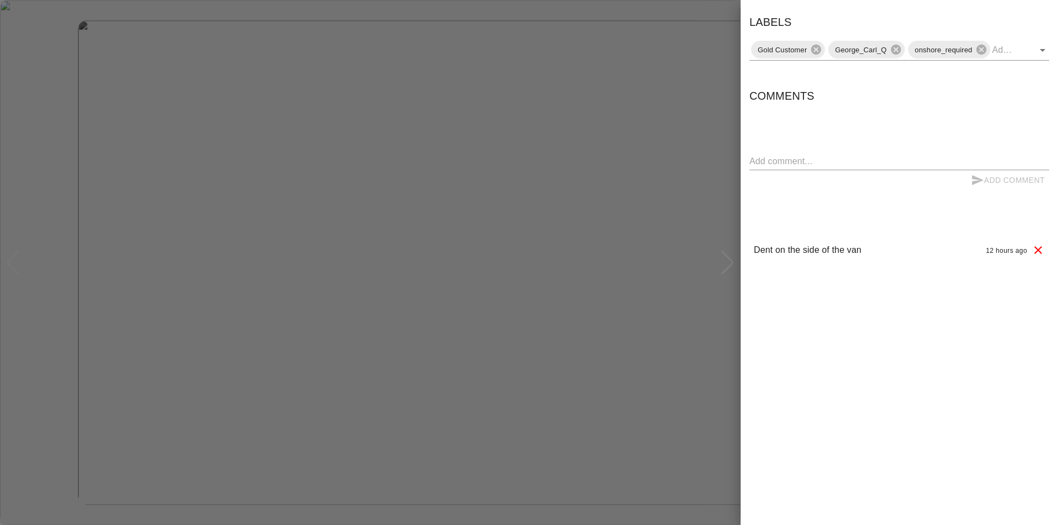
click at [678, 101] on div at bounding box center [529, 262] width 1058 height 525
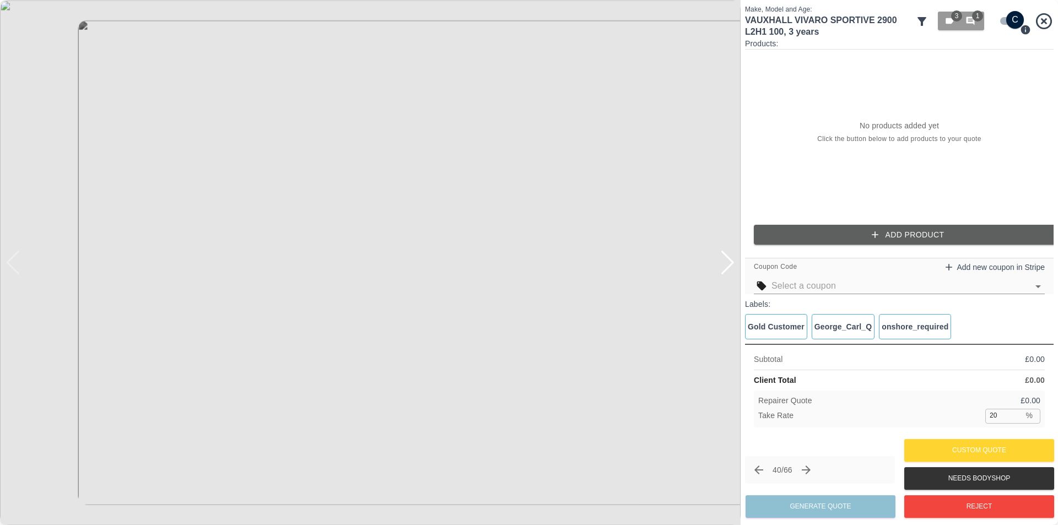
click at [683, 62] on img at bounding box center [370, 262] width 741 height 525
click at [710, 63] on img at bounding box center [370, 262] width 741 height 525
click at [724, 57] on img at bounding box center [370, 262] width 741 height 525
click at [924, 16] on icon at bounding box center [921, 21] width 13 height 13
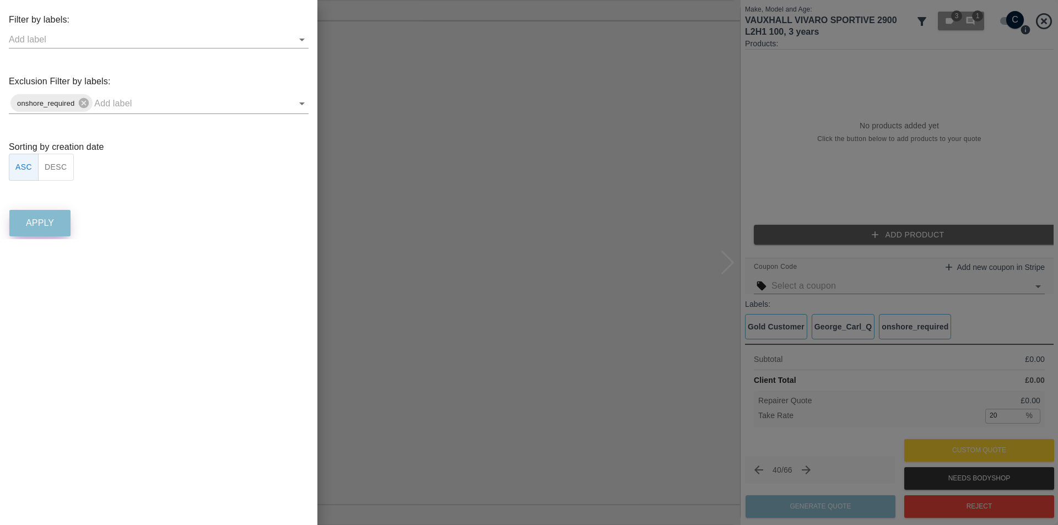
click at [45, 221] on p "Apply" at bounding box center [40, 223] width 28 height 13
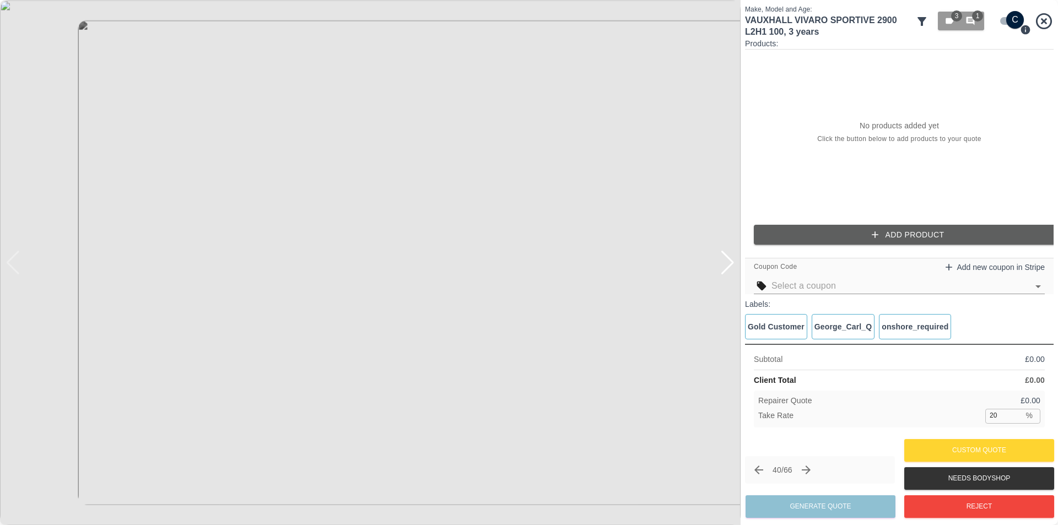
click at [813, 471] on icon "Next claim" at bounding box center [806, 470] width 13 height 13
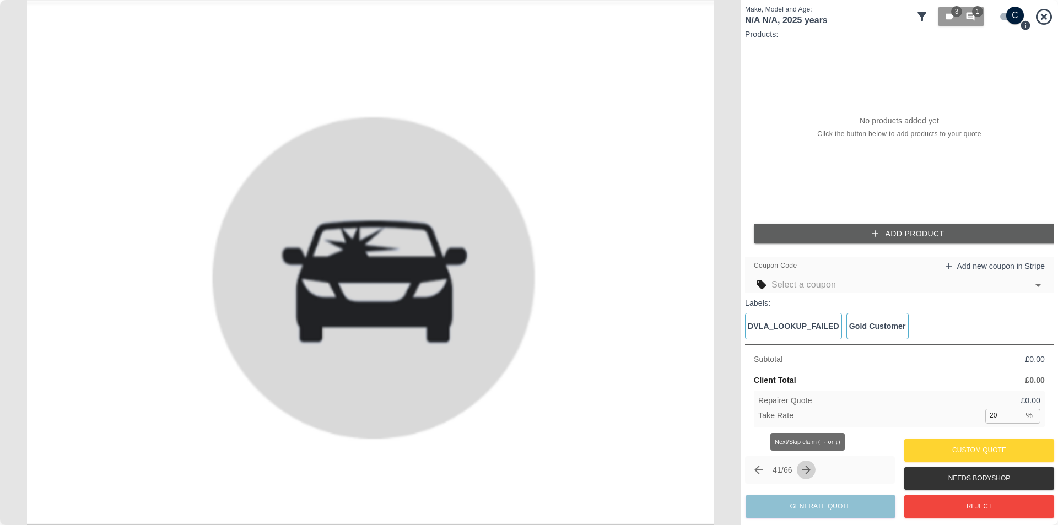
click at [813, 470] on icon "Next claim" at bounding box center [806, 470] width 13 height 13
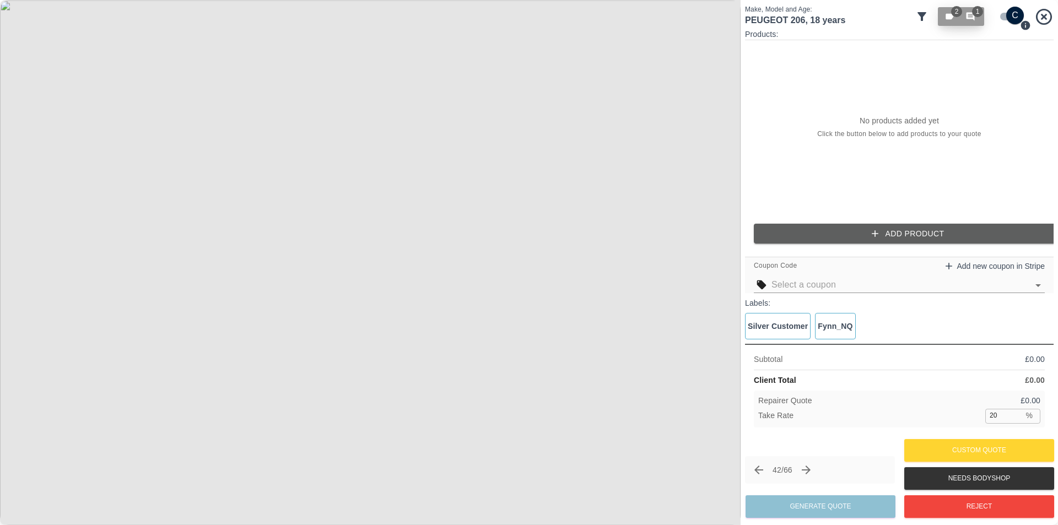
click at [975, 19] on icon "button" at bounding box center [971, 17] width 10 height 10
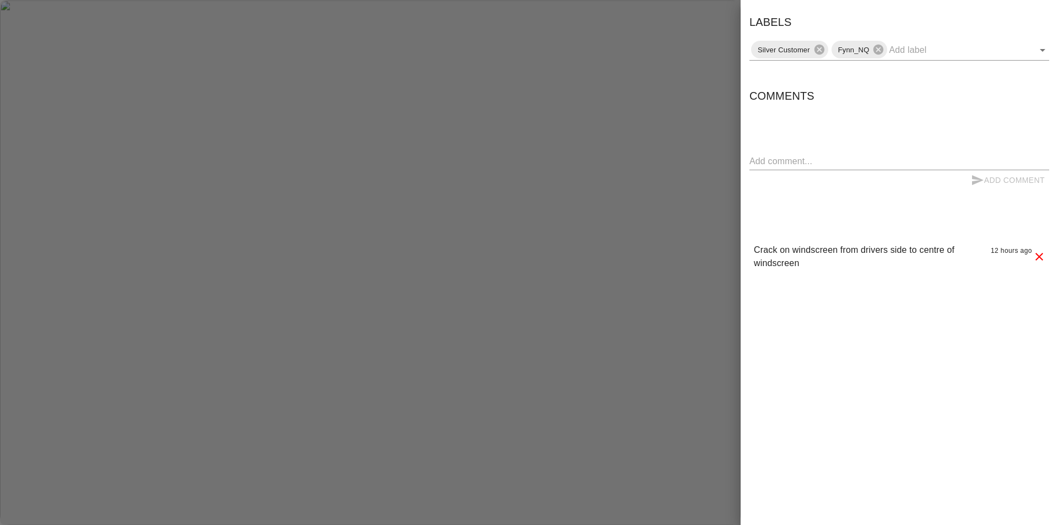
click at [665, 19] on div at bounding box center [529, 262] width 1058 height 525
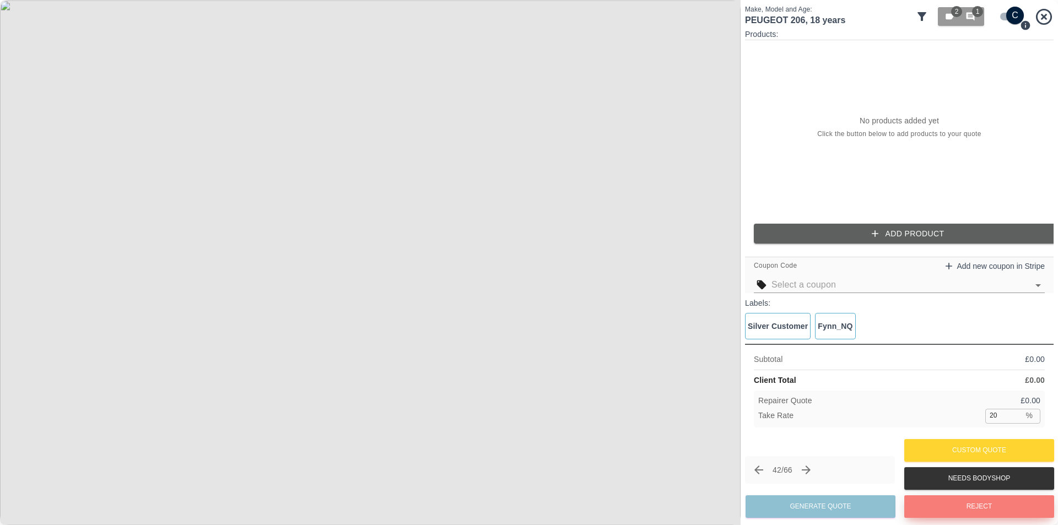
click at [956, 505] on button "Reject" at bounding box center [979, 506] width 150 height 23
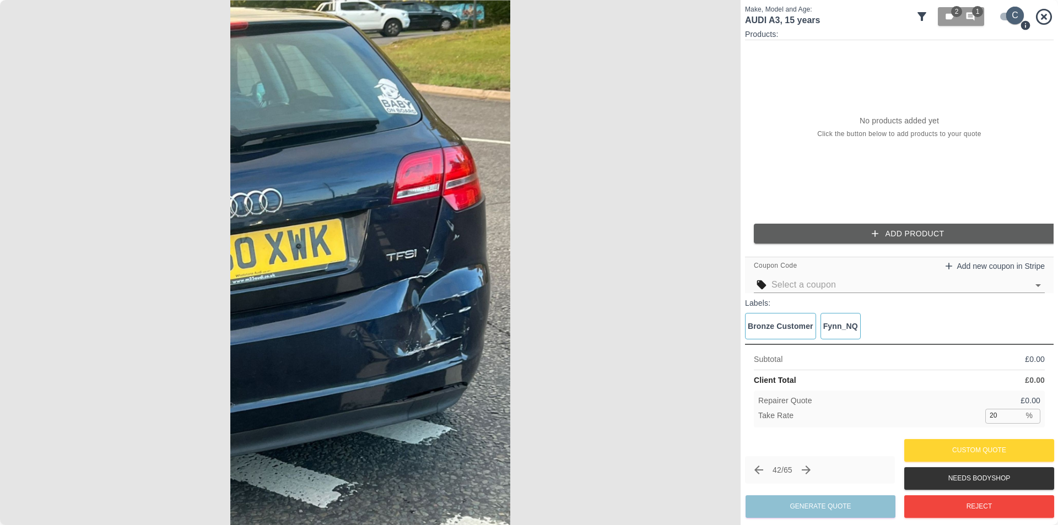
click at [1003, 18] on input "checkbox" at bounding box center [1015, 16] width 53 height 18
checkbox input "false"
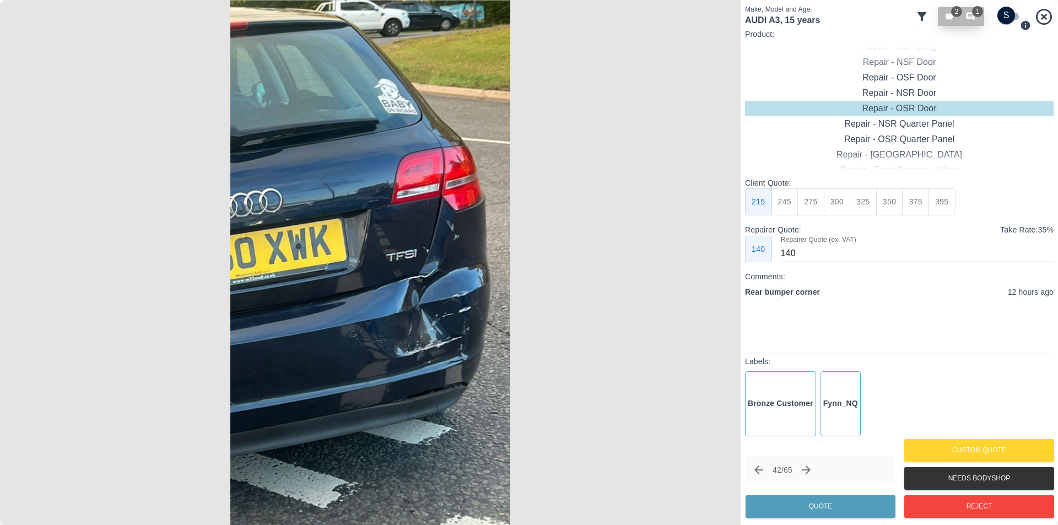
click at [976, 14] on span "1" at bounding box center [977, 11] width 11 height 11
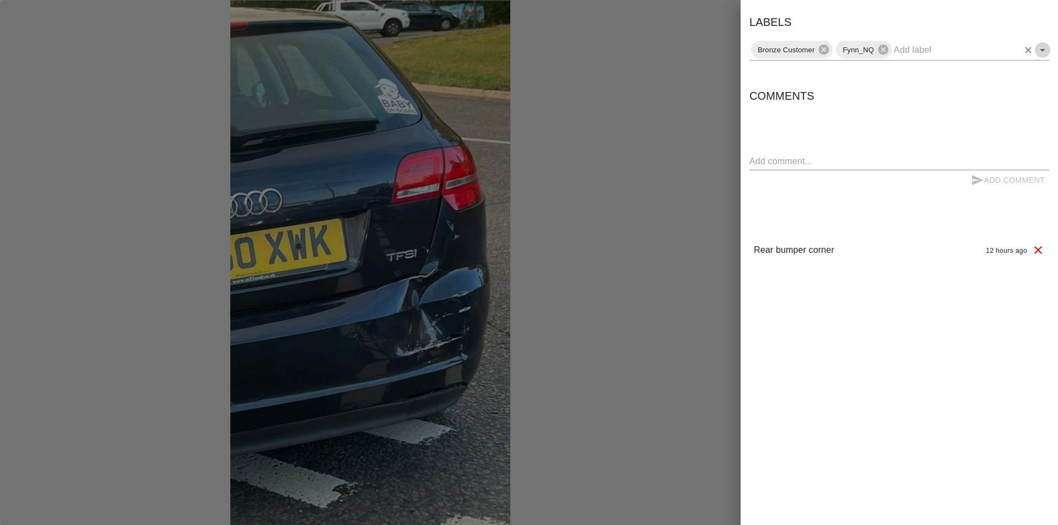
click at [1044, 51] on icon "Open" at bounding box center [1042, 50] width 13 height 13
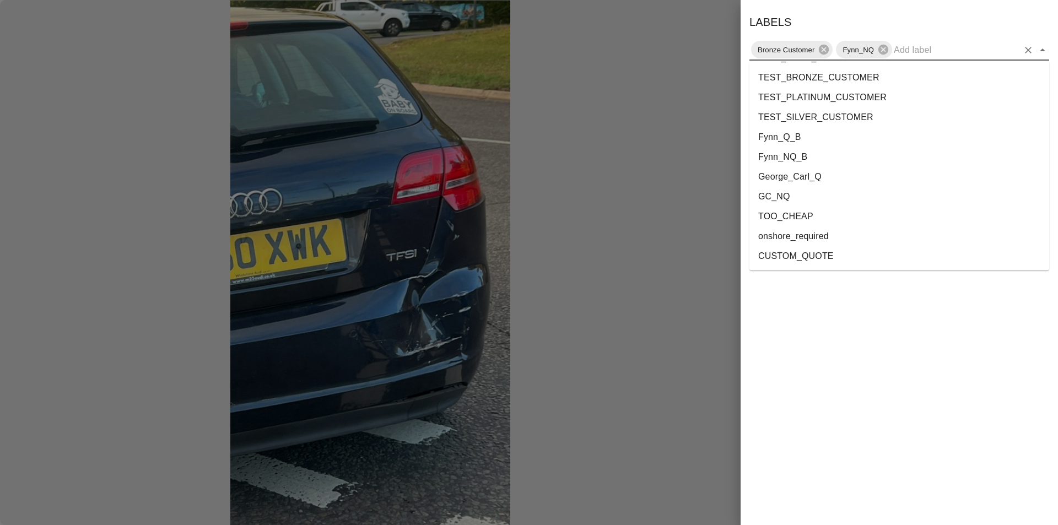
click at [824, 235] on li "onshore_required" at bounding box center [900, 237] width 300 height 20
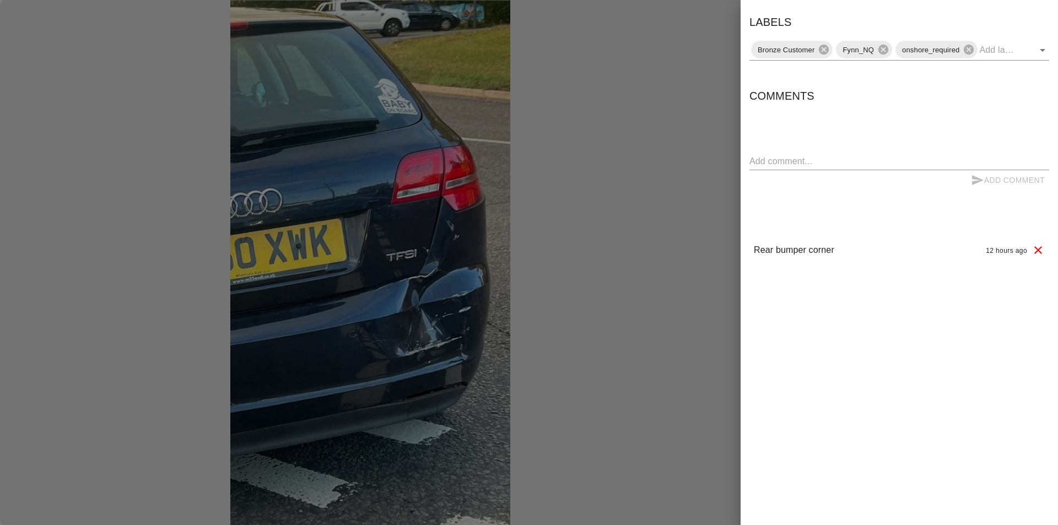
click at [660, 171] on div at bounding box center [529, 262] width 1058 height 525
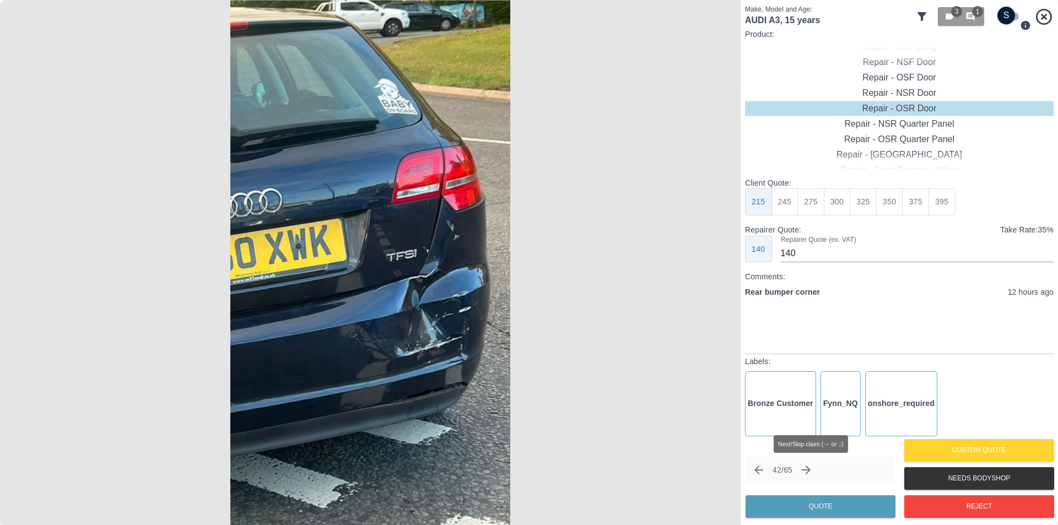
click at [811, 472] on icon "Next claim" at bounding box center [806, 470] width 13 height 13
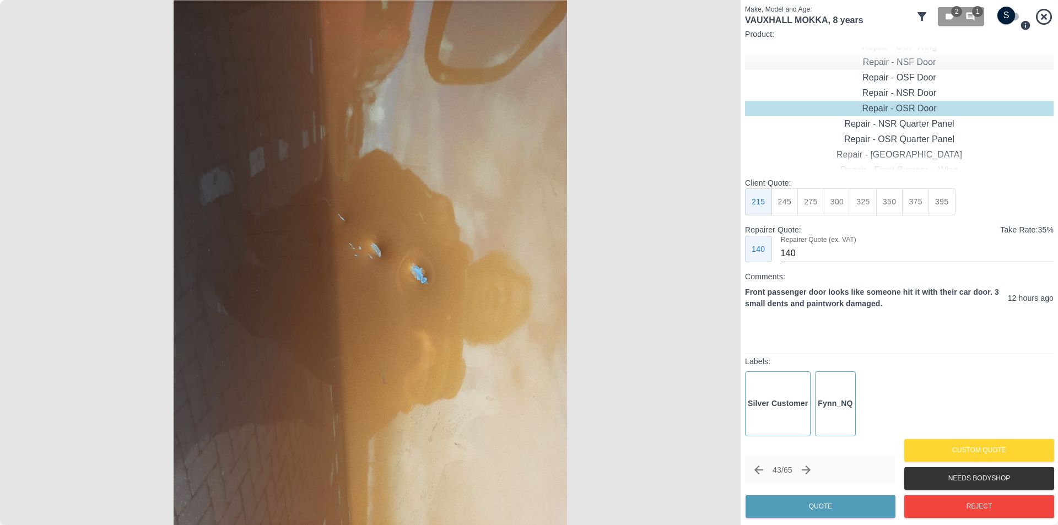
click at [918, 67] on div "Repair - NSF Door" at bounding box center [899, 62] width 309 height 15
drag, startPoint x: 830, startPoint y: 205, endPoint x: 849, endPoint y: 225, distance: 27.3
click at [830, 206] on button "300" at bounding box center [837, 201] width 27 height 27
type input "190"
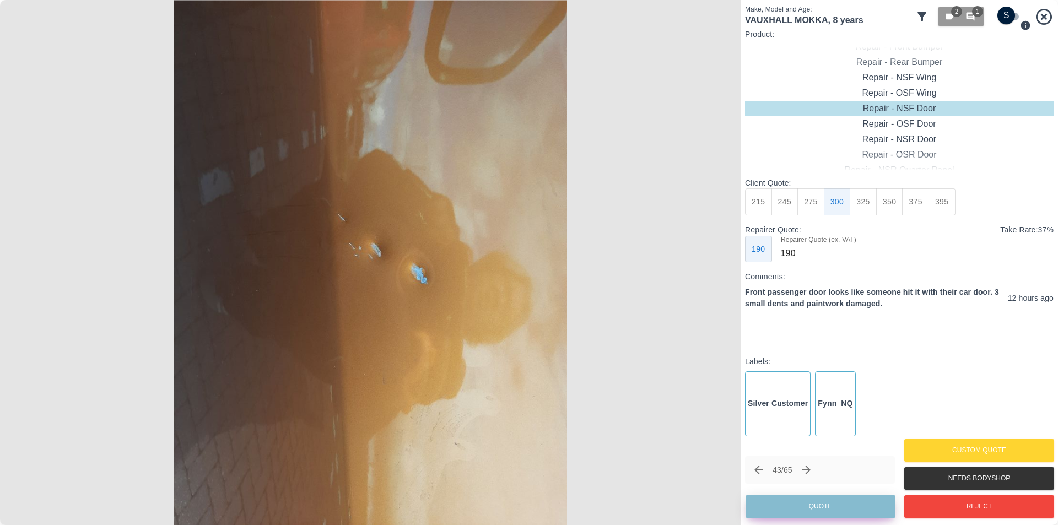
click at [852, 508] on button "Quote" at bounding box center [821, 506] width 150 height 23
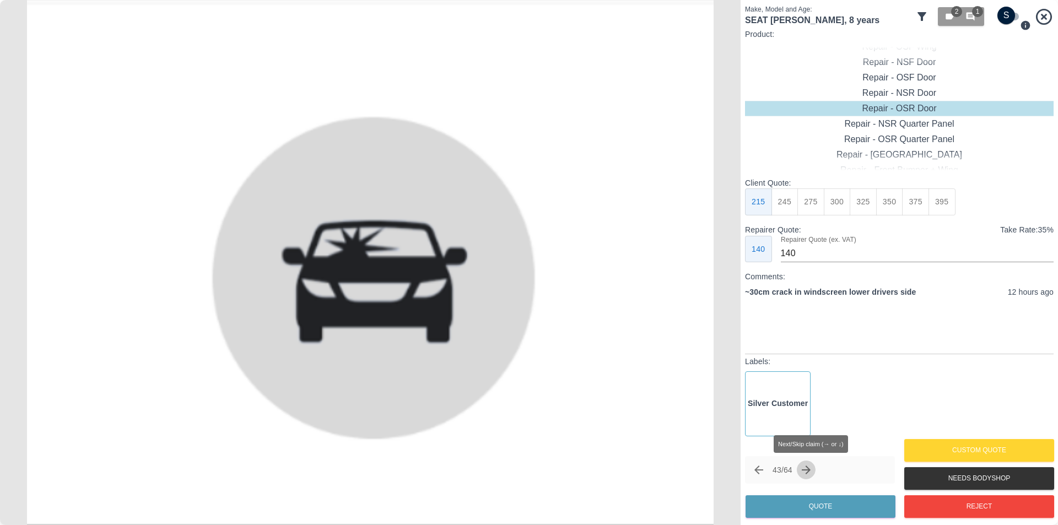
click at [813, 472] on icon "Next claim" at bounding box center [806, 470] width 13 height 13
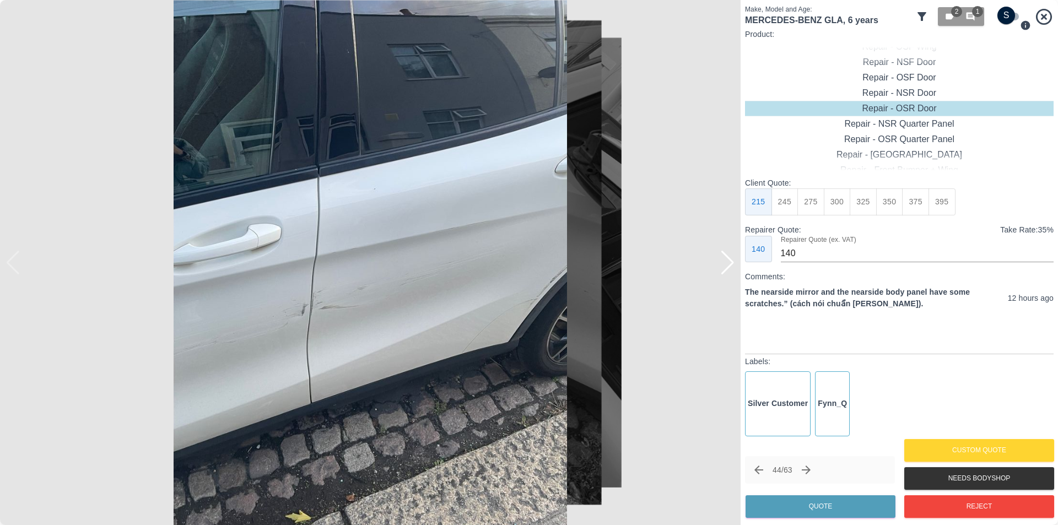
click at [728, 265] on div at bounding box center [727, 263] width 15 height 24
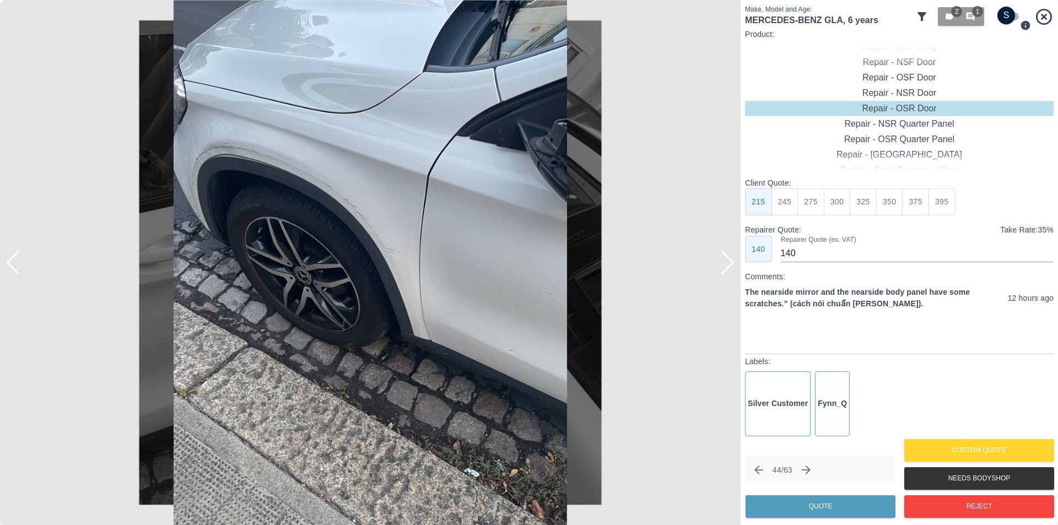
click at [728, 265] on div at bounding box center [727, 263] width 15 height 24
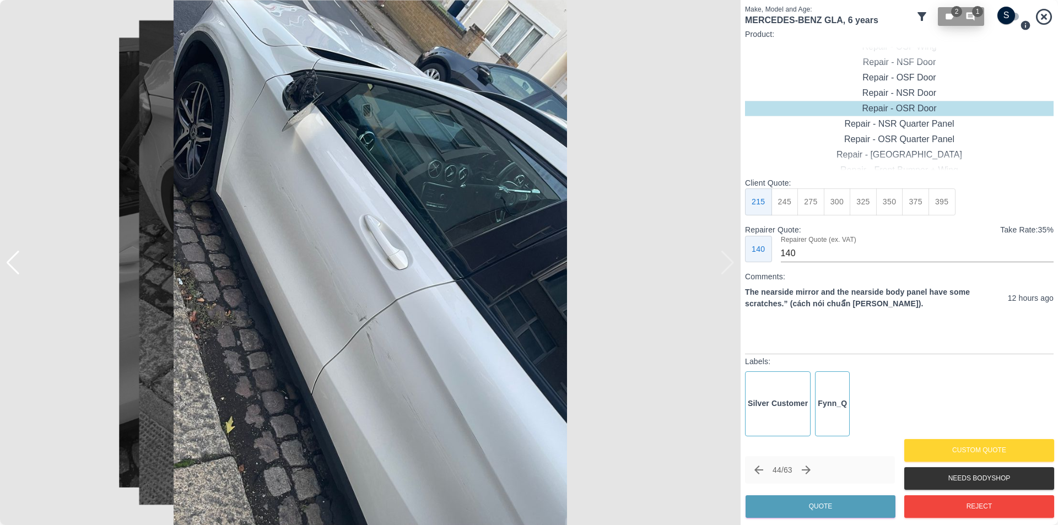
click at [979, 16] on span "1" at bounding box center [977, 11] width 11 height 11
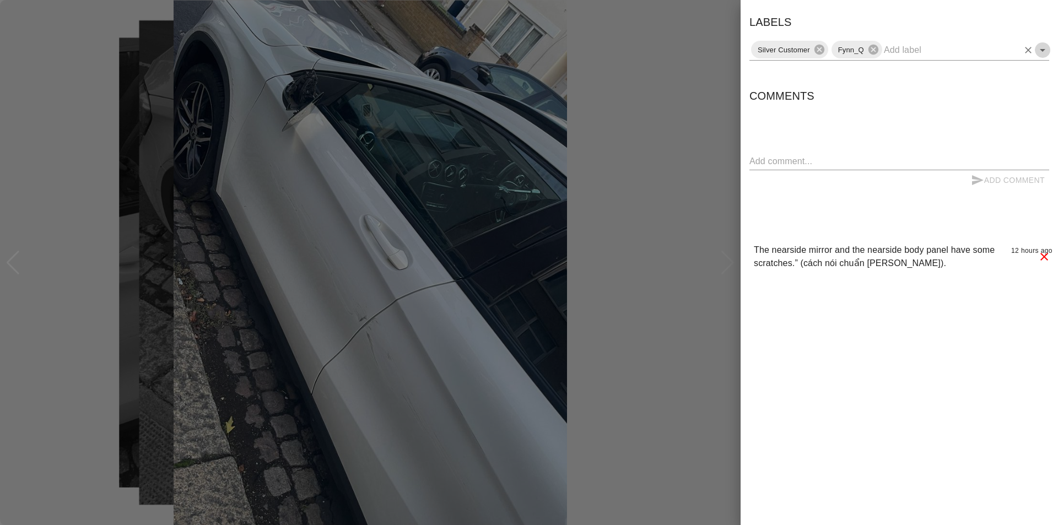
click at [1042, 49] on icon "Open" at bounding box center [1043, 50] width 6 height 3
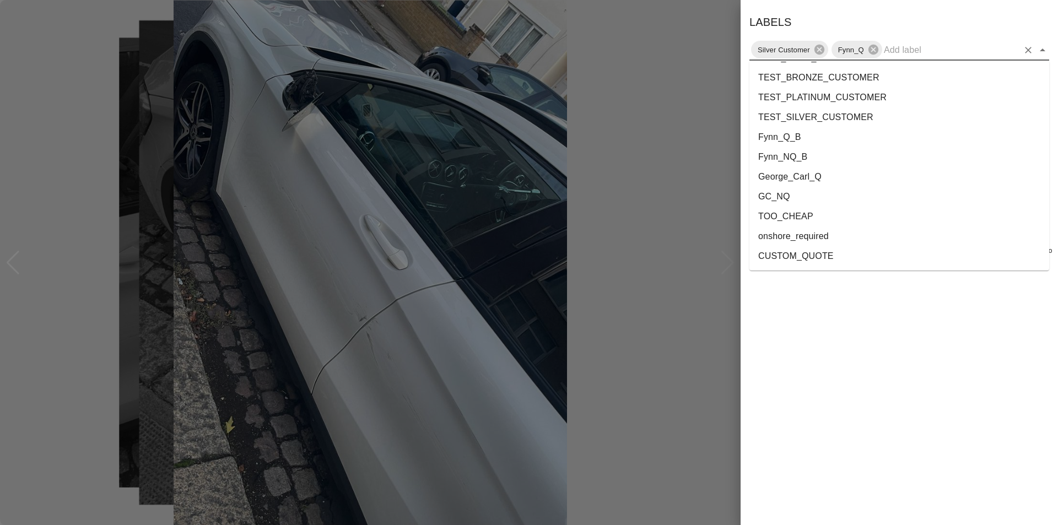
click at [824, 237] on li "onshore_required" at bounding box center [900, 237] width 300 height 20
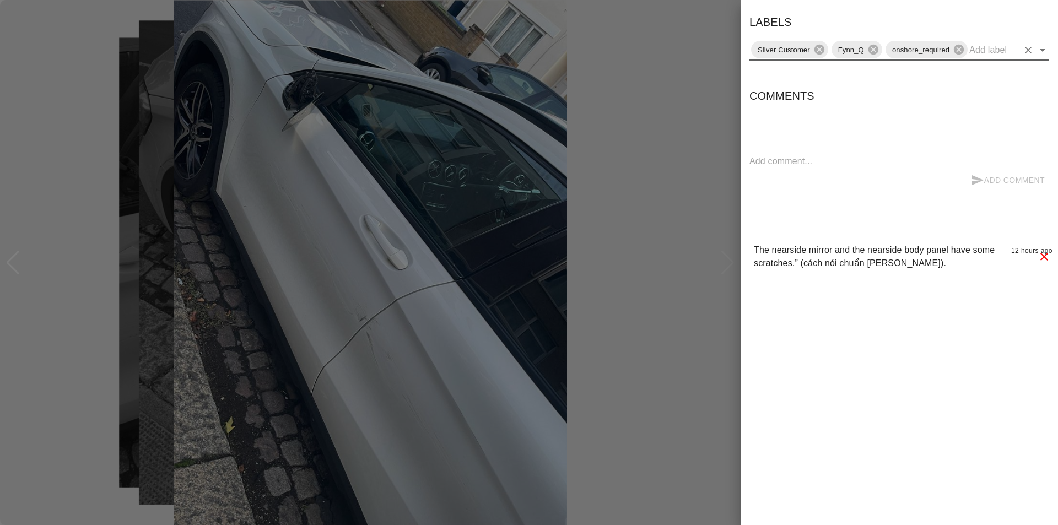
click at [722, 134] on div at bounding box center [529, 262] width 1058 height 525
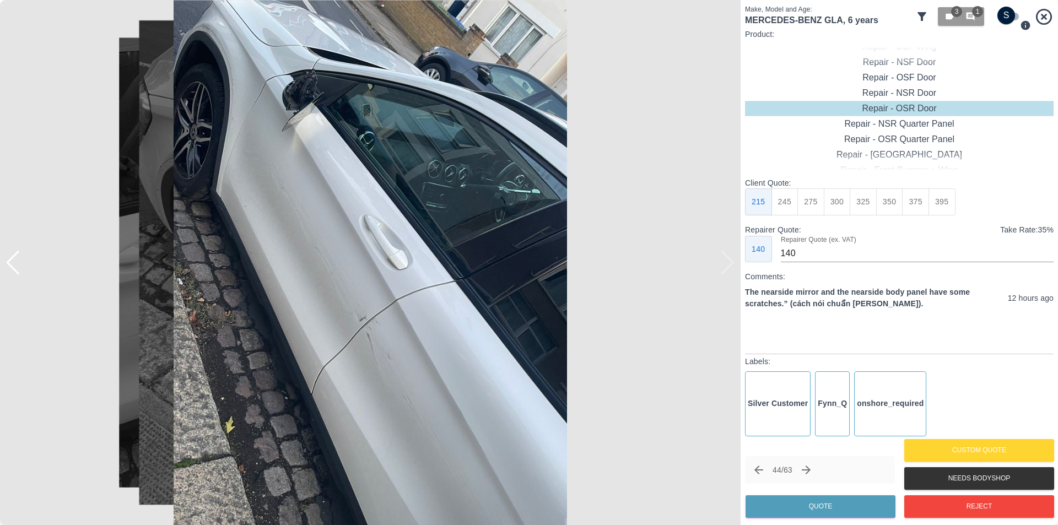
click at [811, 470] on icon "Next claim" at bounding box center [806, 470] width 9 height 9
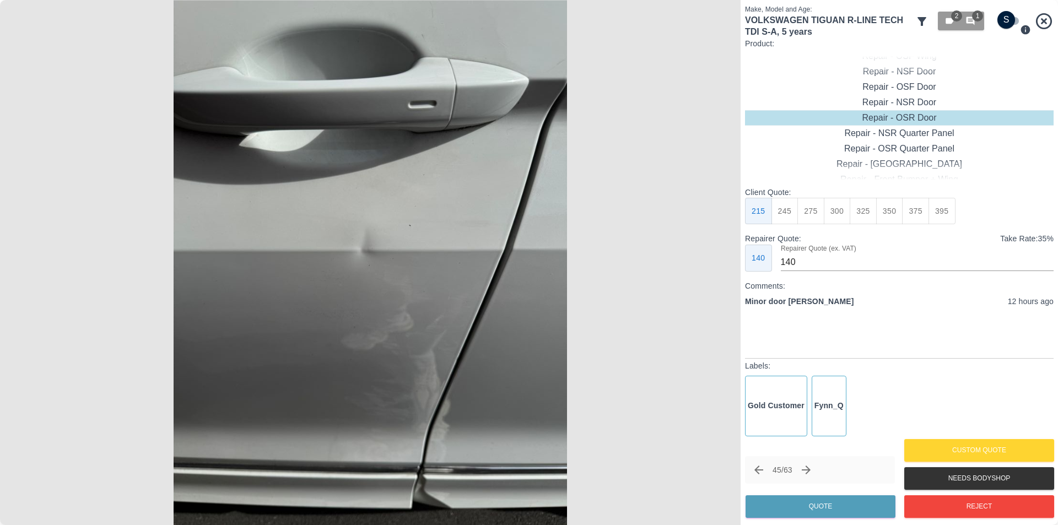
click at [507, 202] on img at bounding box center [370, 262] width 741 height 525
click at [908, 74] on div "Repair - NSF Door" at bounding box center [899, 71] width 309 height 15
click at [820, 214] on button "275" at bounding box center [811, 211] width 27 height 27
type input "185"
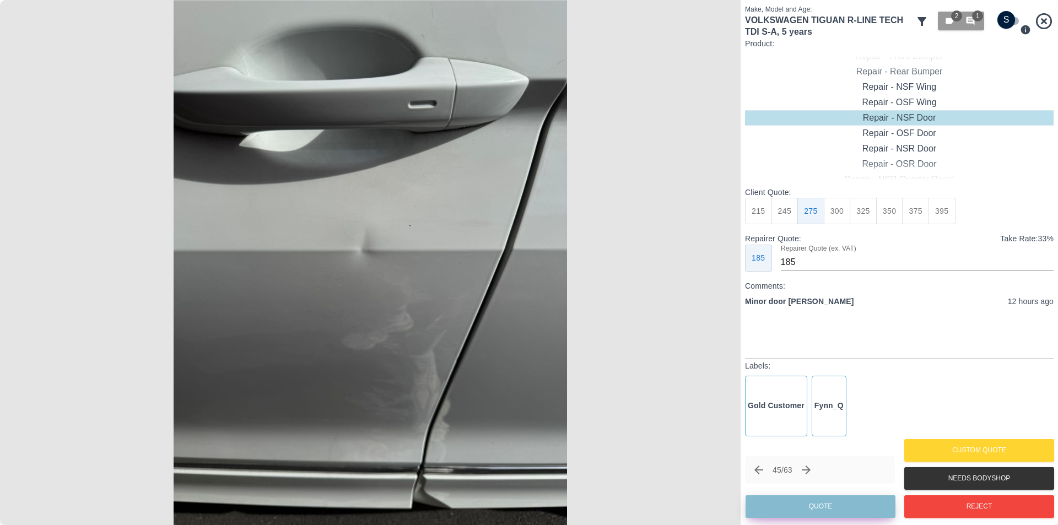
click at [828, 509] on button "Quote" at bounding box center [821, 506] width 150 height 23
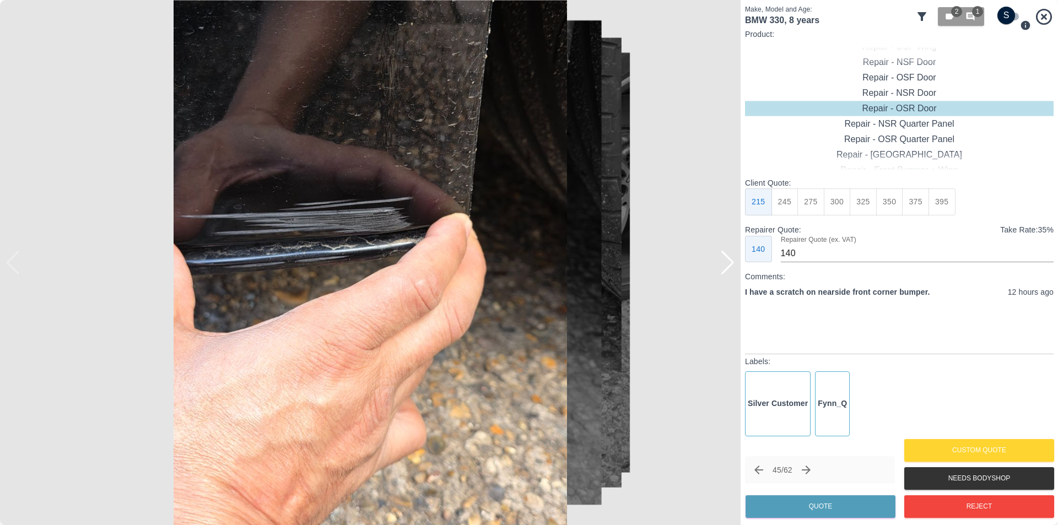
click at [731, 270] on div at bounding box center [727, 263] width 15 height 24
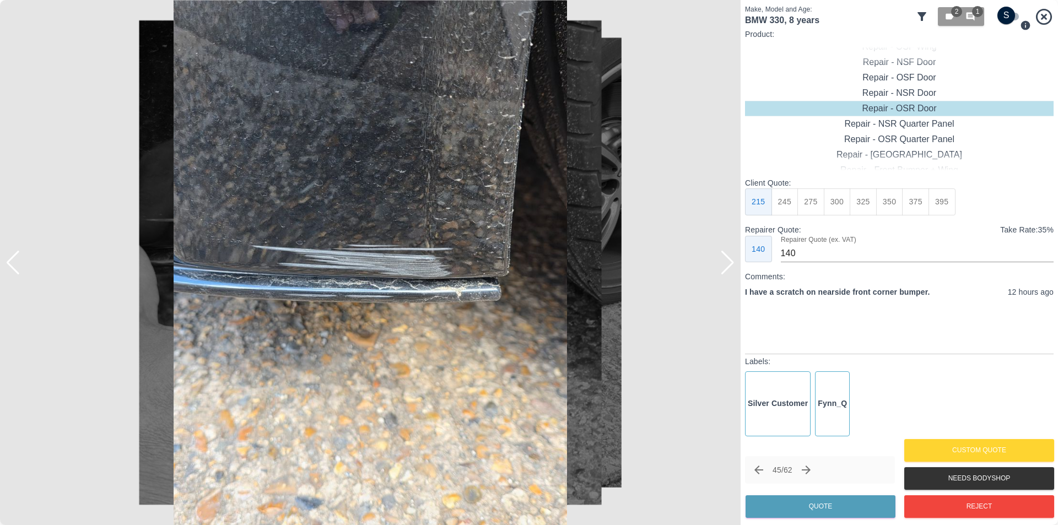
click at [731, 269] on div at bounding box center [727, 263] width 15 height 24
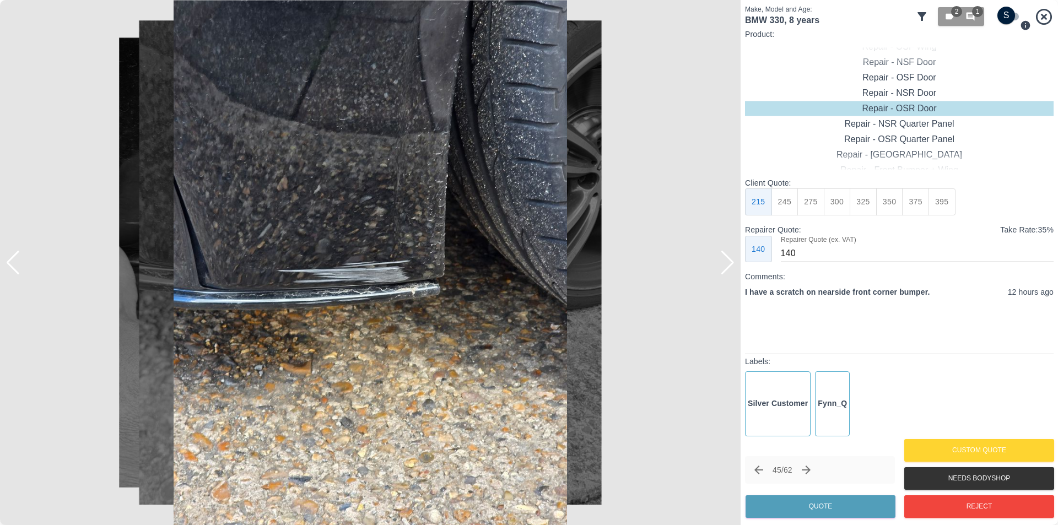
click at [731, 269] on div at bounding box center [727, 263] width 15 height 24
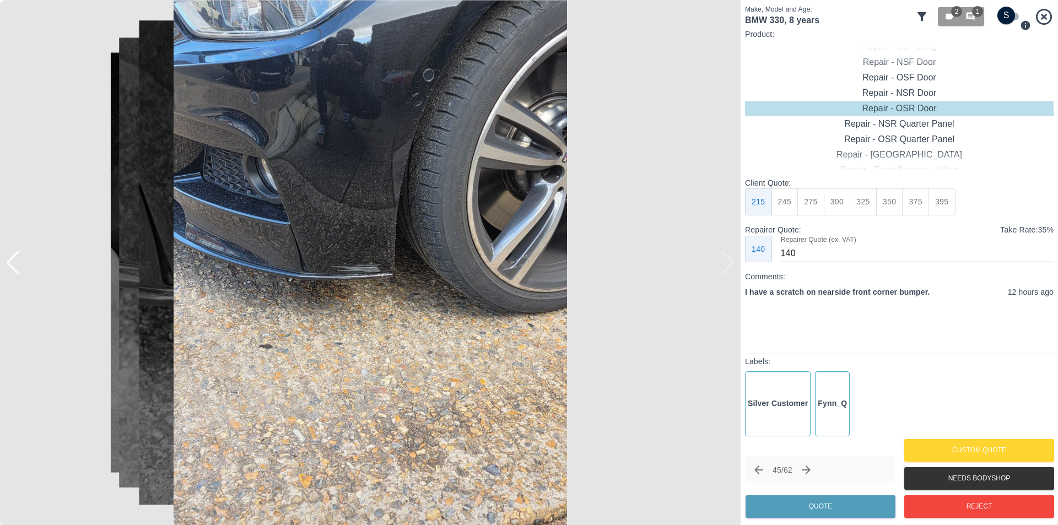
click at [731, 269] on img at bounding box center [370, 262] width 741 height 525
click at [911, 62] on div "Repair - Front Bumper Corner" at bounding box center [899, 62] width 309 height 15
type input "120"
click at [791, 203] on button "199" at bounding box center [785, 201] width 27 height 27
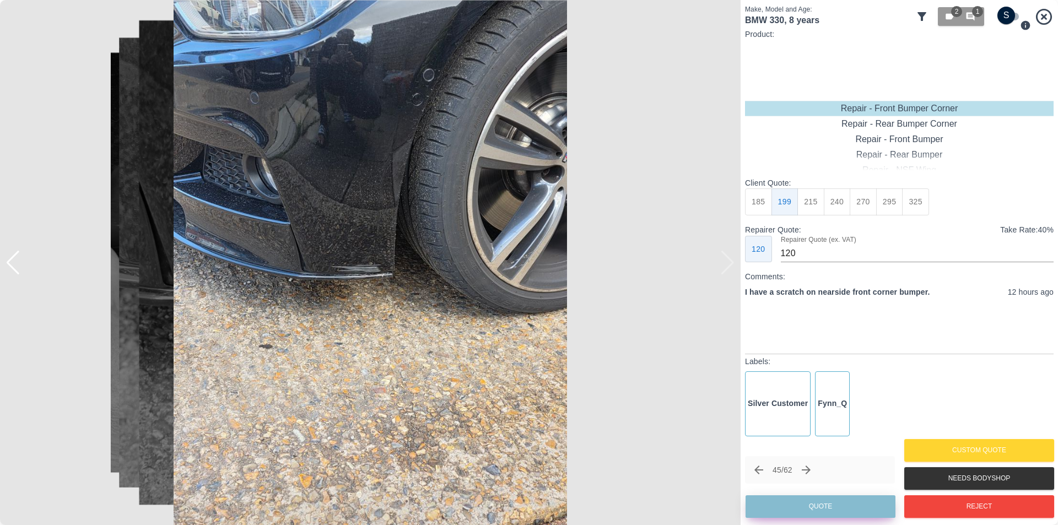
click at [833, 507] on button "Quote" at bounding box center [821, 506] width 150 height 23
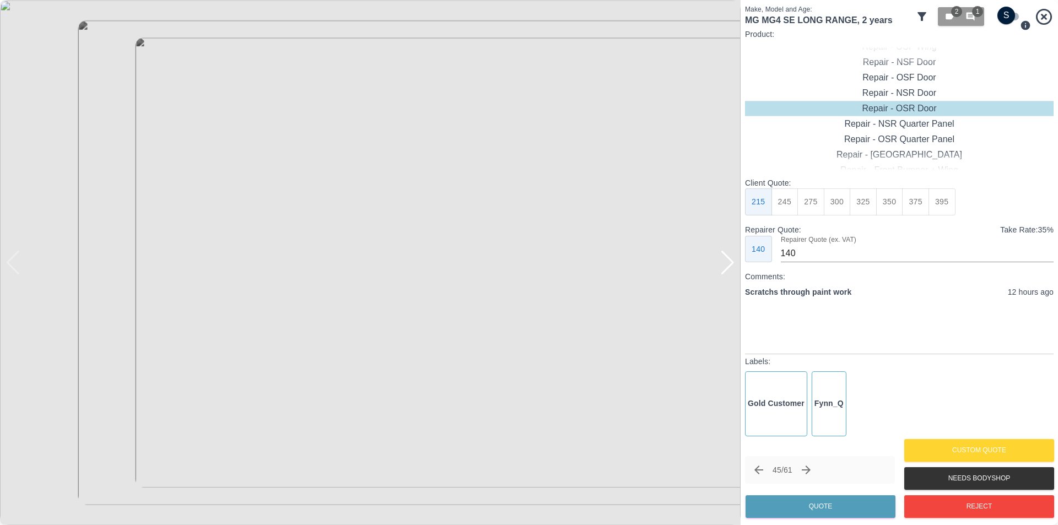
click at [734, 267] on div at bounding box center [727, 263] width 15 height 24
click at [734, 267] on img at bounding box center [370, 262] width 741 height 525
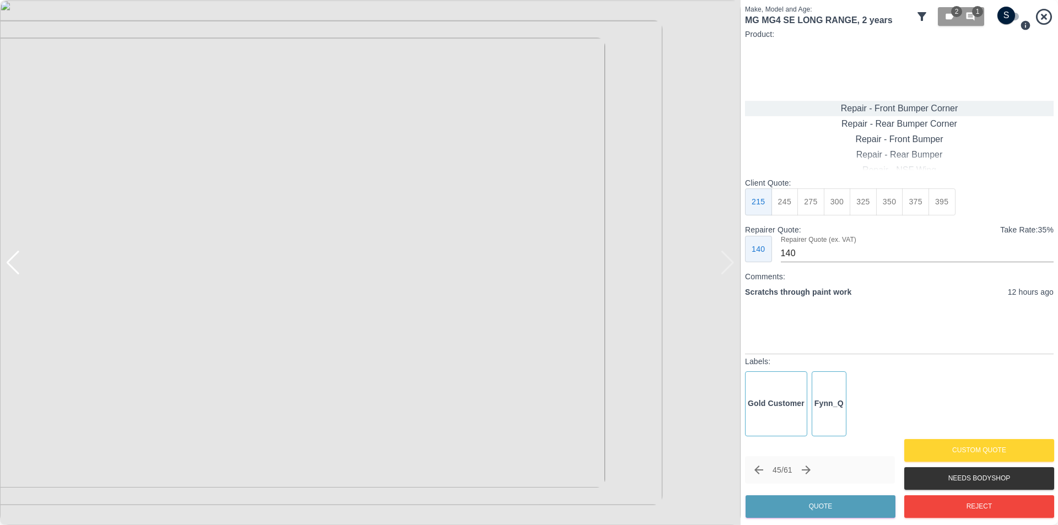
type input "120"
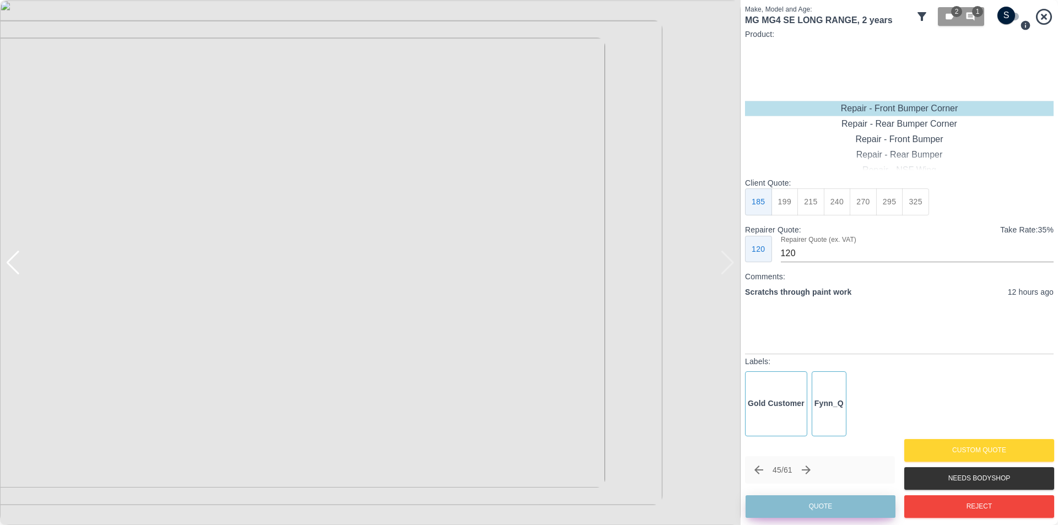
click at [839, 514] on button "Quote" at bounding box center [821, 506] width 150 height 23
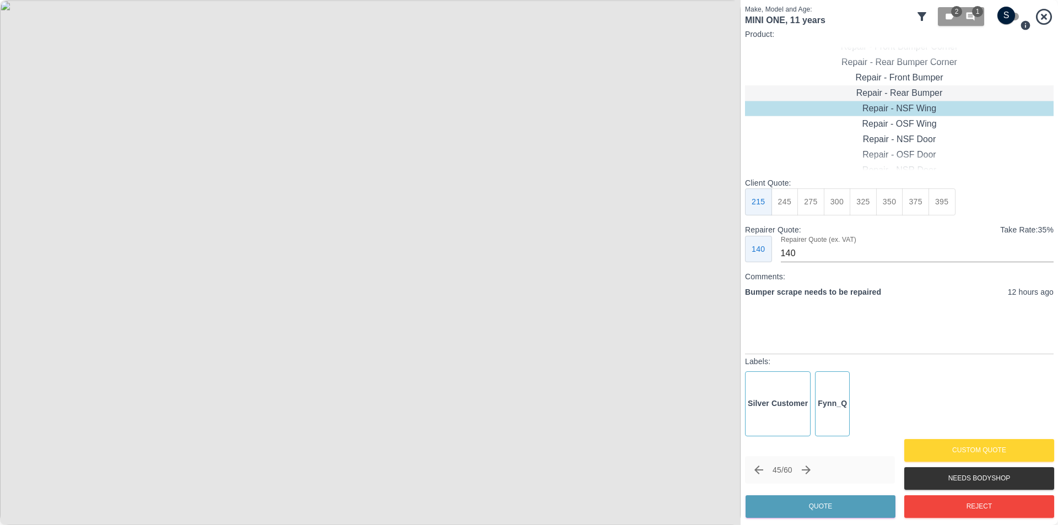
click at [923, 95] on div "Repair - Rear Bumper" at bounding box center [899, 92] width 309 height 15
click at [790, 211] on button "310" at bounding box center [785, 201] width 27 height 27
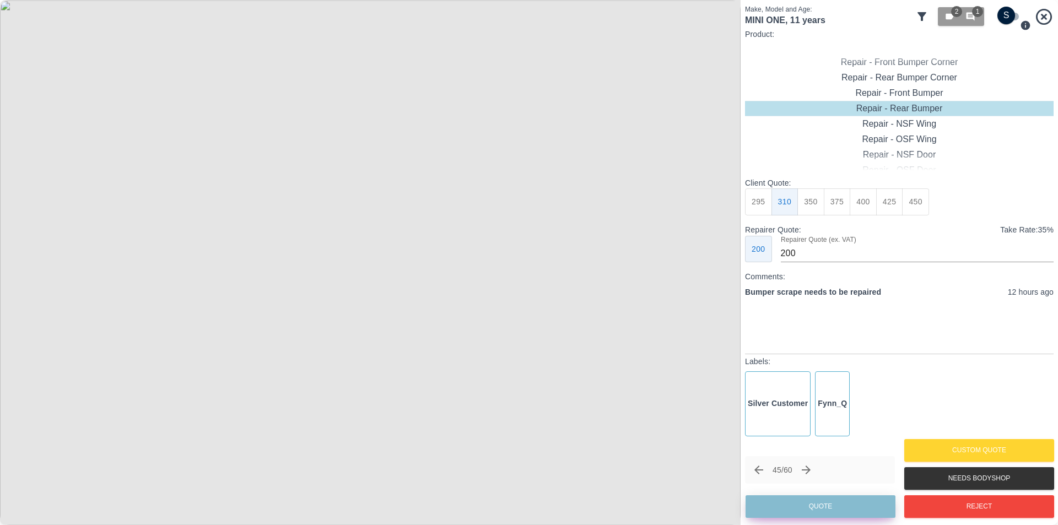
click at [820, 502] on button "Quote" at bounding box center [821, 506] width 150 height 23
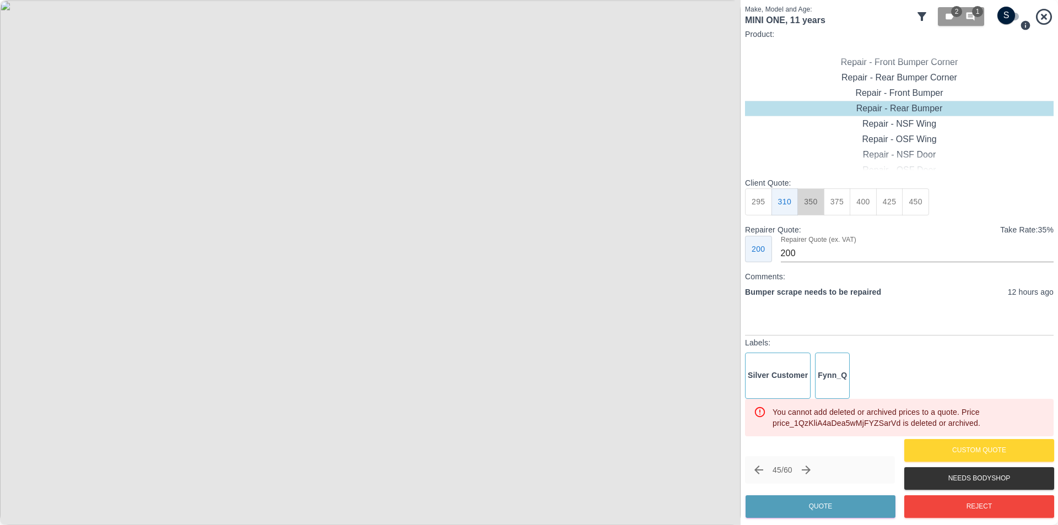
click at [816, 200] on button "350" at bounding box center [811, 201] width 27 height 27
type input "210"
click at [841, 500] on button "Quote" at bounding box center [821, 506] width 150 height 23
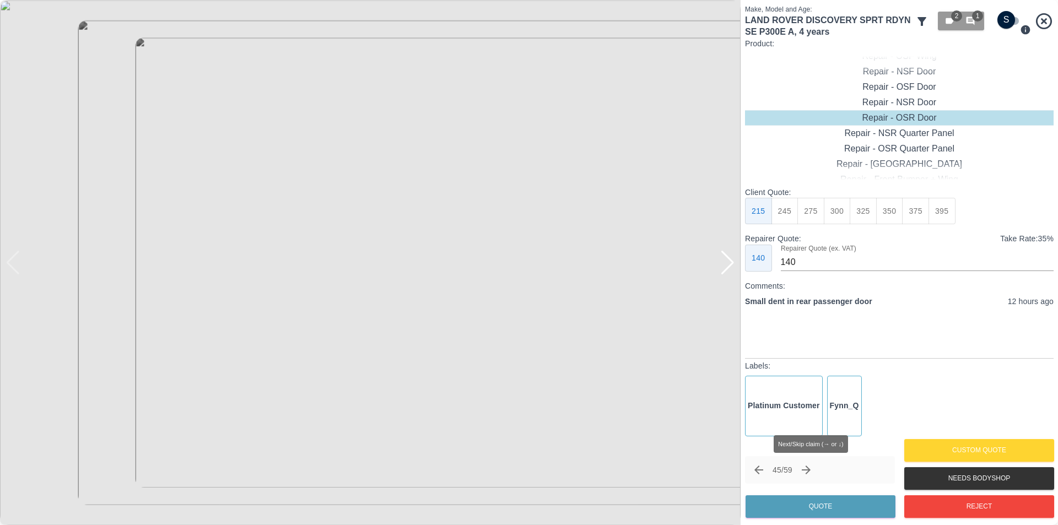
click at [811, 471] on icon "Next claim" at bounding box center [806, 470] width 9 height 9
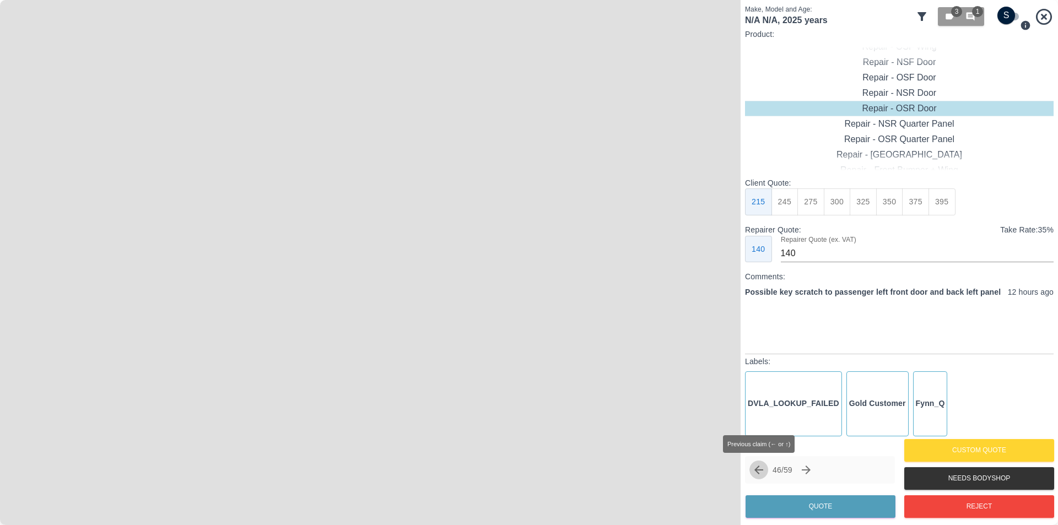
click at [753, 467] on icon "Previous claim" at bounding box center [758, 470] width 13 height 13
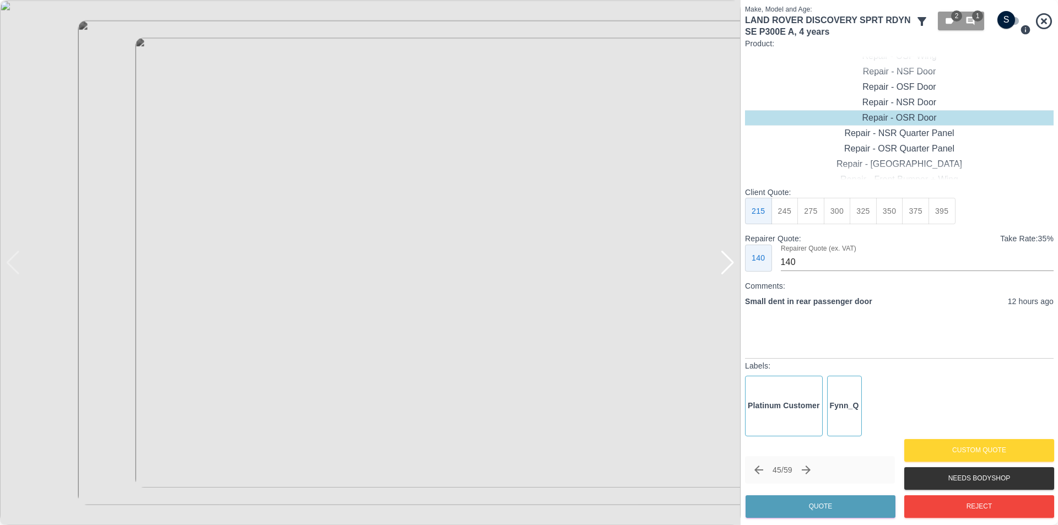
click at [728, 260] on div at bounding box center [727, 263] width 15 height 24
click at [728, 260] on img at bounding box center [370, 262] width 741 height 525
click at [901, 105] on div "Repair - NSR Door" at bounding box center [899, 102] width 309 height 15
click at [861, 212] on button "325" at bounding box center [863, 211] width 27 height 27
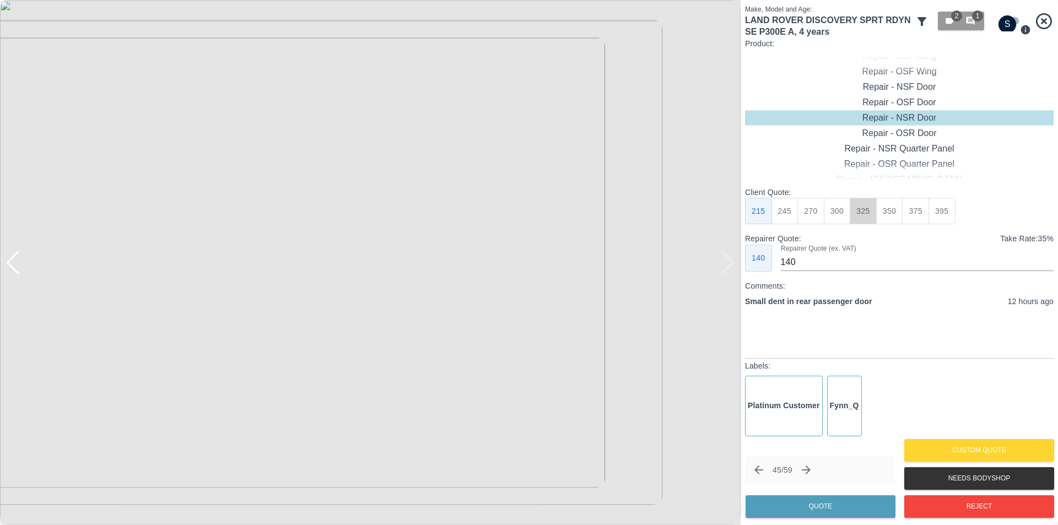
type input "210"
click at [830, 505] on button "Quote" at bounding box center [821, 506] width 150 height 23
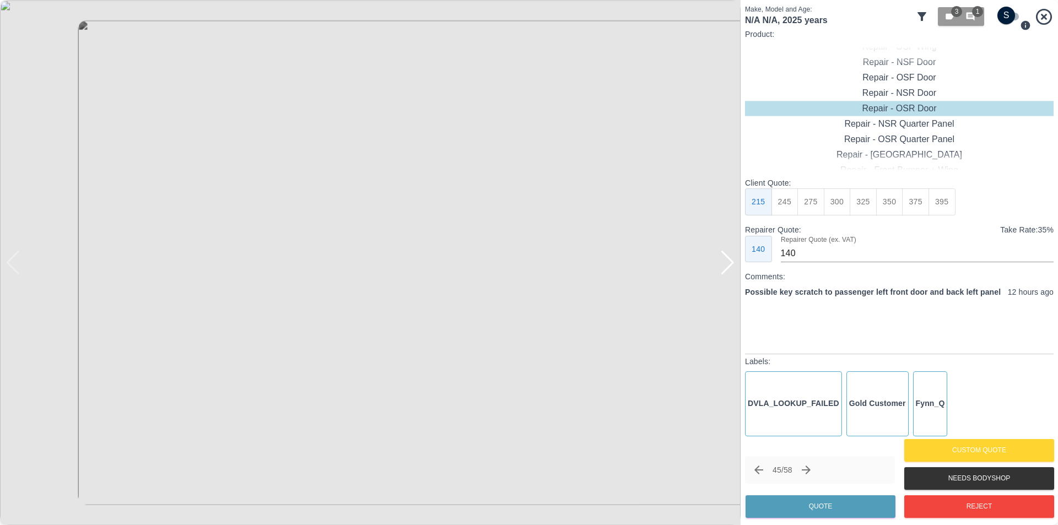
click at [726, 261] on div at bounding box center [727, 263] width 15 height 24
click at [726, 261] on img at bounding box center [370, 262] width 741 height 525
click at [910, 137] on div "Repair - Door + Quarter Panel" at bounding box center [899, 139] width 309 height 15
click at [784, 205] on button "350" at bounding box center [785, 201] width 27 height 27
type input "210"
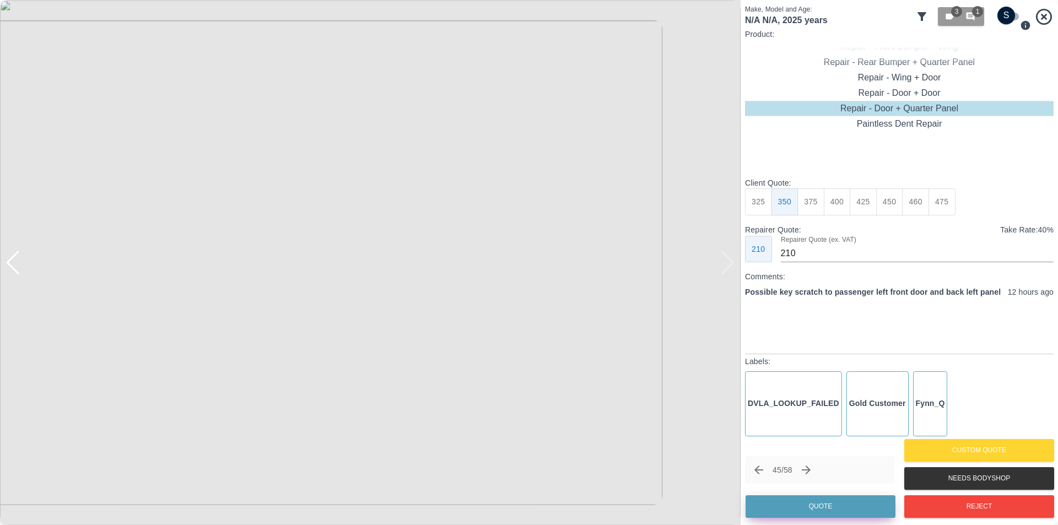
click at [847, 507] on button "Quote" at bounding box center [821, 506] width 150 height 23
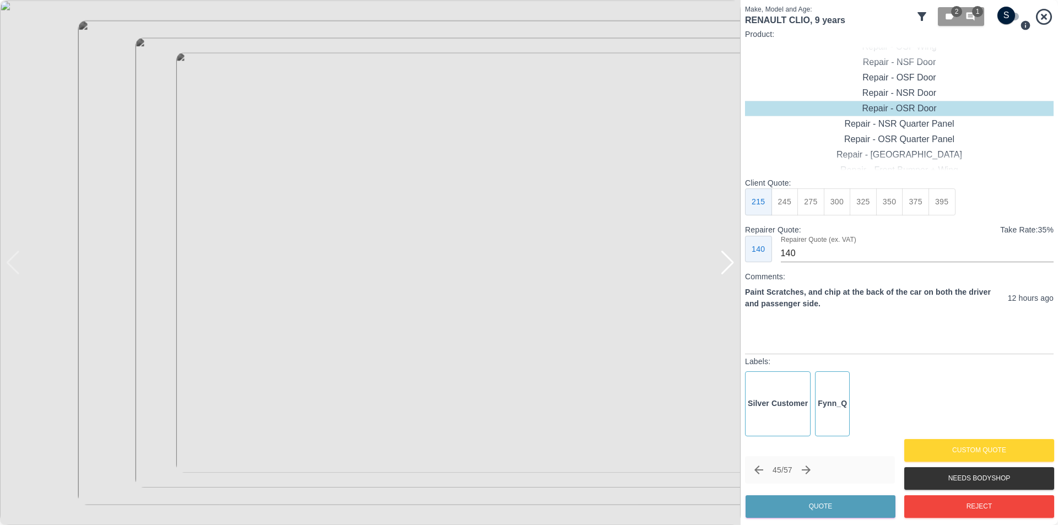
click at [730, 266] on div at bounding box center [727, 263] width 15 height 24
click at [730, 266] on img at bounding box center [370, 262] width 741 height 525
click at [10, 267] on div at bounding box center [5, 262] width 11 height 525
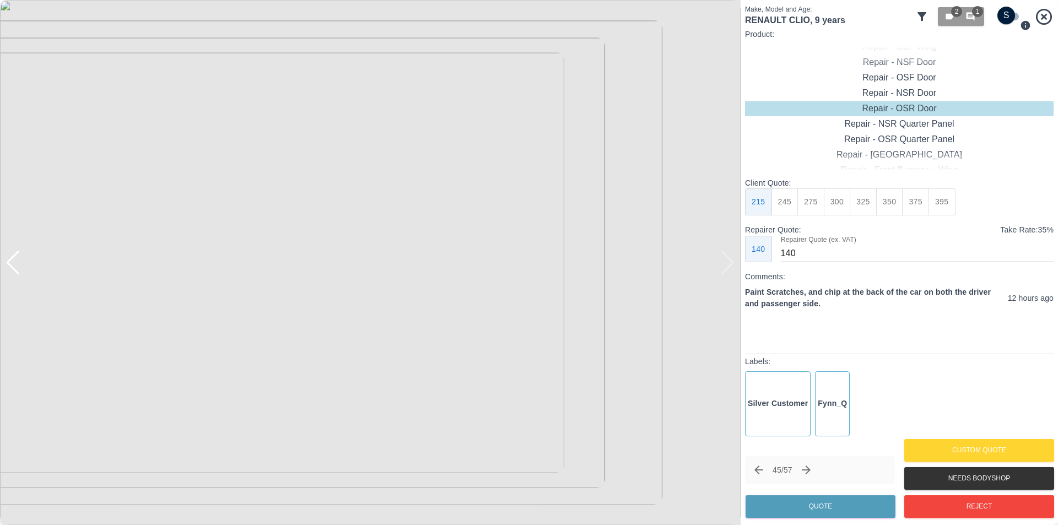
click at [10, 261] on div at bounding box center [5, 262] width 11 height 525
click at [12, 265] on div at bounding box center [13, 263] width 15 height 24
click at [12, 265] on img at bounding box center [370, 262] width 741 height 525
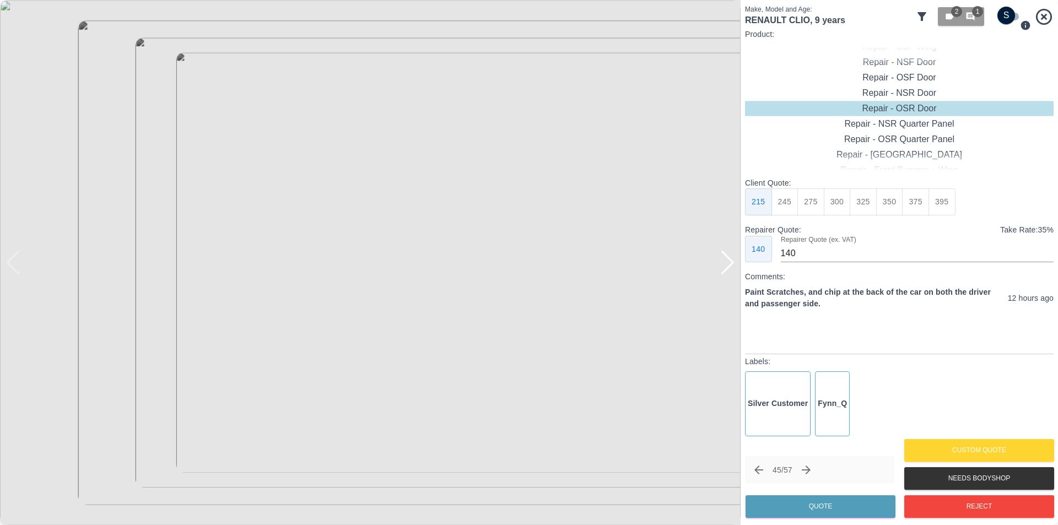
click at [730, 264] on div at bounding box center [727, 263] width 15 height 24
click at [13, 268] on div at bounding box center [13, 263] width 15 height 24
click at [1010, 14] on input "checkbox" at bounding box center [1006, 16] width 53 height 18
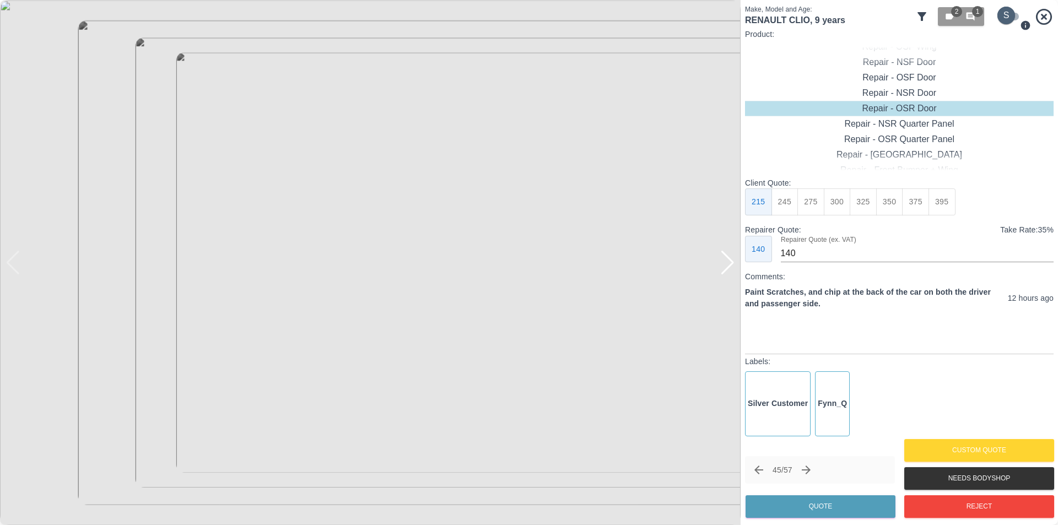
checkbox input "true"
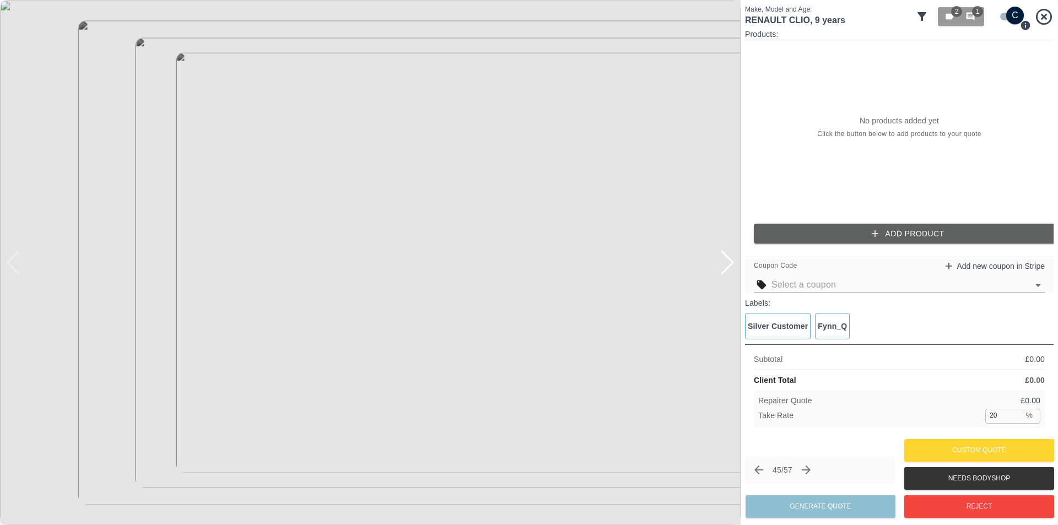
click at [902, 230] on button "Add Product" at bounding box center [908, 234] width 309 height 20
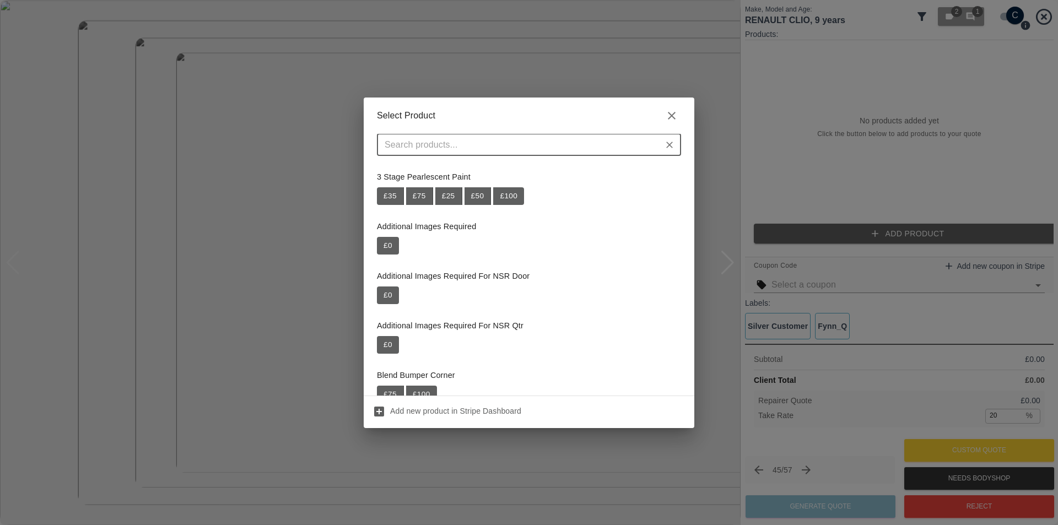
click at [573, 148] on input "text" at bounding box center [519, 144] width 279 height 15
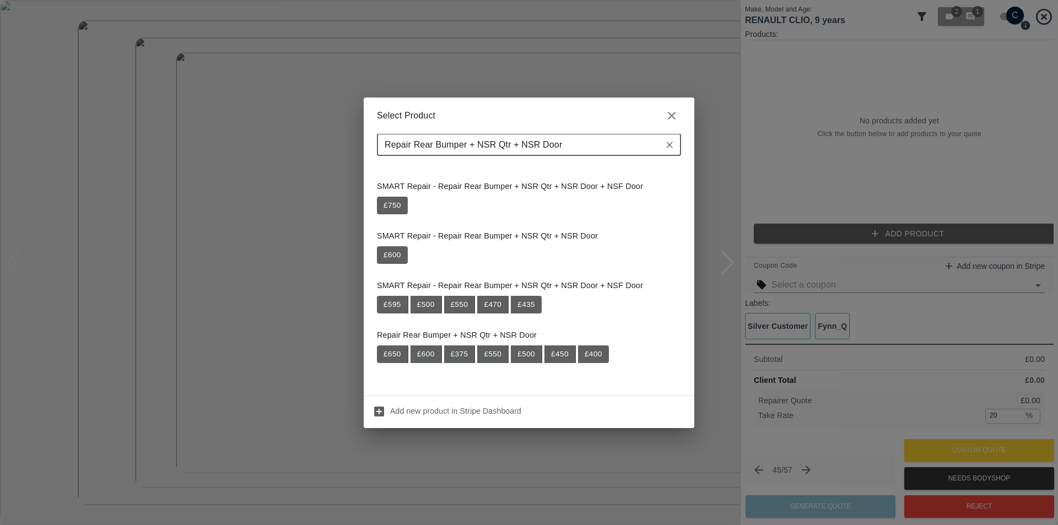
scroll to position [745, 0]
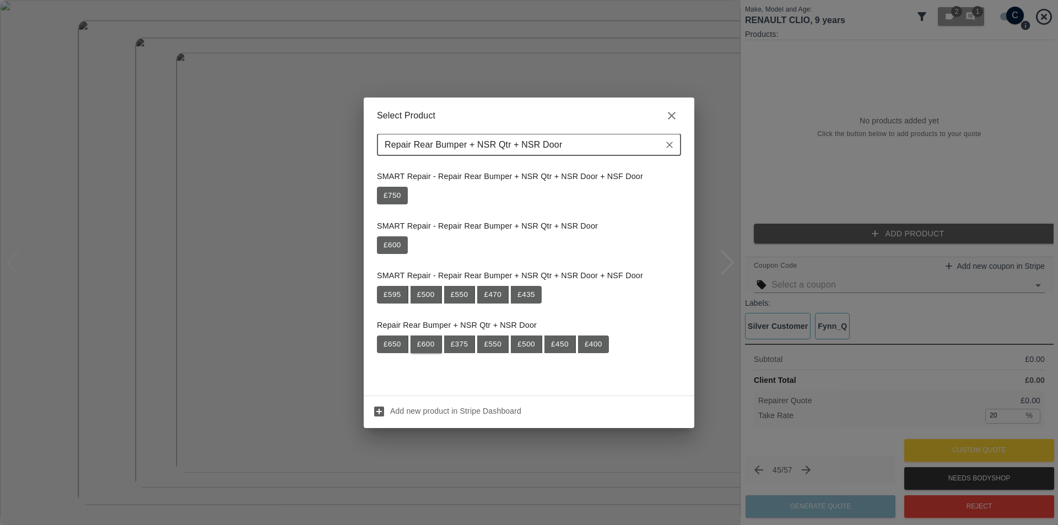
type input "Repair Rear Bumper + NSR Qtr + NSR Door"
click at [431, 344] on button "£ 600" at bounding box center [426, 345] width 31 height 18
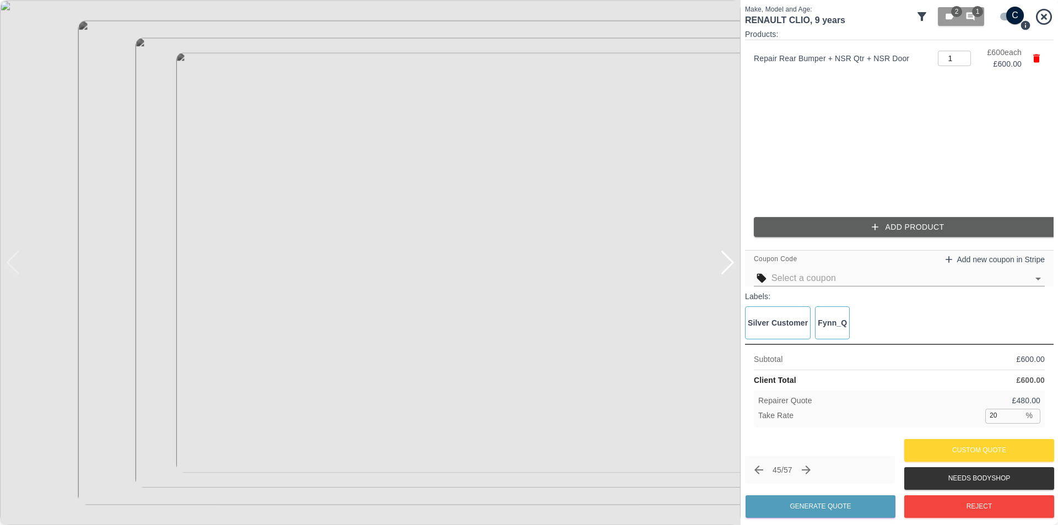
click at [894, 228] on button "Add Product" at bounding box center [908, 227] width 309 height 20
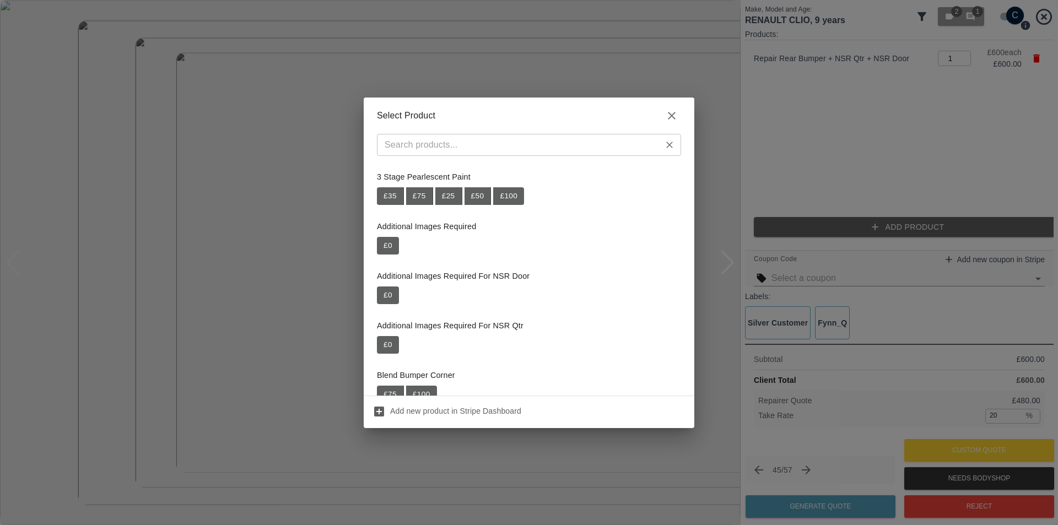
click at [507, 152] on input "text" at bounding box center [519, 144] width 279 height 15
paste input "Repair Door + Quarter Panel"
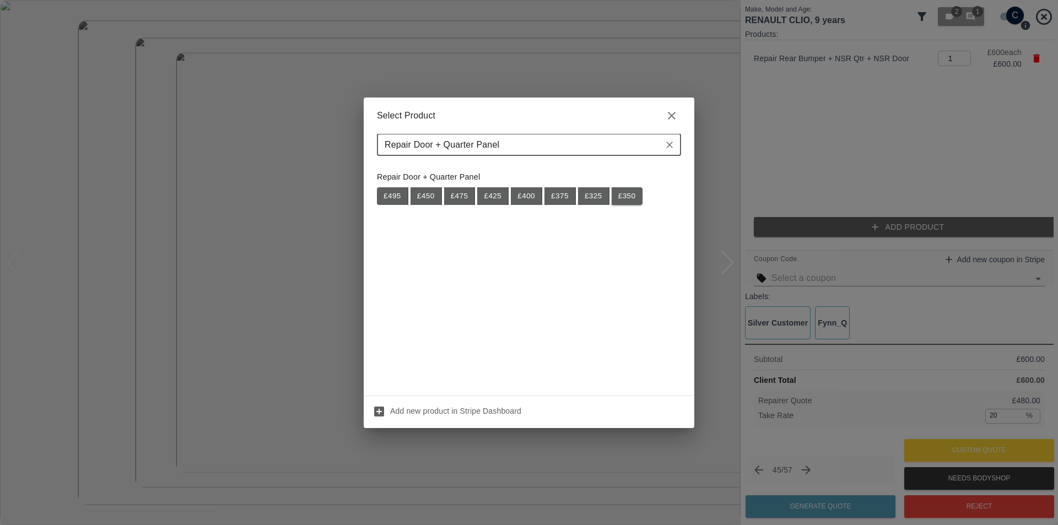
type input "Repair Door + Quarter Panel"
click at [620, 198] on button "£ 350" at bounding box center [627, 196] width 31 height 18
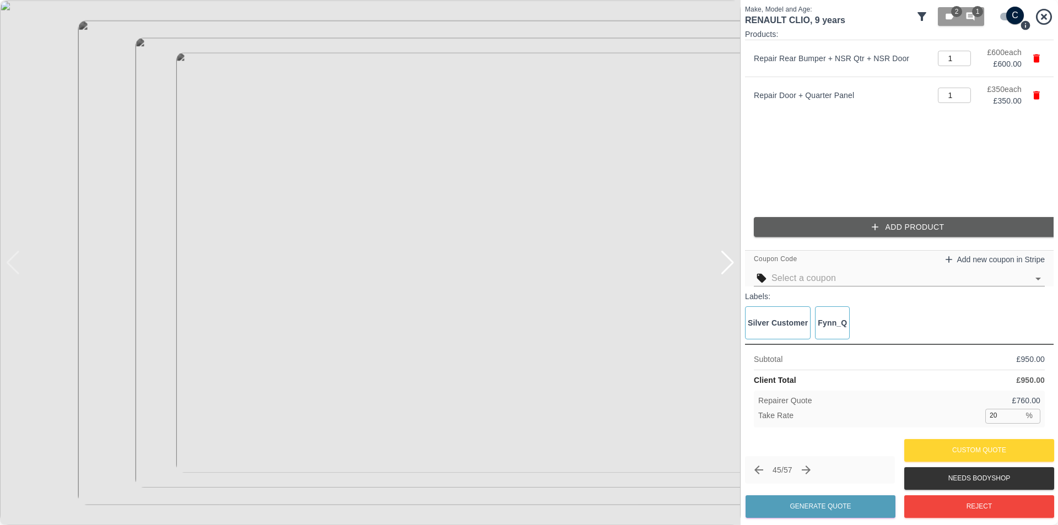
click at [881, 232] on button "Add Product" at bounding box center [908, 227] width 309 height 20
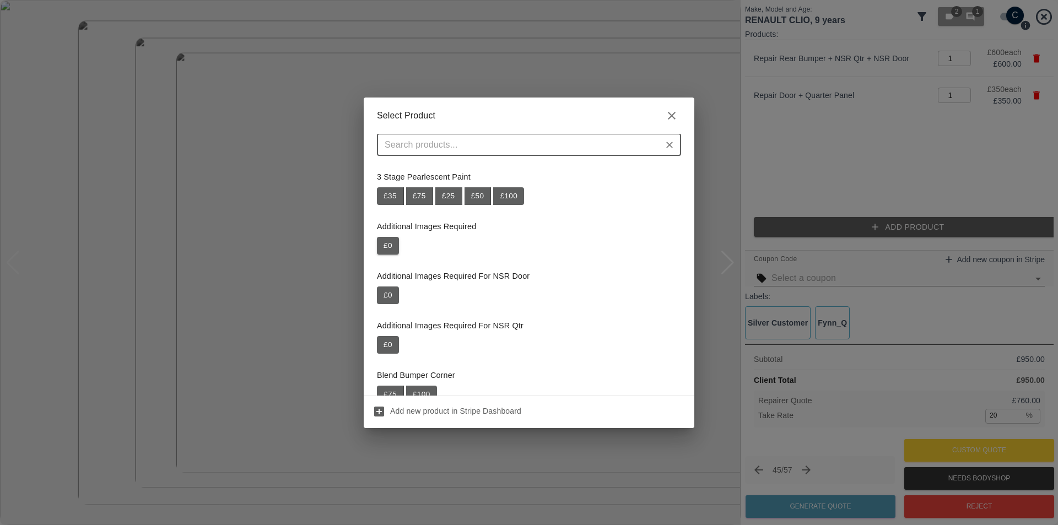
click at [391, 243] on button "£ 0" at bounding box center [388, 246] width 22 height 18
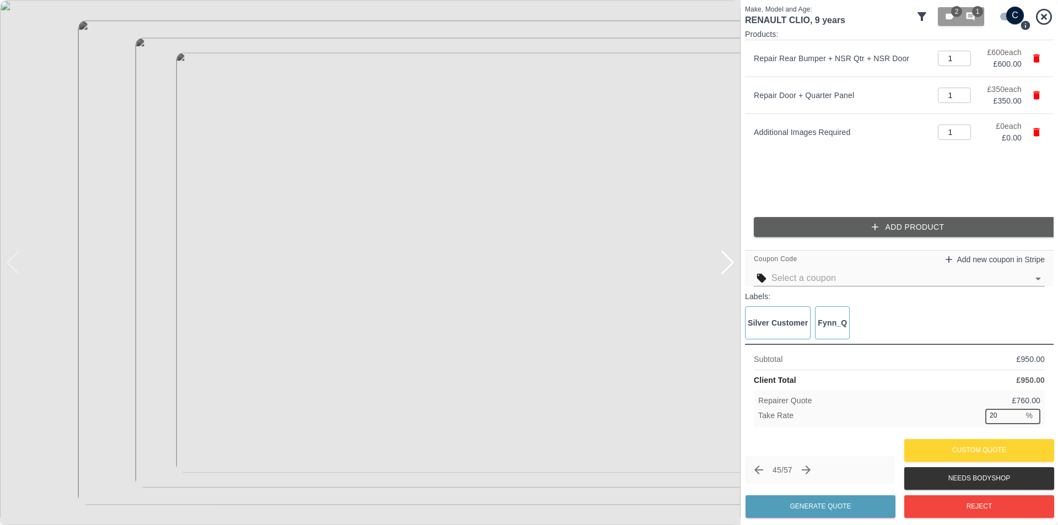
drag, startPoint x: 992, startPoint y: 414, endPoint x: 983, endPoint y: 414, distance: 9.4
click at [983, 414] on div "Take Rate 20 % ​" at bounding box center [899, 416] width 282 height 14
type input "37"
click at [833, 502] on button "Generate Quote" at bounding box center [821, 506] width 150 height 23
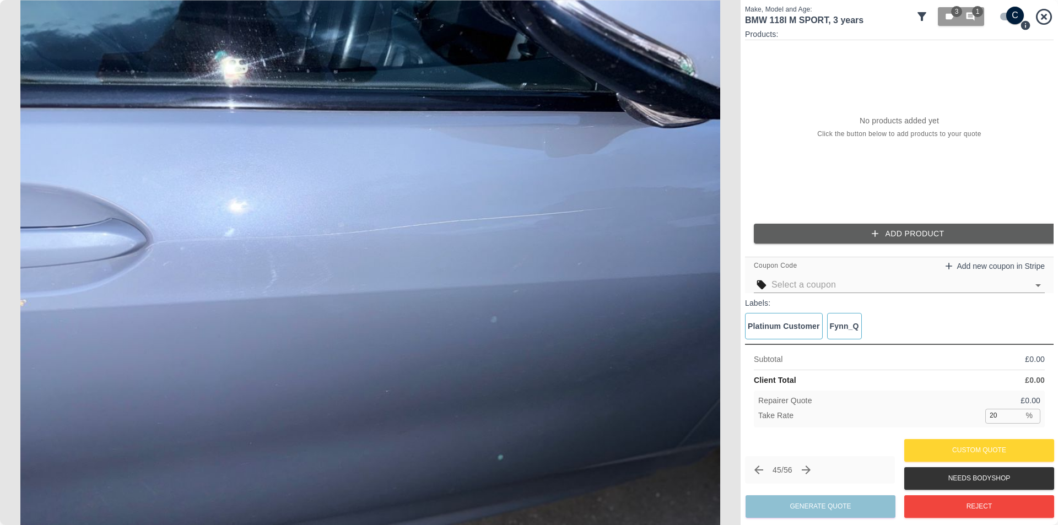
click at [998, 17] on input "checkbox" at bounding box center [1015, 16] width 53 height 18
checkbox input "false"
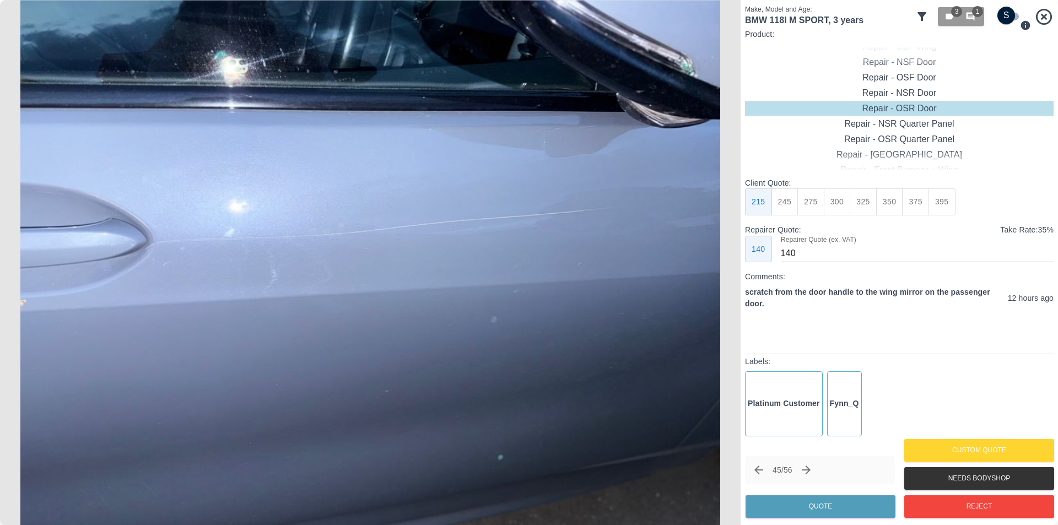
click at [504, 233] on img at bounding box center [370, 262] width 741 height 525
click at [911, 77] on div "Repair - OSF Door" at bounding box center [899, 77] width 309 height 15
click at [816, 505] on button "Quote" at bounding box center [821, 506] width 150 height 23
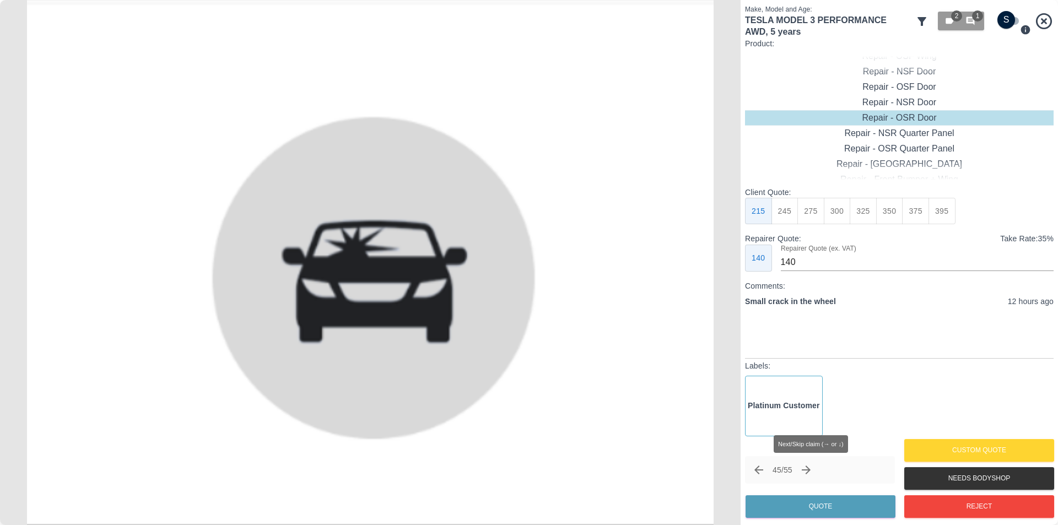
click at [812, 471] on icon "Next claim" at bounding box center [806, 470] width 13 height 13
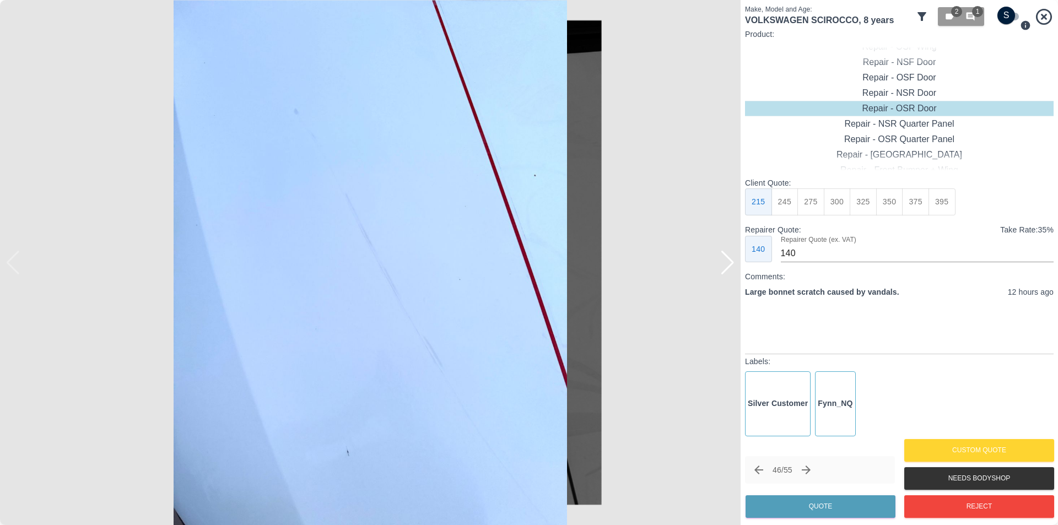
click at [729, 265] on div at bounding box center [727, 263] width 15 height 24
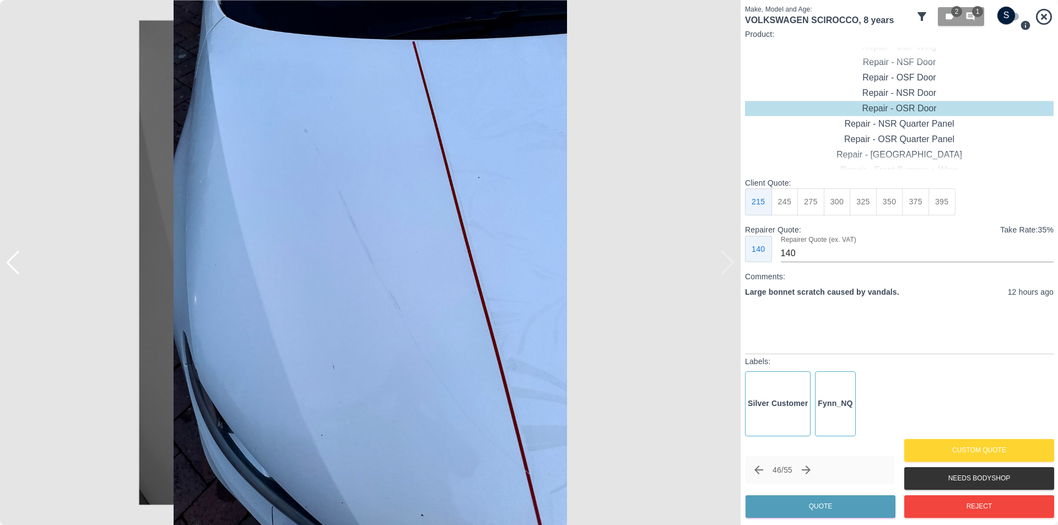
click at [729, 265] on img at bounding box center [370, 262] width 741 height 525
click at [1009, 12] on input "checkbox" at bounding box center [1006, 16] width 53 height 18
checkbox input "true"
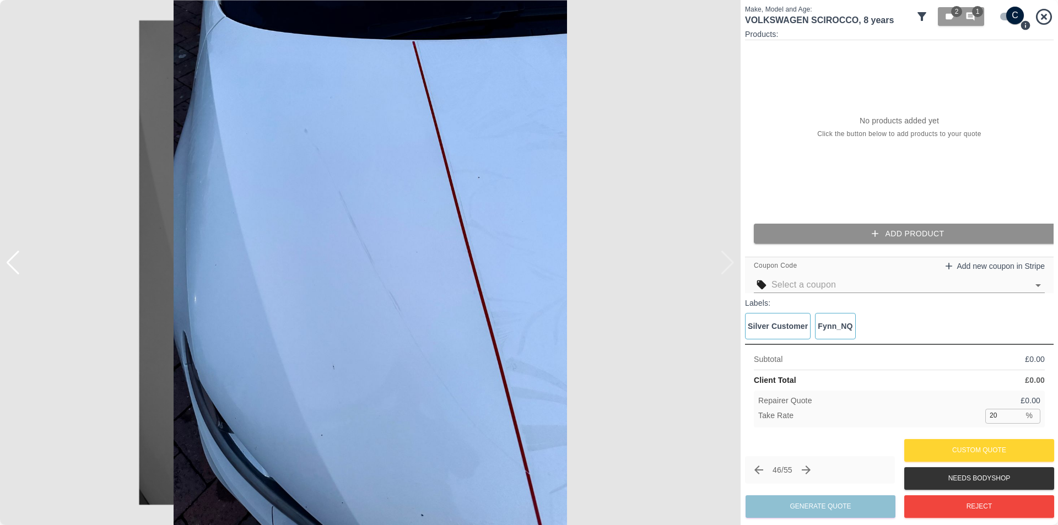
click at [892, 233] on button "Add Product" at bounding box center [908, 234] width 309 height 20
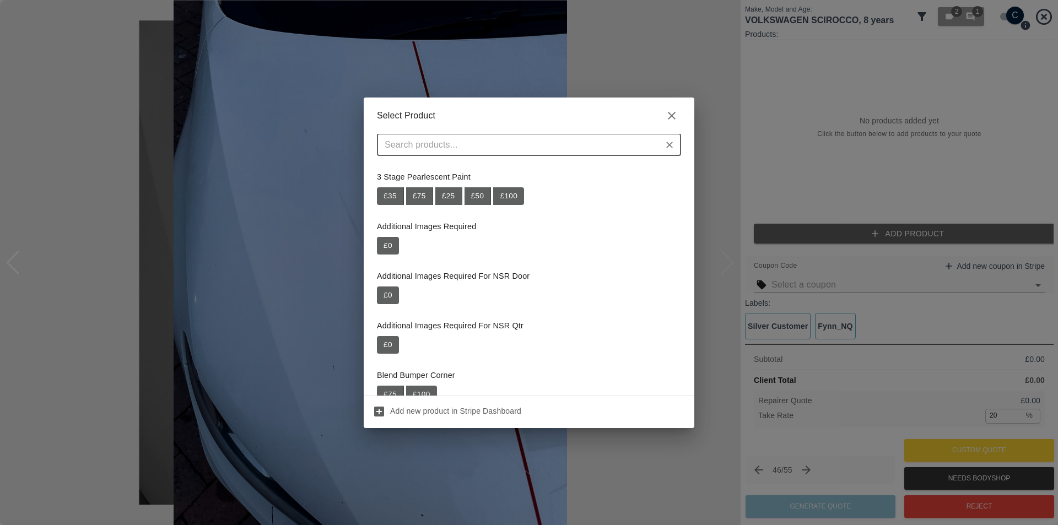
click at [593, 147] on input "text" at bounding box center [519, 144] width 279 height 15
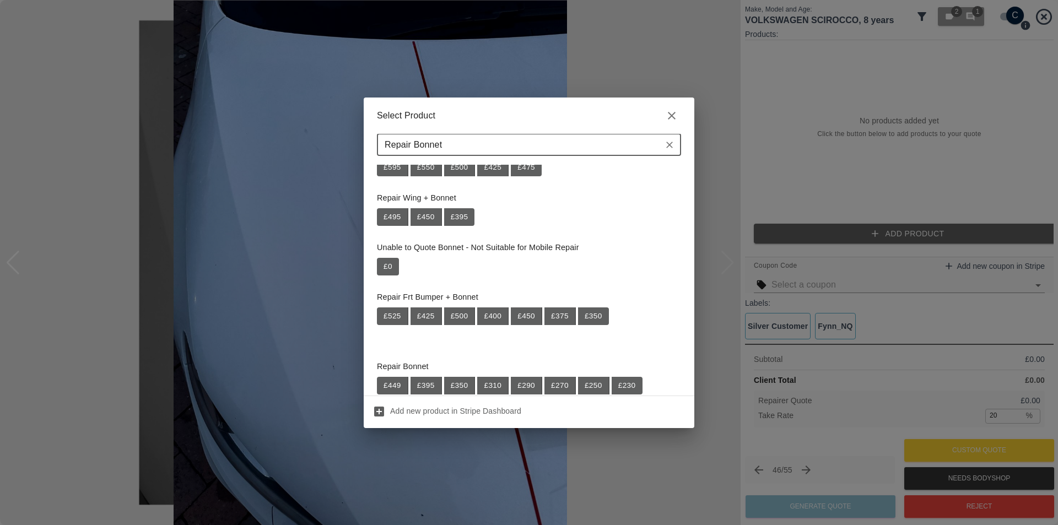
scroll to position [110, 0]
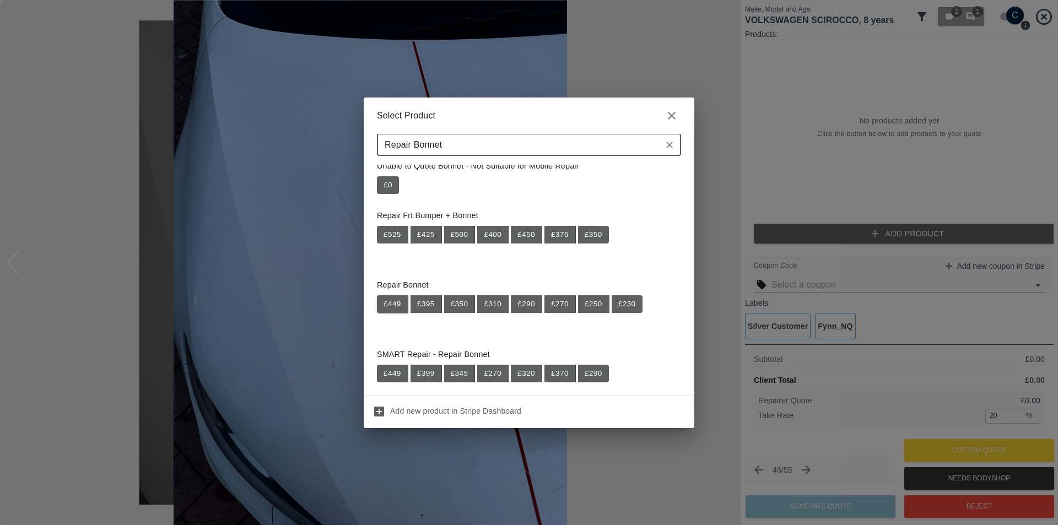
type input "Repair Bonnet"
click at [388, 302] on button "£ 449" at bounding box center [392, 304] width 31 height 18
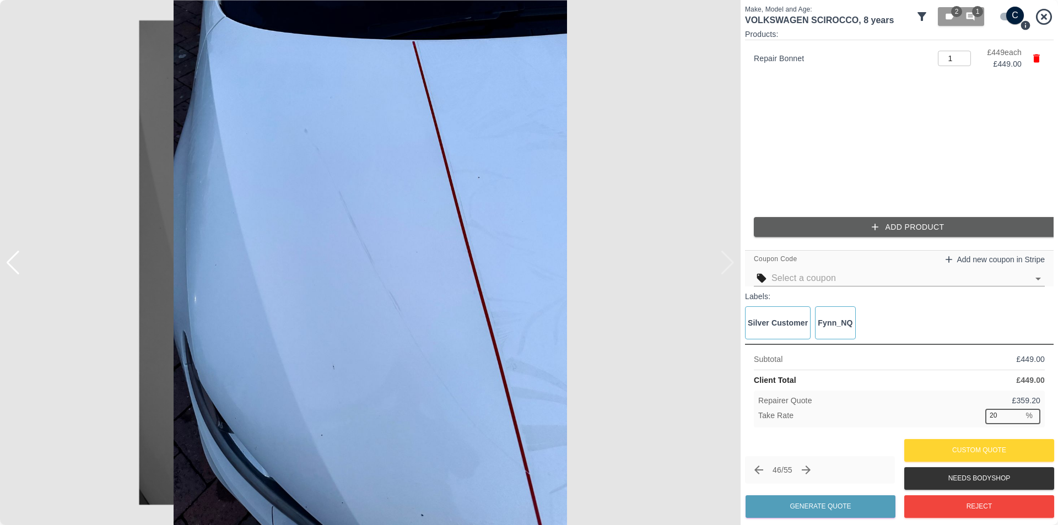
drag, startPoint x: 998, startPoint y: 413, endPoint x: 971, endPoint y: 413, distance: 27.6
click at [971, 413] on div "Take Rate 20 % ​" at bounding box center [899, 416] width 282 height 14
type input "37"
click at [817, 504] on button "Generate Quote" at bounding box center [821, 506] width 150 height 23
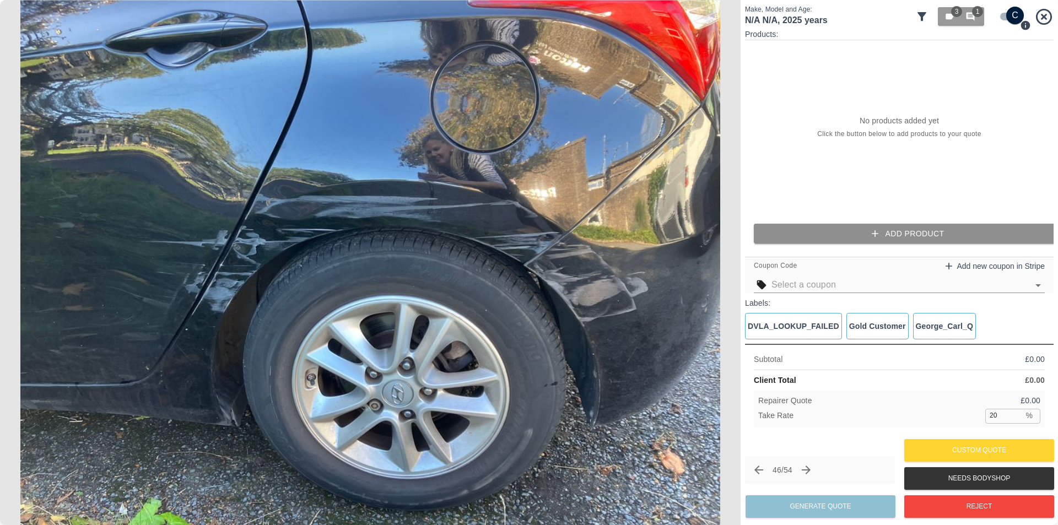
click at [885, 234] on button "Add Product" at bounding box center [908, 234] width 309 height 20
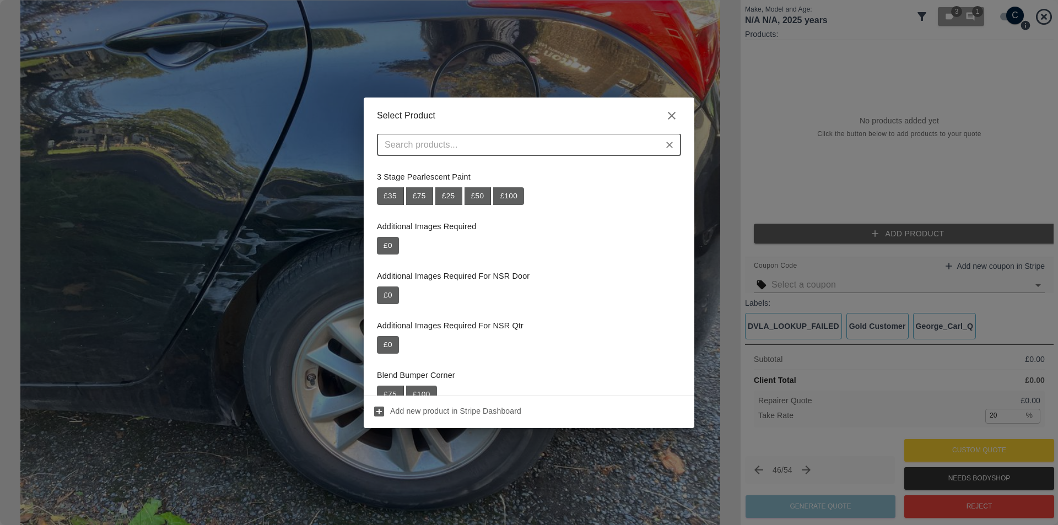
click at [524, 147] on input "text" at bounding box center [519, 144] width 279 height 15
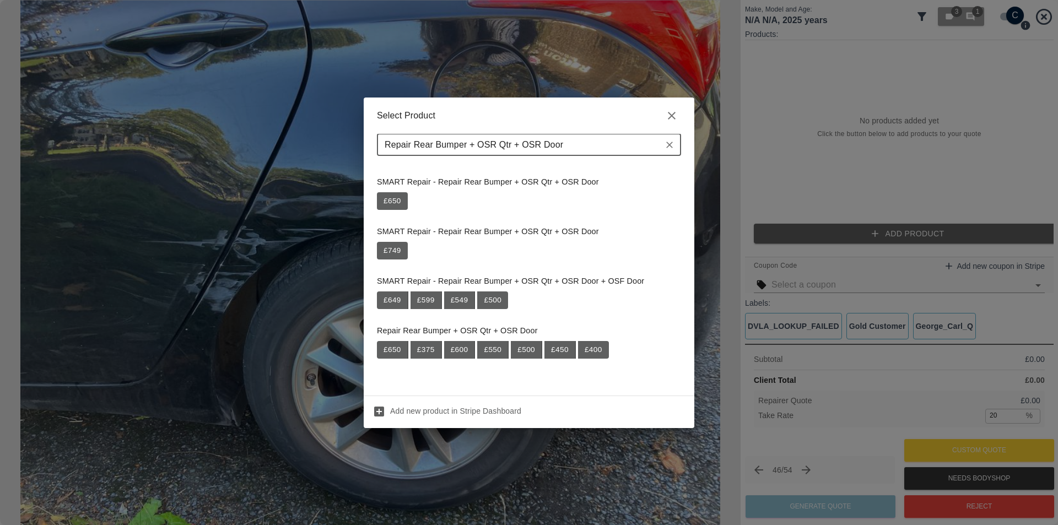
scroll to position [397, 0]
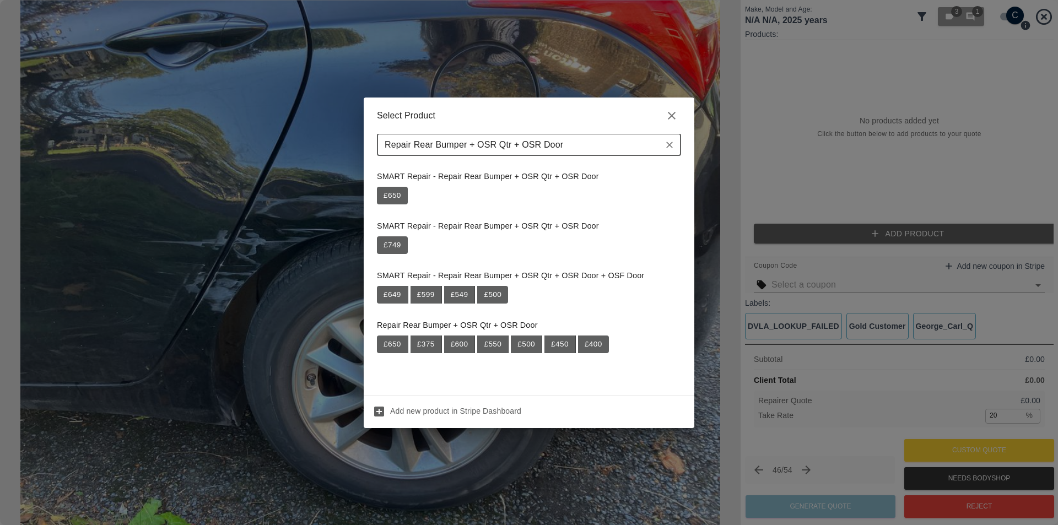
click at [484, 140] on input "Repair Rear Bumper + OSR Qtr + OSR Door" at bounding box center [519, 144] width 279 height 15
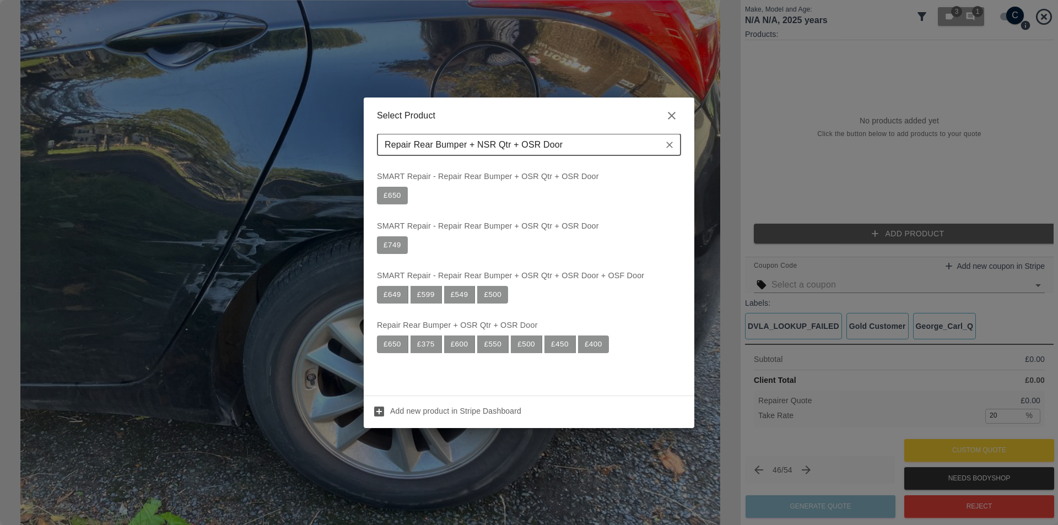
scroll to position [0, 0]
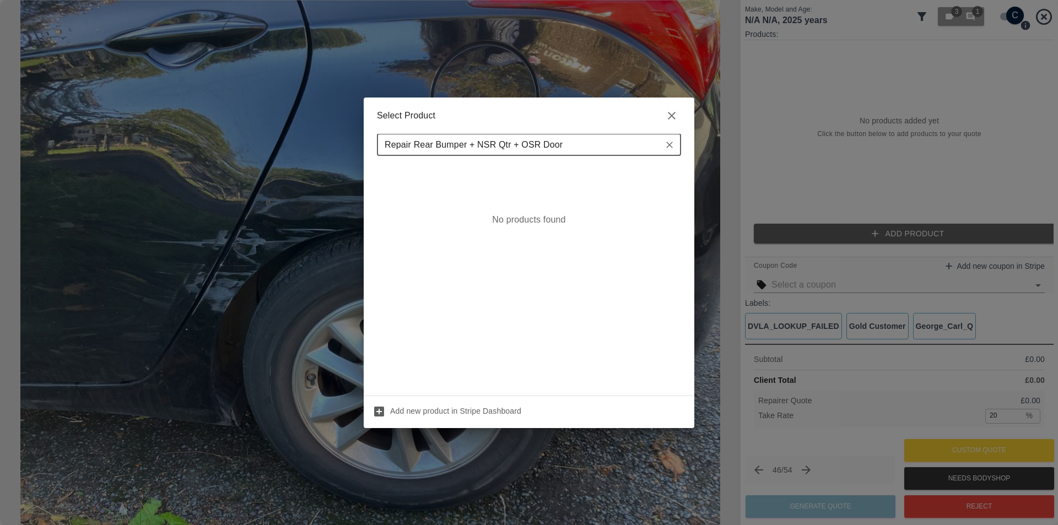
click at [580, 147] on input "Repair Rear Bumper + NSR Qtr + OSR Door" at bounding box center [519, 144] width 279 height 15
click at [528, 146] on input "Repair Rear Bumper + NSR Qtr + OSR Door" at bounding box center [519, 144] width 279 height 15
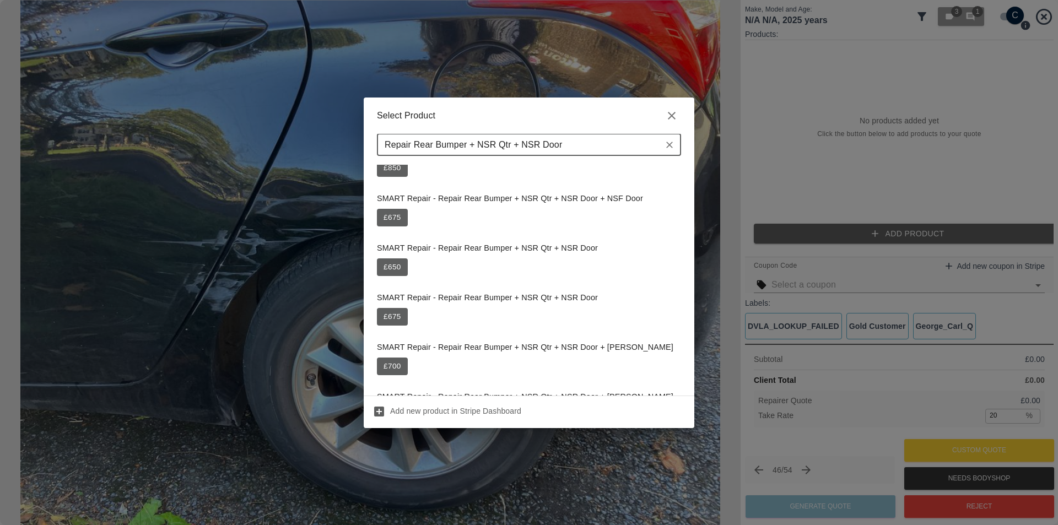
scroll to position [441, 0]
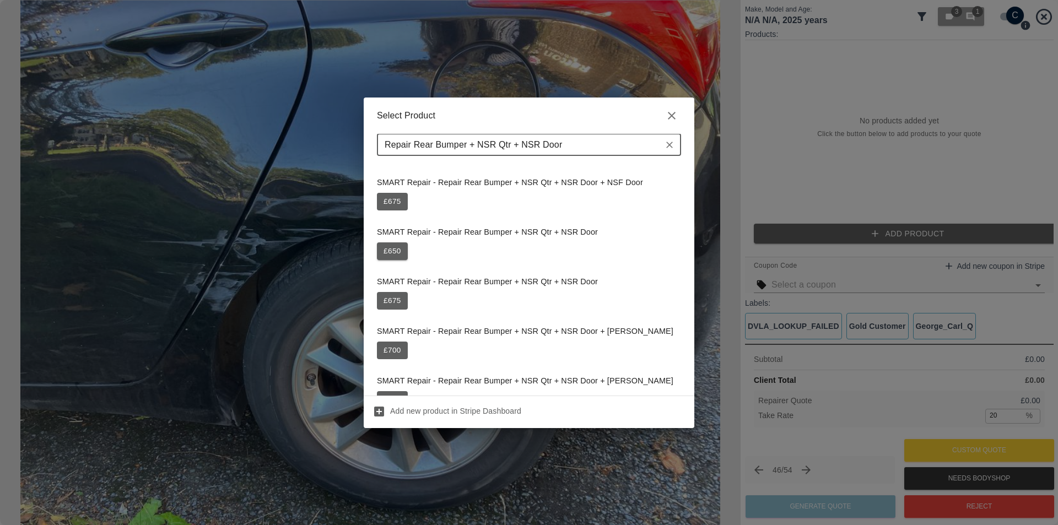
type input "Repair Rear Bumper + NSR Qtr + NSR Door"
click at [392, 251] on button "£ 650" at bounding box center [392, 252] width 31 height 18
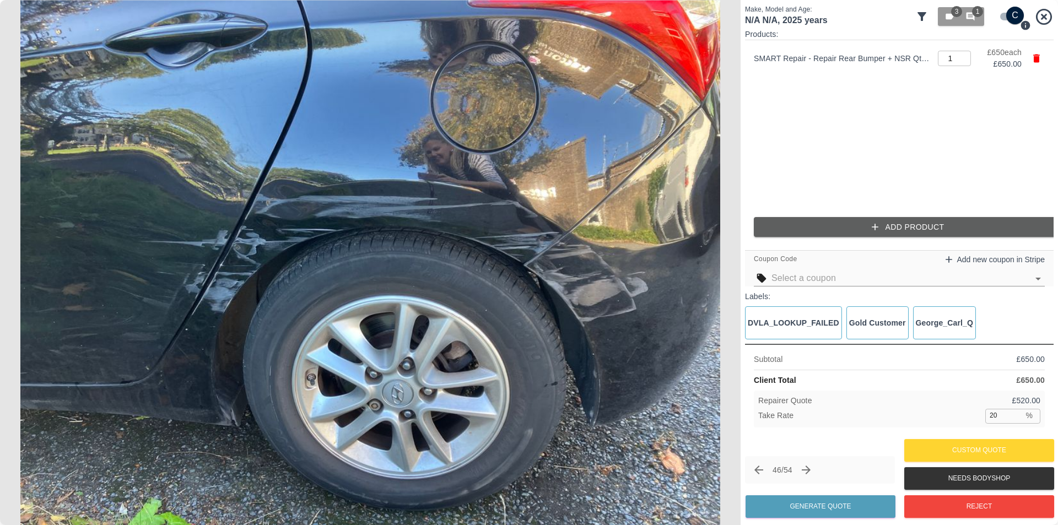
drag, startPoint x: 1039, startPoint y: 60, endPoint x: 918, endPoint y: 89, distance: 124.7
click at [918, 89] on ul "SMART Repair - Repair Rear Bumper + NSR Qtr + NSR Door 1 ​ £ 650 each £ 650.00" at bounding box center [899, 124] width 309 height 168
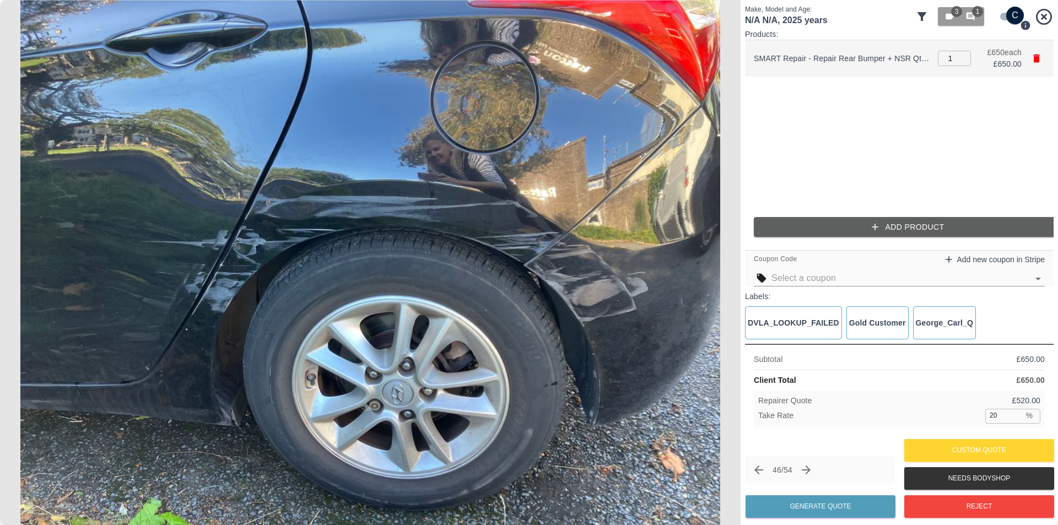
click at [1039, 57] on icon "button" at bounding box center [1036, 59] width 7 height 8
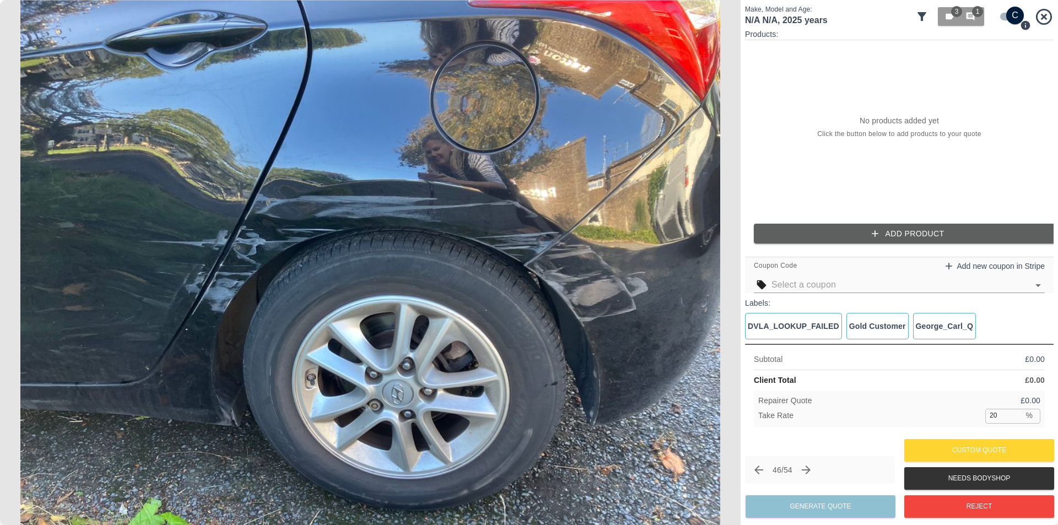
click at [889, 228] on button "Add Product" at bounding box center [908, 234] width 309 height 20
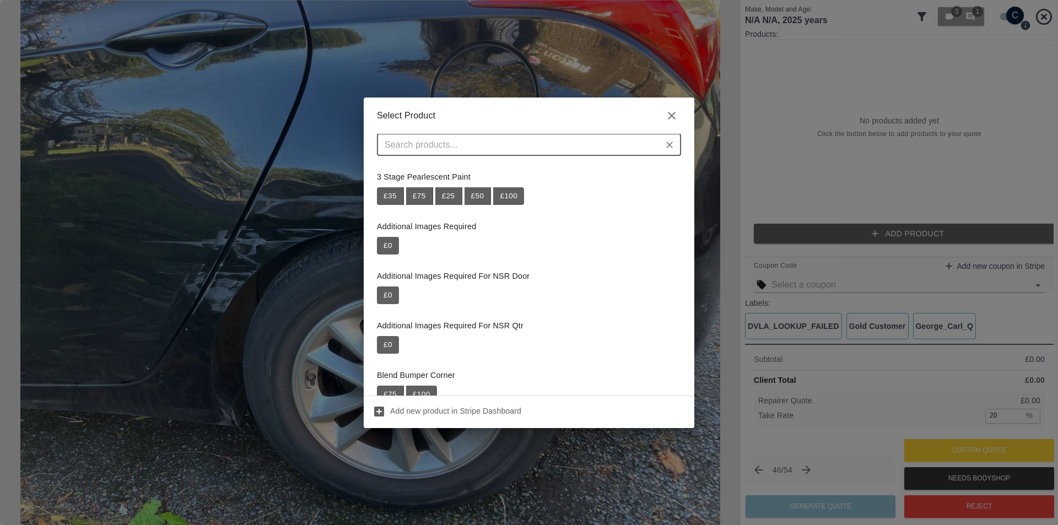
click at [540, 137] on input "text" at bounding box center [519, 144] width 279 height 15
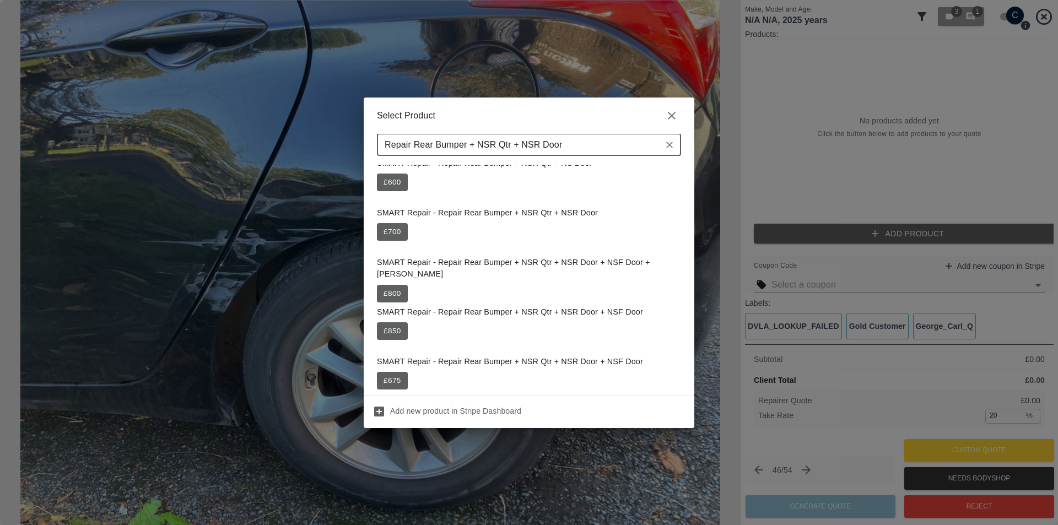
scroll to position [276, 0]
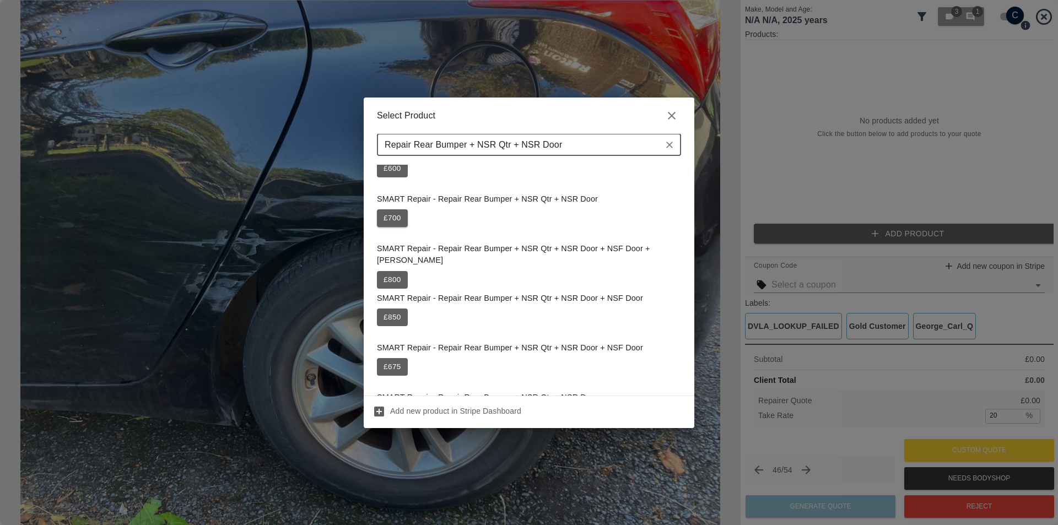
type input "Repair Rear Bumper + NSR Qtr + NSR Door"
click at [392, 220] on button "£ 700" at bounding box center [392, 218] width 31 height 18
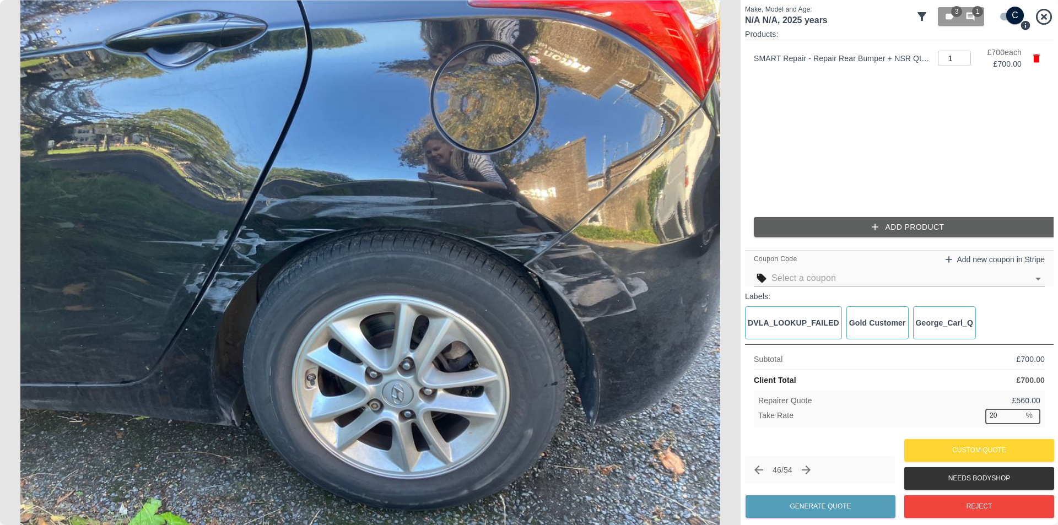
drag, startPoint x: 1004, startPoint y: 417, endPoint x: 973, endPoint y: 417, distance: 30.3
click at [973, 417] on div "Take Rate 20 % ​" at bounding box center [899, 416] width 282 height 14
type input "37"
click at [828, 505] on button "Generate Quote" at bounding box center [821, 506] width 150 height 23
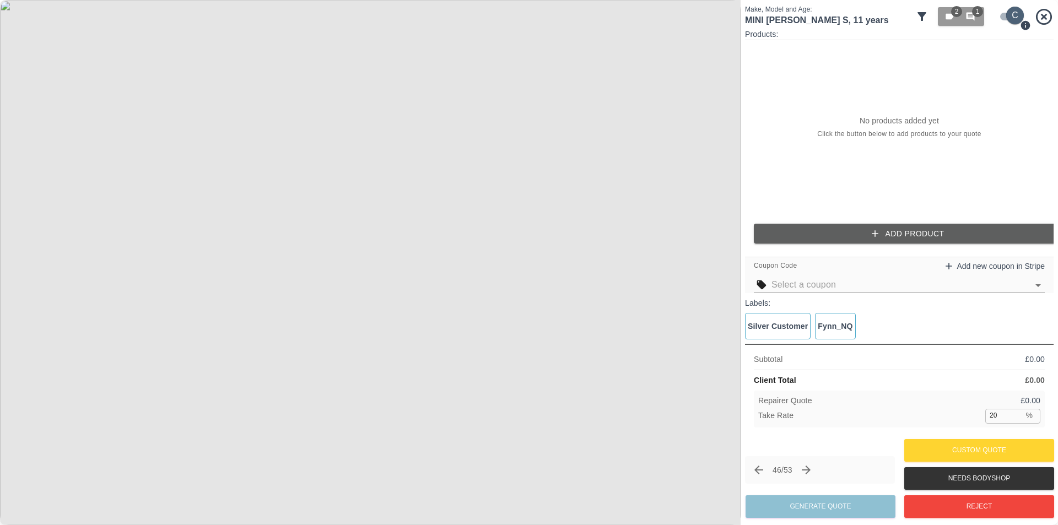
click at [1001, 16] on input "checkbox" at bounding box center [1015, 16] width 53 height 18
checkbox input "false"
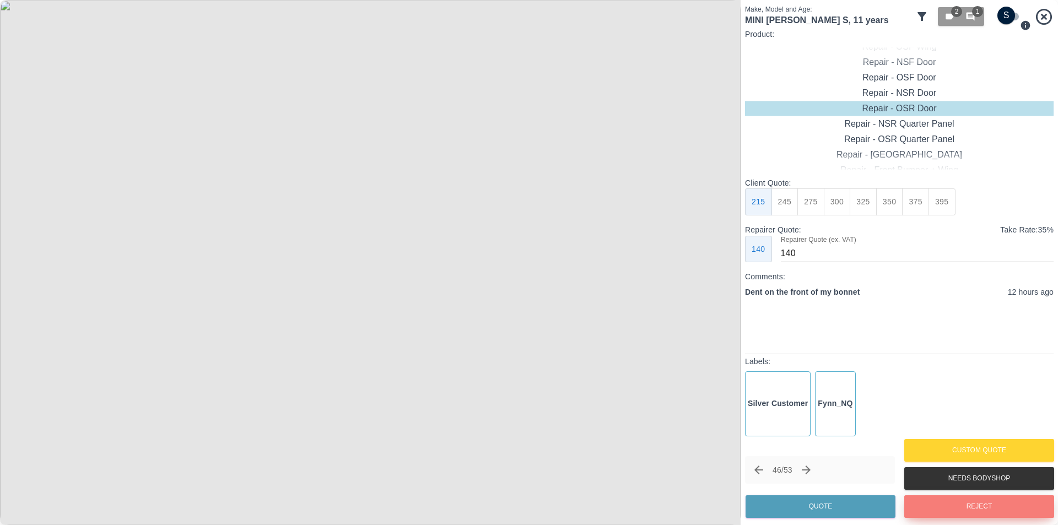
click at [947, 508] on button "Reject" at bounding box center [979, 506] width 150 height 23
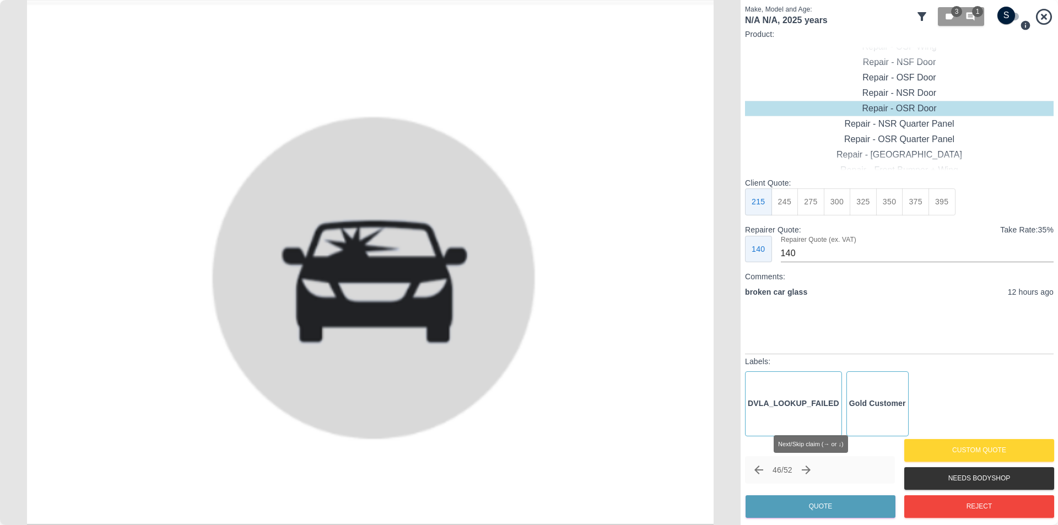
click at [810, 473] on icon "Next claim" at bounding box center [806, 470] width 13 height 13
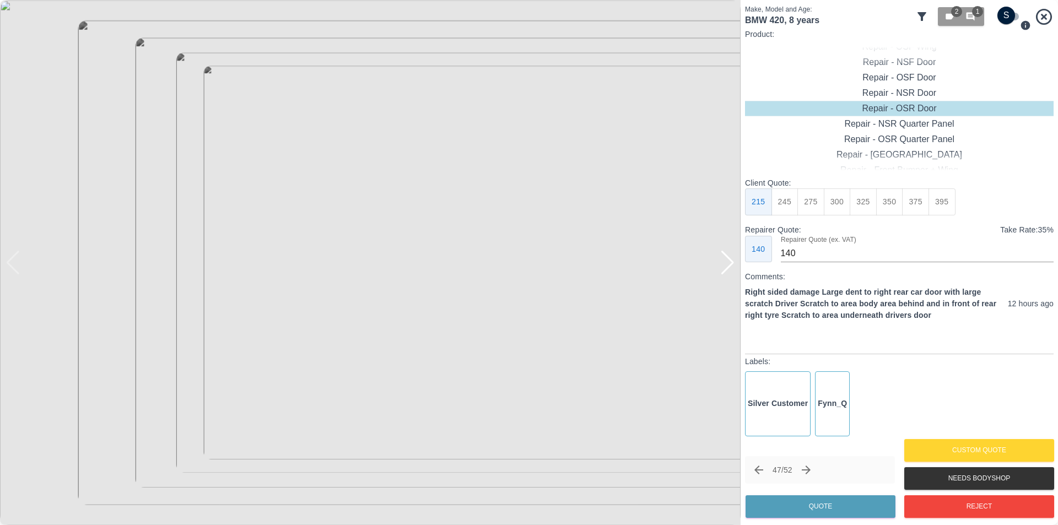
click at [731, 265] on div at bounding box center [727, 263] width 15 height 24
click at [731, 265] on img at bounding box center [370, 262] width 741 height 525
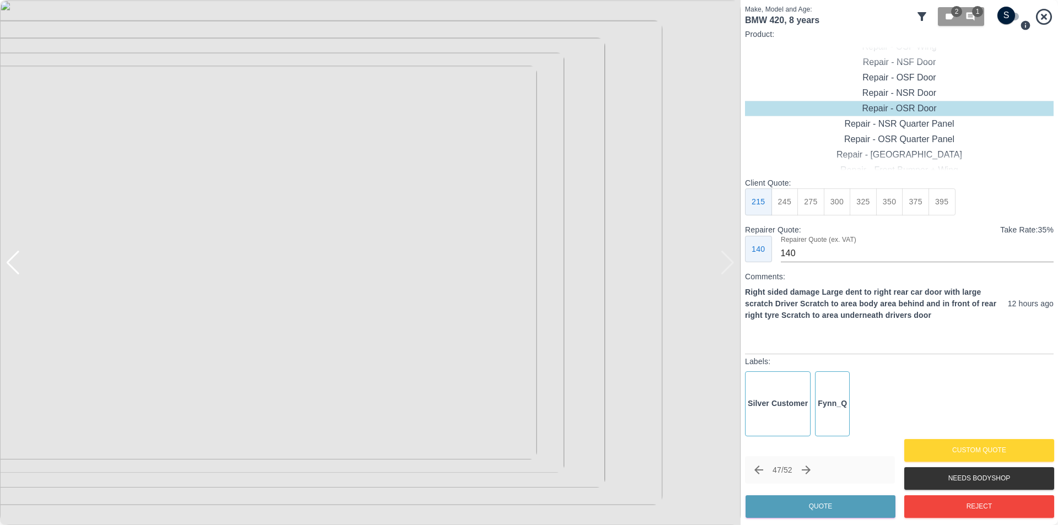
click at [731, 265] on img at bounding box center [370, 262] width 741 height 525
click at [971, 19] on icon "button" at bounding box center [971, 17] width 8 height 8
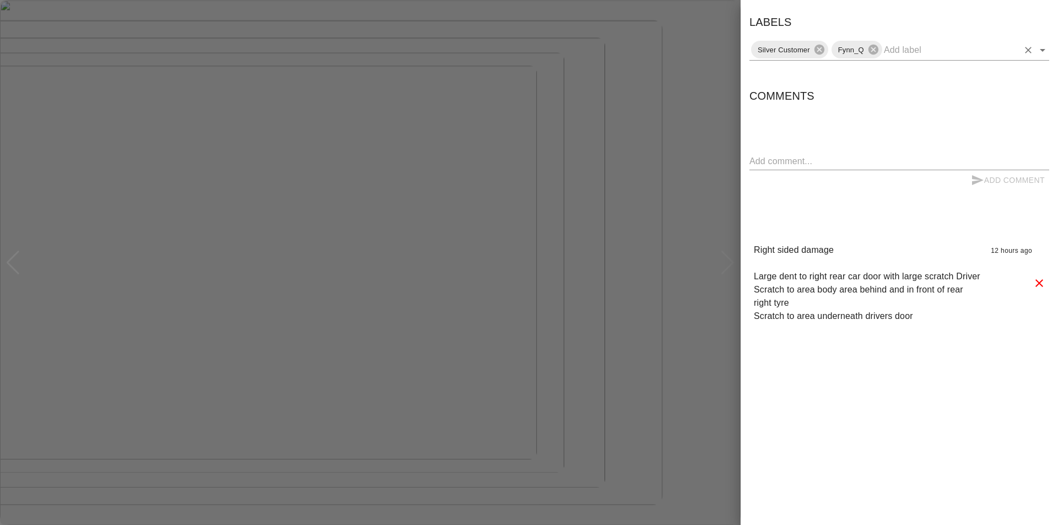
click at [1047, 52] on icon "Open" at bounding box center [1042, 50] width 13 height 13
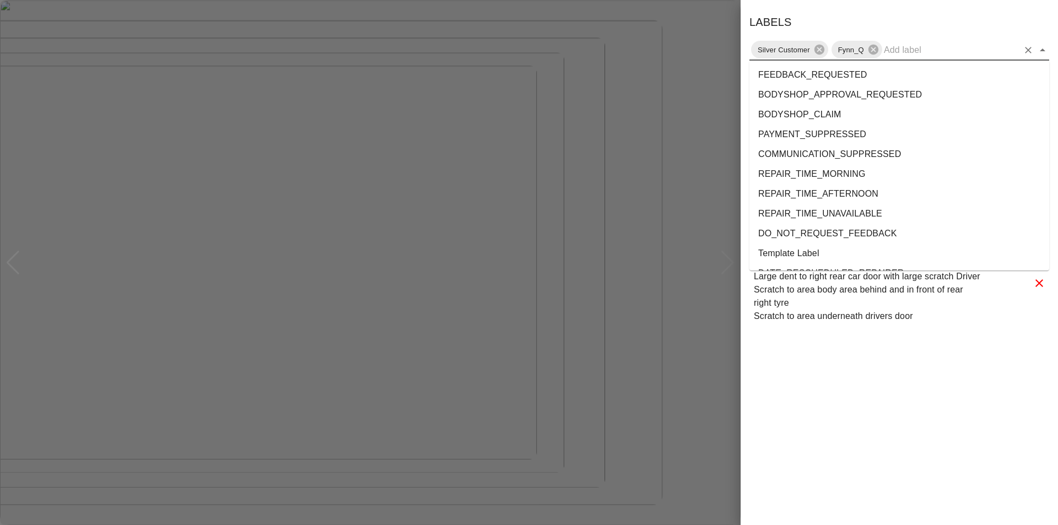
scroll to position [2021, 0]
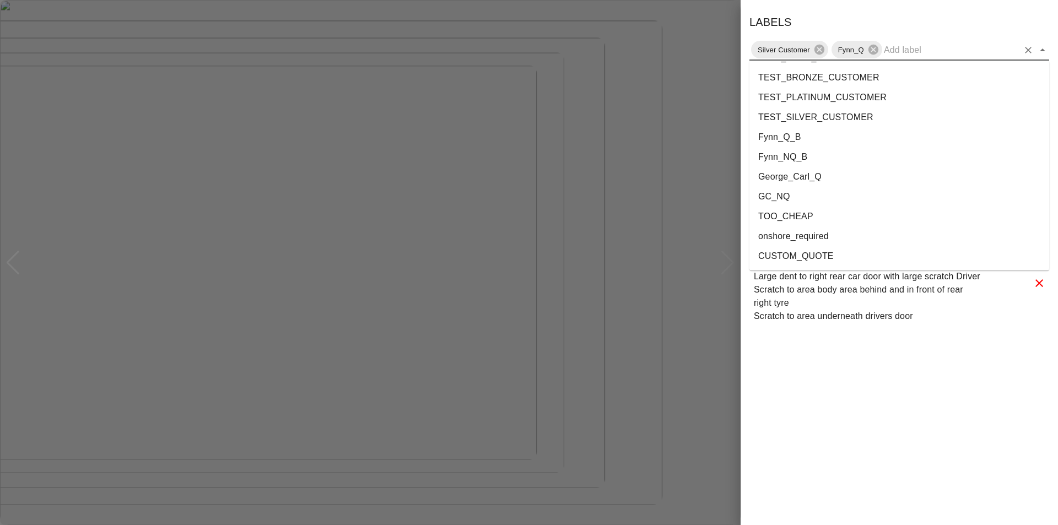
click at [818, 238] on li "onshore_required" at bounding box center [900, 237] width 300 height 20
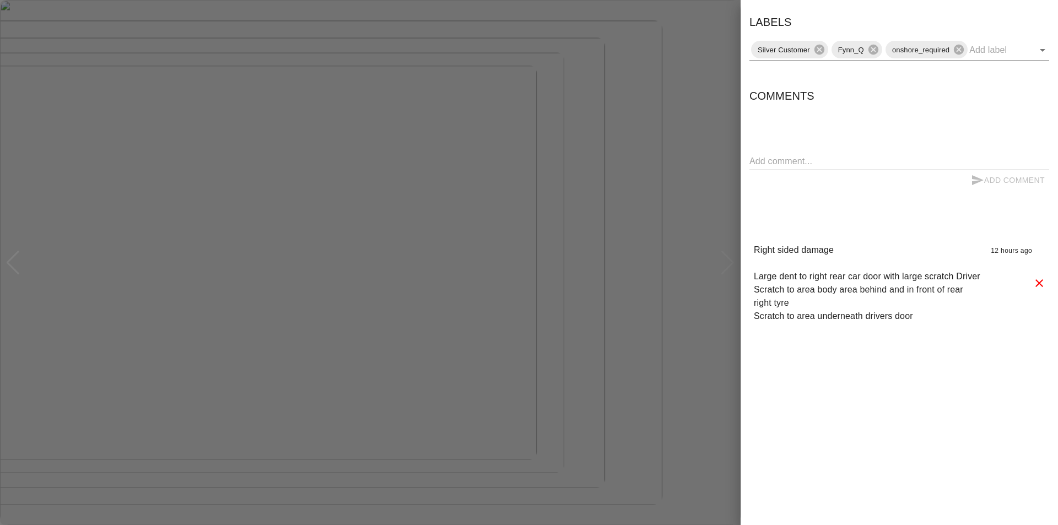
click at [660, 107] on div at bounding box center [529, 262] width 1058 height 525
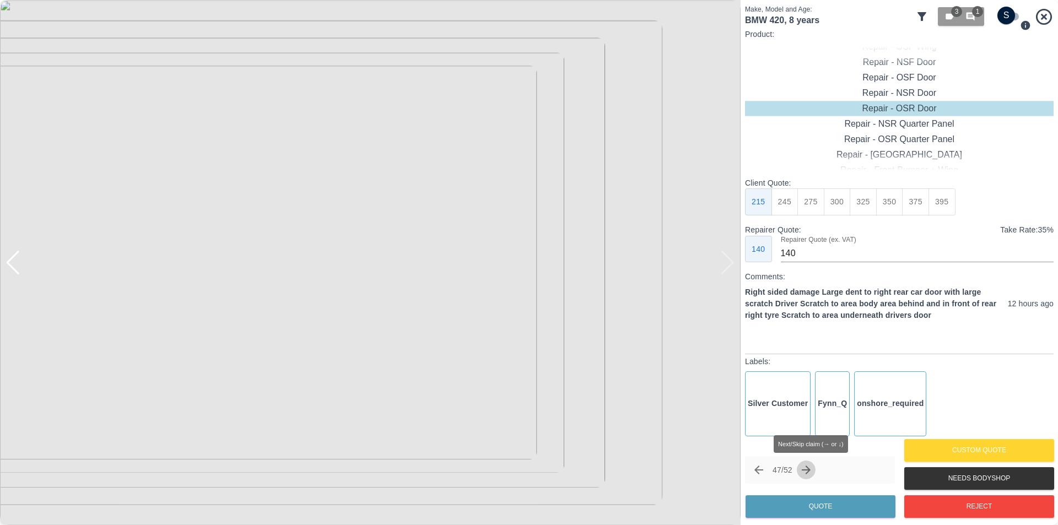
click at [811, 469] on icon "Next claim" at bounding box center [806, 470] width 13 height 13
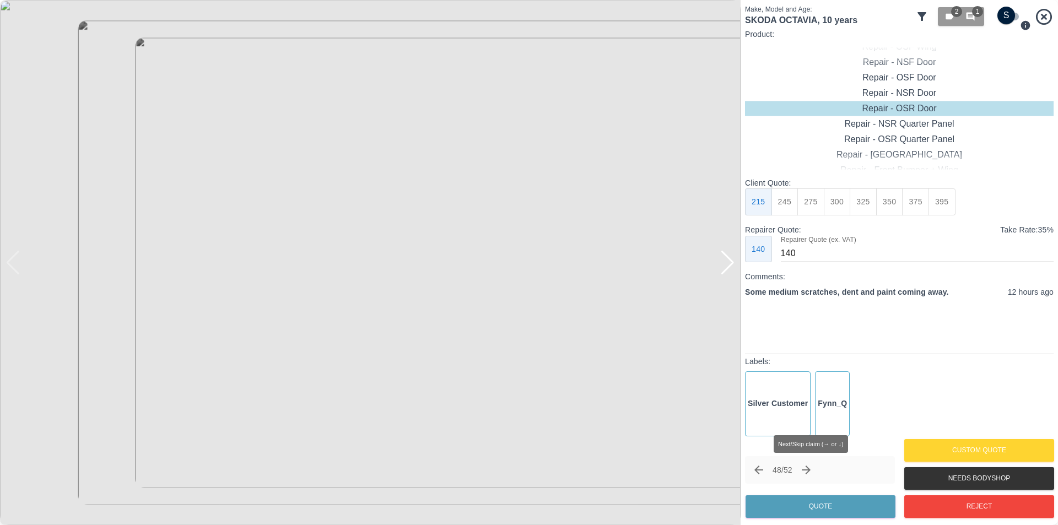
click at [811, 469] on icon "Next claim" at bounding box center [806, 470] width 13 height 13
click at [759, 475] on icon "Previous claim" at bounding box center [758, 470] width 13 height 13
click at [732, 266] on div at bounding box center [727, 263] width 15 height 24
click at [732, 266] on img at bounding box center [370, 262] width 741 height 525
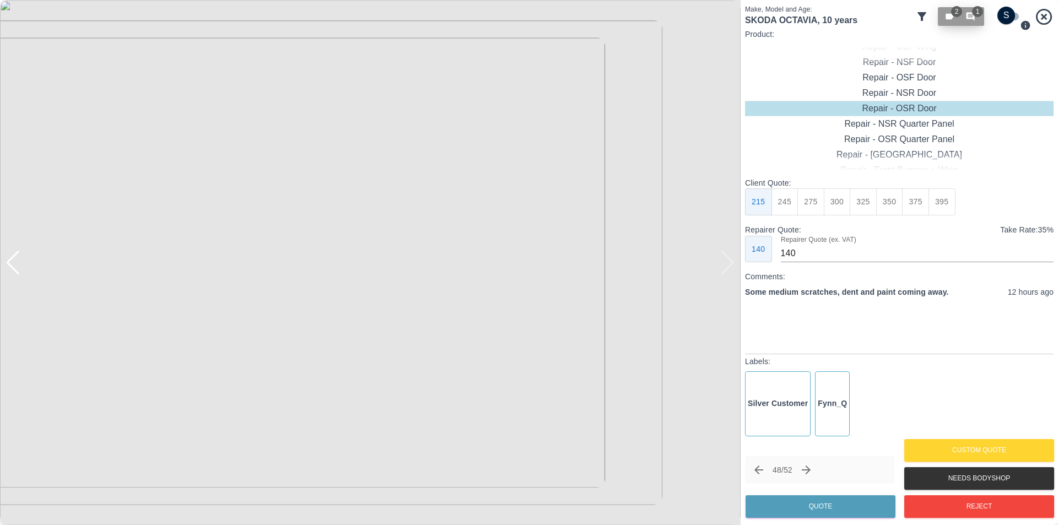
click at [980, 17] on button "2 1" at bounding box center [961, 16] width 46 height 19
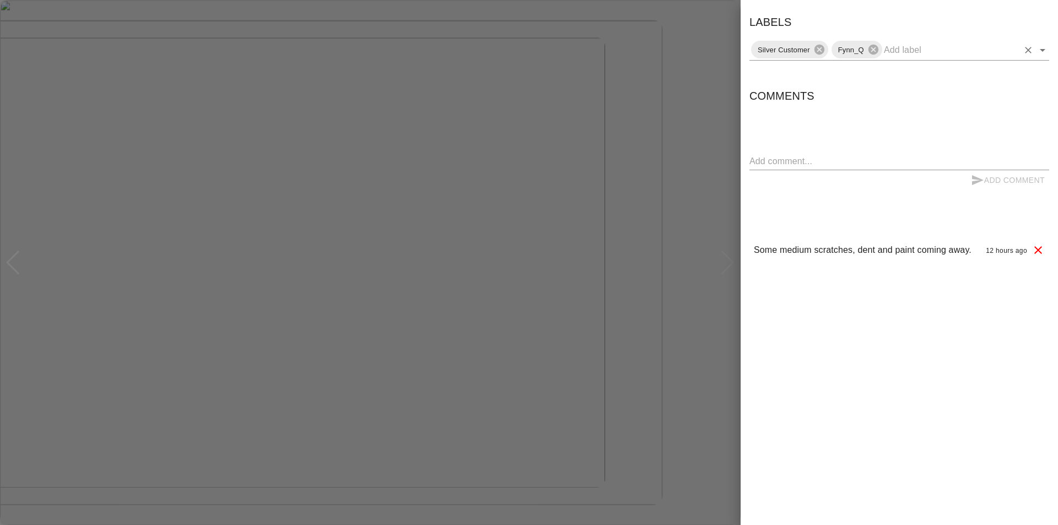
click at [1038, 50] on icon "Open" at bounding box center [1042, 50] width 13 height 13
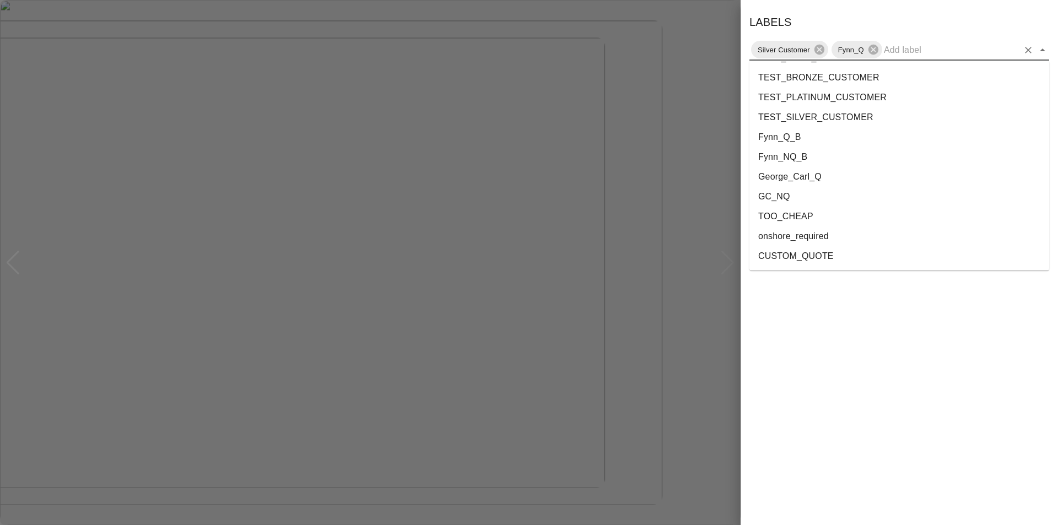
click at [836, 233] on li "onshore_required" at bounding box center [900, 237] width 300 height 20
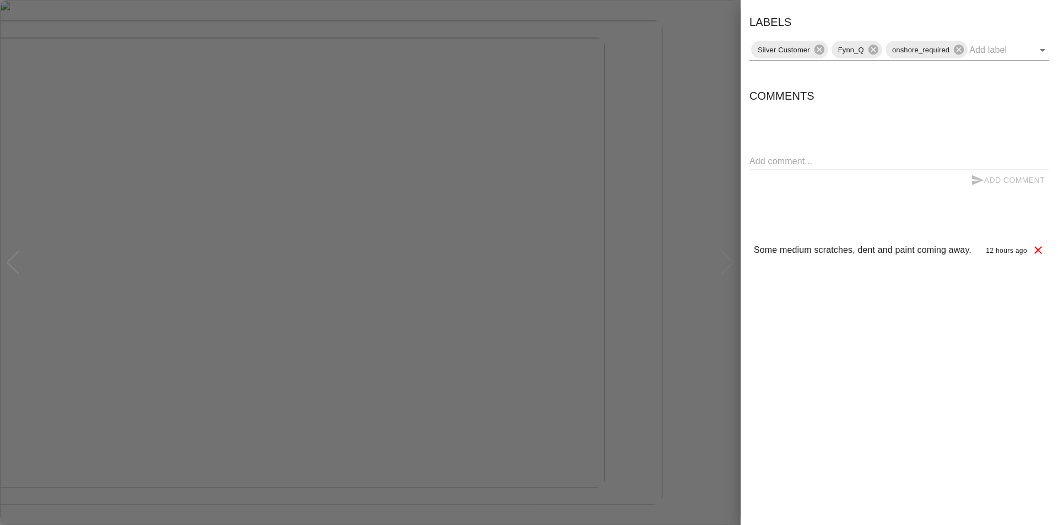
click at [725, 80] on div at bounding box center [529, 262] width 1058 height 525
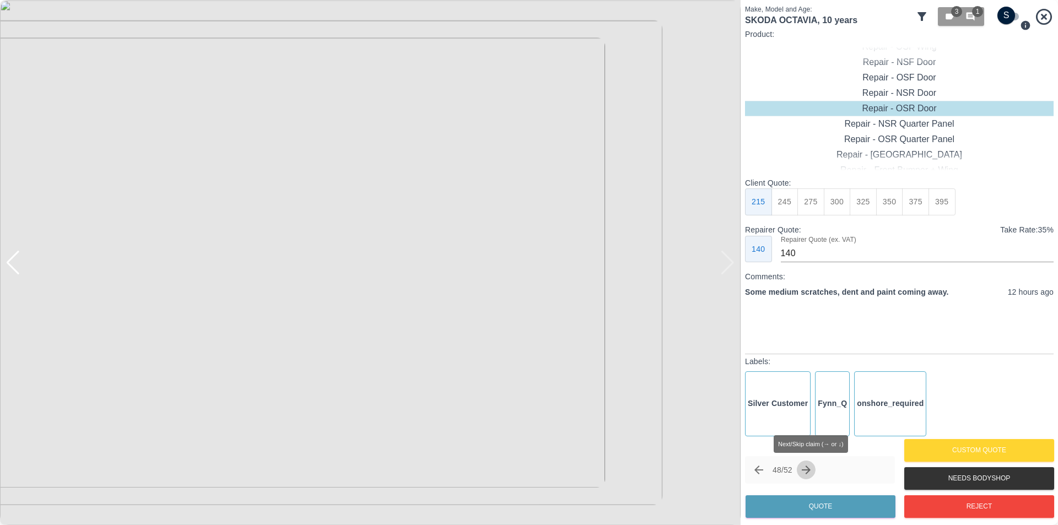
click at [810, 469] on icon "Next claim" at bounding box center [806, 470] width 13 height 13
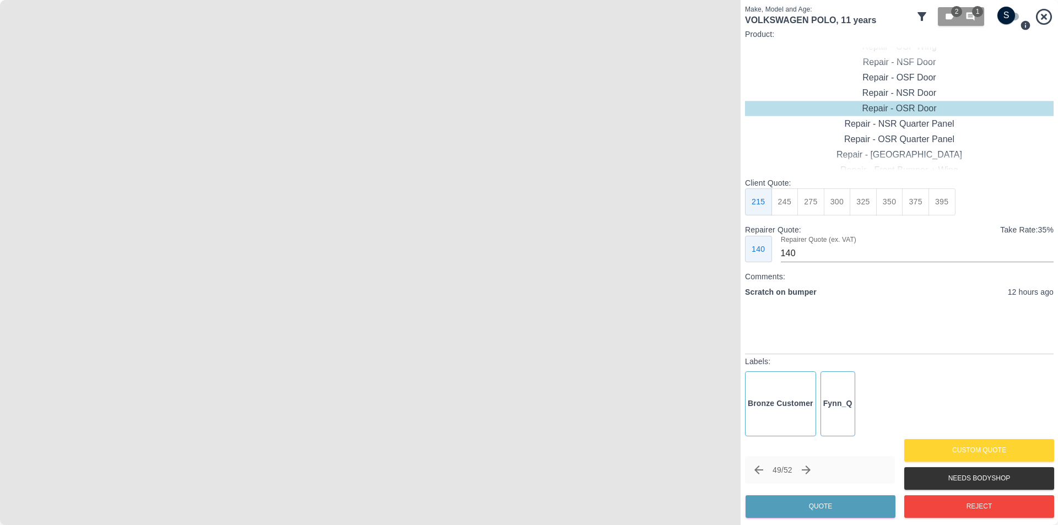
click at [447, 238] on img at bounding box center [370, 262] width 741 height 525
click at [939, 78] on div "Repair - Rear Bumper Corner" at bounding box center [899, 77] width 309 height 15
type input "120"
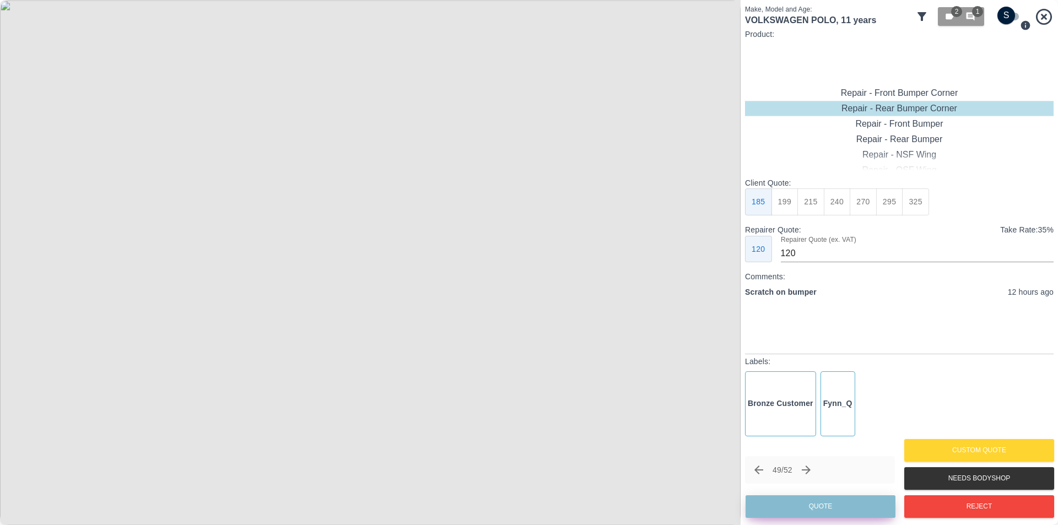
click at [846, 508] on button "Quote" at bounding box center [821, 506] width 150 height 23
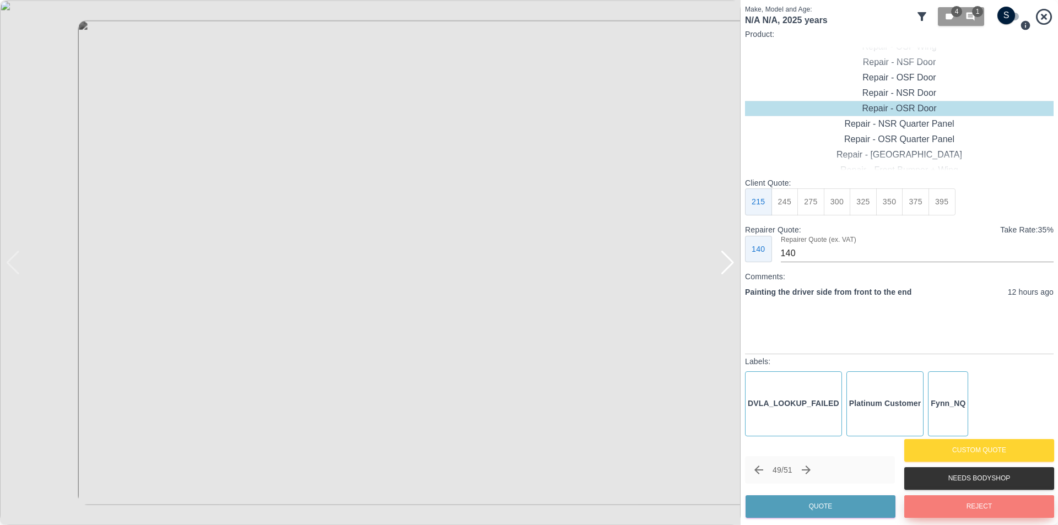
click at [962, 508] on button "Reject" at bounding box center [979, 506] width 150 height 23
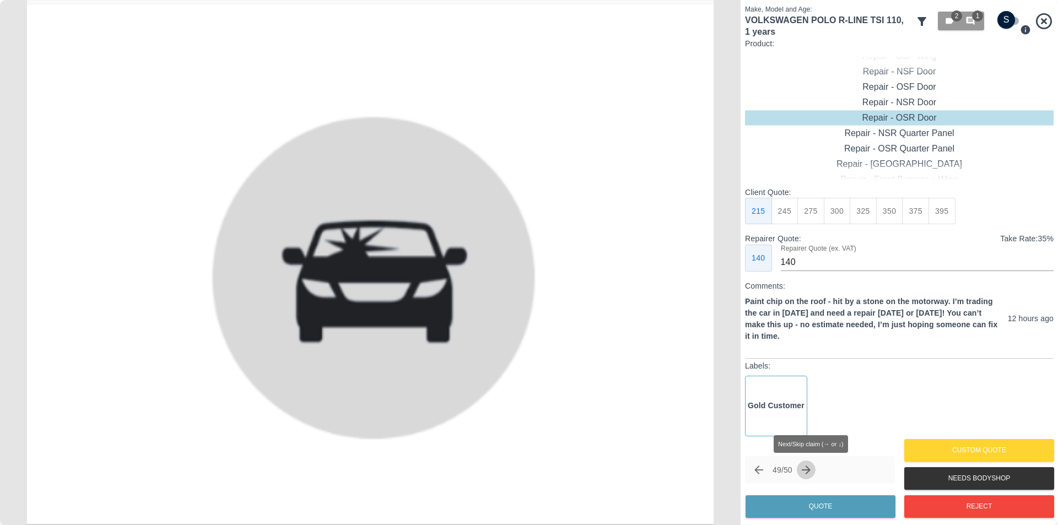
click at [812, 474] on icon "Next claim" at bounding box center [806, 470] width 13 height 13
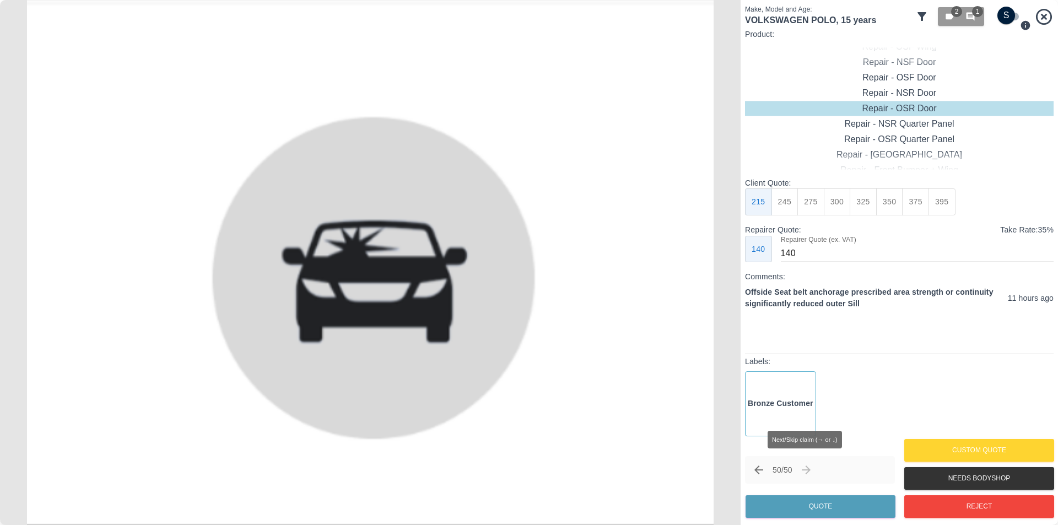
click at [811, 472] on span "Next/Skip claim (→ or ↓)" at bounding box center [806, 470] width 19 height 19
click at [1043, 15] on icon at bounding box center [1044, 16] width 16 height 16
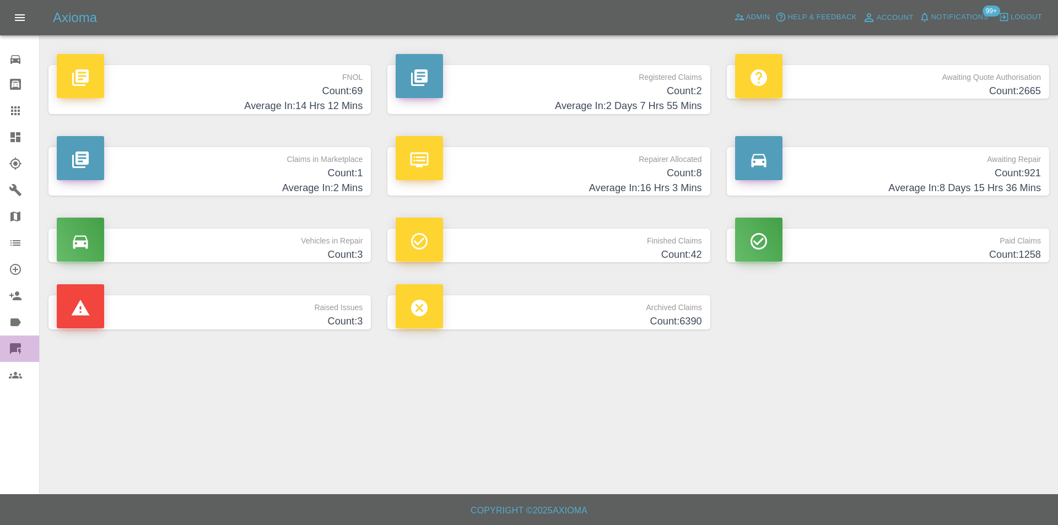
click at [18, 348] on icon at bounding box center [15, 348] width 11 height 11
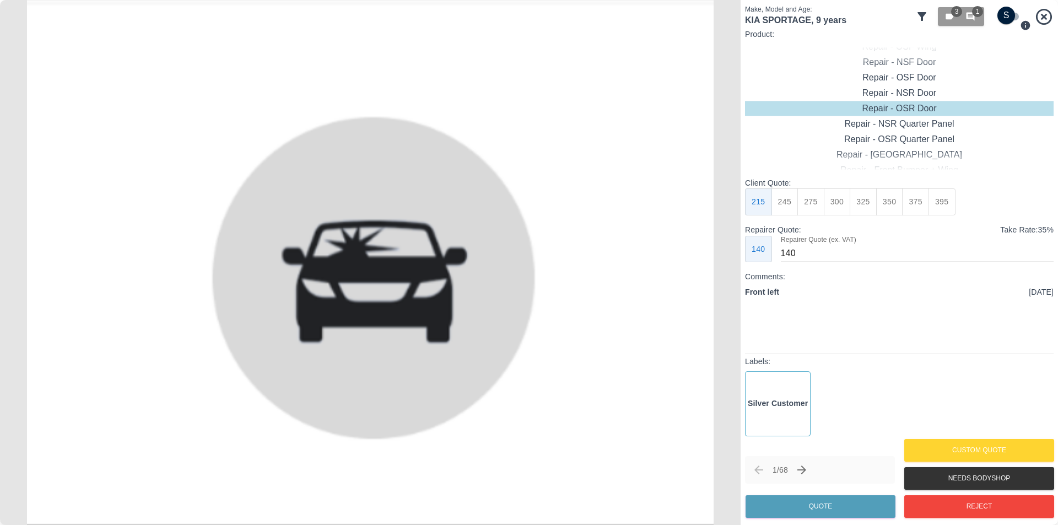
click at [920, 12] on icon at bounding box center [921, 16] width 13 height 13
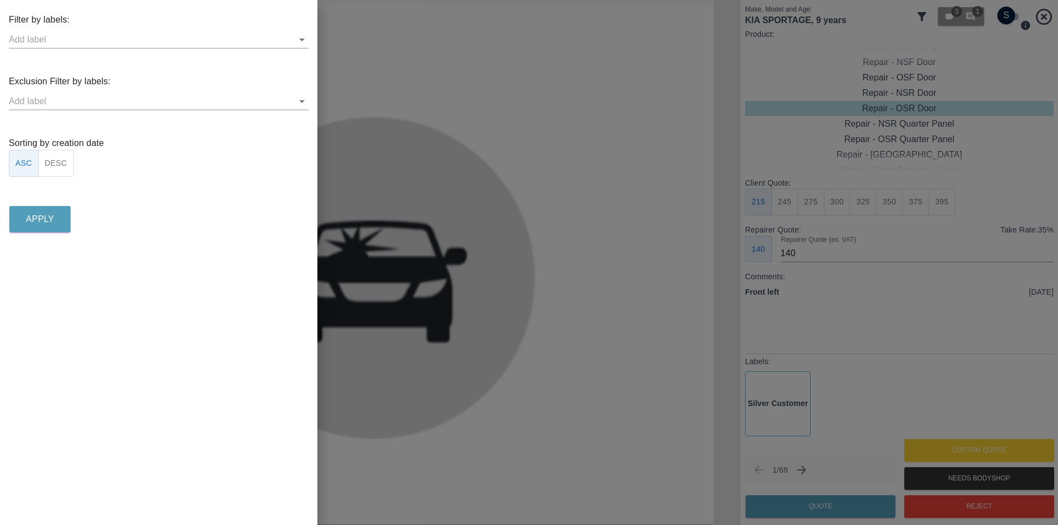
click at [58, 172] on button "DESC" at bounding box center [56, 163] width 36 height 27
click at [51, 209] on button "Apply" at bounding box center [39, 219] width 61 height 26
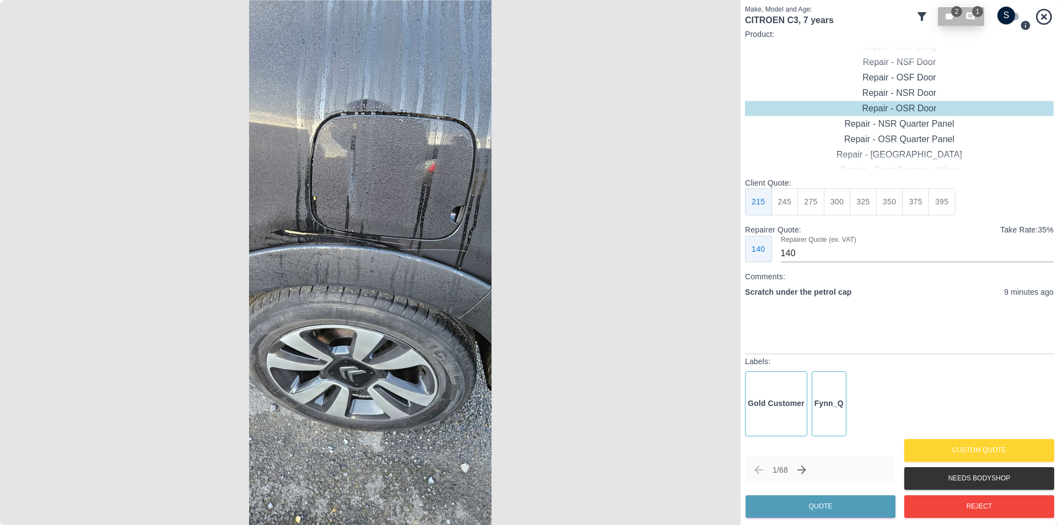
click at [971, 12] on icon "button" at bounding box center [971, 17] width 10 height 10
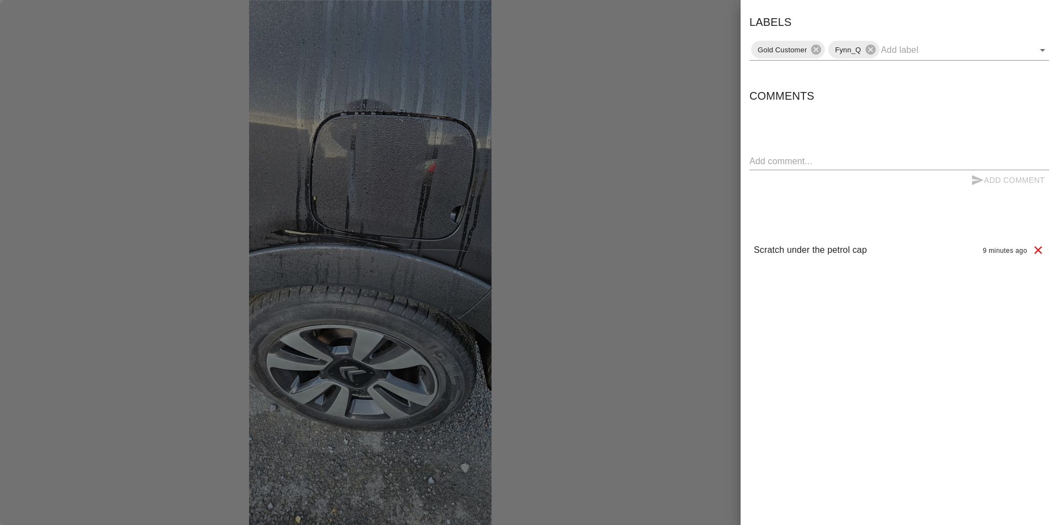
click at [729, 37] on div at bounding box center [529, 262] width 1058 height 525
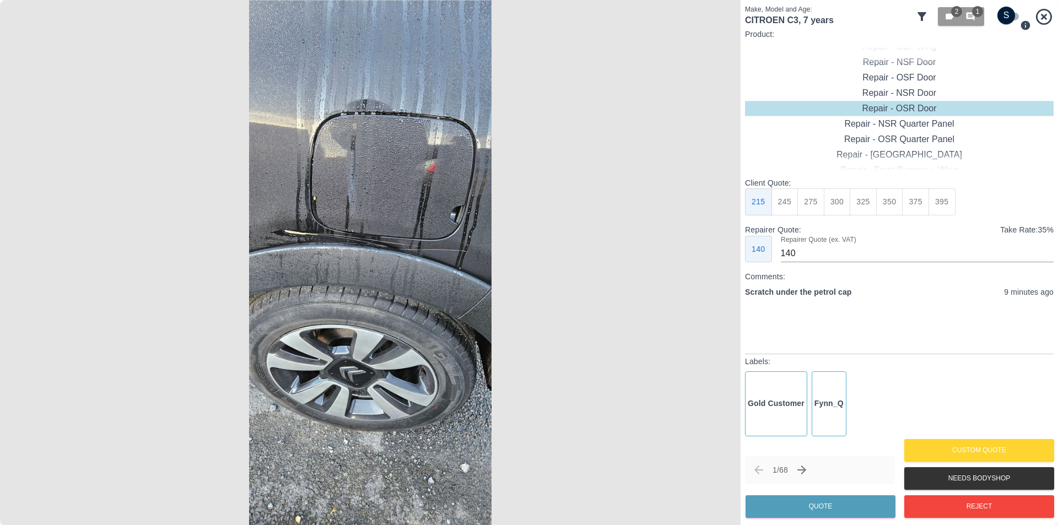
click at [923, 18] on icon at bounding box center [922, 16] width 9 height 9
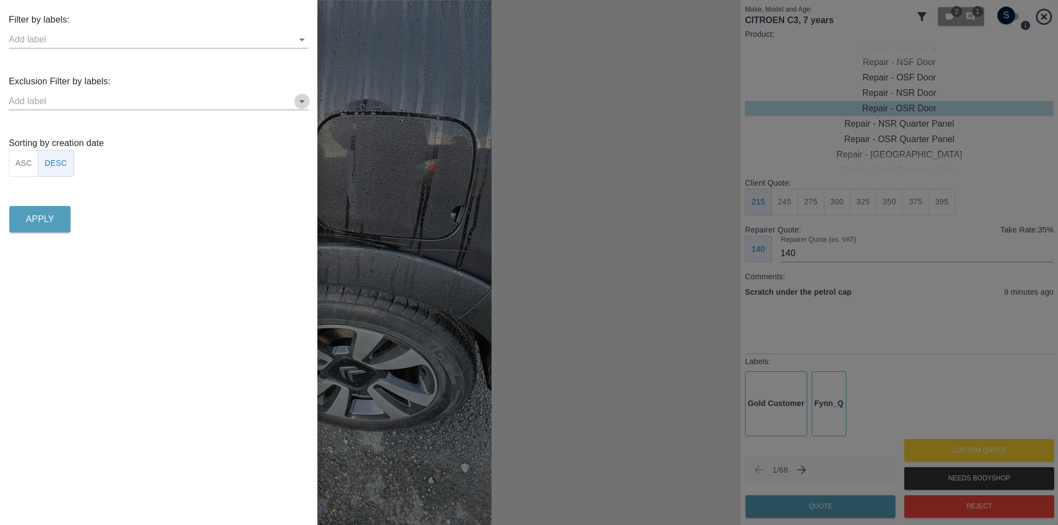
drag, startPoint x: 300, startPoint y: 100, endPoint x: 316, endPoint y: 131, distance: 34.5
click at [300, 101] on icon "Open" at bounding box center [302, 101] width 6 height 3
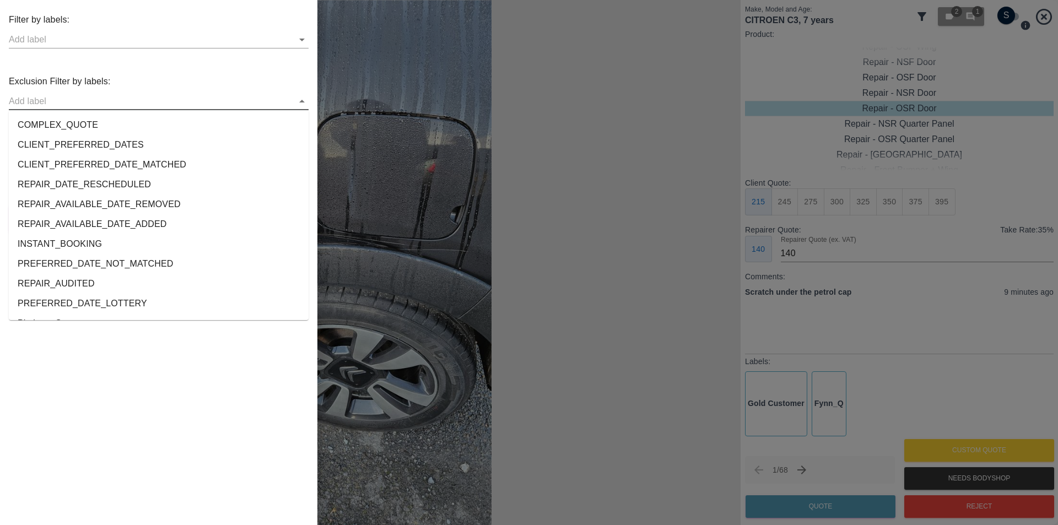
scroll to position [2061, 0]
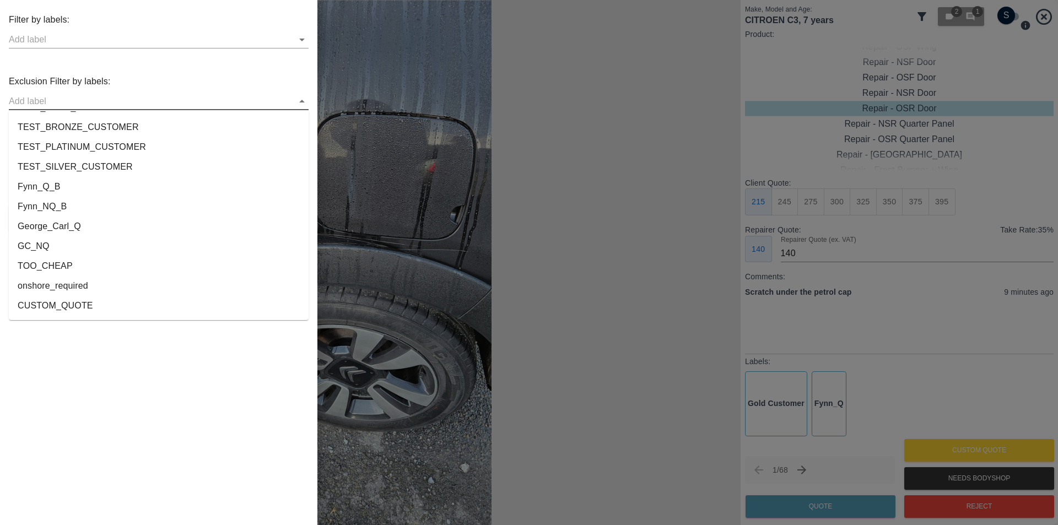
click at [124, 287] on li "onshore_required" at bounding box center [159, 286] width 300 height 20
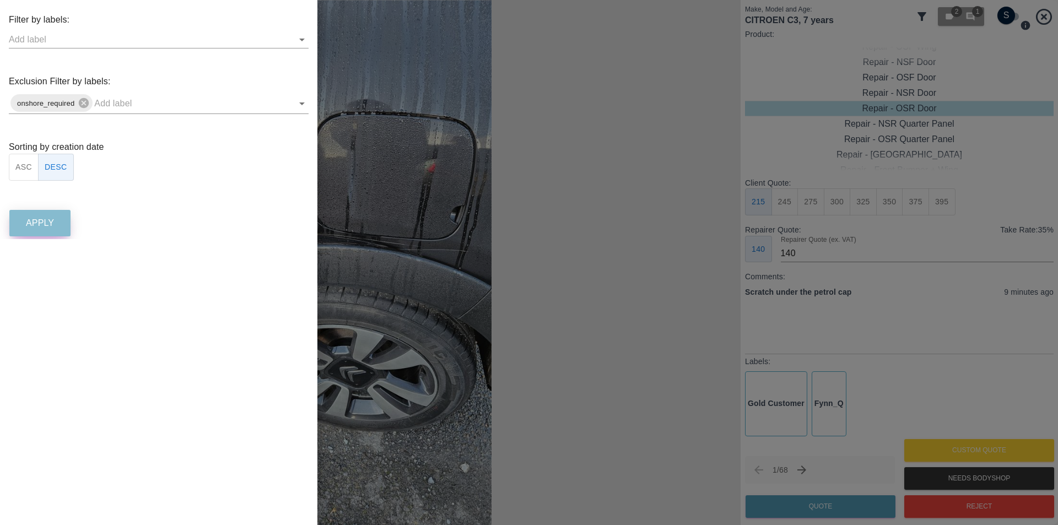
click at [50, 225] on p "Apply" at bounding box center [40, 223] width 28 height 13
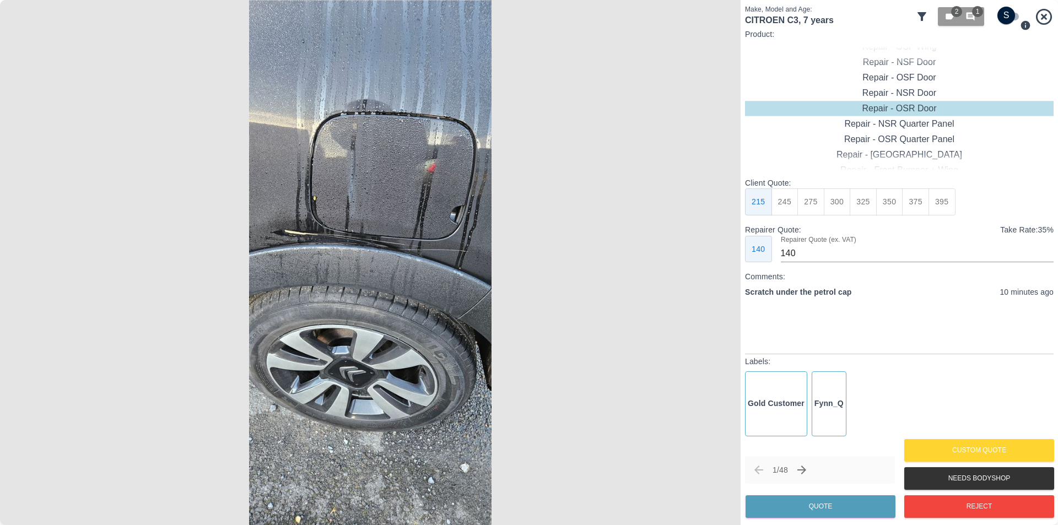
click at [393, 270] on img at bounding box center [370, 262] width 741 height 525
click at [353, 240] on img at bounding box center [370, 262] width 741 height 525
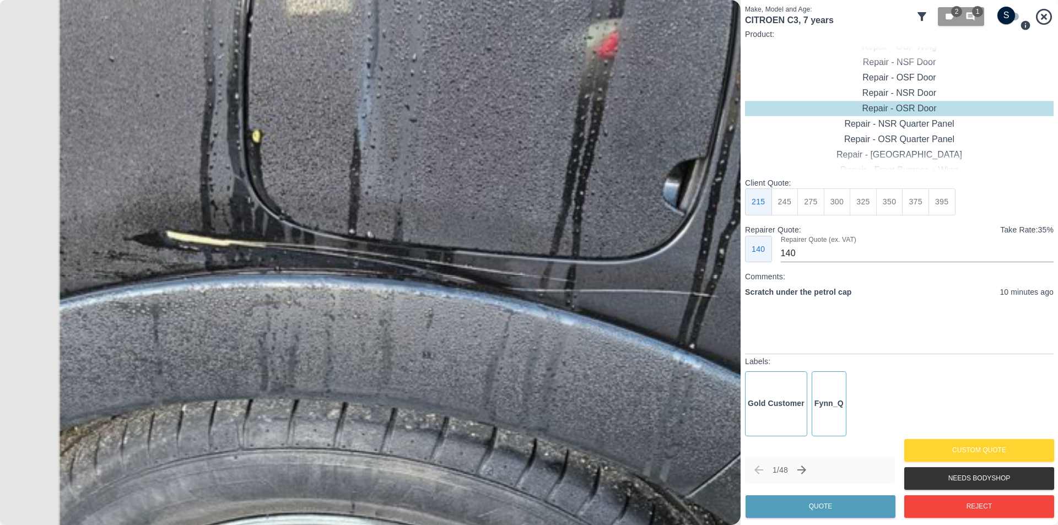
click at [353, 240] on img at bounding box center [423, 330] width 2222 height 1576
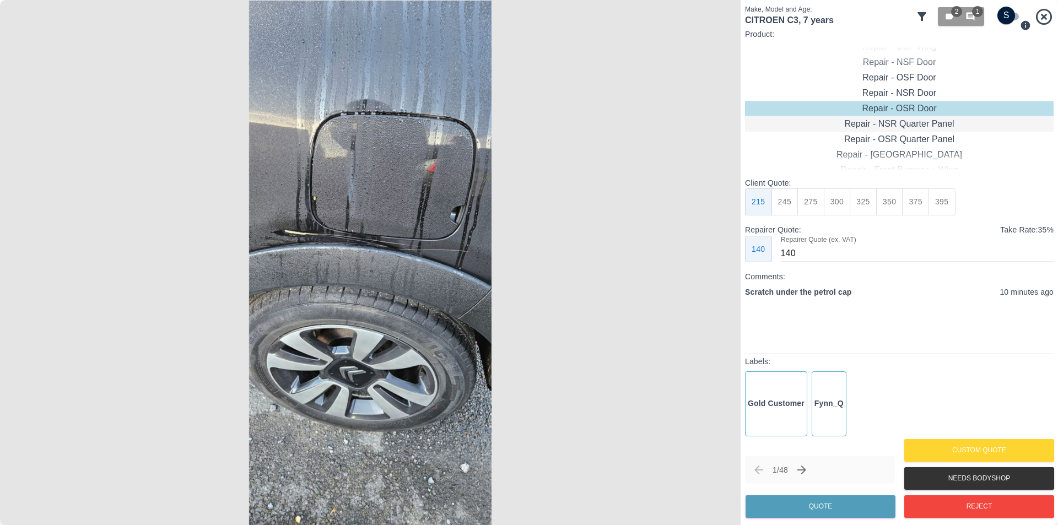
click at [909, 125] on div "Repair - NSR Quarter Panel" at bounding box center [899, 123] width 309 height 15
click at [866, 203] on button "325" at bounding box center [863, 201] width 27 height 27
type input "210"
click at [841, 500] on button "Quote" at bounding box center [821, 506] width 150 height 23
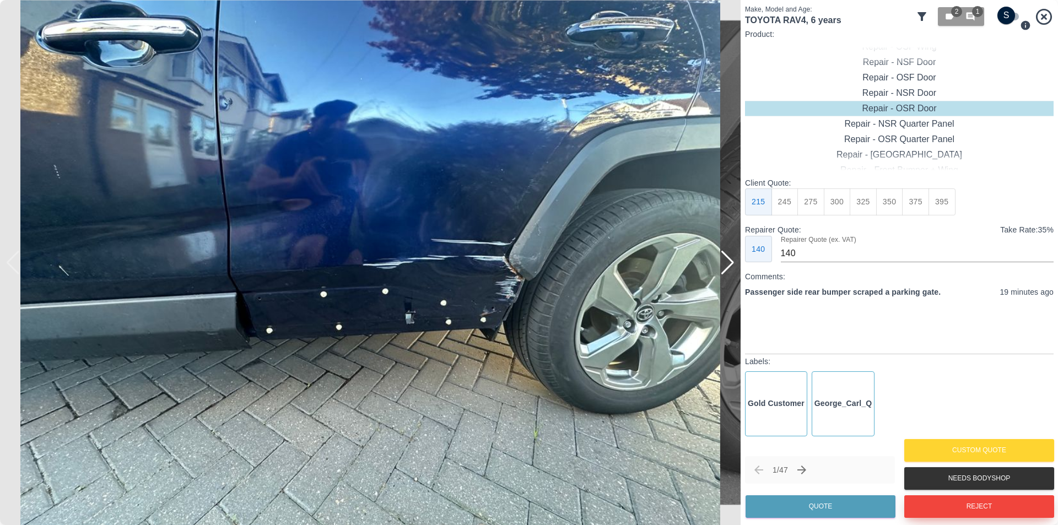
click at [956, 505] on button "Reject" at bounding box center [979, 506] width 150 height 23
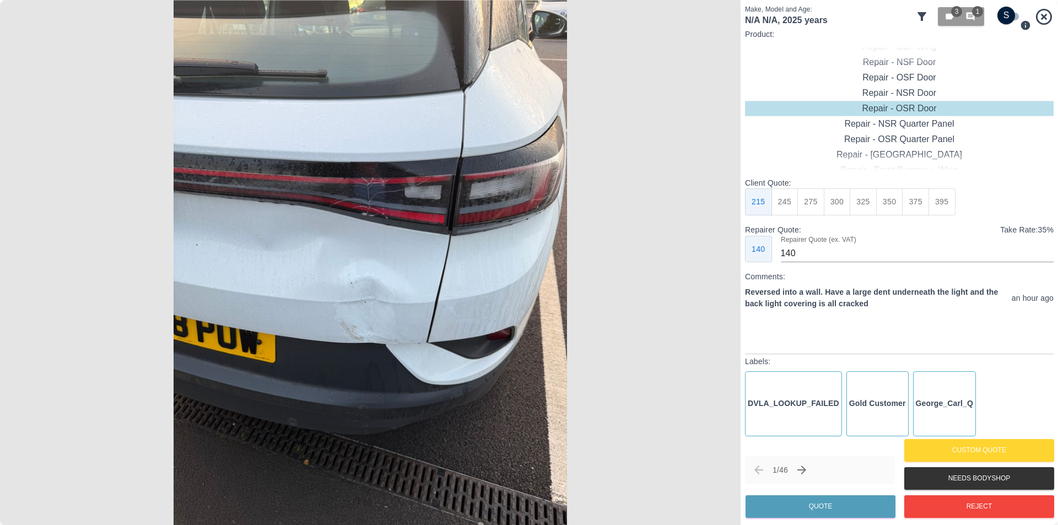
click at [367, 272] on img at bounding box center [370, 262] width 741 height 525
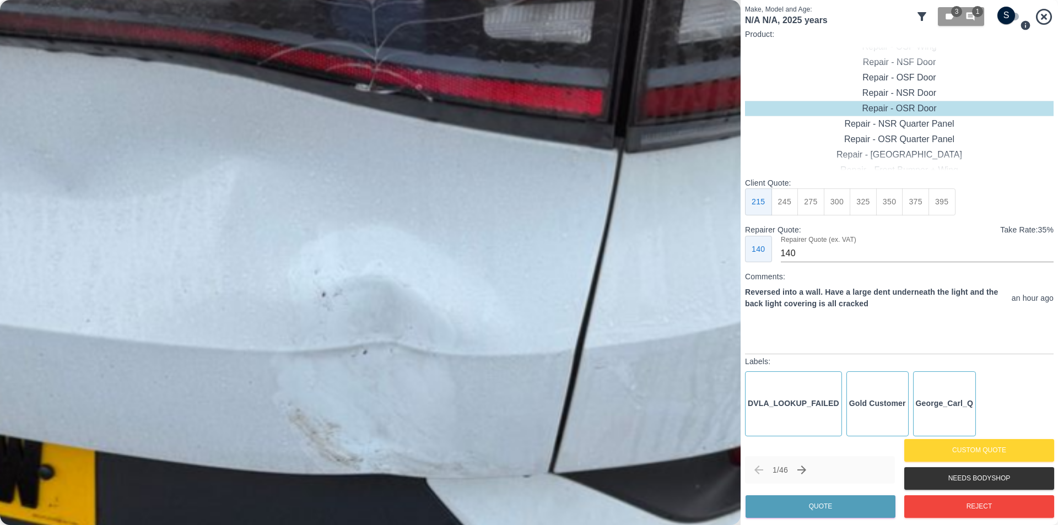
click at [367, 272] on img at bounding box center [380, 234] width 2222 height 1576
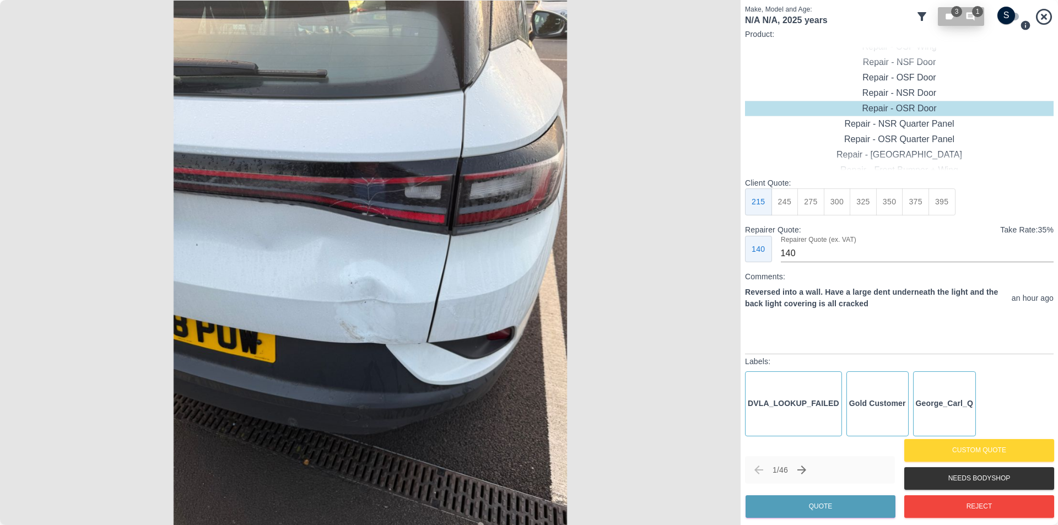
click at [976, 13] on span "1" at bounding box center [977, 11] width 11 height 11
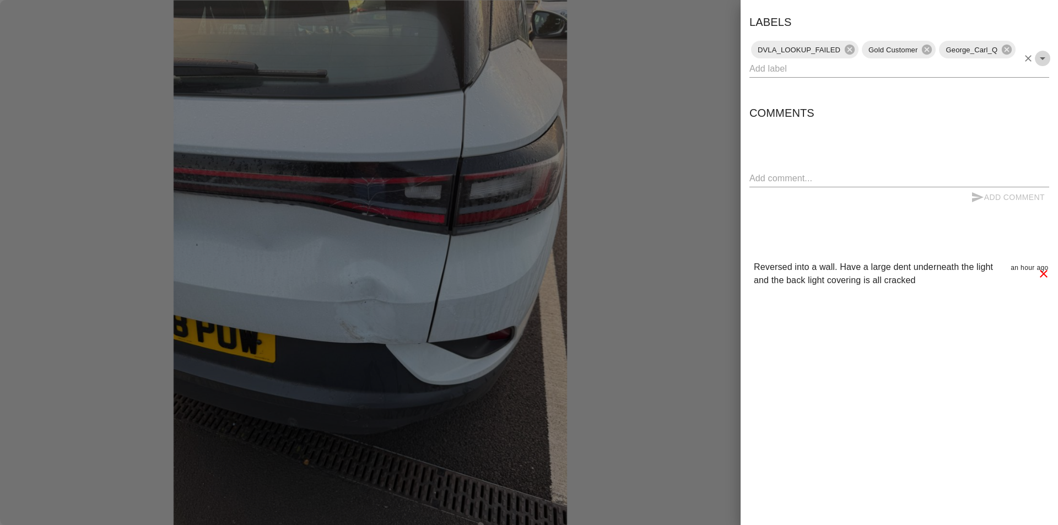
click at [1039, 63] on icon "Open" at bounding box center [1042, 58] width 13 height 13
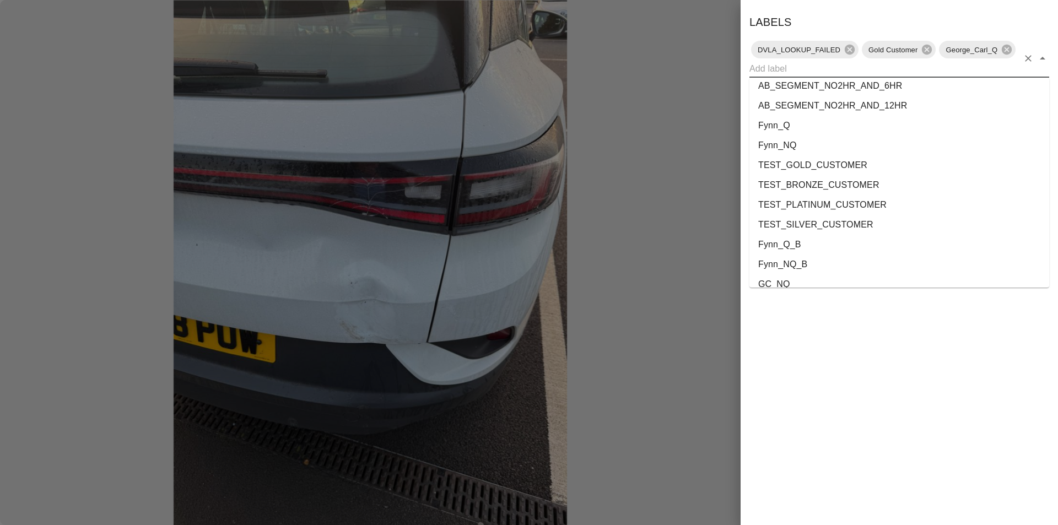
scroll to position [2001, 0]
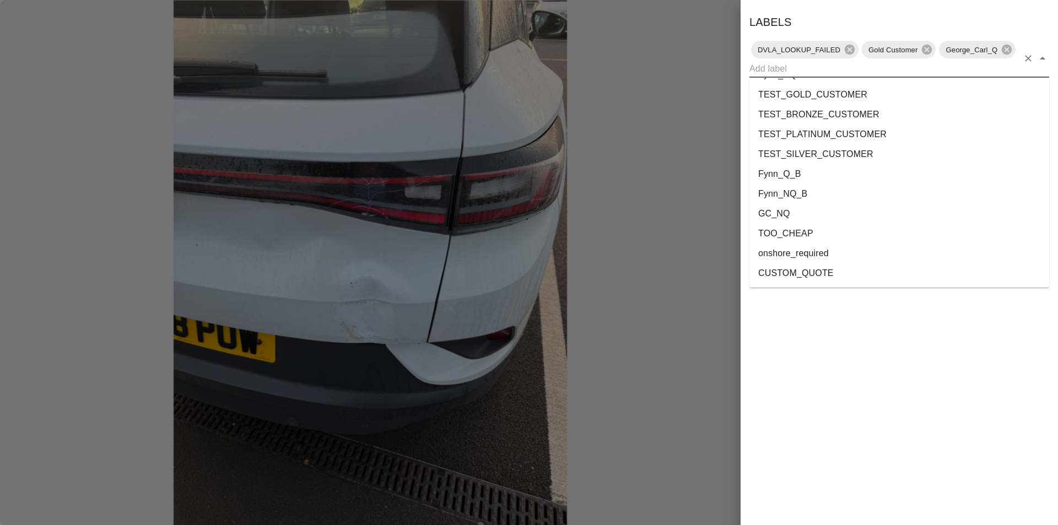
click at [817, 251] on li "onshore_required" at bounding box center [900, 254] width 300 height 20
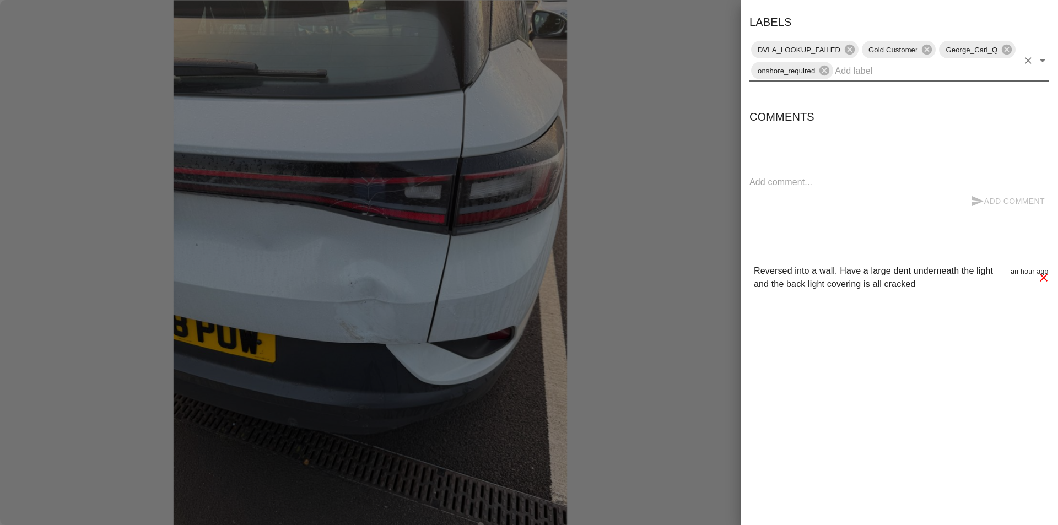
click at [724, 84] on div at bounding box center [529, 262] width 1058 height 525
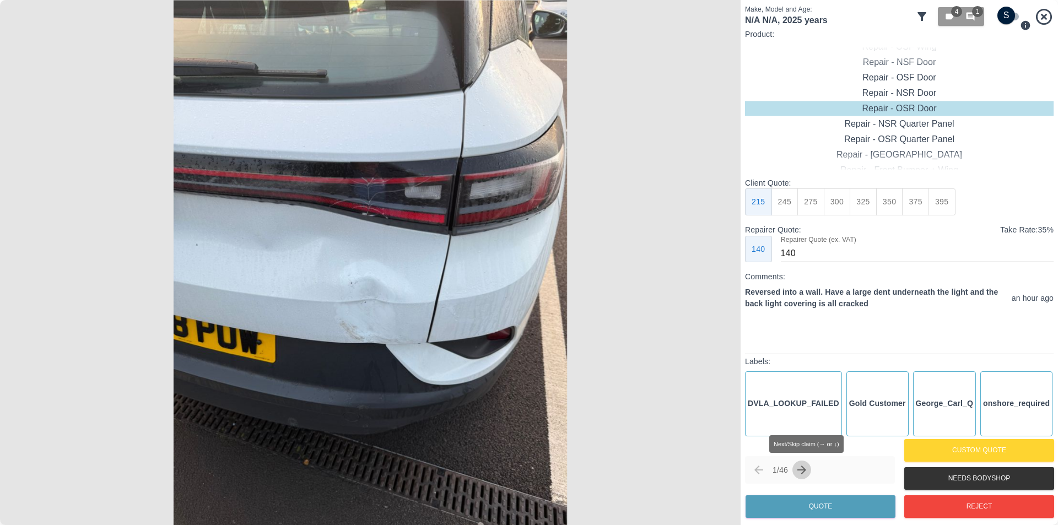
click at [801, 470] on icon "Next claim" at bounding box center [801, 470] width 13 height 13
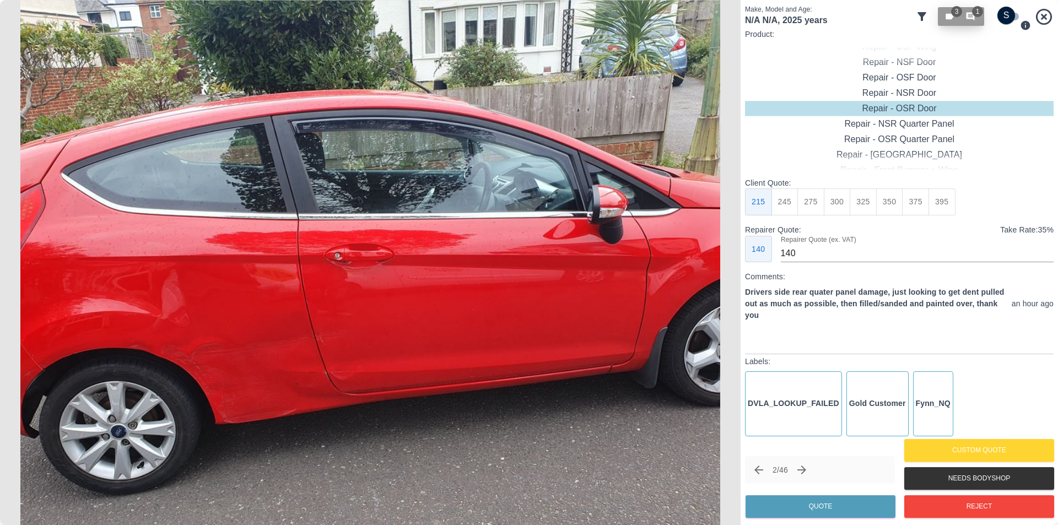
click at [977, 15] on span "1" at bounding box center [977, 11] width 11 height 11
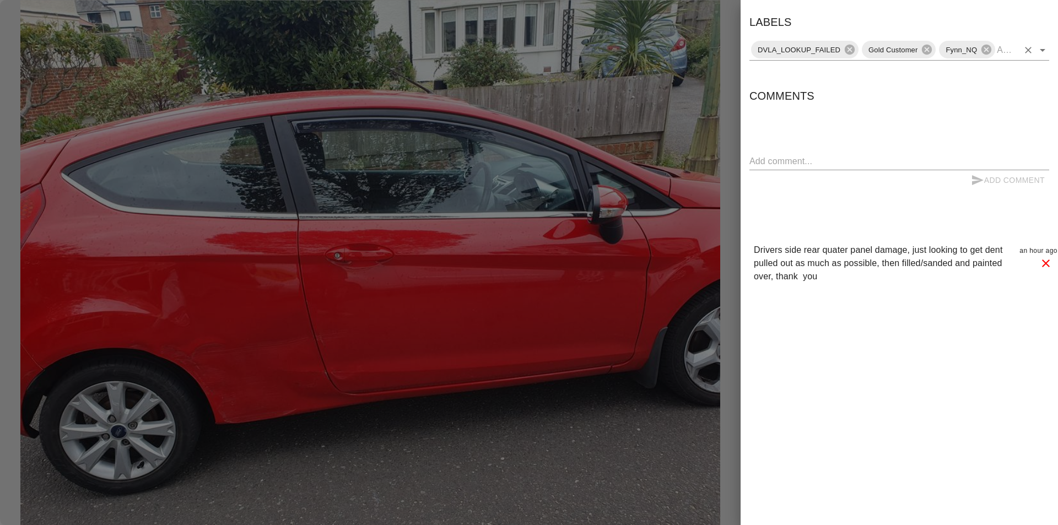
click at [1042, 52] on icon "Open" at bounding box center [1042, 50] width 13 height 13
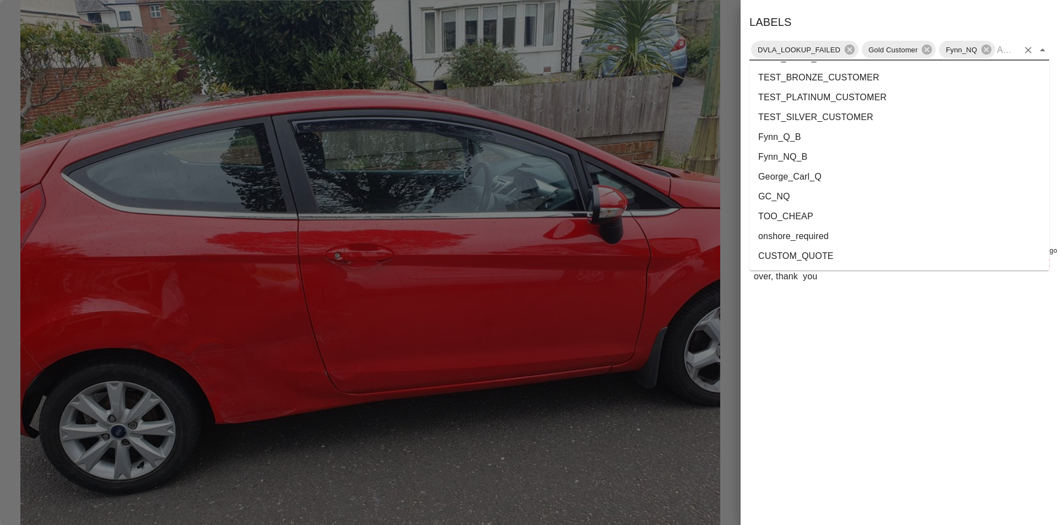
click at [836, 233] on li "onshore_required" at bounding box center [900, 237] width 300 height 20
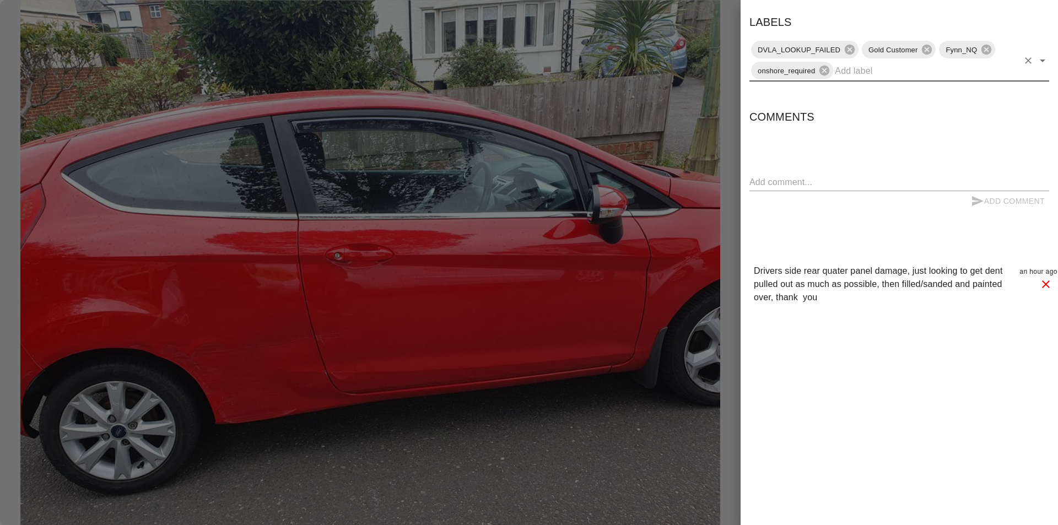
click at [725, 164] on div at bounding box center [529, 262] width 1058 height 525
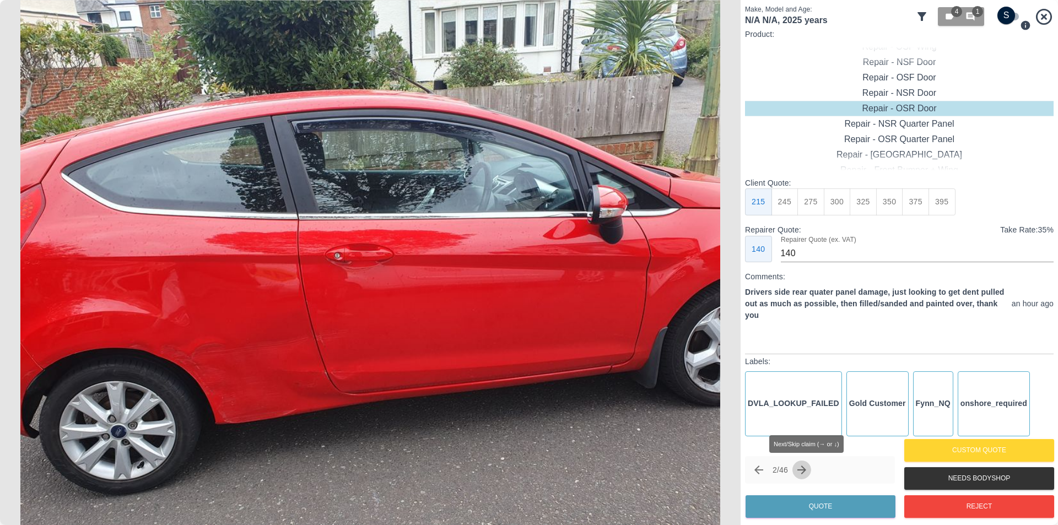
click at [804, 468] on icon "Next claim" at bounding box center [801, 470] width 13 height 13
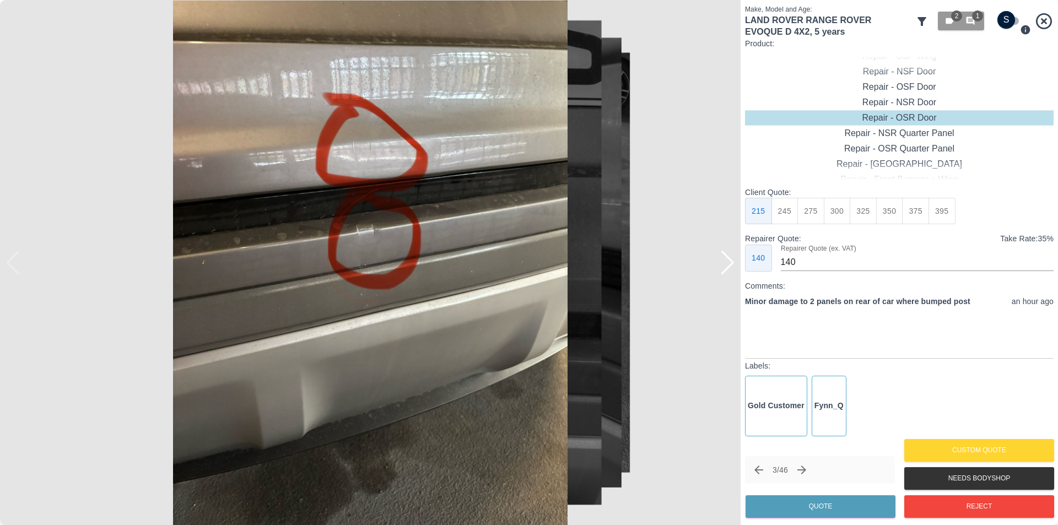
click at [731, 264] on div at bounding box center [727, 263] width 15 height 24
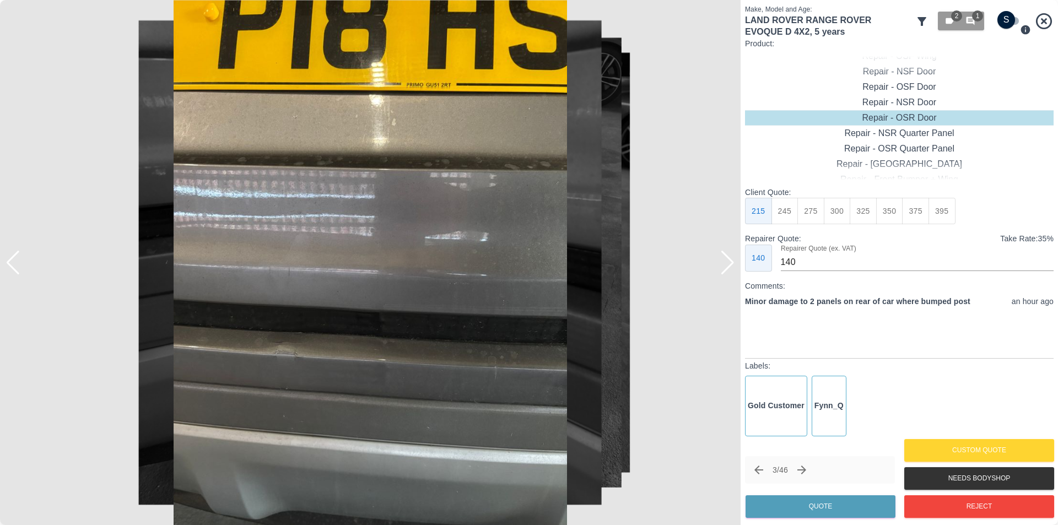
click at [731, 264] on div at bounding box center [727, 263] width 15 height 24
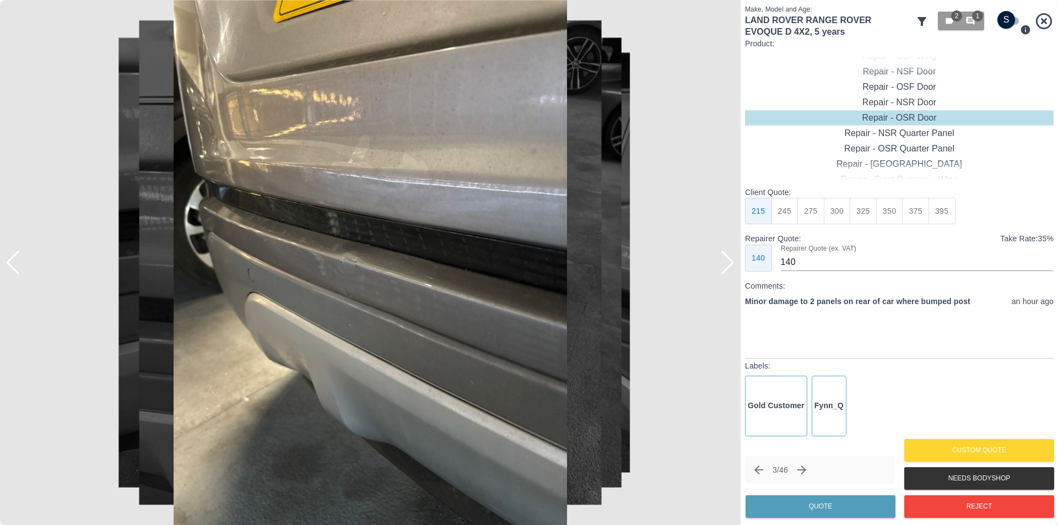
click at [731, 264] on div at bounding box center [727, 263] width 15 height 24
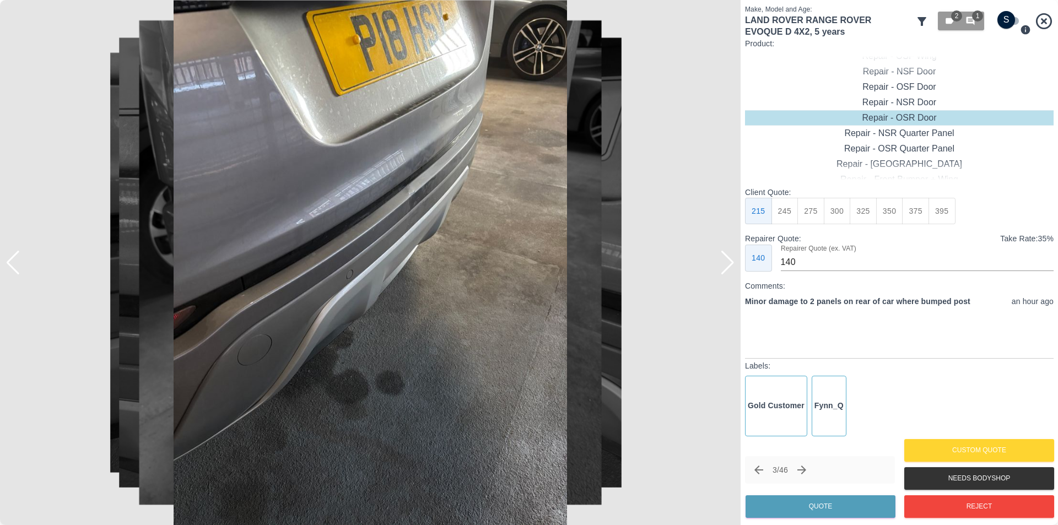
click at [731, 264] on div at bounding box center [727, 263] width 15 height 24
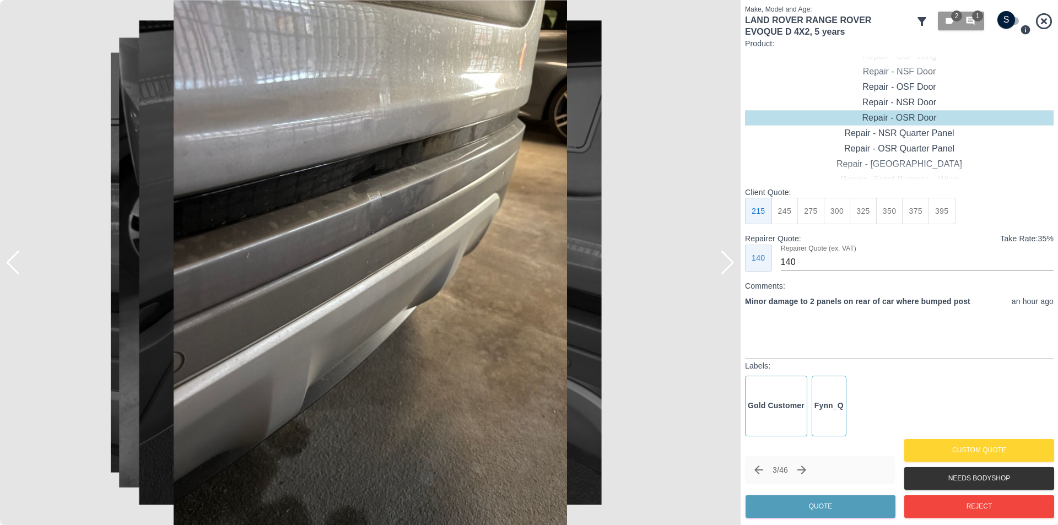
click at [731, 264] on div at bounding box center [727, 263] width 15 height 24
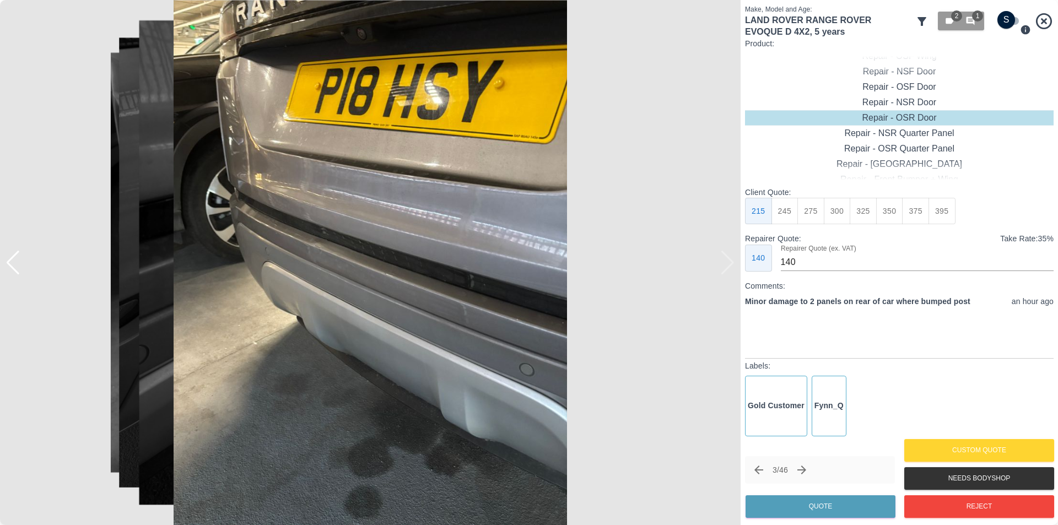
click at [731, 264] on img at bounding box center [370, 262] width 741 height 525
click at [1007, 21] on input "checkbox" at bounding box center [1006, 20] width 53 height 18
checkbox input "true"
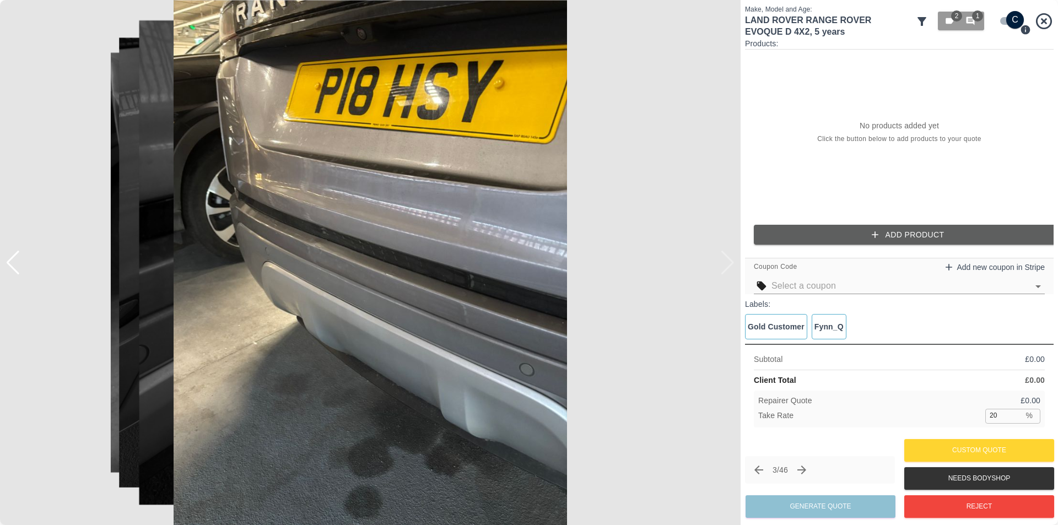
click at [912, 238] on button "Add Product" at bounding box center [908, 235] width 309 height 20
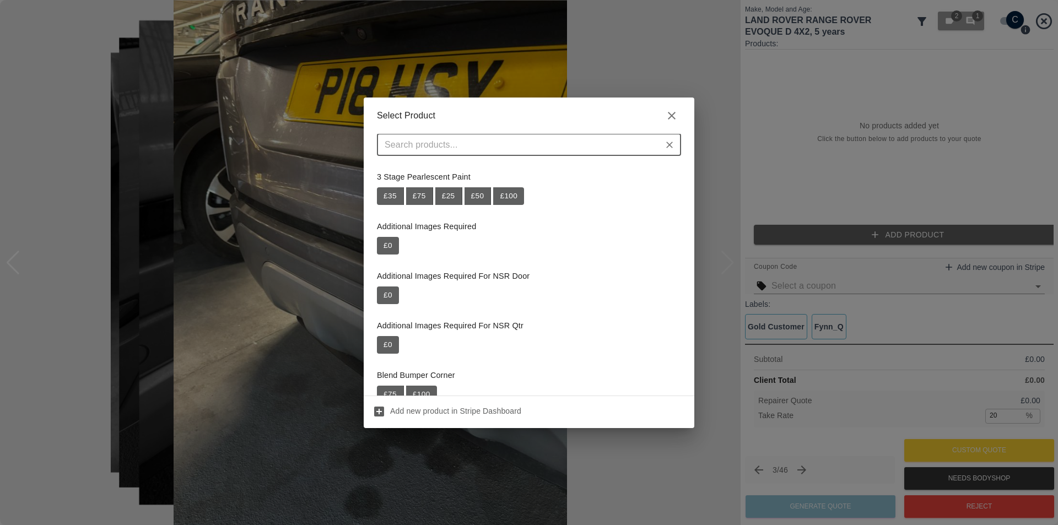
click at [505, 146] on input "text" at bounding box center [519, 144] width 279 height 15
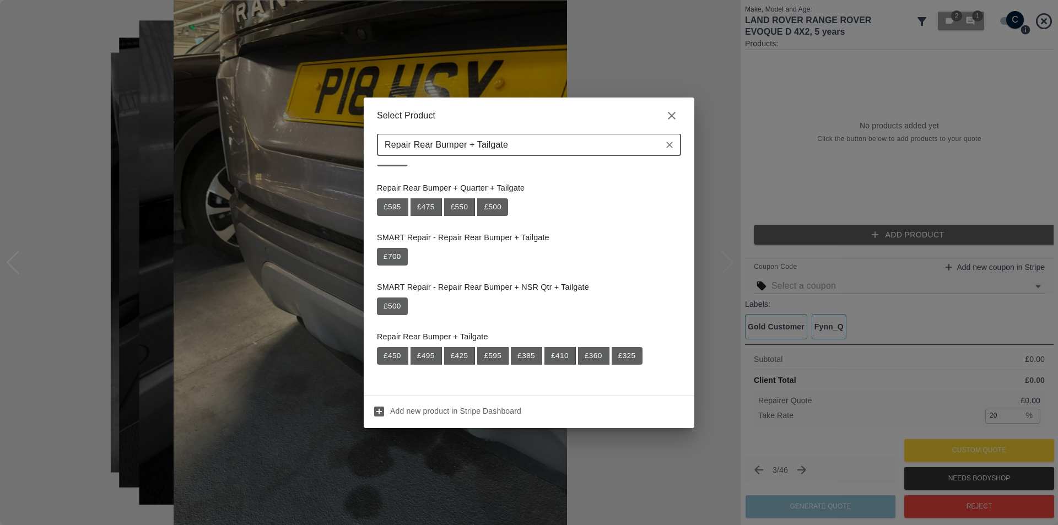
scroll to position [199, 0]
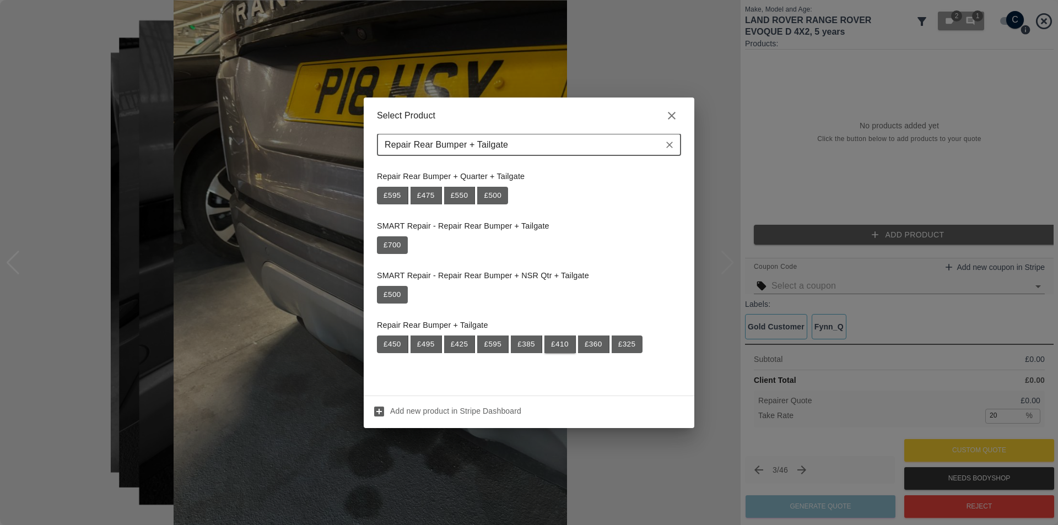
type input "Repair Rear Bumper + Tailgate"
click at [563, 346] on button "£ 410" at bounding box center [560, 345] width 31 height 18
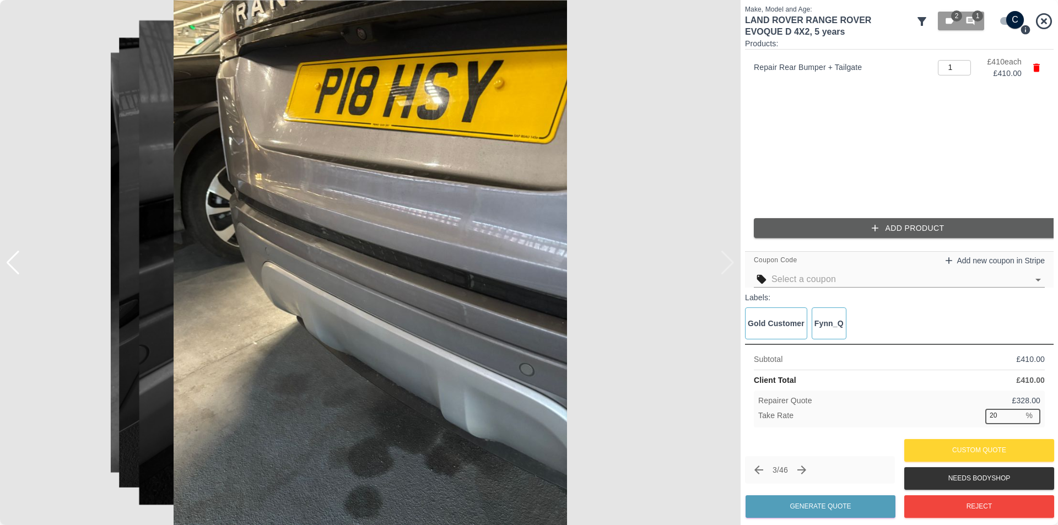
drag, startPoint x: 1001, startPoint y: 413, endPoint x: 957, endPoint y: 414, distance: 43.6
click at [960, 417] on div "Take Rate 20 % ​" at bounding box center [899, 416] width 282 height 14
type input "37"
click at [861, 506] on button "Generate Quote" at bounding box center [821, 506] width 150 height 23
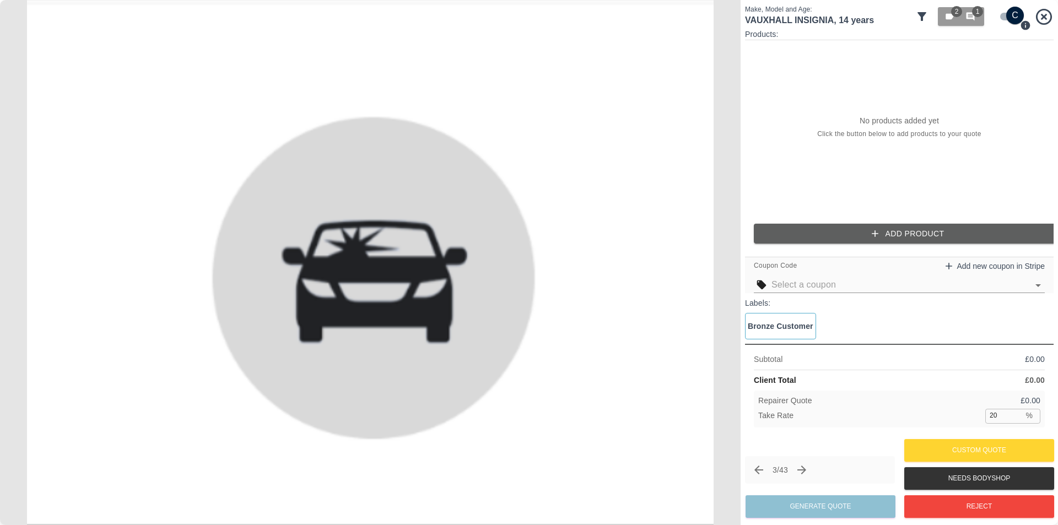
click at [806, 470] on icon "Next claim" at bounding box center [802, 470] width 9 height 9
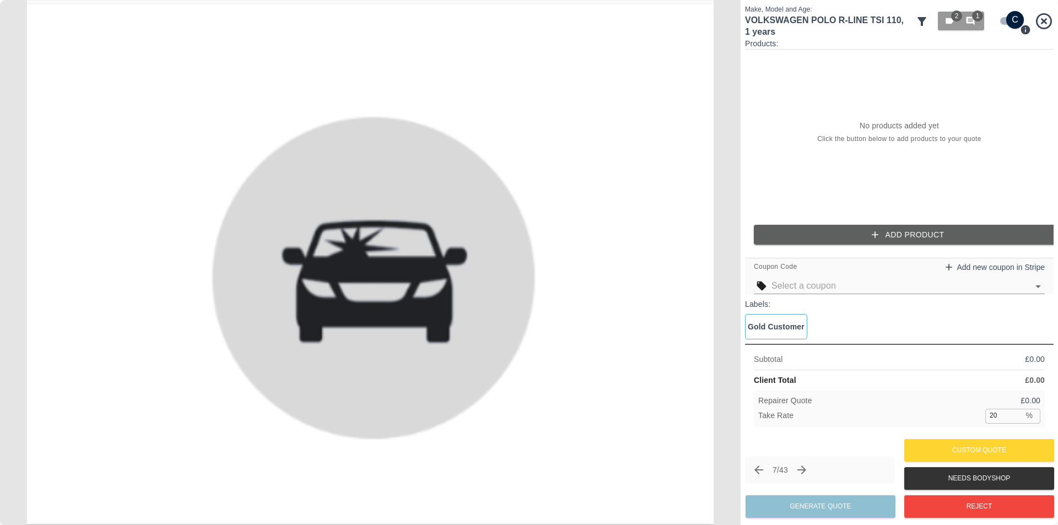
click at [1042, 17] on icon at bounding box center [1044, 21] width 19 height 19
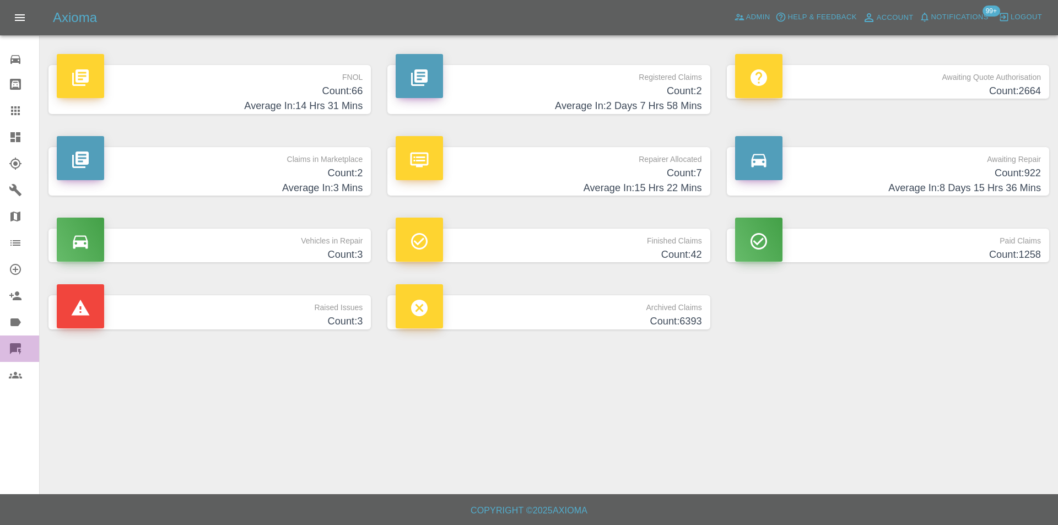
click at [18, 347] on icon at bounding box center [15, 348] width 11 height 11
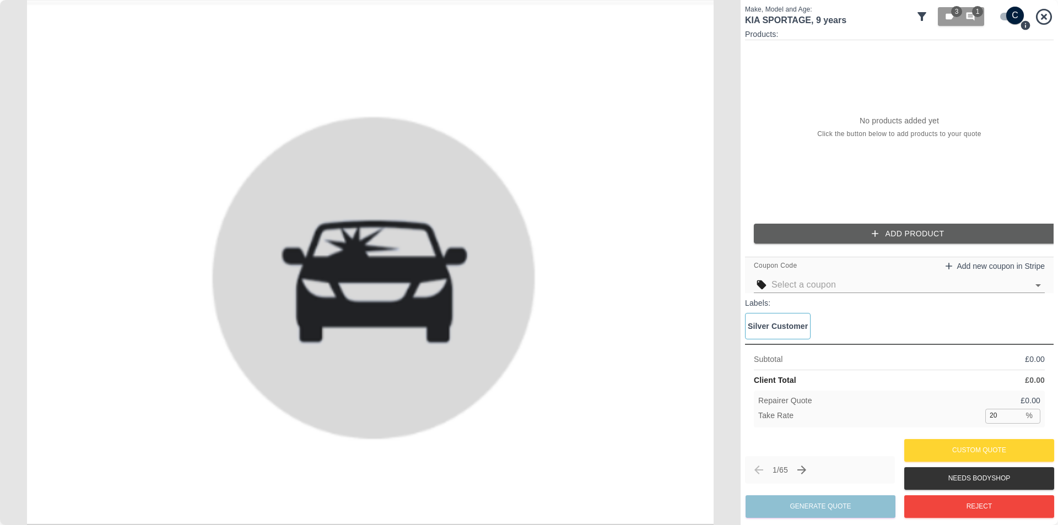
click at [915, 19] on div "Make, Model and Age: KIA SPORTAGE , 9 years 3 1" at bounding box center [899, 16] width 309 height 24
click at [919, 18] on icon at bounding box center [921, 16] width 13 height 13
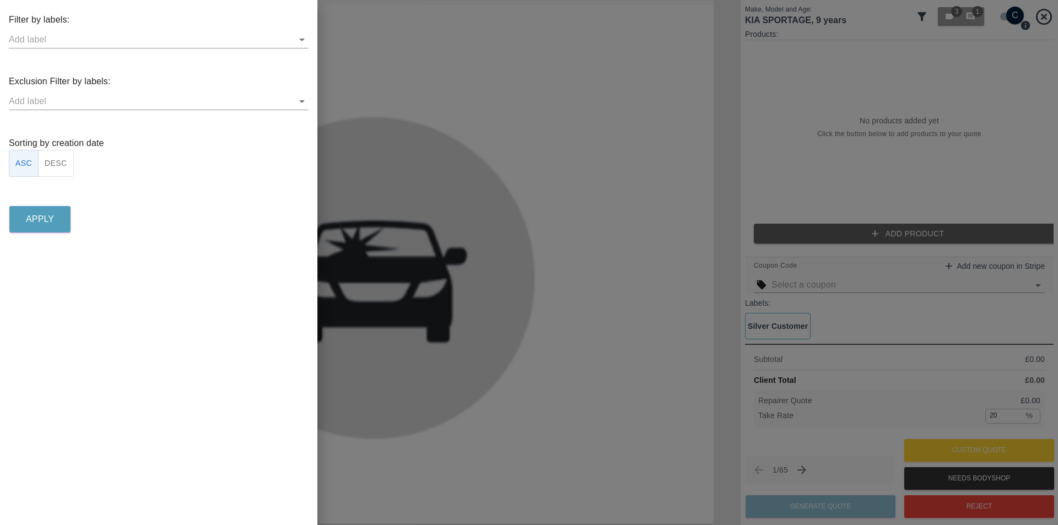
click at [300, 104] on icon "Open" at bounding box center [301, 101] width 13 height 13
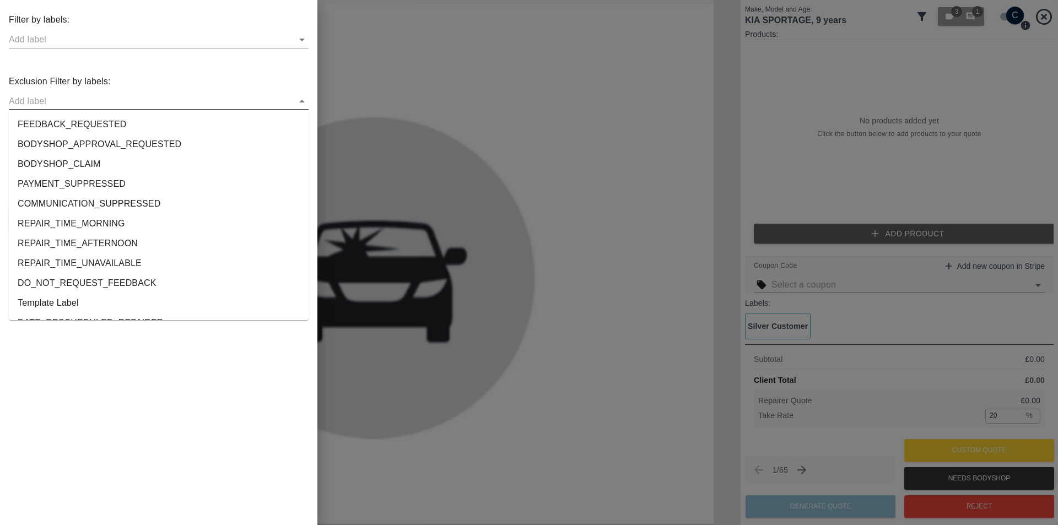
scroll to position [2061, 0]
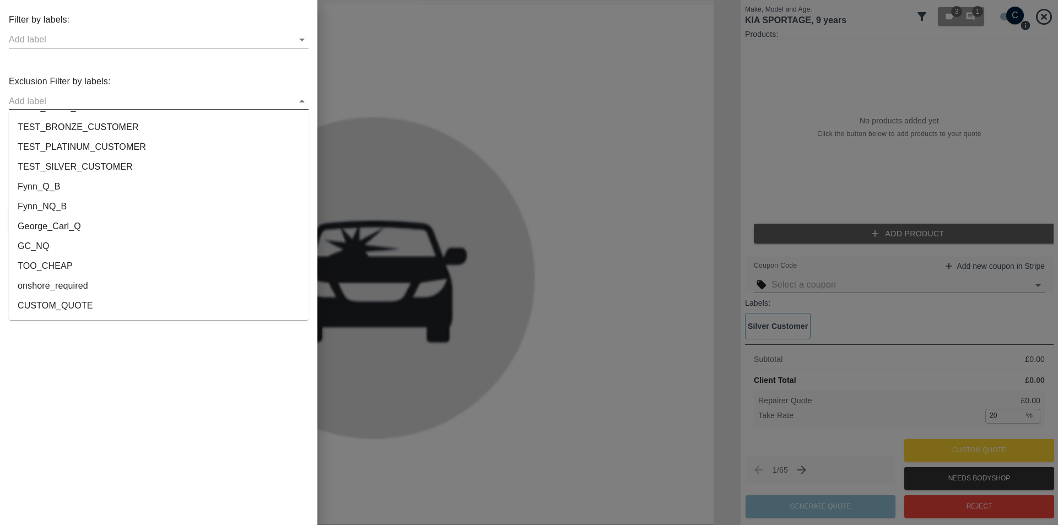
click at [73, 290] on li "onshore_required" at bounding box center [159, 286] width 300 height 20
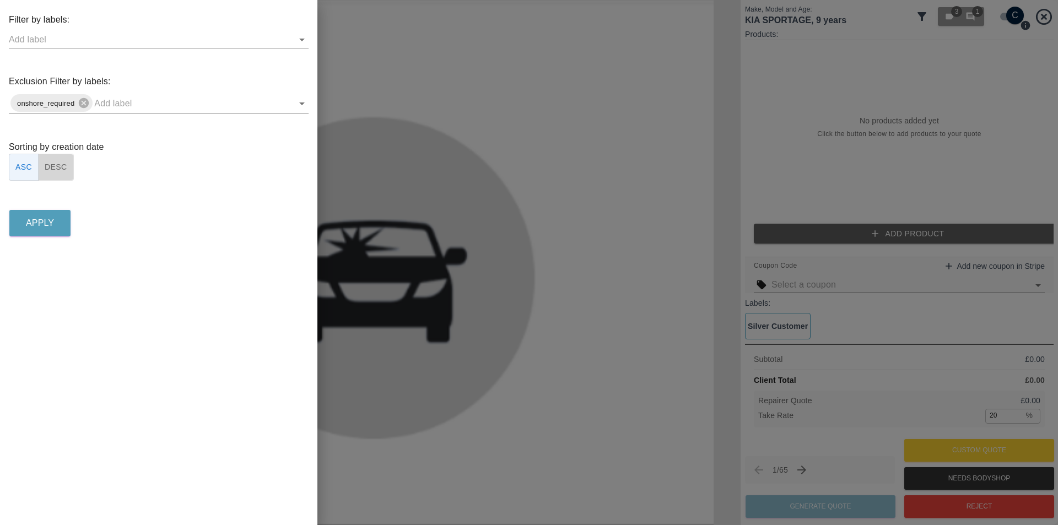
click at [55, 169] on button "DESC" at bounding box center [56, 167] width 36 height 27
click at [53, 223] on p "Apply" at bounding box center [40, 223] width 28 height 13
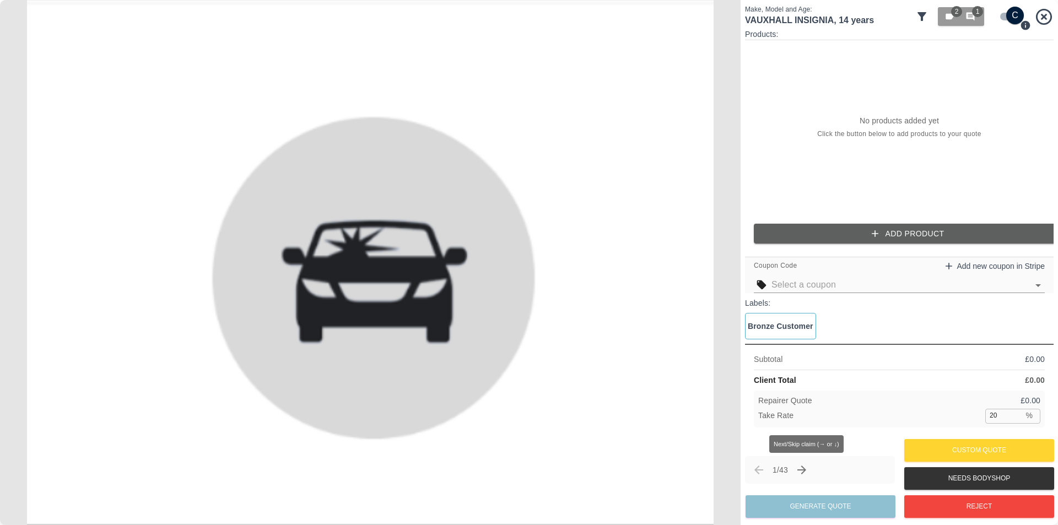
click at [809, 471] on icon "Next claim" at bounding box center [801, 470] width 13 height 13
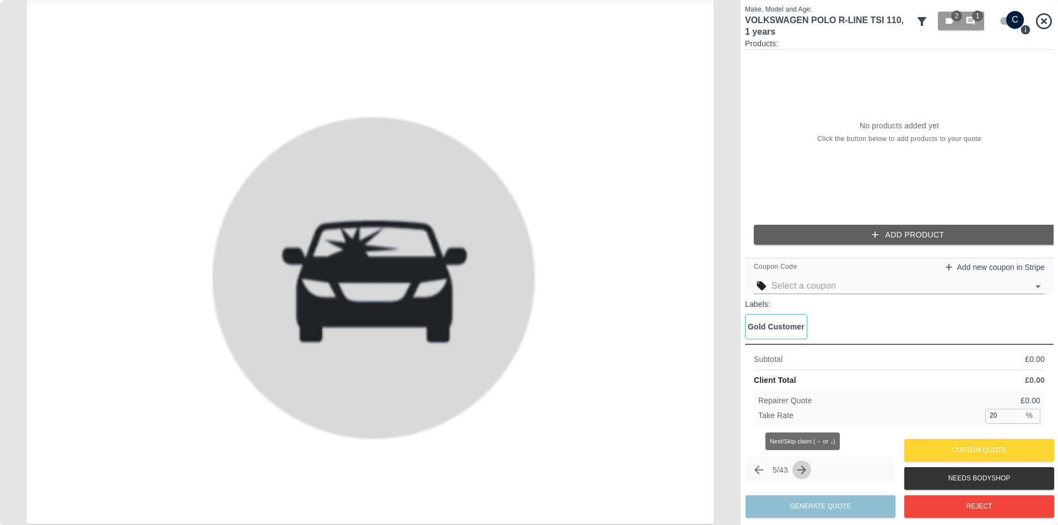
click at [809, 471] on icon "Next claim" at bounding box center [801, 470] width 13 height 13
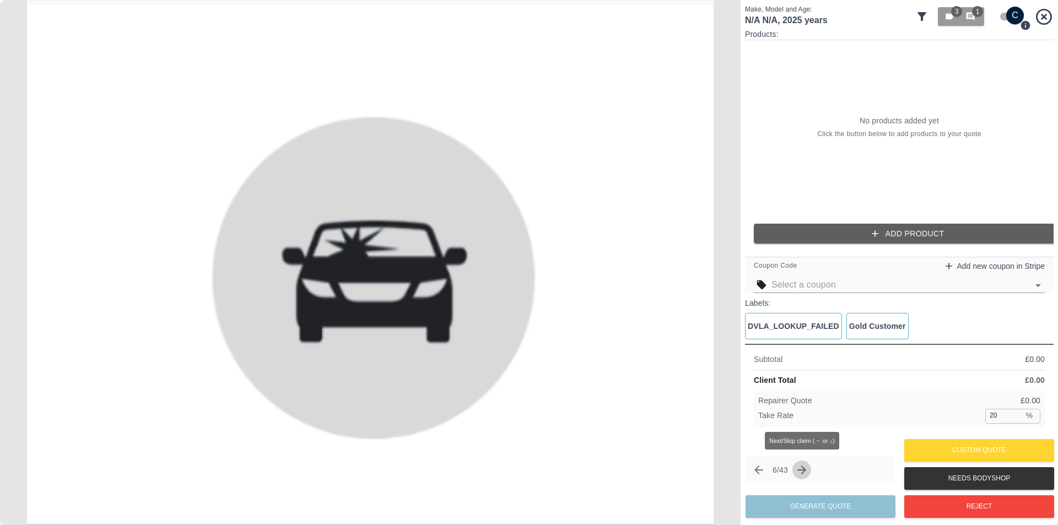
click at [809, 471] on icon "Next claim" at bounding box center [801, 470] width 13 height 13
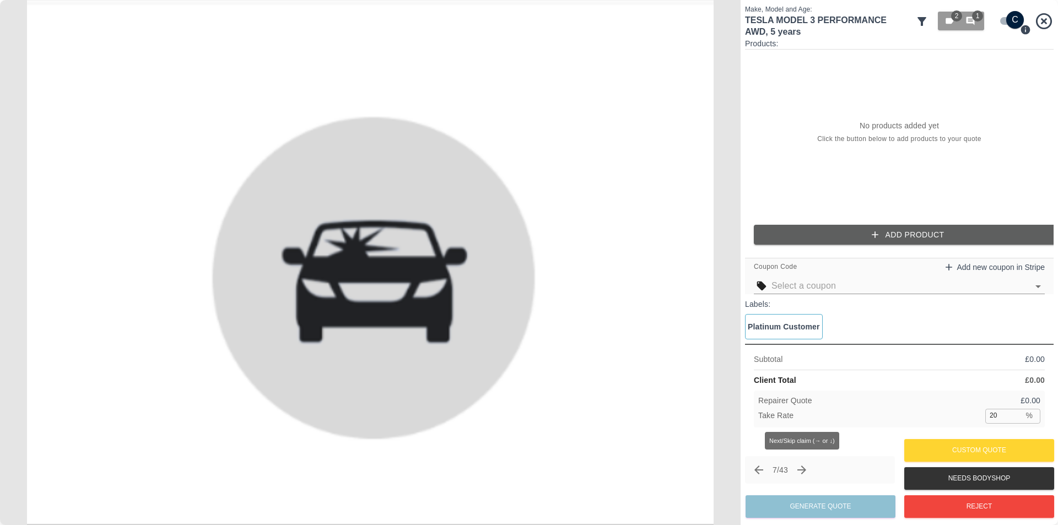
click at [802, 472] on icon "Next claim" at bounding box center [801, 470] width 13 height 13
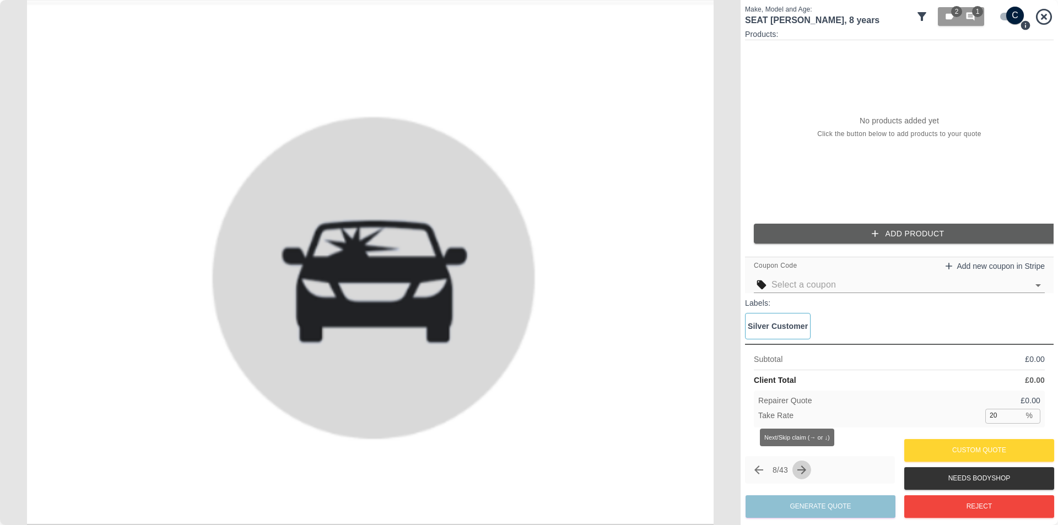
click at [802, 470] on icon "Next claim" at bounding box center [802, 470] width 9 height 9
click at [802, 470] on button "Next claim" at bounding box center [806, 470] width 19 height 19
click at [805, 470] on icon "Next claim" at bounding box center [806, 470] width 13 height 13
click at [809, 468] on icon "Next claim" at bounding box center [806, 470] width 13 height 13
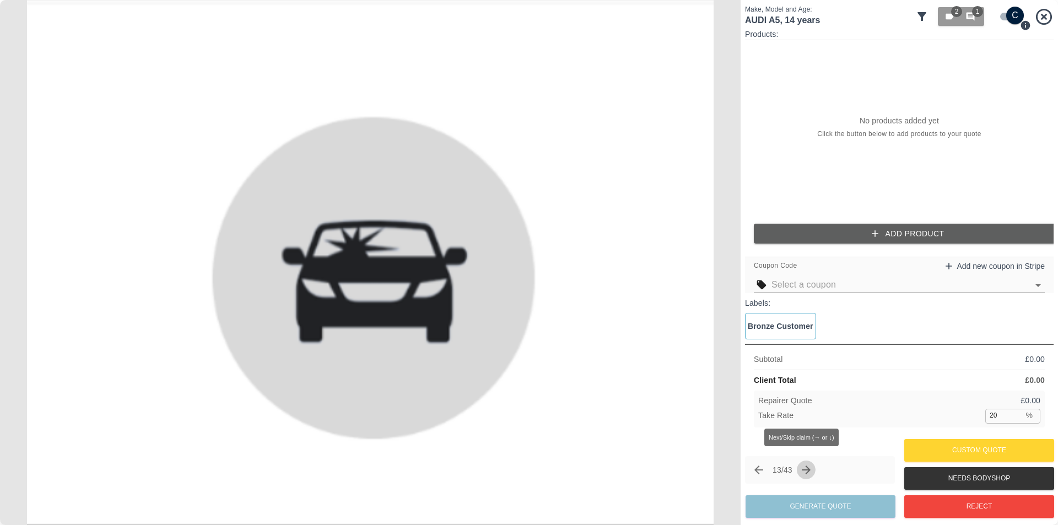
click at [809, 468] on icon "Next claim" at bounding box center [806, 470] width 13 height 13
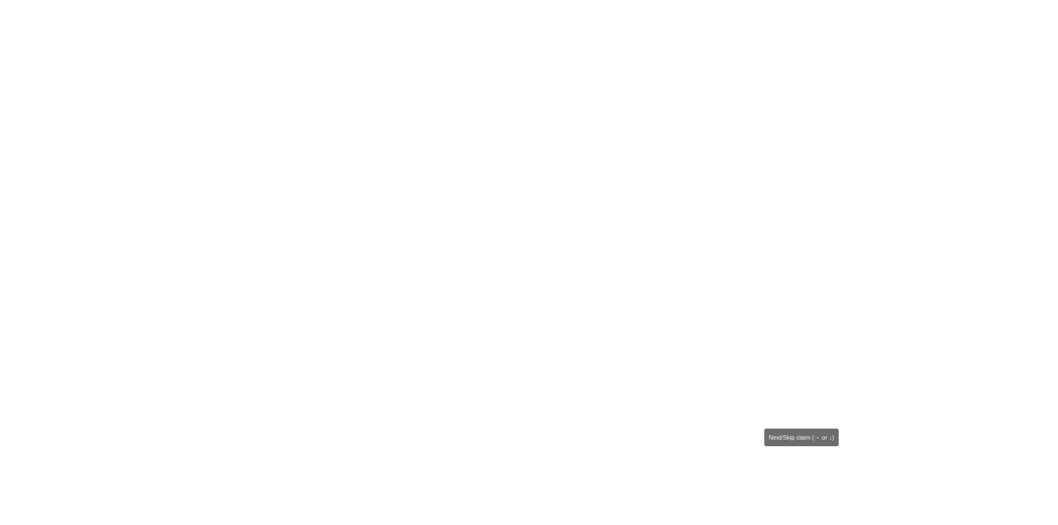
click at [809, 468] on icon "Next claim" at bounding box center [805, 470] width 13 height 13
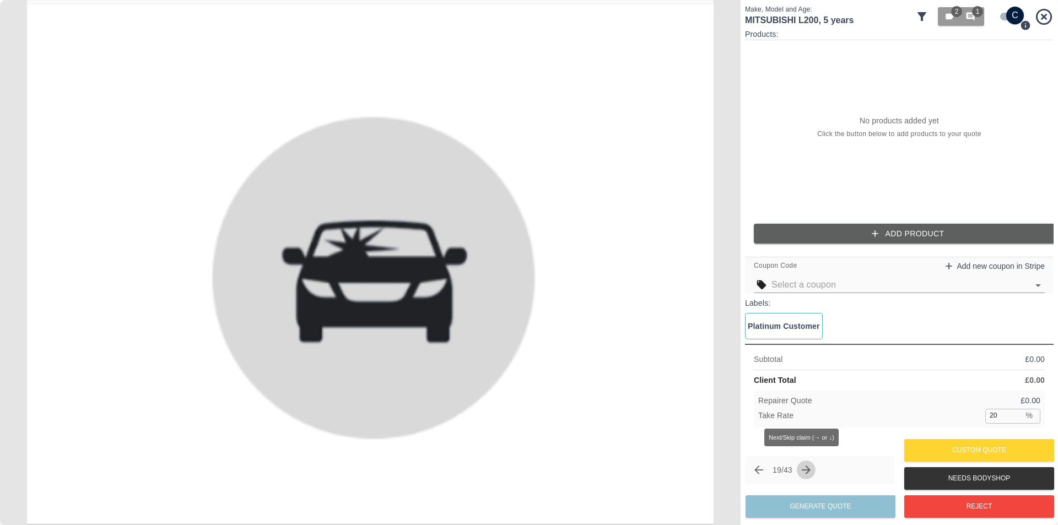
click at [809, 468] on icon "Next claim" at bounding box center [806, 470] width 13 height 13
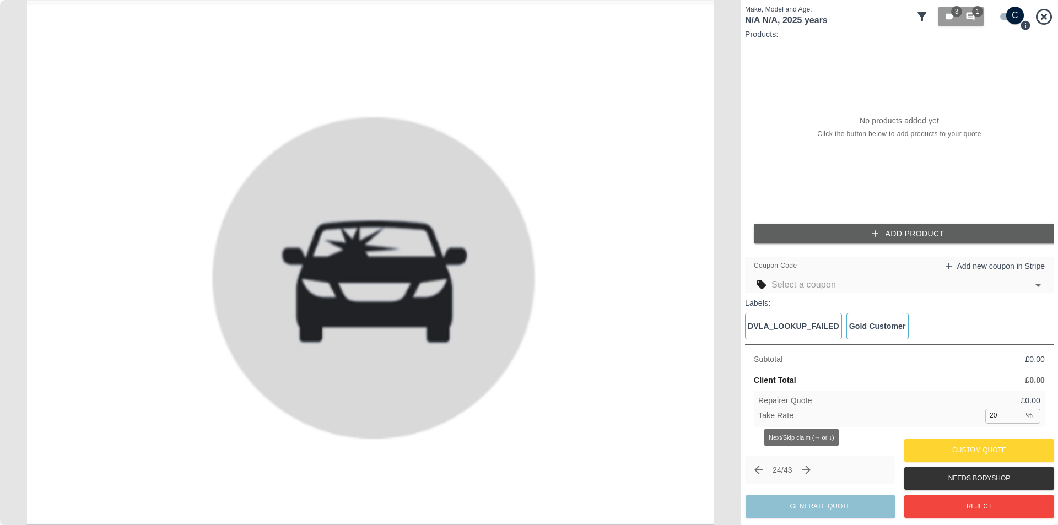
click at [809, 468] on icon "Next claim" at bounding box center [806, 470] width 13 height 13
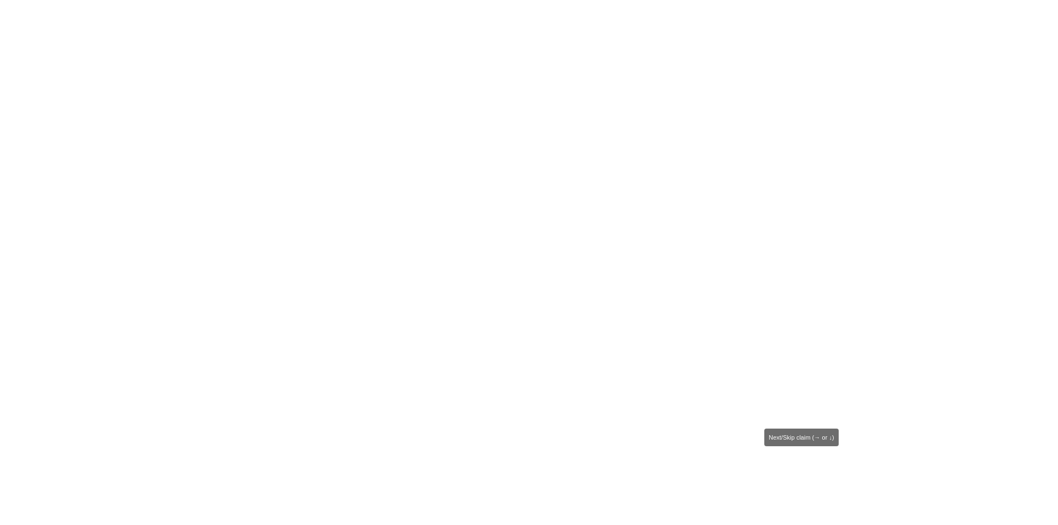
click at [809, 468] on icon "Next claim" at bounding box center [804, 468] width 13 height 13
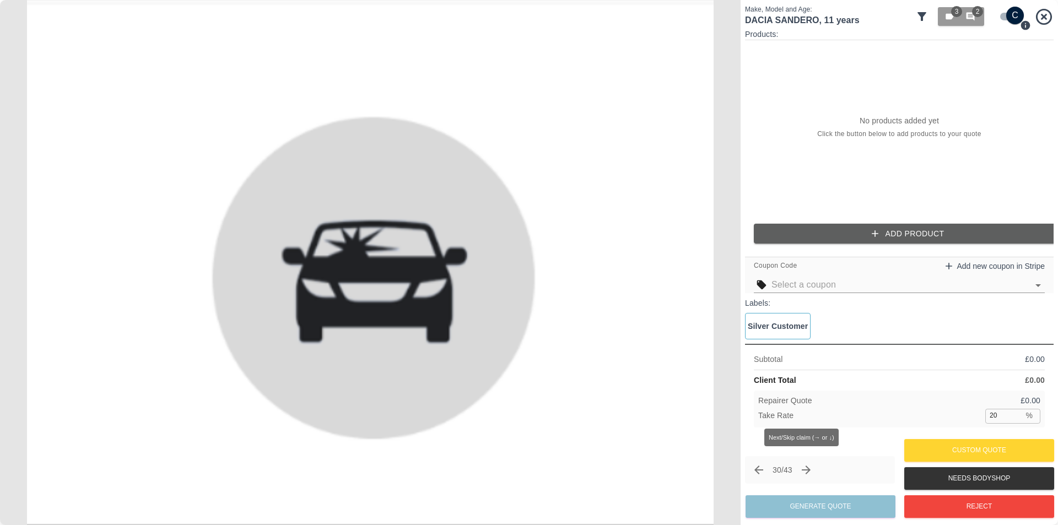
click at [809, 468] on icon "Next claim" at bounding box center [806, 470] width 13 height 13
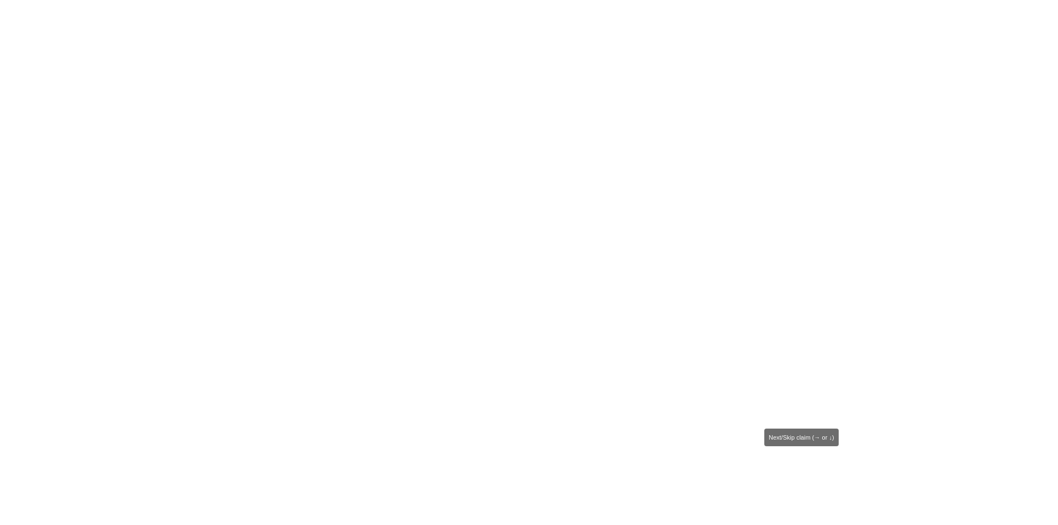
click at [809, 468] on icon "Next claim" at bounding box center [805, 469] width 13 height 13
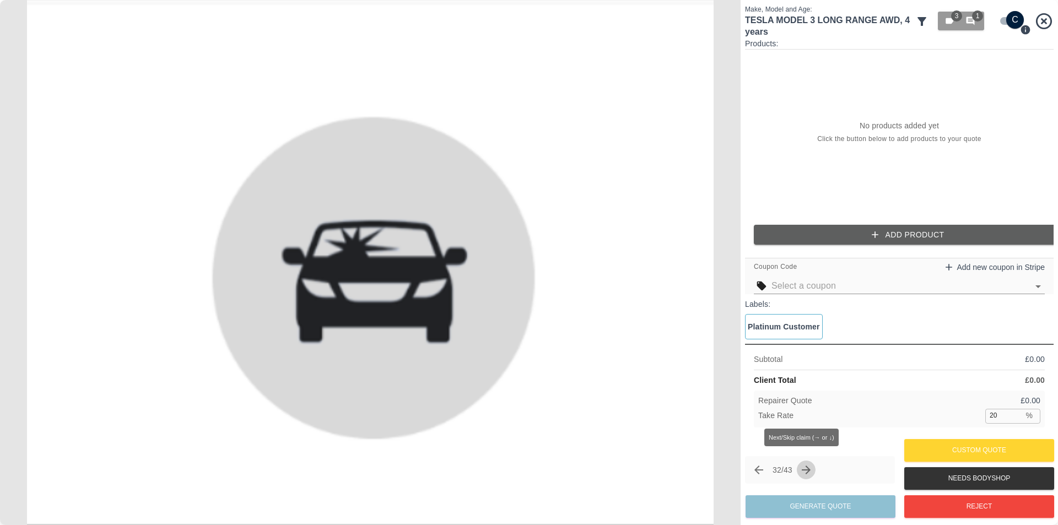
click at [809, 468] on icon "Next claim" at bounding box center [806, 470] width 13 height 13
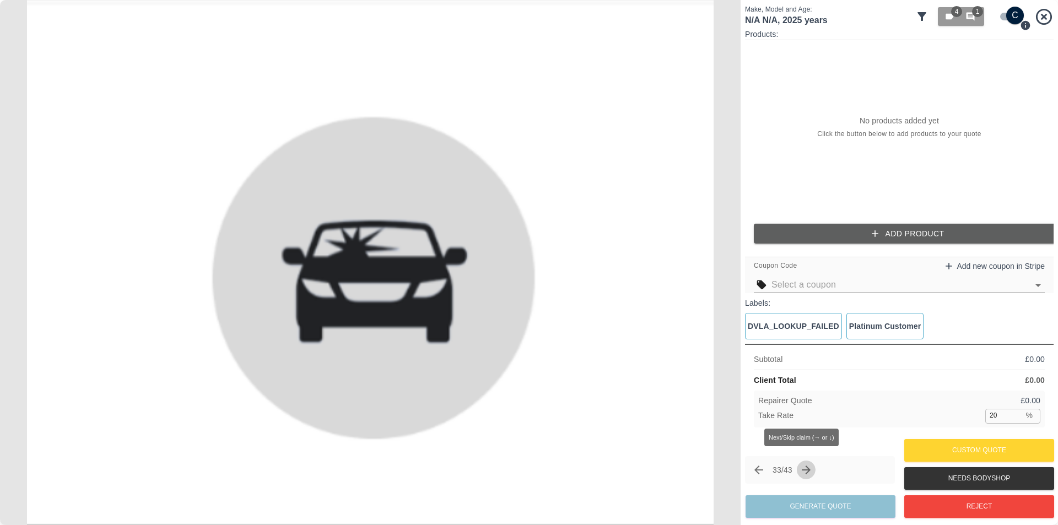
click at [809, 468] on icon "Next claim" at bounding box center [806, 470] width 13 height 13
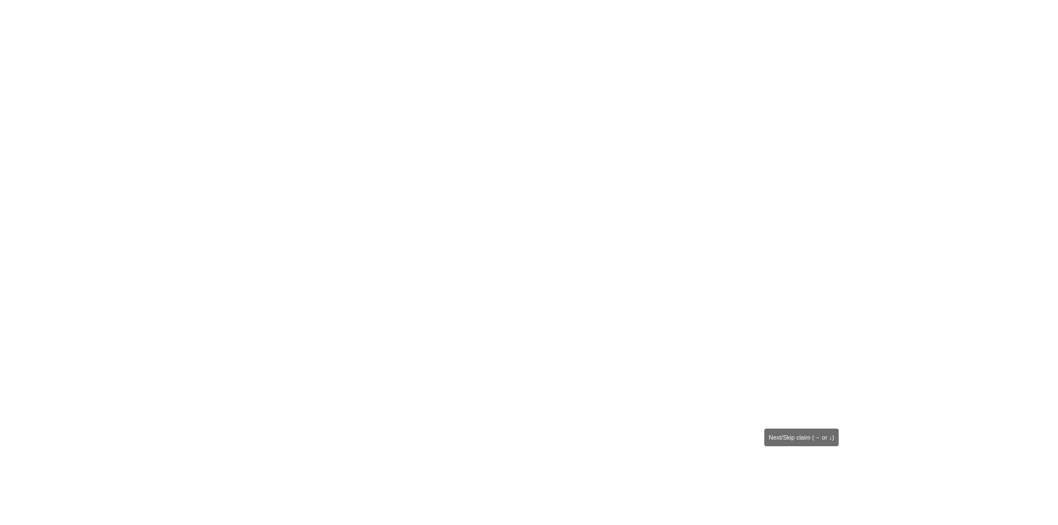
click at [809, 468] on icon "Next claim" at bounding box center [805, 470] width 13 height 13
click at [809, 468] on icon "Next claim" at bounding box center [805, 469] width 13 height 13
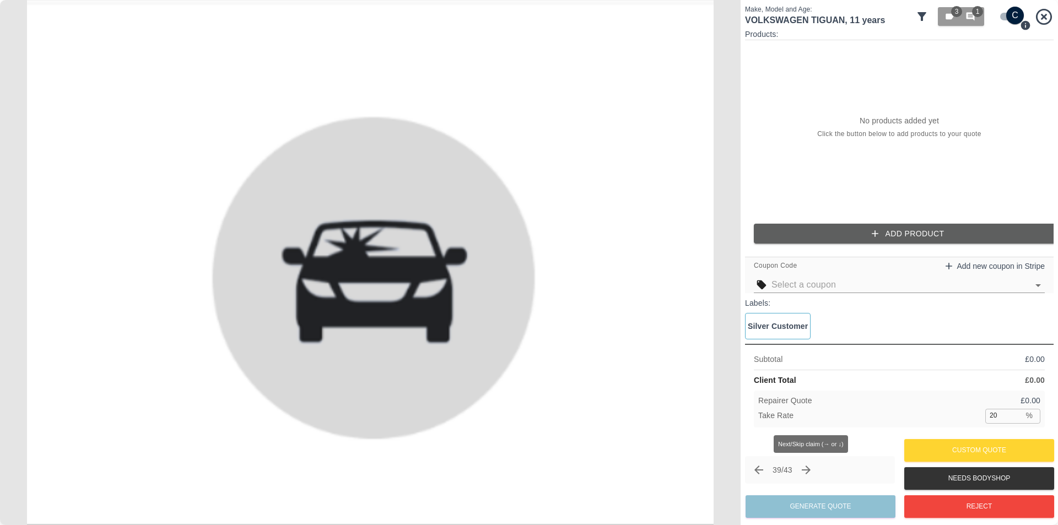
click at [812, 476] on icon "Next claim" at bounding box center [806, 470] width 13 height 13
click at [812, 475] on icon "Next claim" at bounding box center [806, 470] width 13 height 13
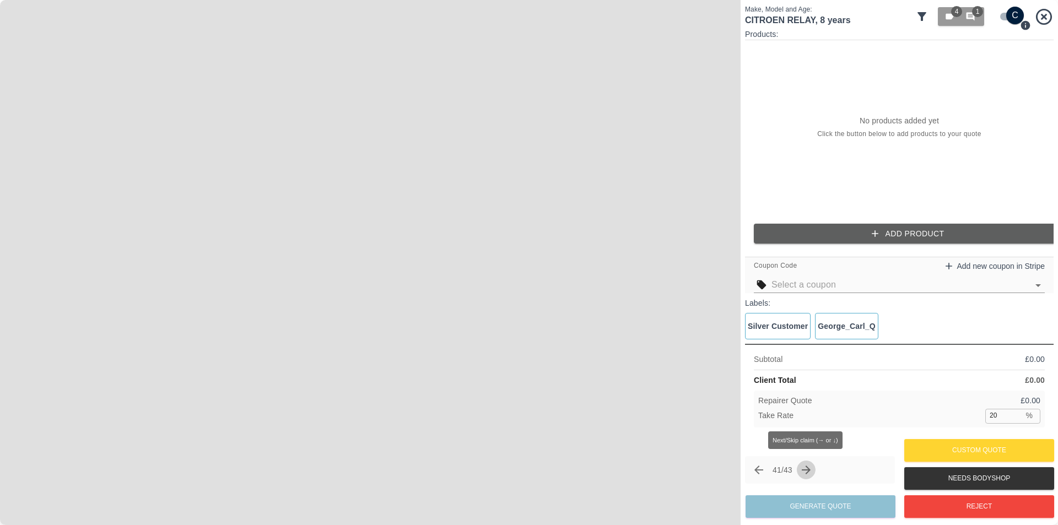
click at [811, 472] on icon "Next claim" at bounding box center [806, 470] width 9 height 9
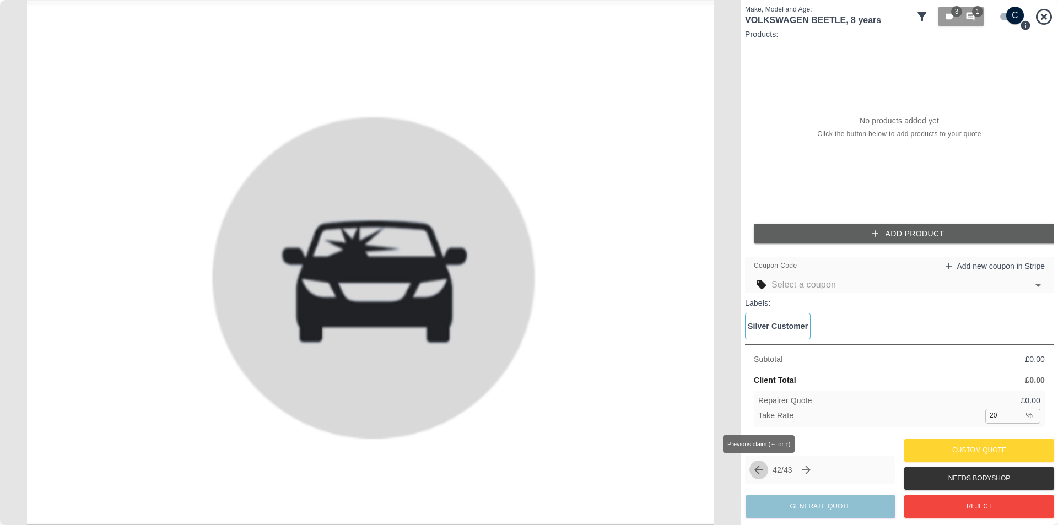
click at [760, 475] on icon "Previous claim" at bounding box center [758, 470] width 13 height 13
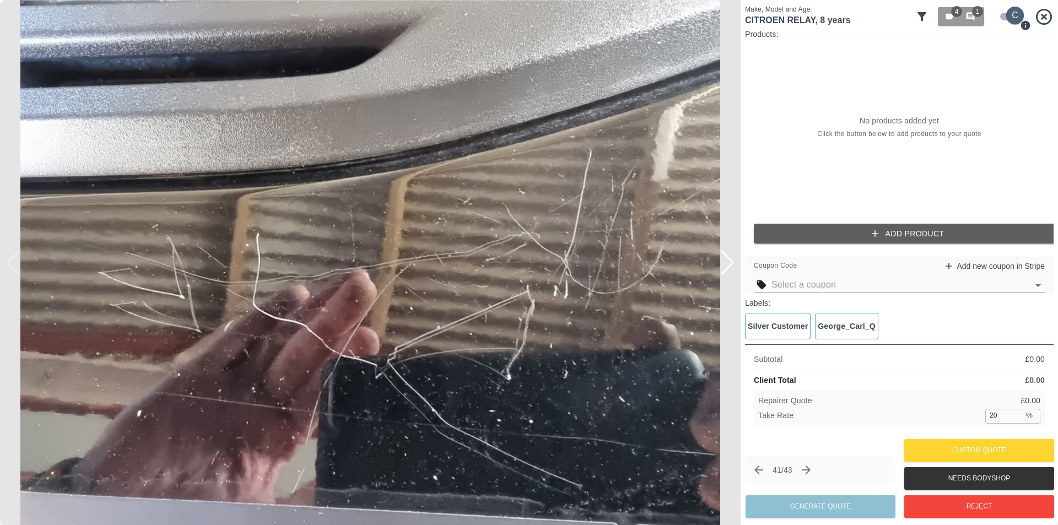
click at [1001, 18] on input "checkbox" at bounding box center [1015, 16] width 53 height 18
checkbox input "false"
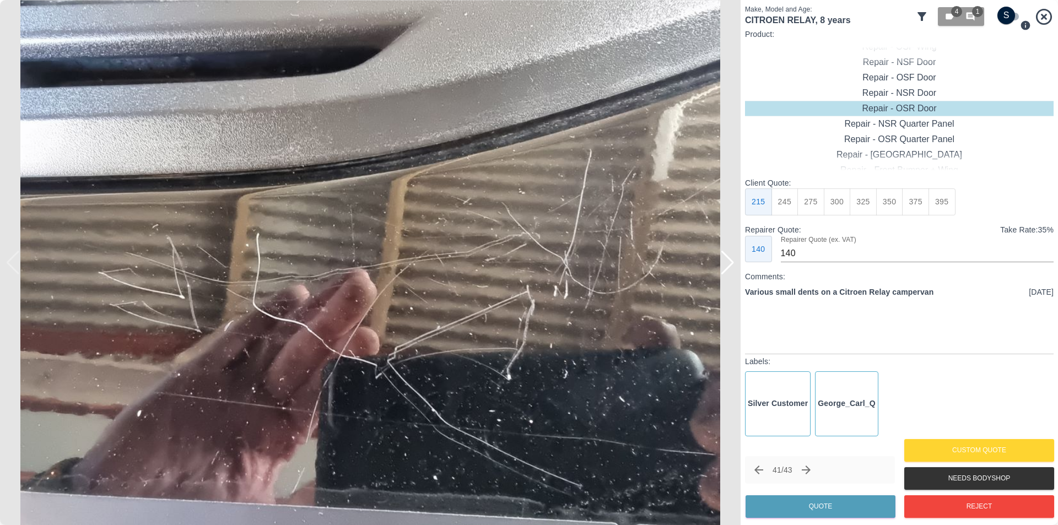
click at [727, 267] on div at bounding box center [727, 263] width 15 height 24
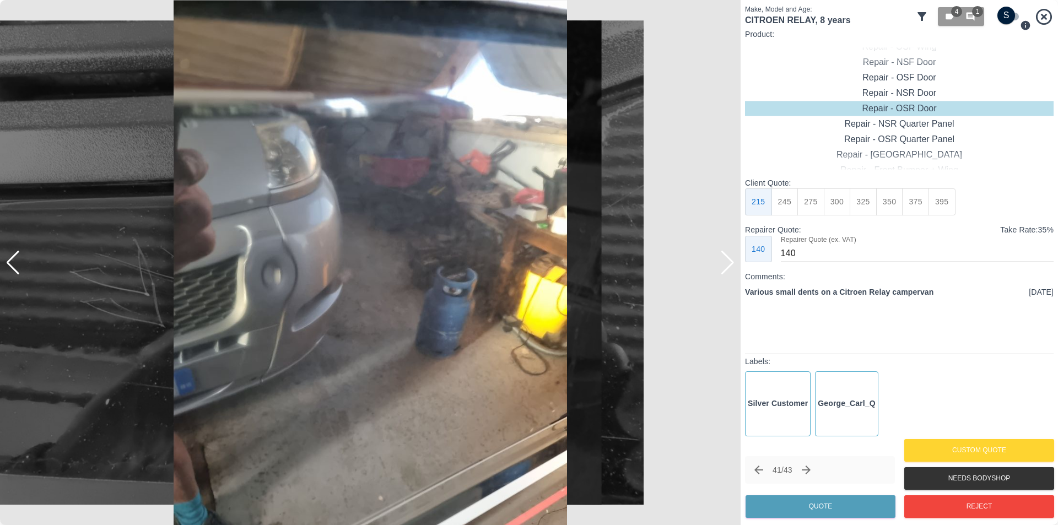
click at [727, 267] on div at bounding box center [727, 263] width 15 height 24
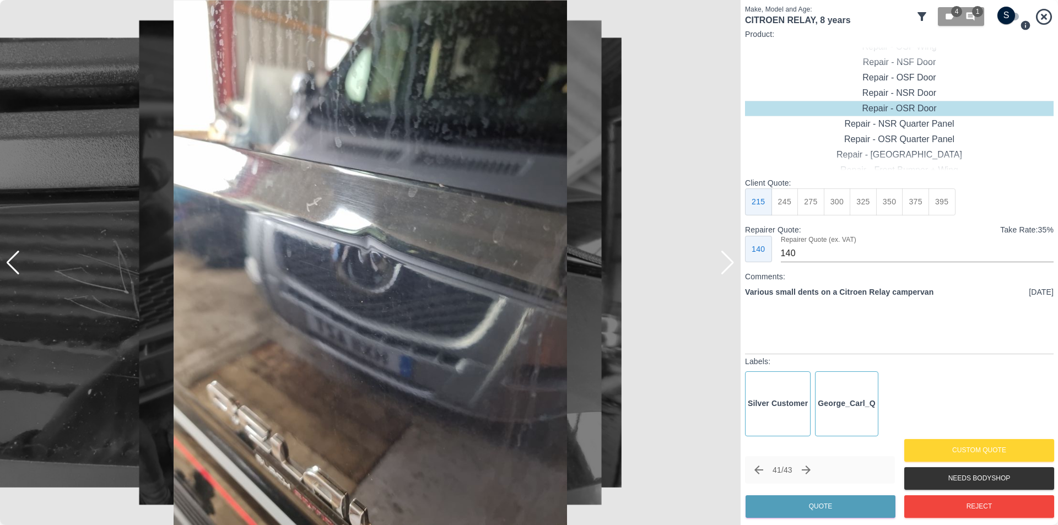
click at [727, 267] on div at bounding box center [727, 263] width 15 height 24
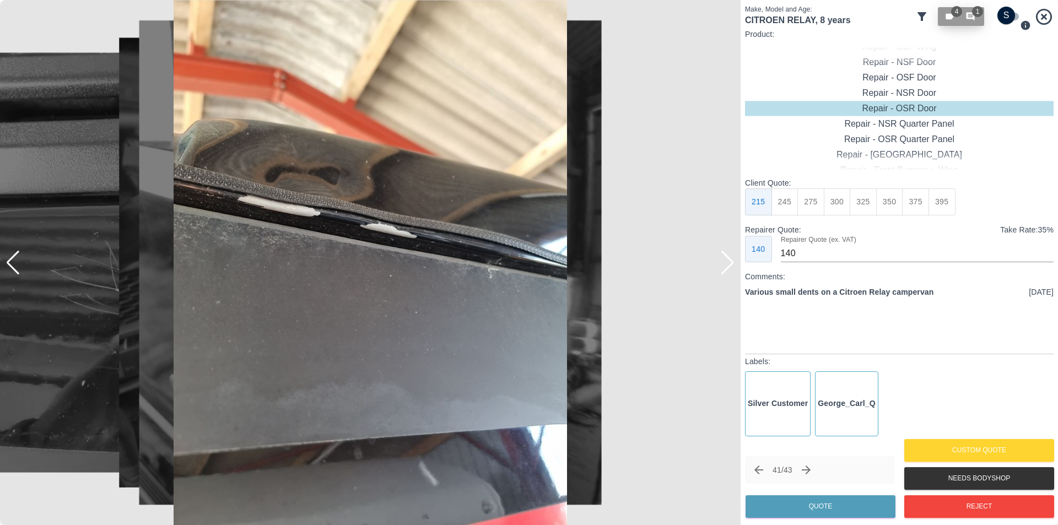
click at [979, 15] on span "1" at bounding box center [977, 11] width 11 height 11
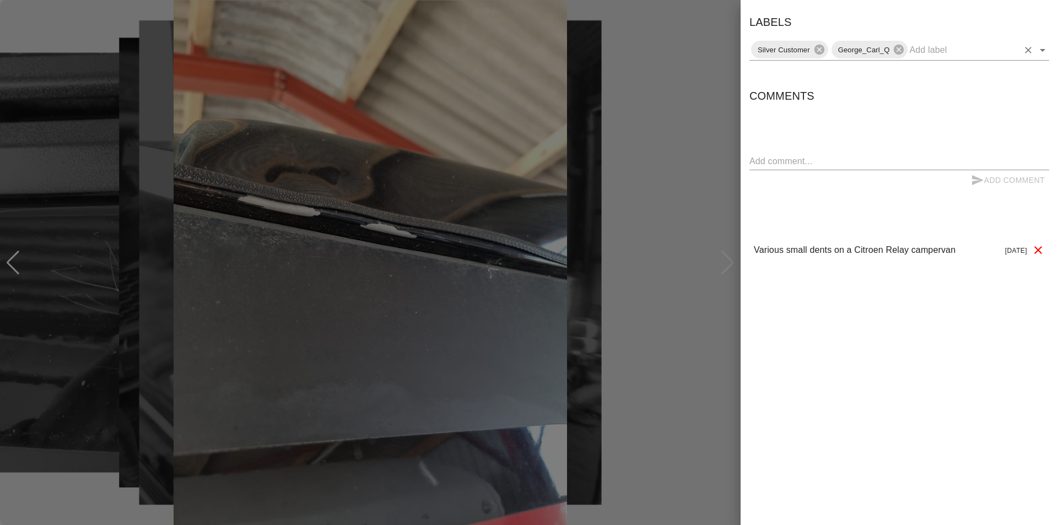
click at [1042, 50] on icon "Open" at bounding box center [1043, 50] width 6 height 3
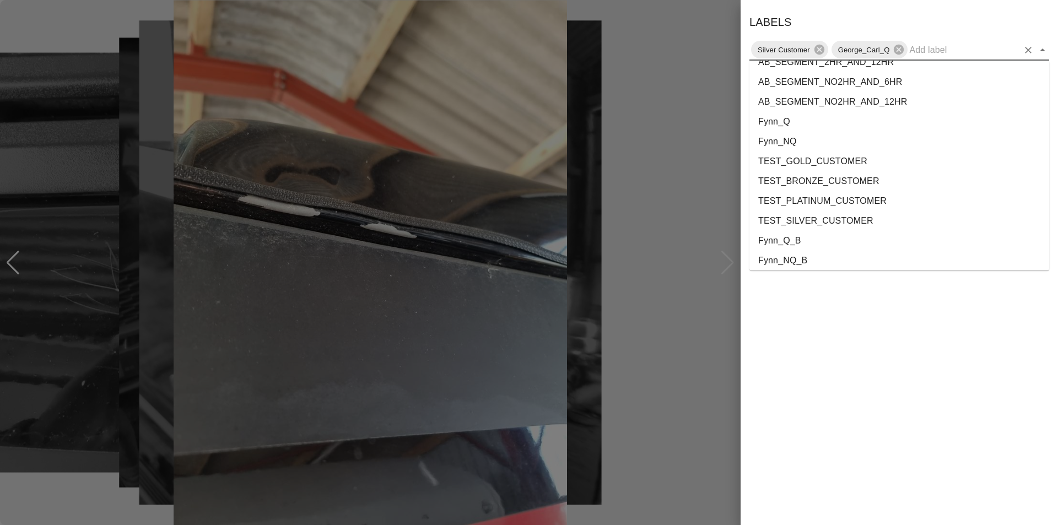
scroll to position [2021, 0]
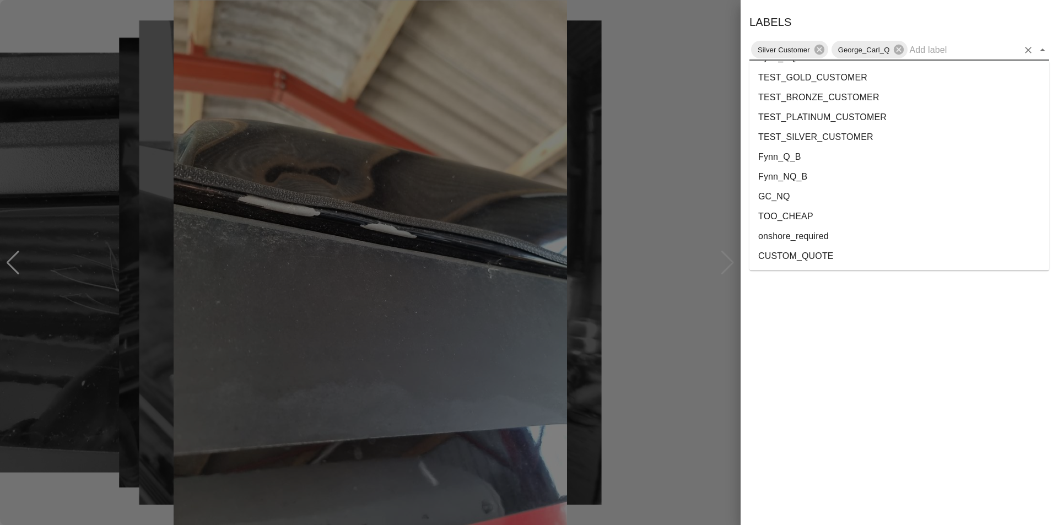
click at [855, 242] on li "onshore_required" at bounding box center [900, 237] width 300 height 20
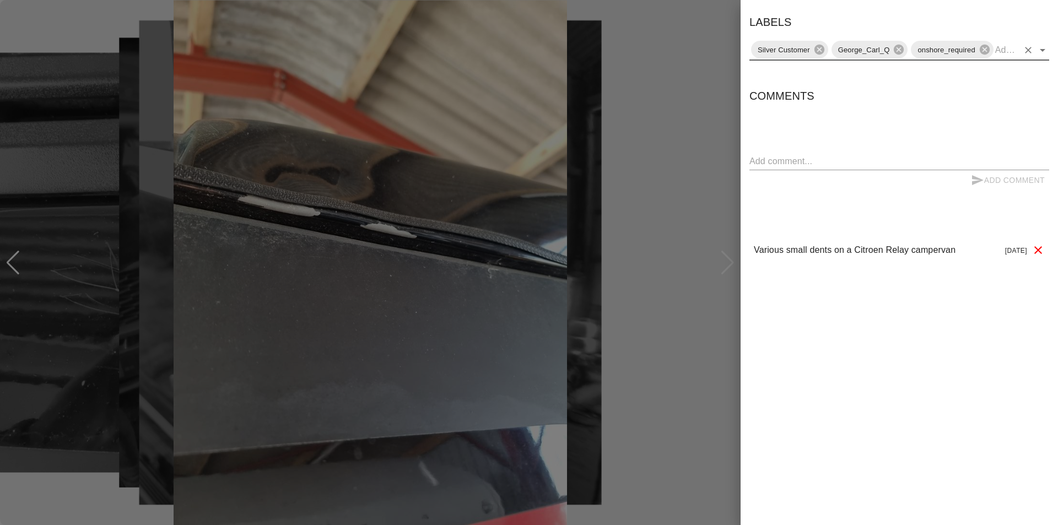
click at [726, 114] on div at bounding box center [529, 262] width 1058 height 525
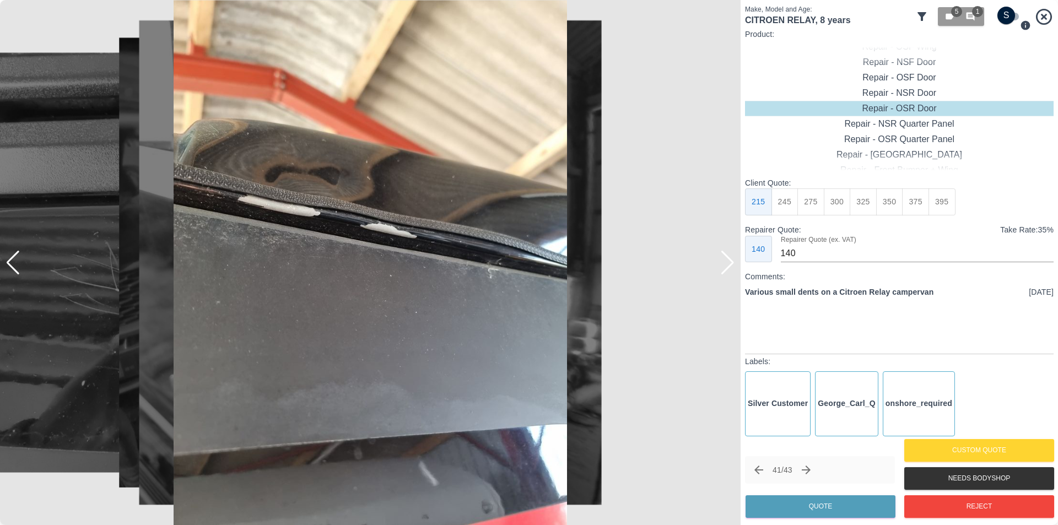
click at [1043, 19] on icon at bounding box center [1044, 16] width 19 height 19
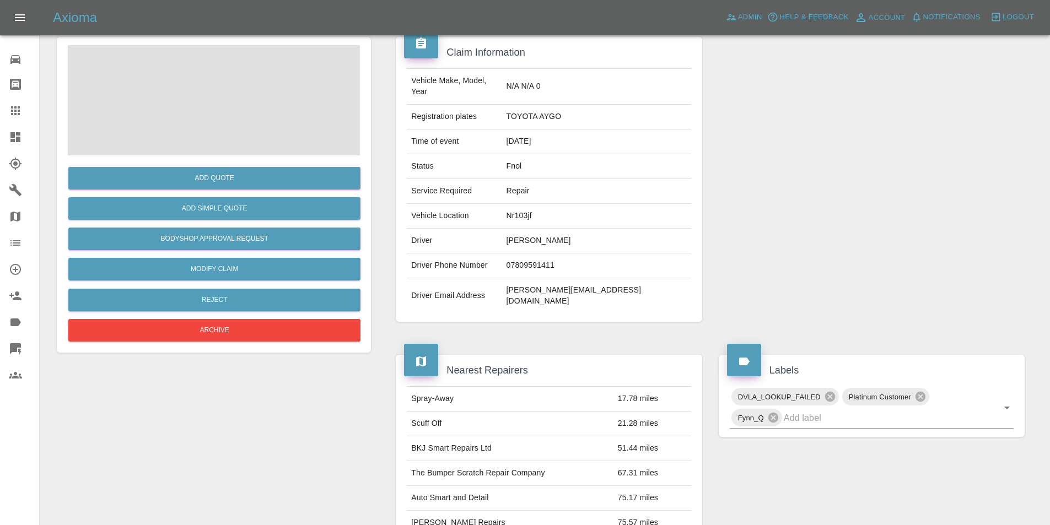
scroll to position [5, 0]
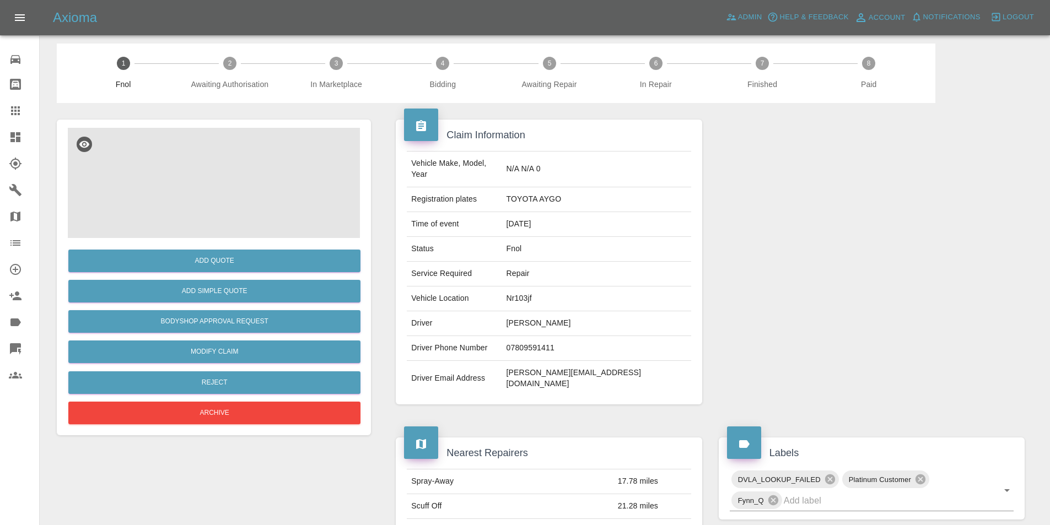
click at [251, 159] on img at bounding box center [214, 183] width 292 height 110
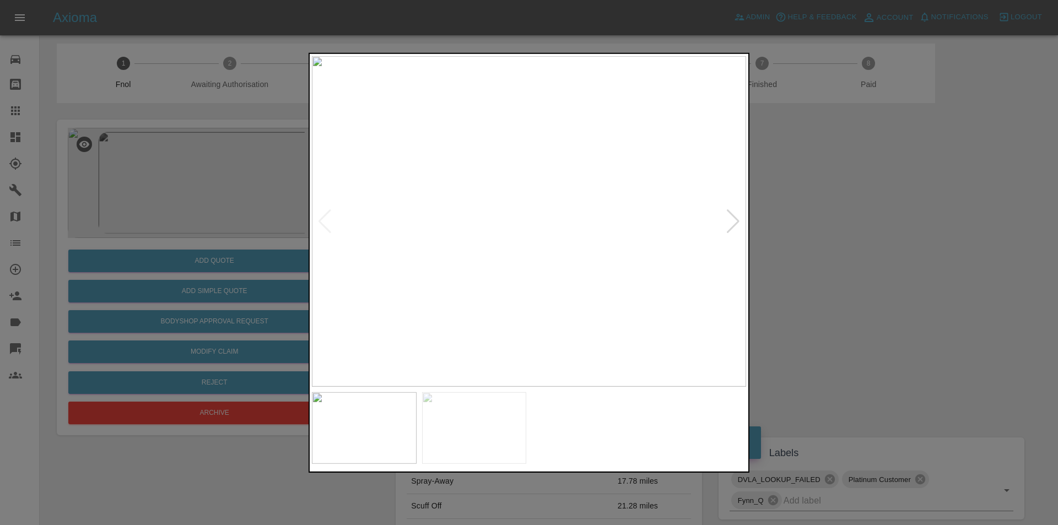
click at [729, 222] on div at bounding box center [733, 221] width 15 height 24
click at [533, 100] on img at bounding box center [529, 221] width 434 height 331
click at [894, 192] on div at bounding box center [529, 262] width 1058 height 525
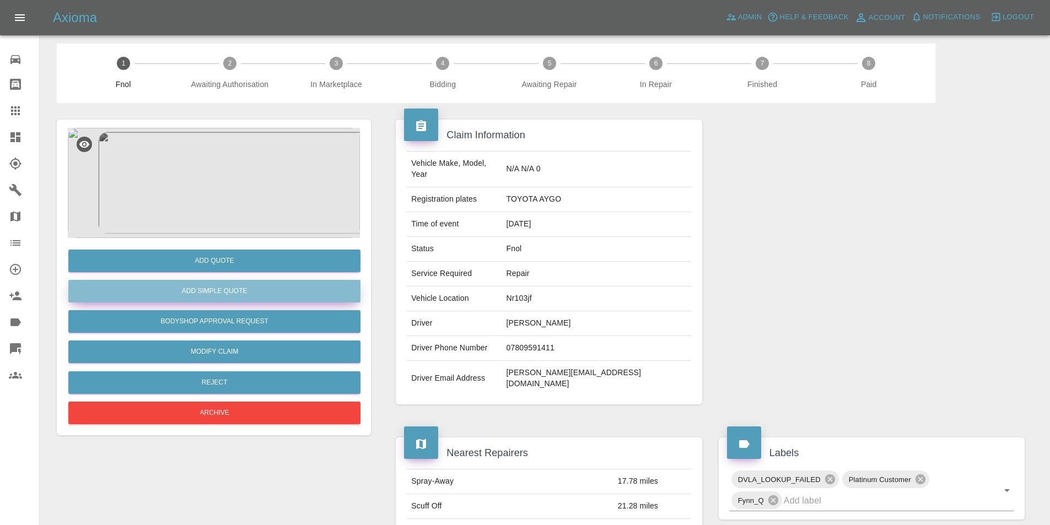
click at [232, 293] on button "Add Simple Quote" at bounding box center [214, 291] width 292 height 23
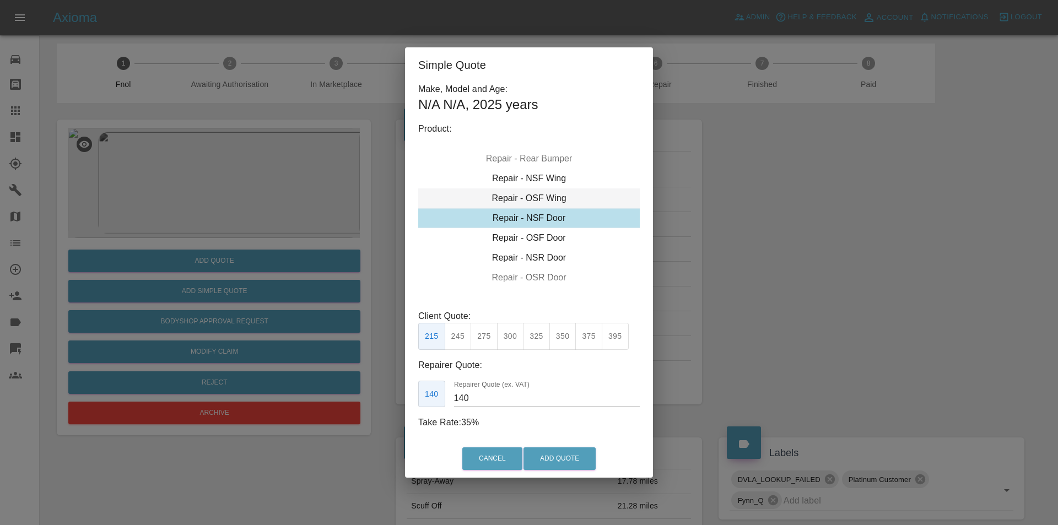
click at [555, 198] on div "Repair - OSF Wing" at bounding box center [529, 198] width 222 height 20
click at [552, 193] on div "Repair - NSF Wing" at bounding box center [529, 198] width 222 height 20
drag, startPoint x: 473, startPoint y: 335, endPoint x: 523, endPoint y: 376, distance: 64.2
click at [474, 335] on button "275" at bounding box center [484, 336] width 27 height 27
type input "185"
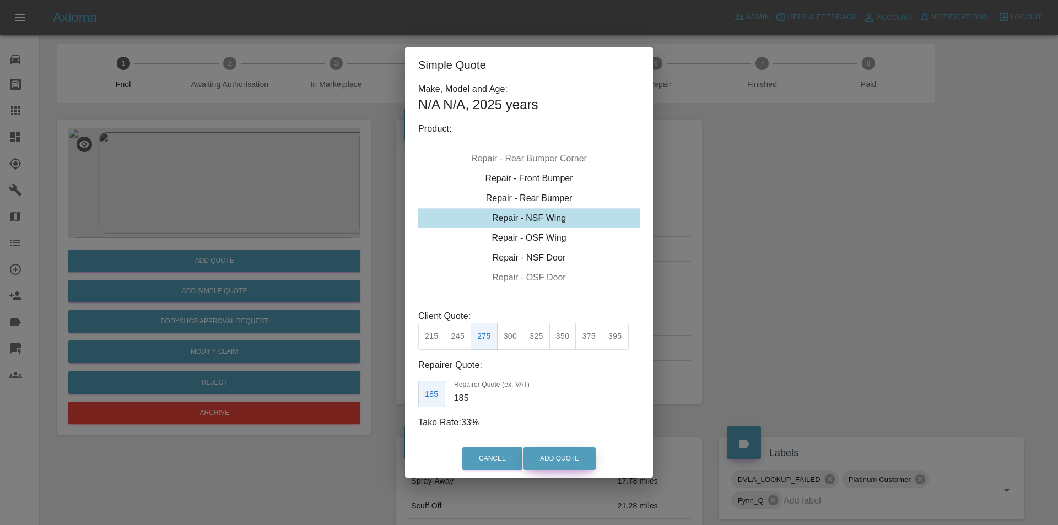
click at [551, 456] on button "Add Quote" at bounding box center [560, 459] width 72 height 23
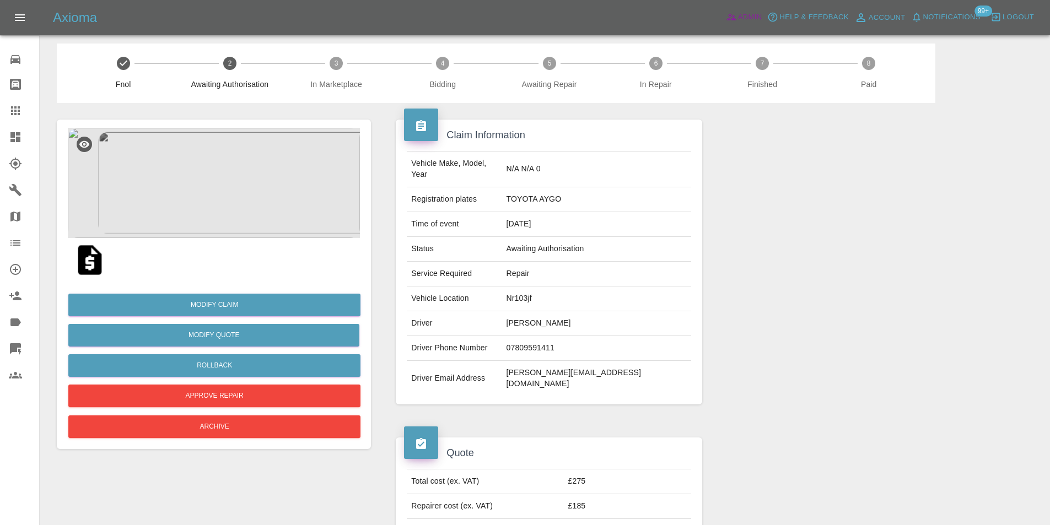
click at [755, 13] on span "Admin" at bounding box center [750, 17] width 24 height 13
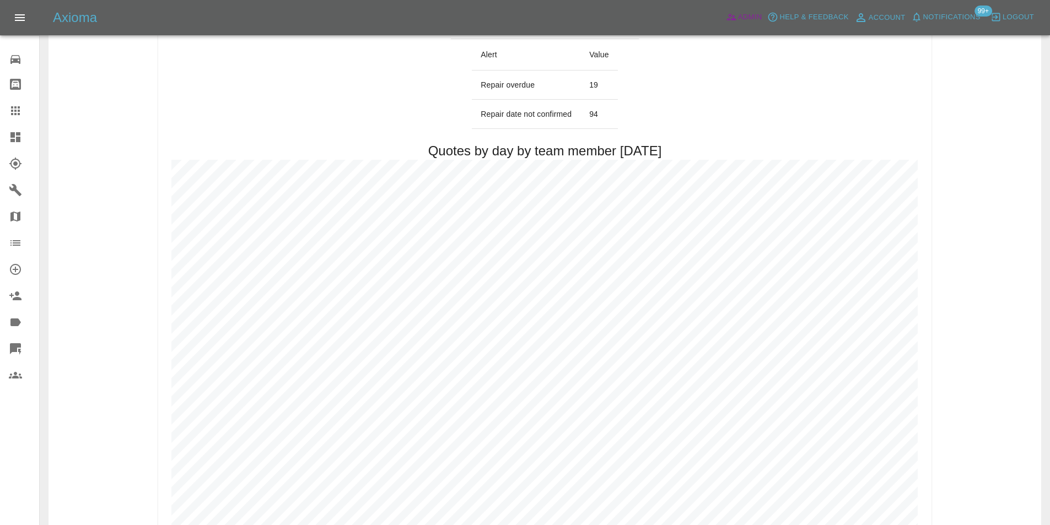
scroll to position [611, 0]
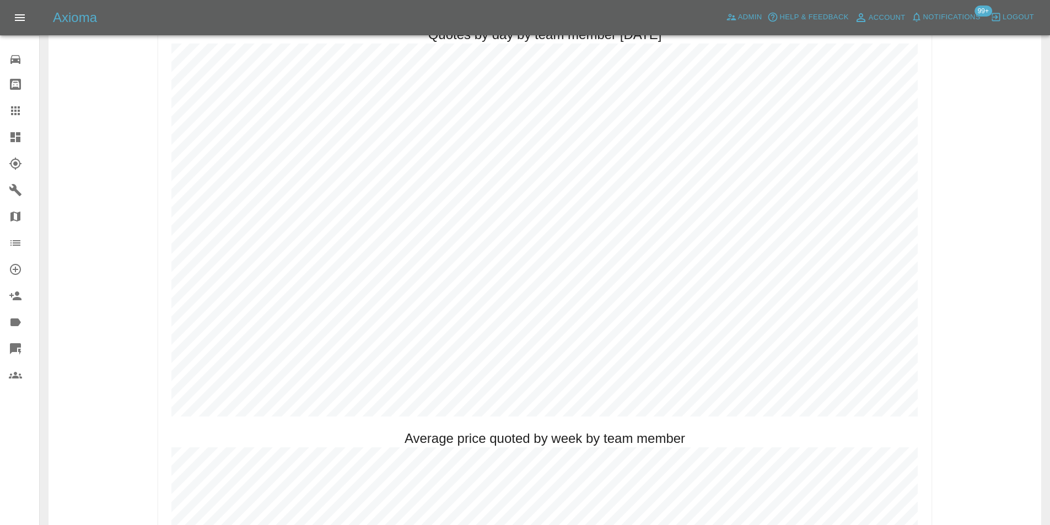
scroll to position [606, 0]
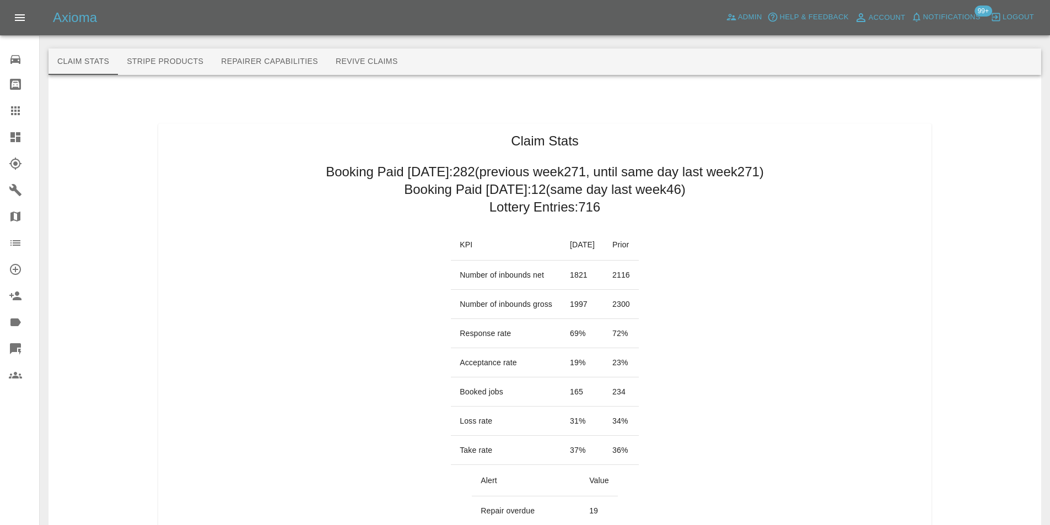
scroll to position [606, 0]
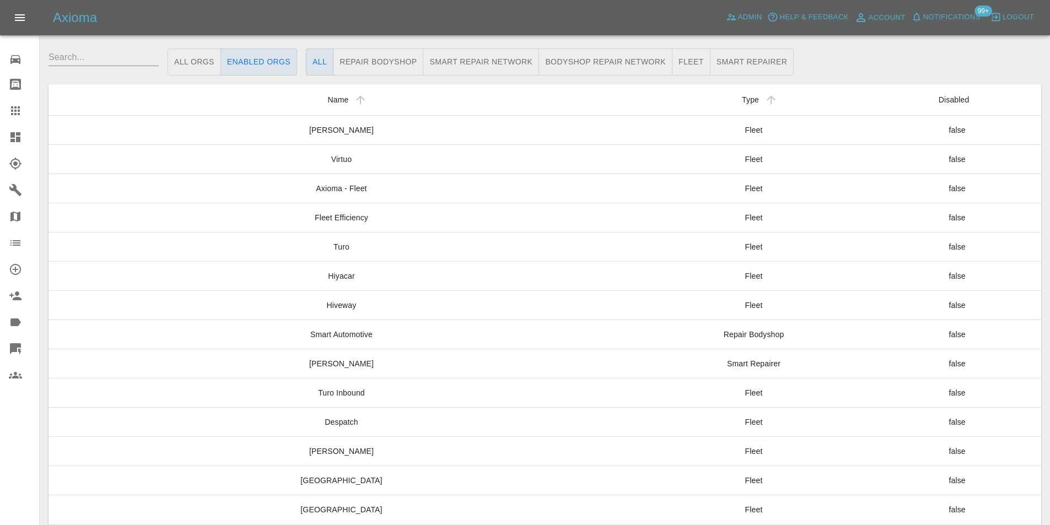
click at [15, 133] on icon at bounding box center [15, 137] width 13 height 13
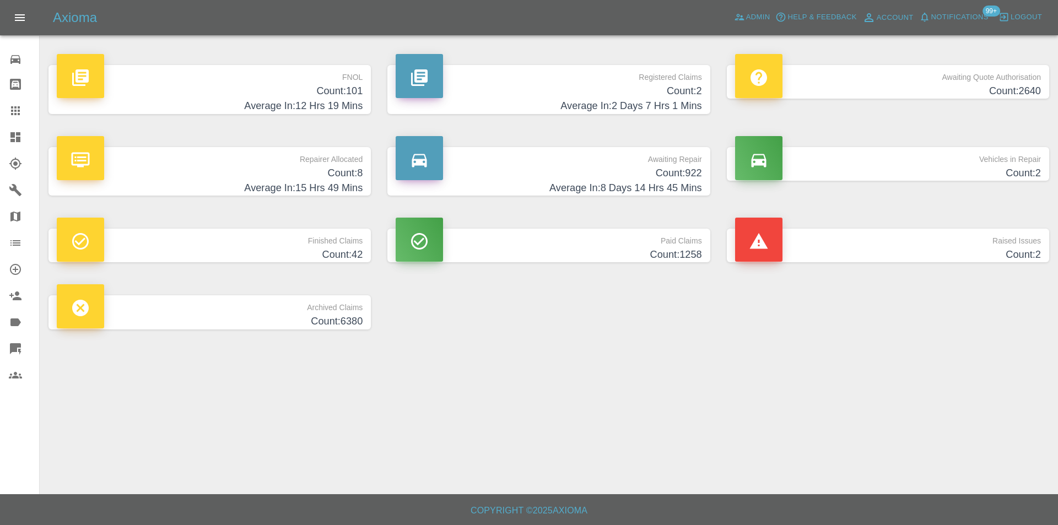
click at [342, 94] on h4 "Count: 101" at bounding box center [210, 91] width 306 height 15
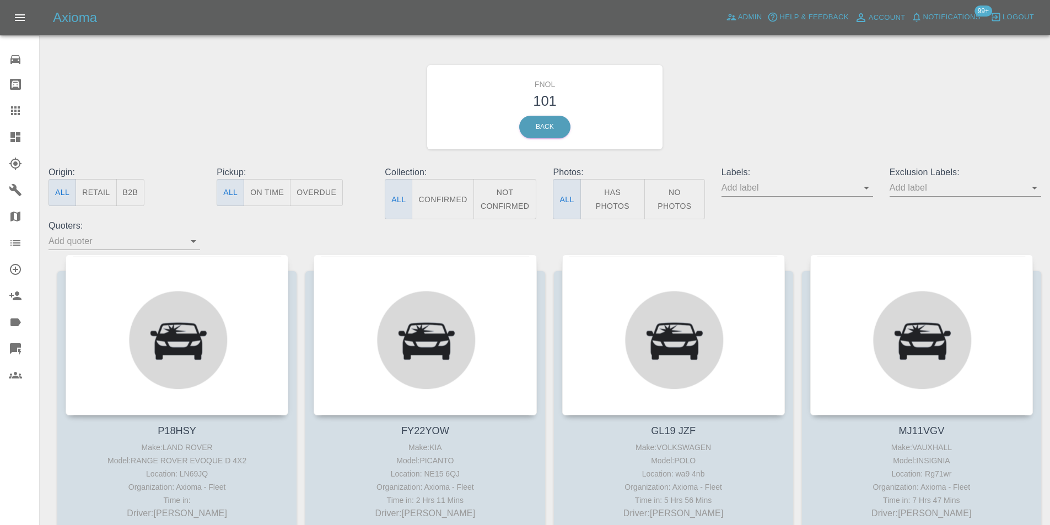
click at [627, 197] on button "Has Photos" at bounding box center [612, 199] width 65 height 40
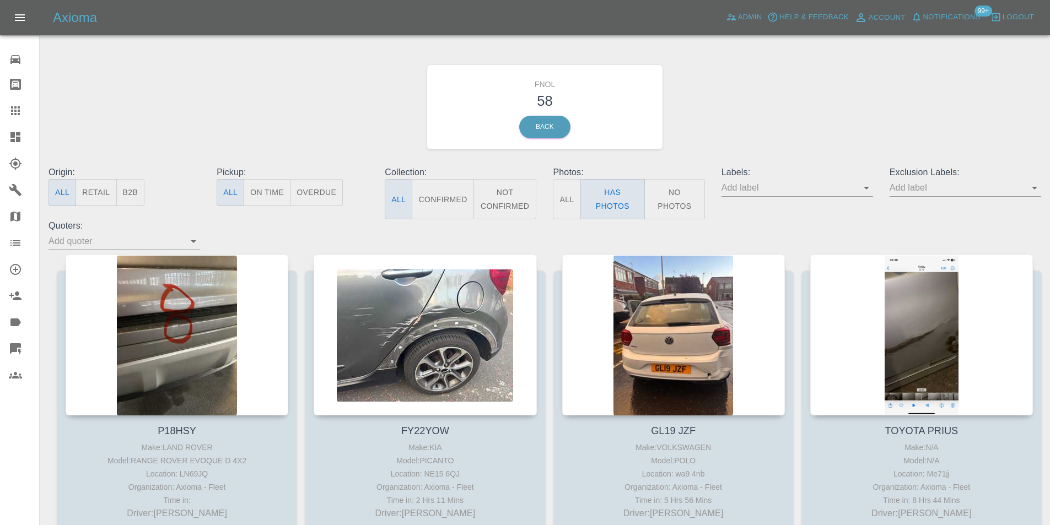
click at [1037, 186] on icon "Open" at bounding box center [1034, 187] width 13 height 13
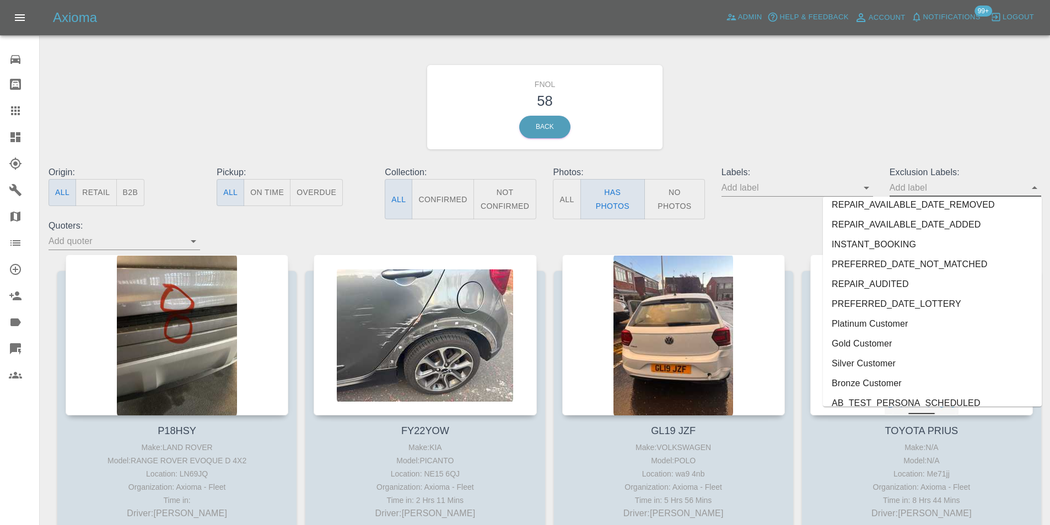
scroll to position [2378, 0]
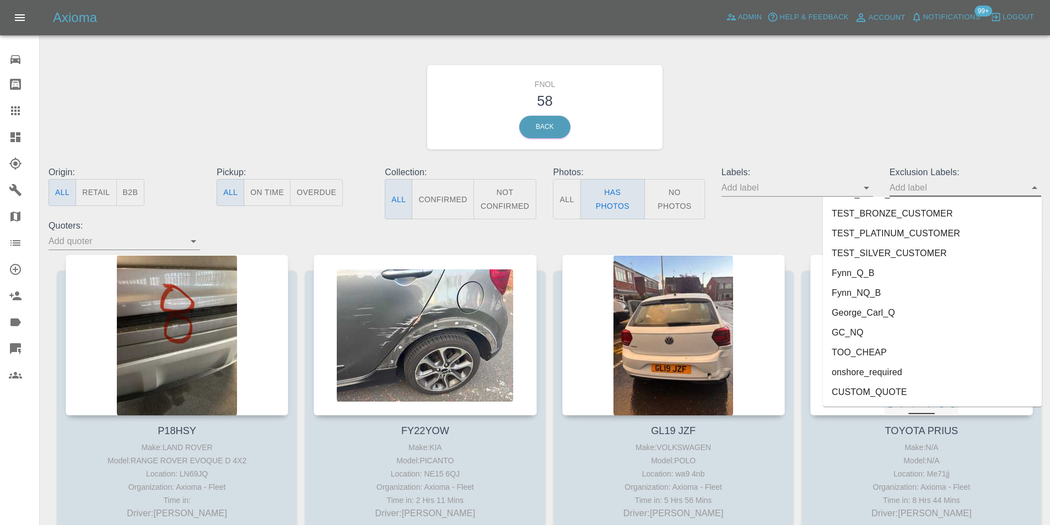
click at [871, 374] on li "onshore_required" at bounding box center [932, 373] width 219 height 20
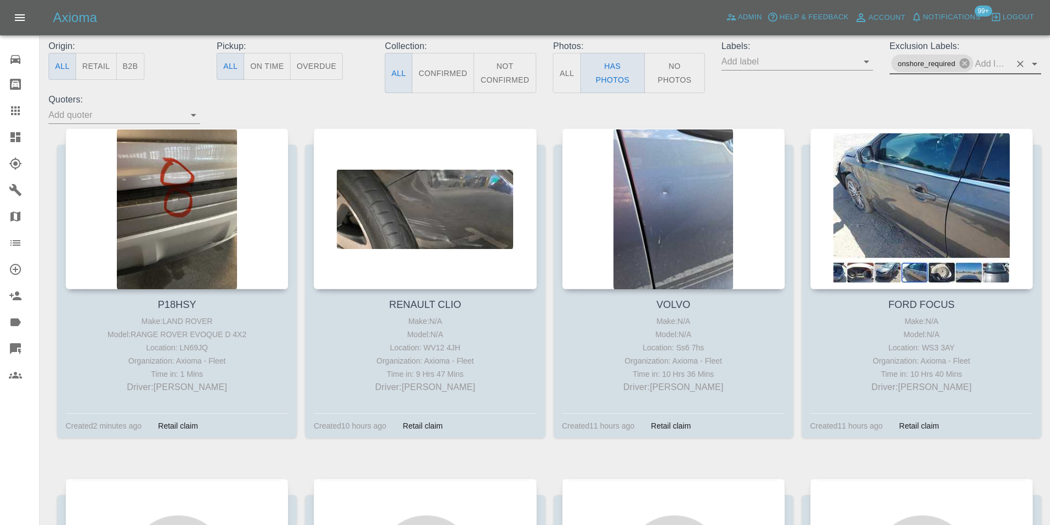
scroll to position [165, 0]
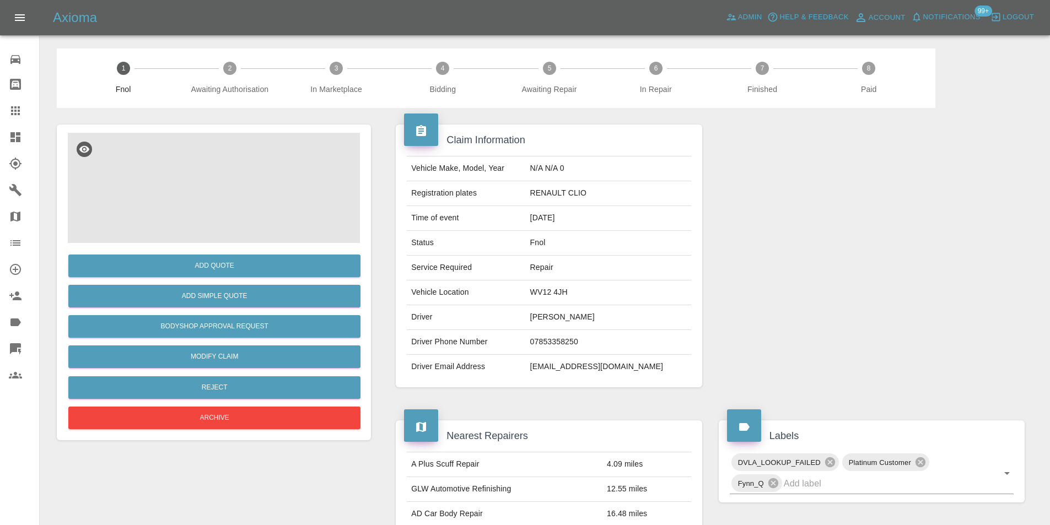
click at [204, 163] on img at bounding box center [214, 188] width 292 height 110
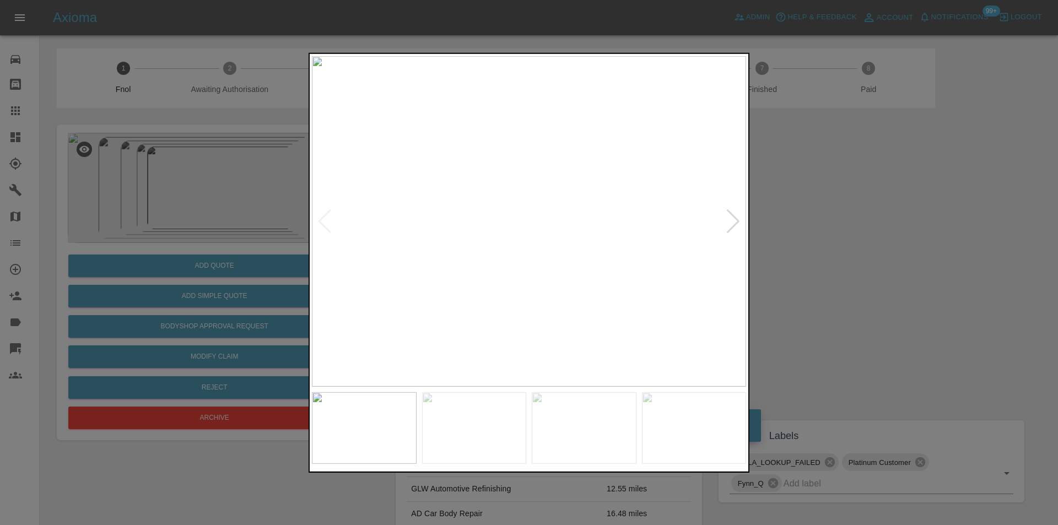
click at [734, 222] on div at bounding box center [733, 221] width 15 height 24
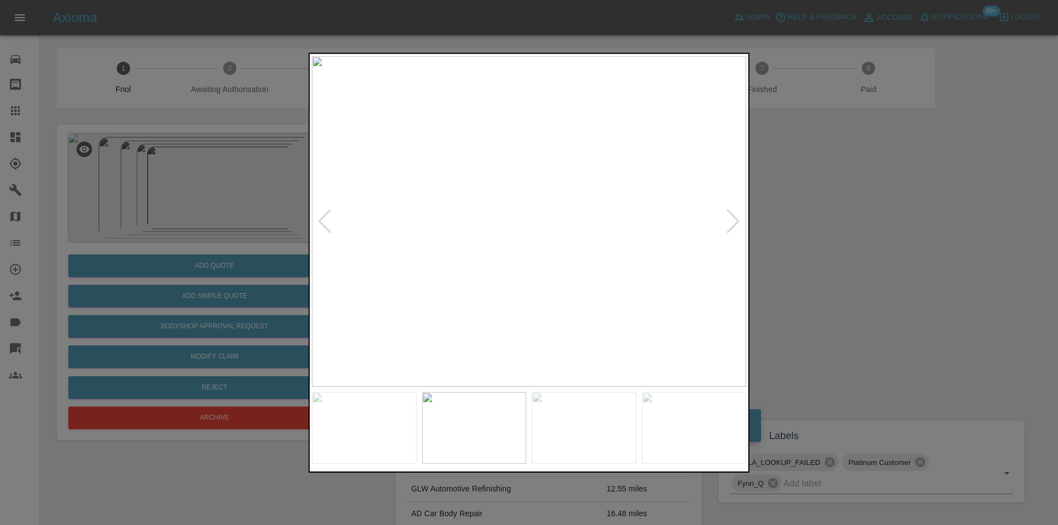
click at [734, 222] on div at bounding box center [733, 221] width 15 height 24
click at [734, 222] on img at bounding box center [529, 221] width 434 height 331
click at [904, 227] on div at bounding box center [529, 262] width 1058 height 525
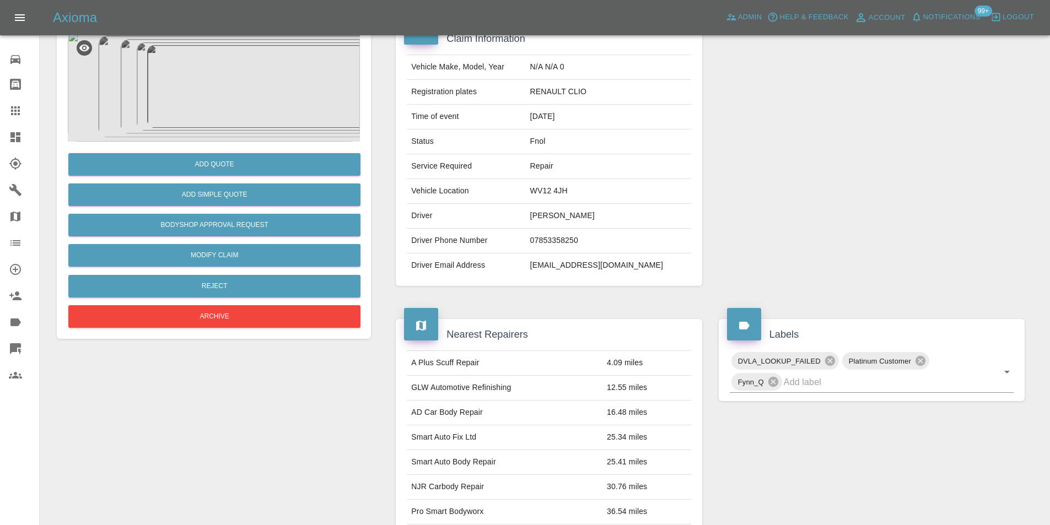
scroll to position [5, 0]
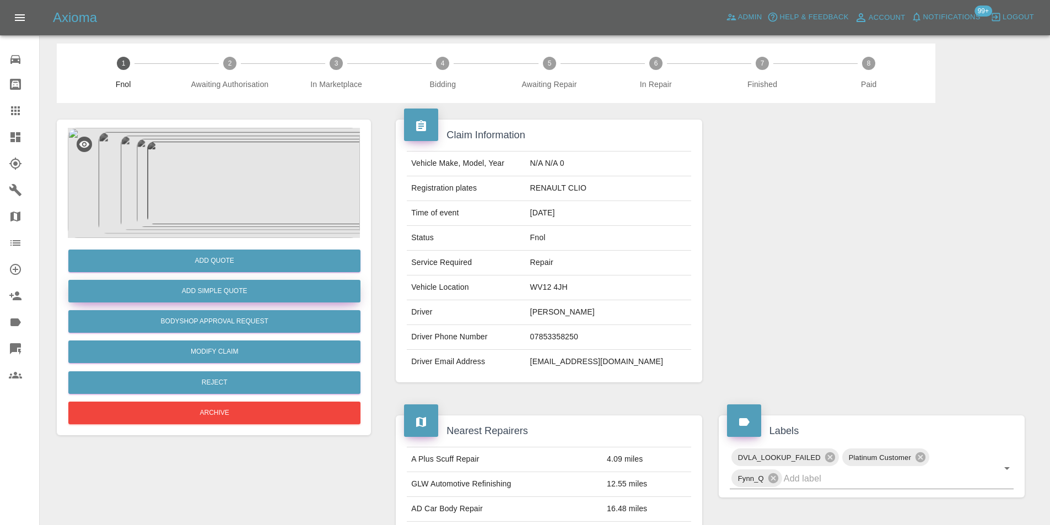
click at [234, 293] on button "Add Simple Quote" at bounding box center [214, 291] width 292 height 23
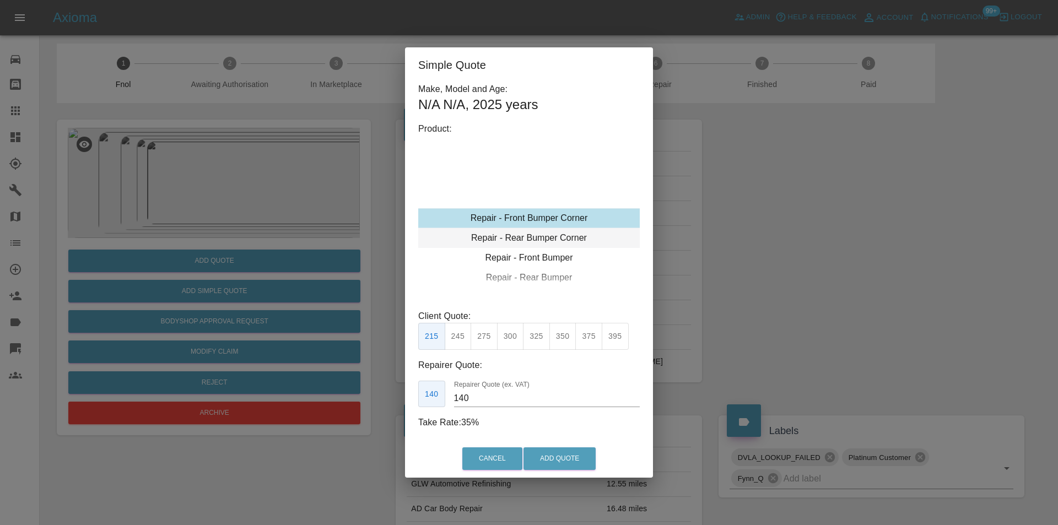
type input "120"
click at [566, 455] on button "Add Quote" at bounding box center [560, 459] width 72 height 23
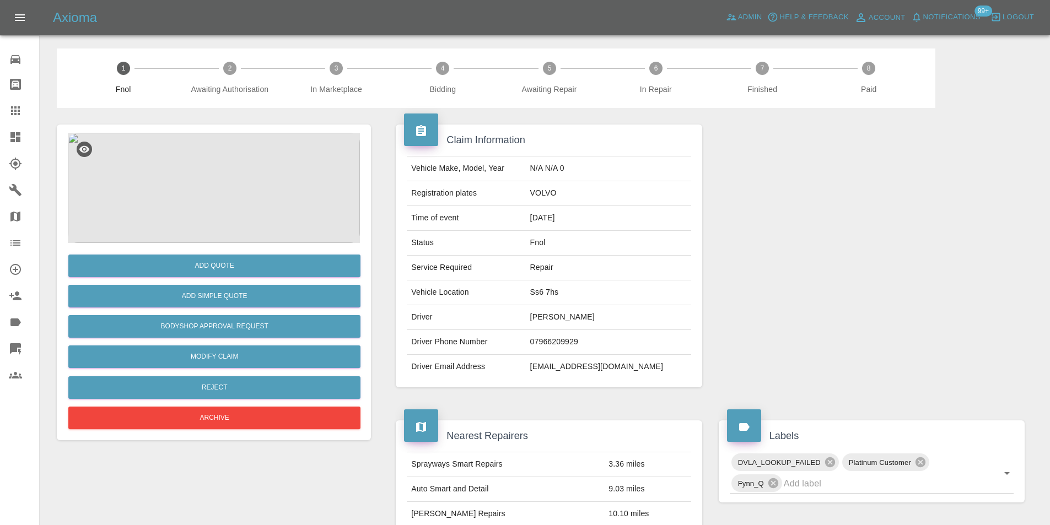
click at [240, 183] on img at bounding box center [214, 188] width 292 height 110
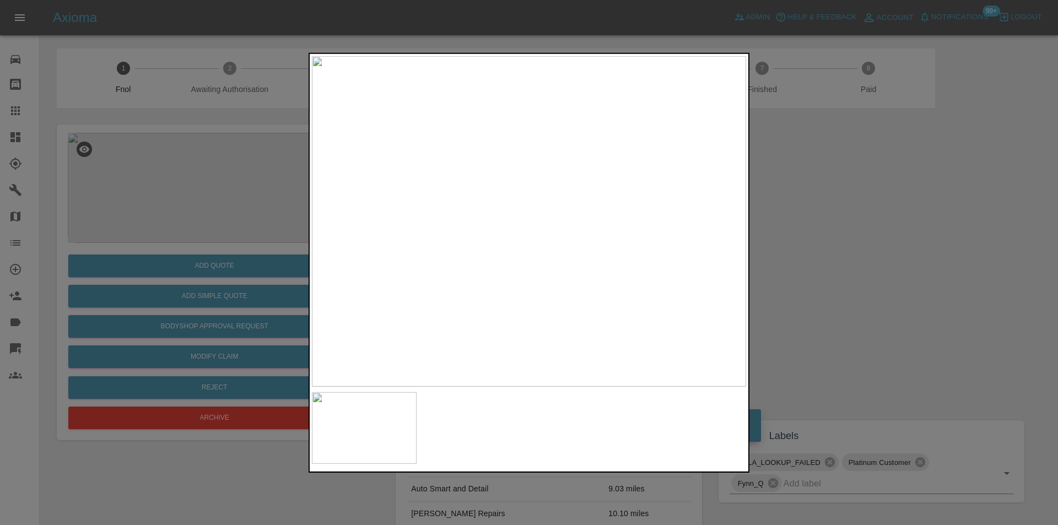
click at [819, 246] on div at bounding box center [529, 262] width 1058 height 525
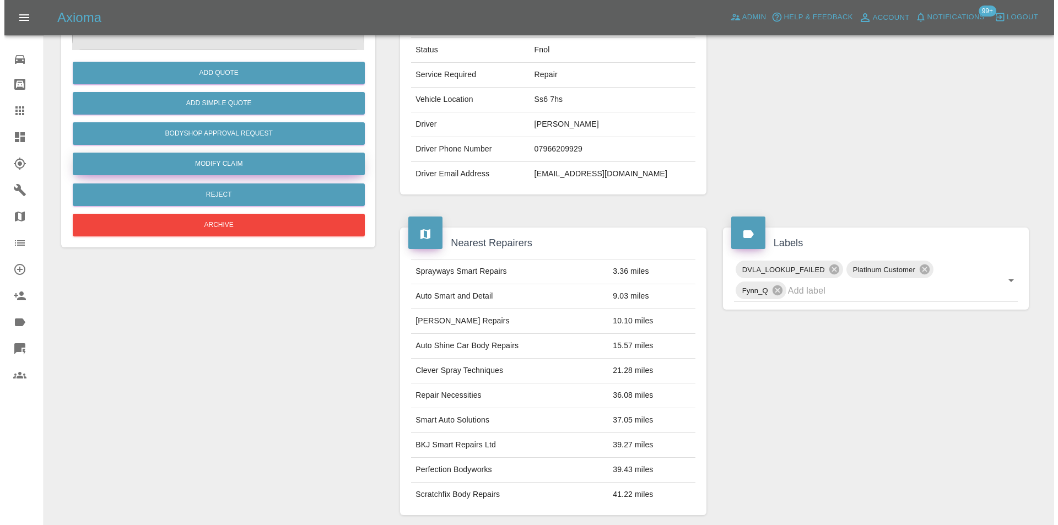
scroll to position [110, 0]
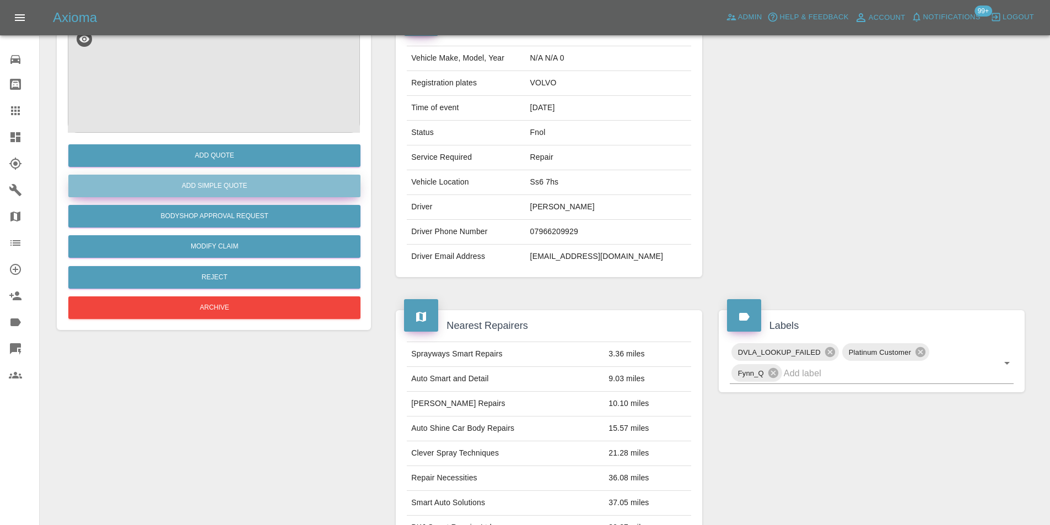
click at [228, 185] on button "Add Simple Quote" at bounding box center [214, 186] width 292 height 23
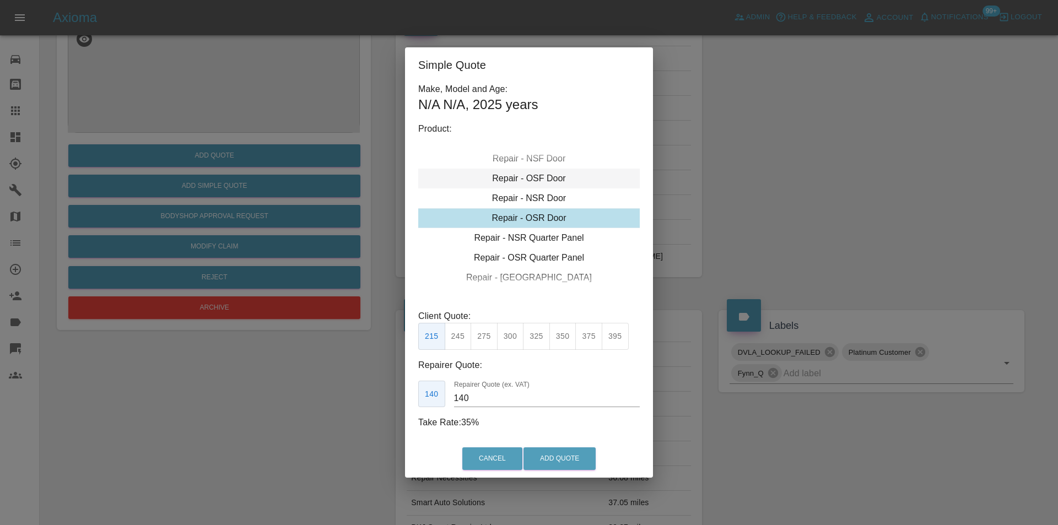
click at [547, 183] on div "Repair - OSF Door" at bounding box center [529, 179] width 222 height 20
click at [464, 341] on button "245" at bounding box center [458, 336] width 27 height 27
type input "160"
click at [540, 468] on button "Add Quote" at bounding box center [560, 459] width 72 height 23
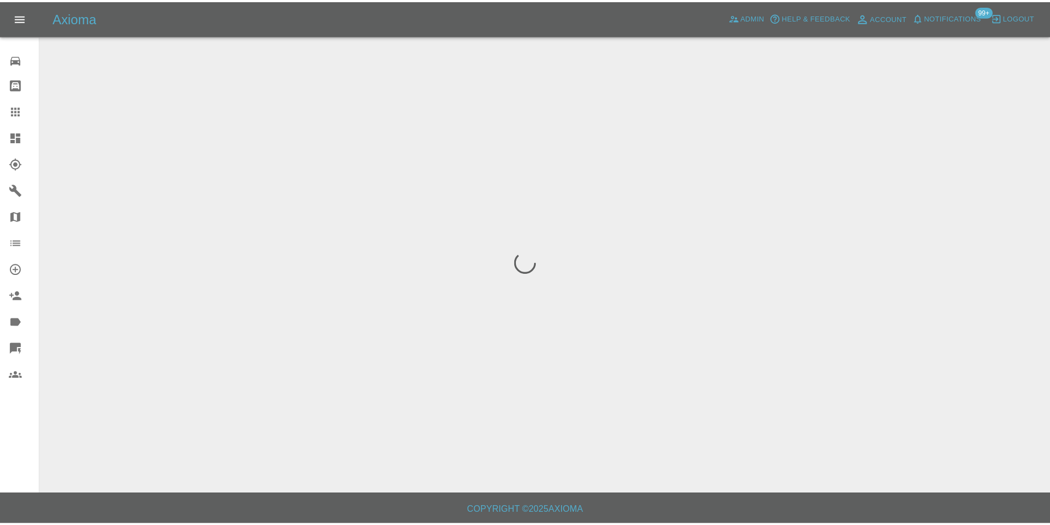
scroll to position [0, 0]
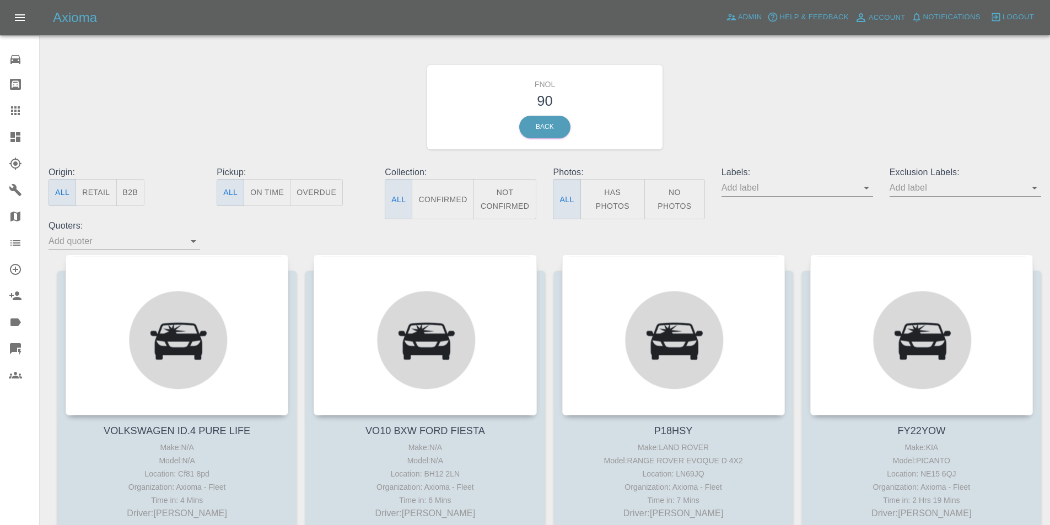
click at [622, 198] on button "Has Photos" at bounding box center [612, 199] width 65 height 40
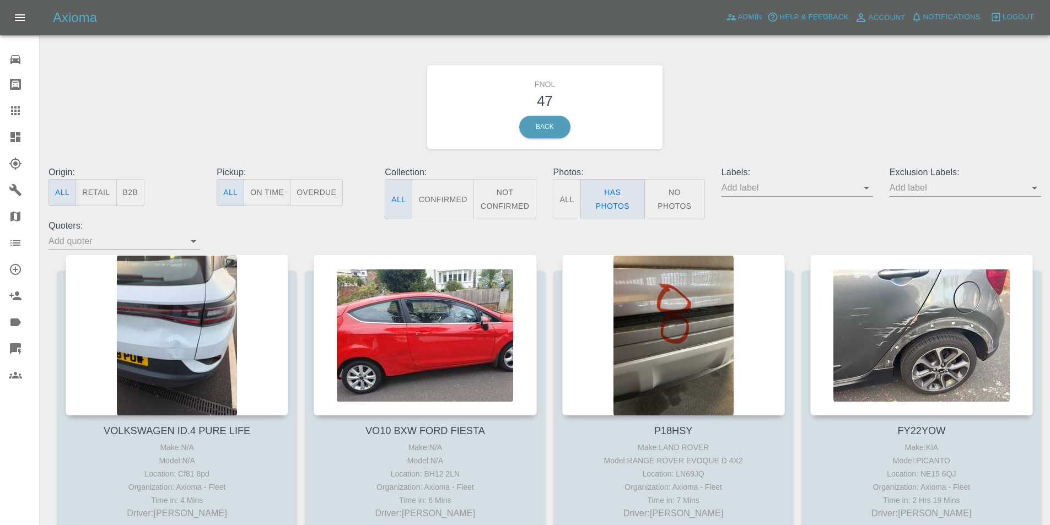
click at [1035, 188] on icon "Open" at bounding box center [1035, 188] width 6 height 3
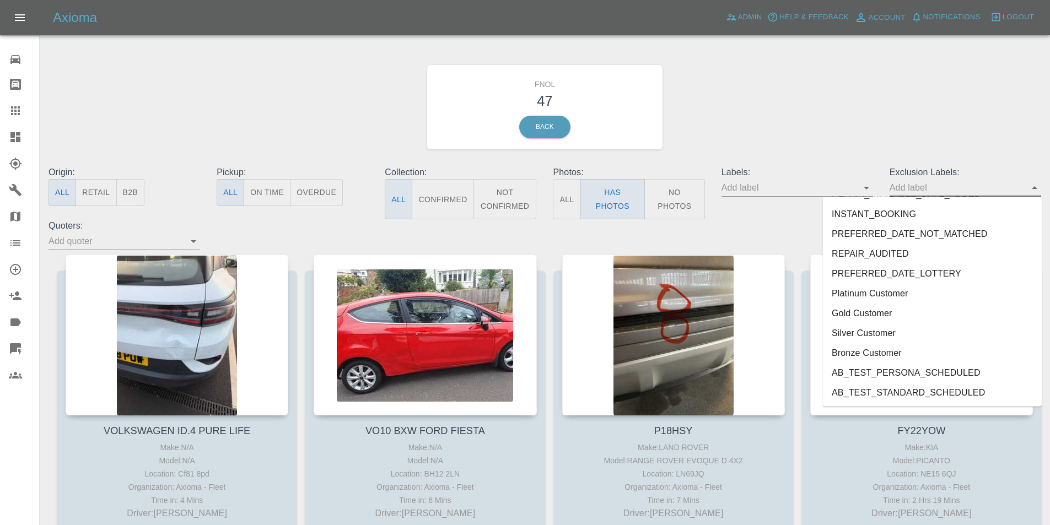
scroll to position [2378, 0]
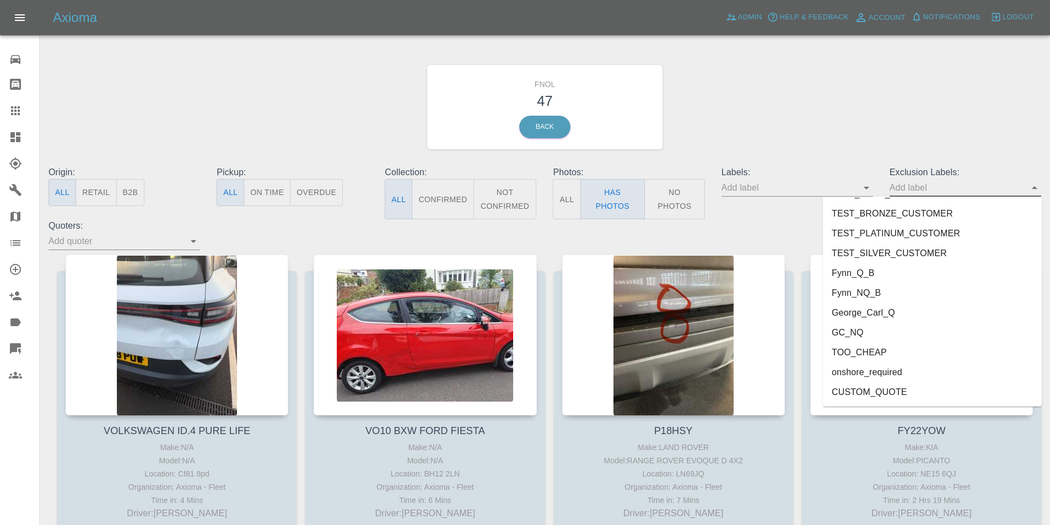
click at [879, 373] on li "onshore_required" at bounding box center [932, 373] width 219 height 20
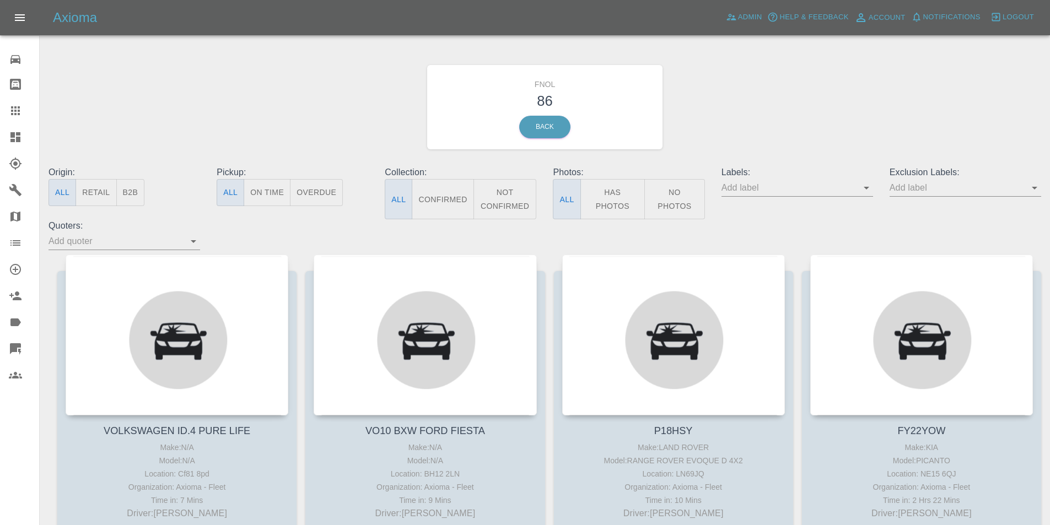
click at [599, 186] on button "Has Photos" at bounding box center [612, 199] width 65 height 40
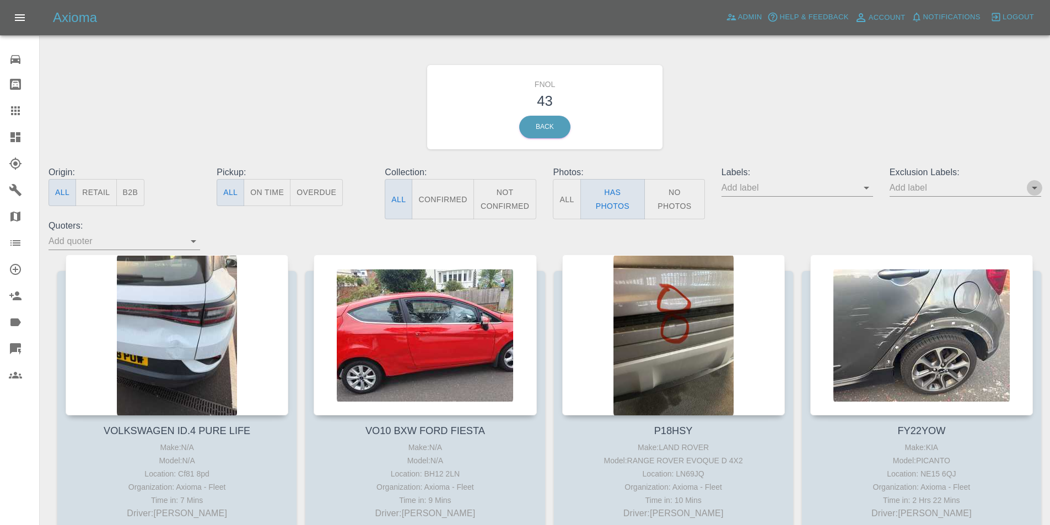
drag, startPoint x: 1033, startPoint y: 187, endPoint x: 1043, endPoint y: 196, distance: 13.3
click at [1034, 188] on icon "Open" at bounding box center [1035, 188] width 6 height 3
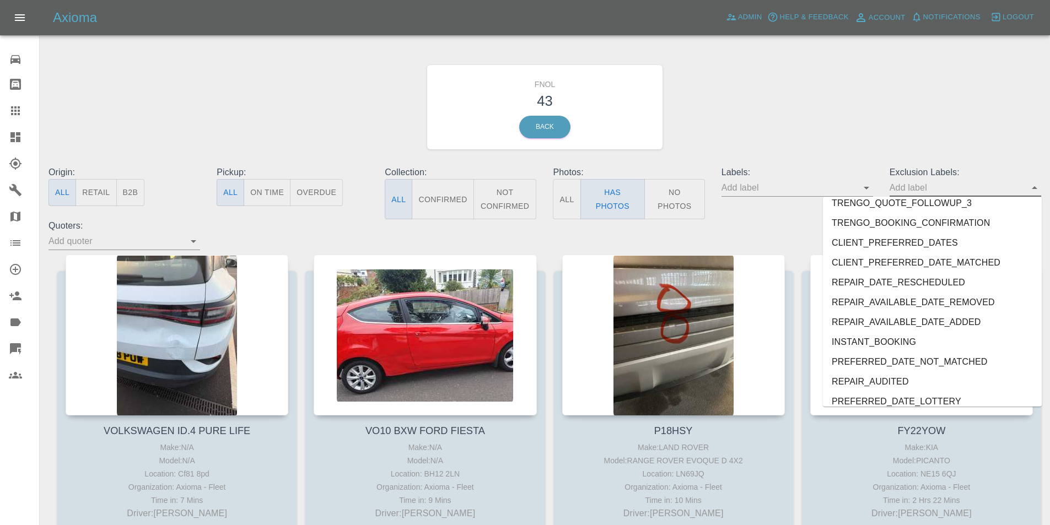
scroll to position [2378, 0]
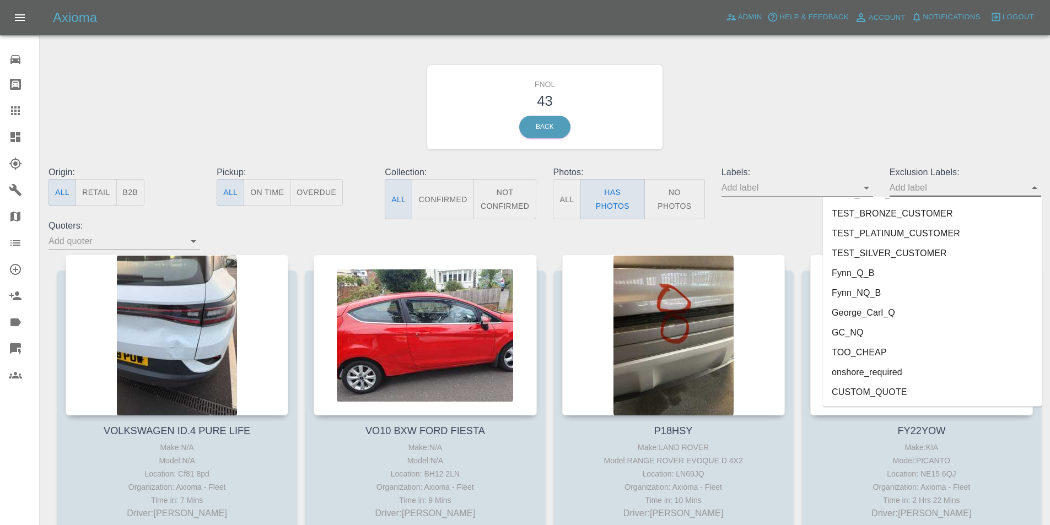
click at [876, 372] on li "onshore_required" at bounding box center [932, 373] width 219 height 20
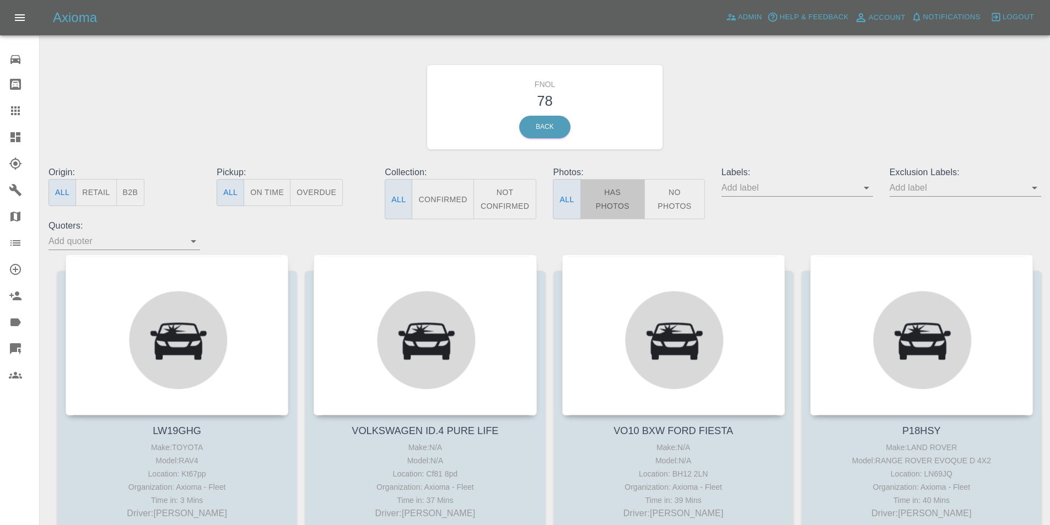
click at [615, 201] on button "Has Photos" at bounding box center [612, 199] width 65 height 40
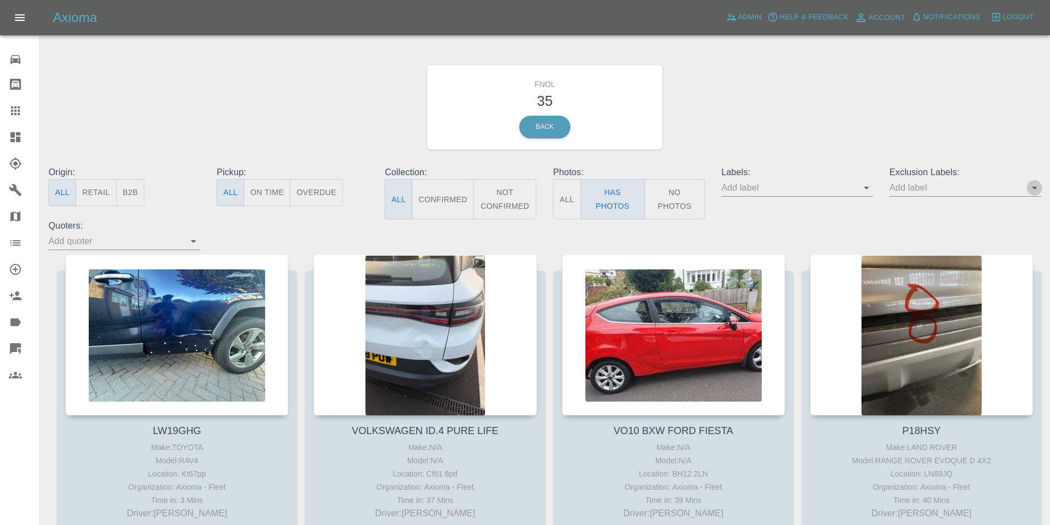
click at [1033, 186] on icon "Open" at bounding box center [1034, 187] width 13 height 13
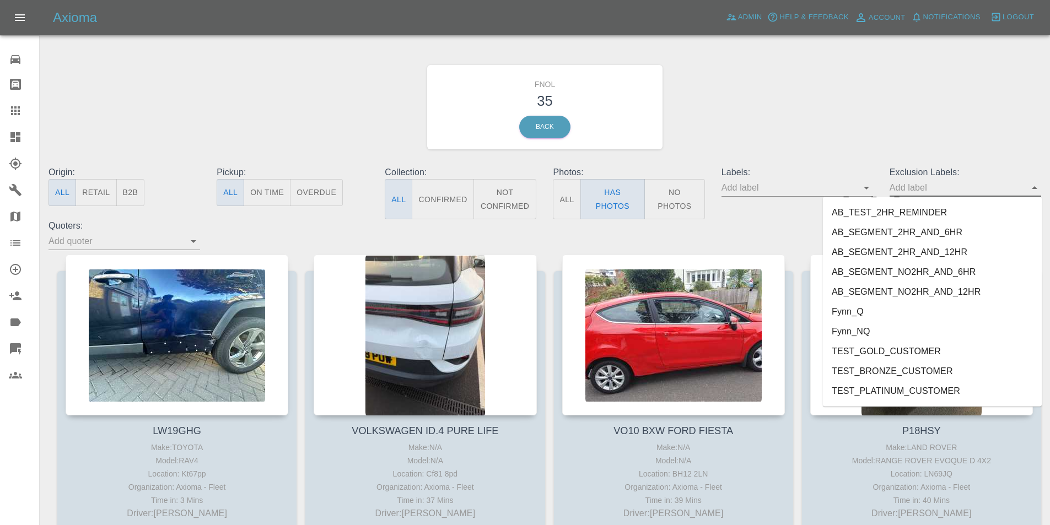
scroll to position [2378, 0]
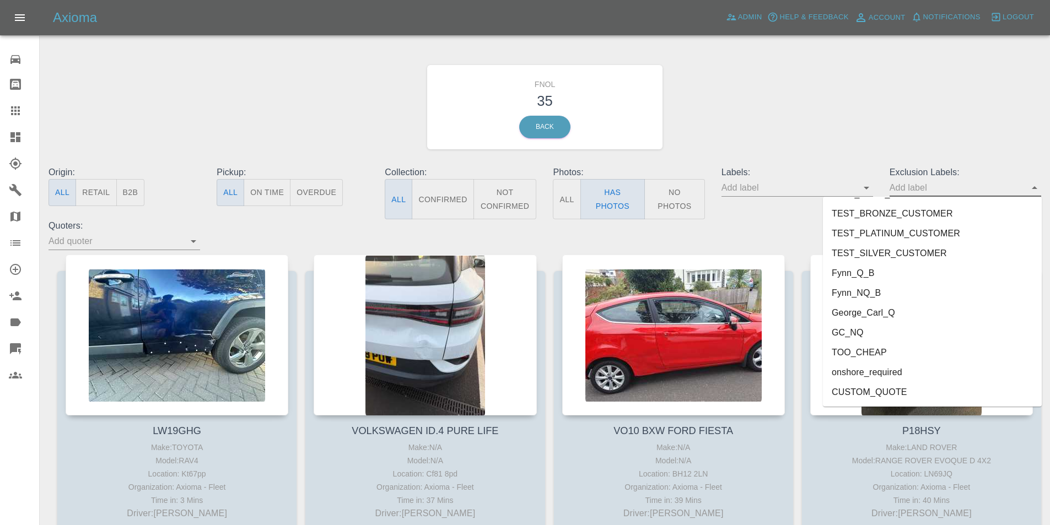
click at [901, 371] on li "onshore_required" at bounding box center [932, 373] width 219 height 20
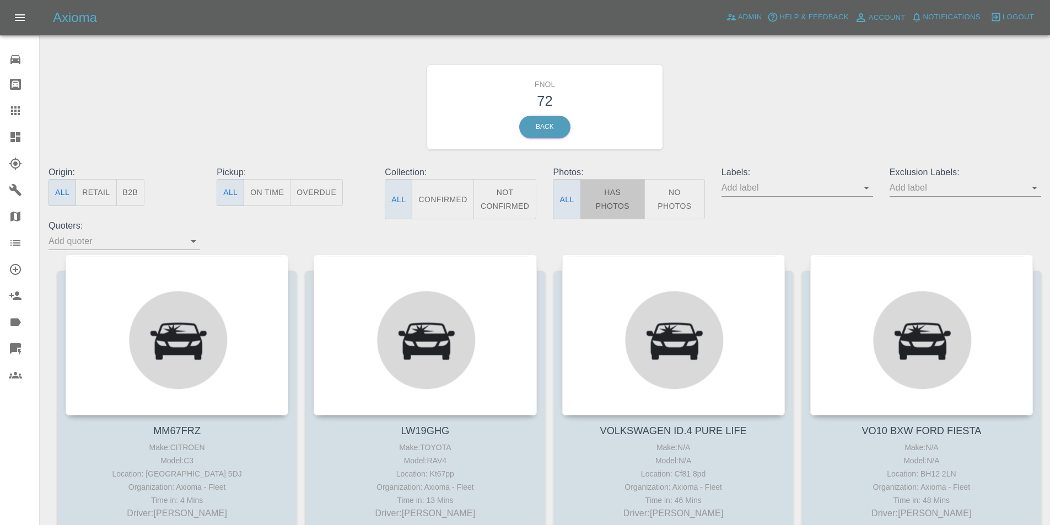
click at [619, 192] on button "Has Photos" at bounding box center [612, 199] width 65 height 40
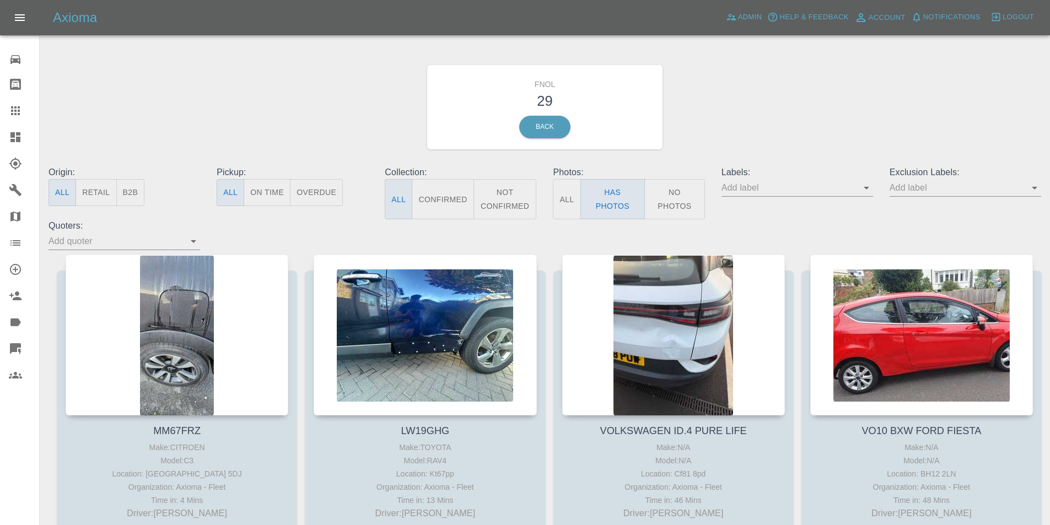
click at [1035, 190] on icon "Open" at bounding box center [1035, 188] width 6 height 3
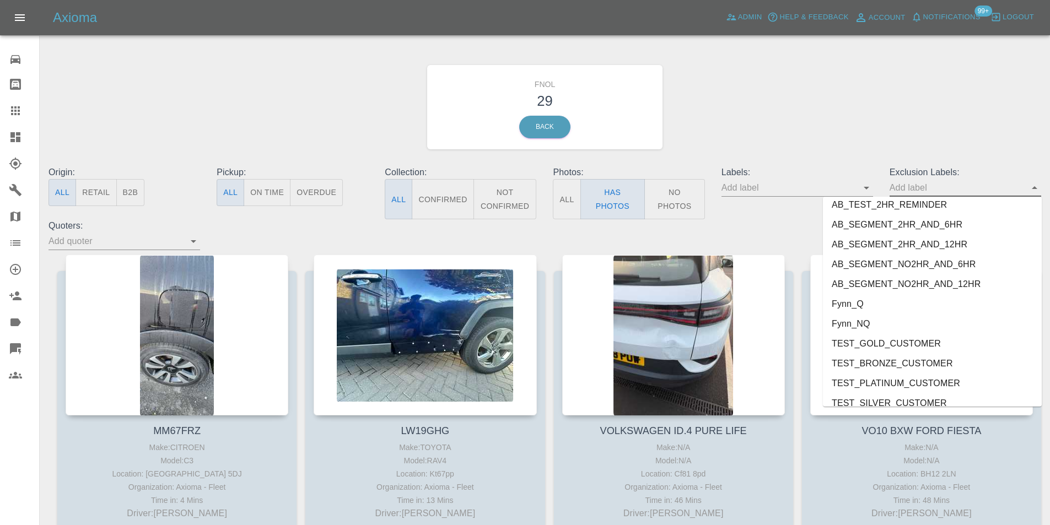
scroll to position [2378, 0]
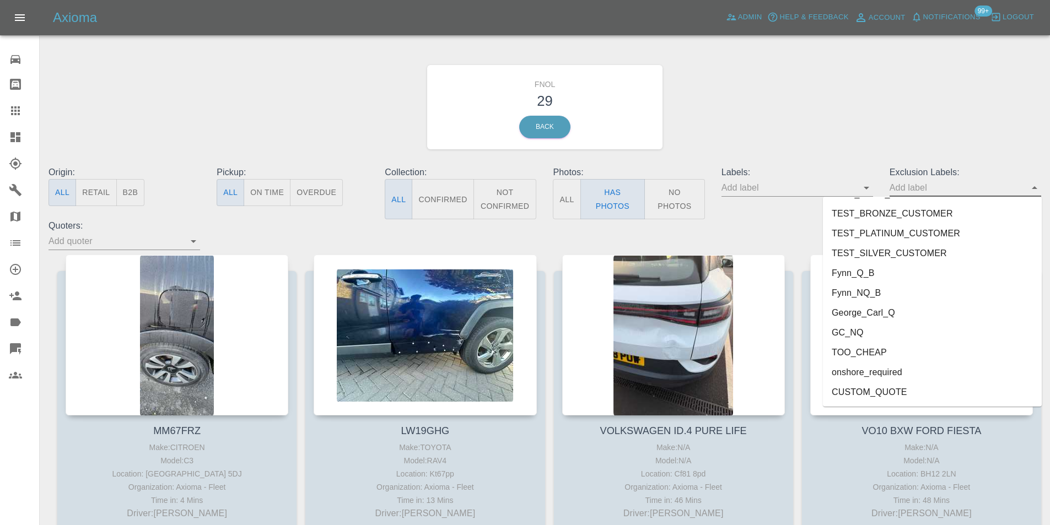
click at [904, 372] on li "onshore_required" at bounding box center [932, 373] width 219 height 20
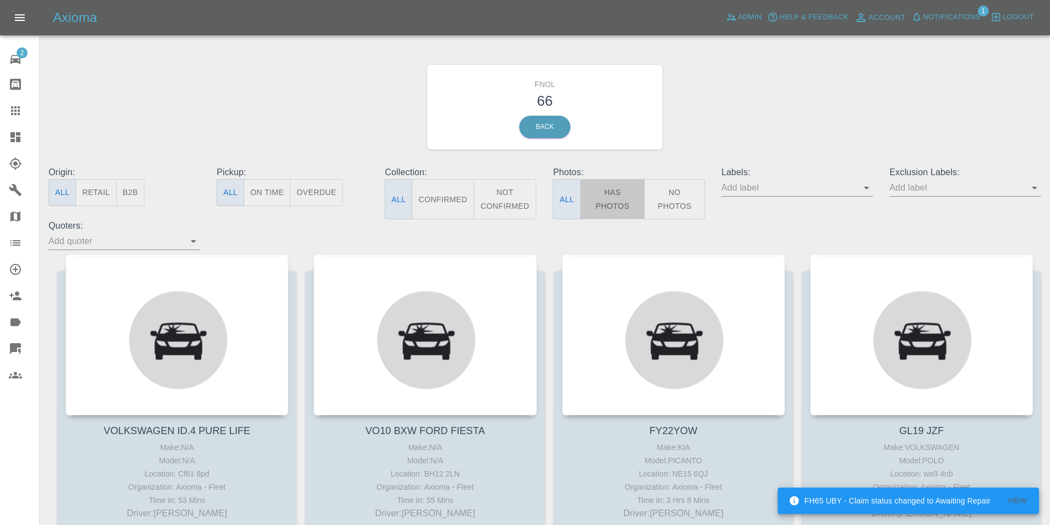
click at [600, 201] on button "Has Photos" at bounding box center [612, 199] width 65 height 40
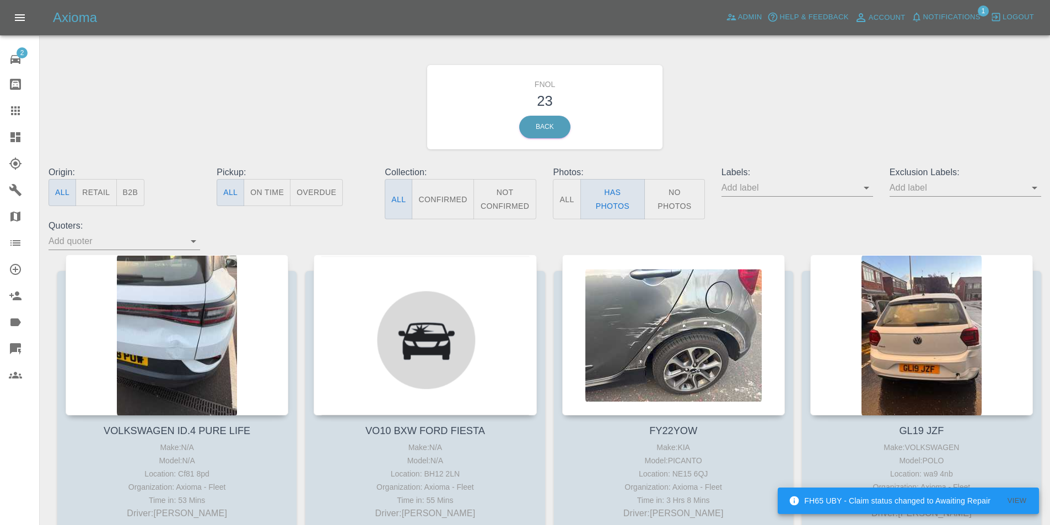
click at [1035, 185] on icon "Open" at bounding box center [1034, 187] width 13 height 13
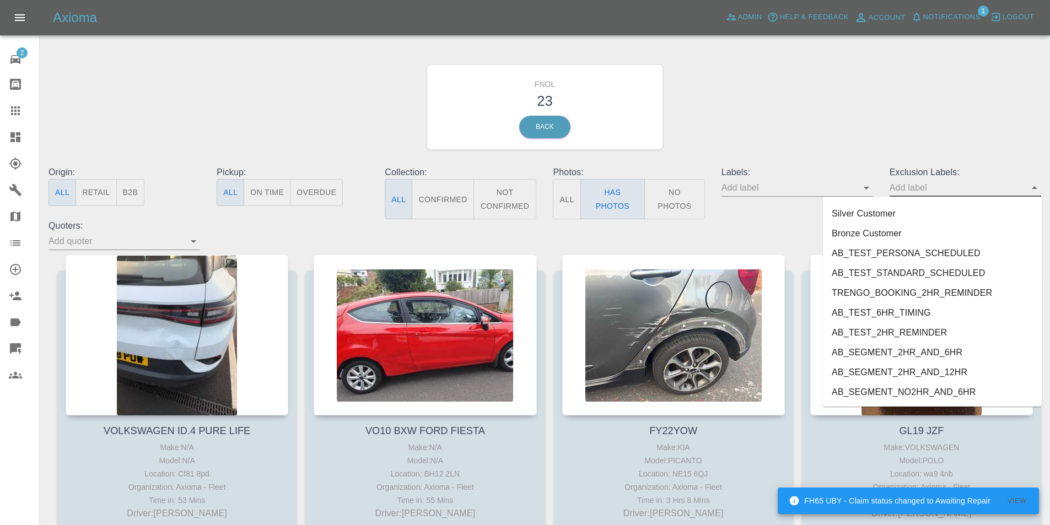
scroll to position [2378, 0]
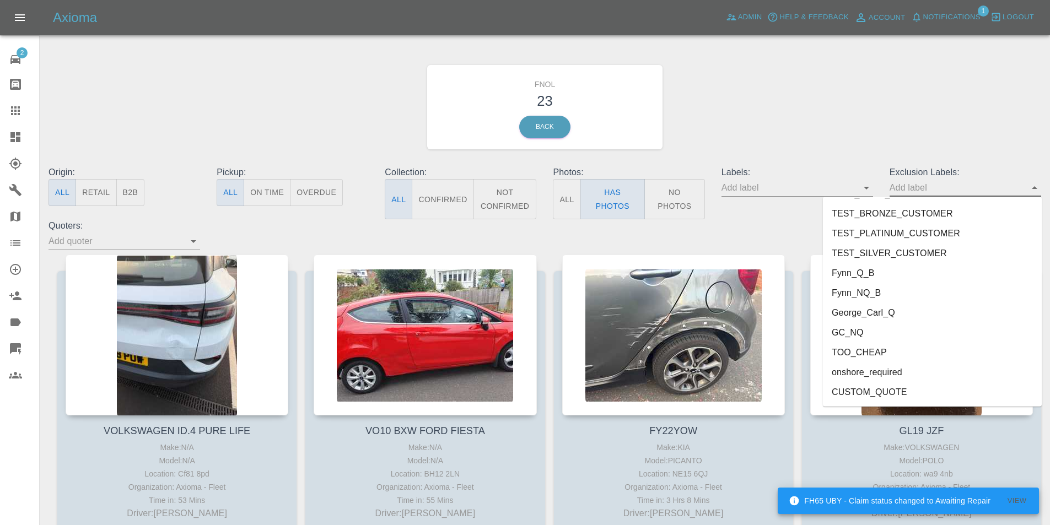
click at [899, 367] on li "onshore_required" at bounding box center [932, 373] width 219 height 20
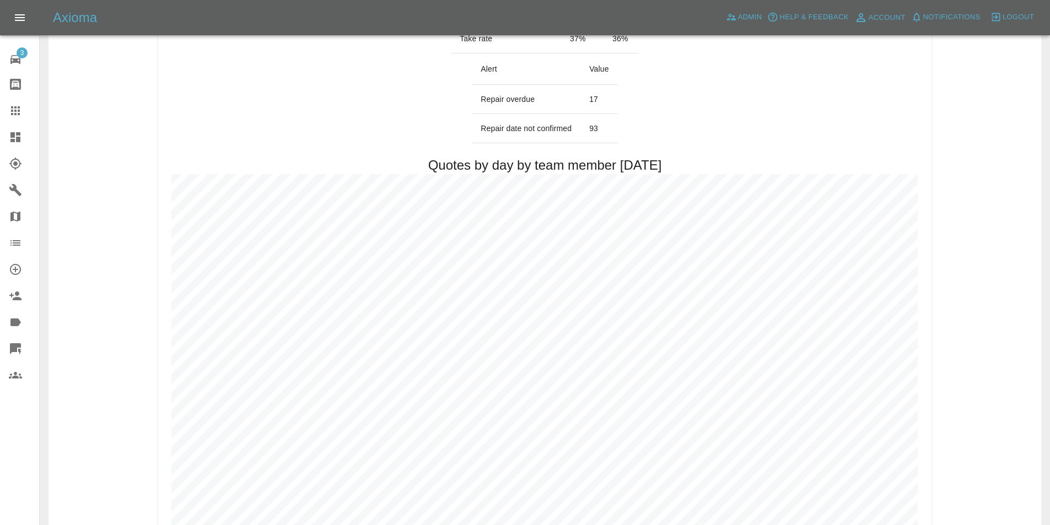
scroll to position [551, 0]
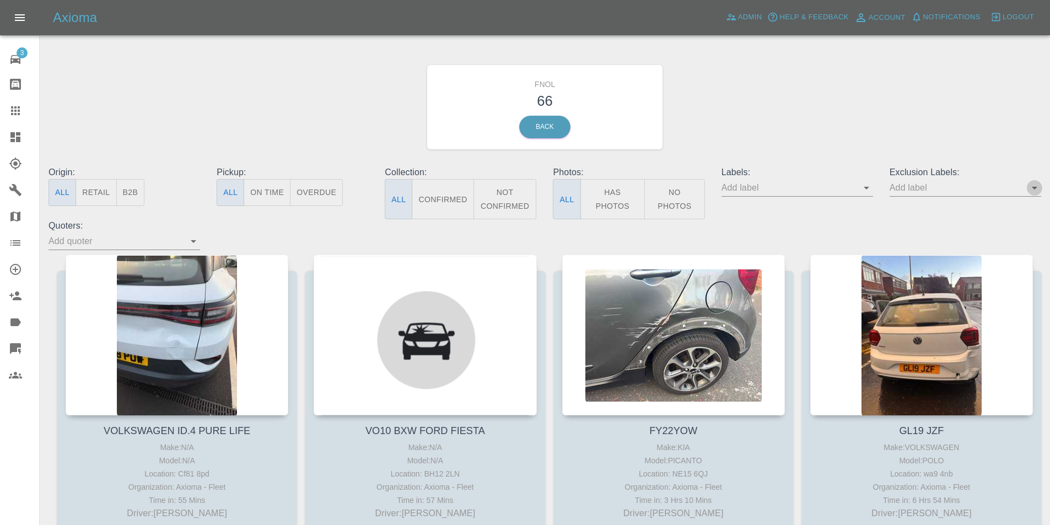
click at [1037, 192] on icon "Open" at bounding box center [1034, 187] width 13 height 13
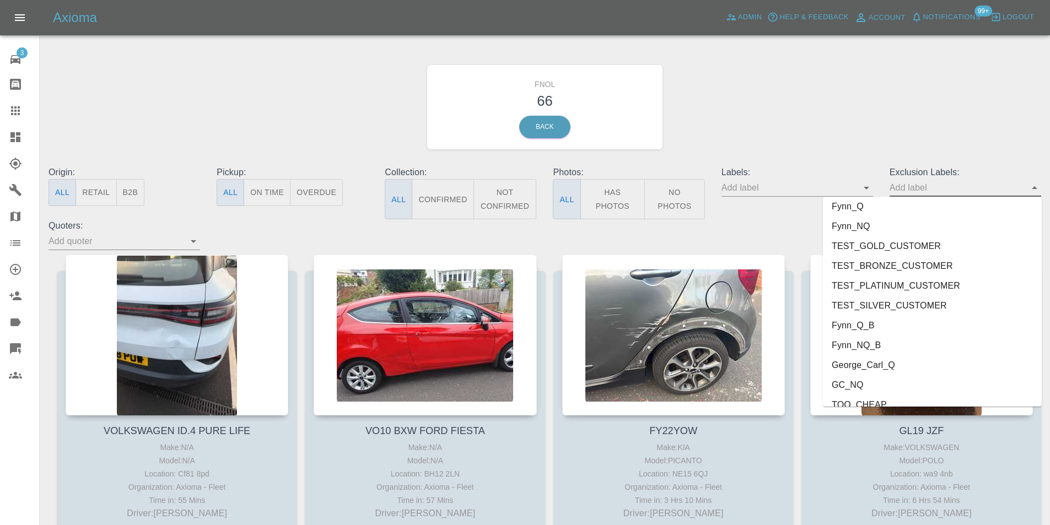
scroll to position [2378, 0]
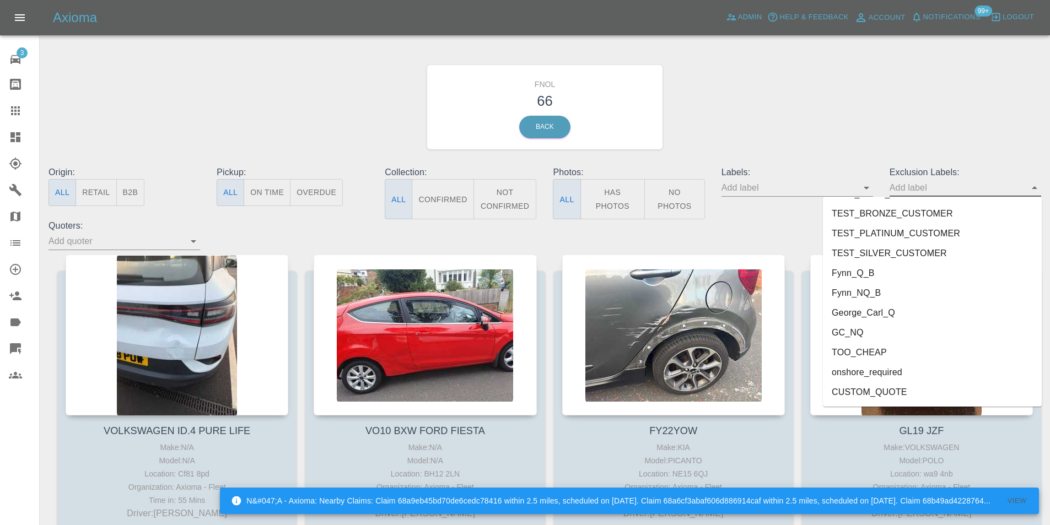
click at [628, 198] on button "Has Photos" at bounding box center [612, 199] width 65 height 40
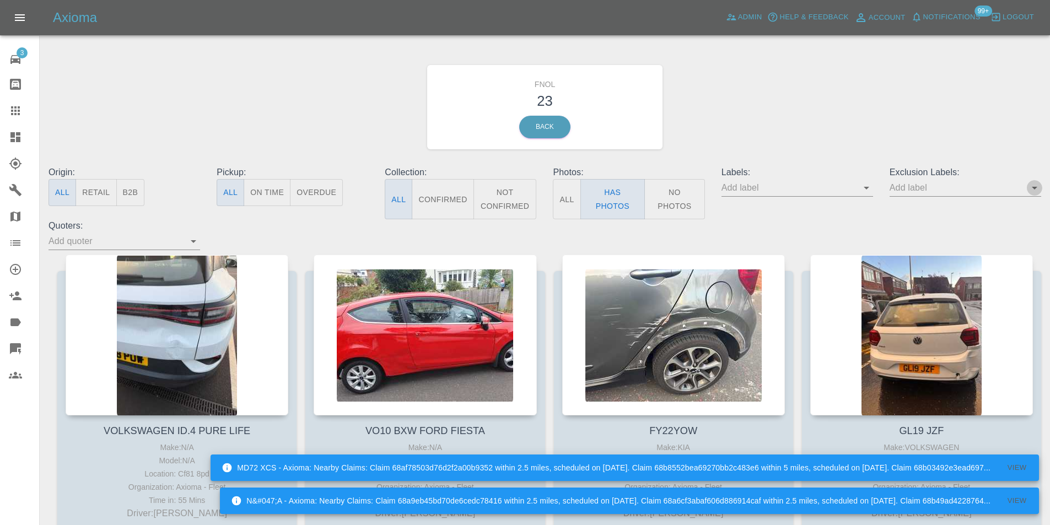
click at [1033, 190] on icon "Open" at bounding box center [1034, 187] width 13 height 13
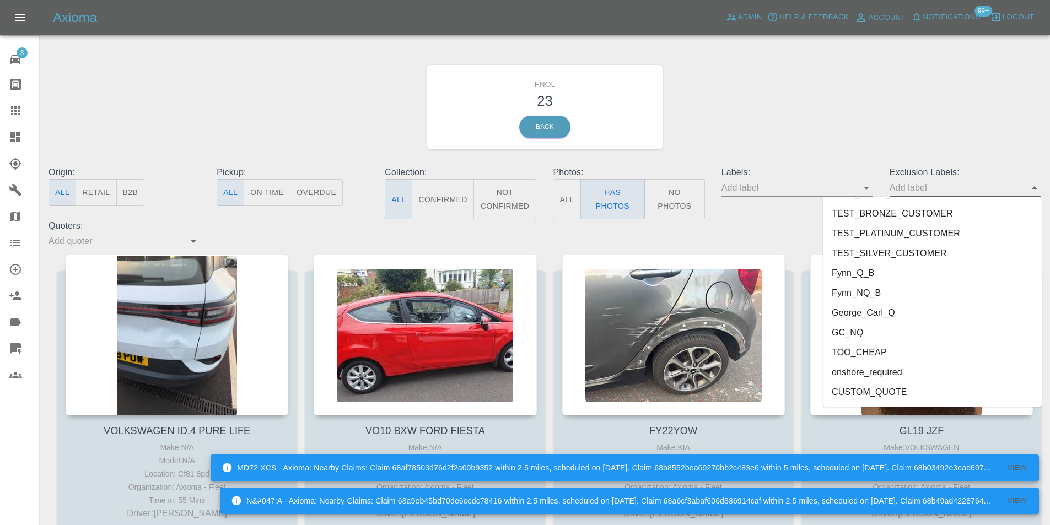
click at [876, 375] on li "onshore_required" at bounding box center [932, 373] width 219 height 20
